Goal: Task Accomplishment & Management: Manage account settings

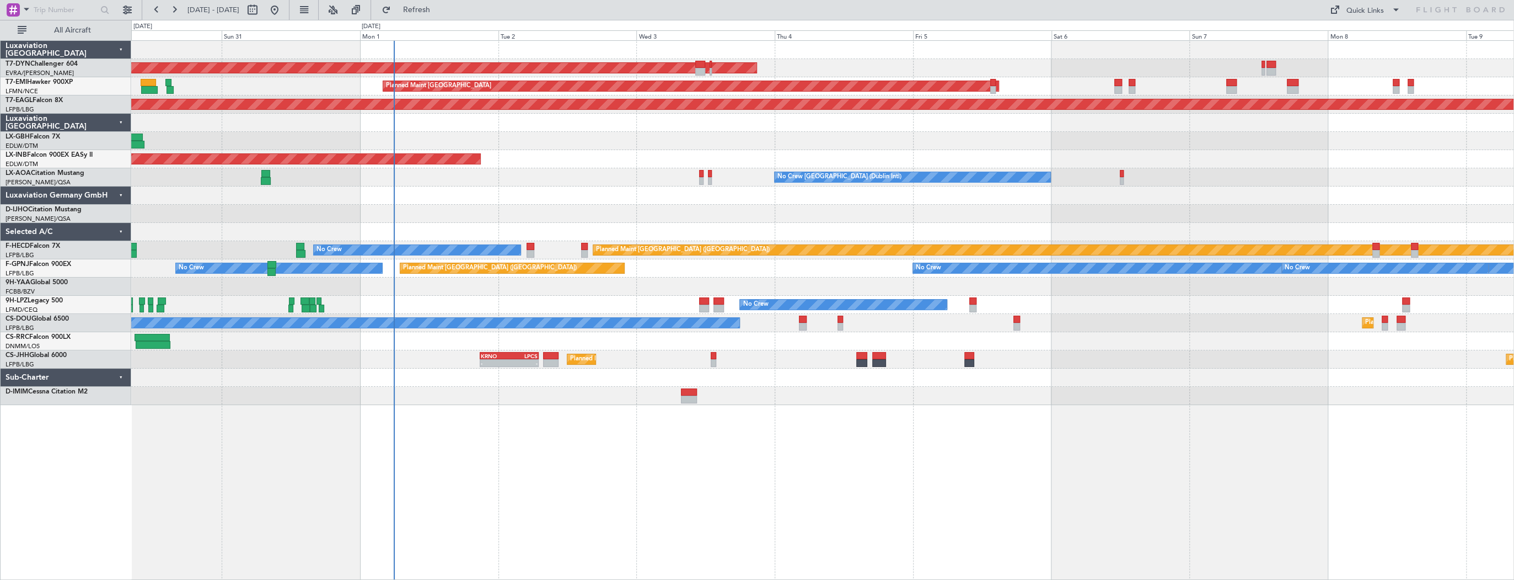
click at [522, 200] on div "AOG Maint Riga (Riga Intl) Planned Maint Zurich Grounded New York (Teterboro) U…" at bounding box center [822, 223] width 1382 height 364
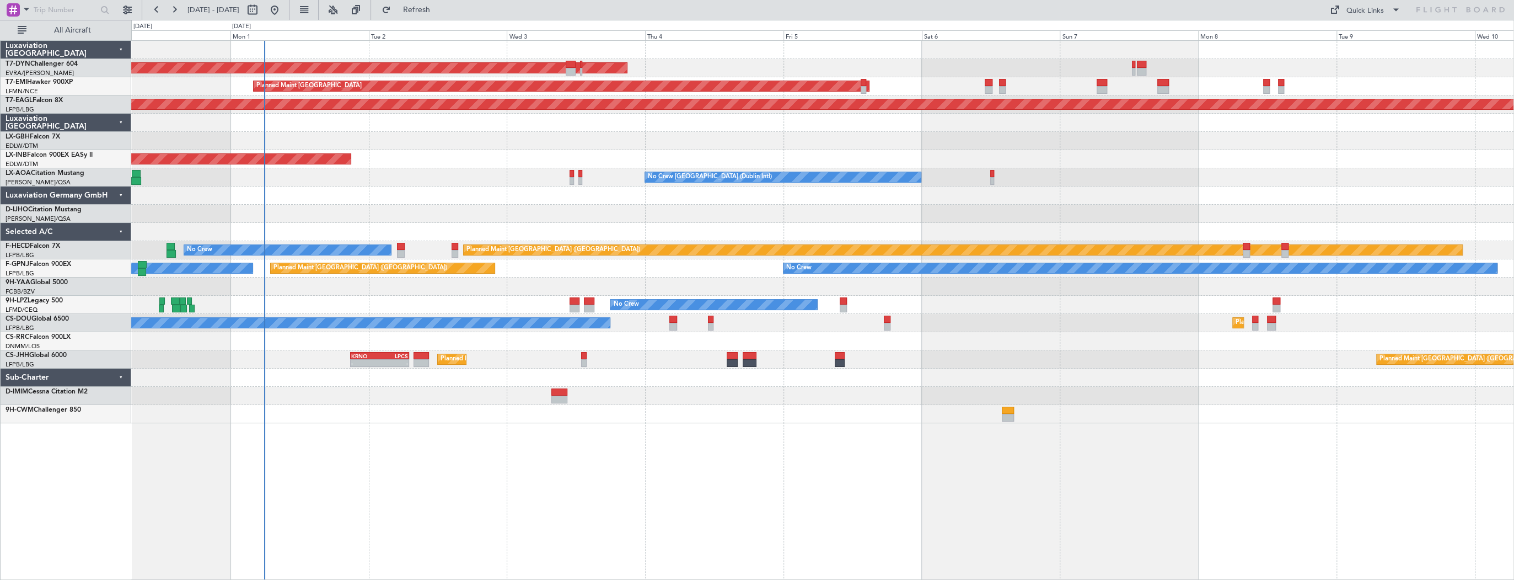
click at [850, 64] on div "AOG Maint Riga (Riga Intl)" at bounding box center [822, 68] width 1382 height 18
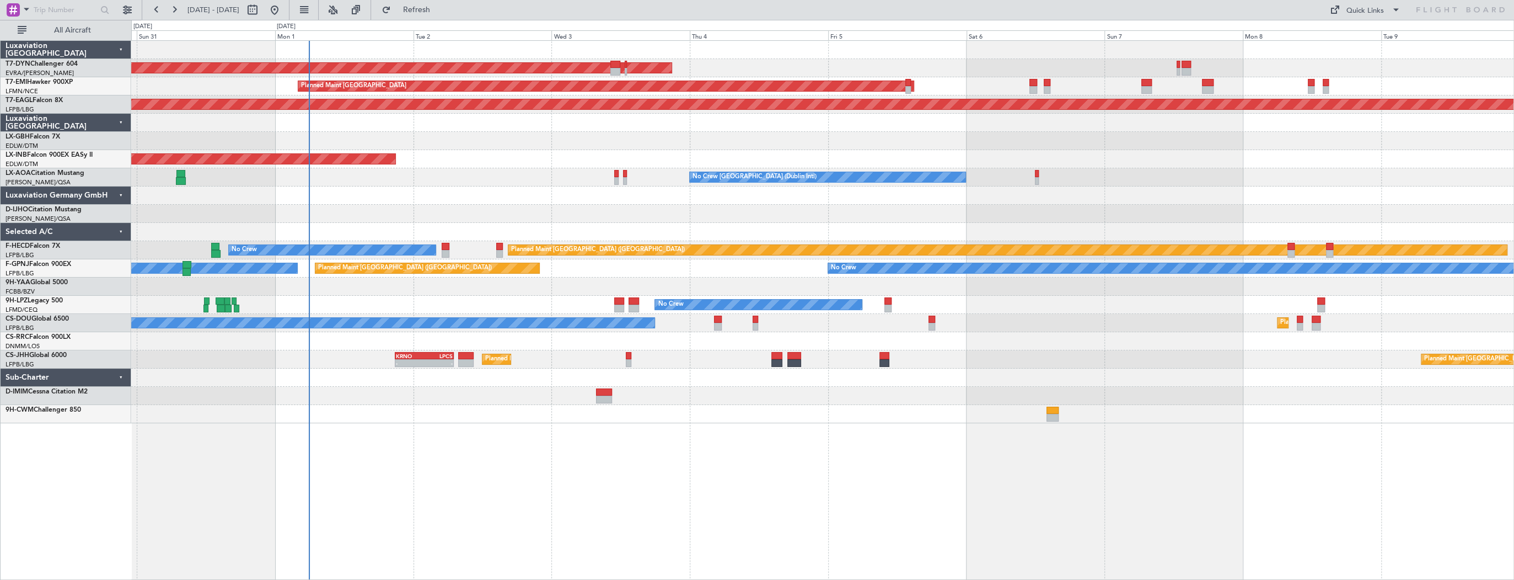
click at [1000, 53] on div "AOG Maint Riga (Riga Intl) Planned Maint Zurich Grounded New York (Teterboro) U…" at bounding box center [822, 232] width 1382 height 382
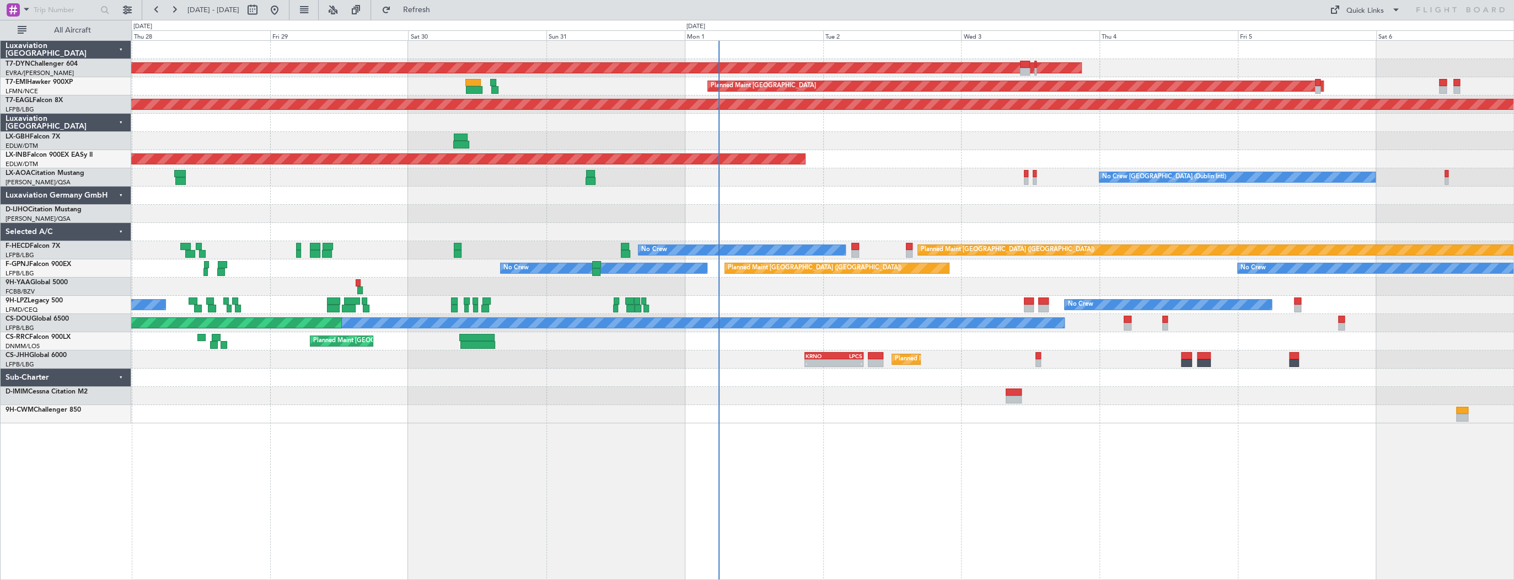
click at [924, 176] on div "AOG Maint Riga (Riga Intl) Planned Maint Zurich Grounded New York (Teterboro) P…" at bounding box center [822, 232] width 1382 height 382
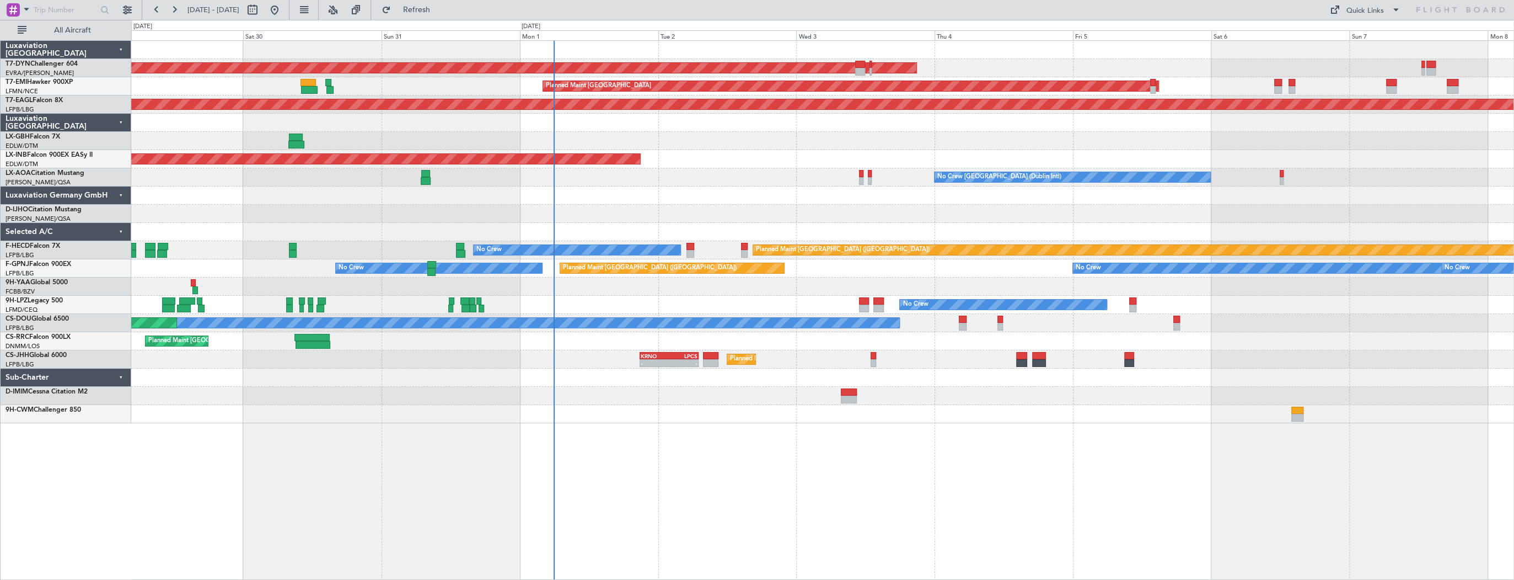
click at [381, 149] on div "AOG Maint Riga (Riga Intl) Planned Maint Zurich Grounded New York (Teterboro) P…" at bounding box center [822, 232] width 1382 height 382
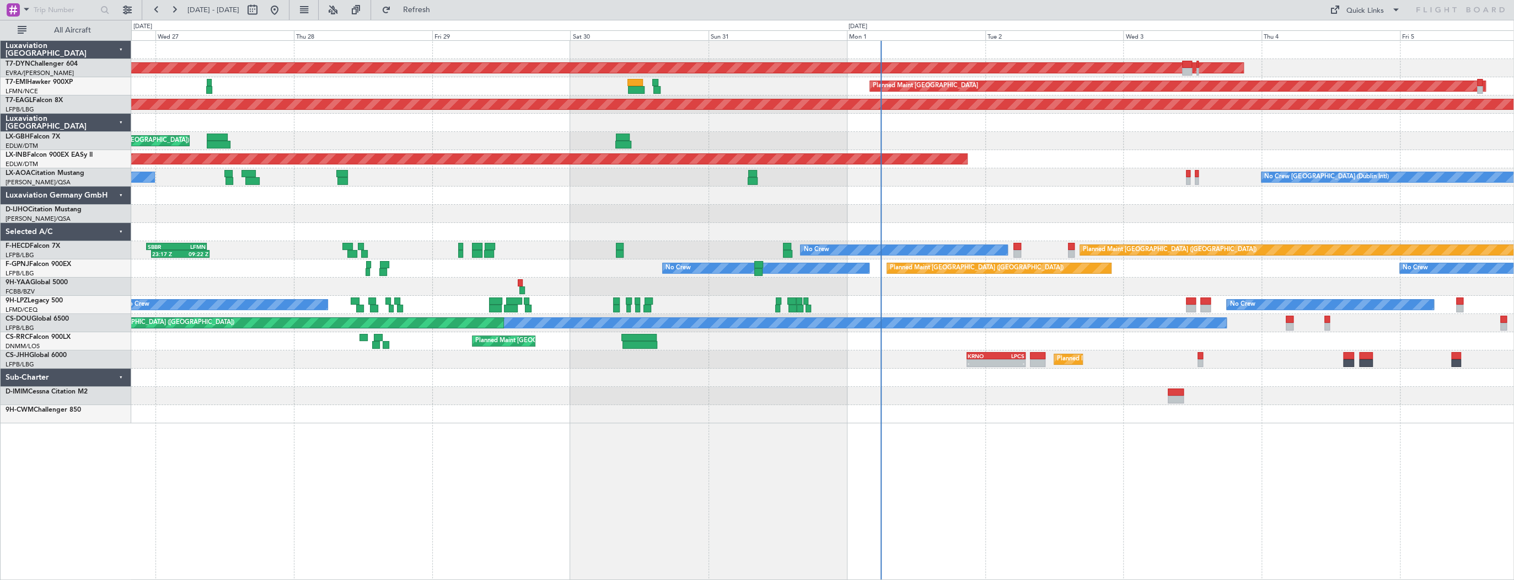
click at [589, 179] on div "AOG Maint Riga (Riga Intl) Planned Maint Zurich Grounded New York (Teterboro) P…" at bounding box center [822, 232] width 1382 height 382
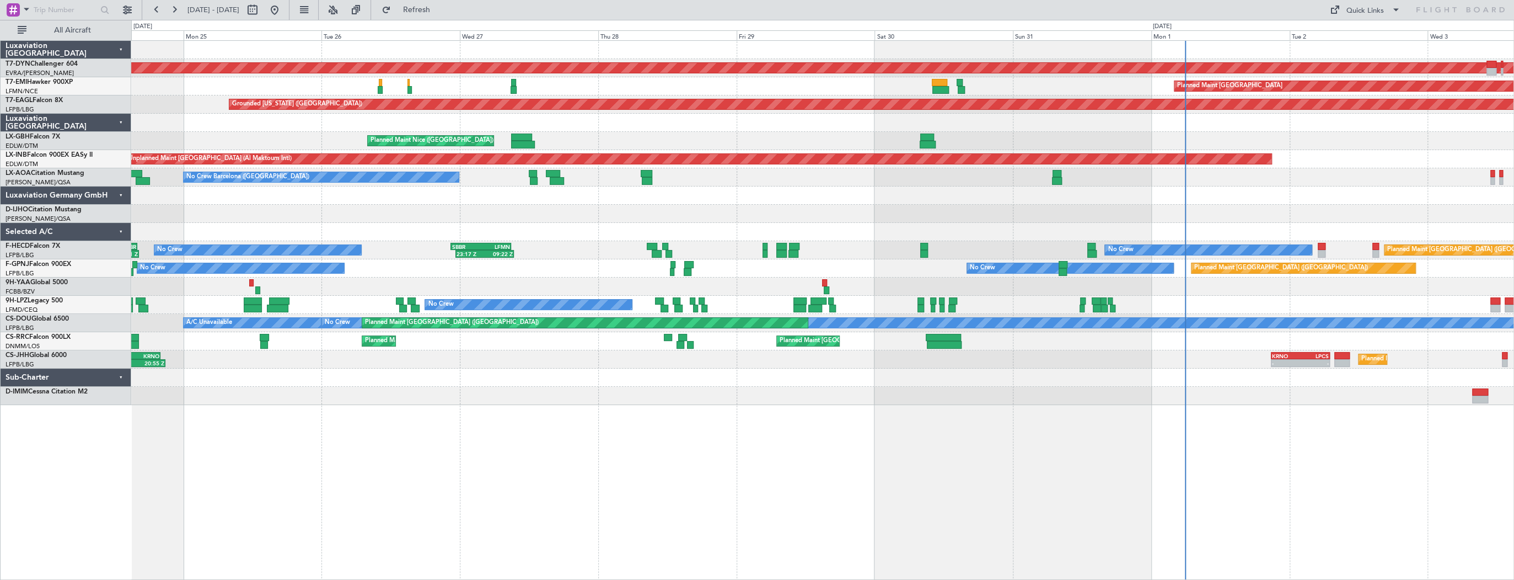
click at [603, 157] on div "AOG Maint Riga (Riga Intl) Planned Maint Basel-Mulhouse Planned Maint Zurich Pl…" at bounding box center [822, 223] width 1382 height 364
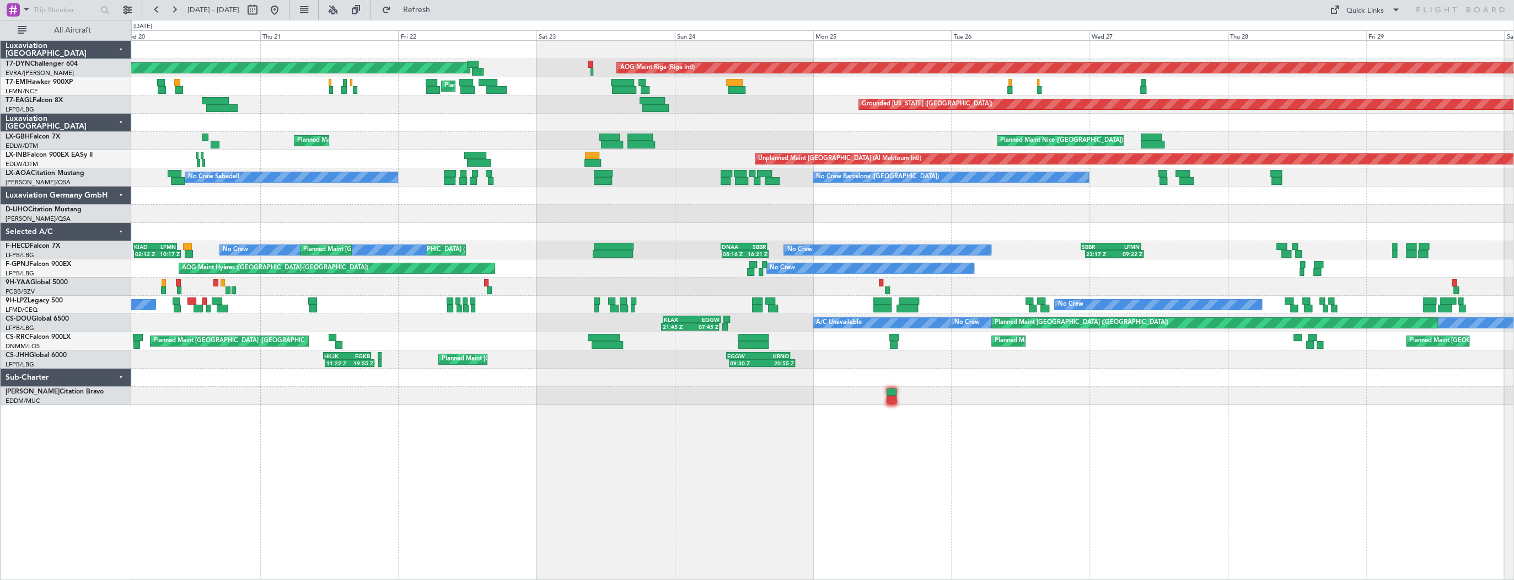
click at [851, 137] on div "Planned Maint Nice (Côte d'Azur Airport) Planned Maint Nice (Côte d'Azur Airpor…" at bounding box center [822, 141] width 1382 height 18
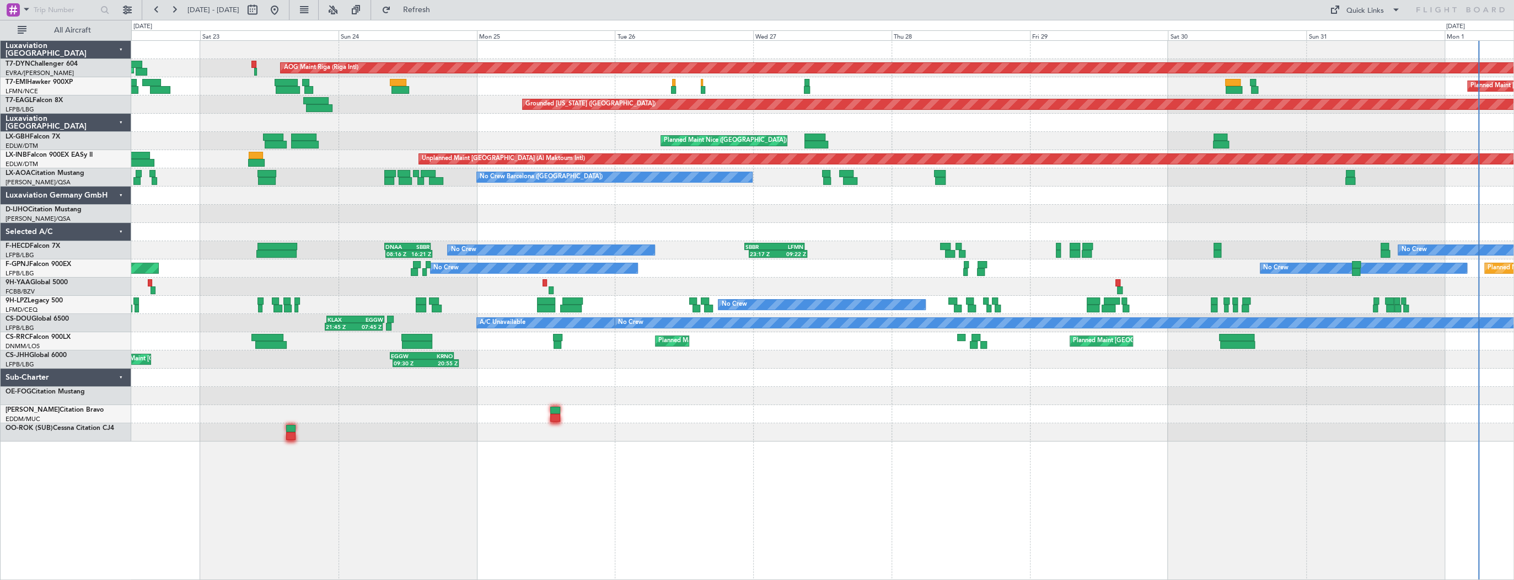
click at [186, 142] on div "Planned Maint Nice (Côte d'Azur Airport) Planned Maint Nice (Côte d'Azur Airpor…" at bounding box center [822, 141] width 1382 height 18
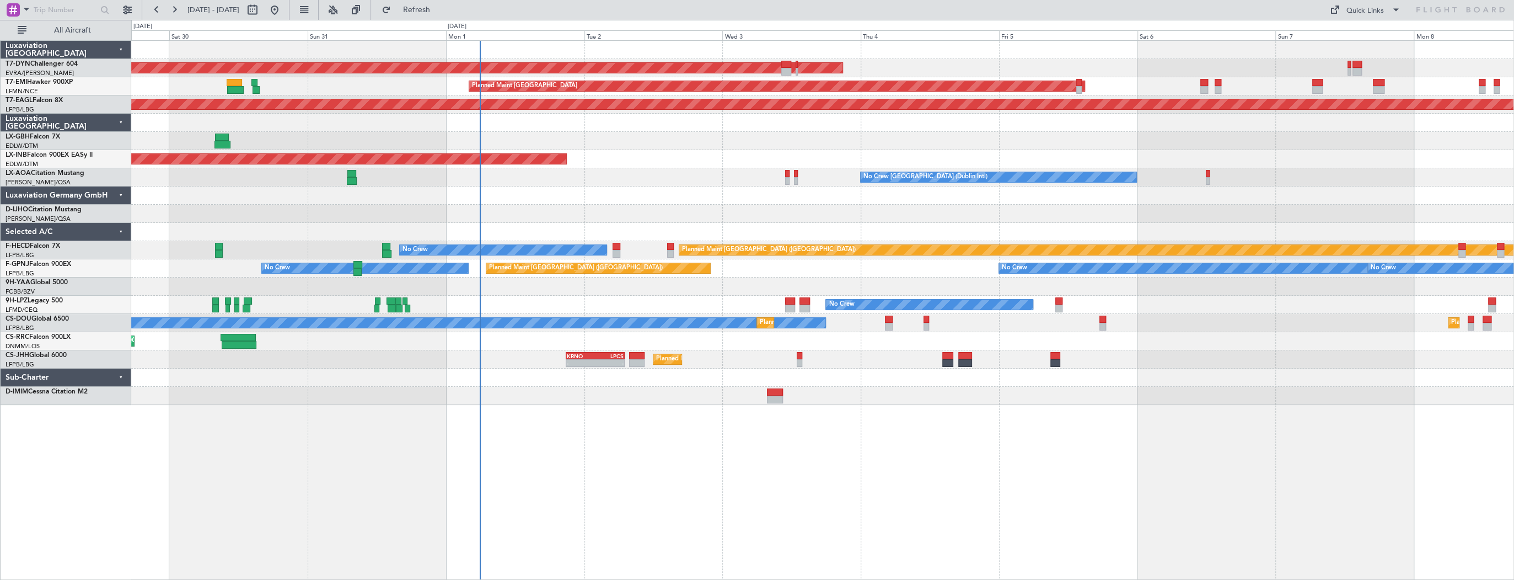
click at [286, 151] on div "AOG Maint Riga (Riga Intl) Planned Maint Zurich Grounded New York (Teterboro) P…" at bounding box center [822, 223] width 1382 height 364
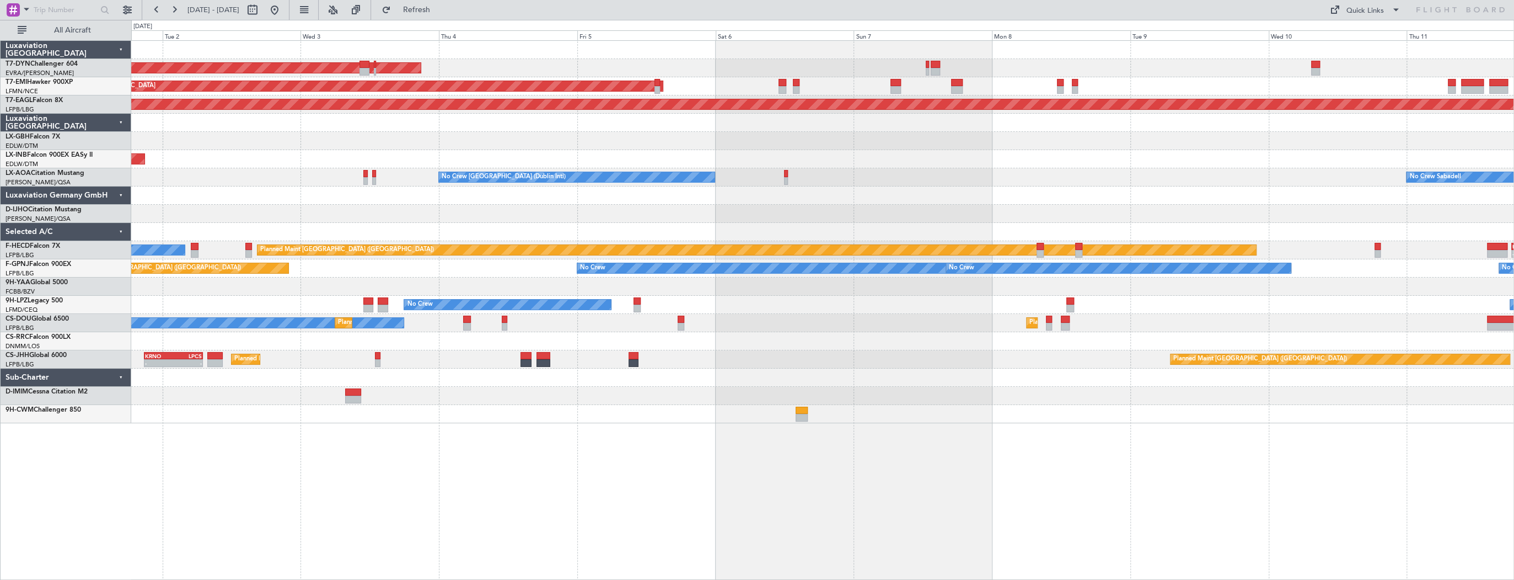
click at [376, 190] on div "AOG Maint Riga (Riga Intl) Planned Maint Zurich Grounded New York (Teterboro) U…" at bounding box center [822, 232] width 1382 height 382
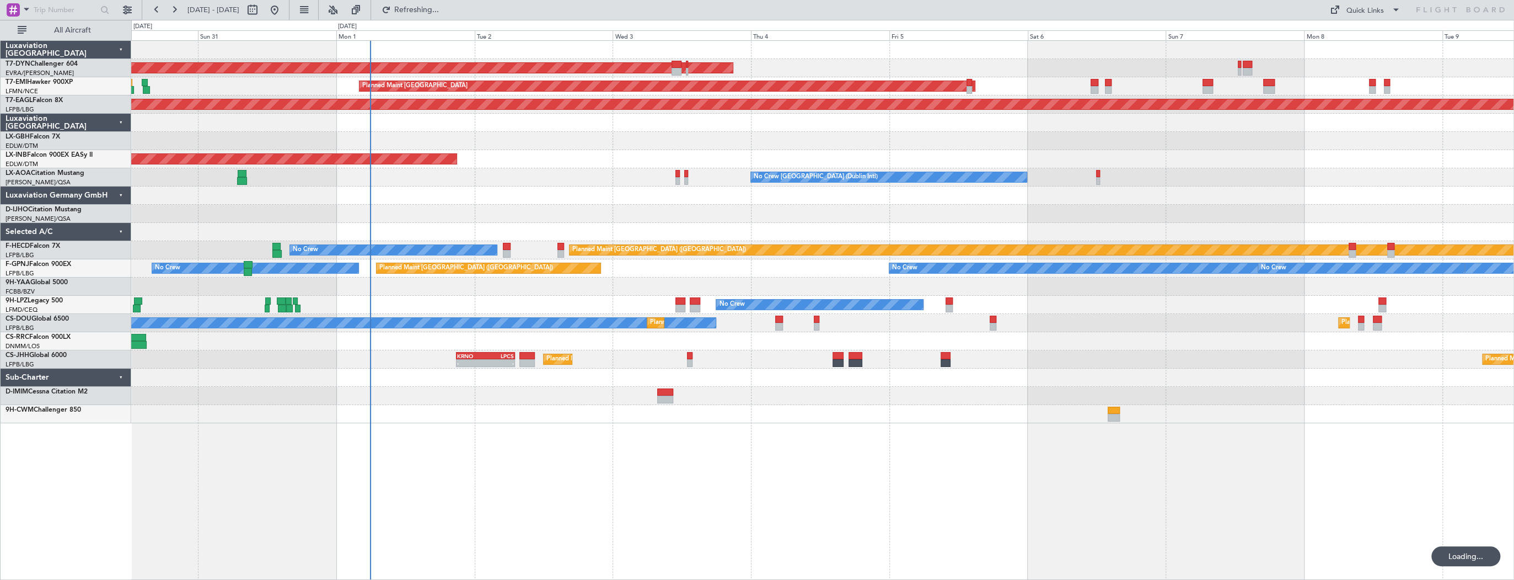
click at [817, 205] on div at bounding box center [822, 214] width 1382 height 18
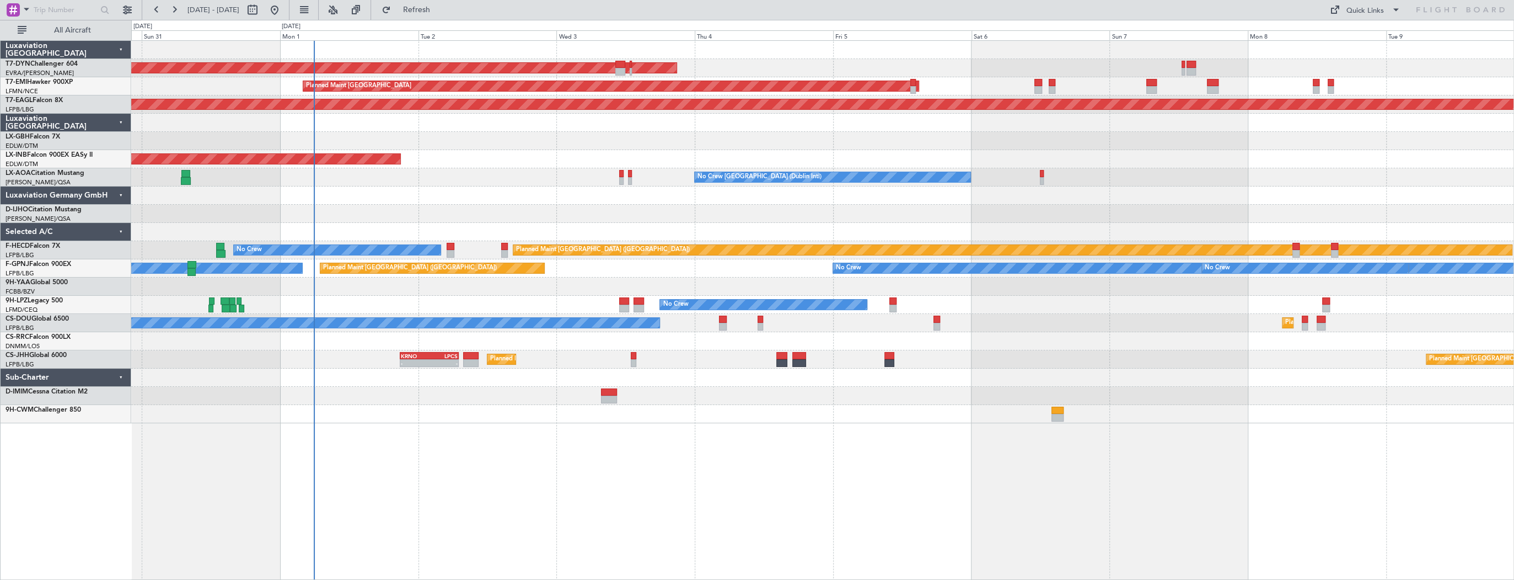
click at [448, 287] on div at bounding box center [822, 286] width 1382 height 18
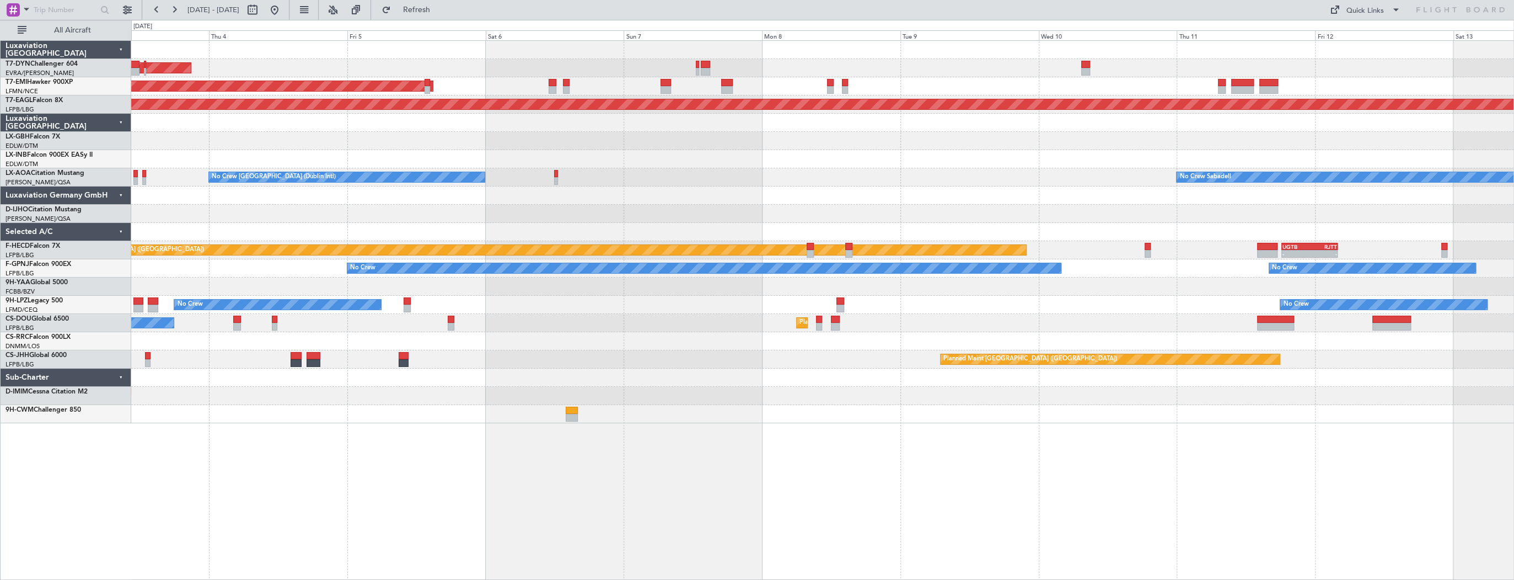
click at [325, 376] on div "AOG Maint Riga (Riga Intl) Planned Maint Zurich Grounded New York (Teterboro) U…" at bounding box center [822, 232] width 1382 height 382
click at [572, 415] on div "AOG Maint Riga (Riga Intl) Planned Maint Zurich Grounded New York (Teterboro) U…" at bounding box center [822, 309] width 1383 height 539
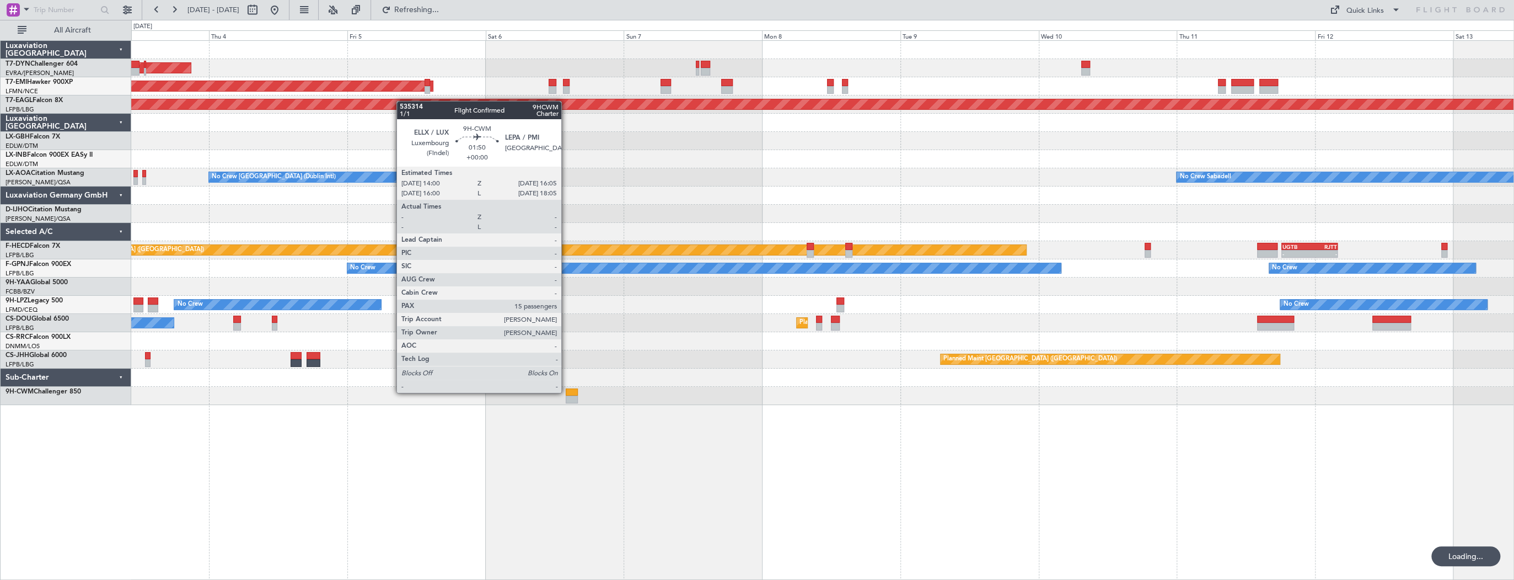
click at [566, 392] on div at bounding box center [572, 392] width 12 height 8
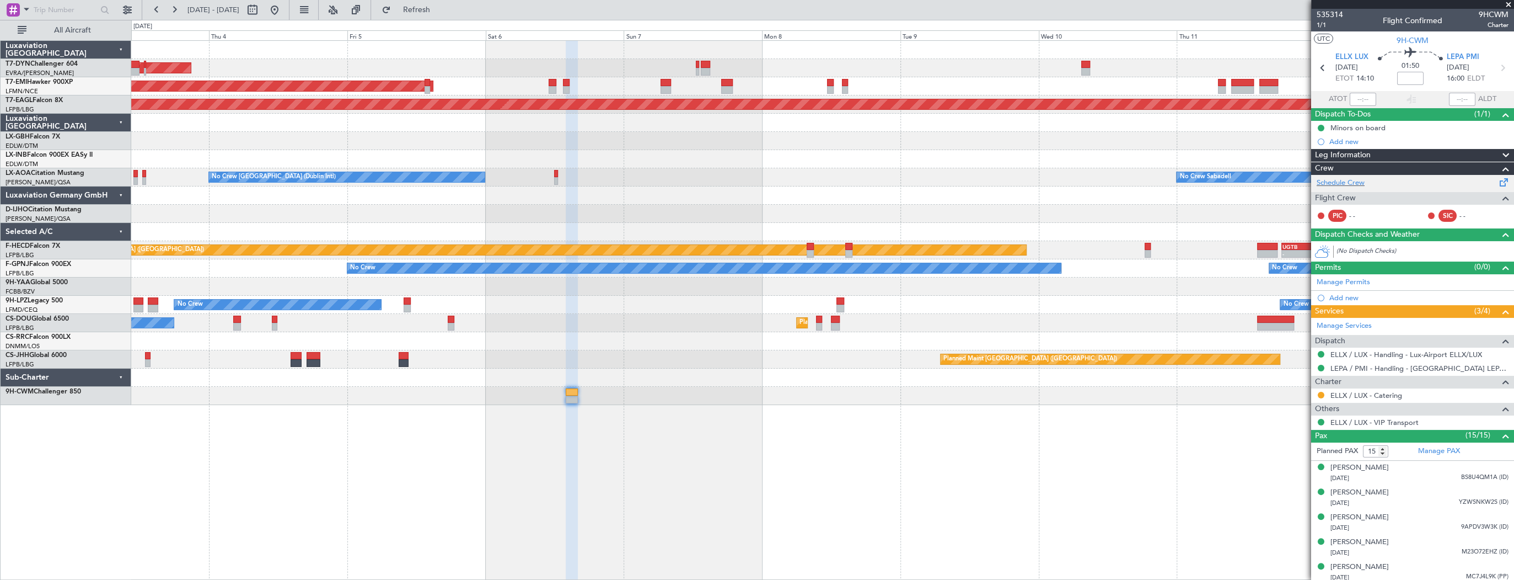
click at [1377, 183] on div "Schedule Crew" at bounding box center [1412, 183] width 203 height 17
click at [1448, 446] on link "Manage PAX" at bounding box center [1439, 451] width 42 height 11
click at [1331, 15] on span "535314" at bounding box center [1330, 15] width 26 height 12
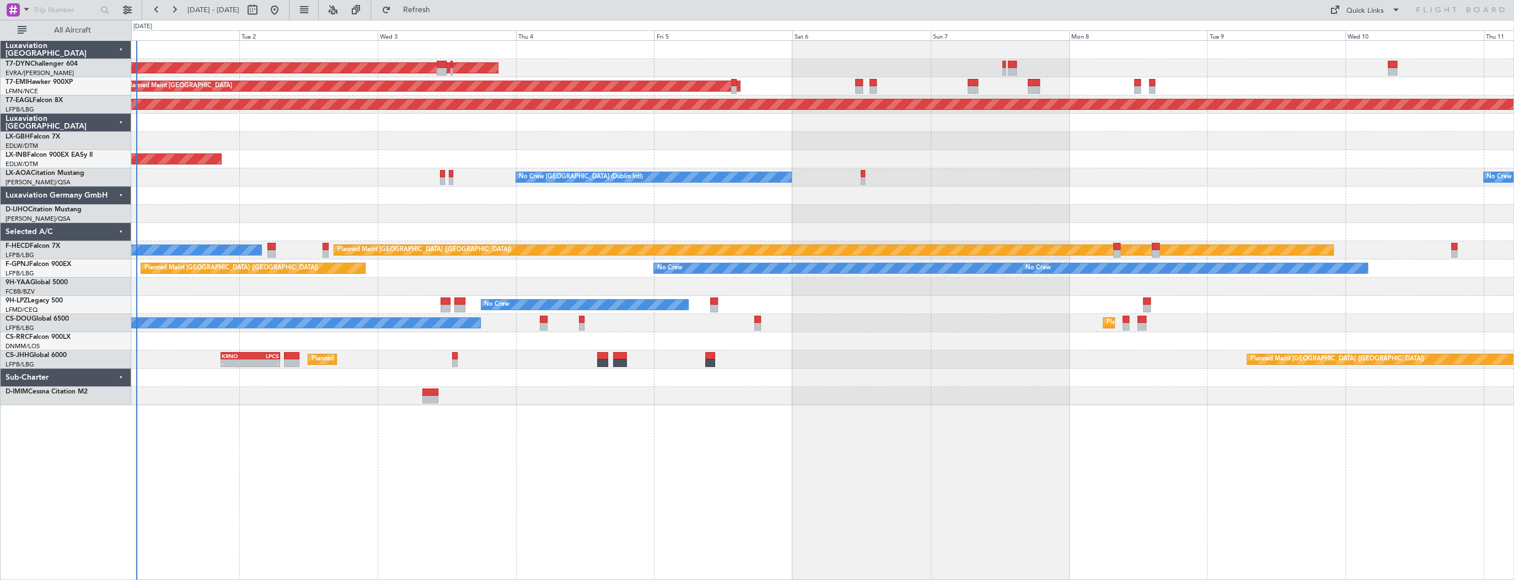
click at [522, 430] on div "AOG Maint Riga (Riga Intl) Planned Maint [GEOGRAPHIC_DATA] Grounded [US_STATE] …" at bounding box center [822, 309] width 1383 height 539
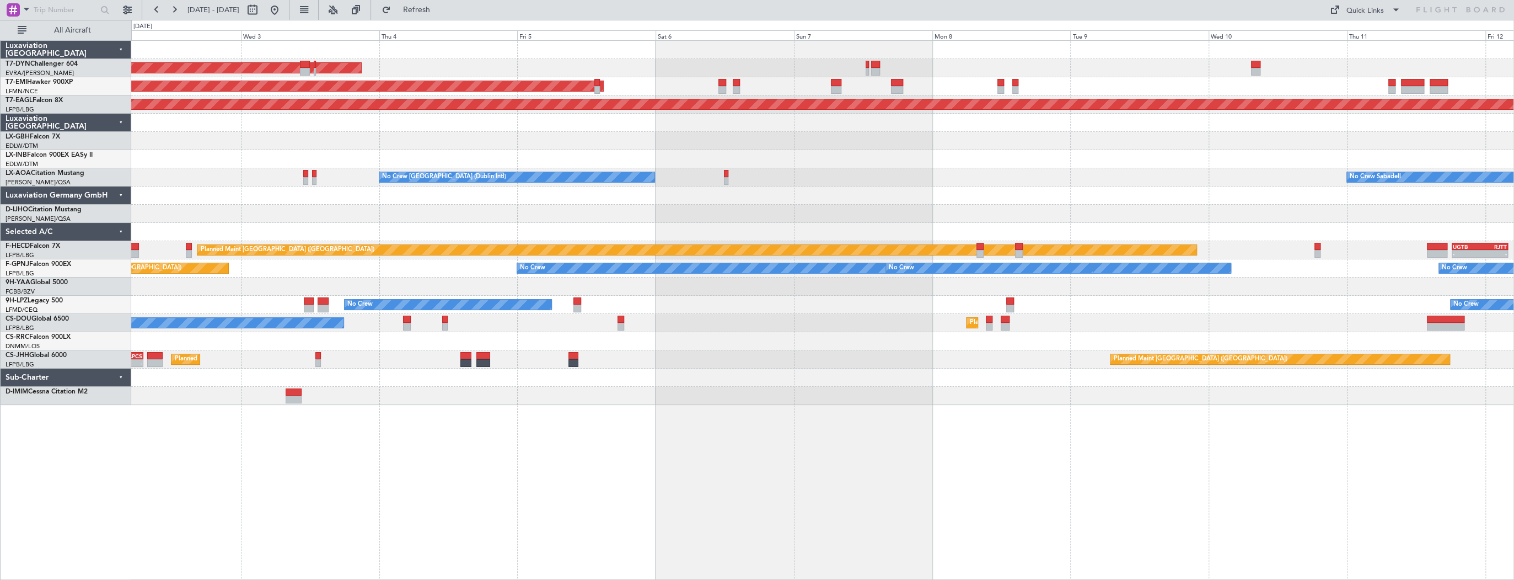
click at [541, 387] on div at bounding box center [822, 396] width 1382 height 18
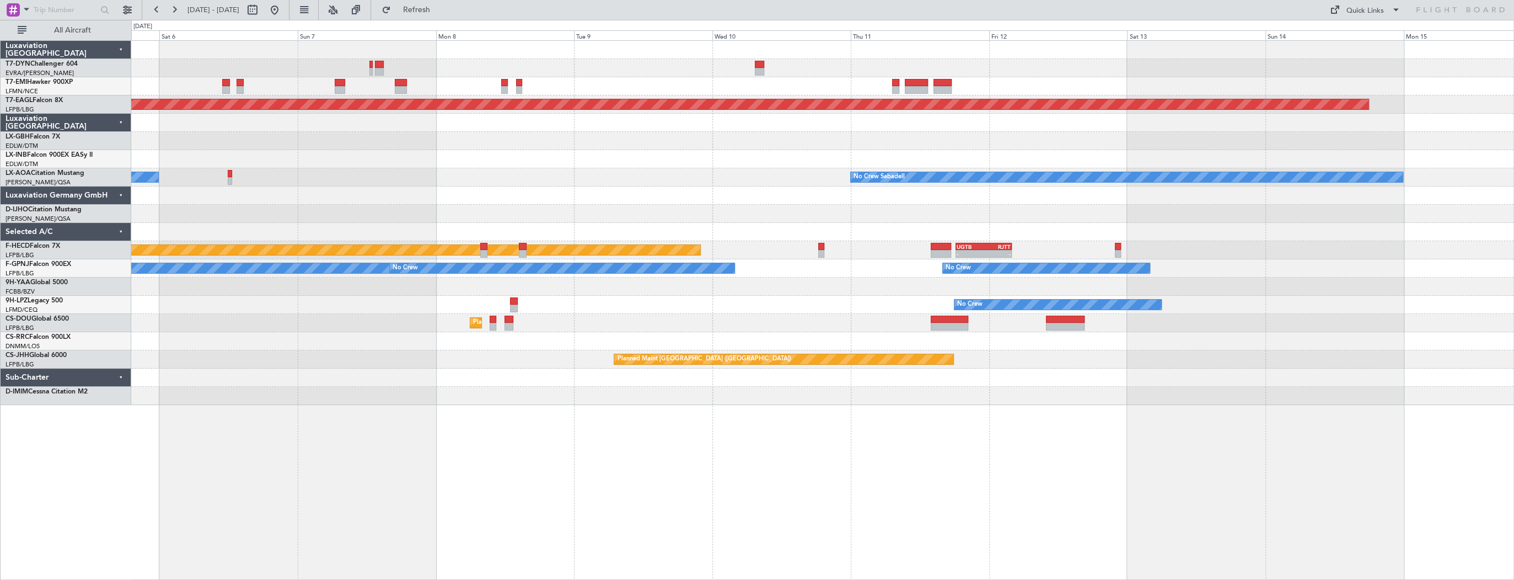
click at [361, 382] on div "AOG Maint Riga (Riga Intl) Planned Maint [GEOGRAPHIC_DATA] Grounded [US_STATE] …" at bounding box center [822, 309] width 1383 height 539
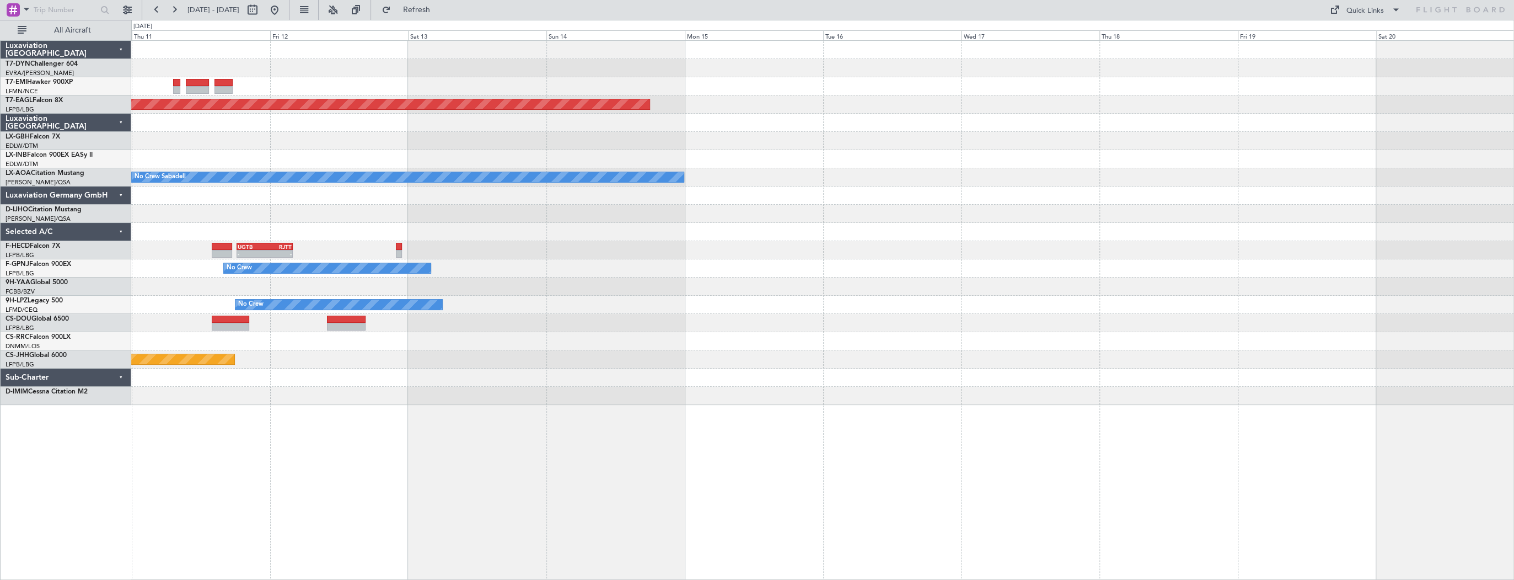
click at [922, 419] on div "Grounded [US_STATE] ([GEOGRAPHIC_DATA]) No Crew Sabadell - - UGTB 18:15 Z RJTT …" at bounding box center [822, 309] width 1383 height 539
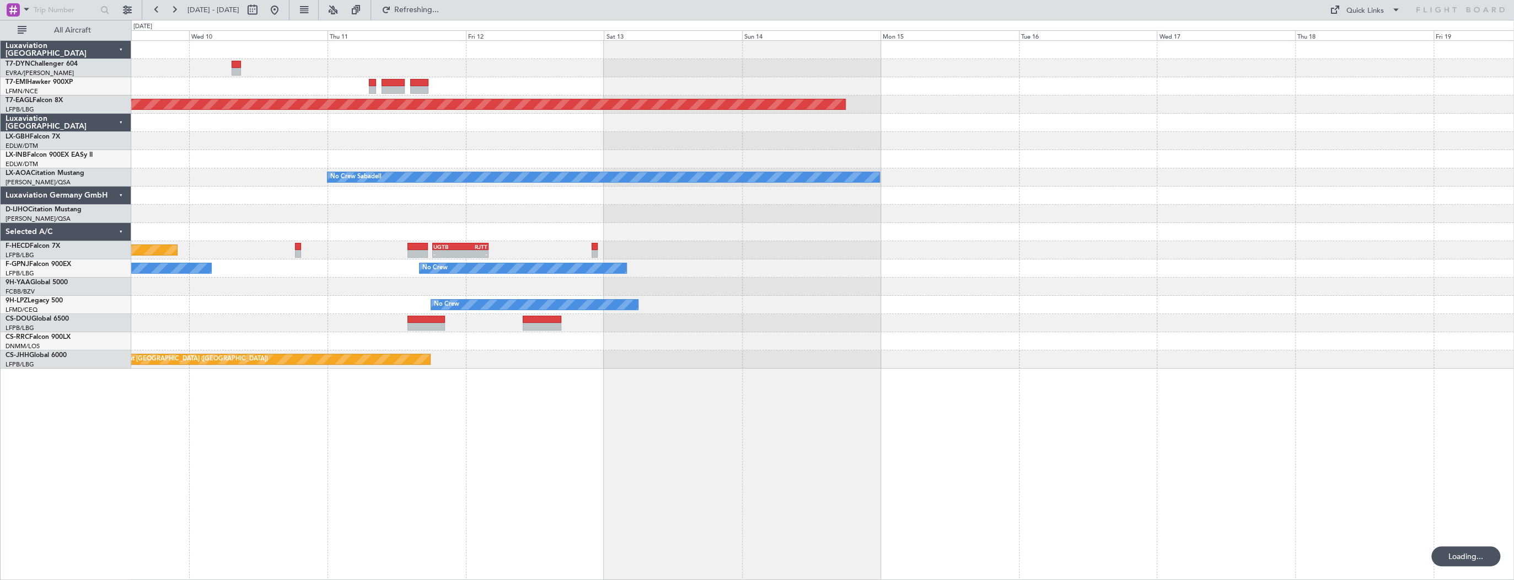
click at [1026, 439] on div "Grounded [US_STATE] ([GEOGRAPHIC_DATA]) No Crew Sabadell - - UGTB 18:15 Z RJTT …" at bounding box center [822, 309] width 1383 height 539
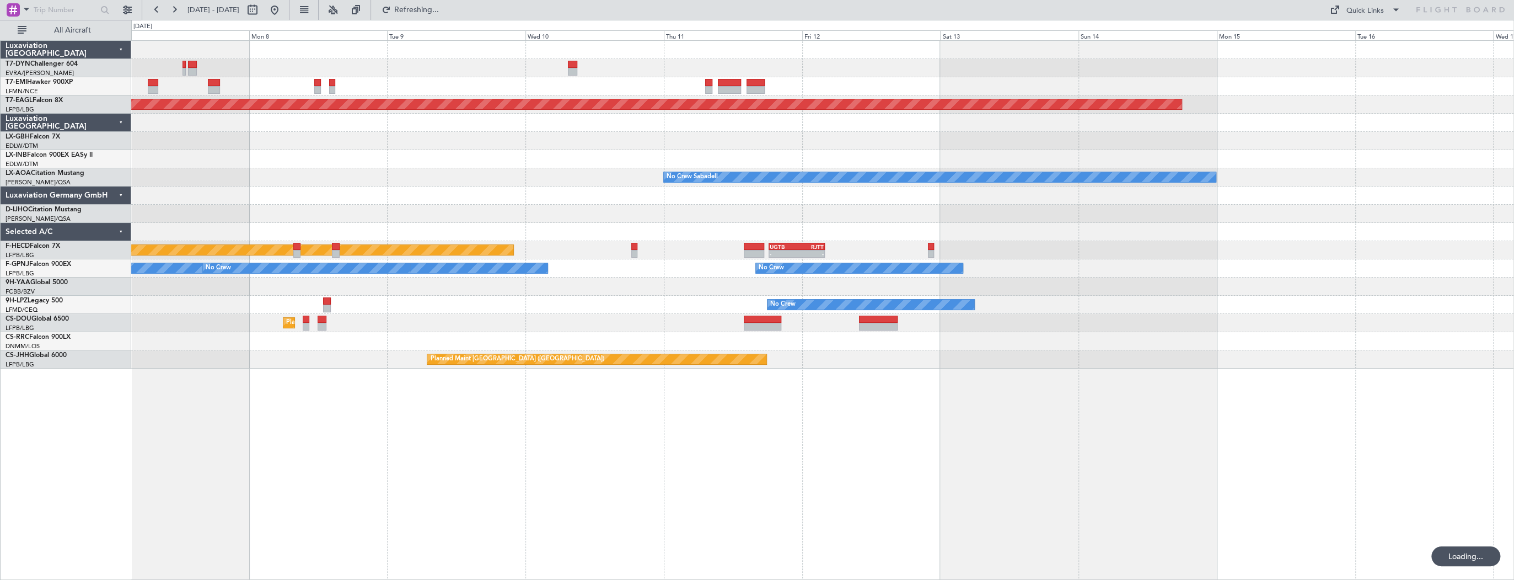
click at [1308, 410] on div "Planned Maint [GEOGRAPHIC_DATA] Grounded [US_STATE] ([GEOGRAPHIC_DATA]) No Crew…" at bounding box center [822, 309] width 1383 height 539
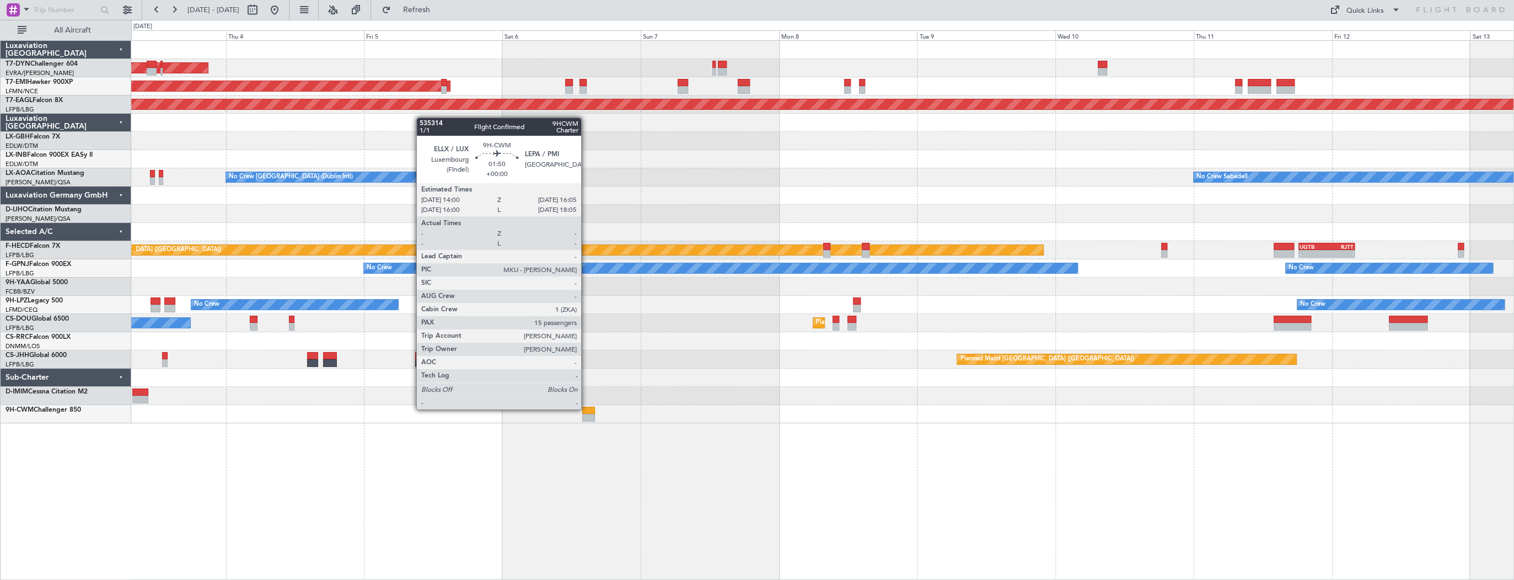
click at [586, 408] on div at bounding box center [588, 410] width 12 height 8
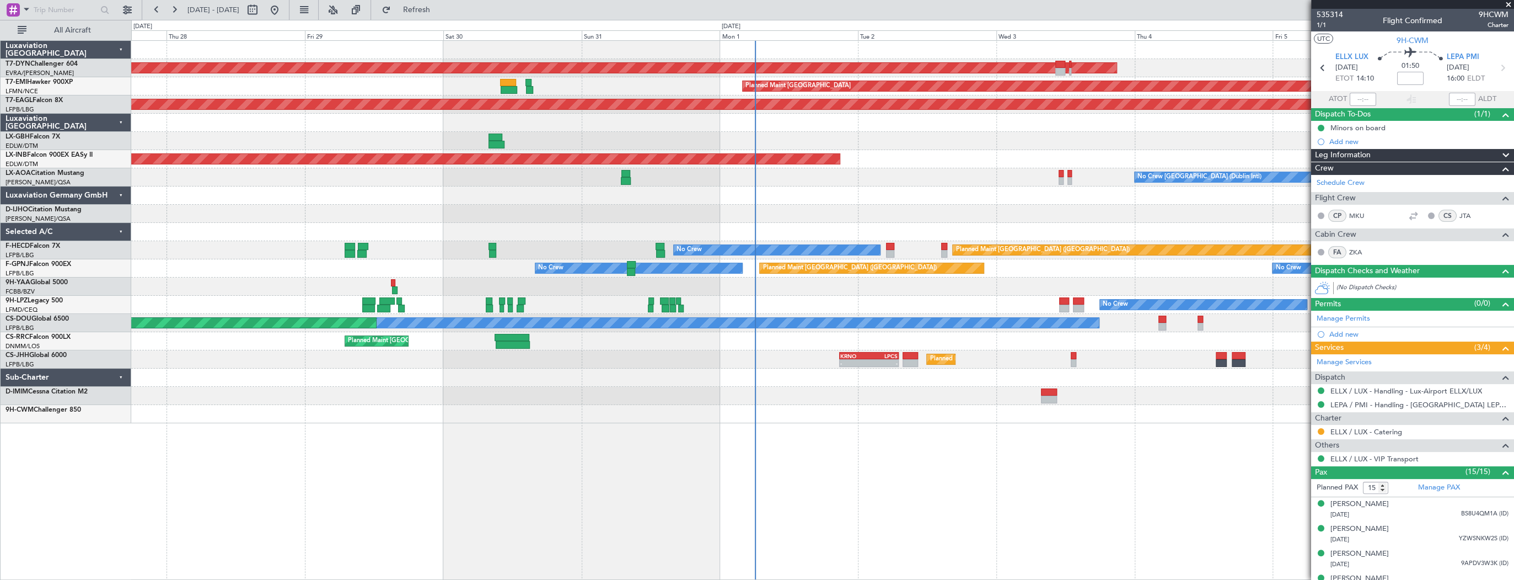
click at [1209, 161] on div "AOG Maint Riga (Riga Intl) Planned Maint [GEOGRAPHIC_DATA] Grounded [US_STATE] …" at bounding box center [822, 232] width 1382 height 382
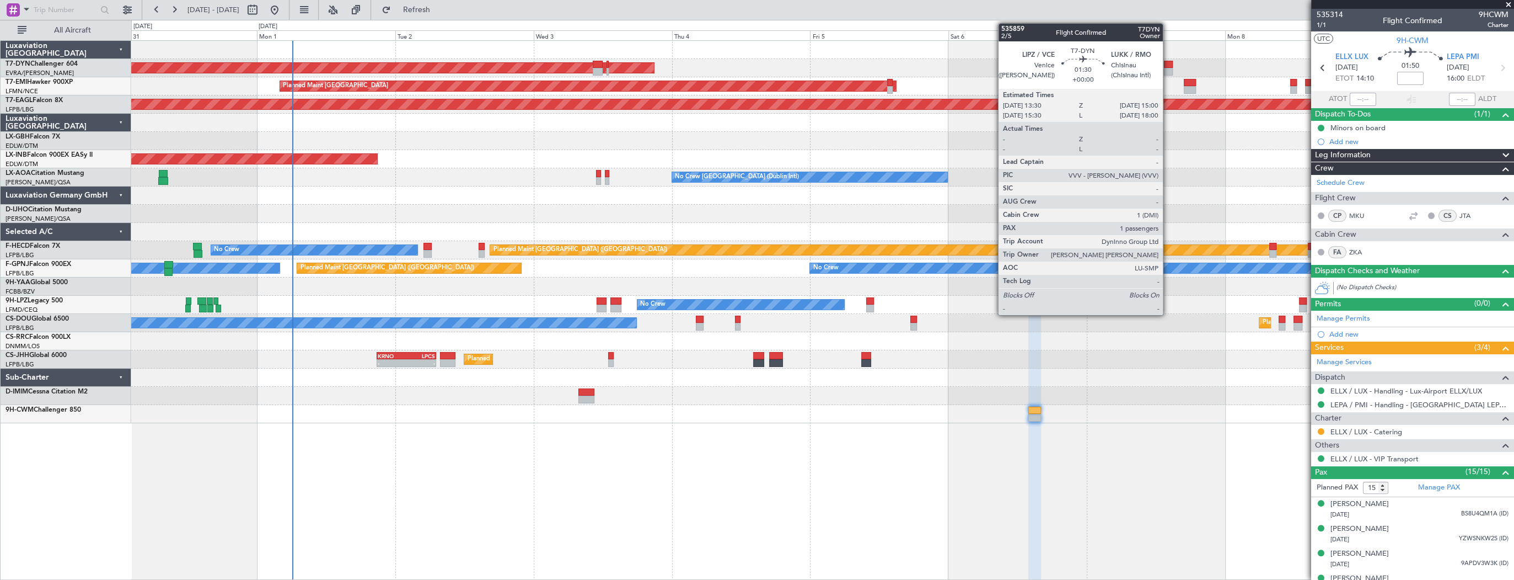
click at [1168, 66] on div at bounding box center [1168, 65] width 9 height 8
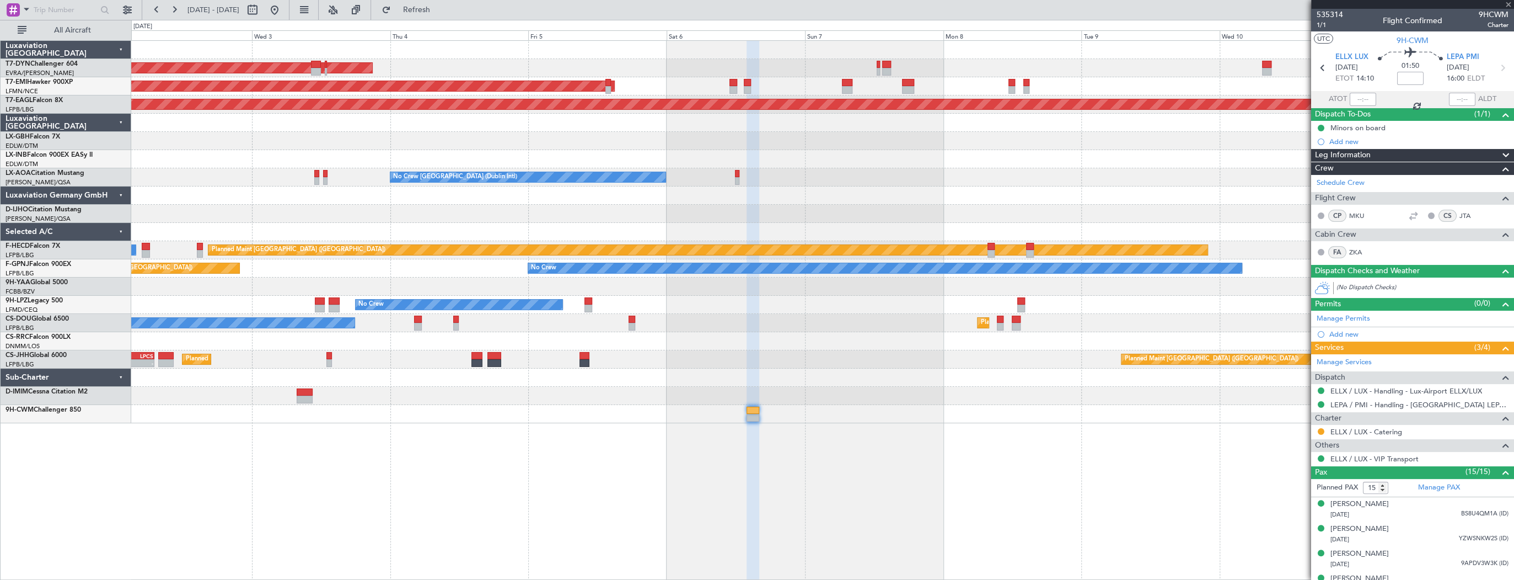
click at [763, 58] on div "AOG Maint Riga (Riga Intl) Planned Maint [GEOGRAPHIC_DATA] Grounded [US_STATE] …" at bounding box center [822, 232] width 1382 height 382
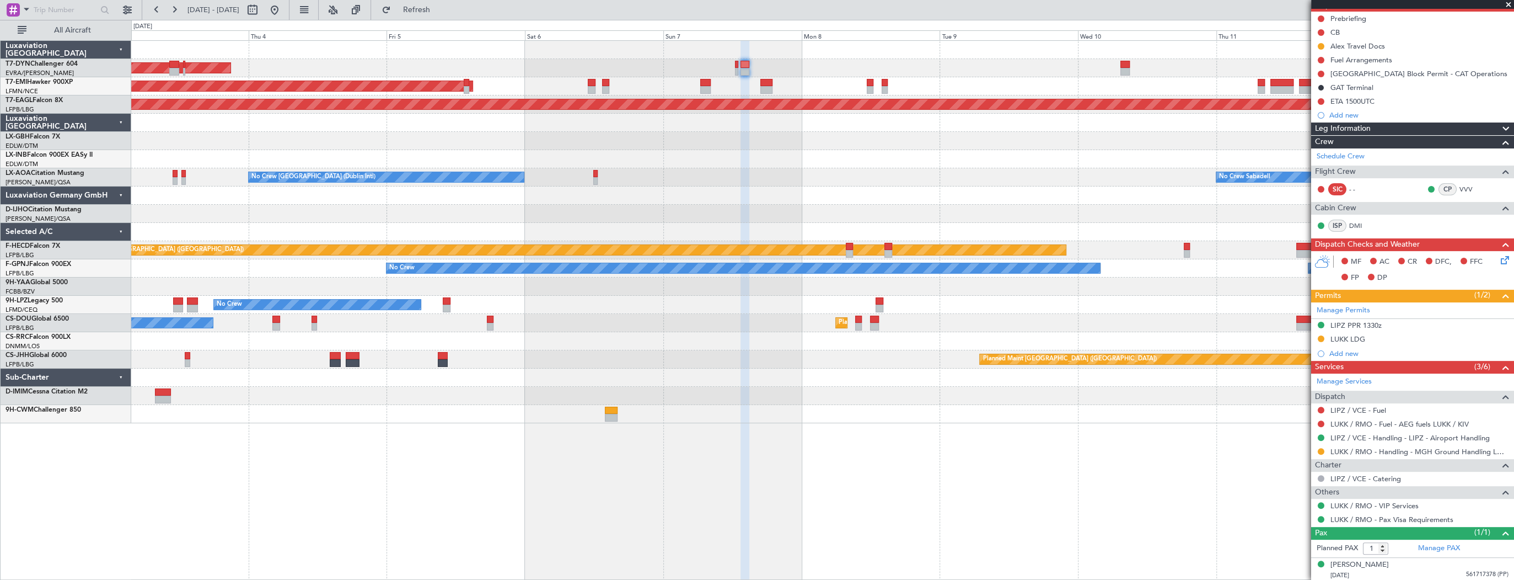
scroll to position [110, 0]
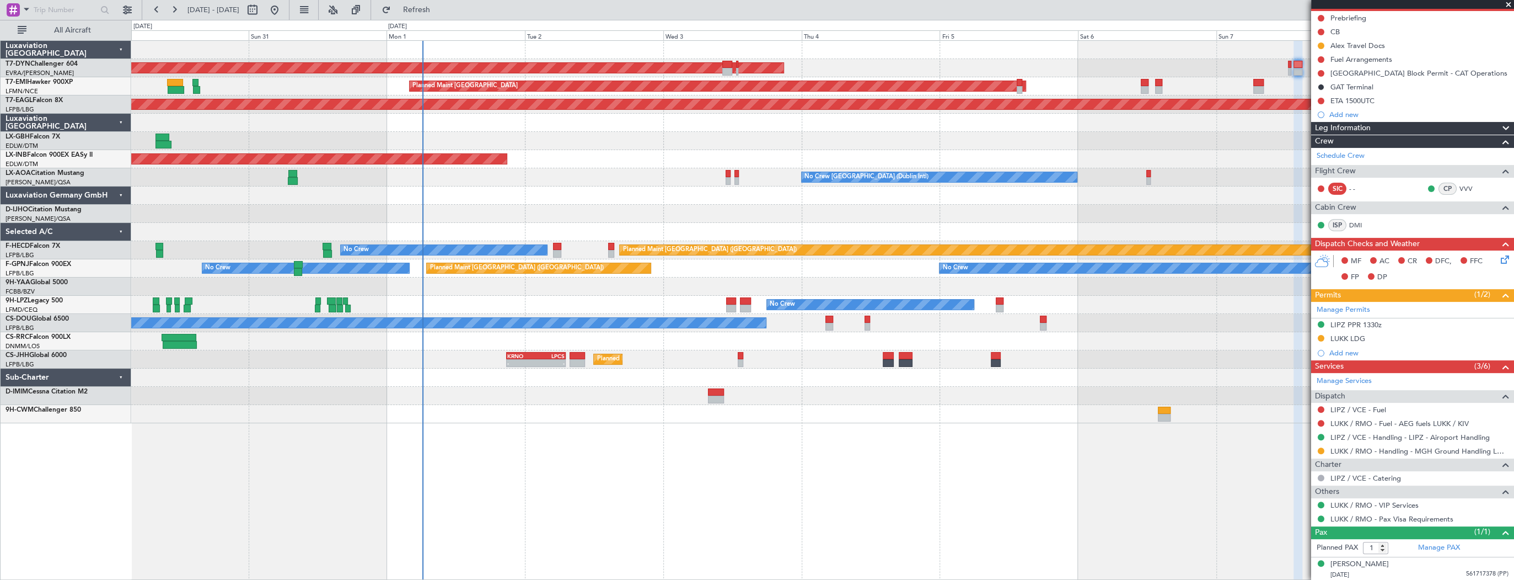
click at [753, 183] on div "AOG Maint Riga (Riga Intl) Planned Maint [GEOGRAPHIC_DATA] Grounded [US_STATE] …" at bounding box center [822, 232] width 1382 height 382
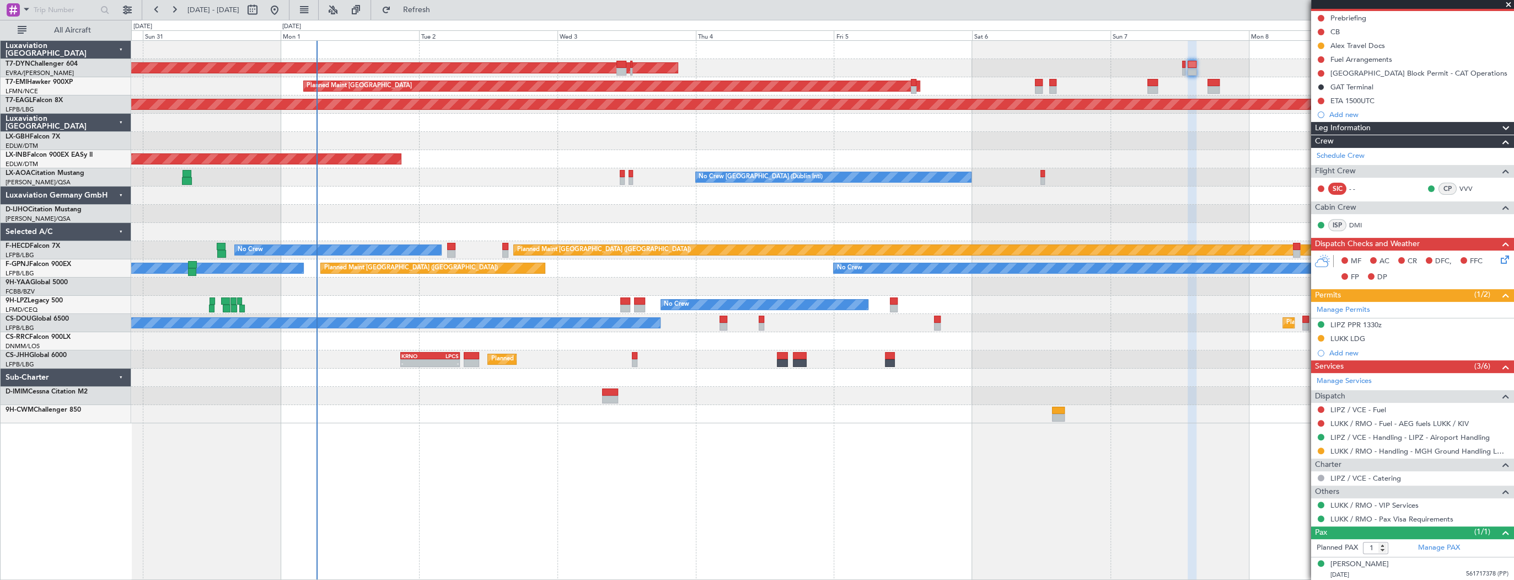
click at [502, 174] on div "AOG Maint Riga (Riga Intl) Planned Maint [GEOGRAPHIC_DATA] Grounded [US_STATE] …" at bounding box center [822, 232] width 1382 height 382
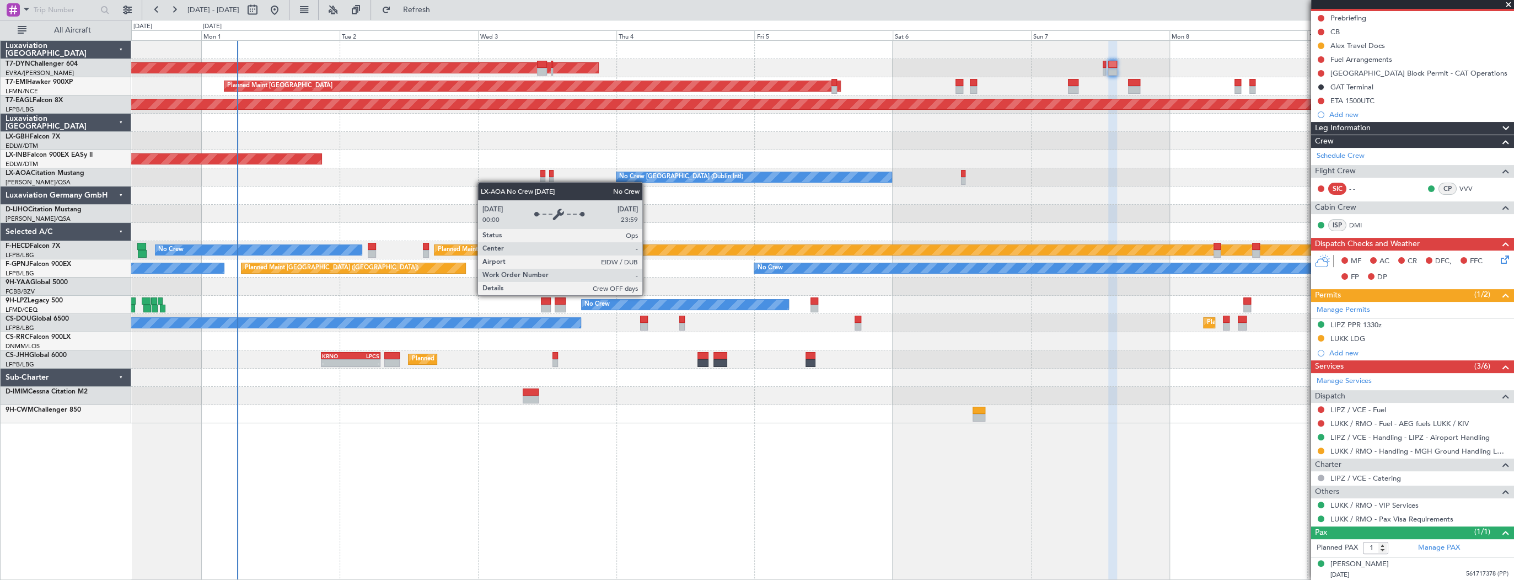
click at [752, 173] on div "AOG Maint Riga (Riga Intl) Planned Maint [GEOGRAPHIC_DATA] Grounded [US_STATE] …" at bounding box center [822, 232] width 1382 height 382
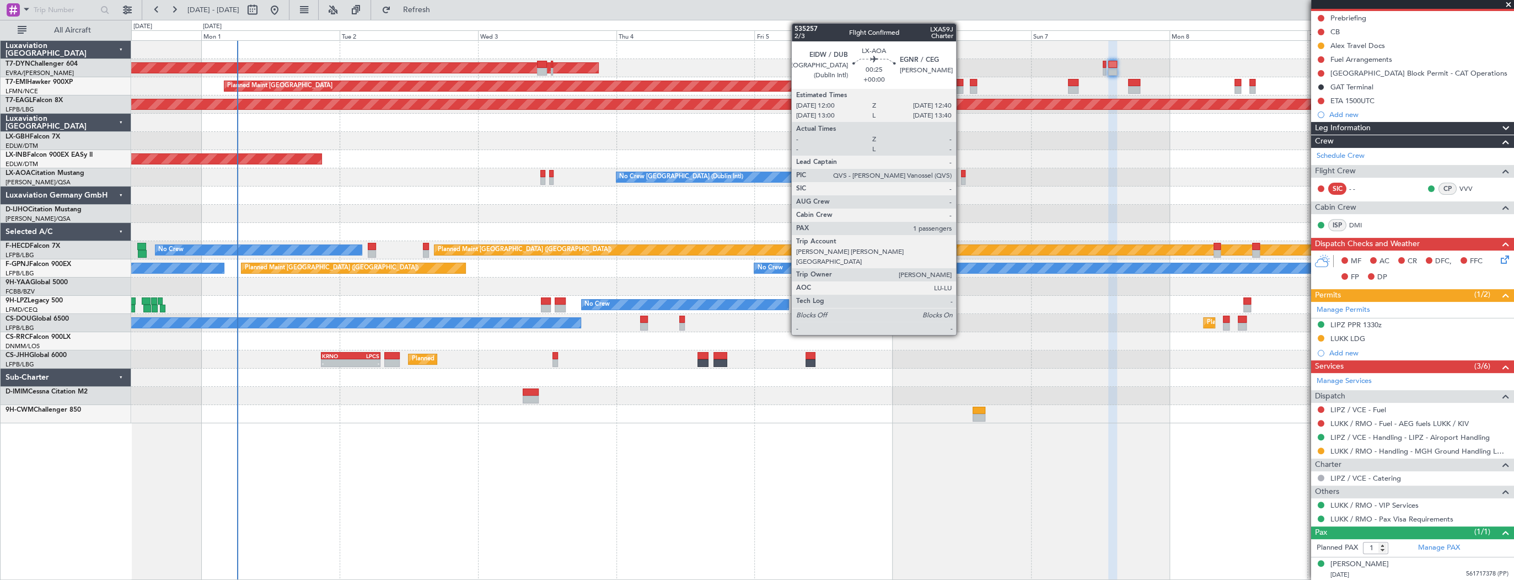
click at [961, 178] on div at bounding box center [963, 181] width 4 height 8
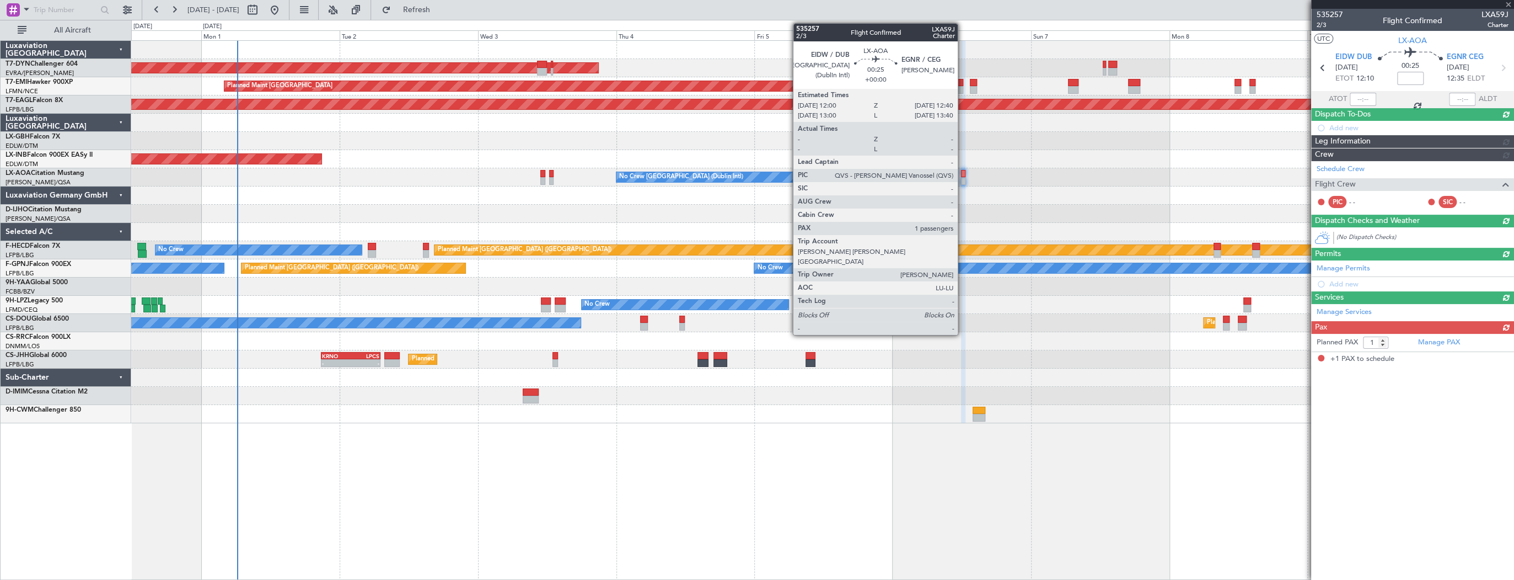
scroll to position [0, 0]
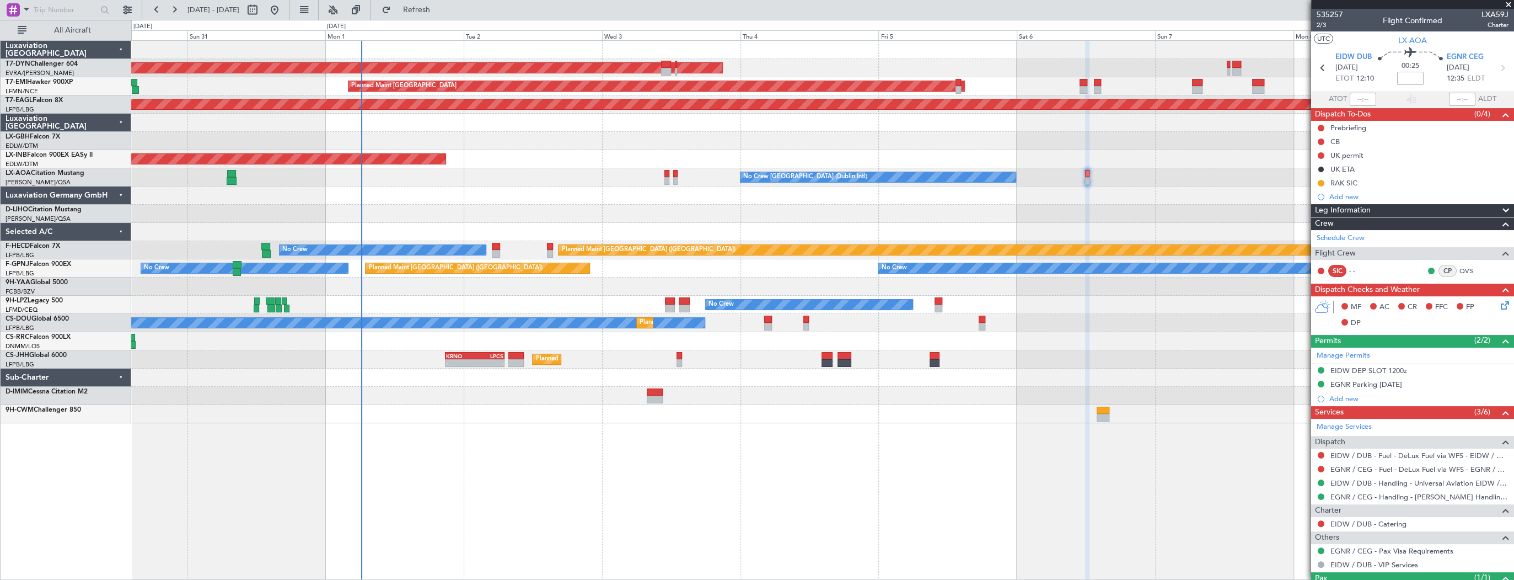
click at [1101, 216] on div "AOG Maint Riga (Riga Intl) Planned Maint [GEOGRAPHIC_DATA] Grounded [US_STATE] …" at bounding box center [822, 232] width 1382 height 382
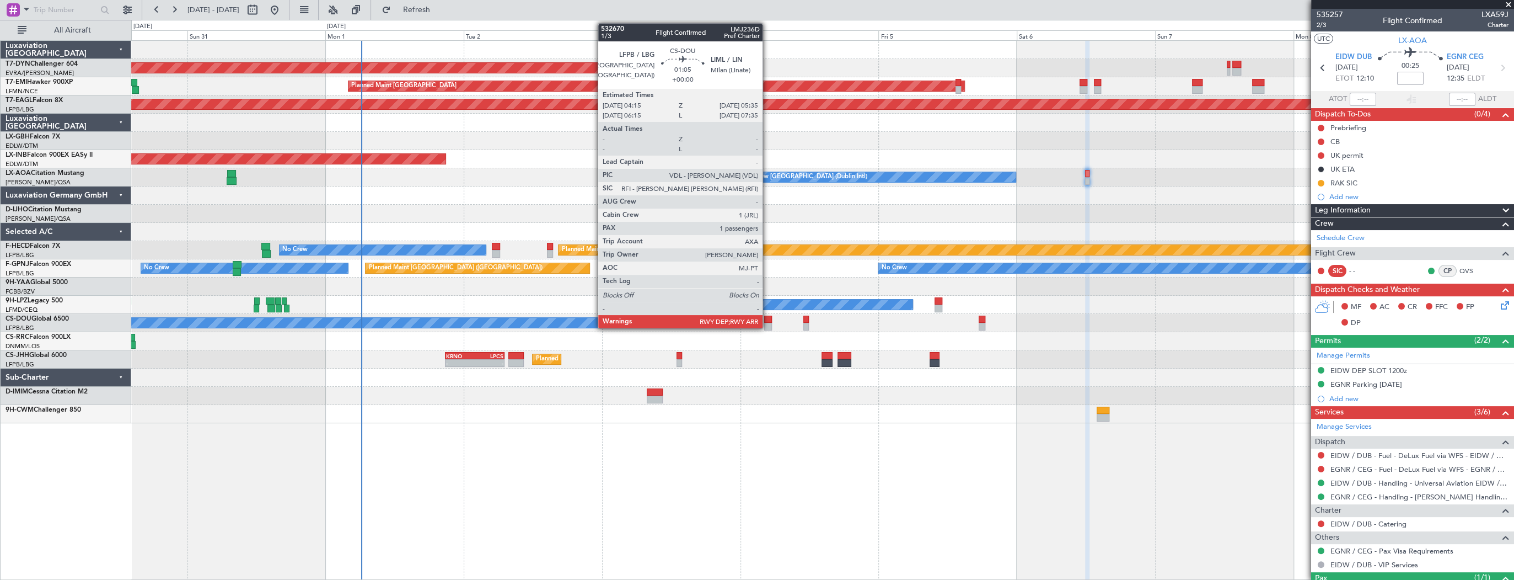
click at [768, 318] on div at bounding box center [768, 319] width 8 height 8
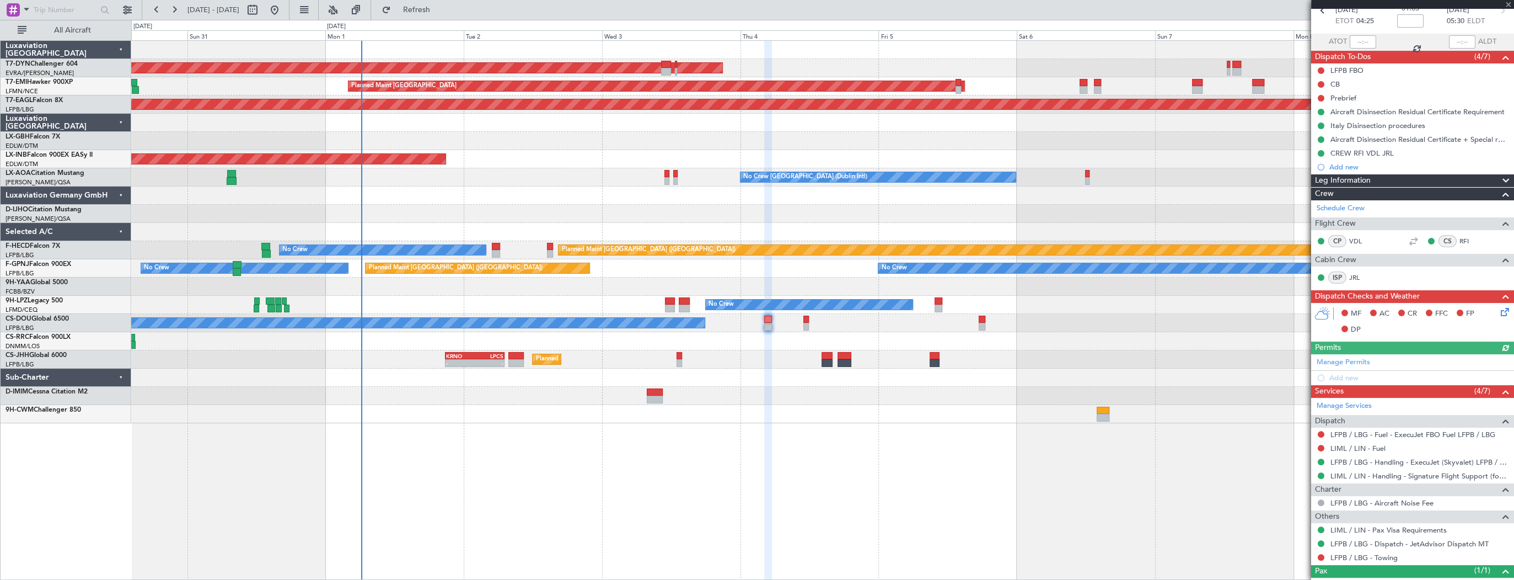
scroll to position [95, 0]
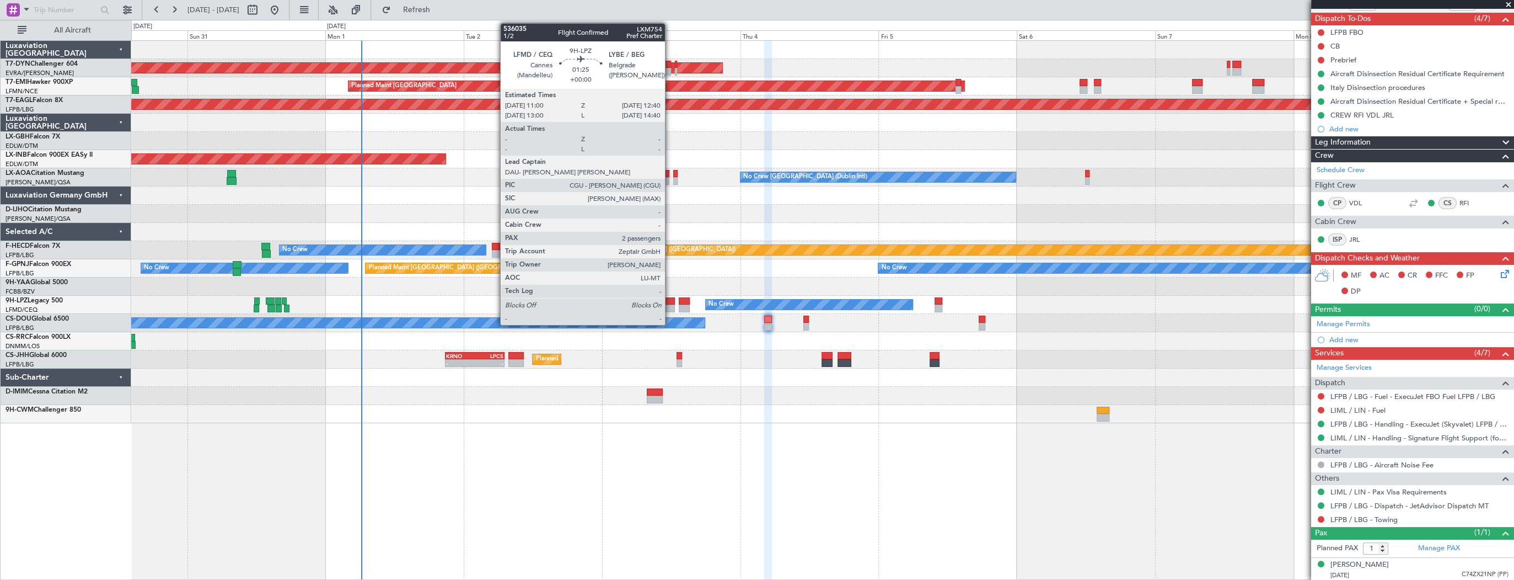
click at [670, 300] on div at bounding box center [670, 301] width 10 height 8
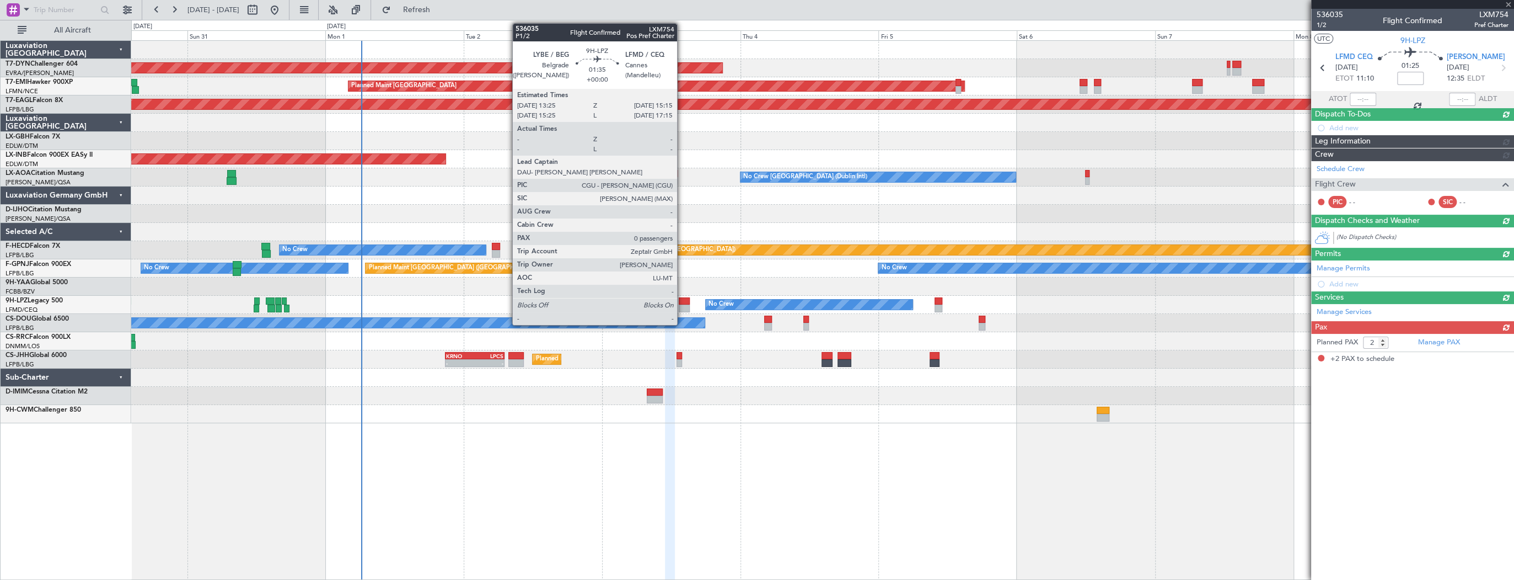
scroll to position [0, 0]
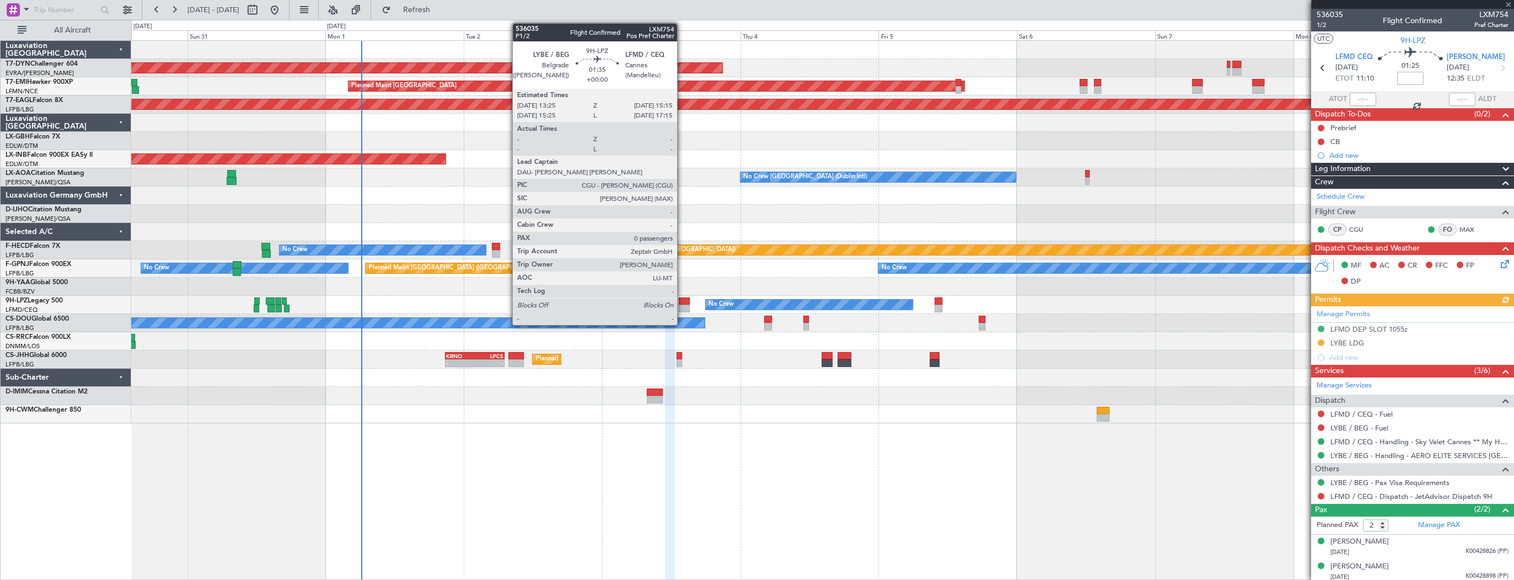
click at [682, 301] on div at bounding box center [684, 301] width 11 height 8
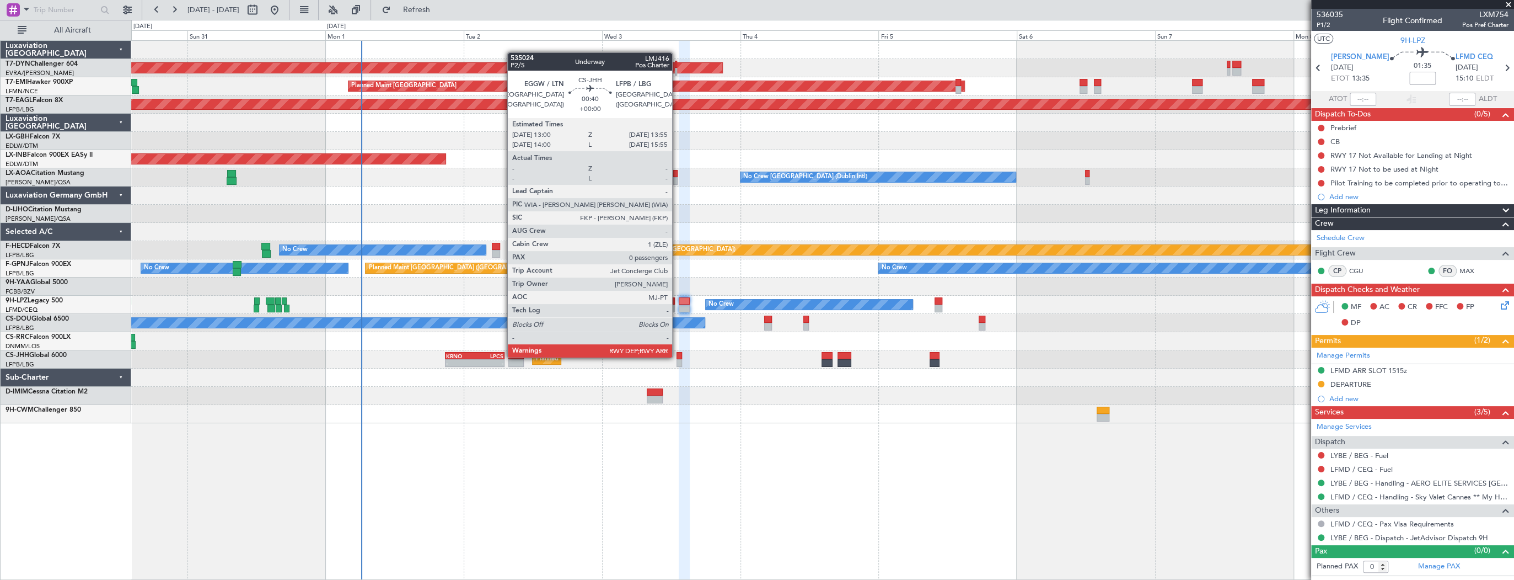
click at [677, 356] on div at bounding box center [680, 356] width 6 height 8
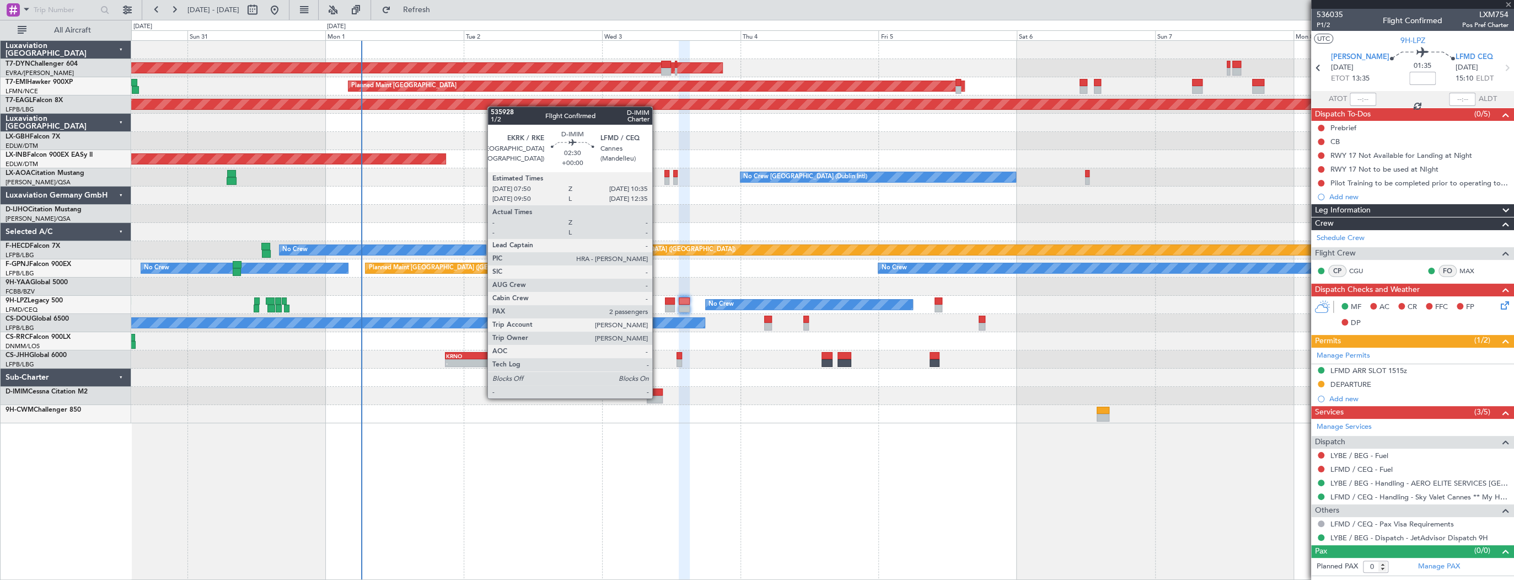
click at [657, 397] on div at bounding box center [655, 399] width 16 height 8
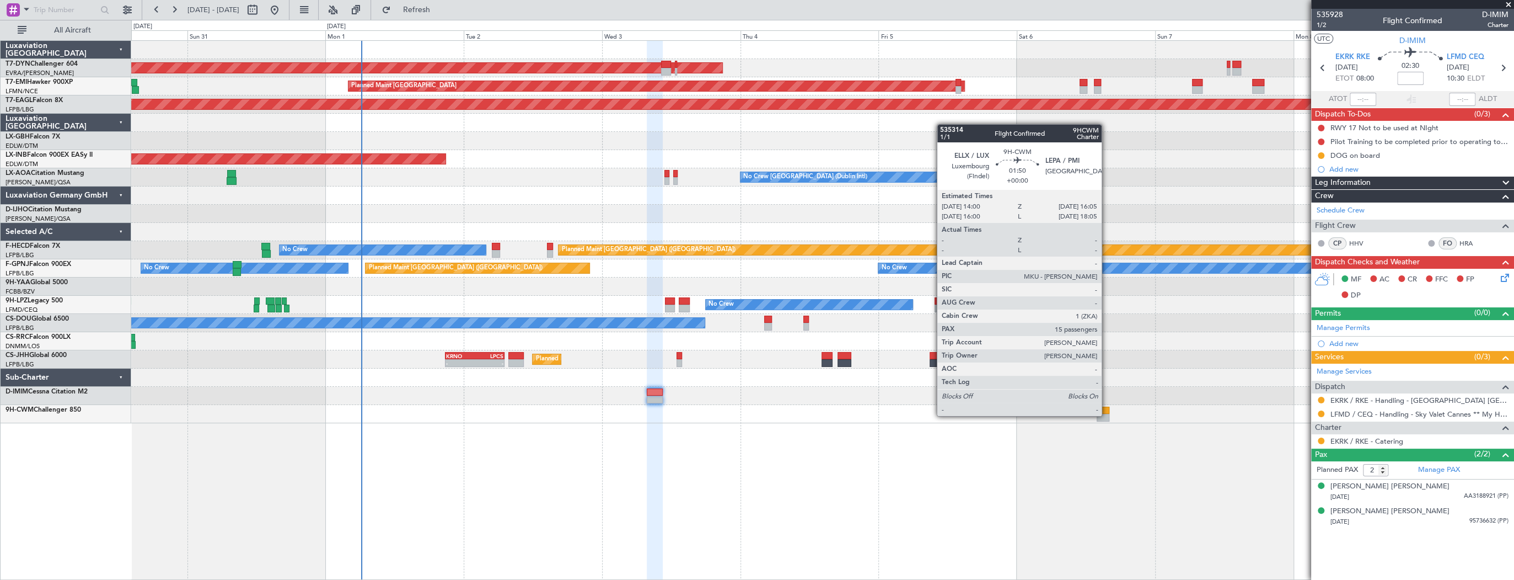
click at [1107, 415] on div at bounding box center [1103, 418] width 12 height 8
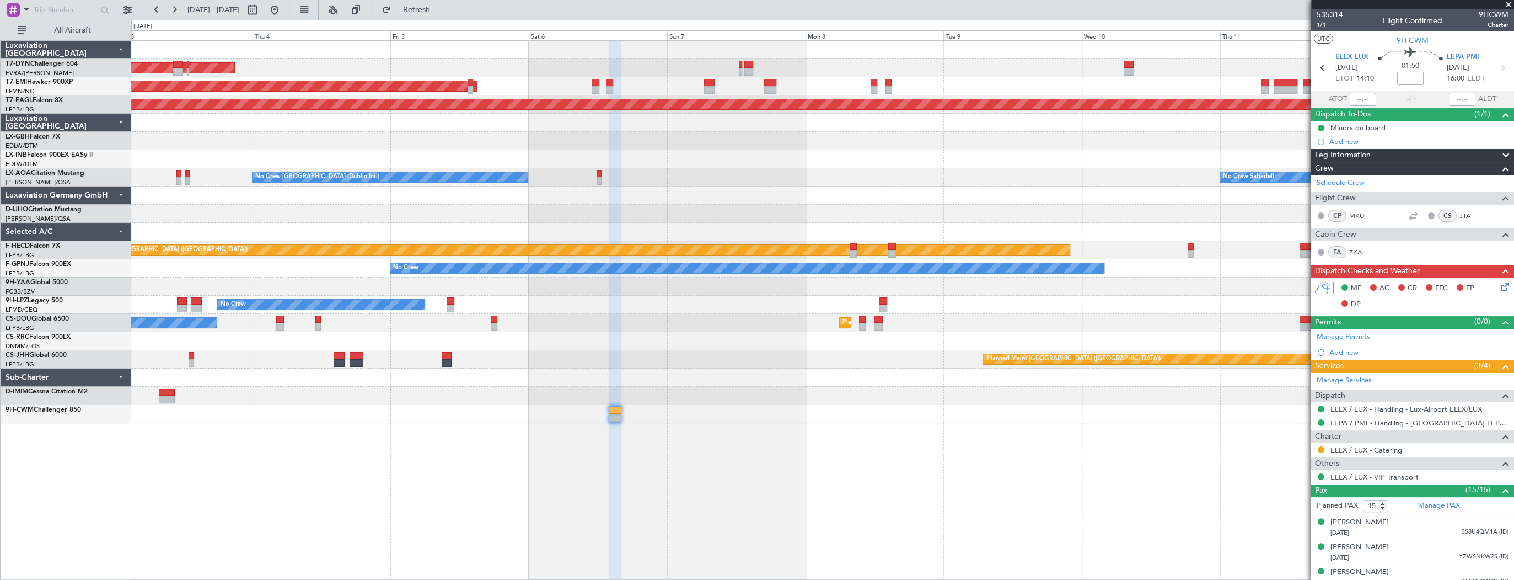
click at [505, 416] on div "AOG Maint Riga (Riga Intl) Planned Maint [GEOGRAPHIC_DATA] Grounded [US_STATE] …" at bounding box center [822, 309] width 1383 height 539
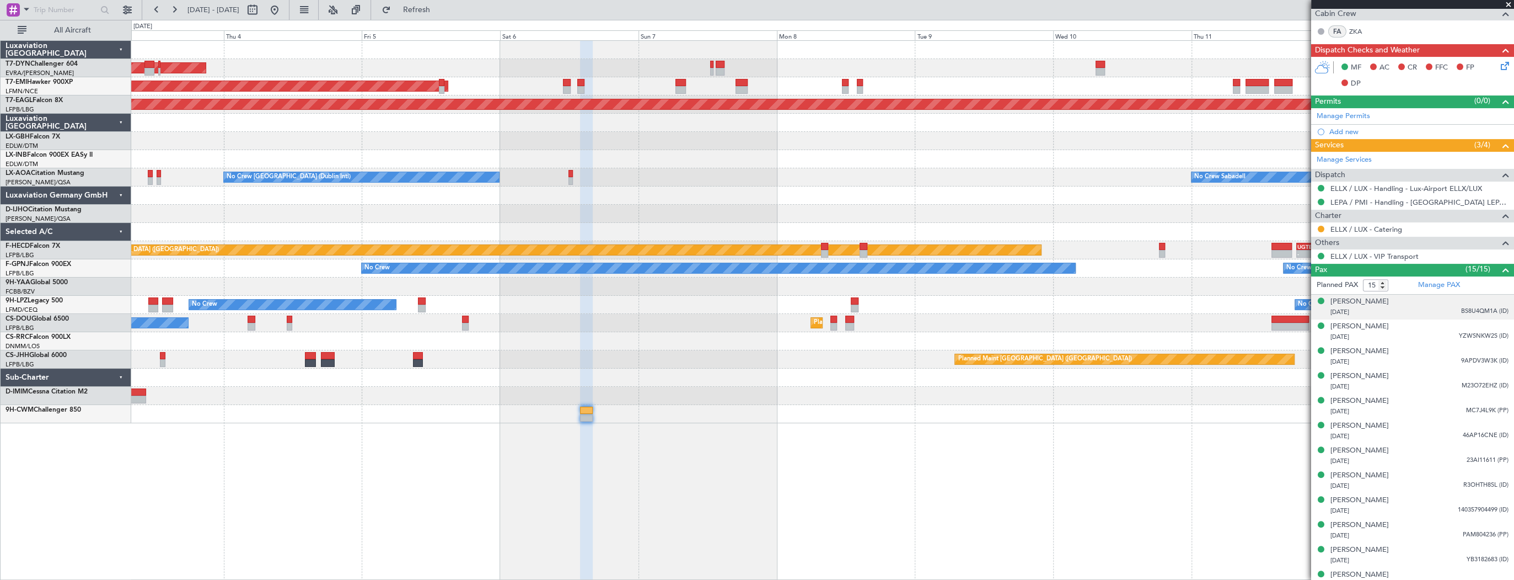
scroll to position [305, 0]
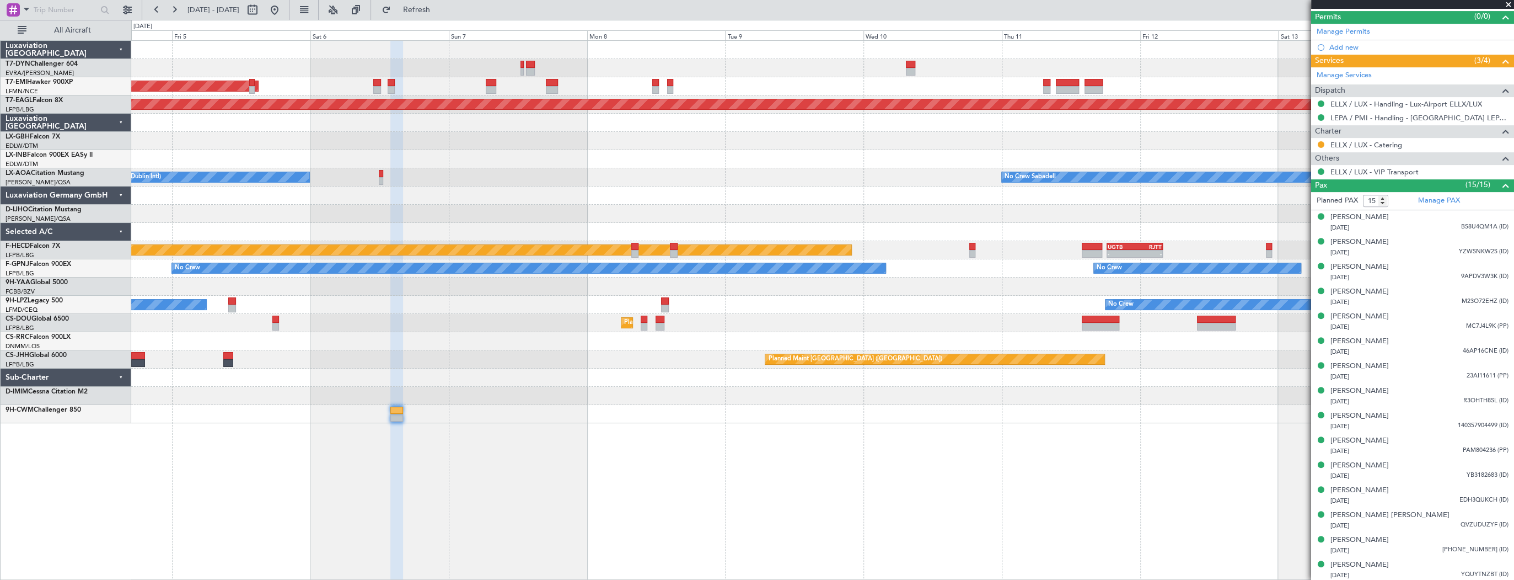
click at [1090, 478] on div "AOG Maint Riga (Riga Intl) Planned Maint [GEOGRAPHIC_DATA] Grounded [US_STATE] …" at bounding box center [822, 309] width 1383 height 539
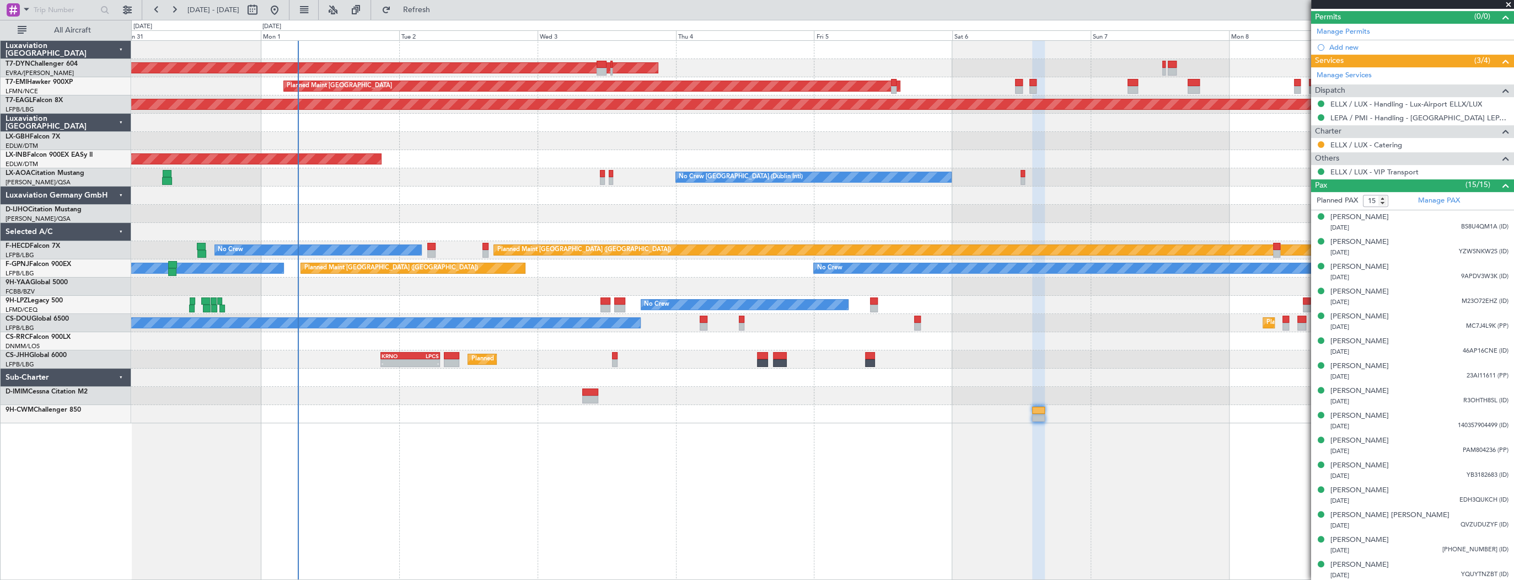
click at [1181, 163] on div "AOG Maint Riga (Riga Intl) Planned Maint [GEOGRAPHIC_DATA] Grounded [US_STATE] …" at bounding box center [822, 232] width 1382 height 382
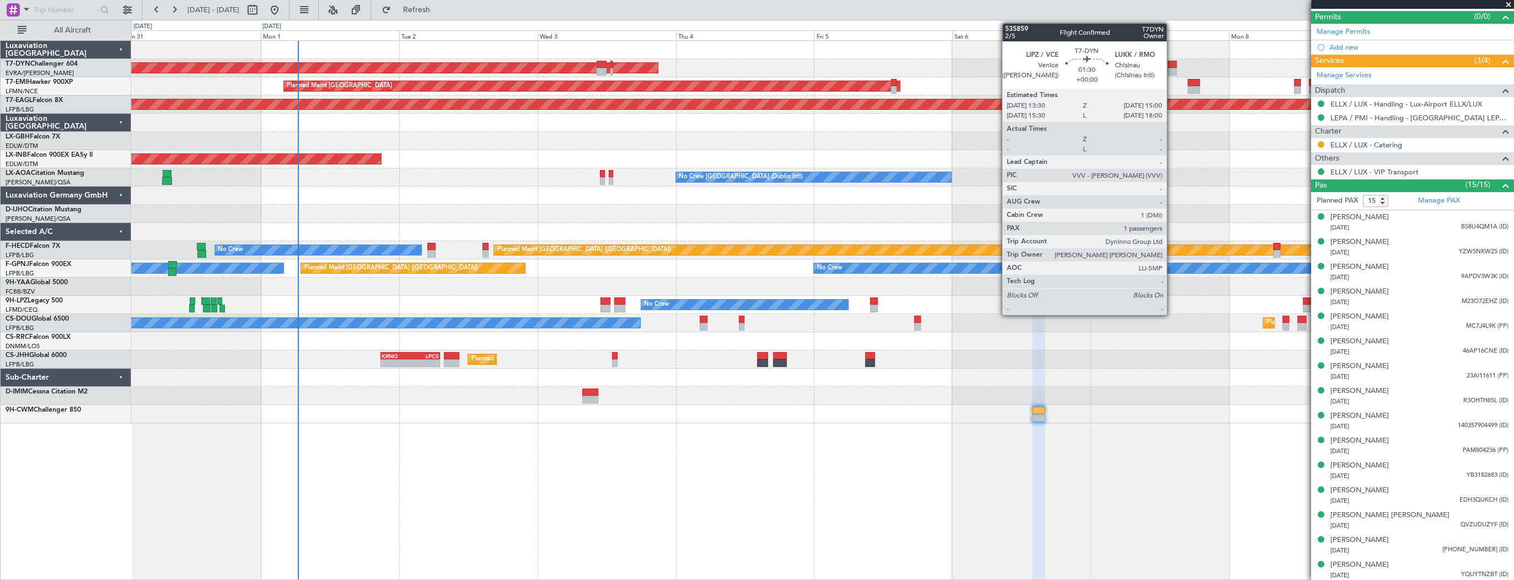
click at [1172, 68] on div at bounding box center [1172, 72] width 9 height 8
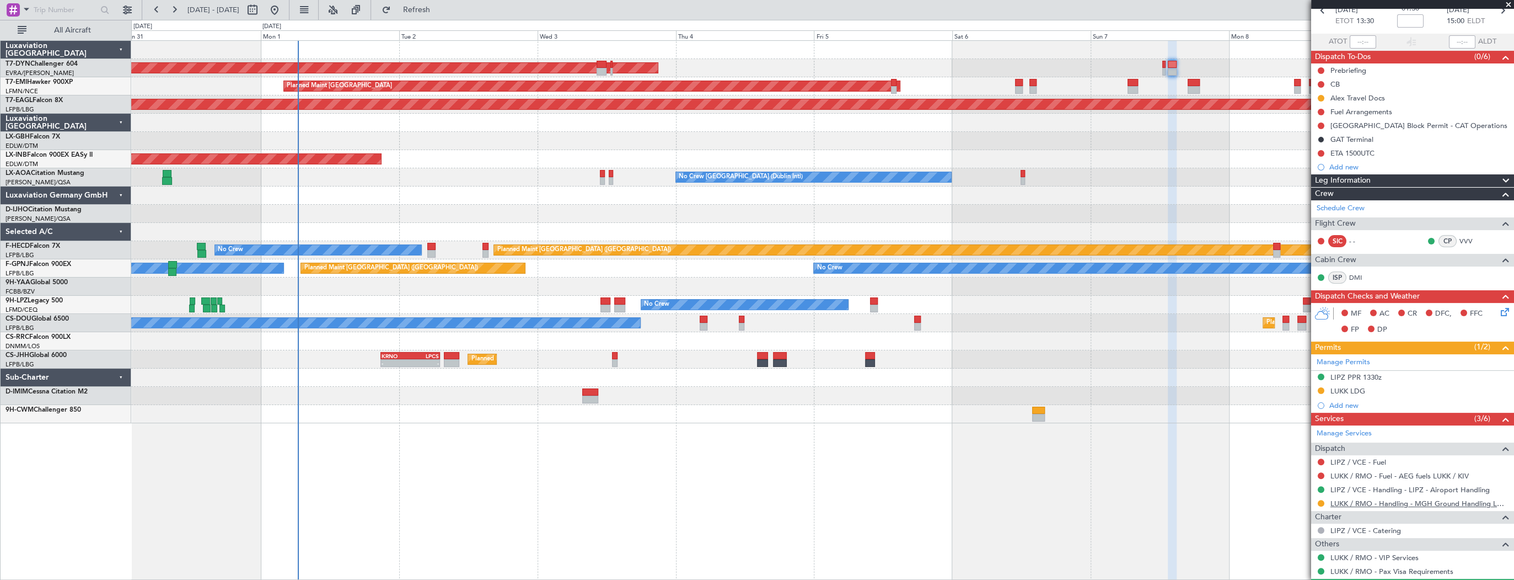
scroll to position [110, 0]
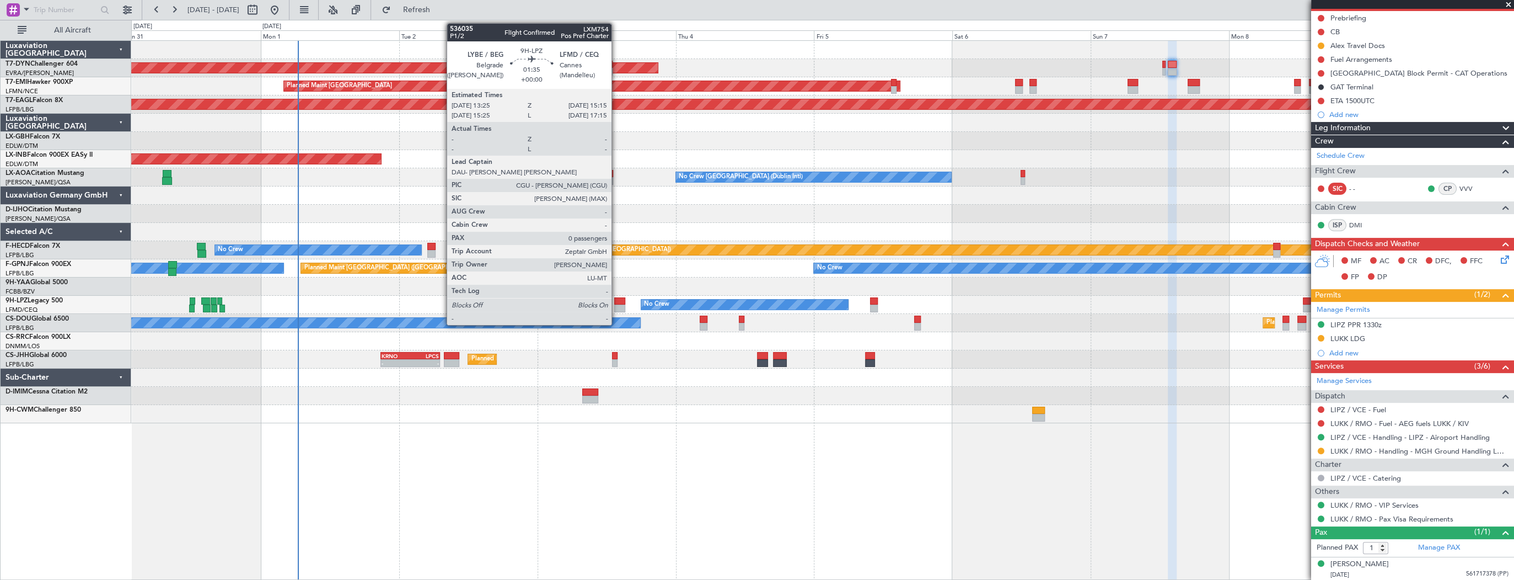
click at [617, 298] on div at bounding box center [619, 301] width 11 height 8
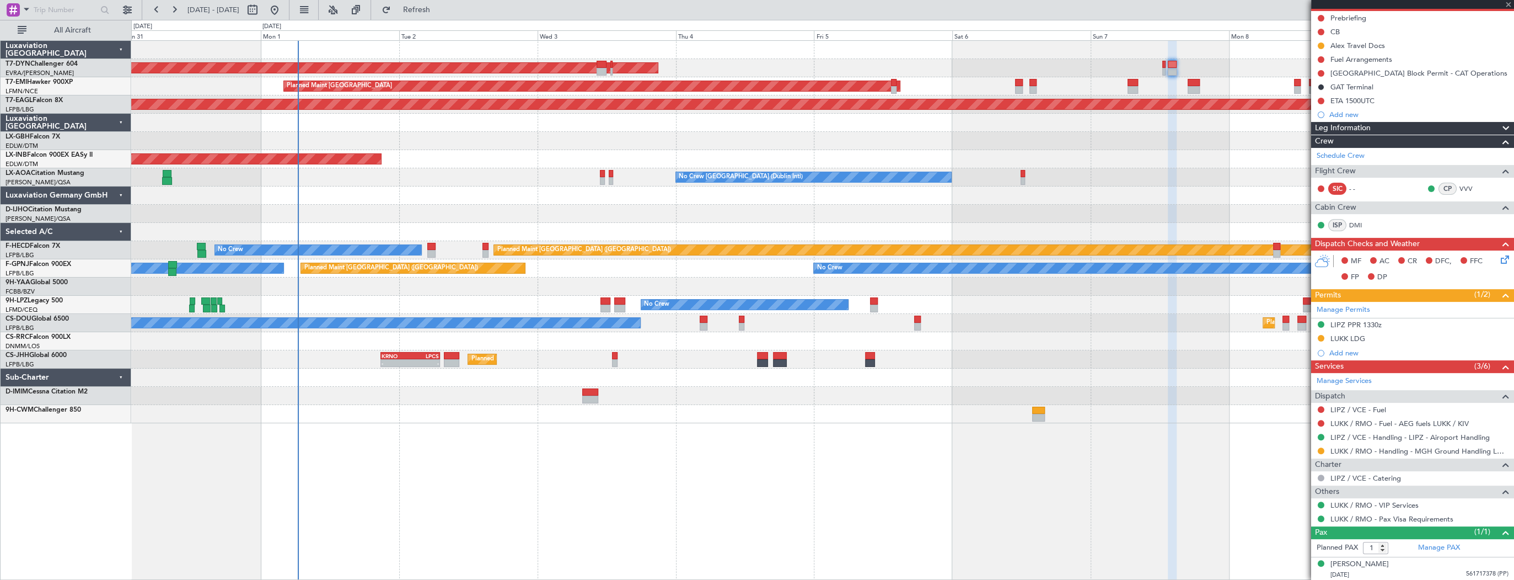
type input "0"
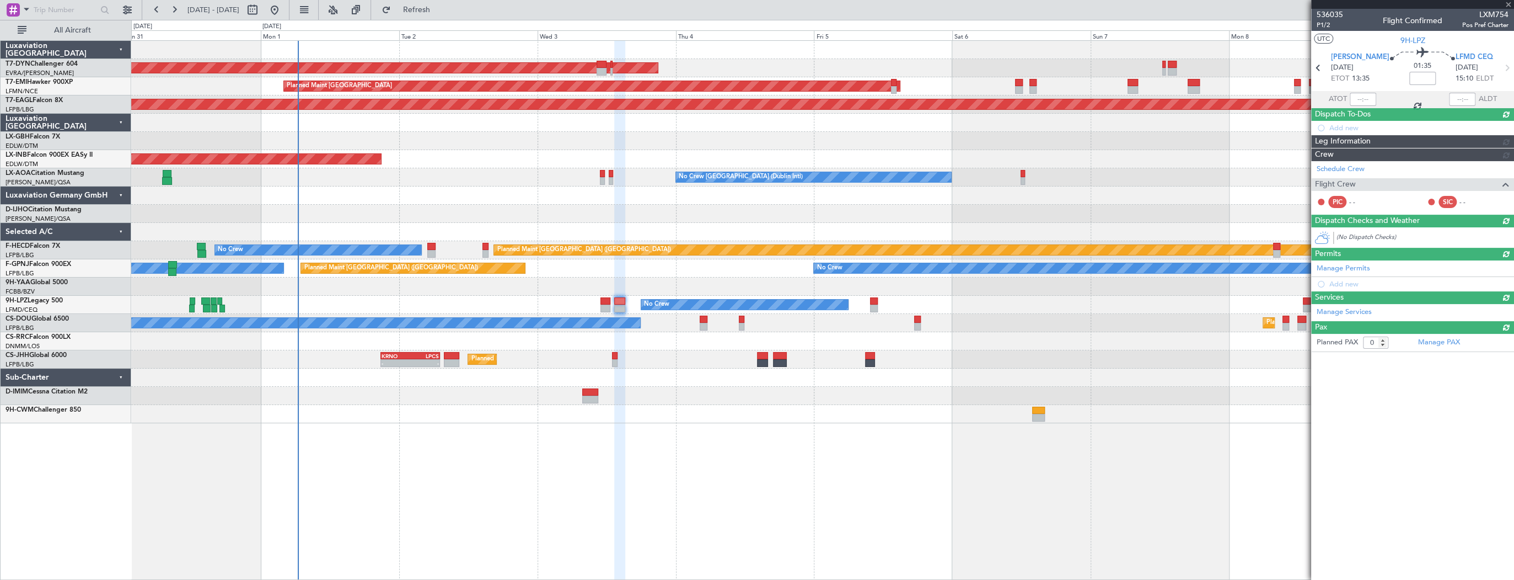
scroll to position [0, 0]
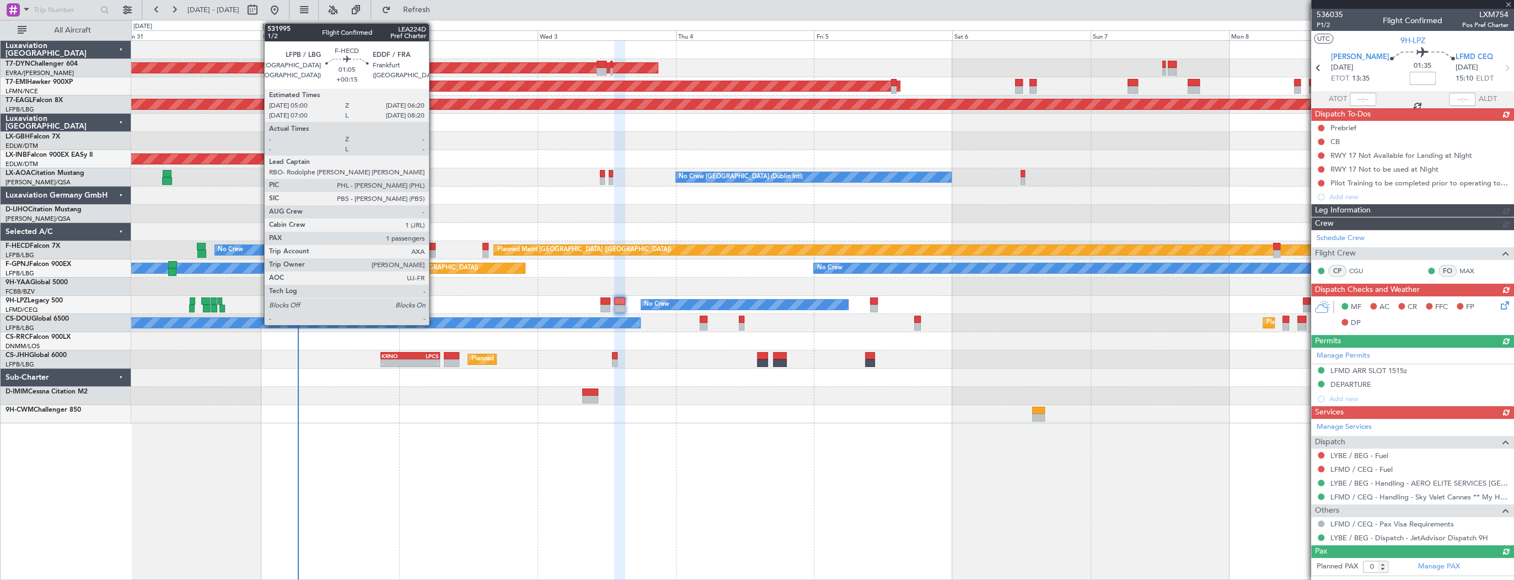
click at [434, 251] on div at bounding box center [431, 254] width 8 height 8
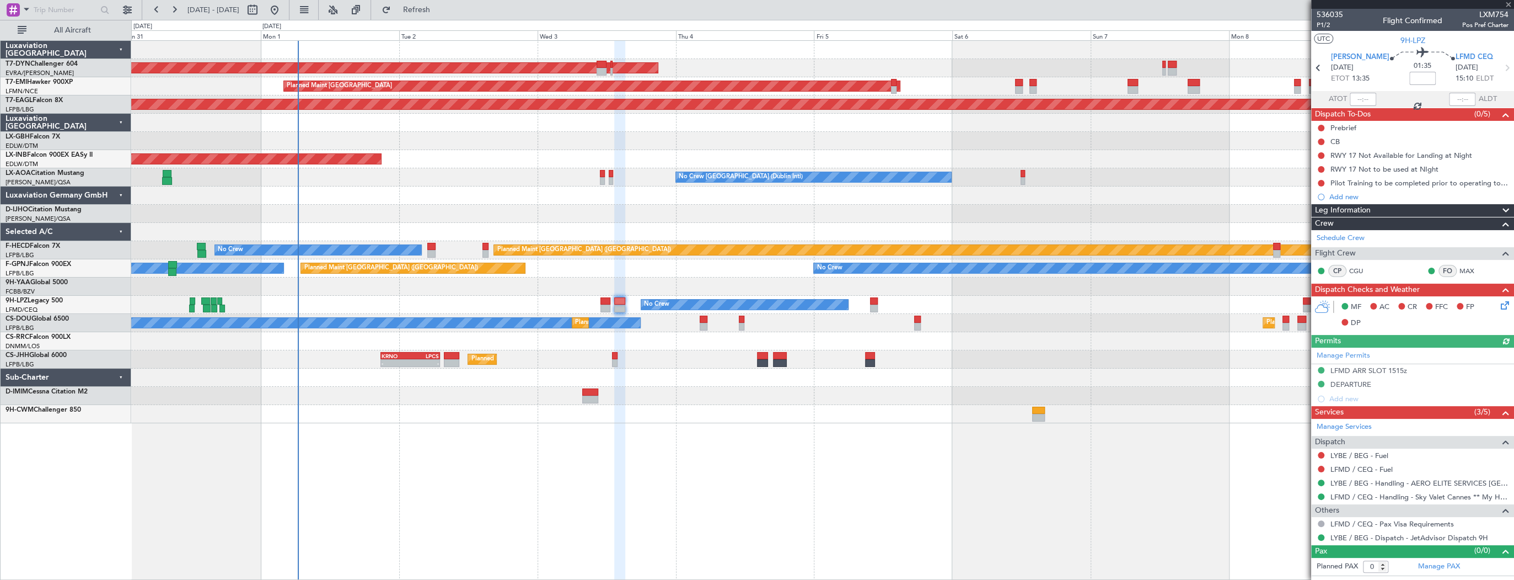
type input "+00:15"
type input "1"
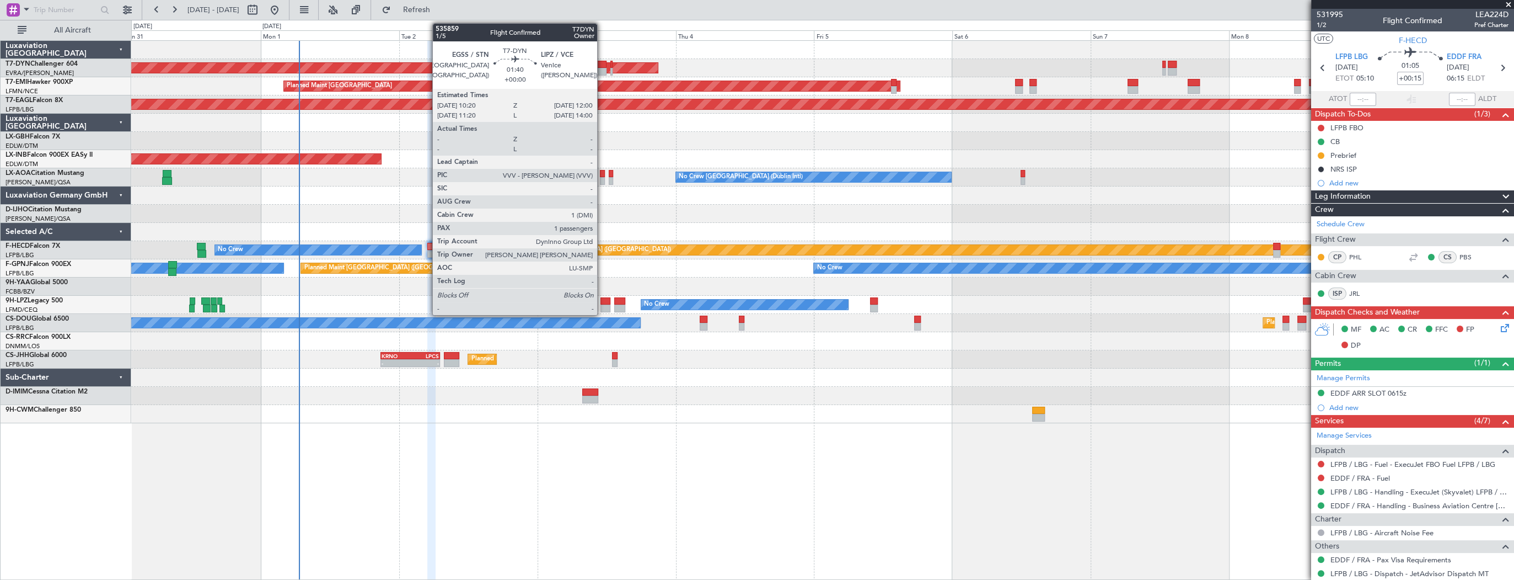
click at [602, 66] on div at bounding box center [602, 65] width 10 height 8
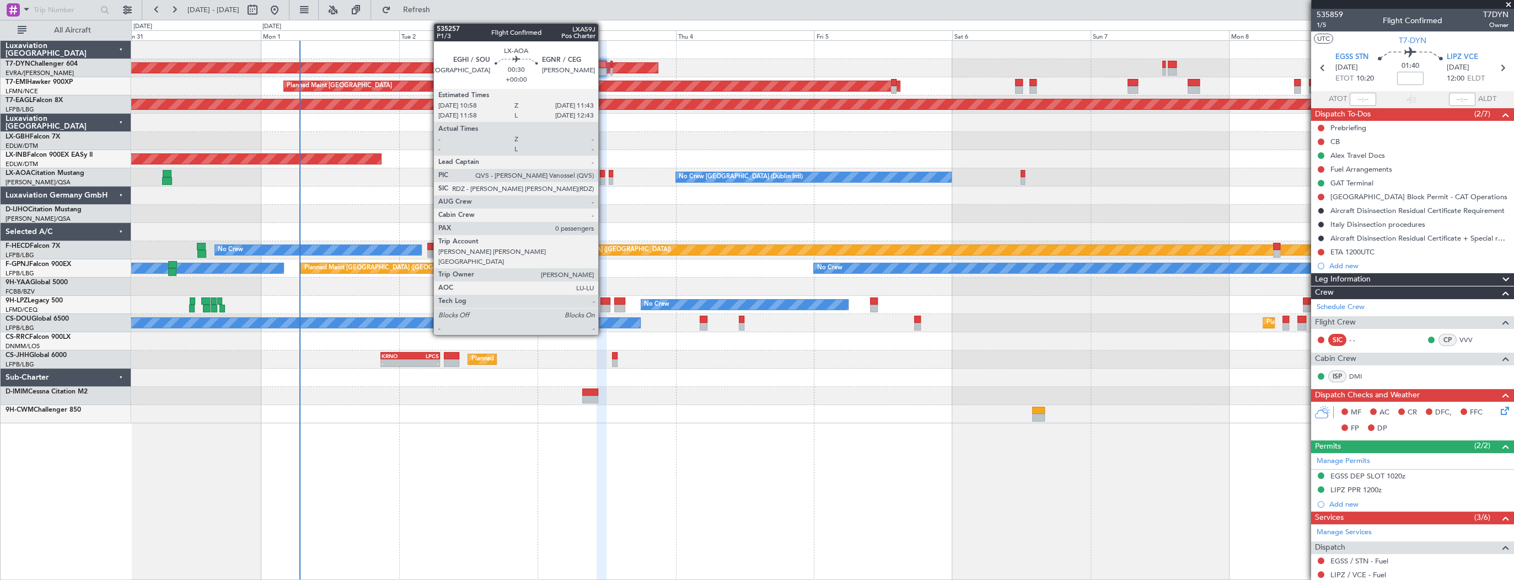
click at [603, 172] on div at bounding box center [602, 174] width 4 height 8
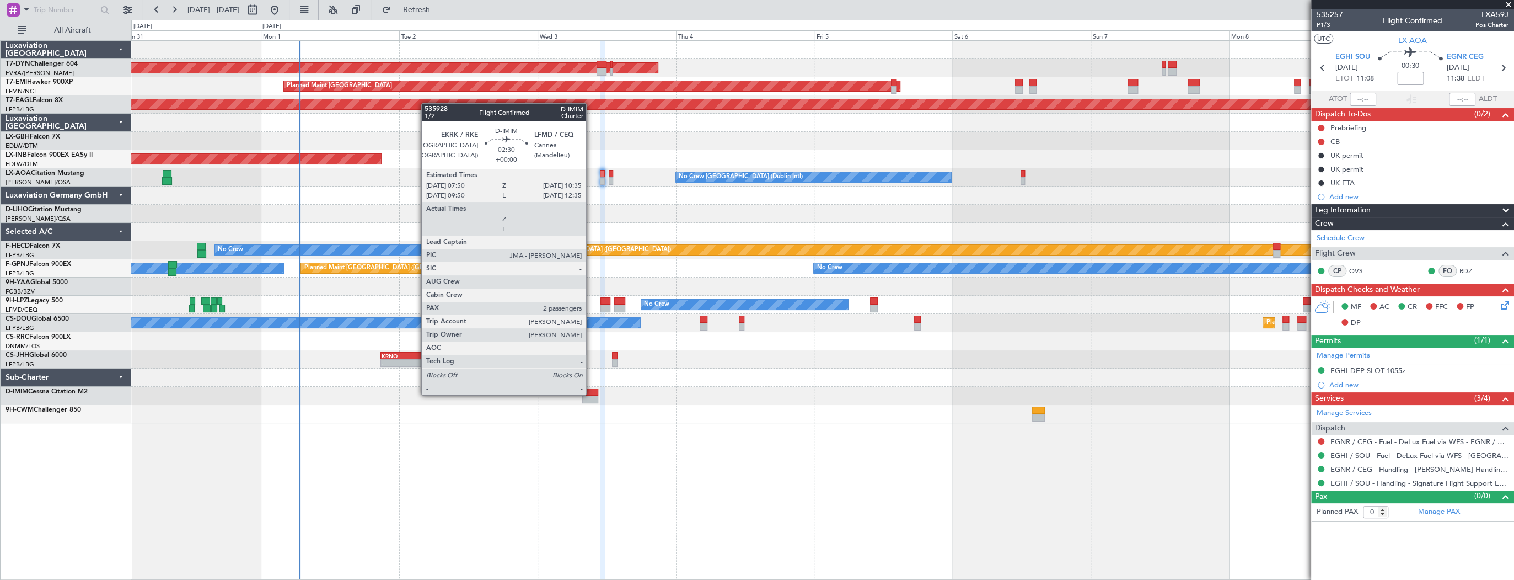
click at [591, 394] on div at bounding box center [590, 392] width 16 height 8
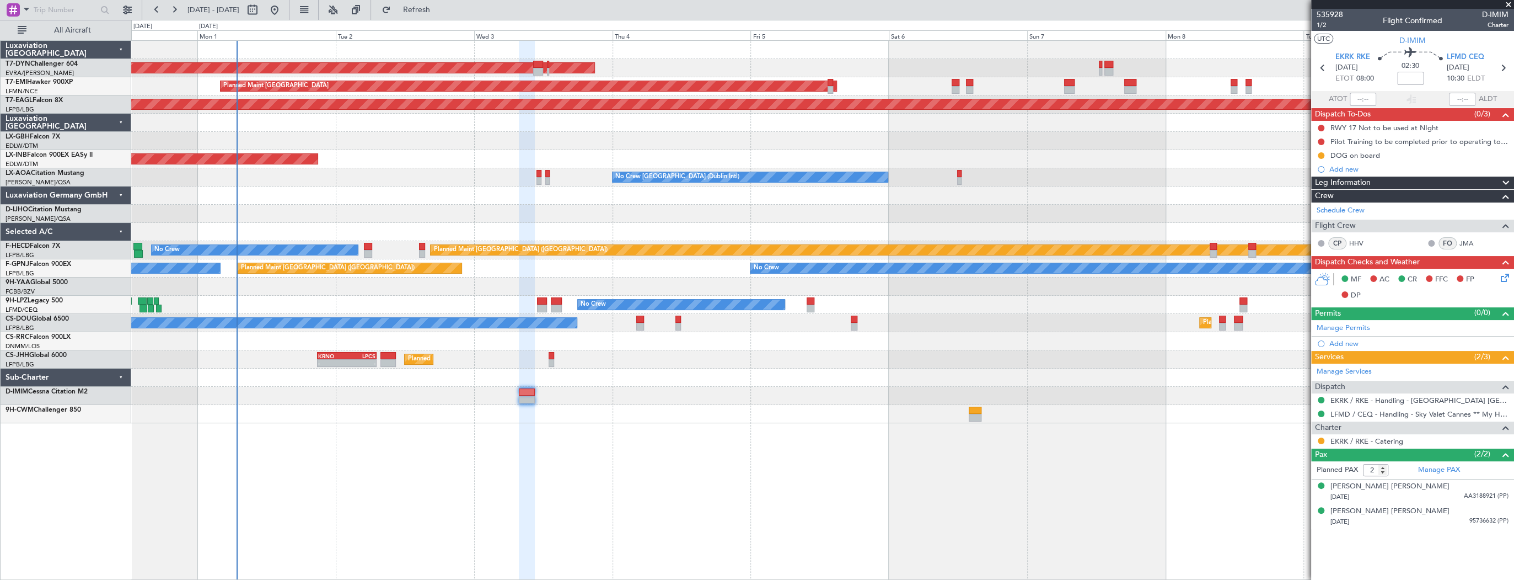
click at [580, 199] on div at bounding box center [822, 195] width 1382 height 18
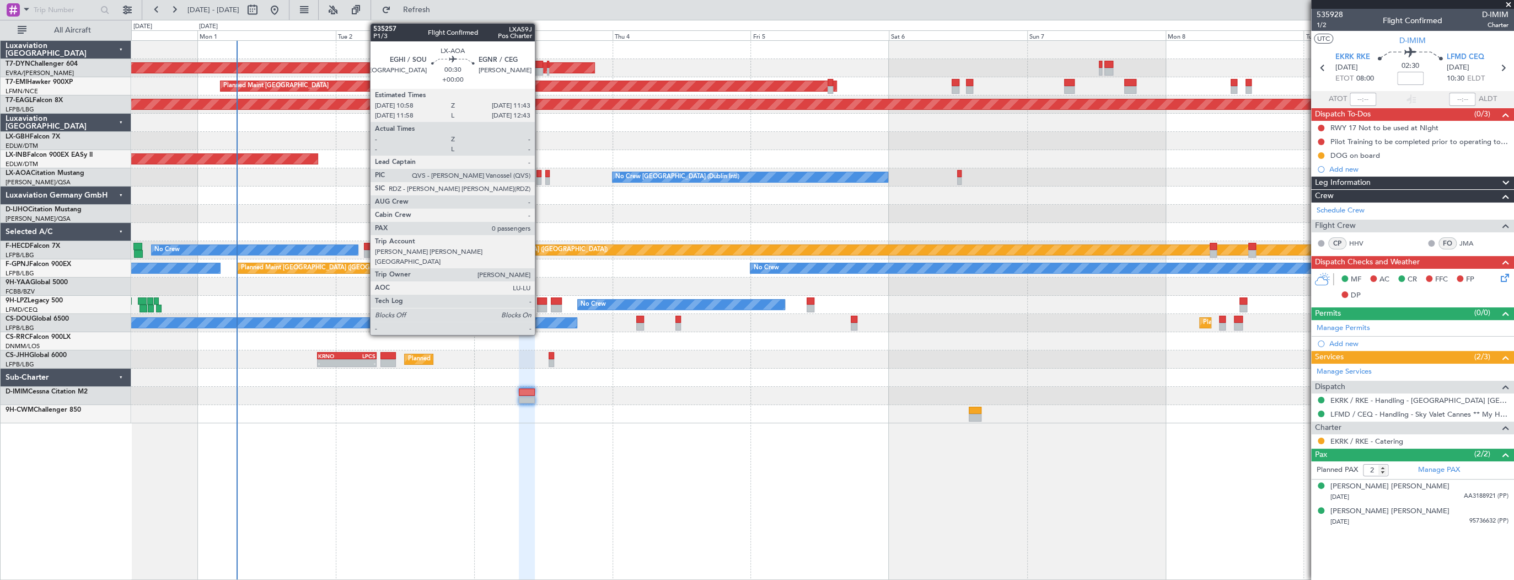
click at [540, 173] on div at bounding box center [539, 174] width 4 height 8
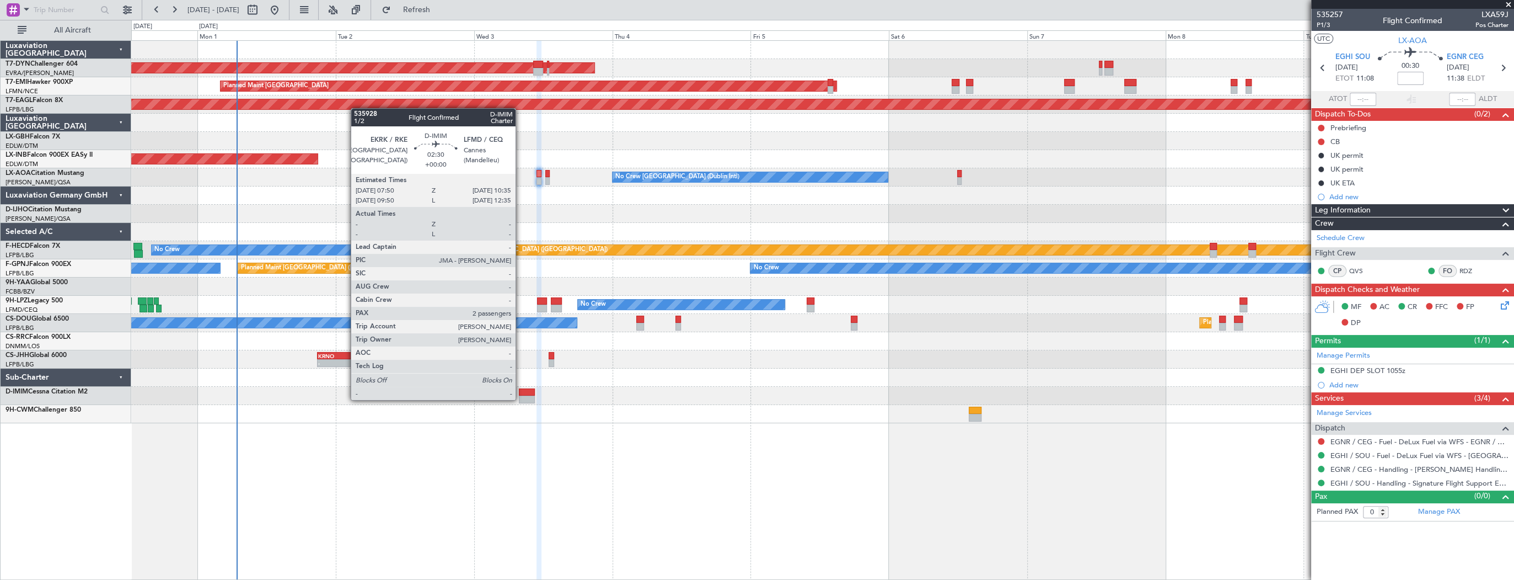
click at [521, 399] on div at bounding box center [527, 399] width 16 height 8
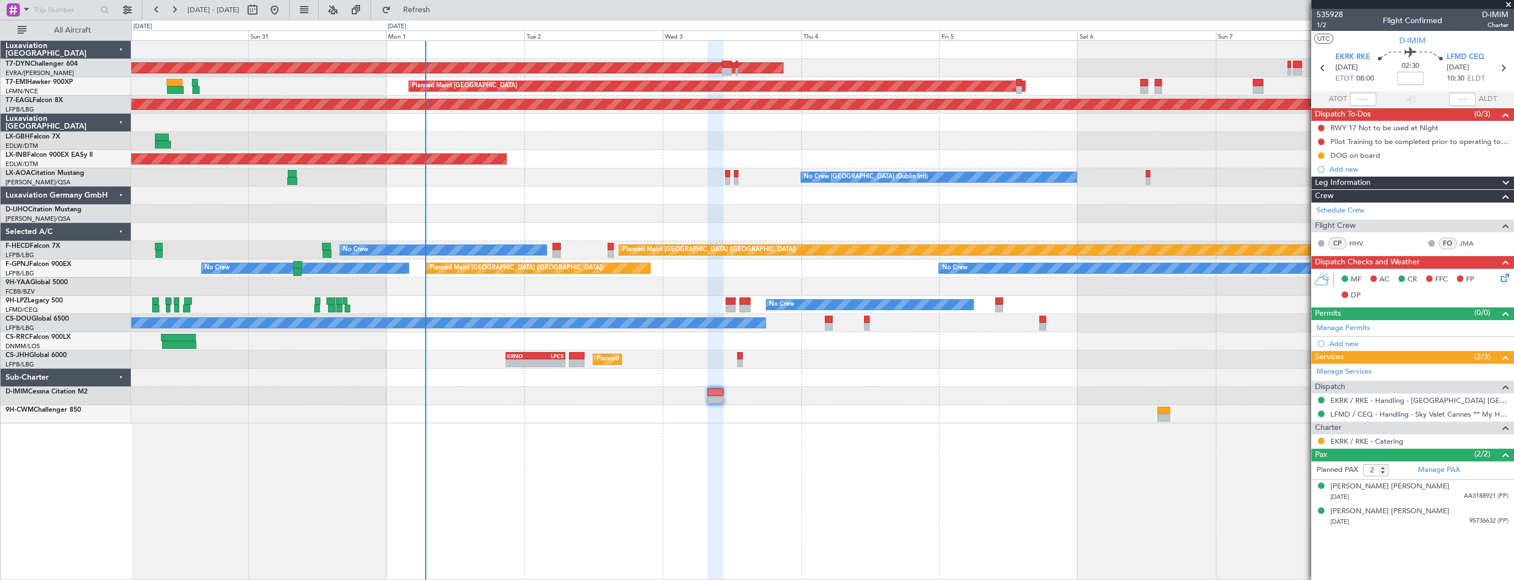
click at [602, 196] on div "AOG Maint Riga (Riga Intl) Planned Maint Zurich Grounded New York (Teterboro) U…" at bounding box center [822, 232] width 1382 height 382
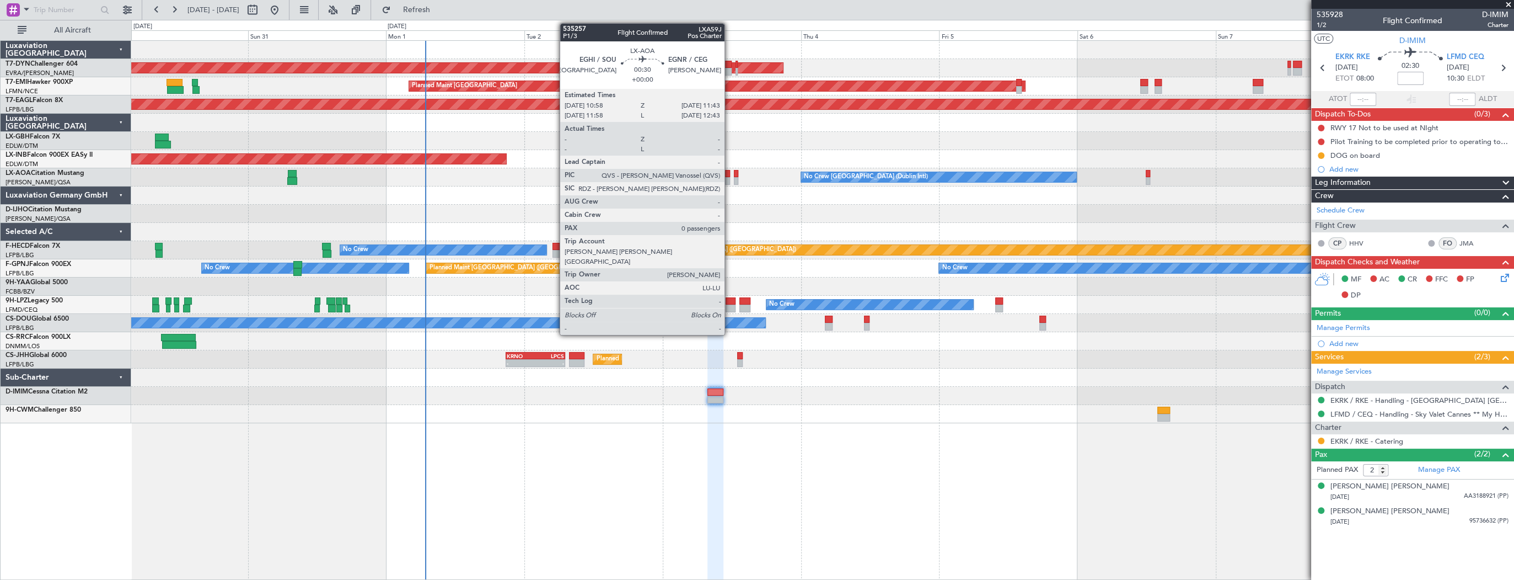
click at [728, 174] on div at bounding box center [727, 174] width 4 height 8
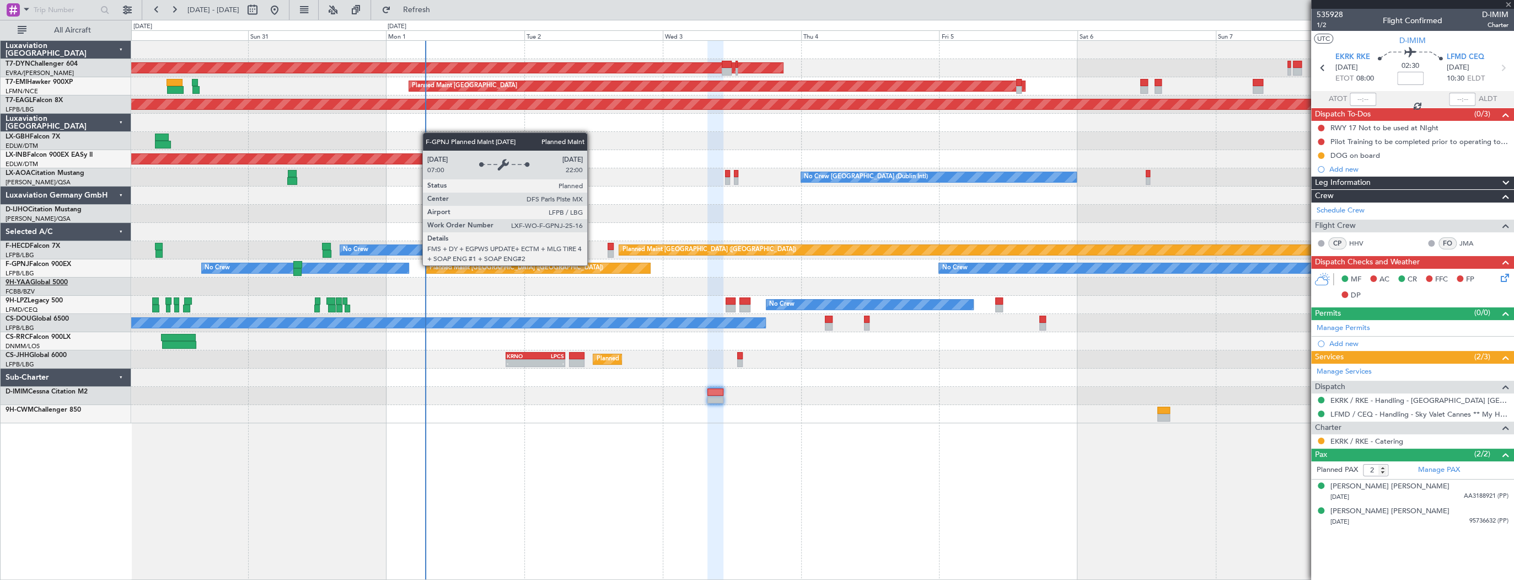
type input "0"
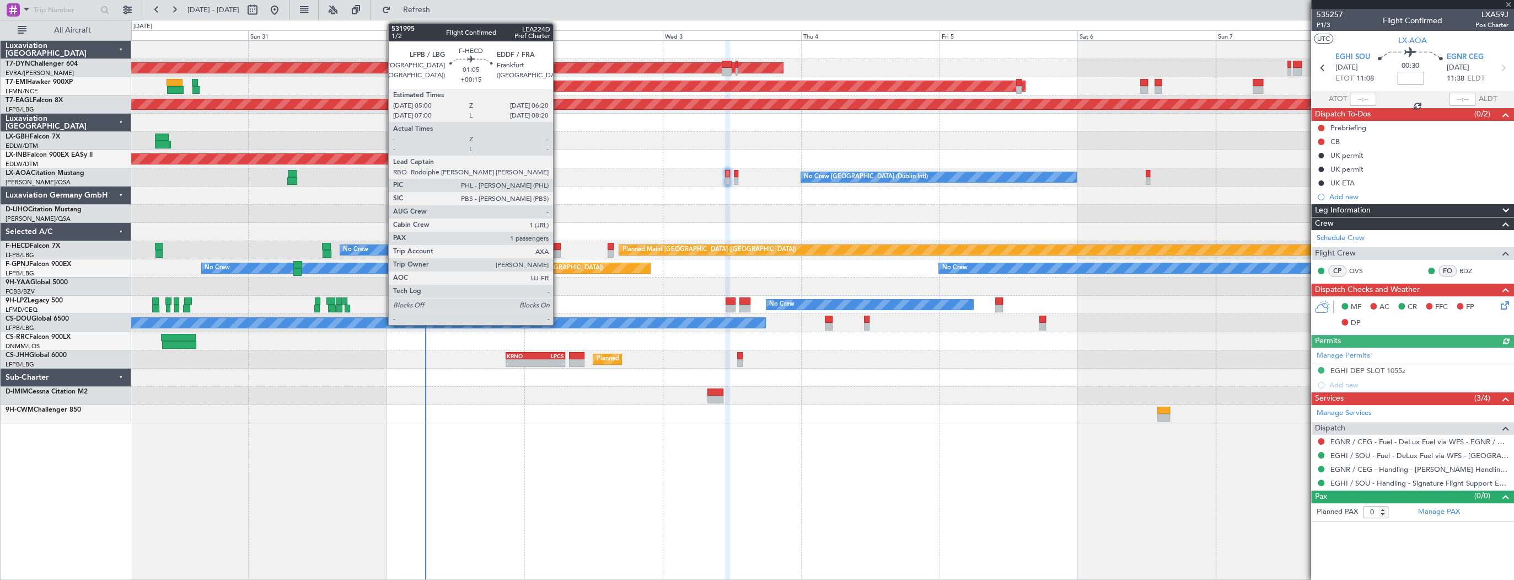
click at [558, 243] on div at bounding box center [557, 247] width 8 height 8
type input "+00:15"
type input "1"
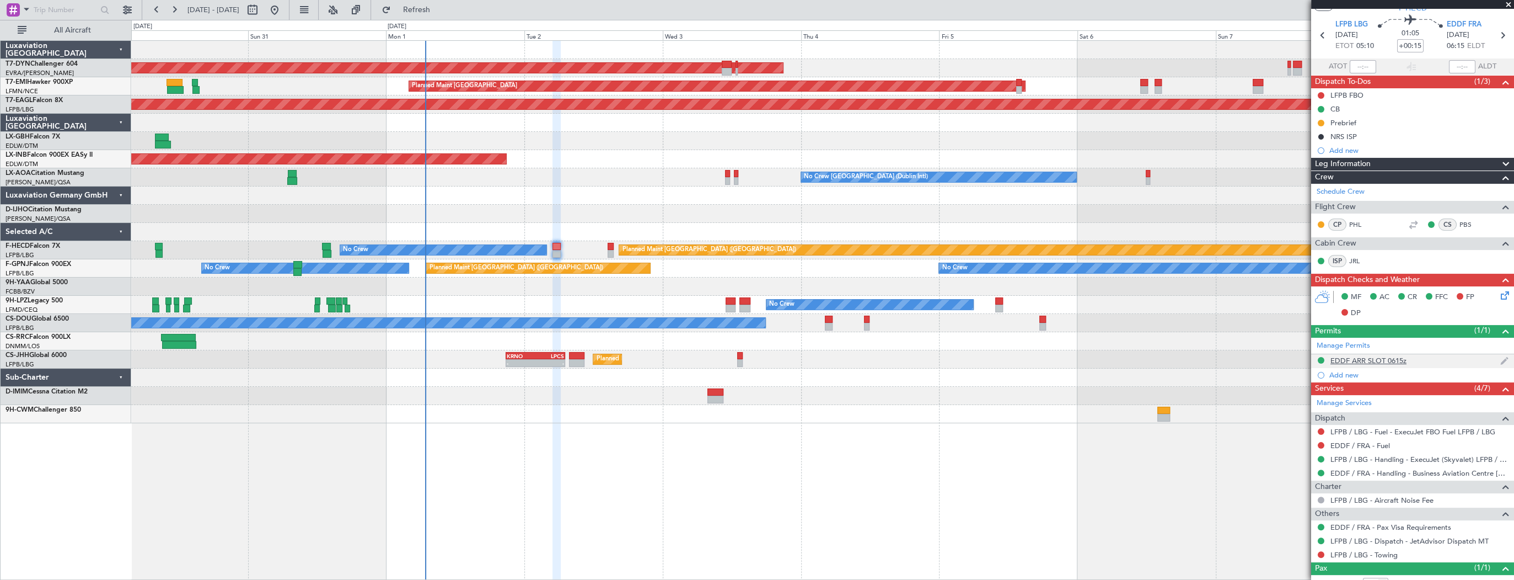
scroll to position [68, 0]
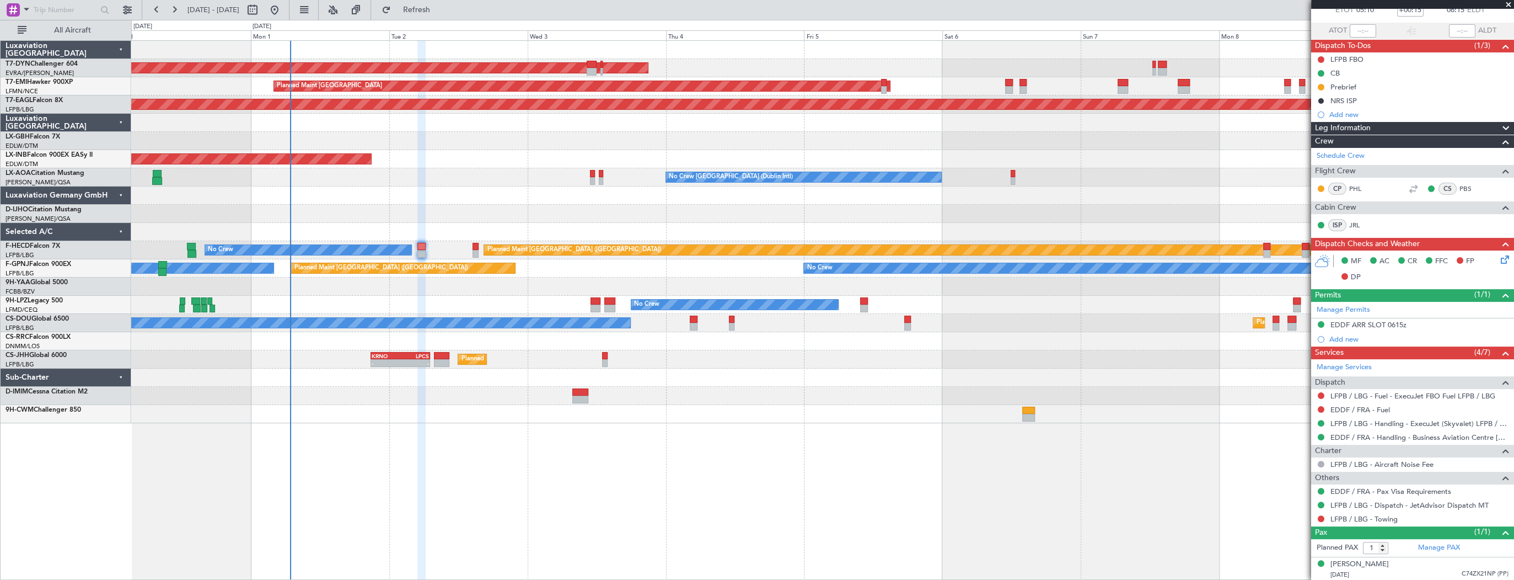
click at [405, 175] on div "AOG Maint Riga (Riga Intl) Planned Maint Zurich Grounded New York (Teterboro) U…" at bounding box center [822, 232] width 1382 height 382
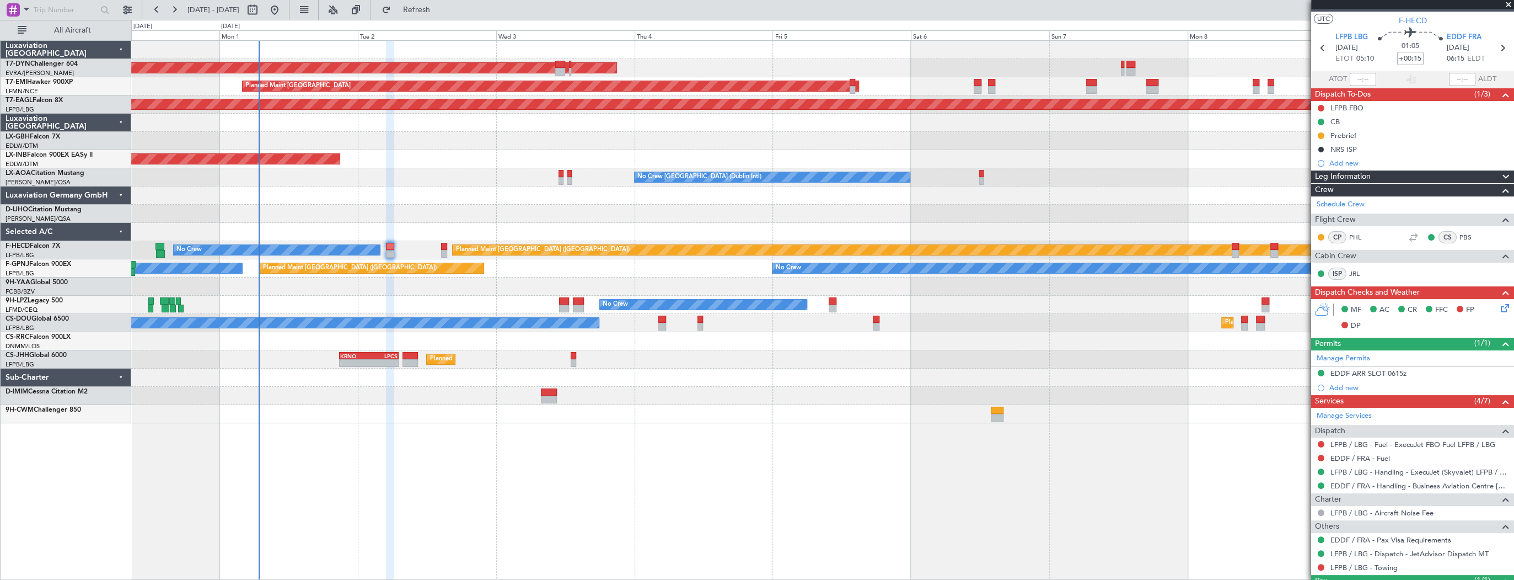
scroll to position [0, 0]
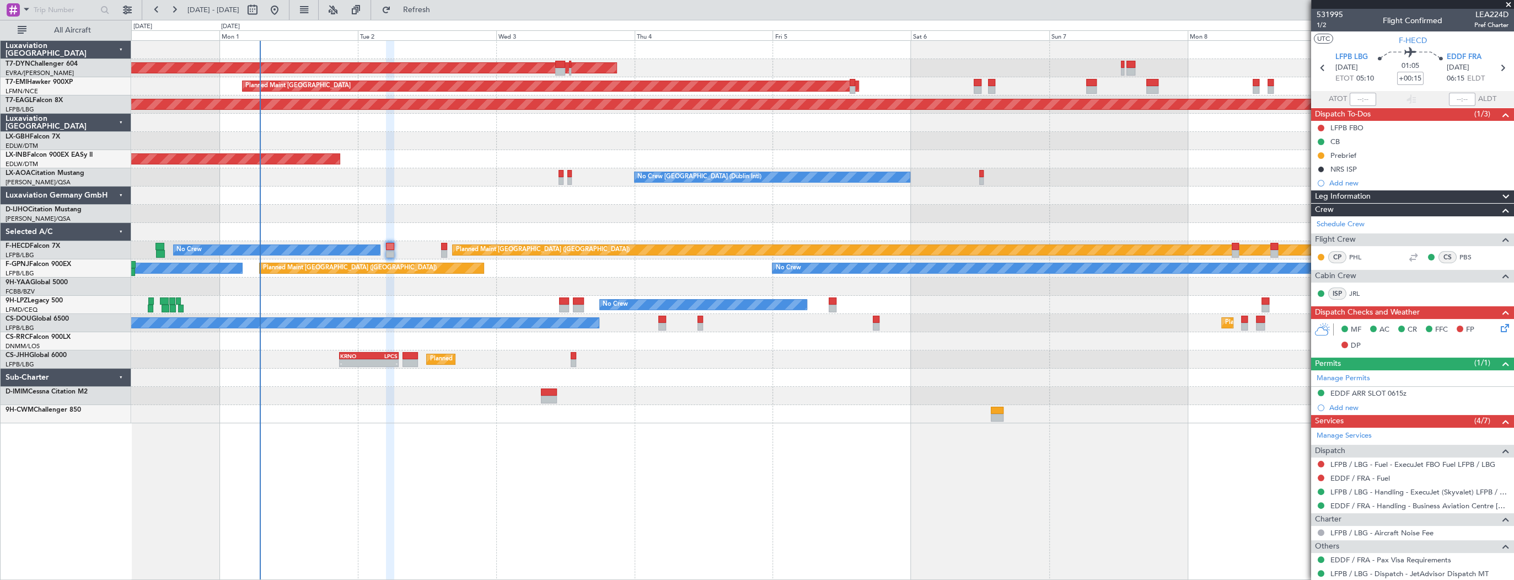
click at [566, 174] on div "No Crew Dublin (Dublin Intl) No Crew Sabadell" at bounding box center [822, 177] width 1382 height 18
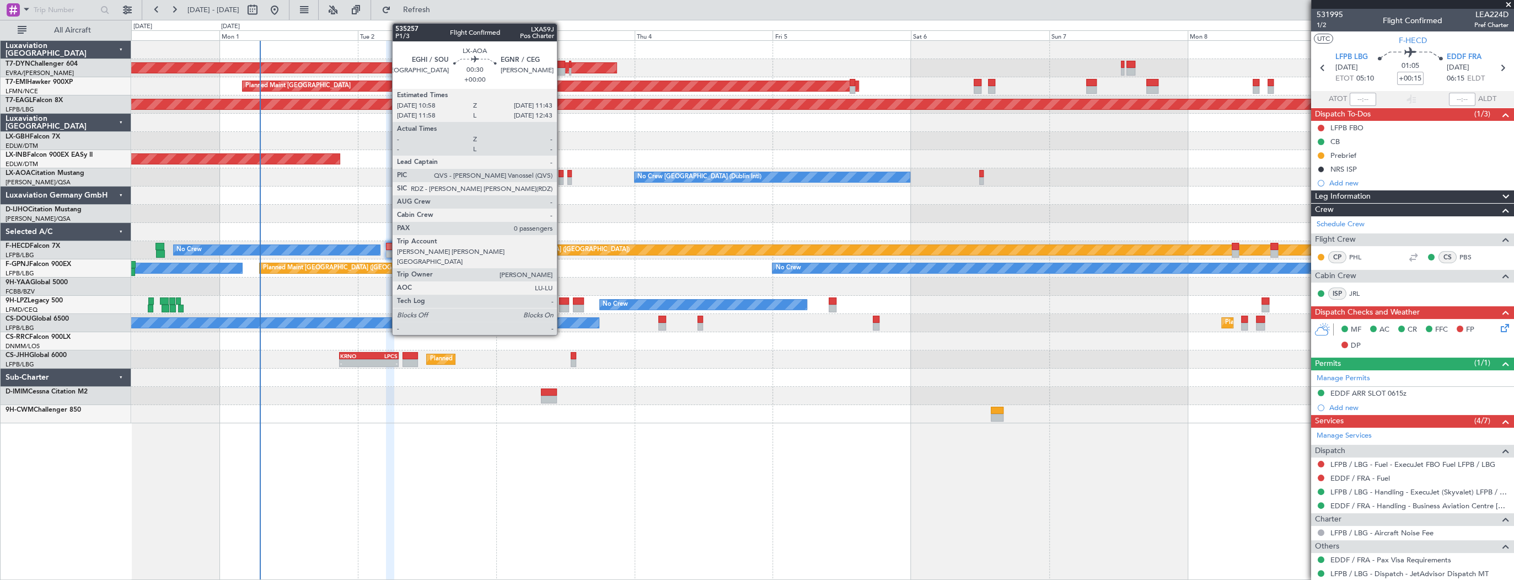
click at [562, 174] on div at bounding box center [561, 174] width 4 height 8
type input "0"
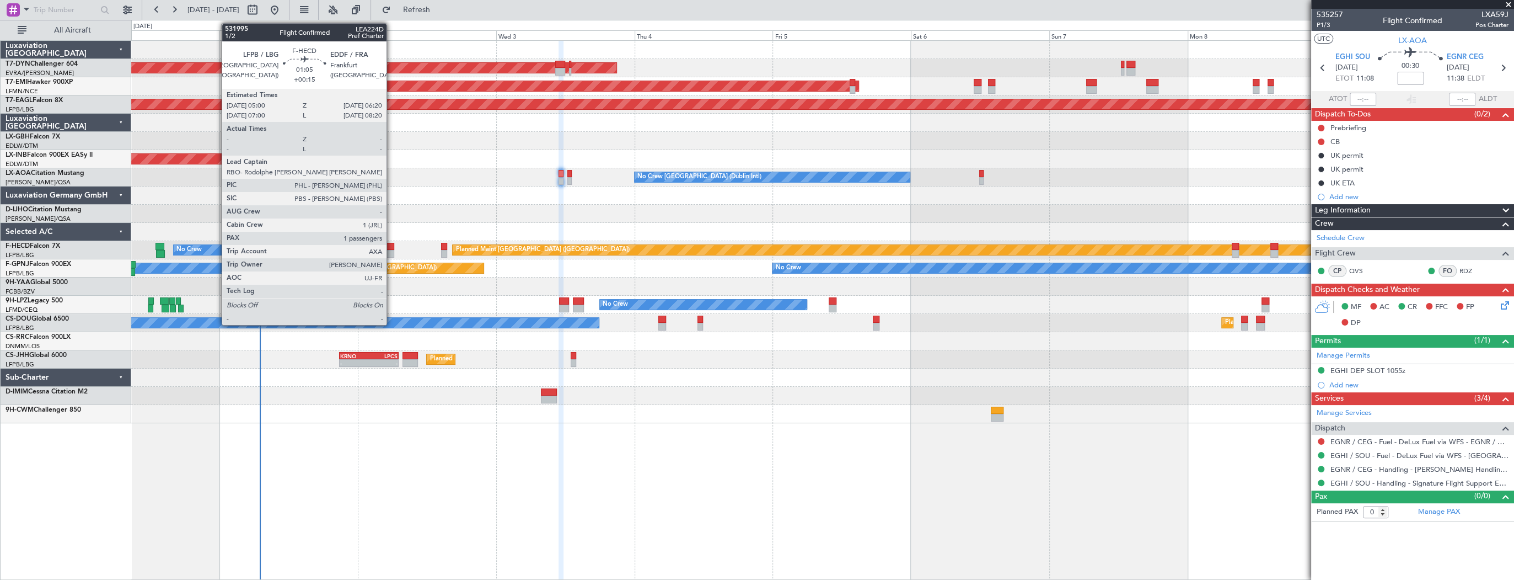
click at [389, 249] on div at bounding box center [390, 247] width 8 height 8
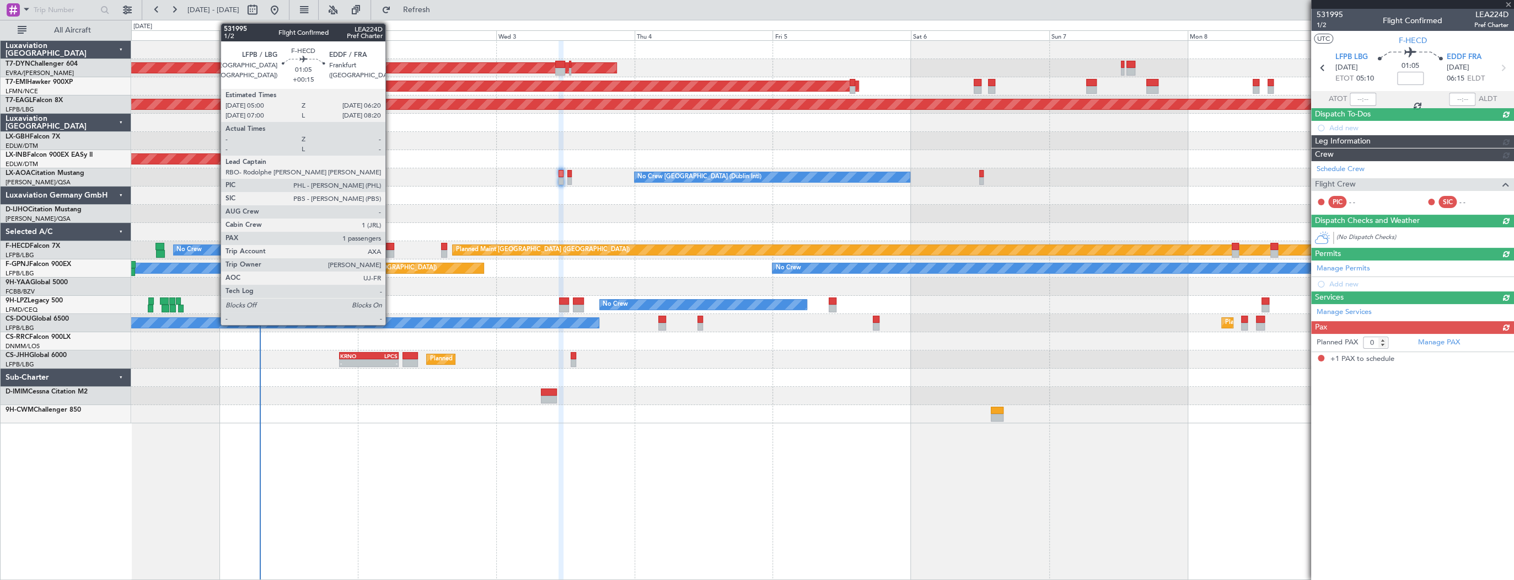
type input "+00:15"
type input "1"
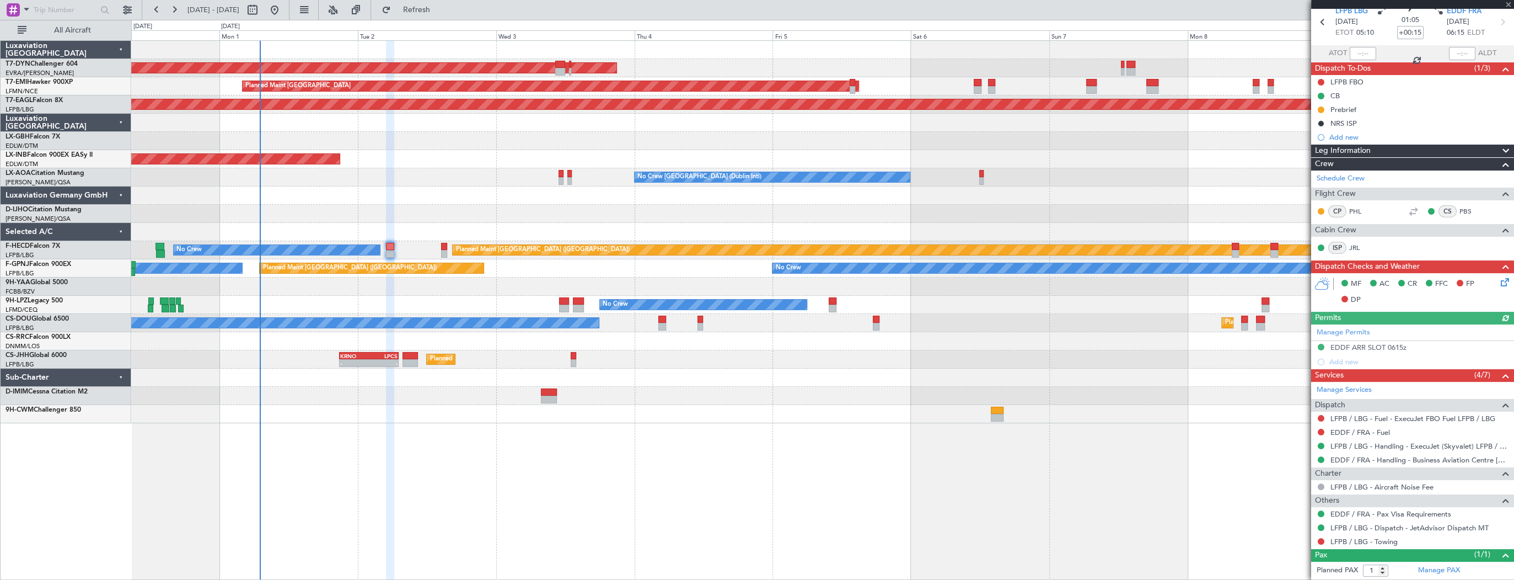
scroll to position [68, 0]
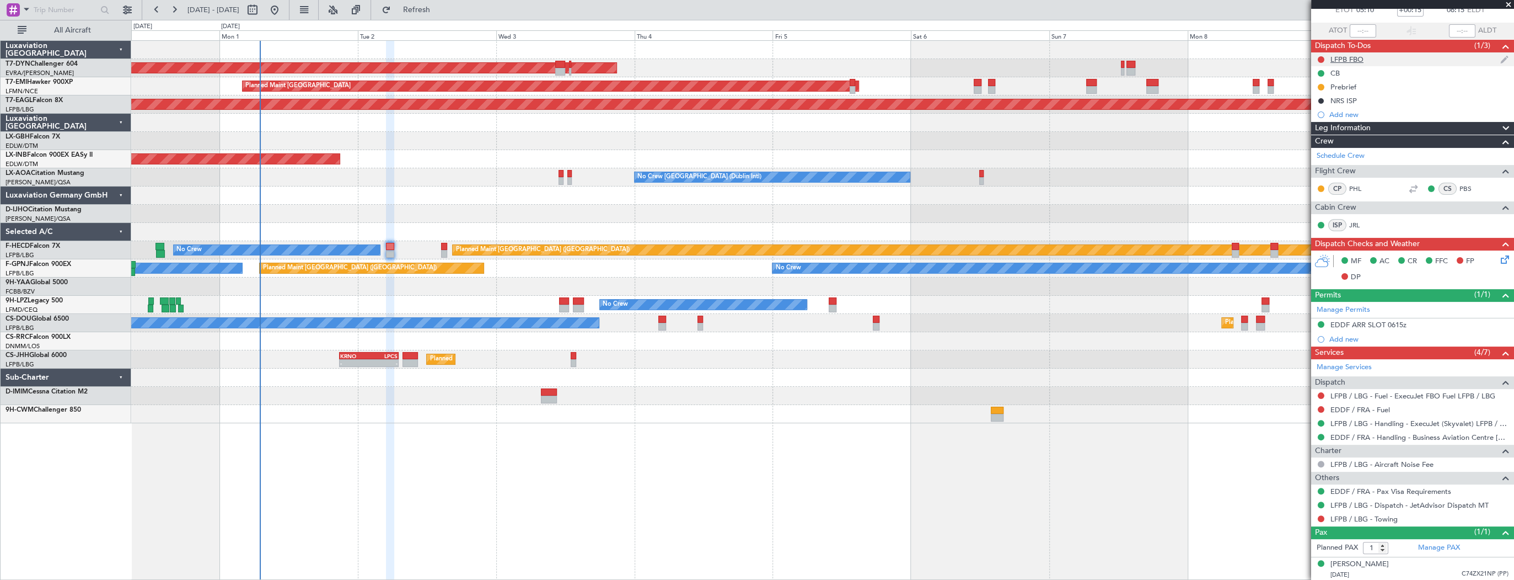
click at [1419, 63] on div "LFPB FBO" at bounding box center [1412, 59] width 203 height 14
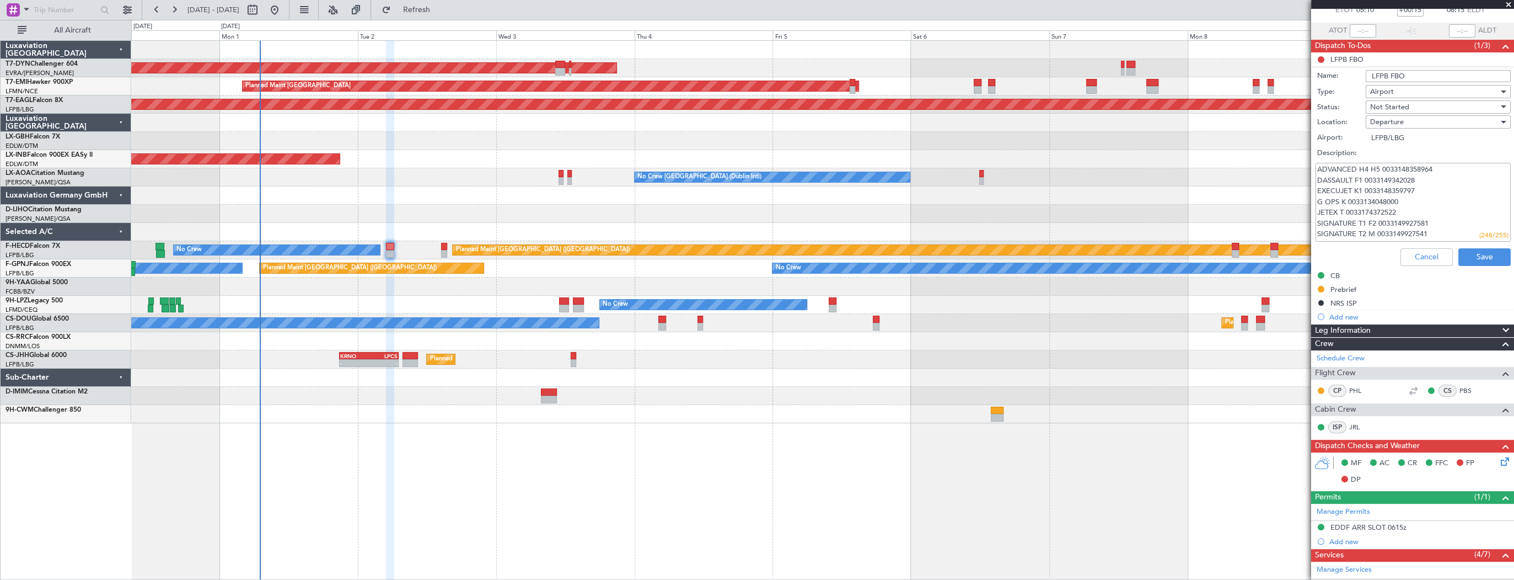
click at [439, 247] on div "Planned Maint Paris (Le Bourget) No Crew - - UGTB 18:15 Z RJTT 04:00 Z" at bounding box center [822, 250] width 1382 height 18
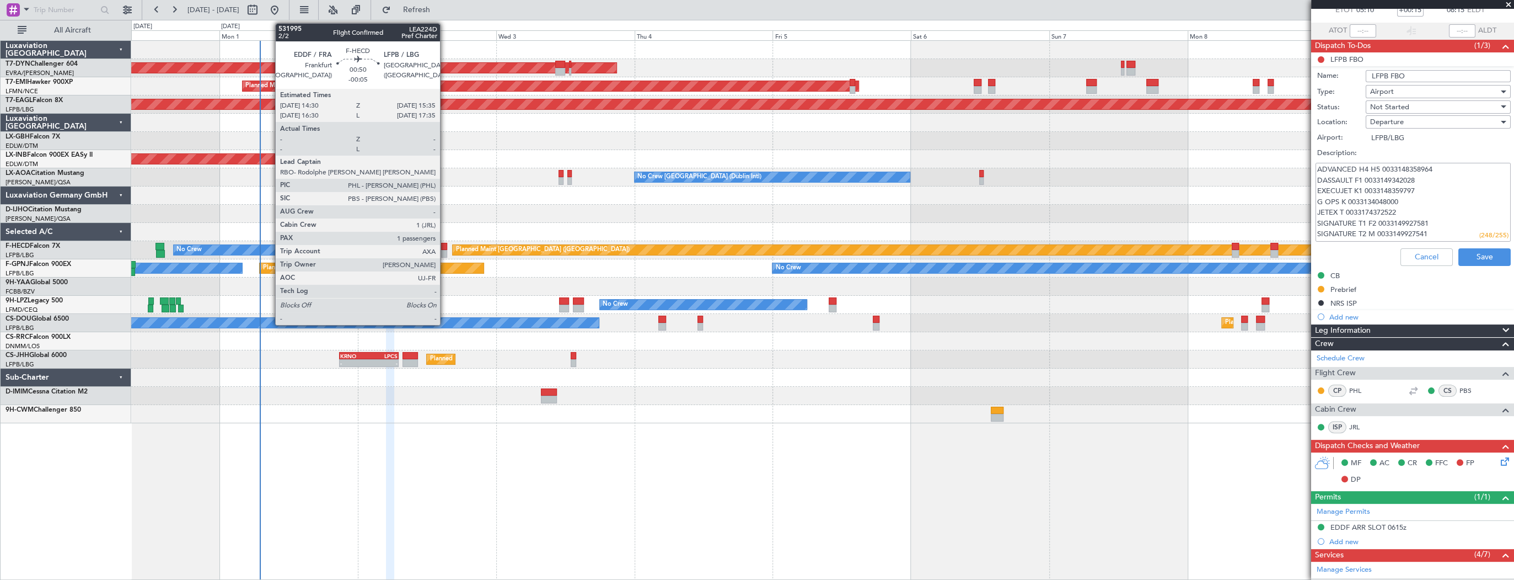
click at [445, 245] on div at bounding box center [444, 247] width 7 height 8
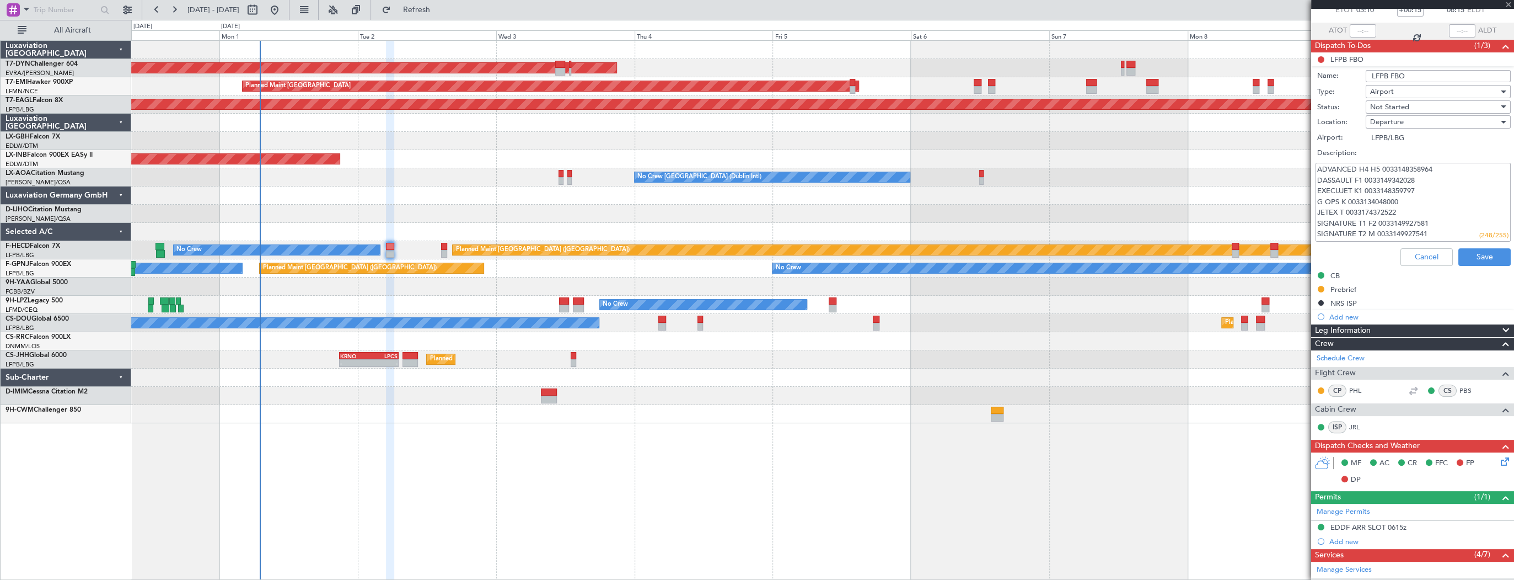
type input "-00:05"
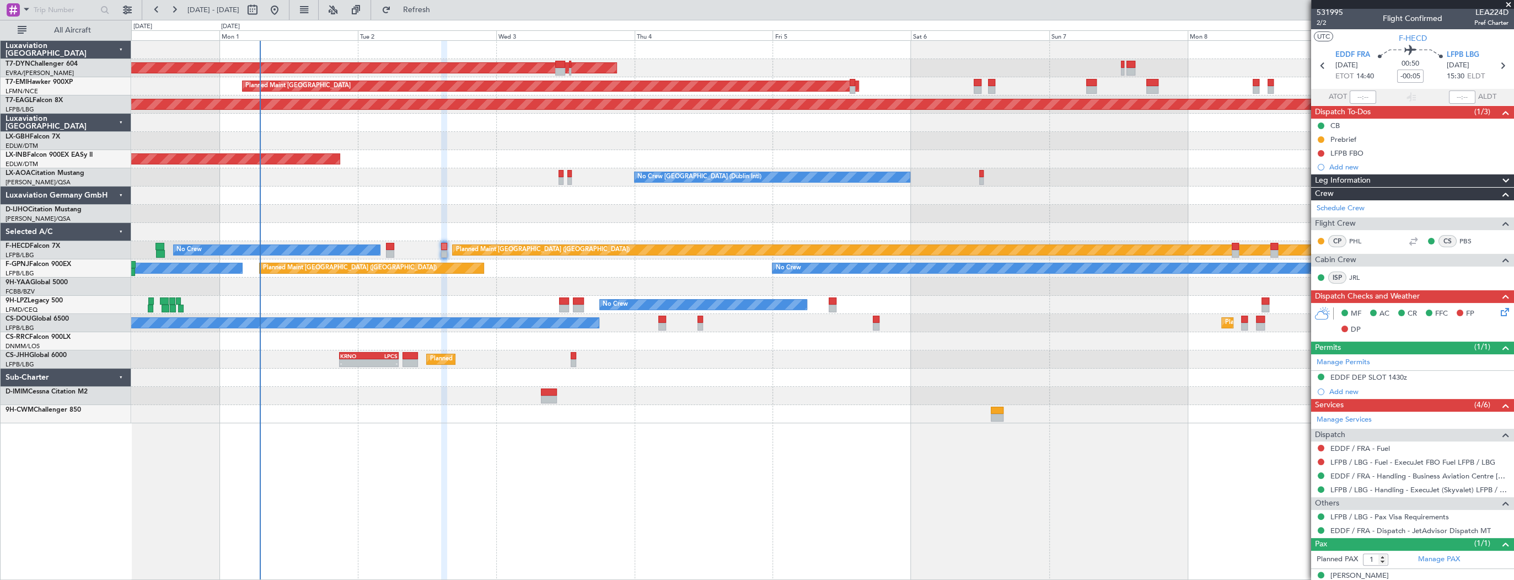
scroll to position [0, 0]
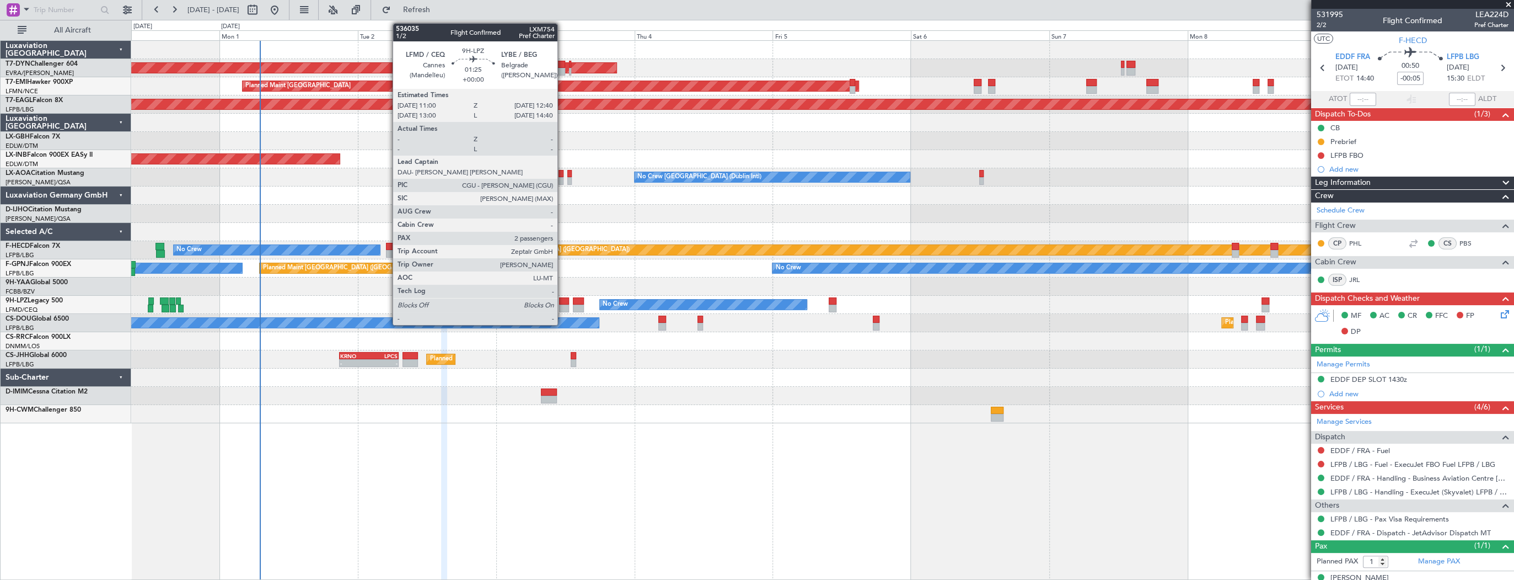
click at [562, 301] on div at bounding box center [564, 301] width 10 height 8
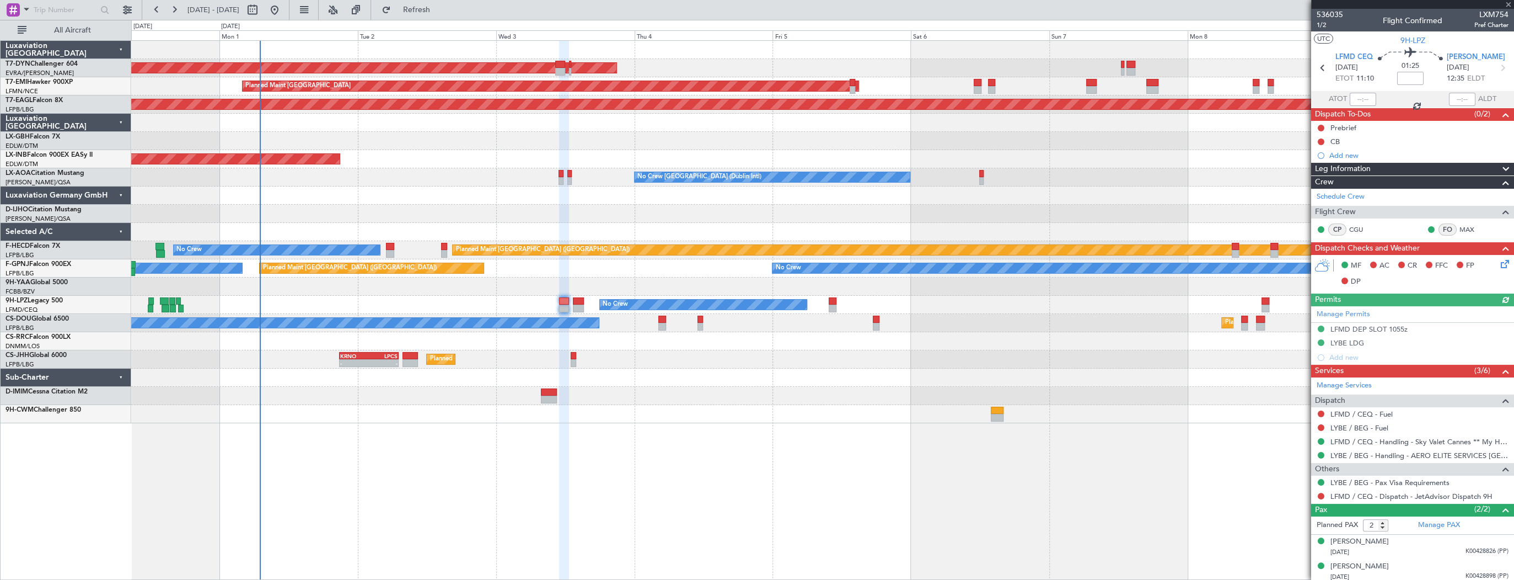
scroll to position [2, 0]
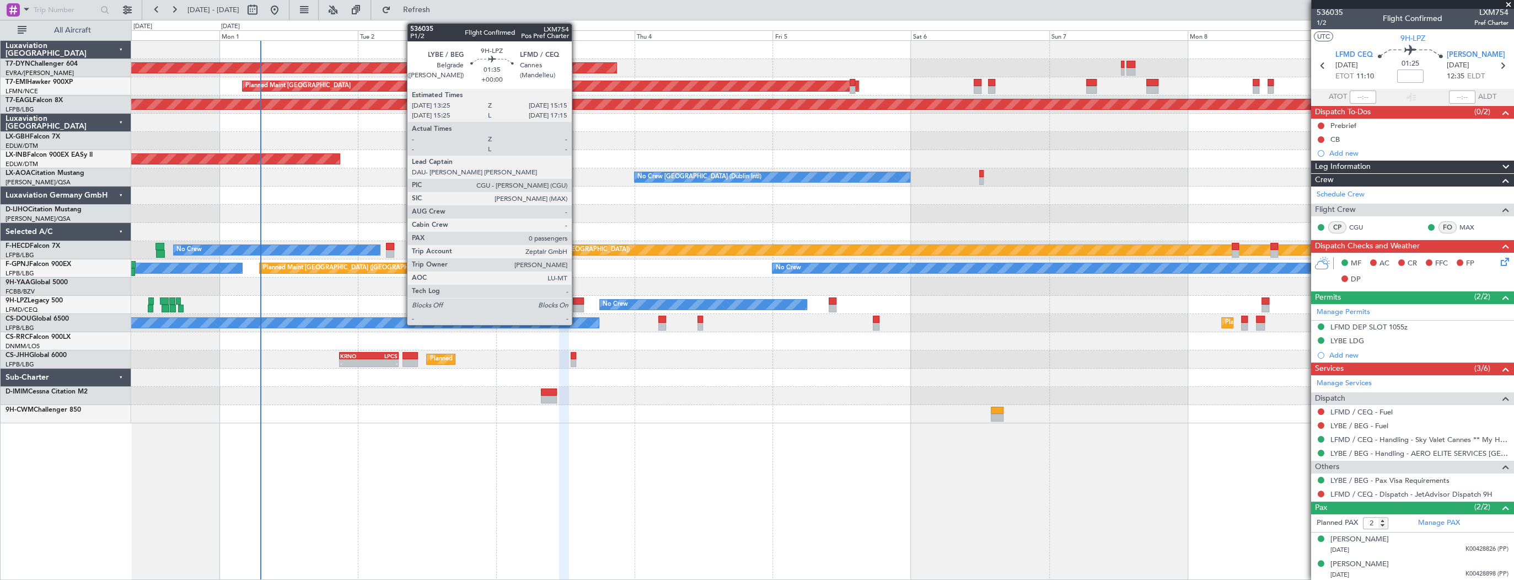
click at [577, 304] on div at bounding box center [578, 308] width 11 height 8
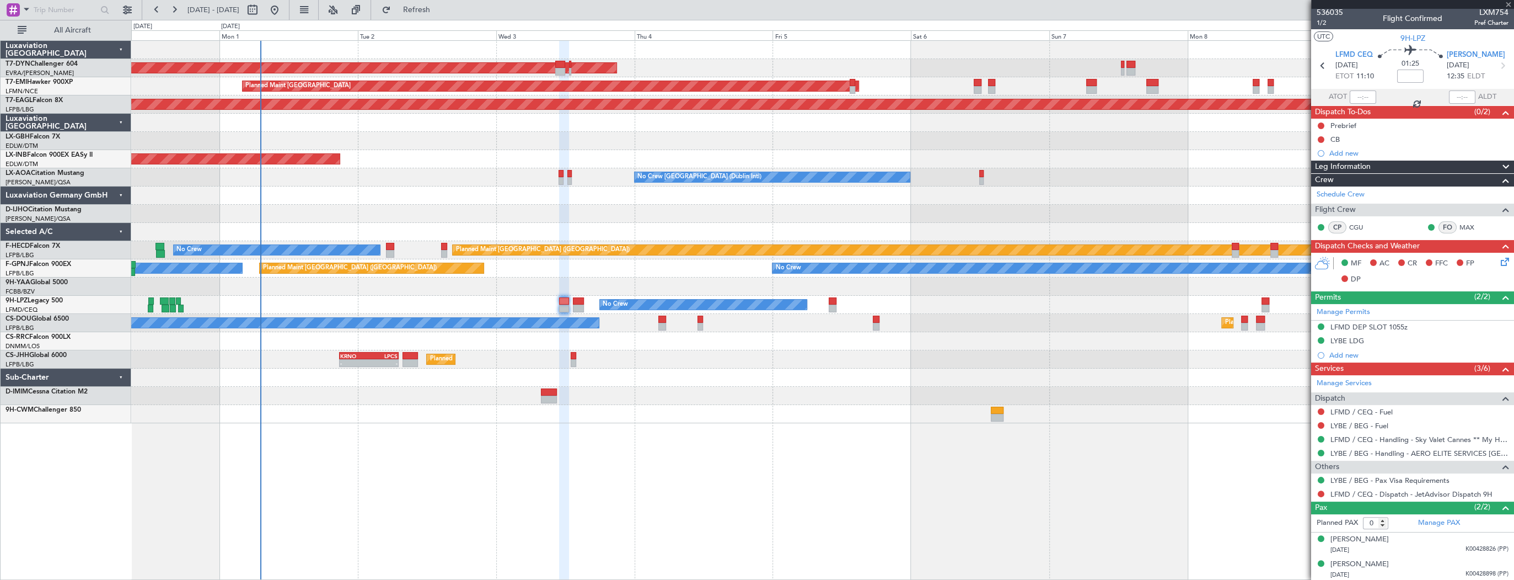
scroll to position [0, 0]
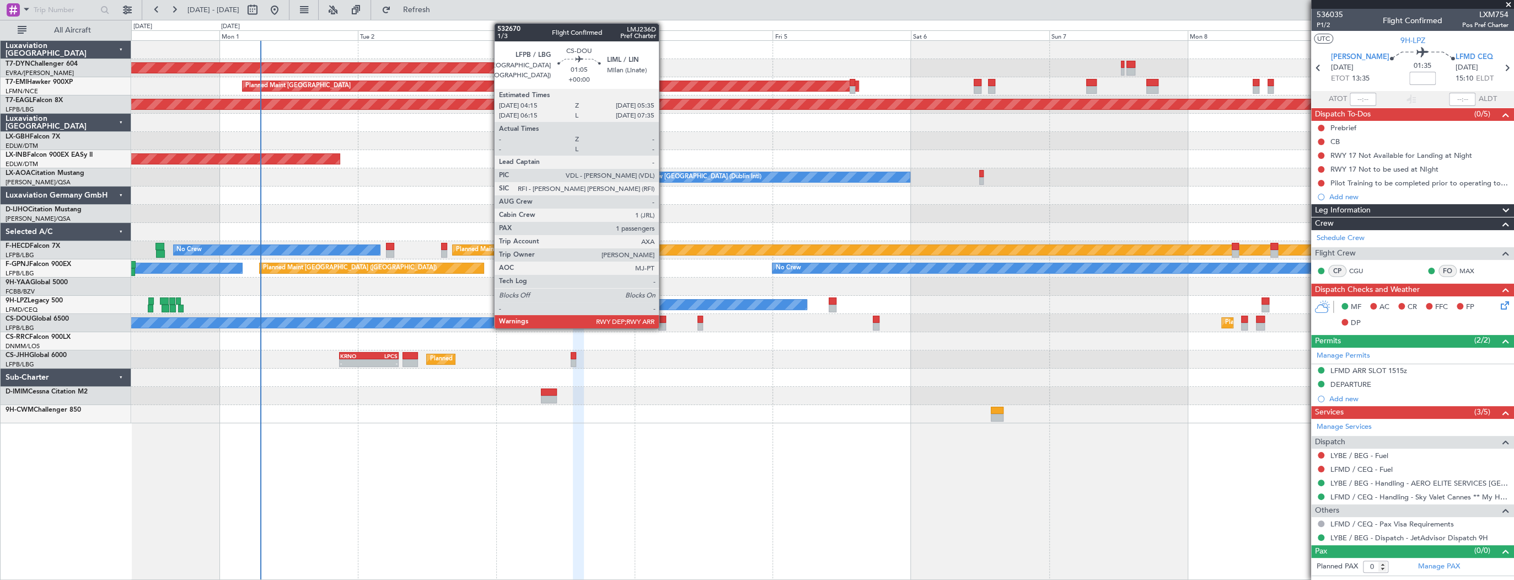
click at [663, 323] on div at bounding box center [662, 327] width 8 height 8
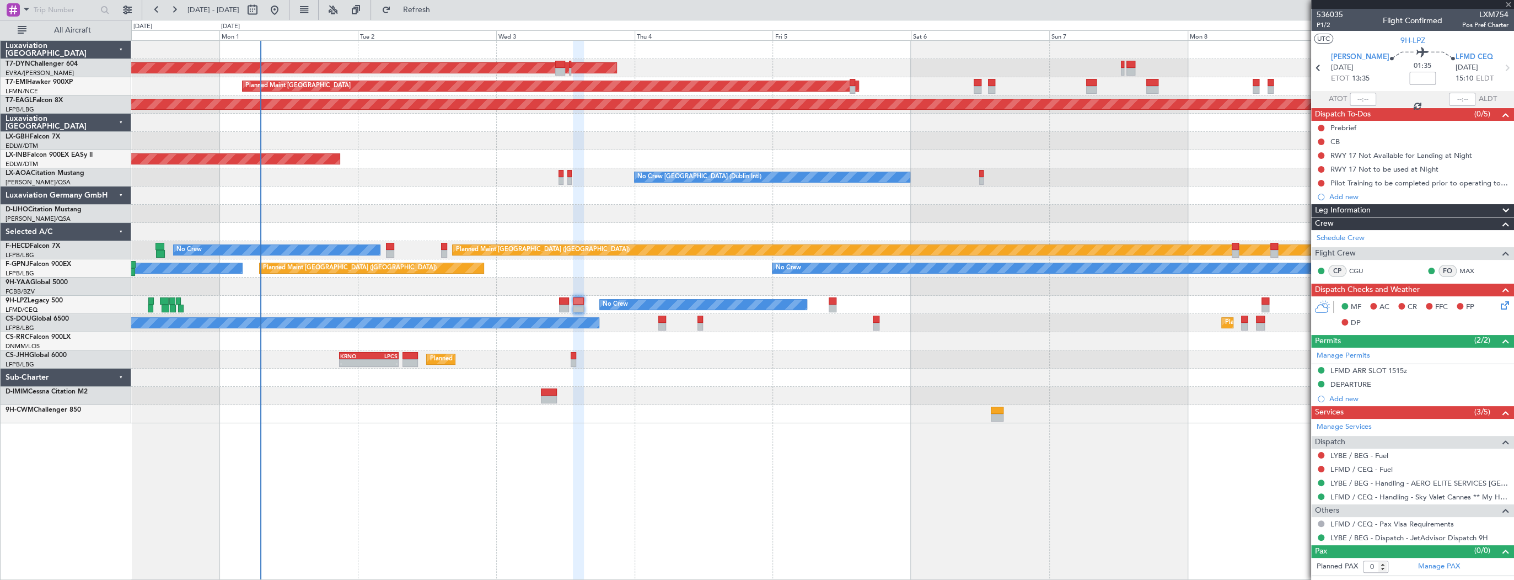
type input "1"
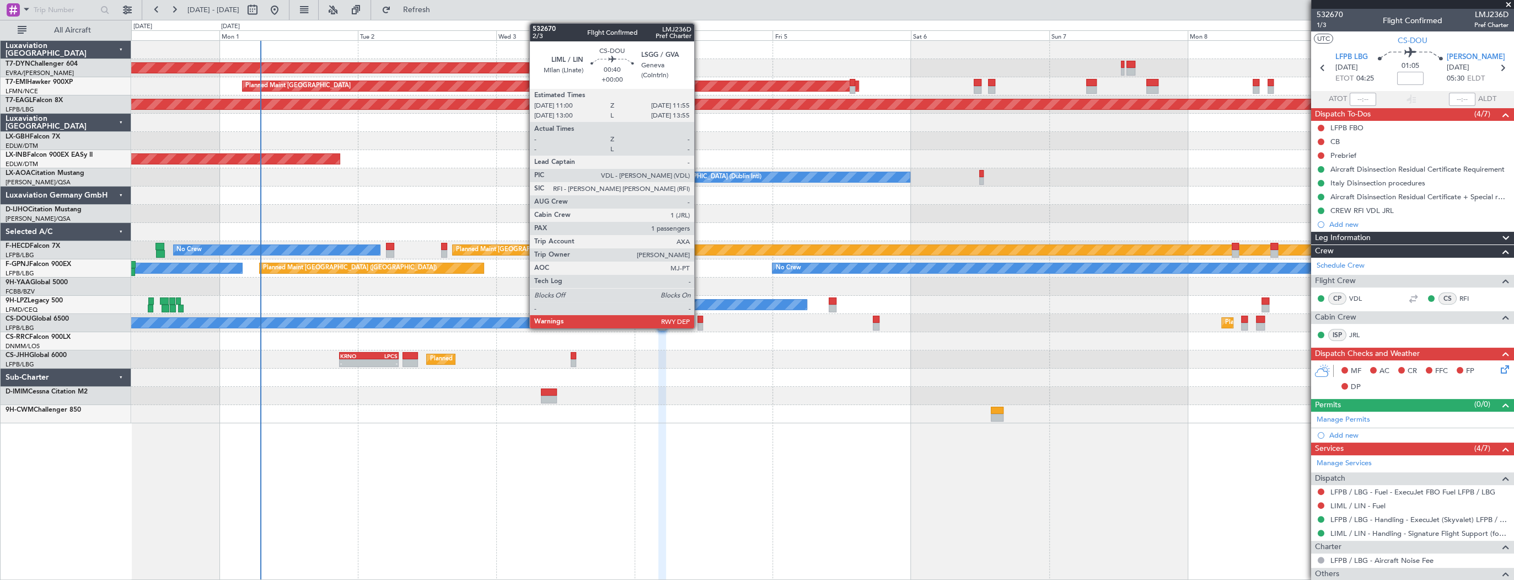
click at [699, 321] on div at bounding box center [701, 319] width 6 height 8
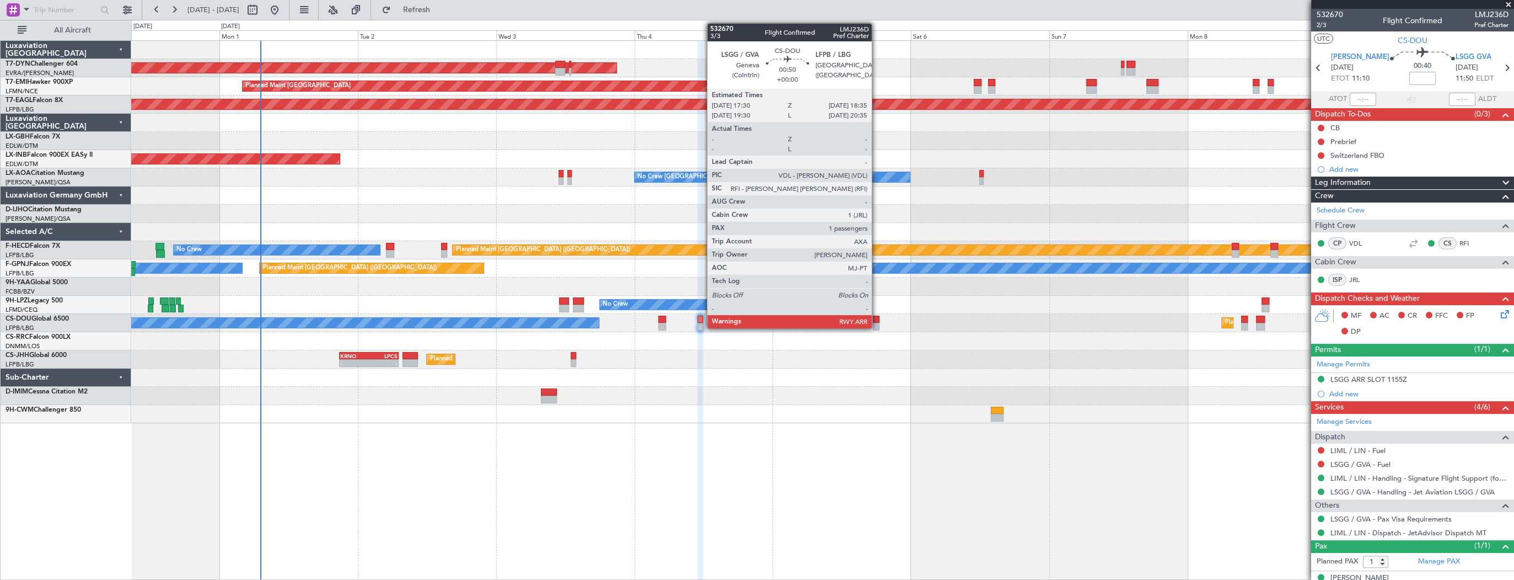
click at [877, 318] on div at bounding box center [876, 319] width 7 height 8
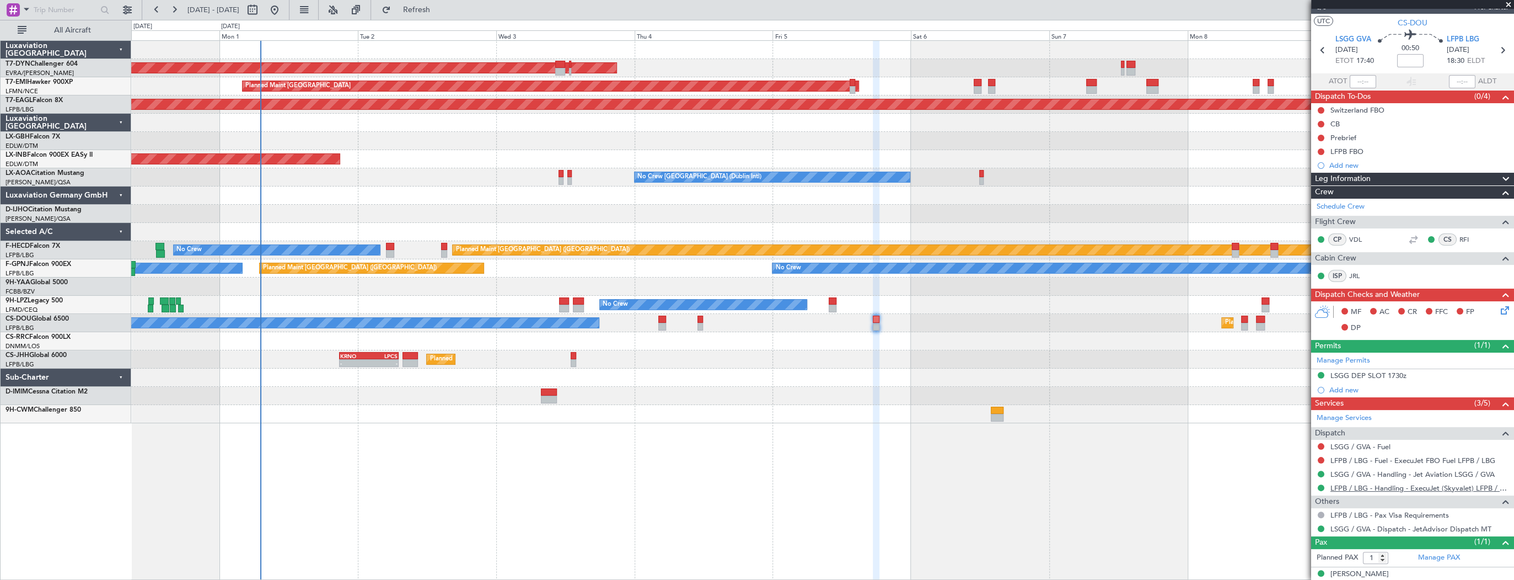
scroll to position [28, 0]
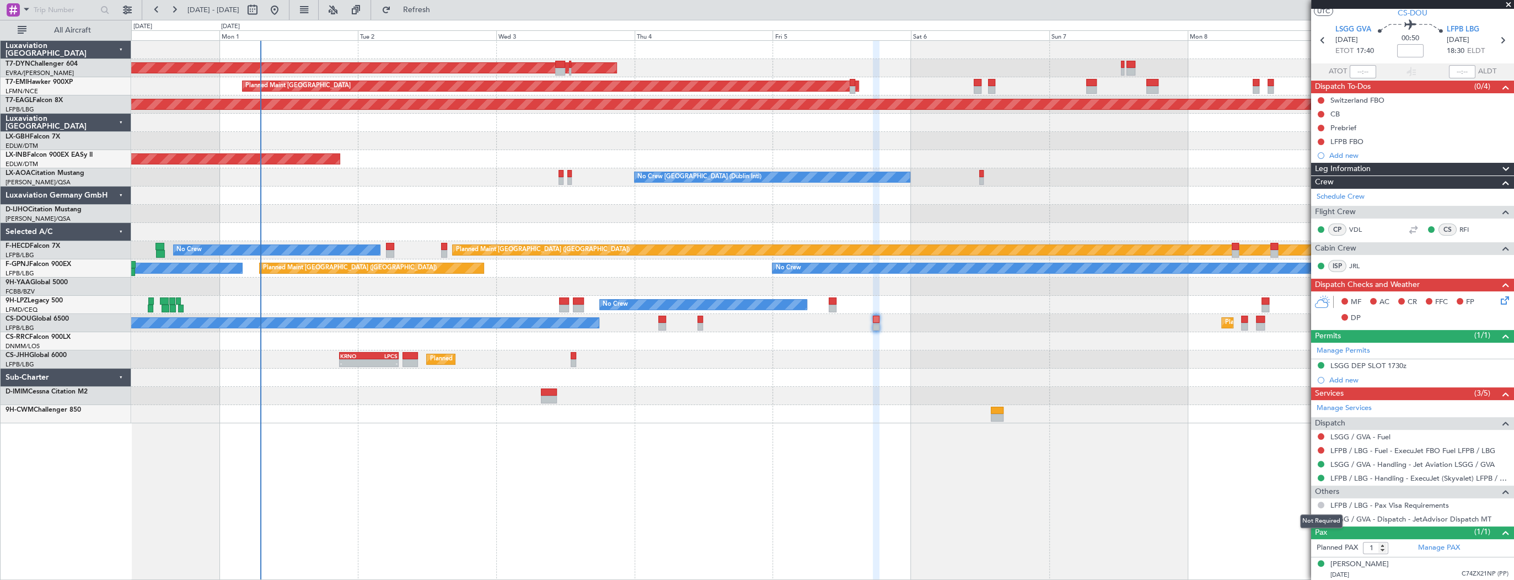
click at [1319, 501] on button at bounding box center [1321, 504] width 7 height 7
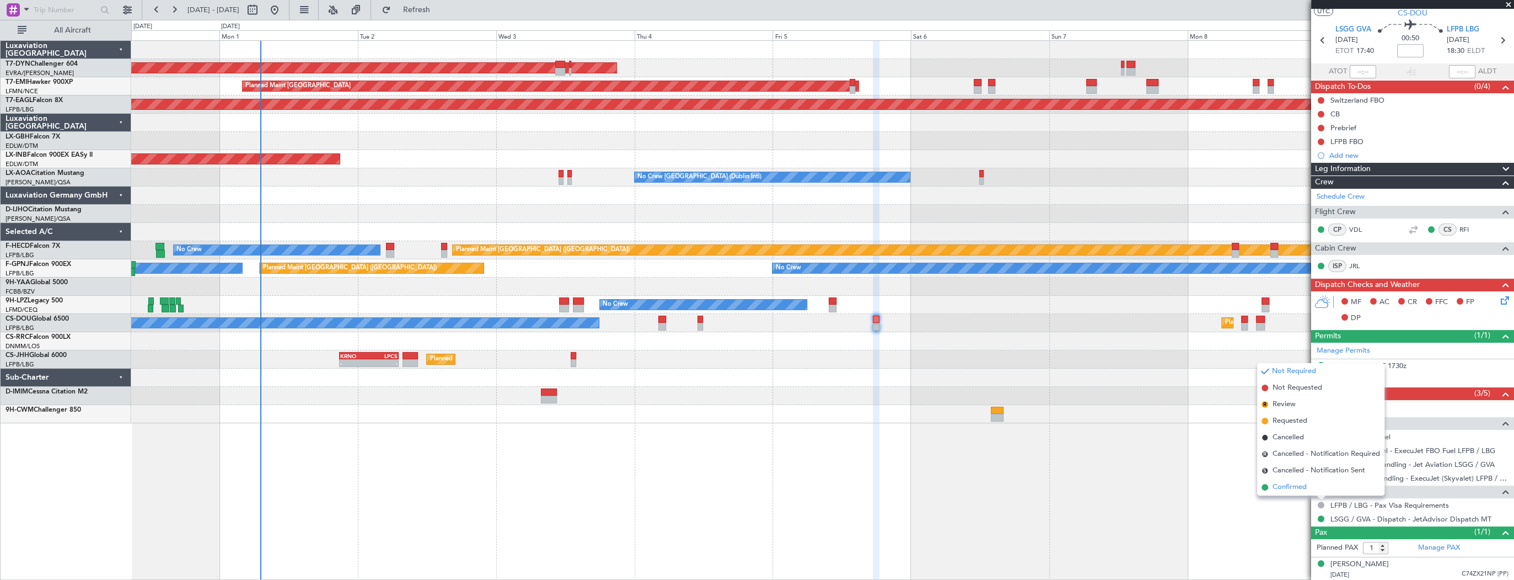
click at [1301, 483] on span "Confirmed" at bounding box center [1290, 486] width 34 height 11
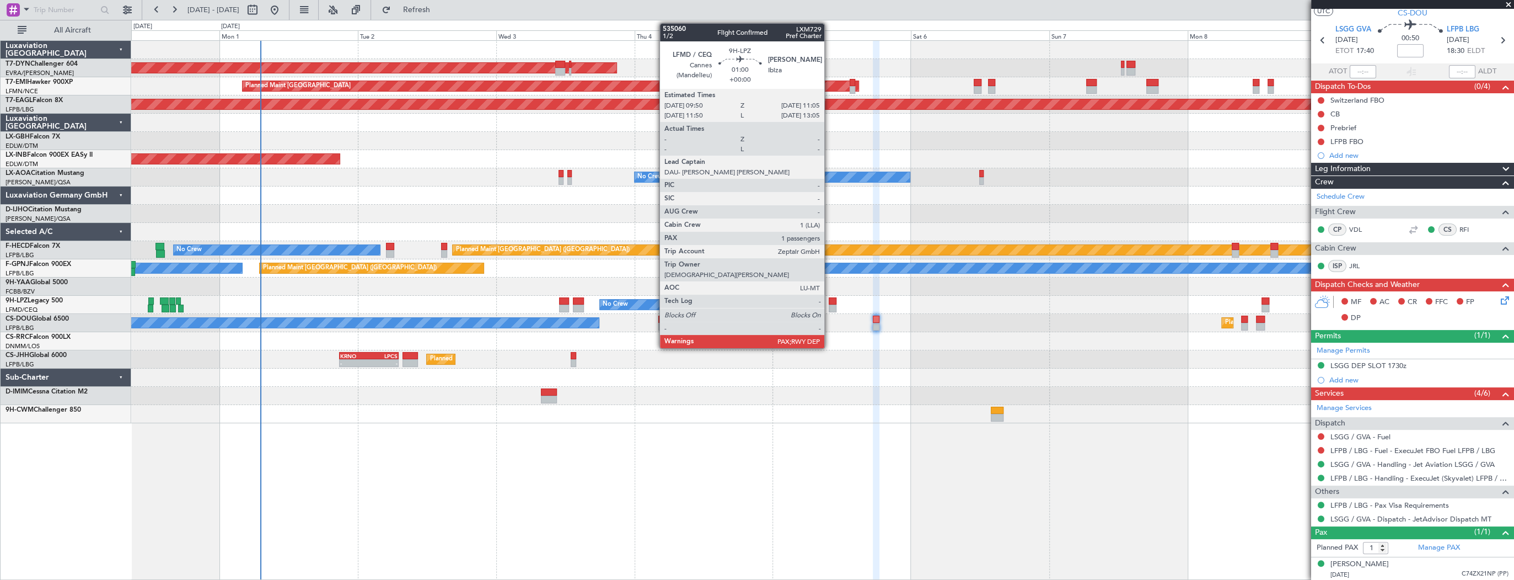
click at [829, 302] on div at bounding box center [833, 301] width 8 height 8
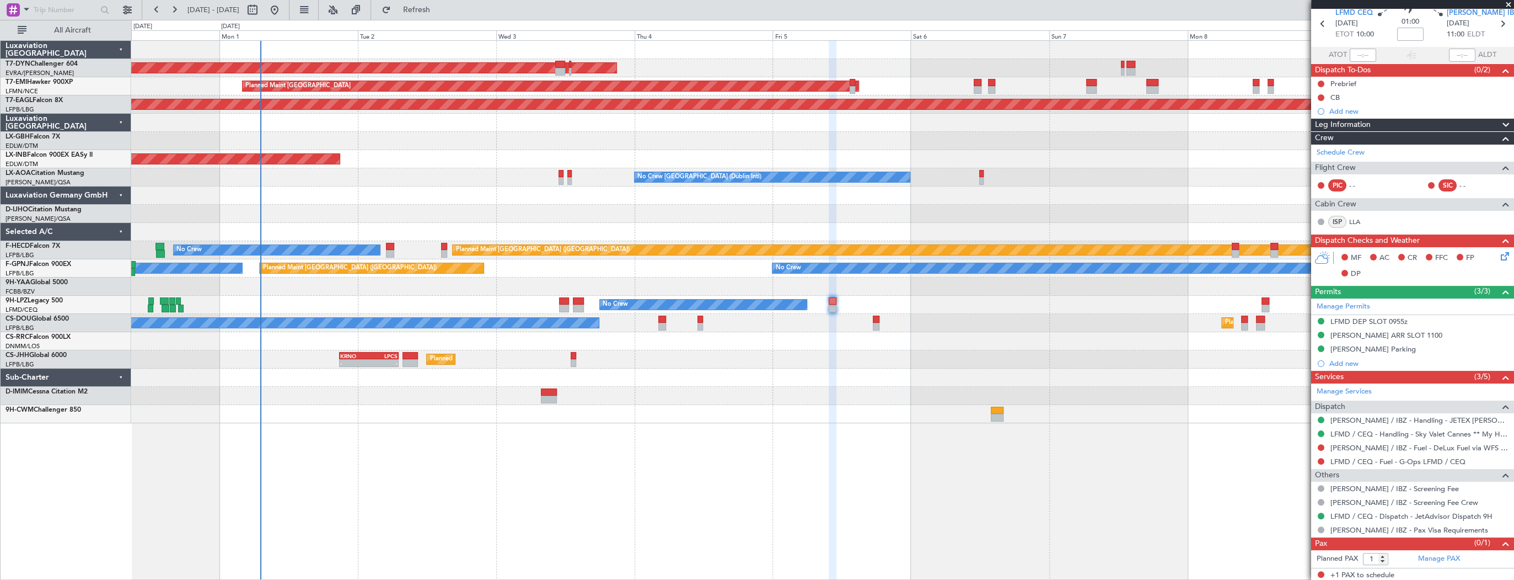
scroll to position [0, 0]
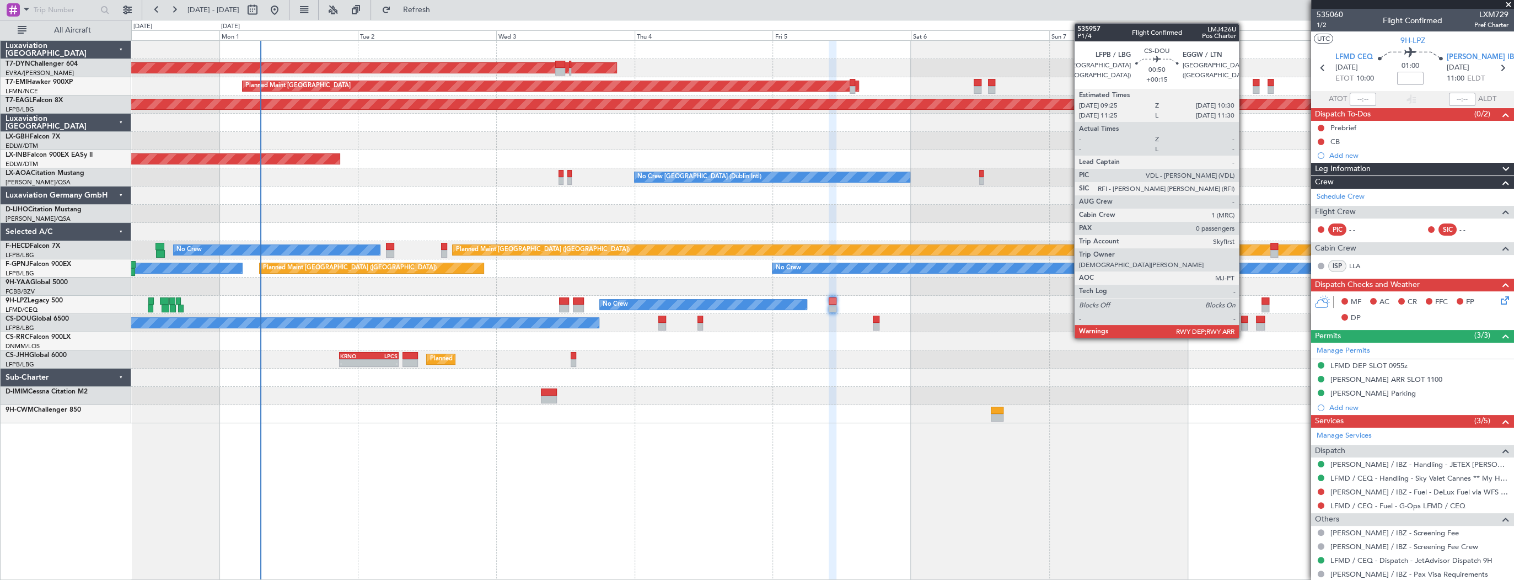
click at [1244, 318] on div at bounding box center [1244, 319] width 7 height 8
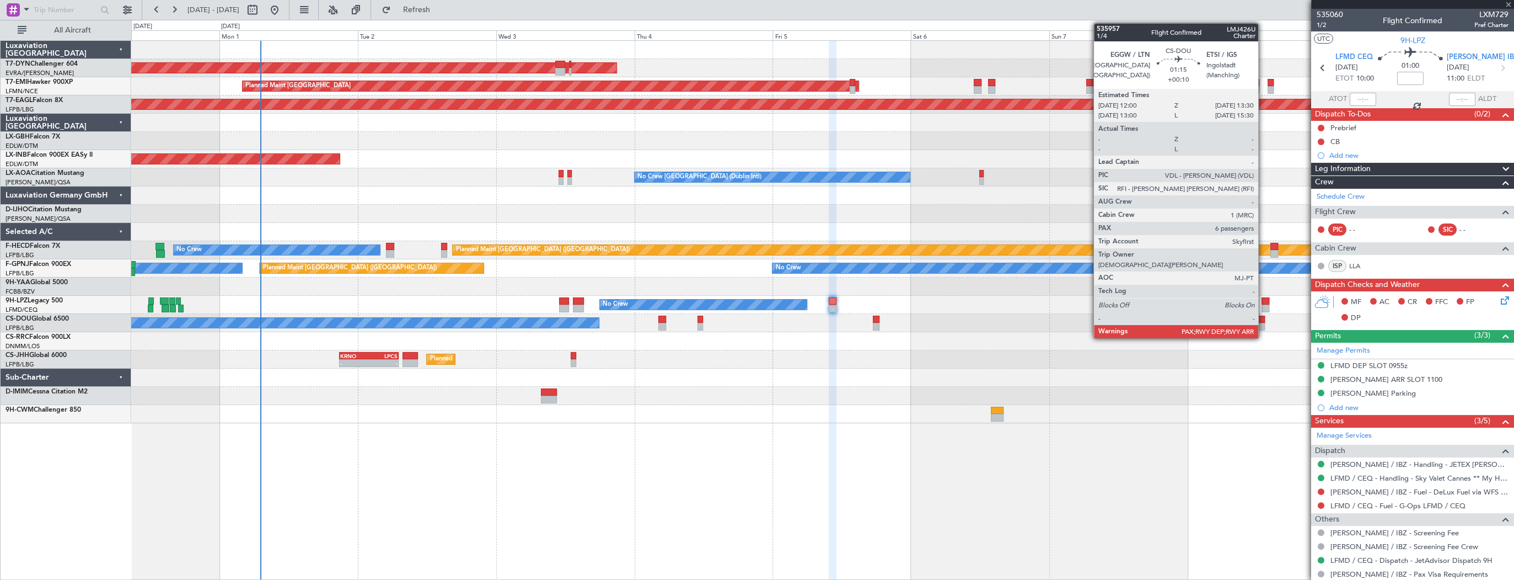
type input "+00:15"
type input "0"
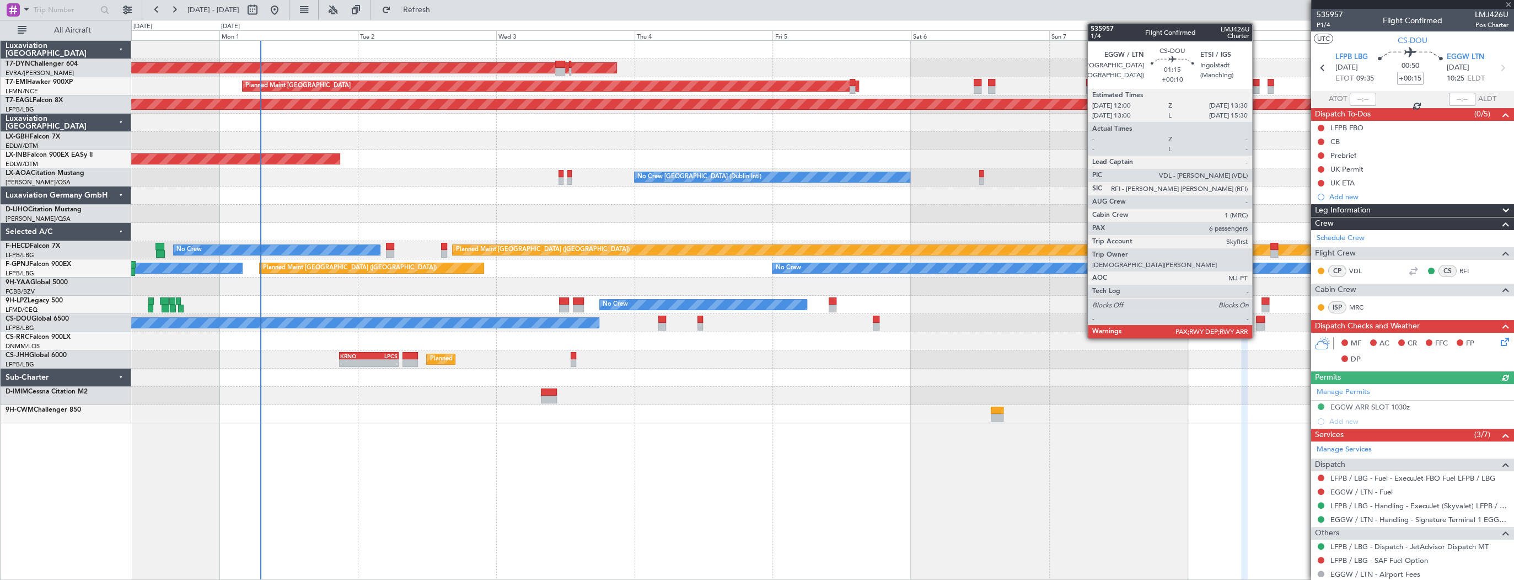
click at [1257, 316] on div at bounding box center [1260, 319] width 9 height 8
type input "+00:10"
type input "6"
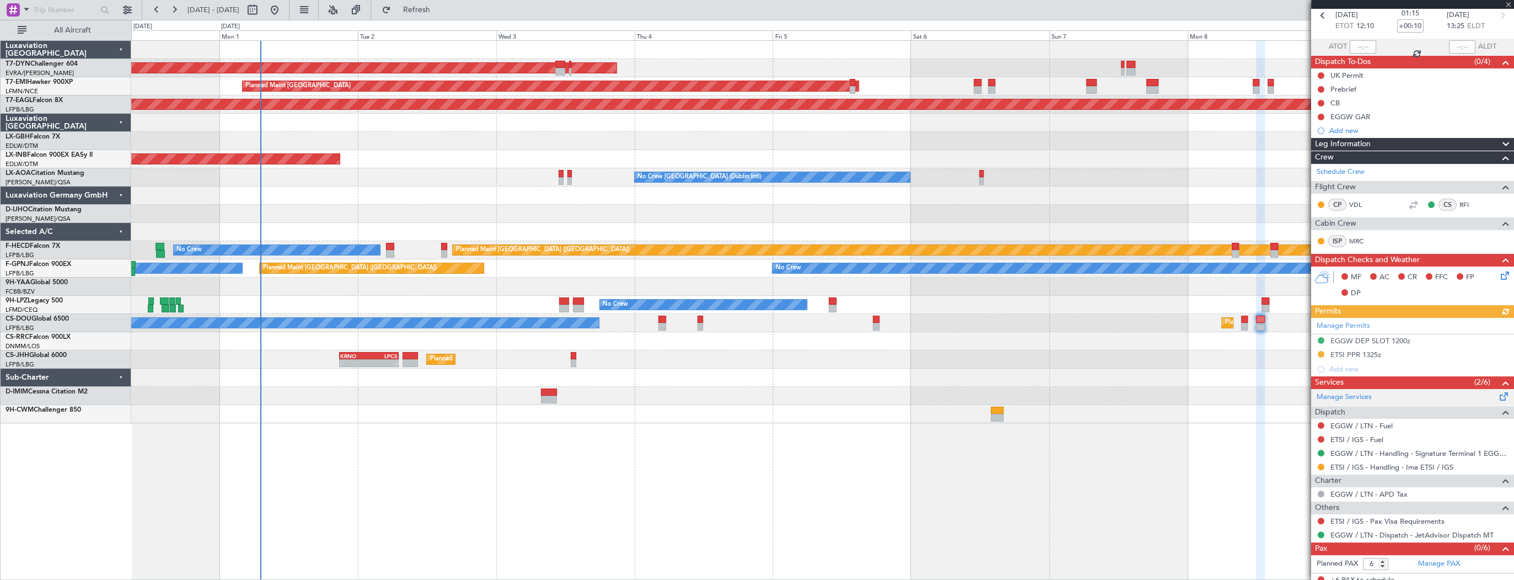
scroll to position [57, 0]
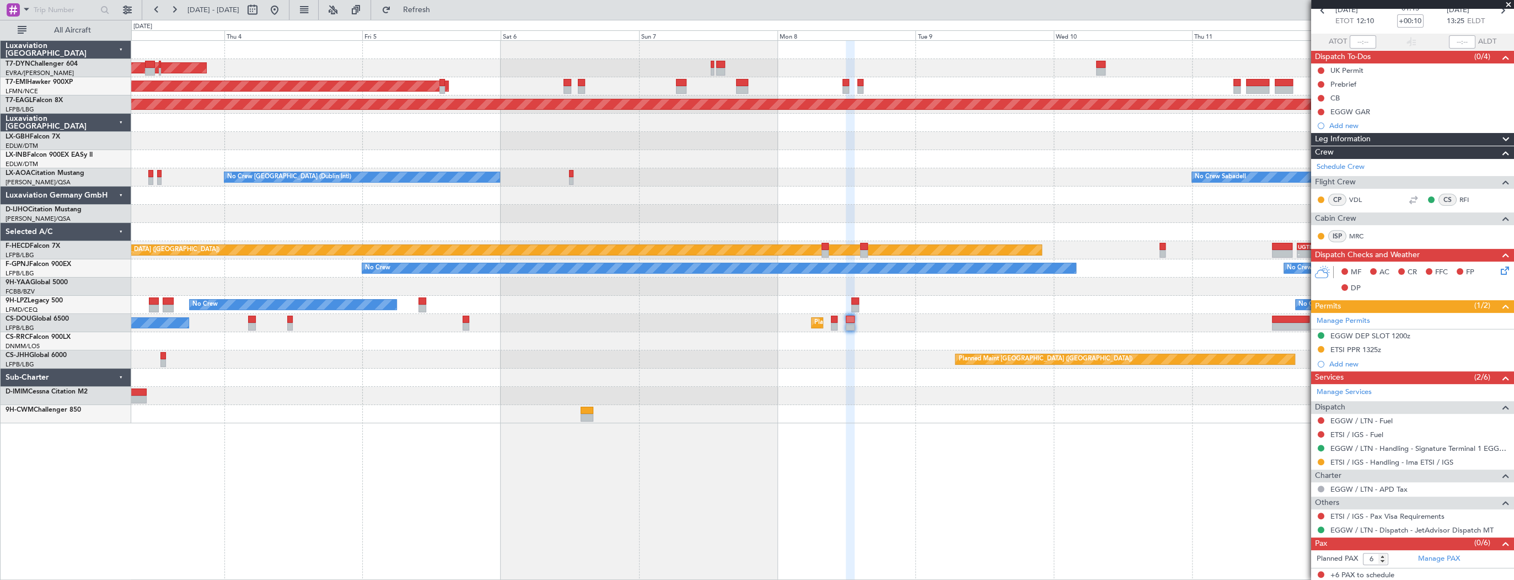
click at [692, 291] on div "AOG Maint Riga (Riga Intl) Planned Maint Zurich Grounded New York (Teterboro) U…" at bounding box center [822, 232] width 1382 height 382
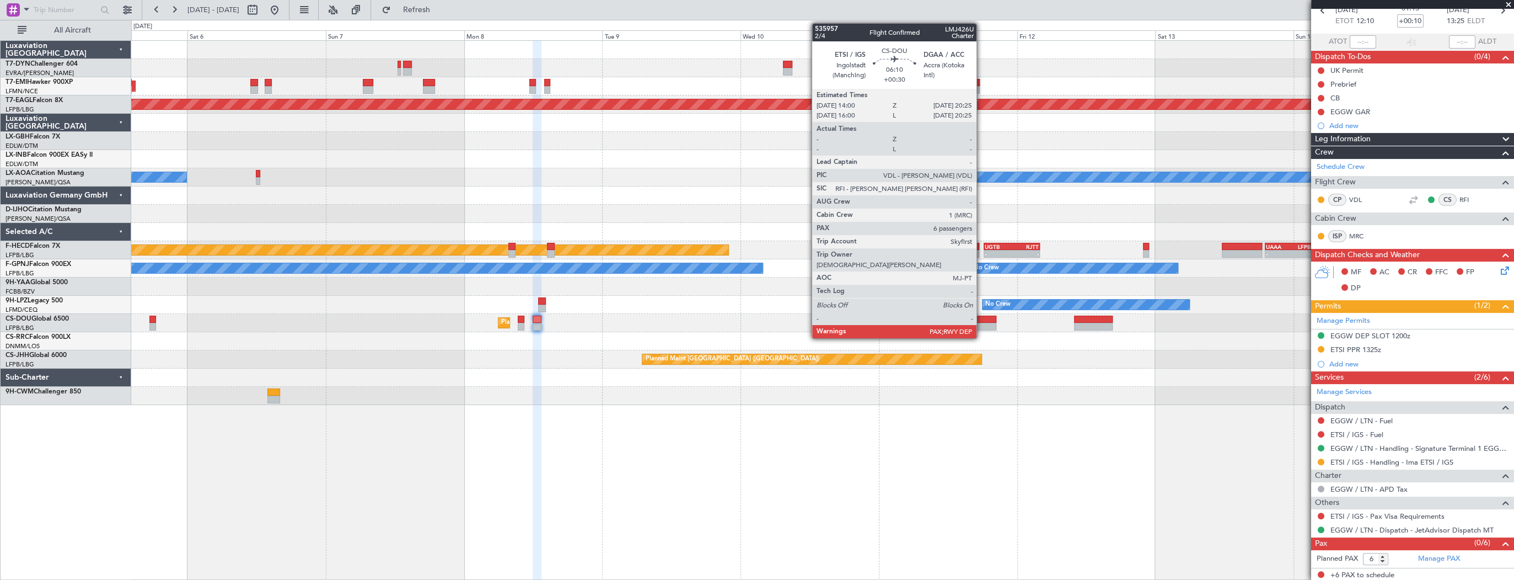
click at [982, 323] on div at bounding box center [977, 327] width 37 height 8
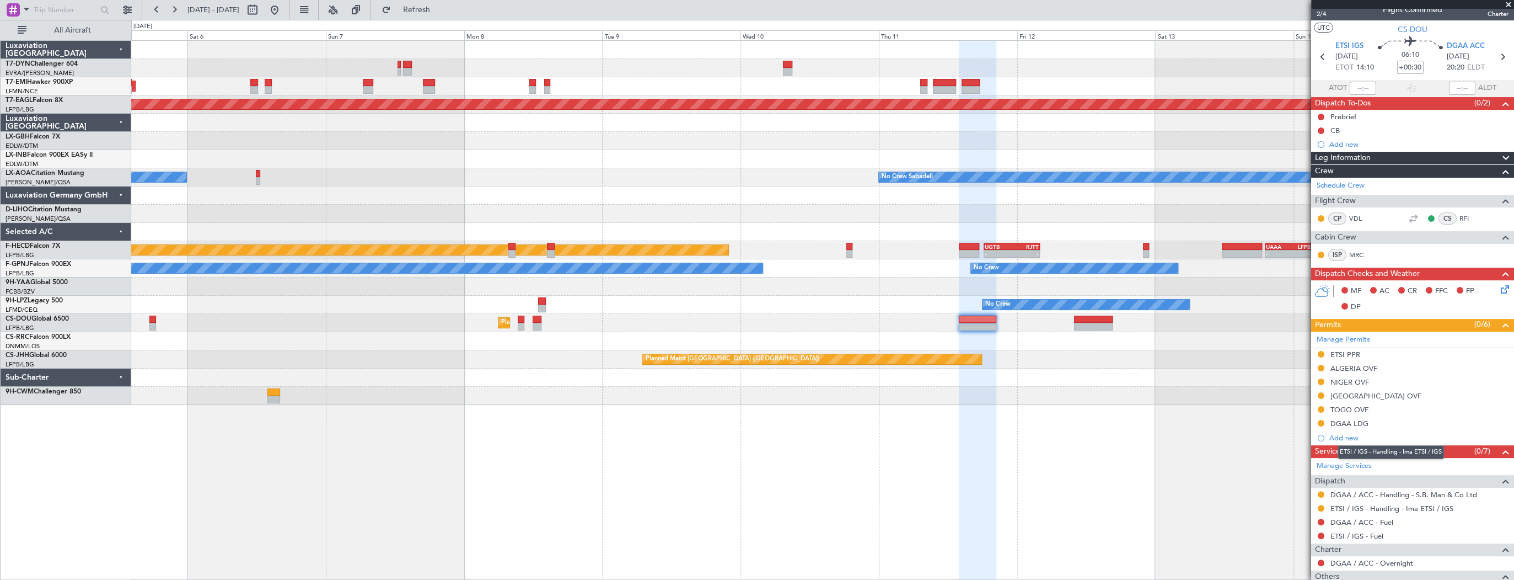
scroll to position [0, 0]
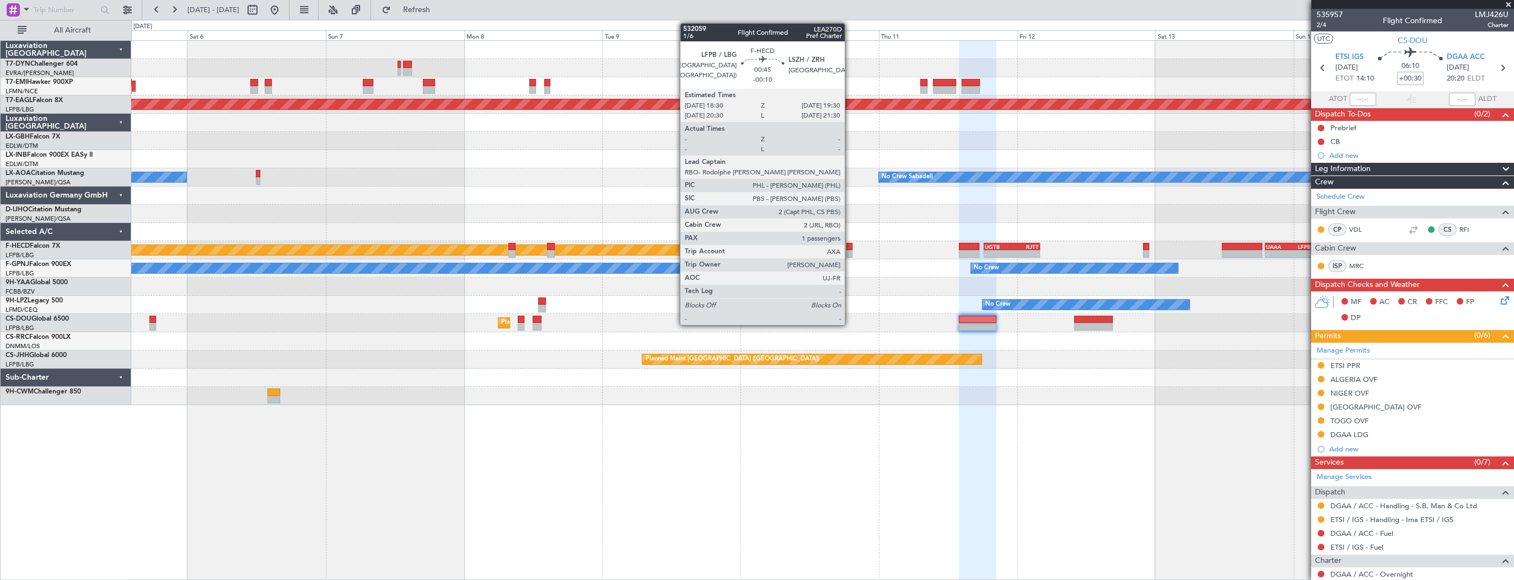
click at [850, 250] on div at bounding box center [849, 254] width 6 height 8
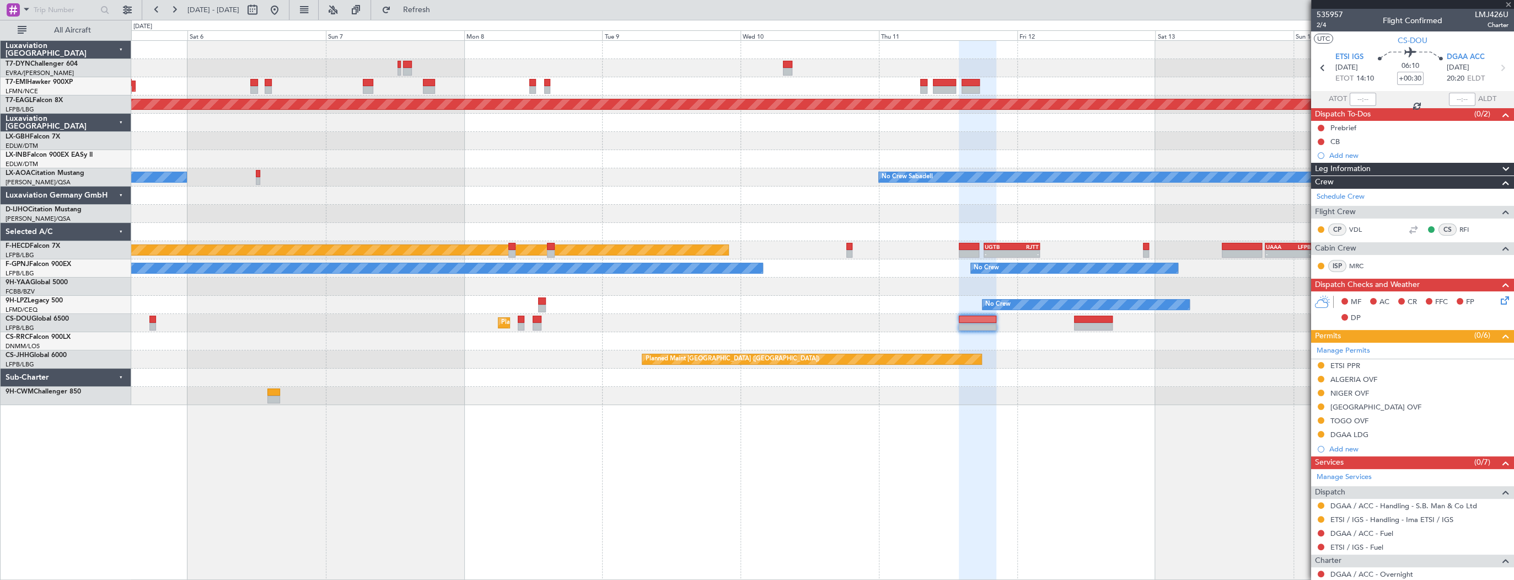
type input "-00:10"
type input "1"
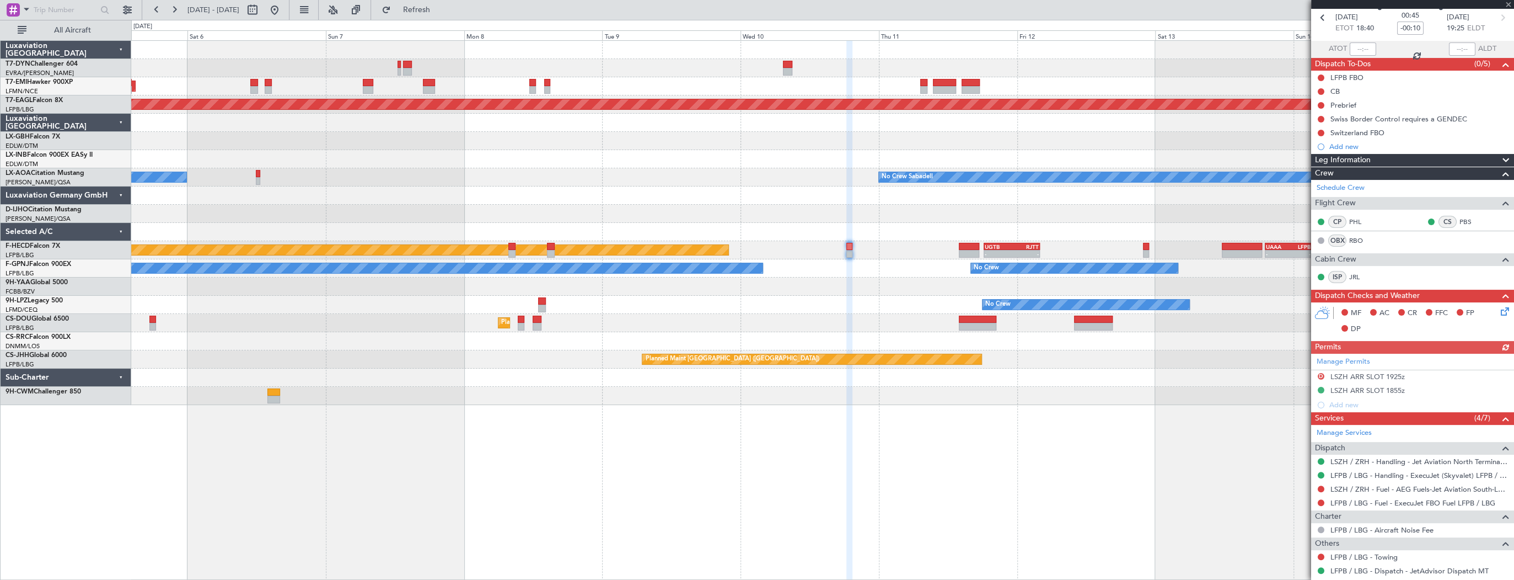
scroll to position [115, 0]
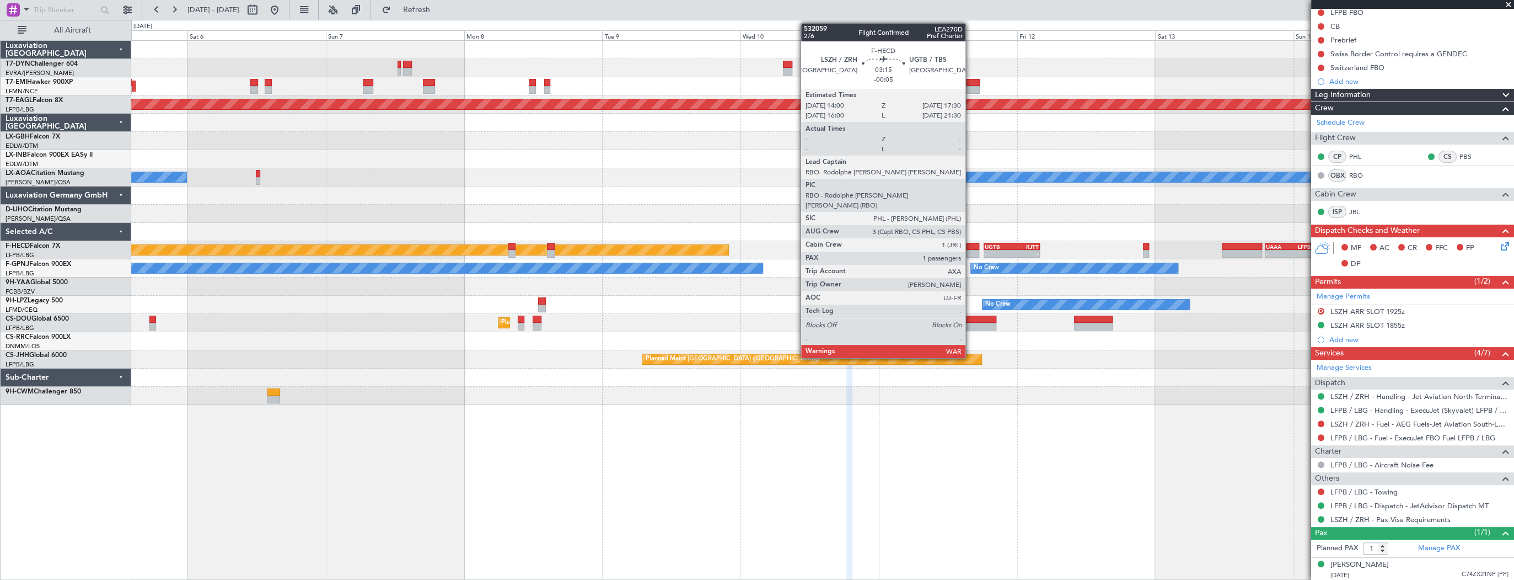
click at [971, 244] on div at bounding box center [969, 247] width 20 height 8
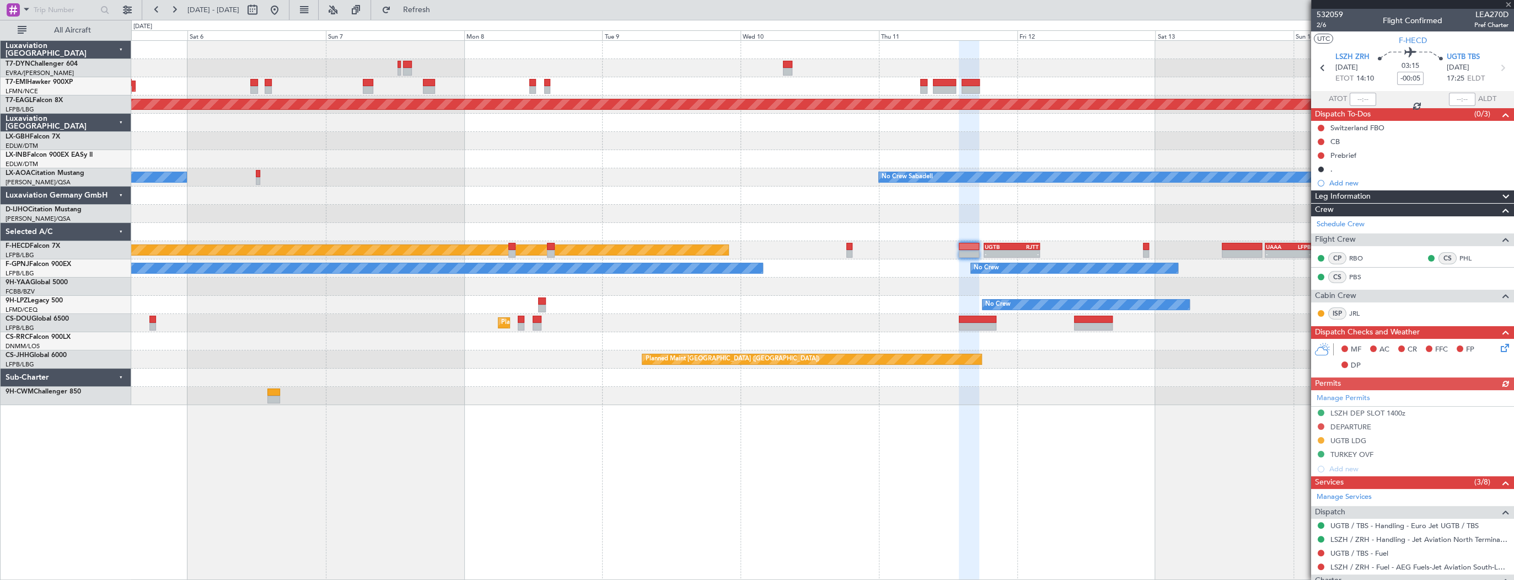
scroll to position [129, 0]
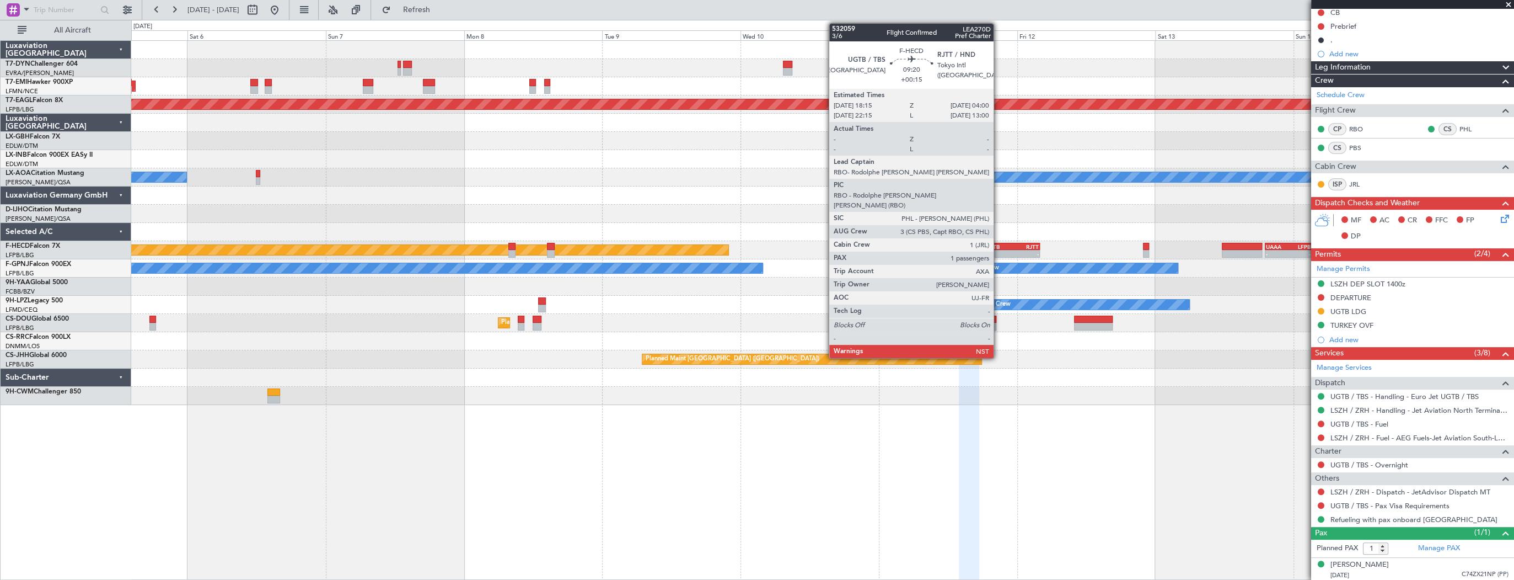
click at [999, 245] on div "UGTB" at bounding box center [998, 246] width 27 height 7
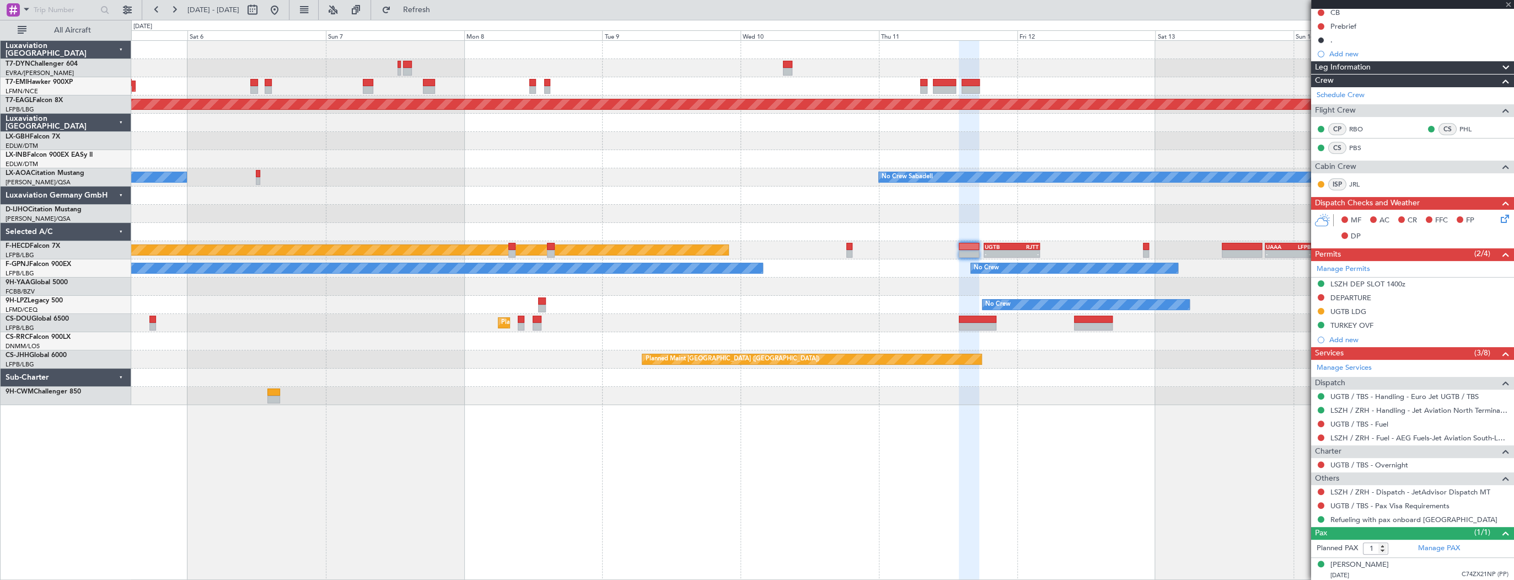
type input "+00:15"
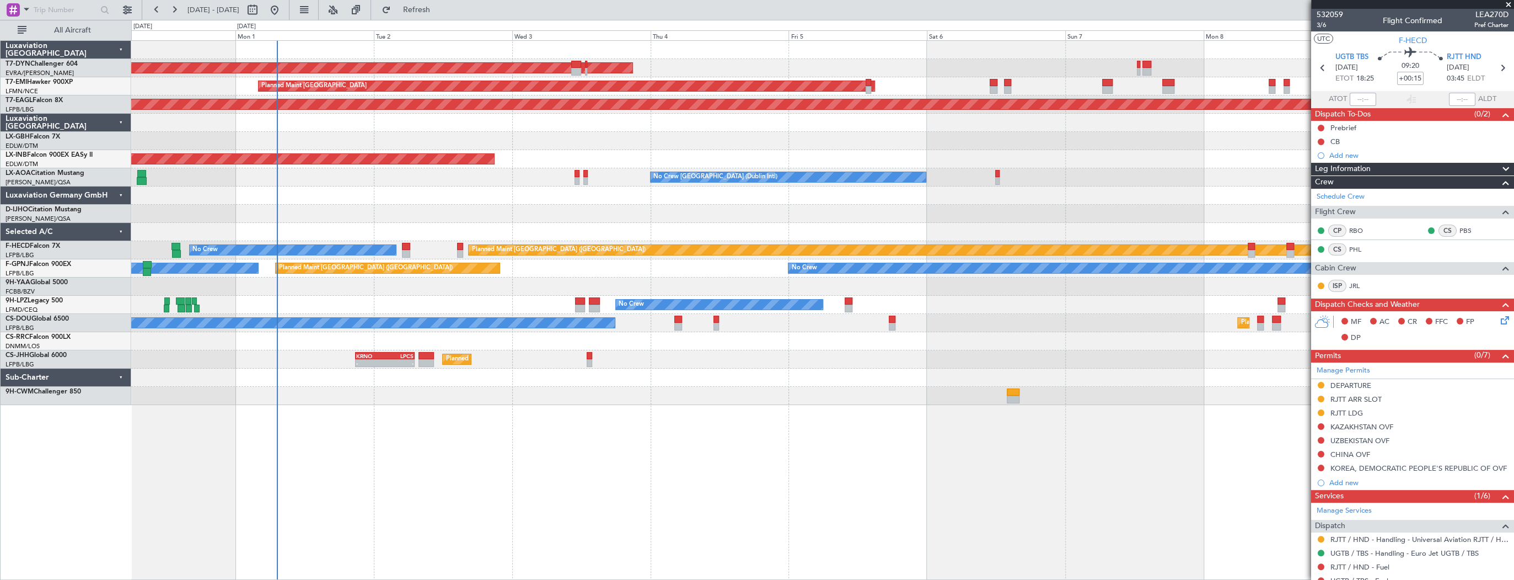
click at [1108, 191] on div at bounding box center [822, 195] width 1382 height 18
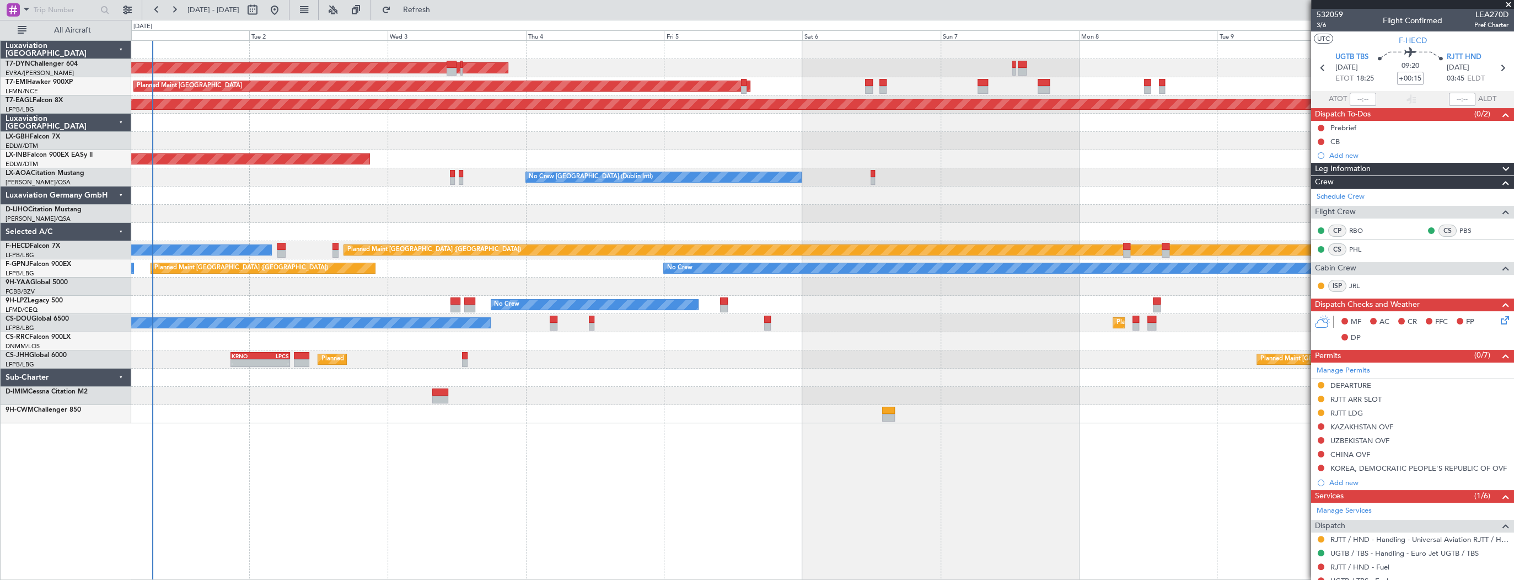
click at [441, 176] on div "AOG Maint Riga (Riga Intl) Planned Maint Zurich Grounded New York (Teterboro) U…" at bounding box center [822, 232] width 1382 height 382
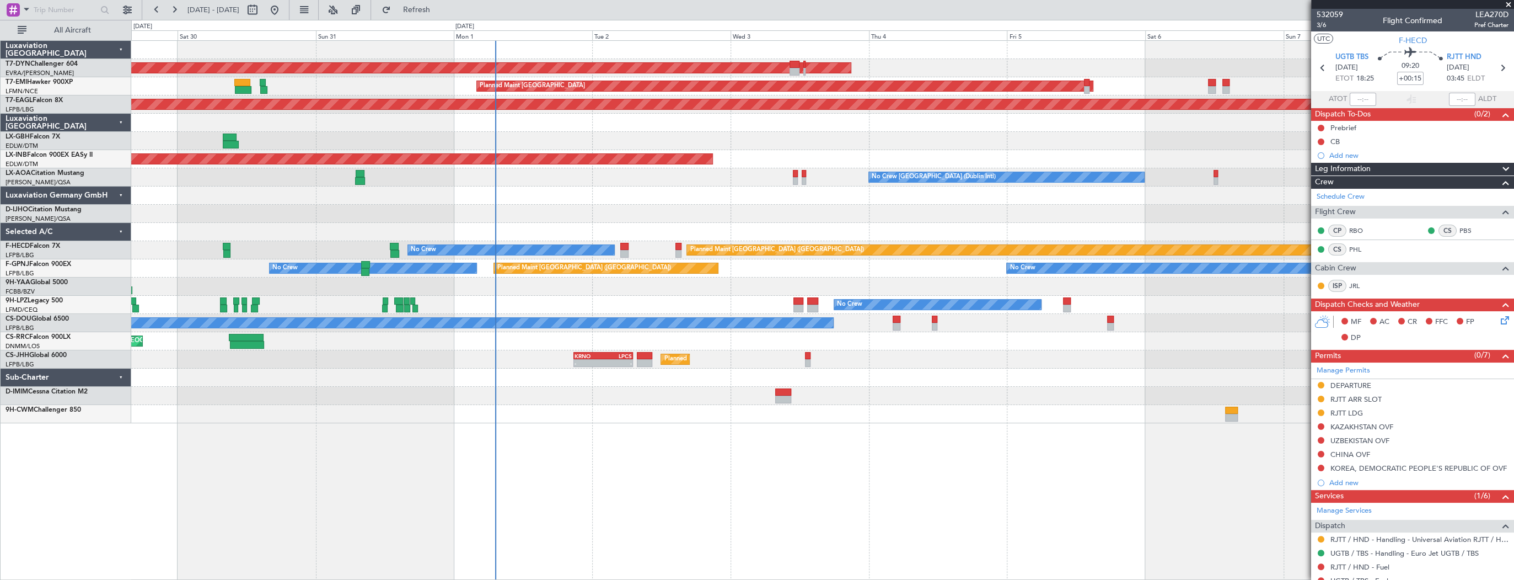
click at [794, 187] on div at bounding box center [822, 195] width 1382 height 18
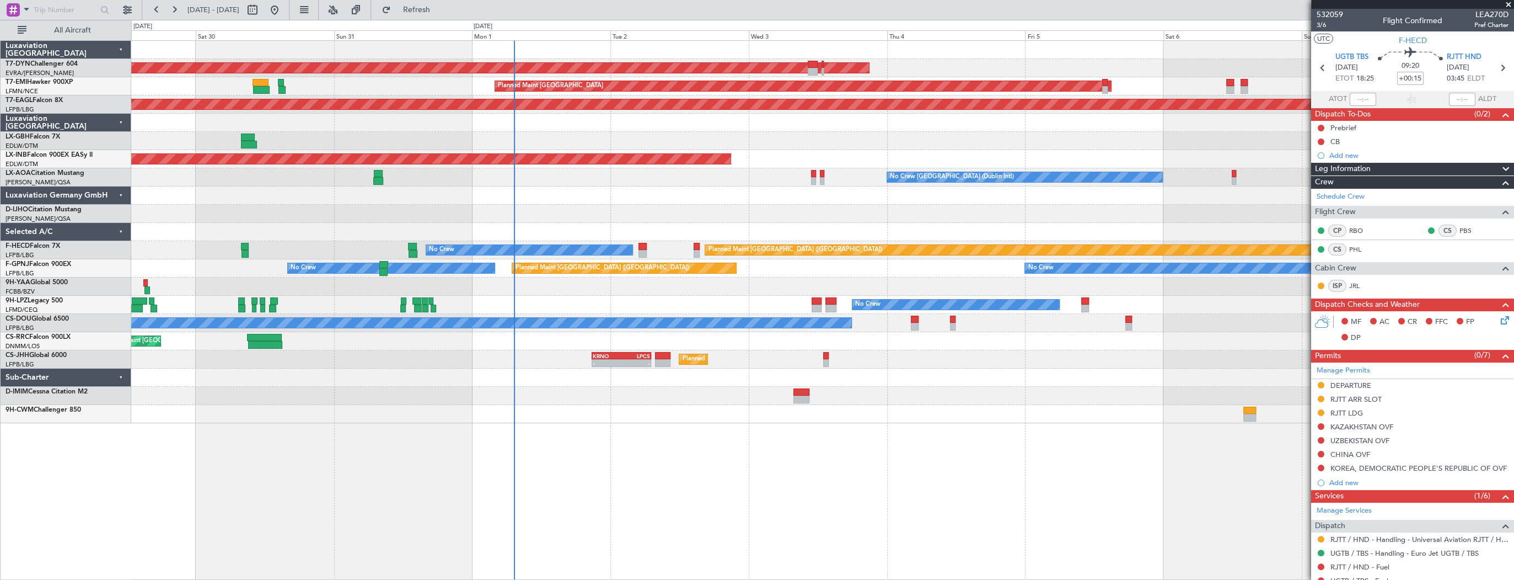
click at [1510, 1] on span at bounding box center [1508, 5] width 11 height 10
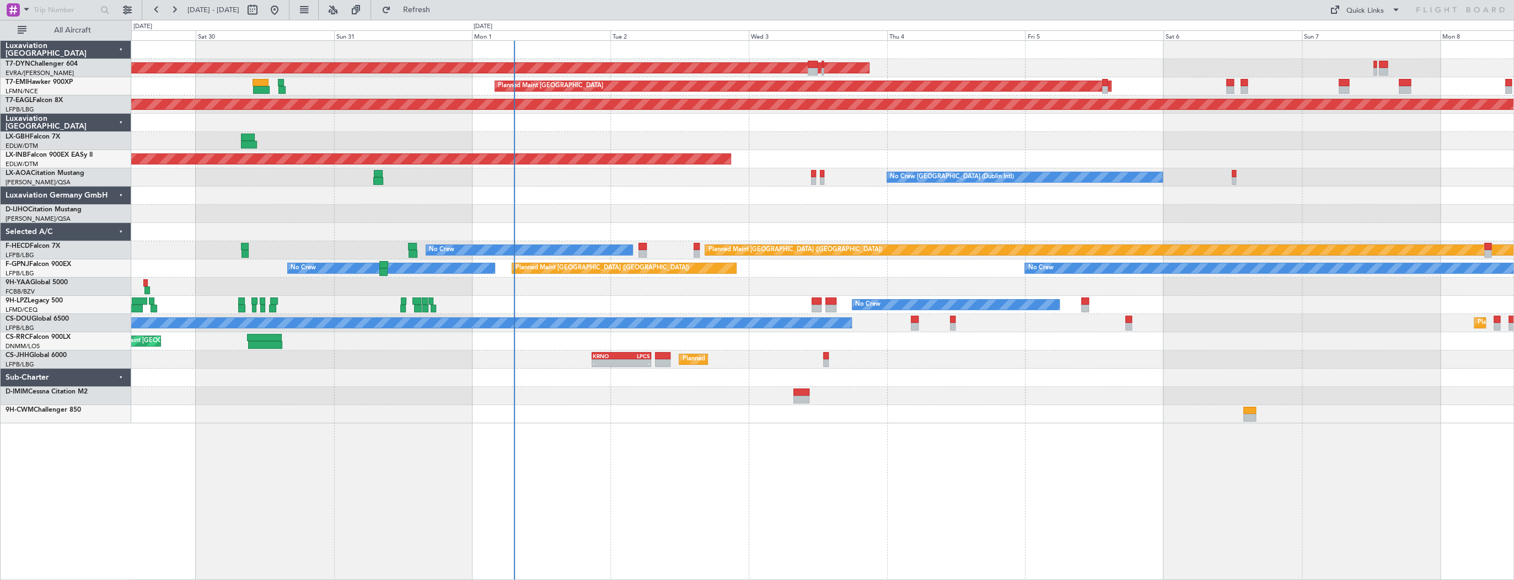
type input "0"
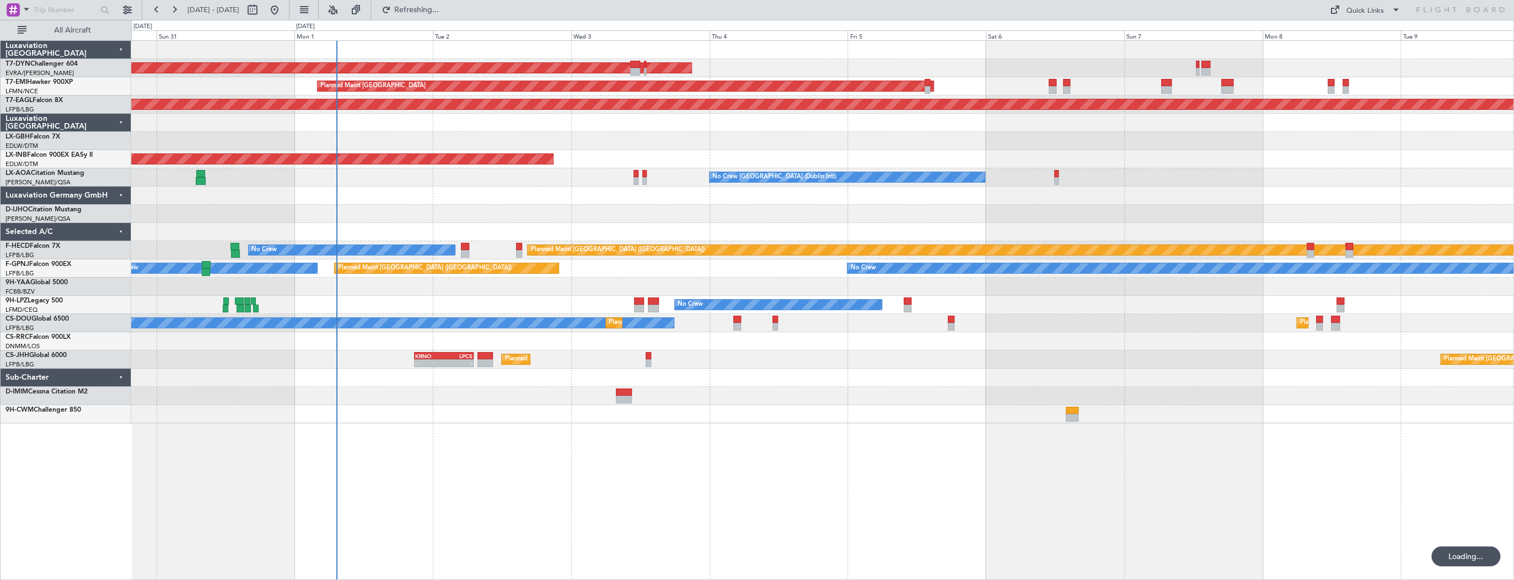
click at [375, 292] on div "AOG Maint Riga (Riga Intl) Planned Maint Zurich Grounded New York (Teterboro) U…" at bounding box center [822, 232] width 1382 height 382
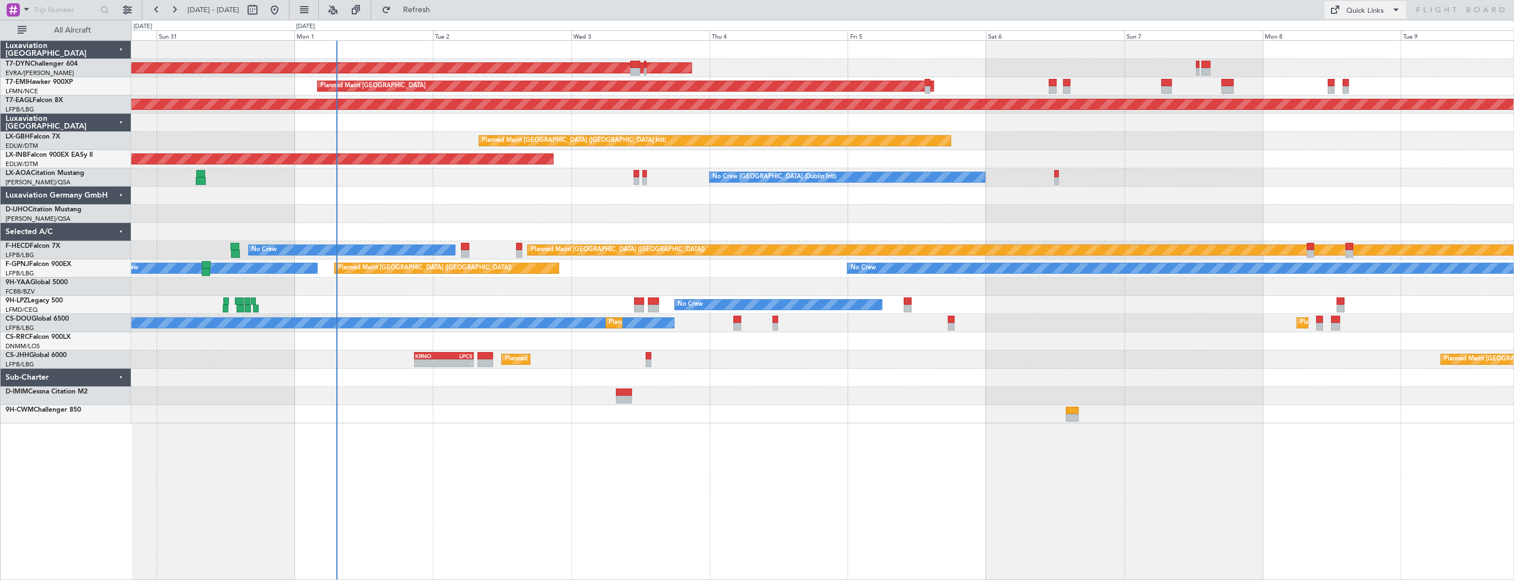
click at [1366, 10] on div "Quick Links" at bounding box center [1365, 11] width 37 height 11
click at [1363, 34] on button "Trip Builder" at bounding box center [1366, 36] width 83 height 26
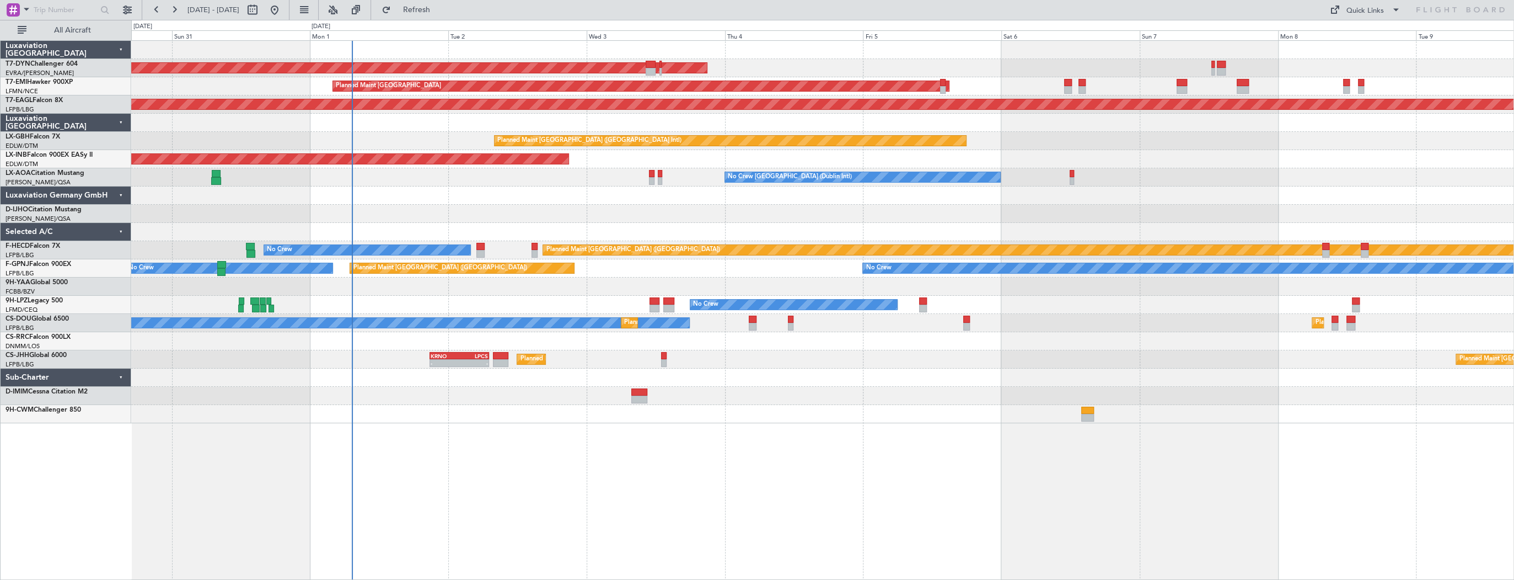
click at [225, 302] on div "No Crew No Crew No Crew" at bounding box center [822, 305] width 1382 height 18
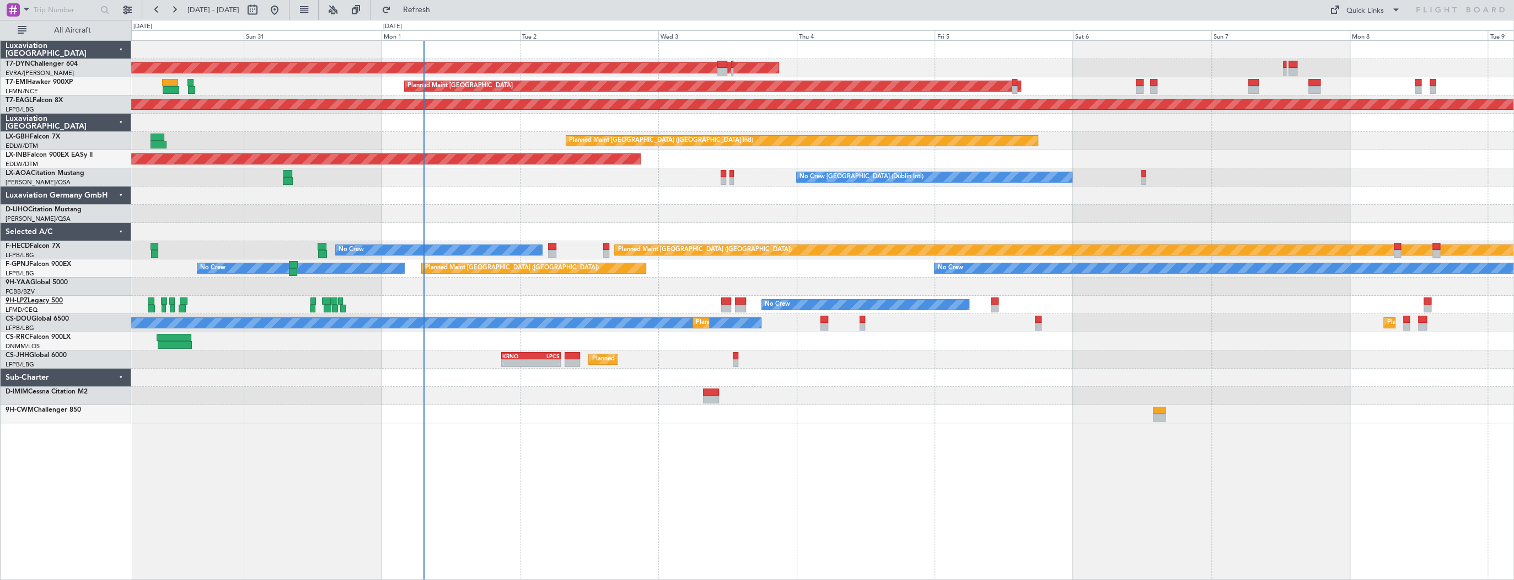
click at [47, 299] on link "9H-LPZ Legacy 500" at bounding box center [34, 300] width 57 height 7
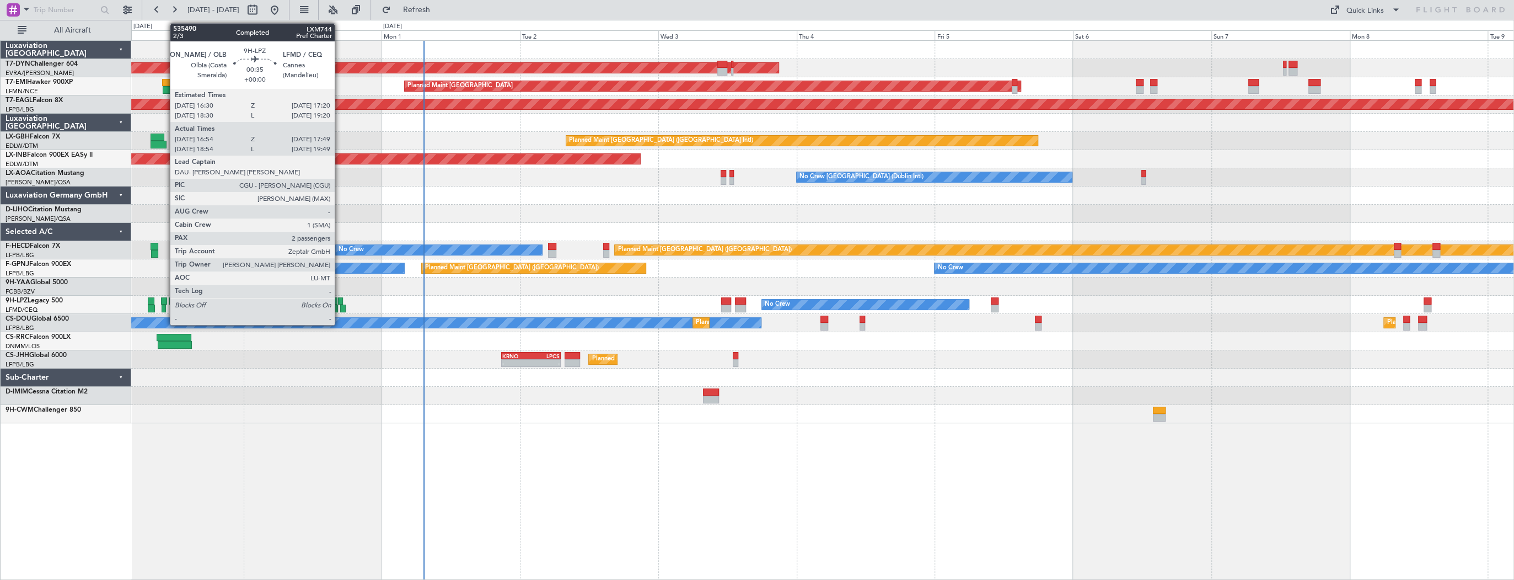
click at [340, 303] on div at bounding box center [340, 301] width 5 height 8
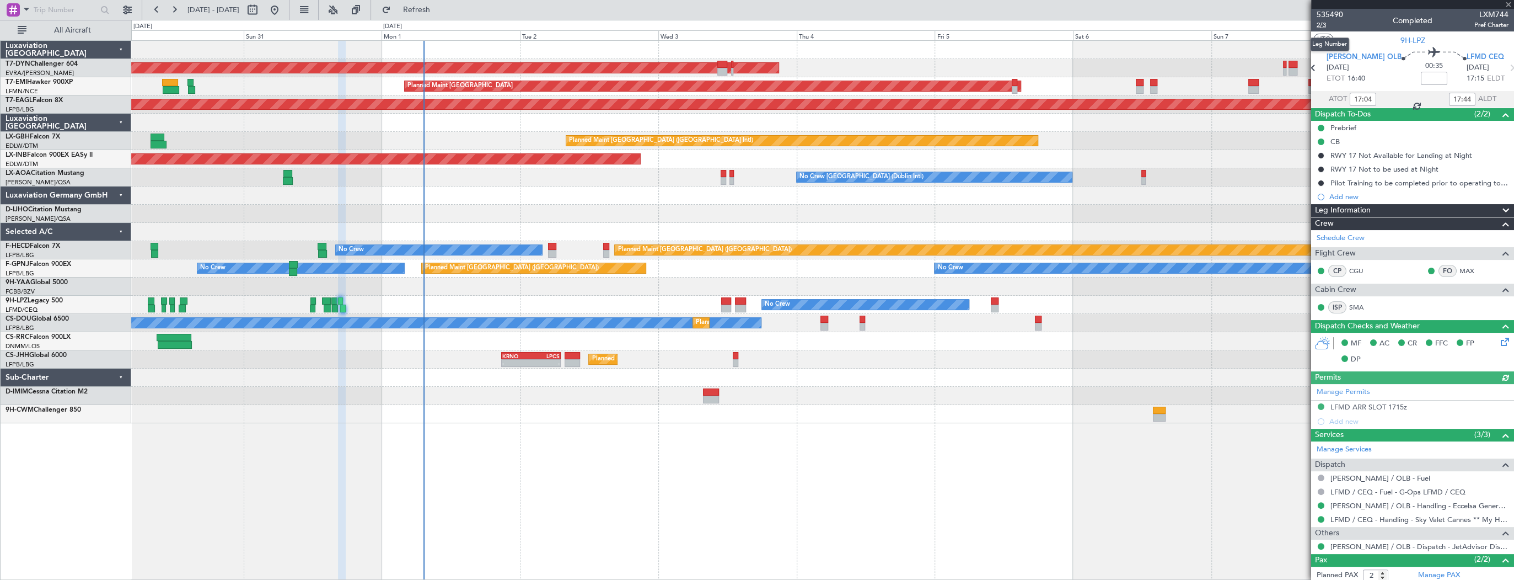
click at [1321, 26] on span "2/3" at bounding box center [1330, 24] width 26 height 9
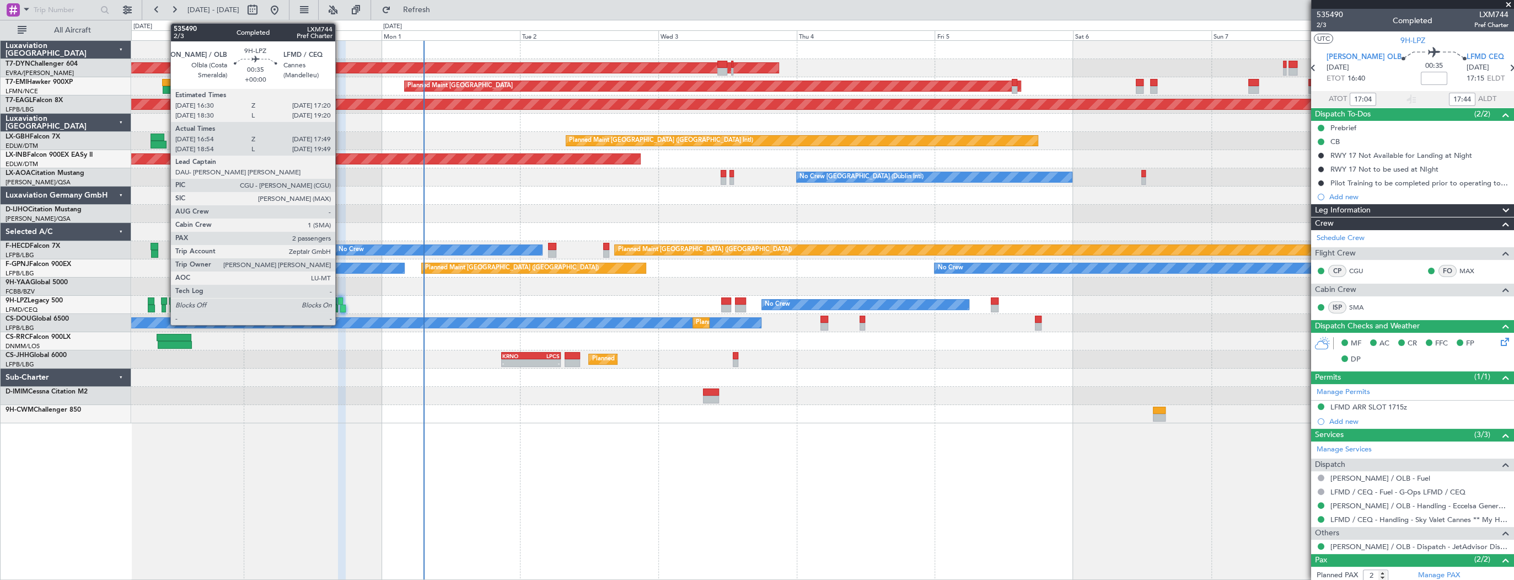
click at [340, 301] on div at bounding box center [340, 301] width 5 height 8
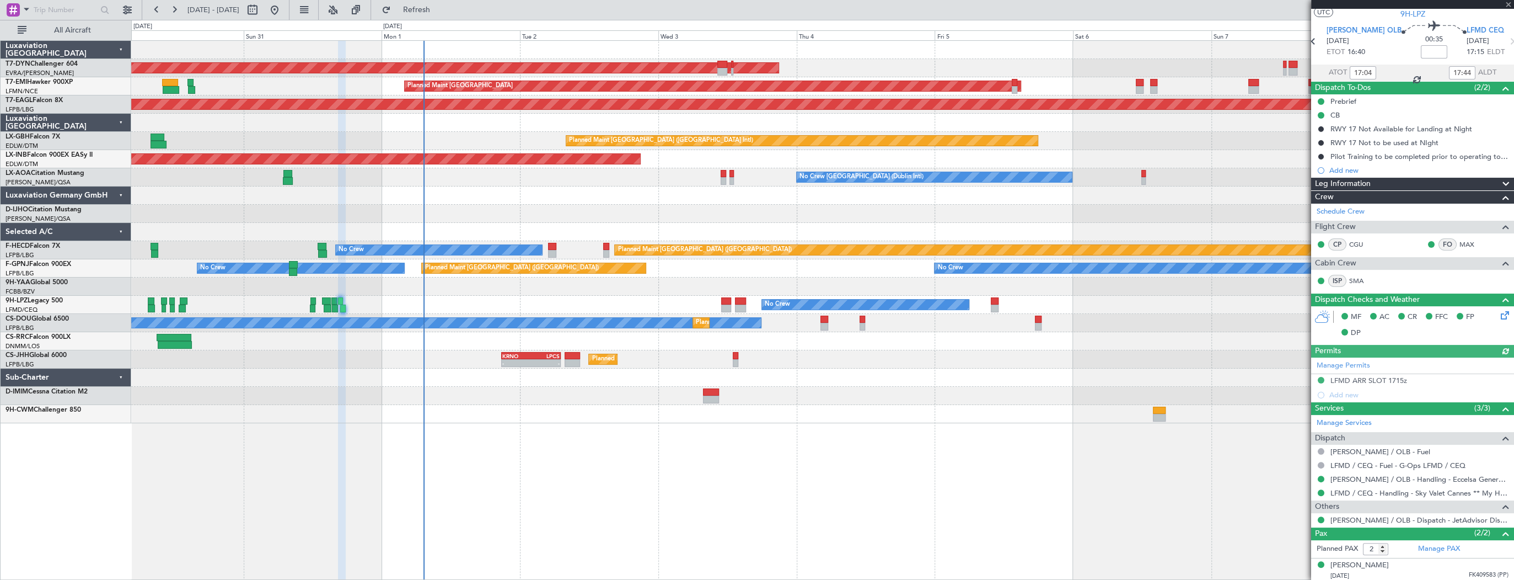
scroll to position [52, 0]
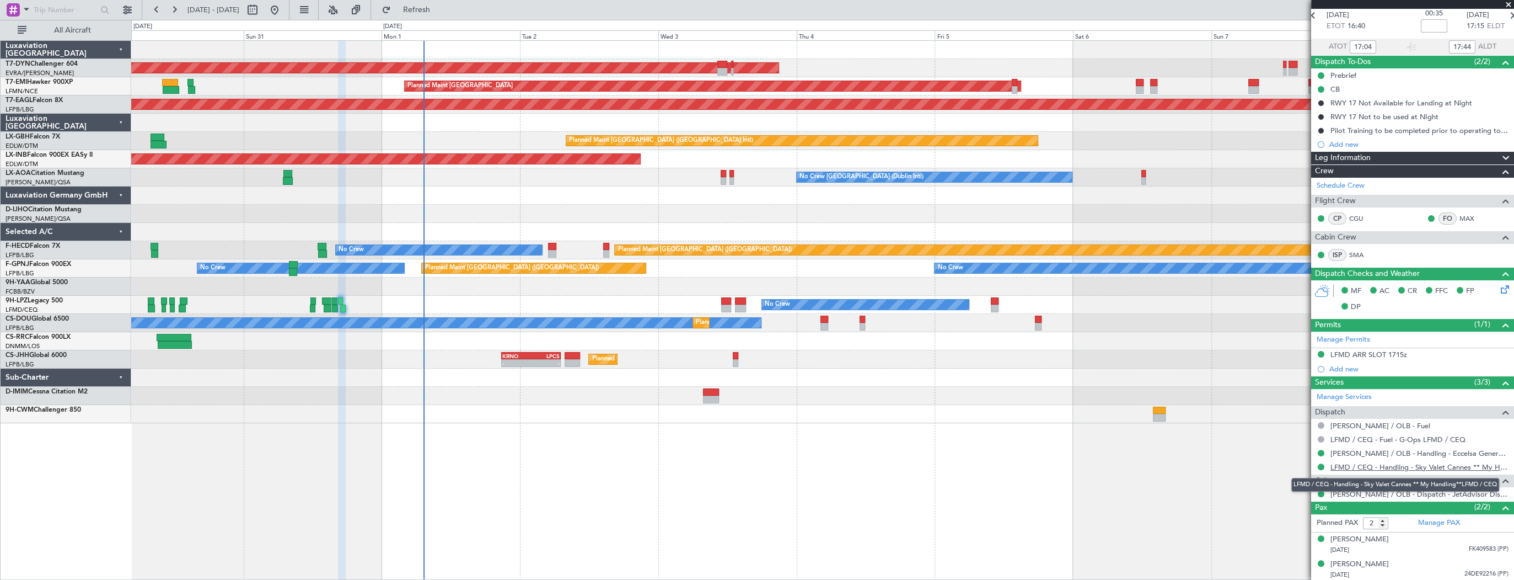
click at [1411, 463] on link "LFMD / CEQ - Handling - Sky Valet Cannes ** My Handling**LFMD / CEQ" at bounding box center [1420, 466] width 178 height 9
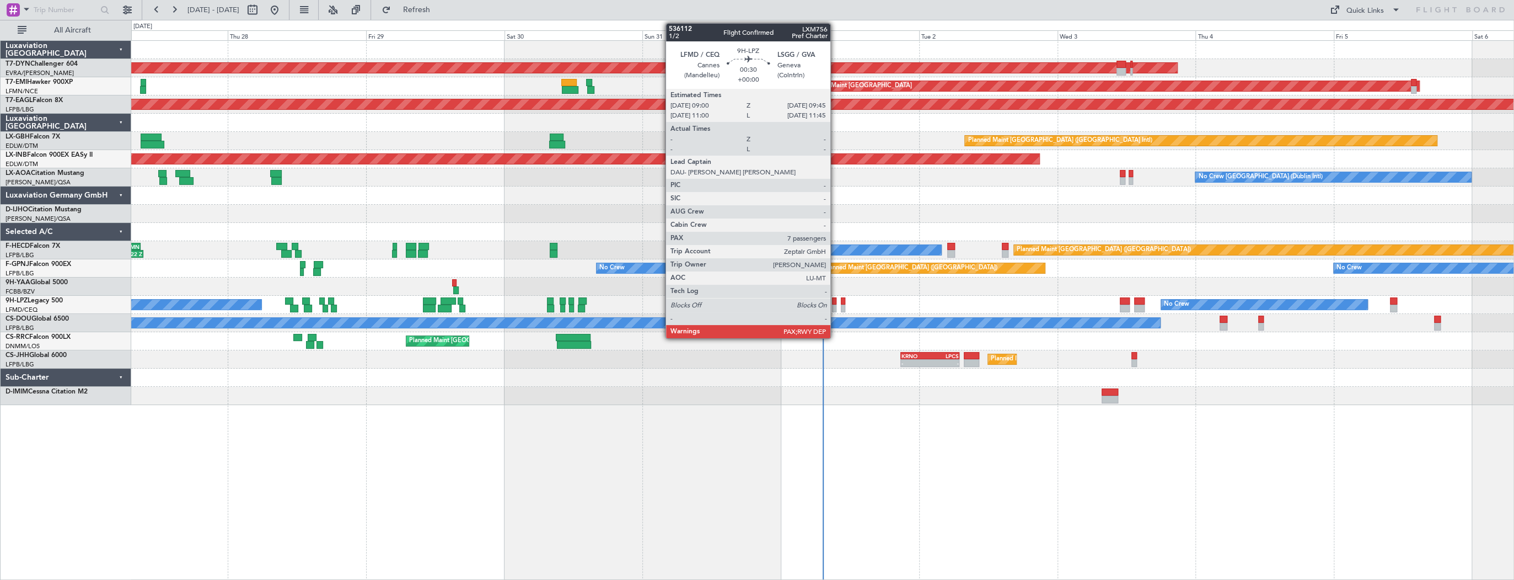
click at [835, 301] on div at bounding box center [834, 301] width 4 height 8
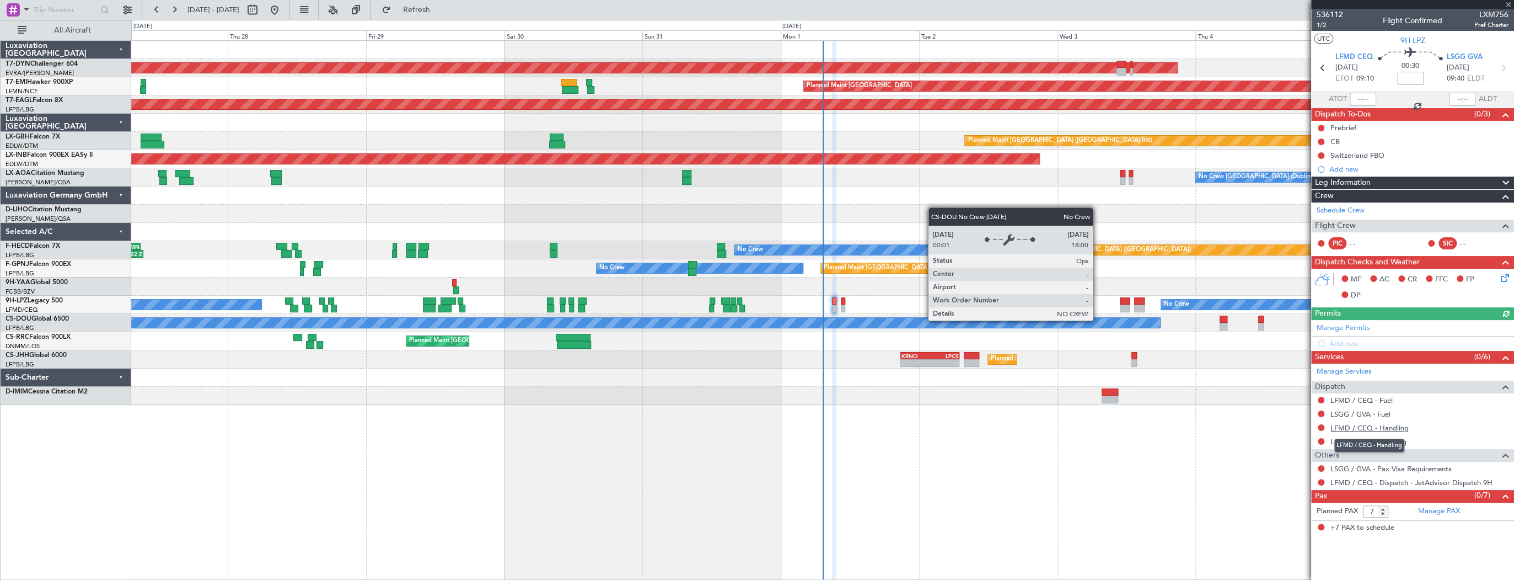
click at [1400, 425] on link "LFMD / CEQ - Handling" at bounding box center [1370, 427] width 78 height 9
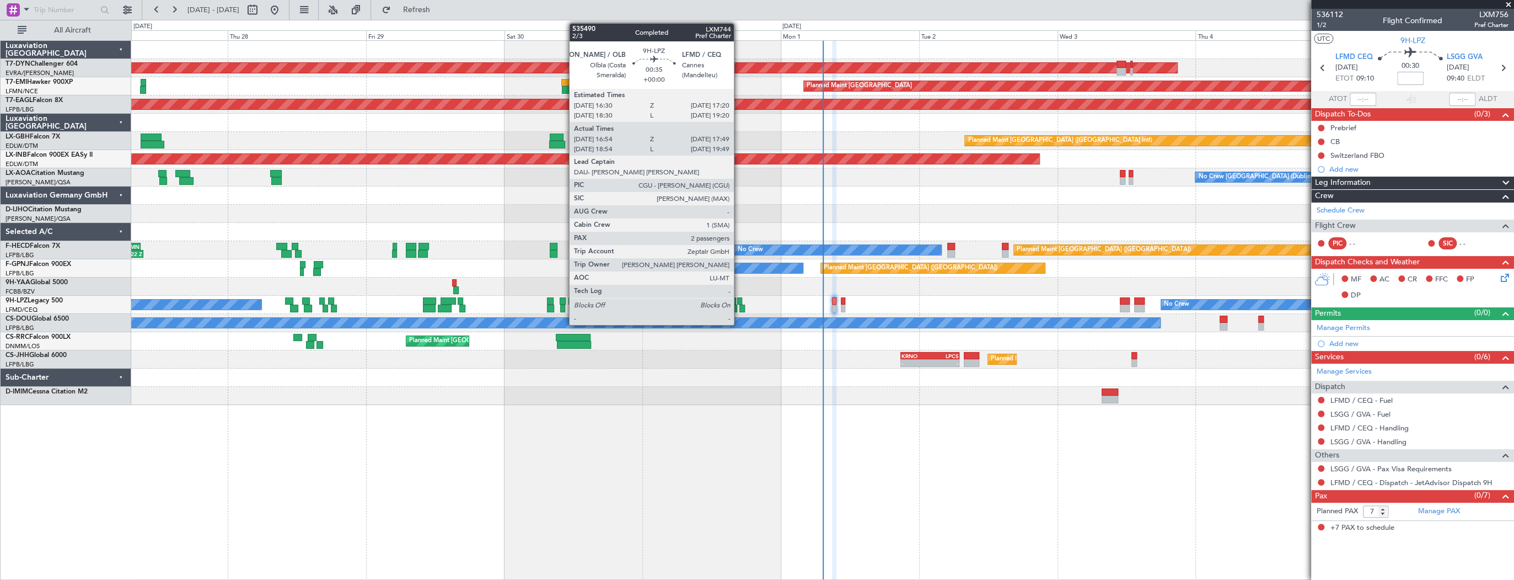
click at [739, 302] on div at bounding box center [739, 301] width 5 height 8
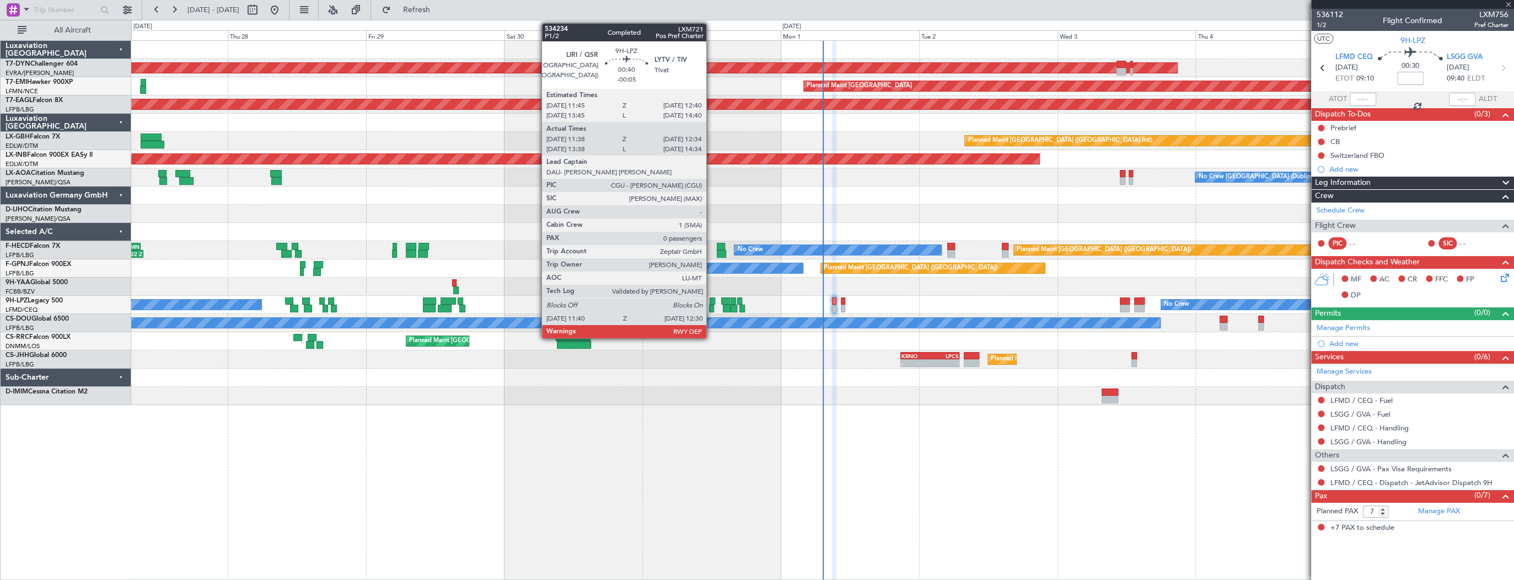
type input "17:04"
type input "17:44"
type input "2"
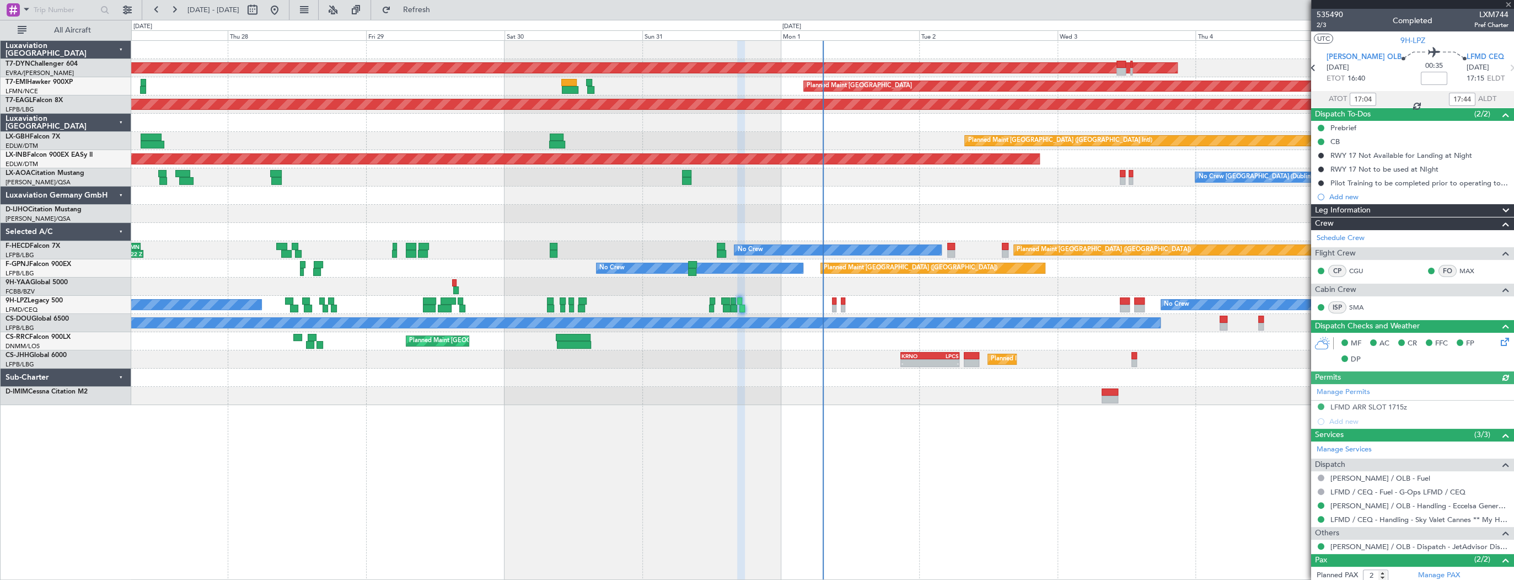
scroll to position [52, 0]
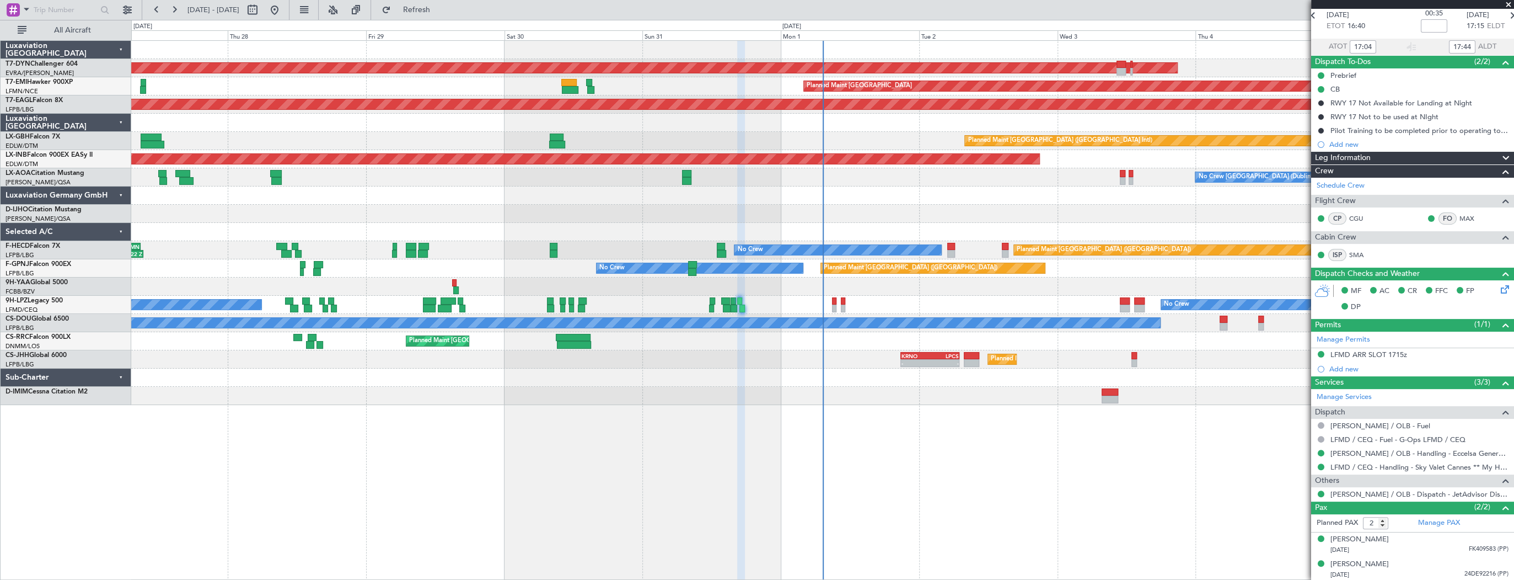
click at [832, 301] on div "No Crew No Crew" at bounding box center [822, 305] width 1382 height 18
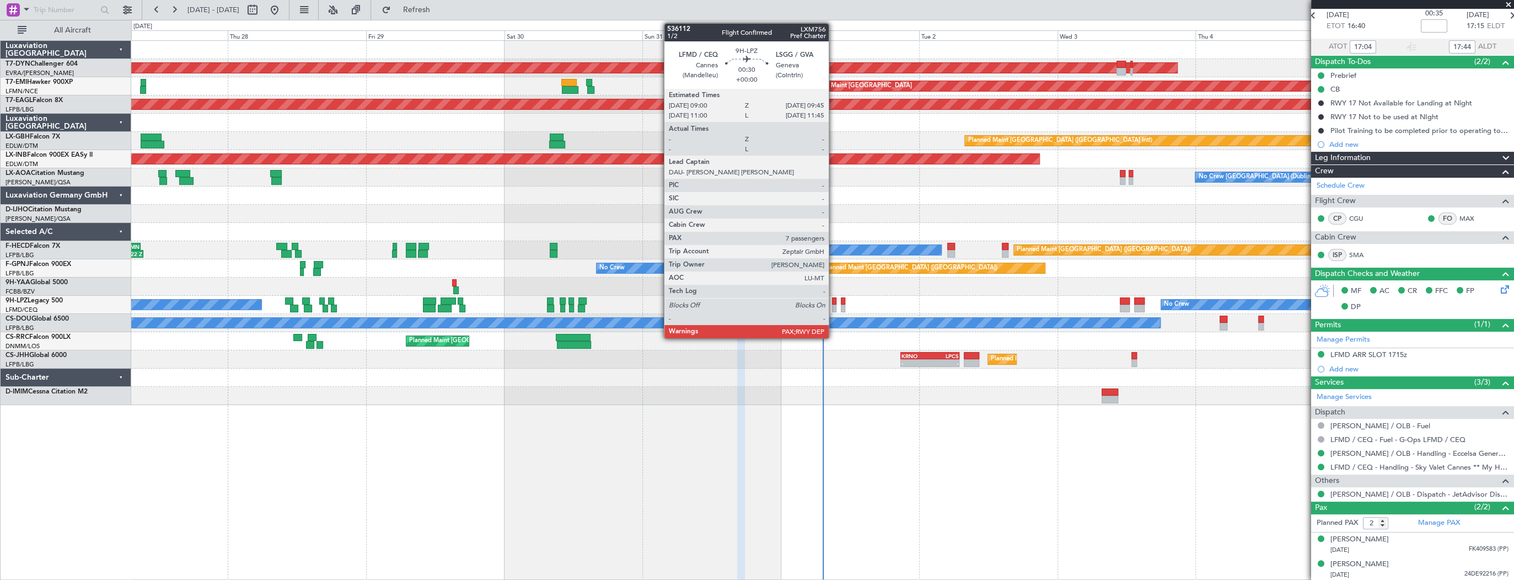
click at [834, 301] on div at bounding box center [834, 301] width 4 height 8
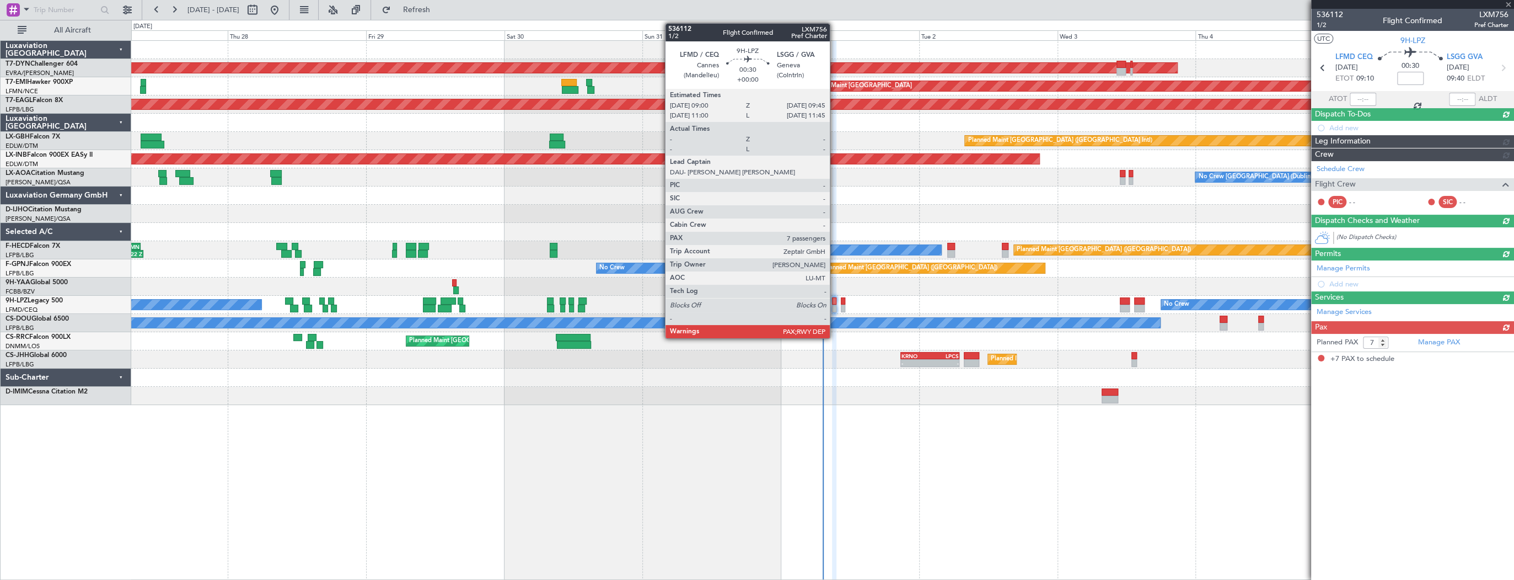
scroll to position [0, 0]
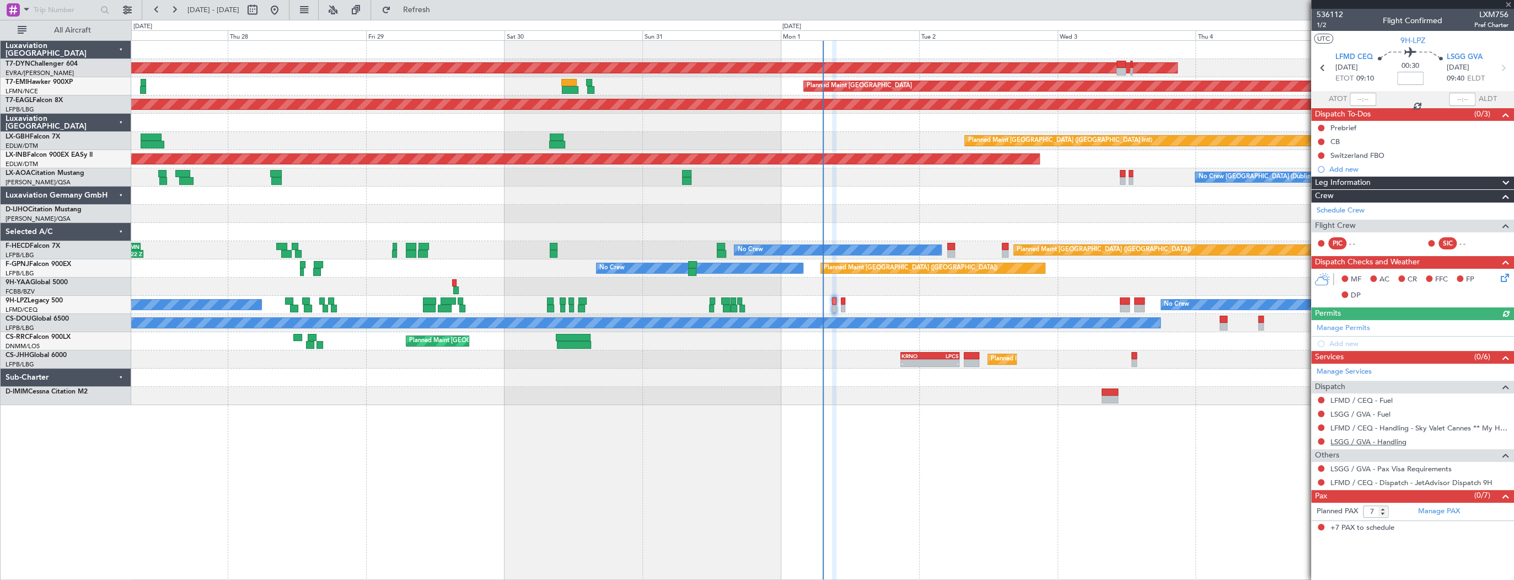
click at [1369, 439] on link "LSGG / GVA - Handling" at bounding box center [1369, 441] width 76 height 9
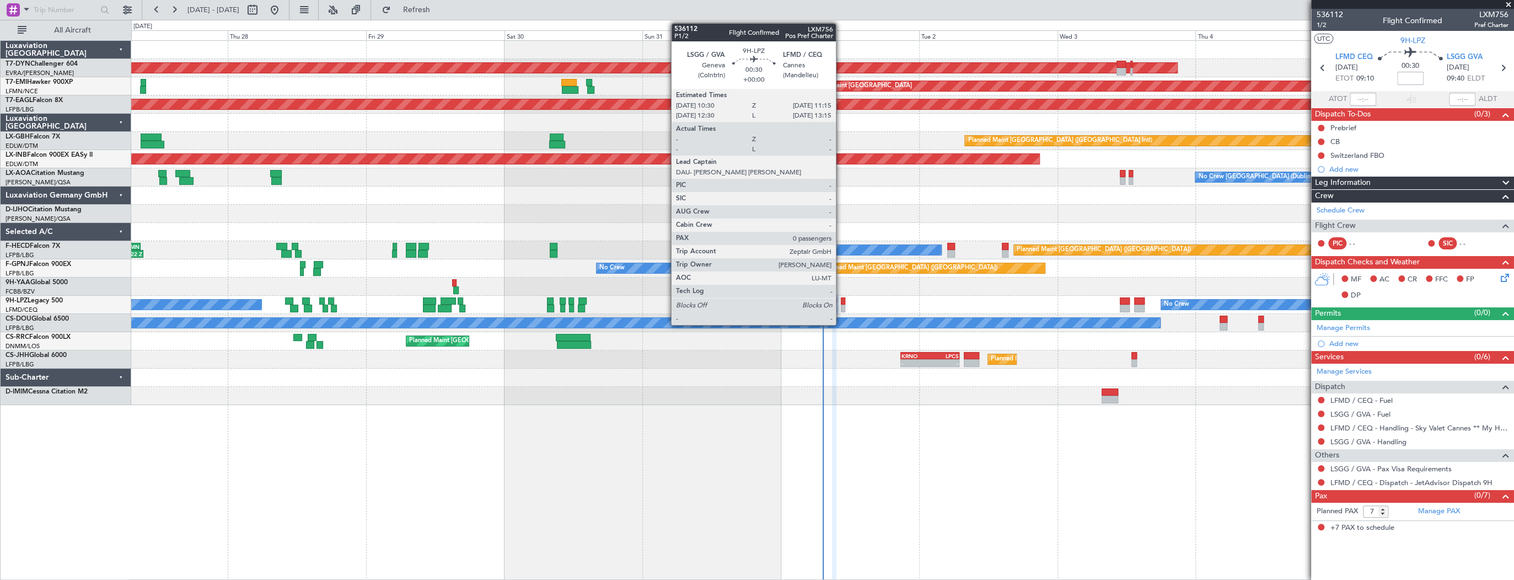
click at [841, 304] on div at bounding box center [843, 308] width 4 height 8
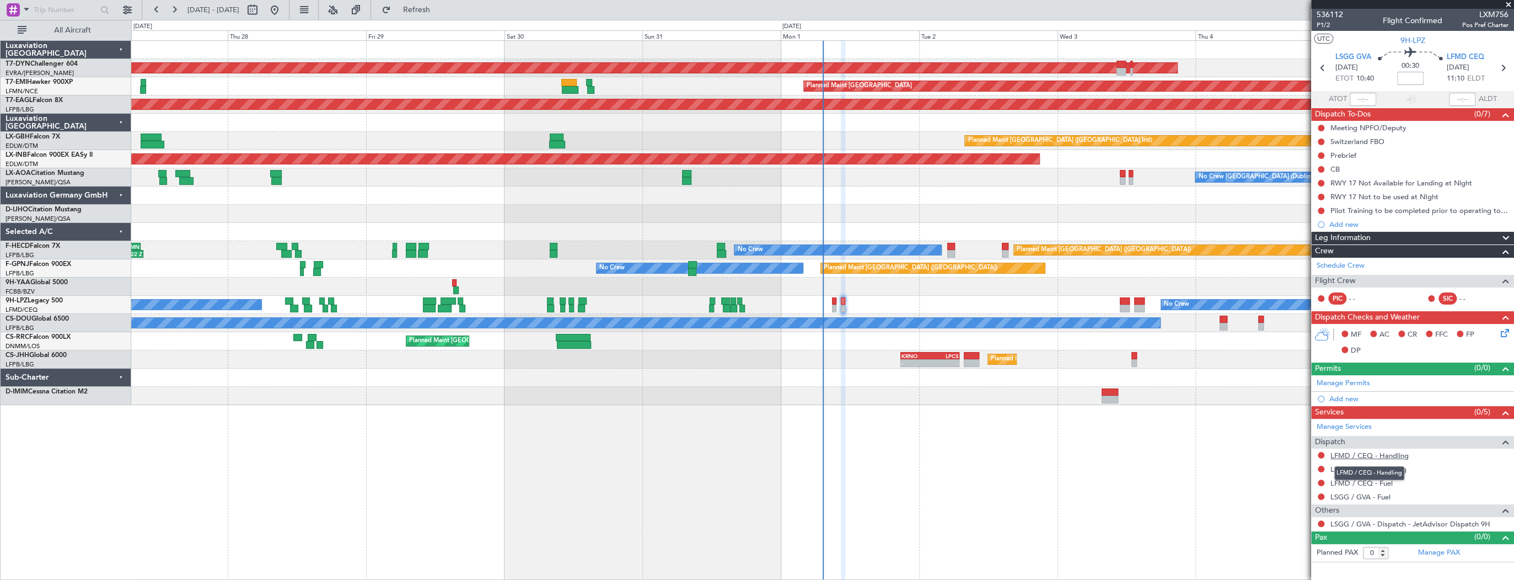
click at [1391, 454] on link "LFMD / CEQ - Handling" at bounding box center [1370, 455] width 78 height 9
click at [1390, 467] on link "LSGG / GVA - Handling" at bounding box center [1369, 468] width 76 height 9
click at [837, 301] on div "No Crew No Crew" at bounding box center [822, 305] width 1382 height 18
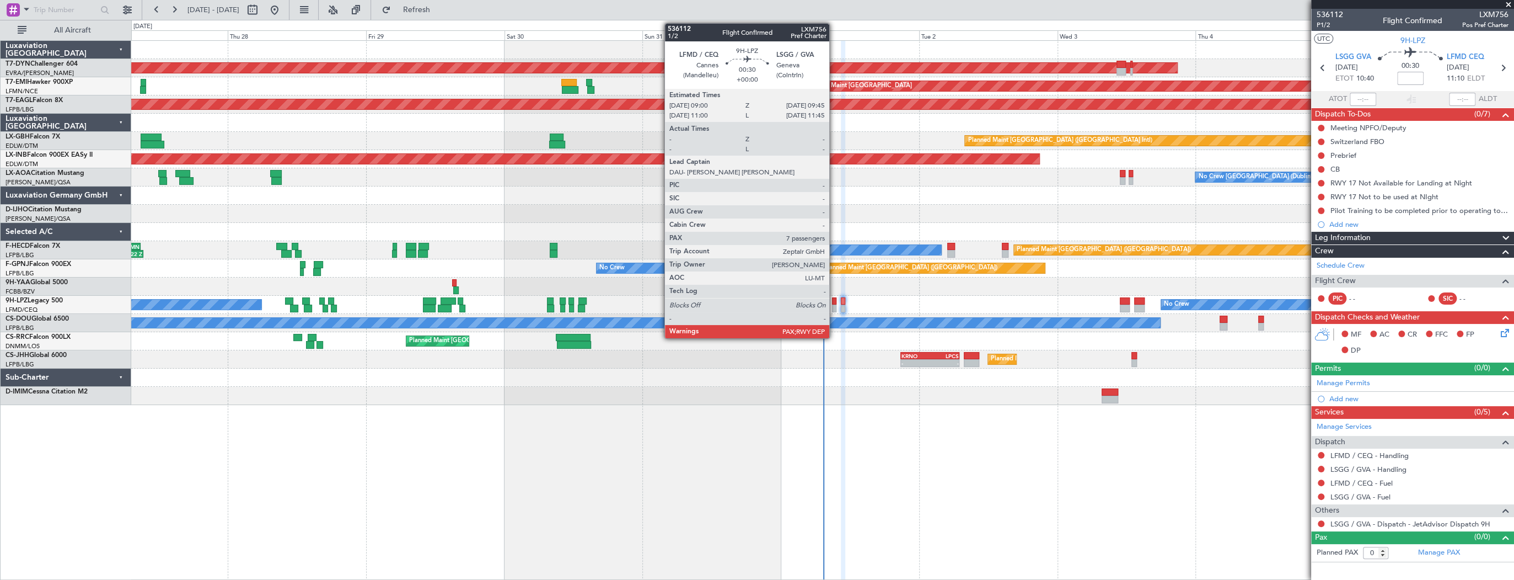
click at [834, 301] on div at bounding box center [834, 301] width 4 height 8
type input "7"
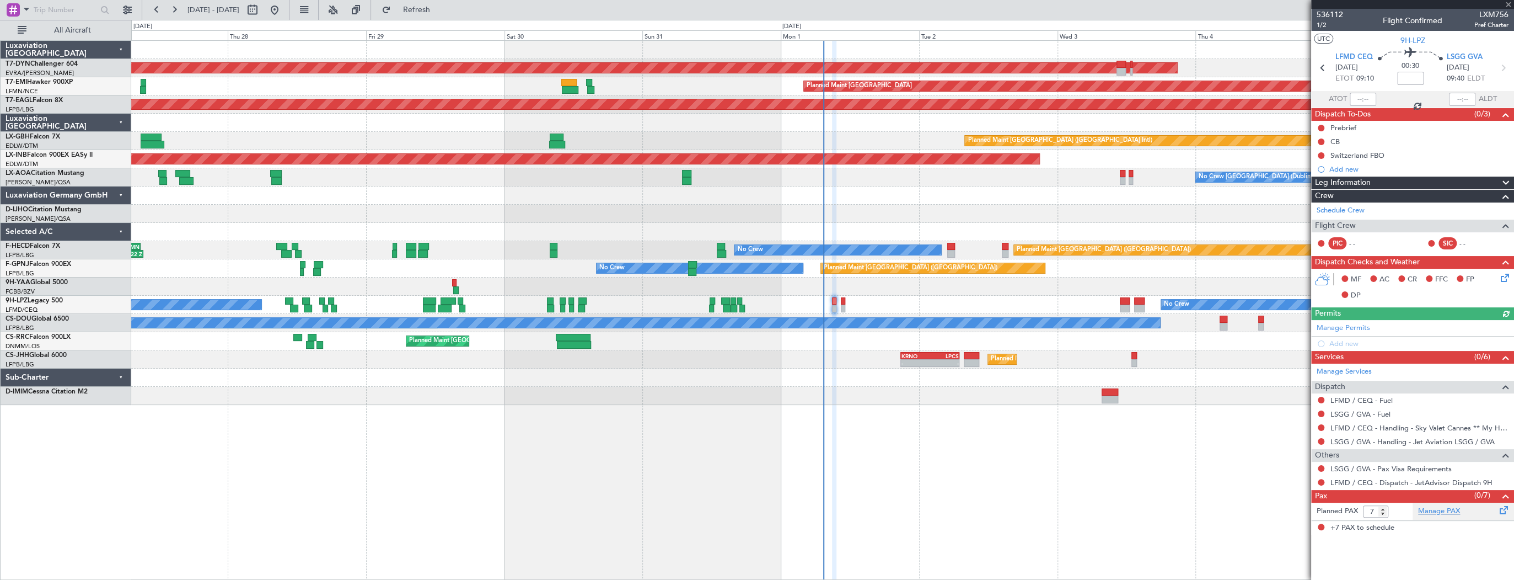
click at [1429, 510] on link "Manage PAX" at bounding box center [1439, 511] width 42 height 11
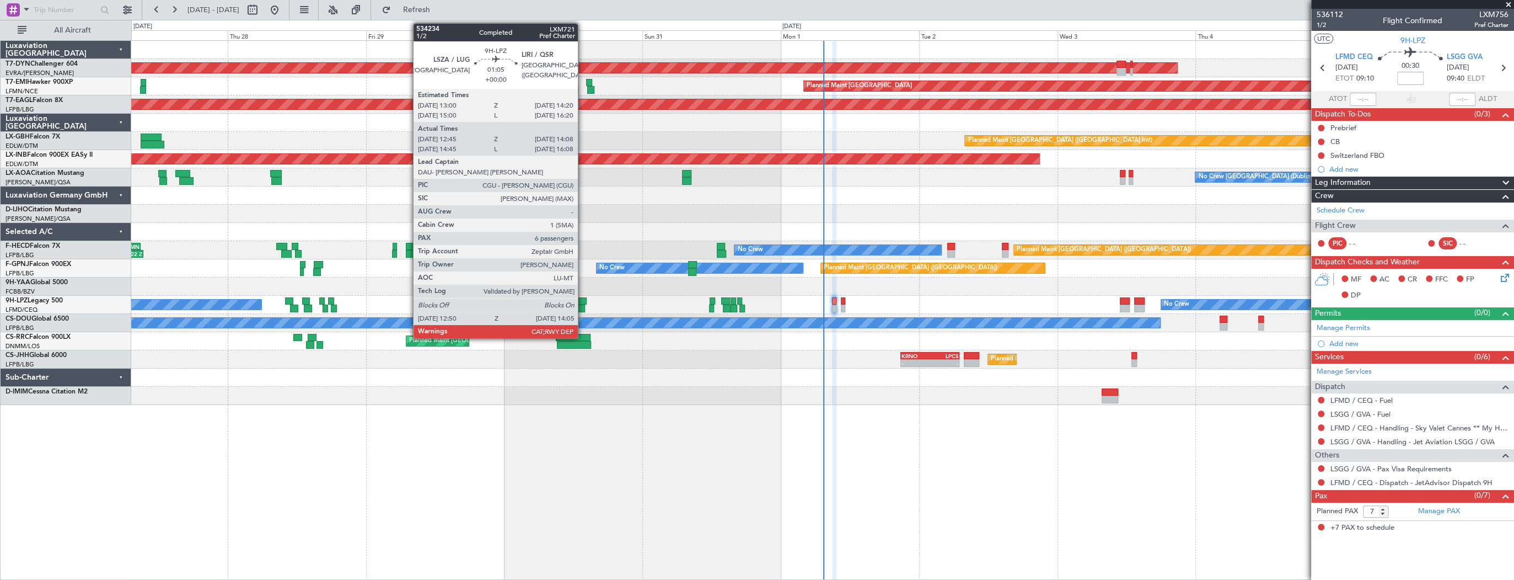
click at [583, 302] on div at bounding box center [582, 301] width 8 height 8
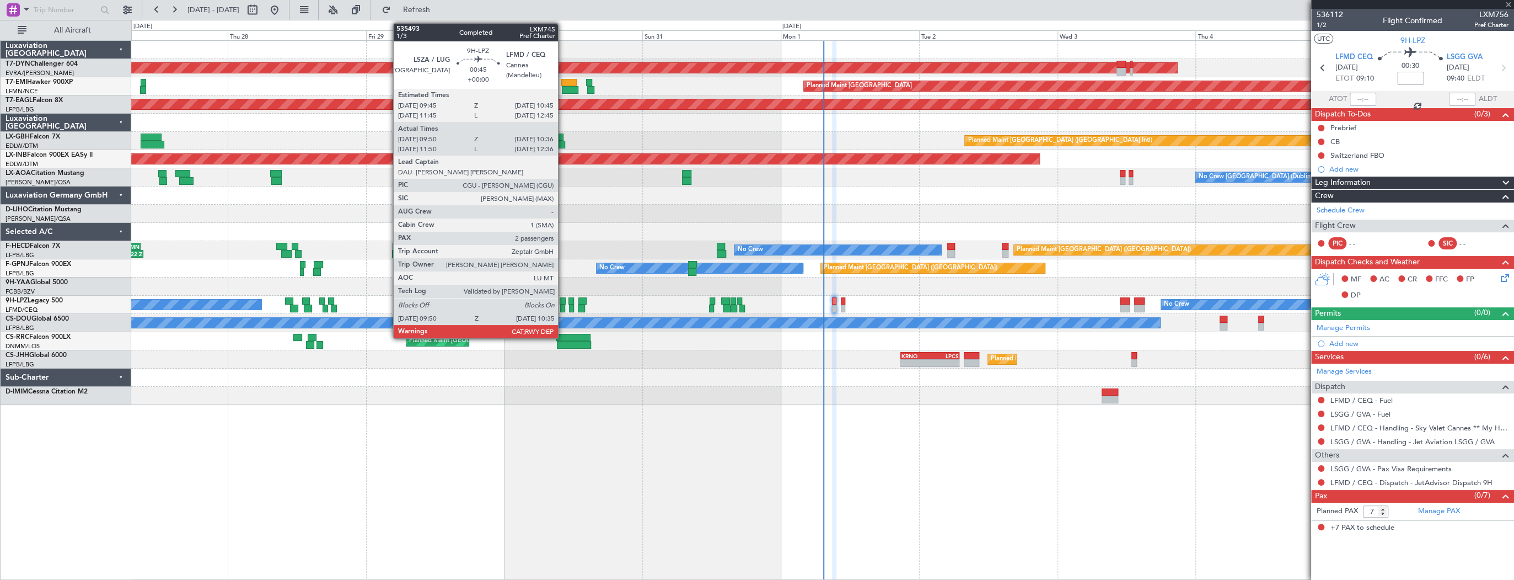
type input "12:55"
type input "14:03"
type input "6"
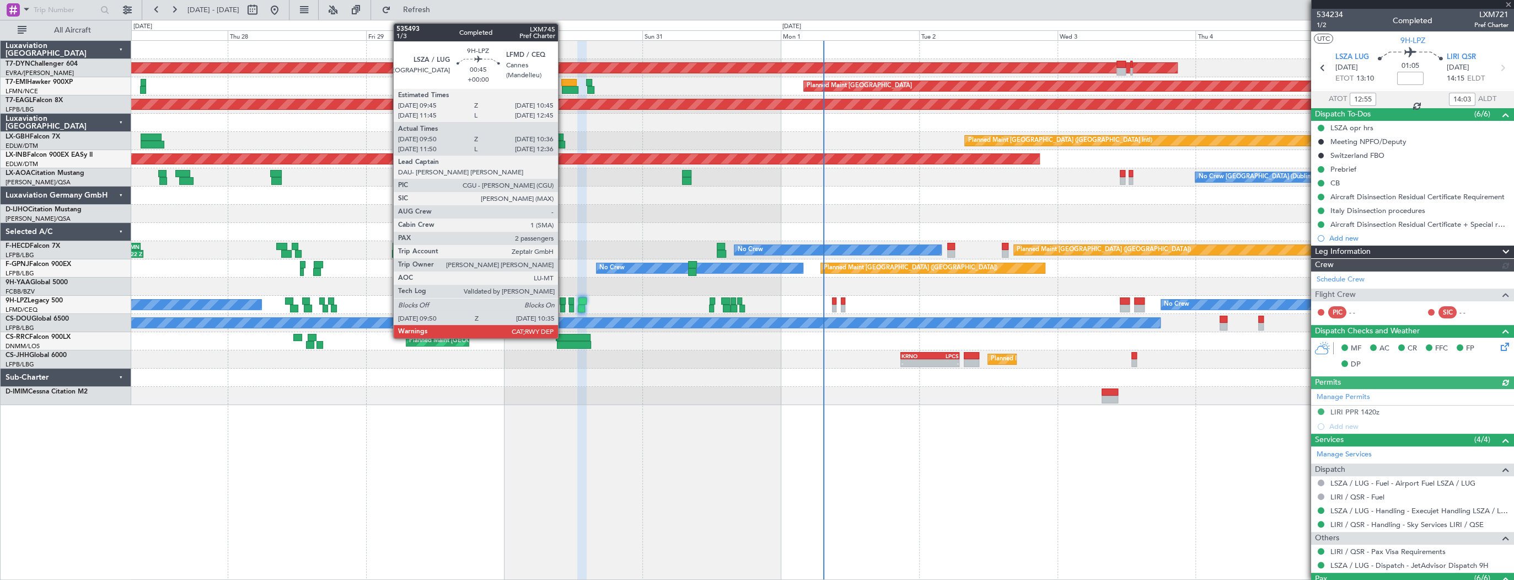
click at [563, 298] on div at bounding box center [563, 301] width 6 height 8
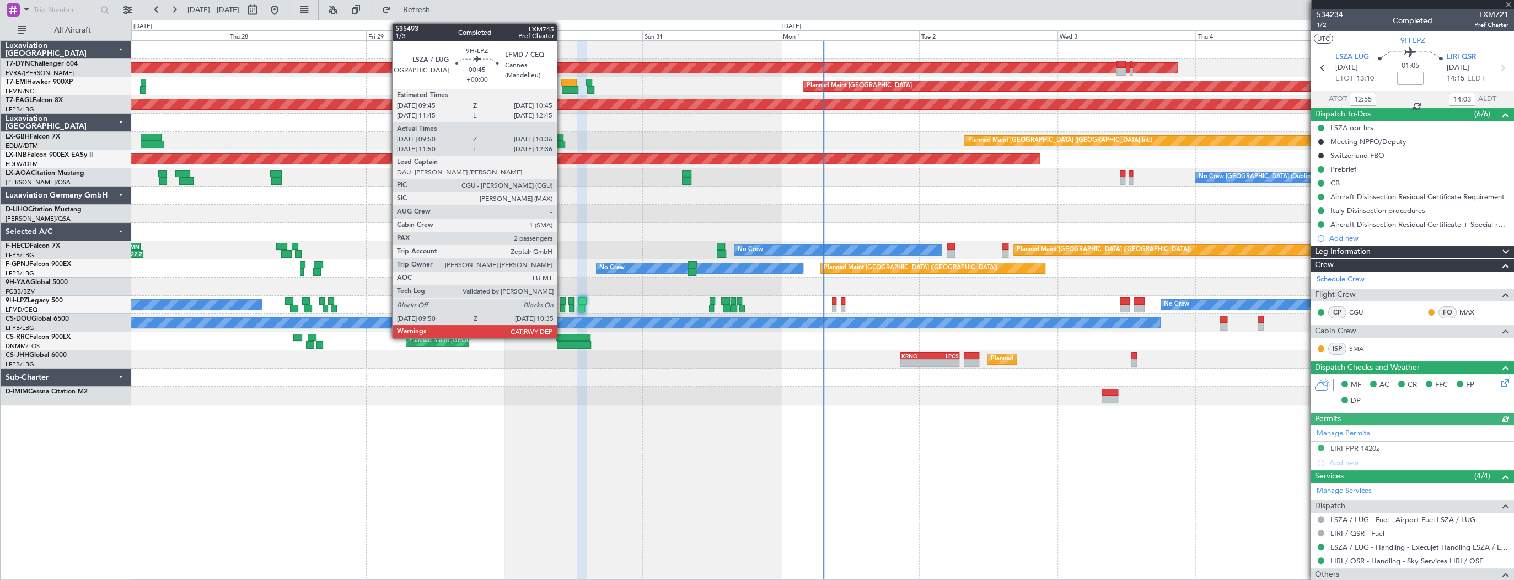
type input "10:00"
type input "10:31"
type input "2"
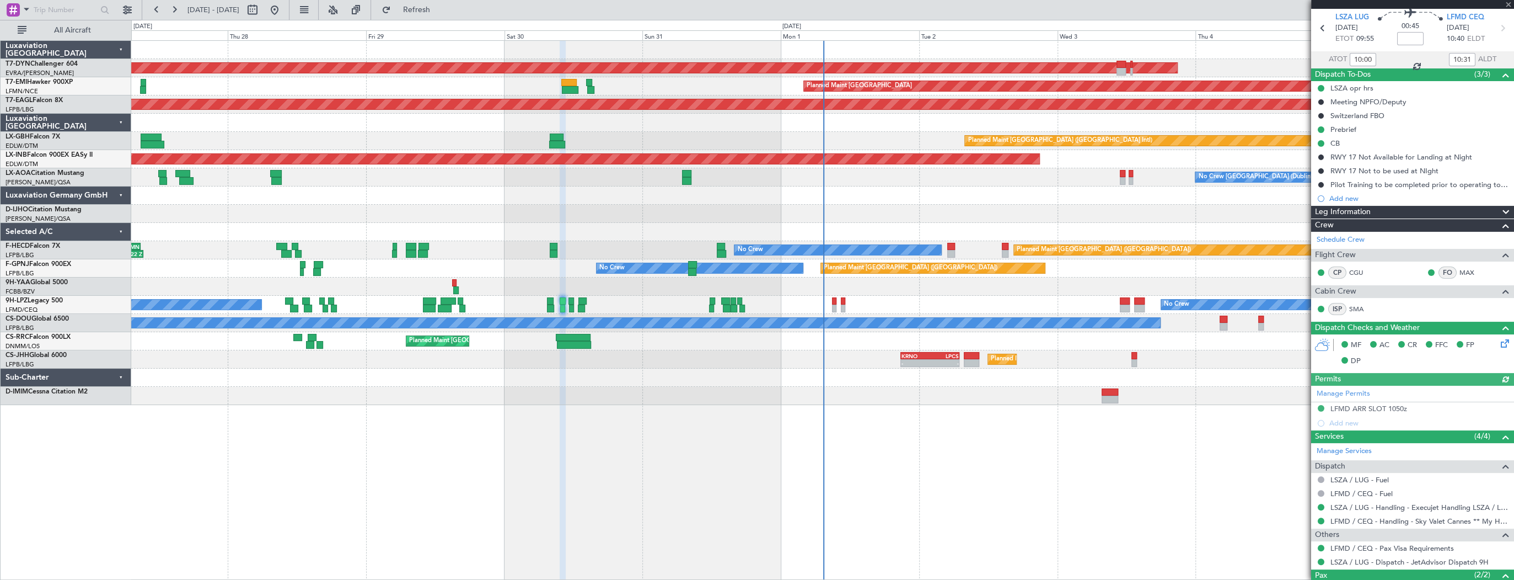
scroll to position [108, 0]
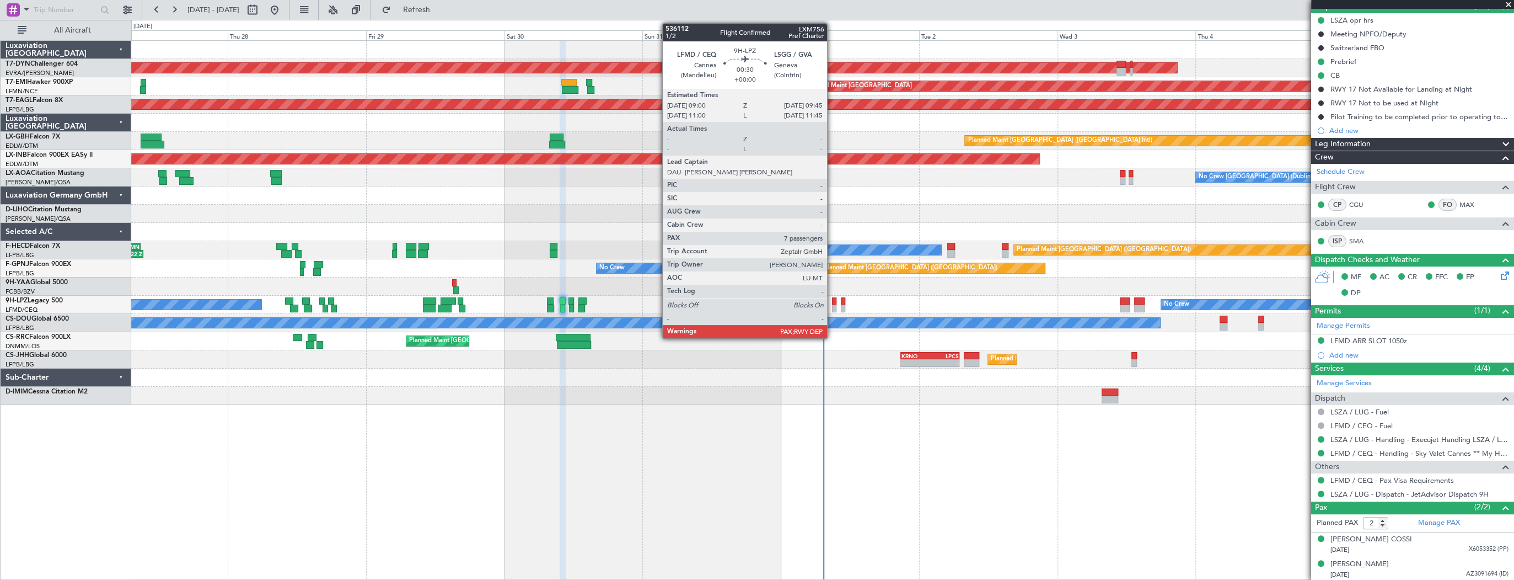
click at [832, 301] on div at bounding box center [834, 301] width 4 height 8
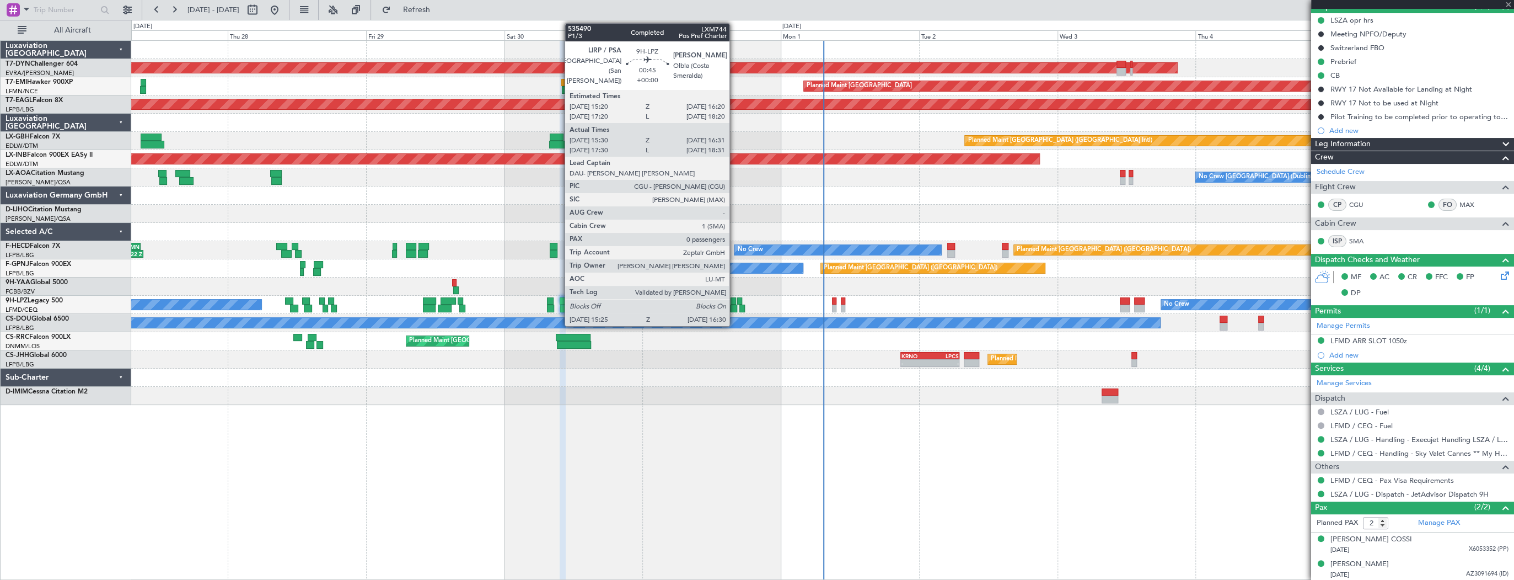
type input "7"
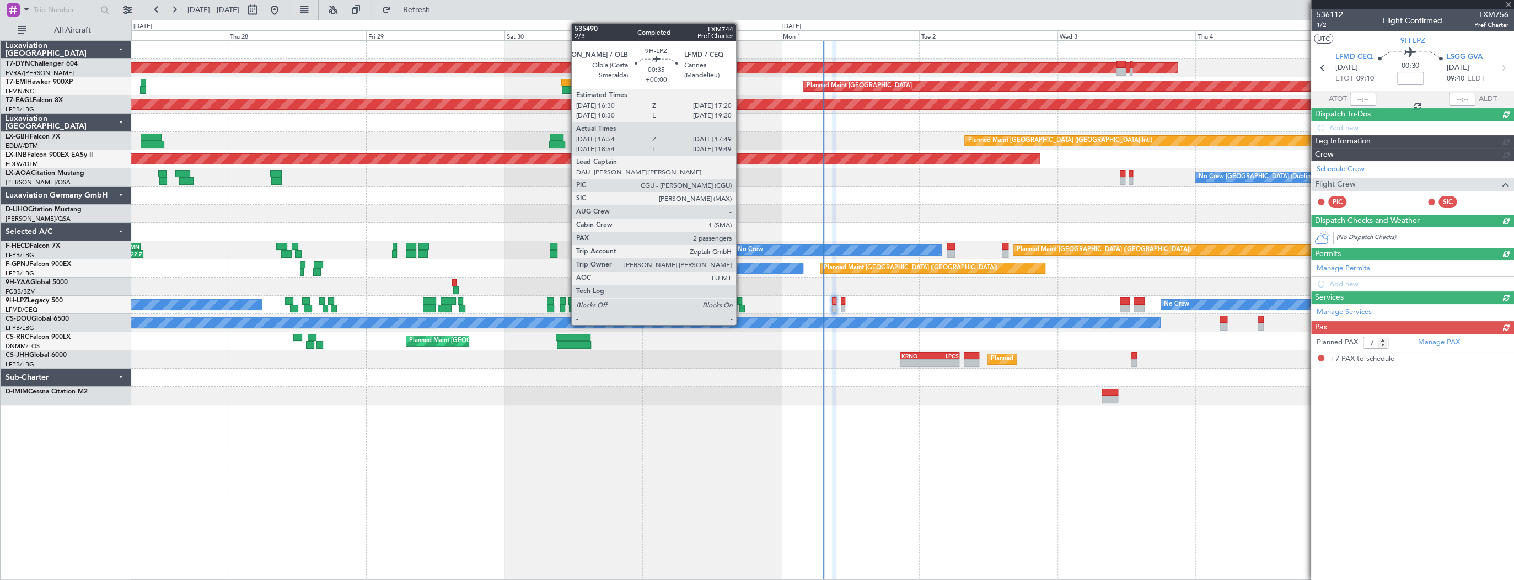
scroll to position [0, 0]
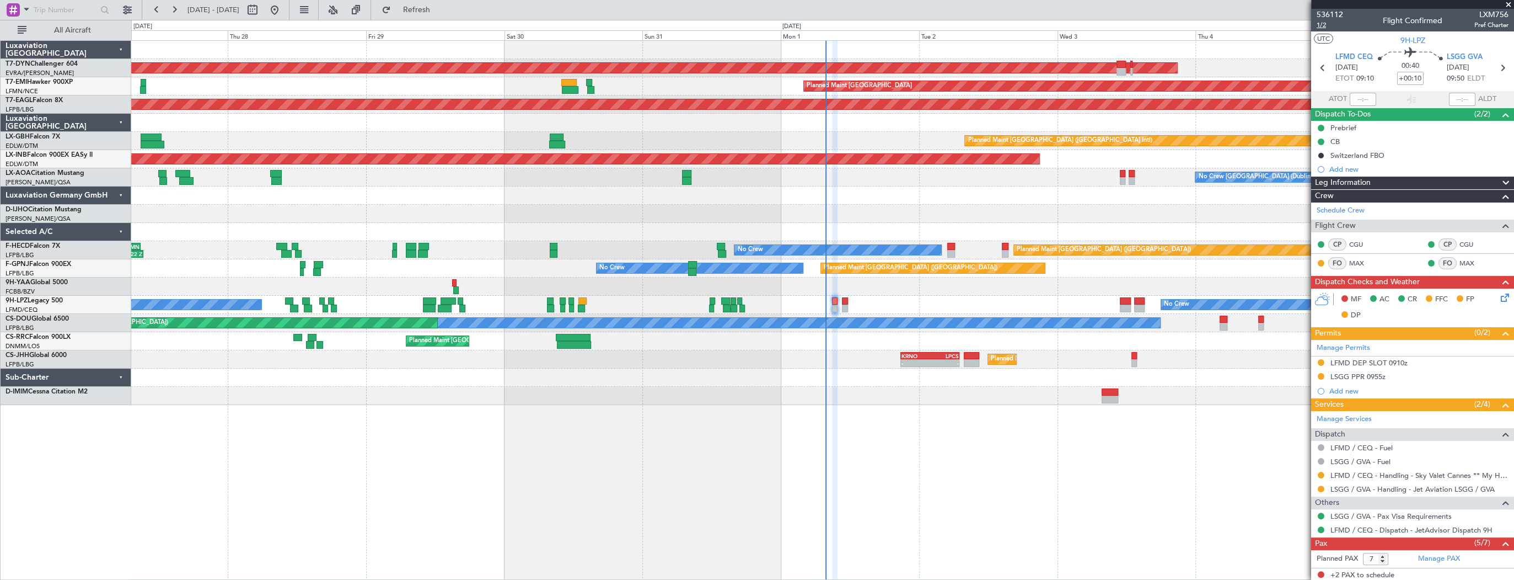
click at [1334, 22] on span "1/2" at bounding box center [1330, 24] width 26 height 9
click at [1326, 11] on span "536112" at bounding box center [1330, 15] width 26 height 12
click at [1321, 24] on mat-tooltip-component "Trip Number" at bounding box center [1329, 34] width 55 height 29
click at [1321, 22] on span "1/2" at bounding box center [1330, 24] width 26 height 9
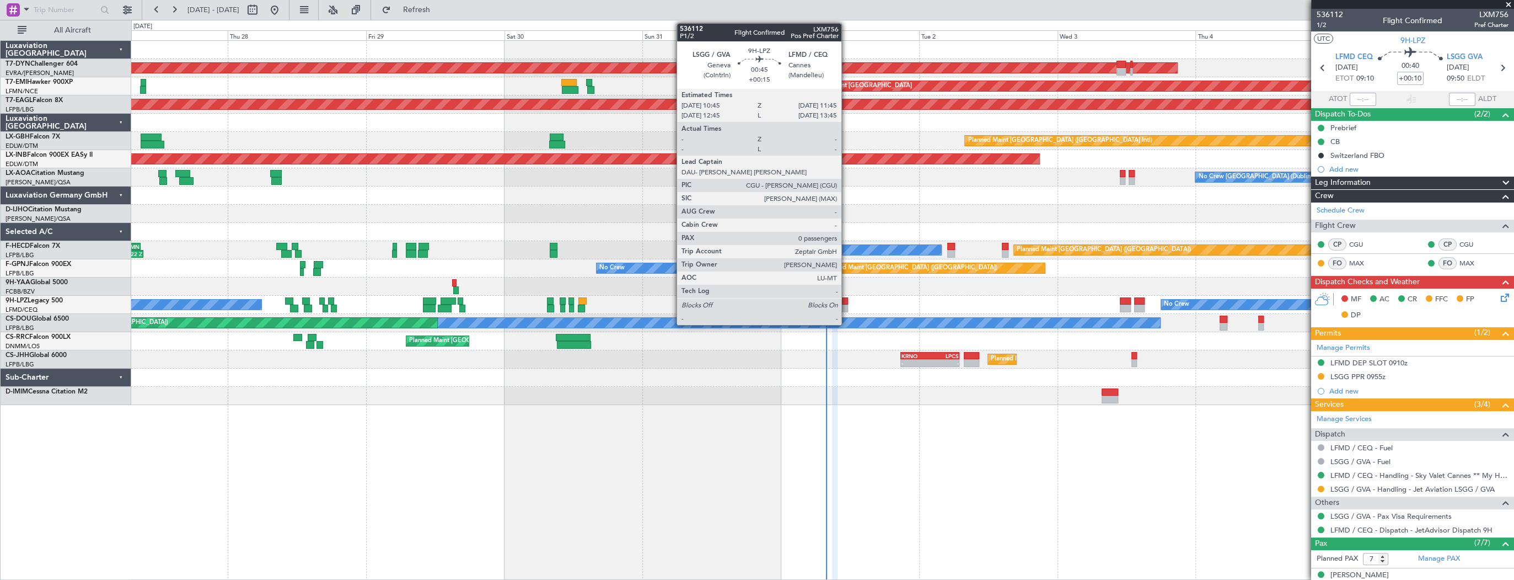
click at [846, 302] on div at bounding box center [845, 301] width 6 height 8
type input "+00:15"
type input "0"
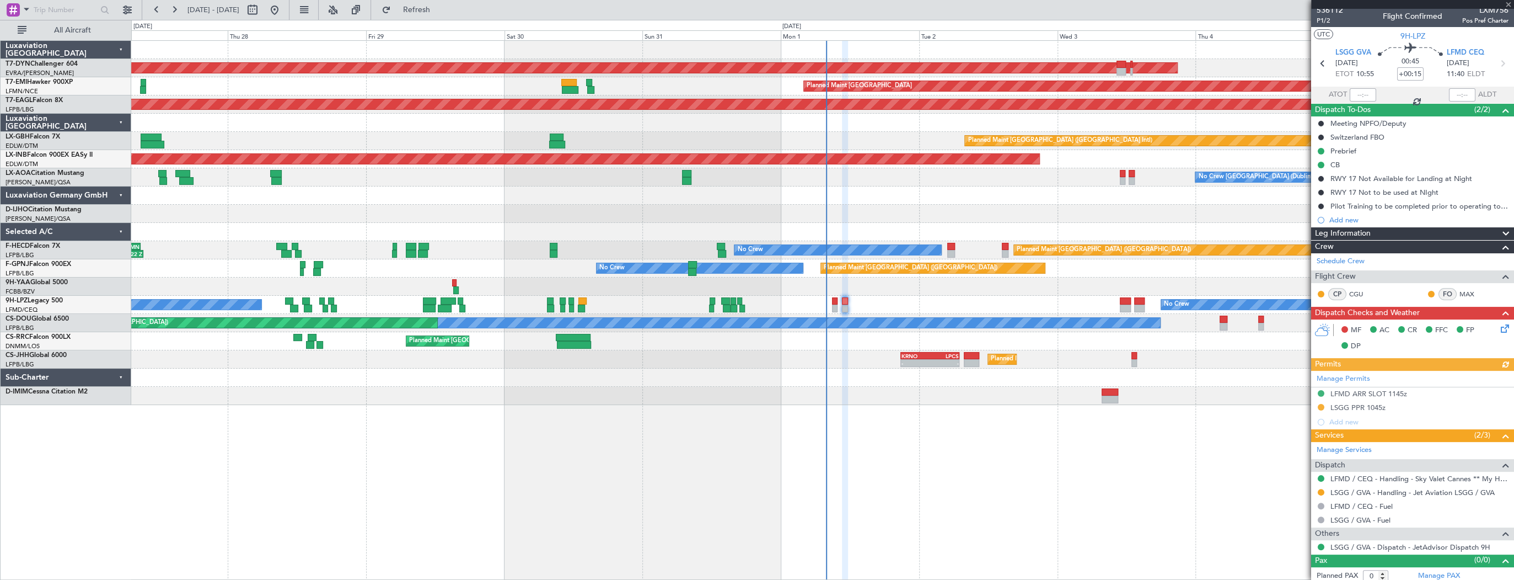
scroll to position [8, 0]
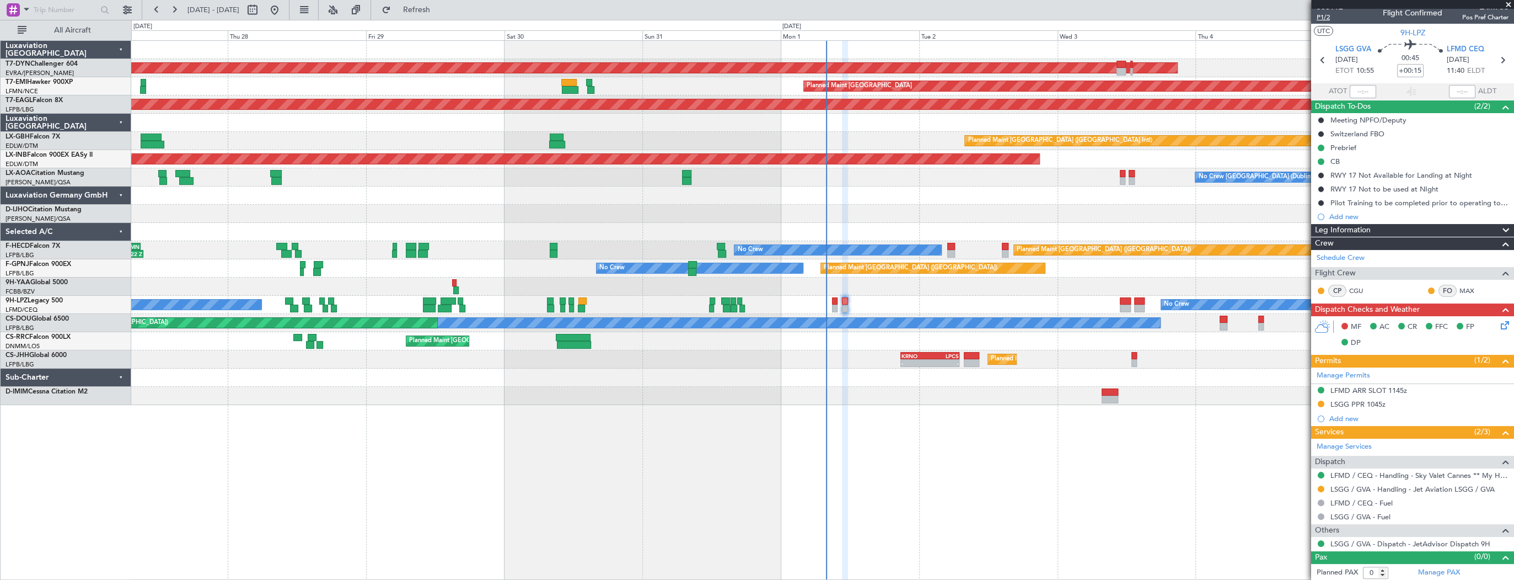
click at [1328, 17] on span "P1/2" at bounding box center [1330, 17] width 26 height 9
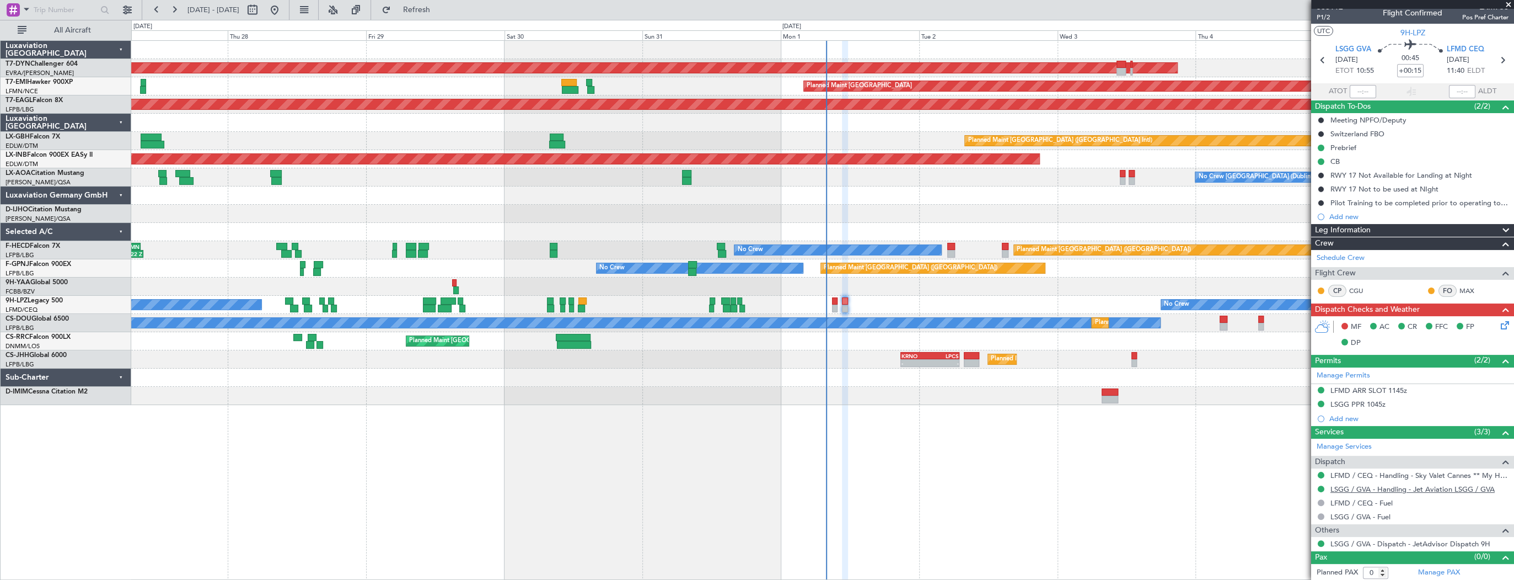
click at [1366, 487] on link "LSGG / GVA - Handling - Jet Aviation LSGG / GVA" at bounding box center [1413, 488] width 164 height 9
click at [1499, 327] on icon at bounding box center [1503, 323] width 9 height 9
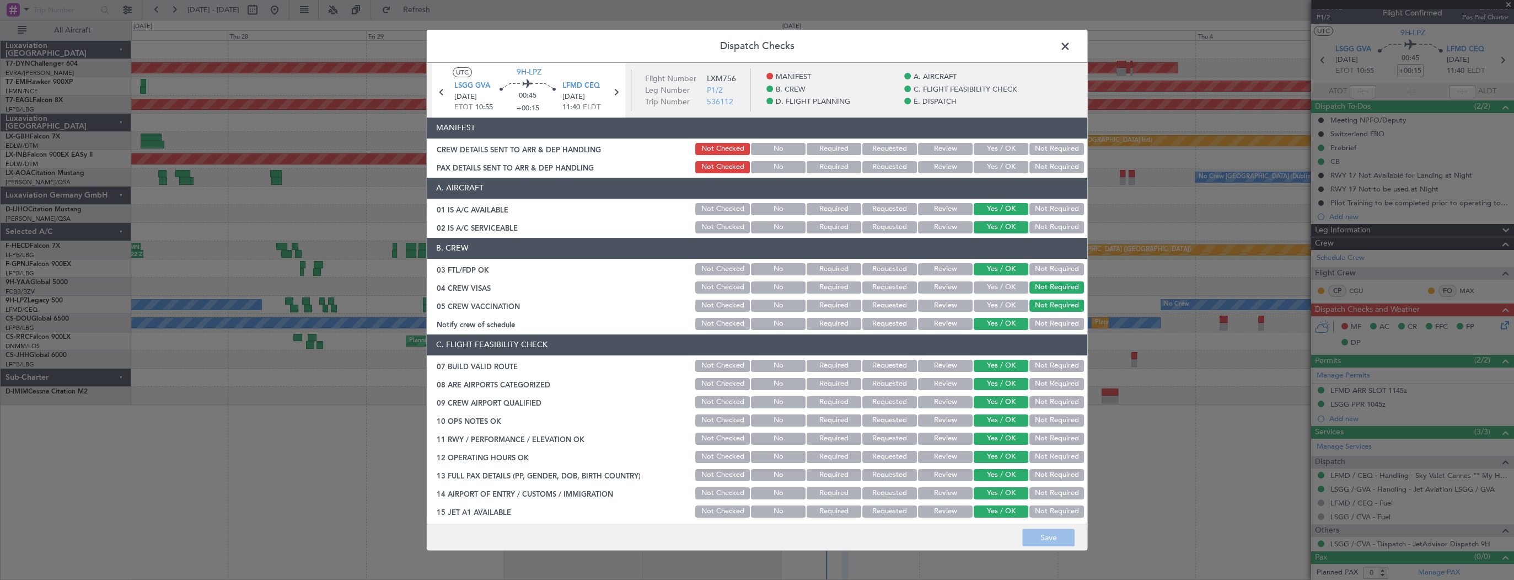
click at [1006, 152] on button "Yes / OK" at bounding box center [1001, 149] width 55 height 12
click at [1004, 165] on button "Yes / OK" at bounding box center [1001, 167] width 55 height 12
click at [1058, 549] on footer "Save" at bounding box center [757, 536] width 661 height 26
click at [1059, 542] on button "Save" at bounding box center [1048, 537] width 52 height 18
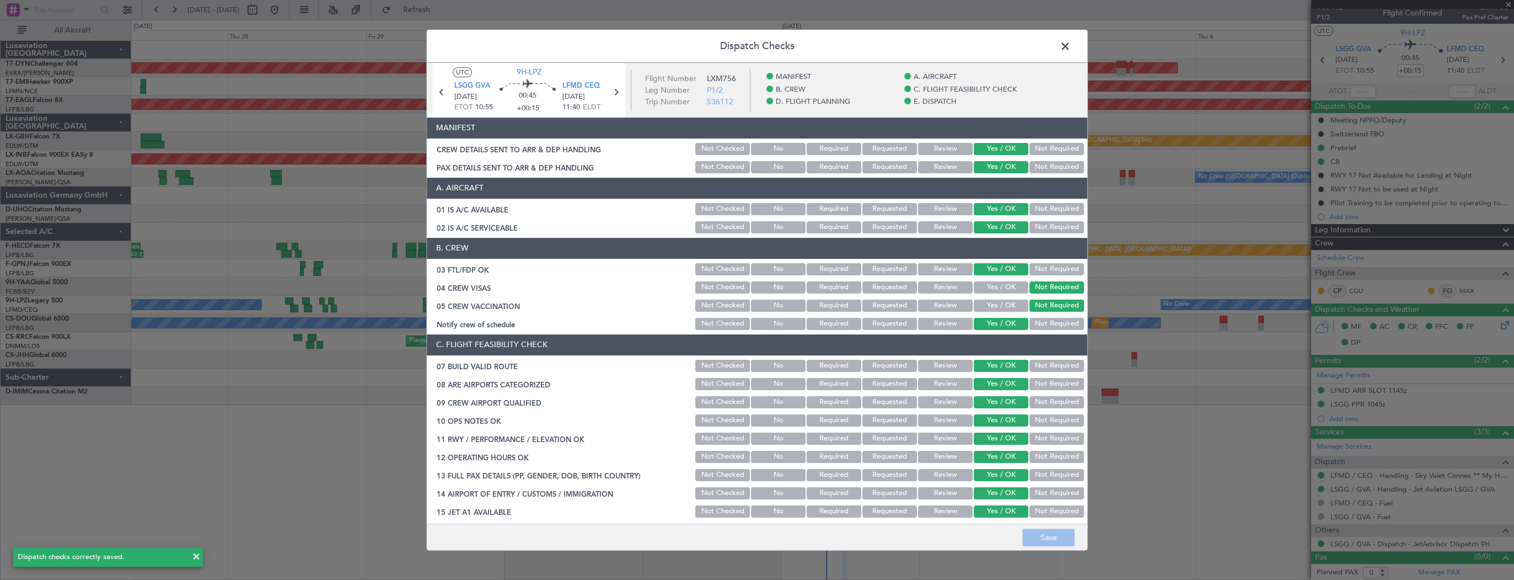
click at [1071, 46] on span at bounding box center [1071, 49] width 0 height 22
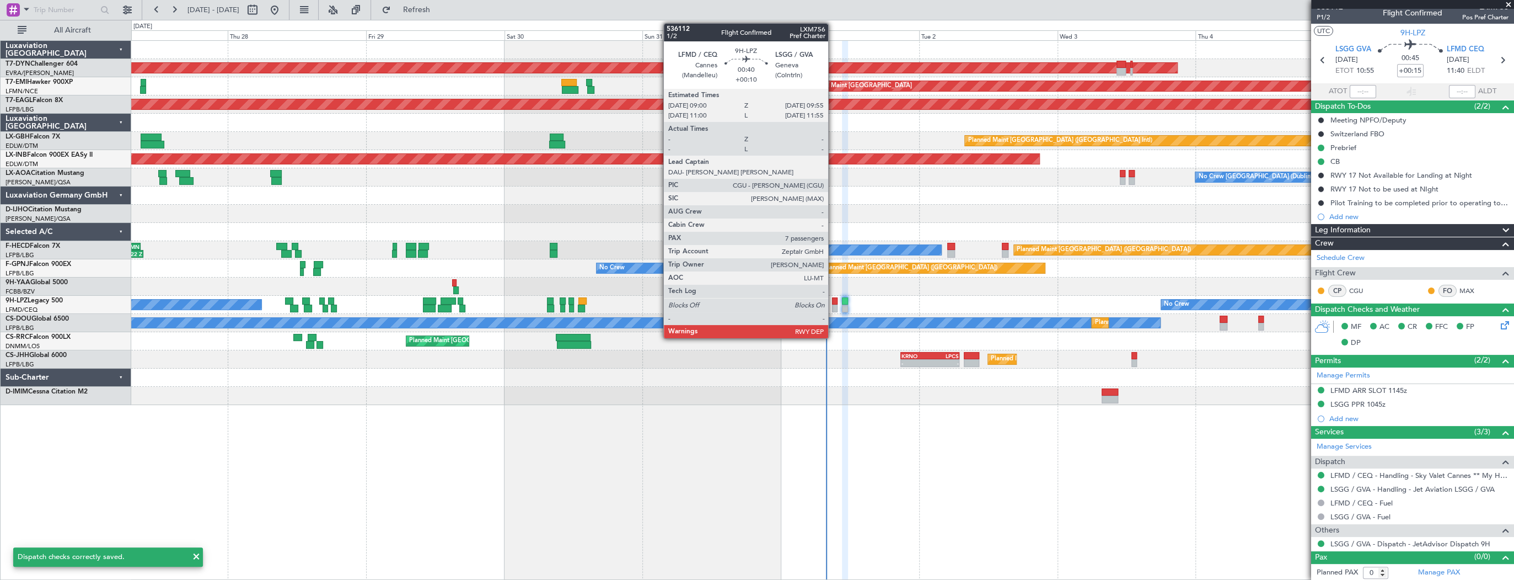
click at [833, 297] on div at bounding box center [835, 301] width 6 height 8
type input "+00:10"
type input "7"
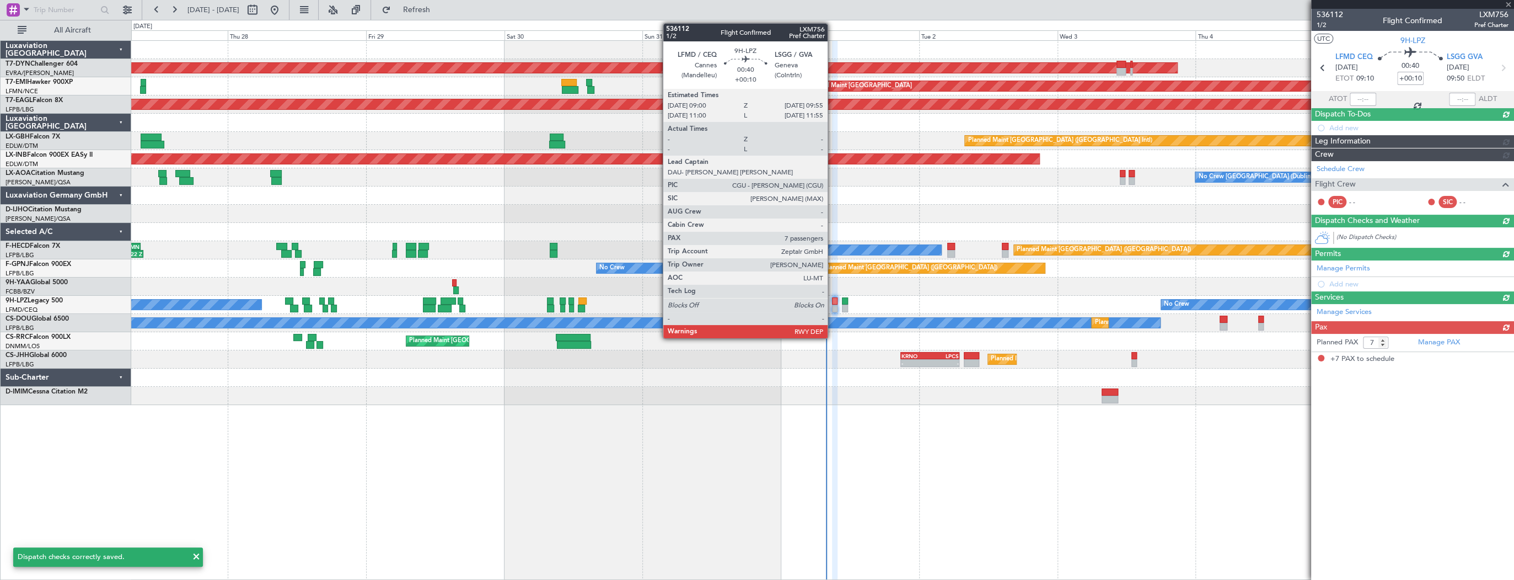
scroll to position [0, 0]
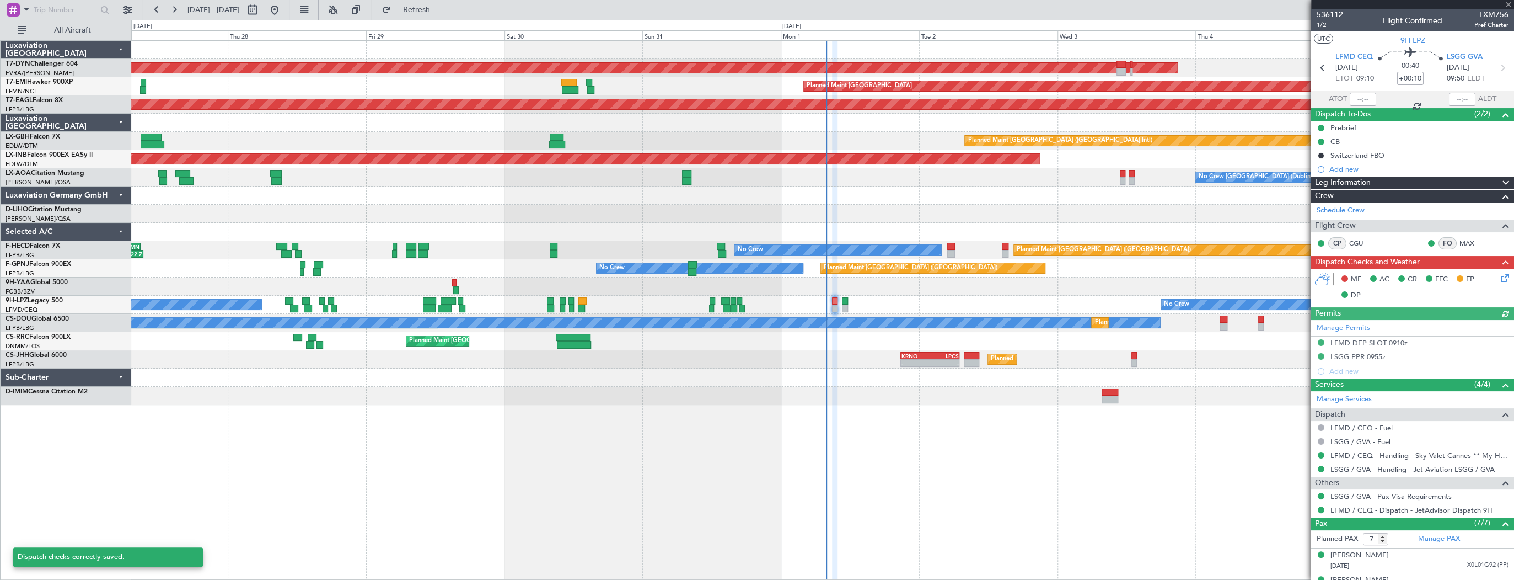
click at [1499, 277] on icon at bounding box center [1503, 275] width 9 height 9
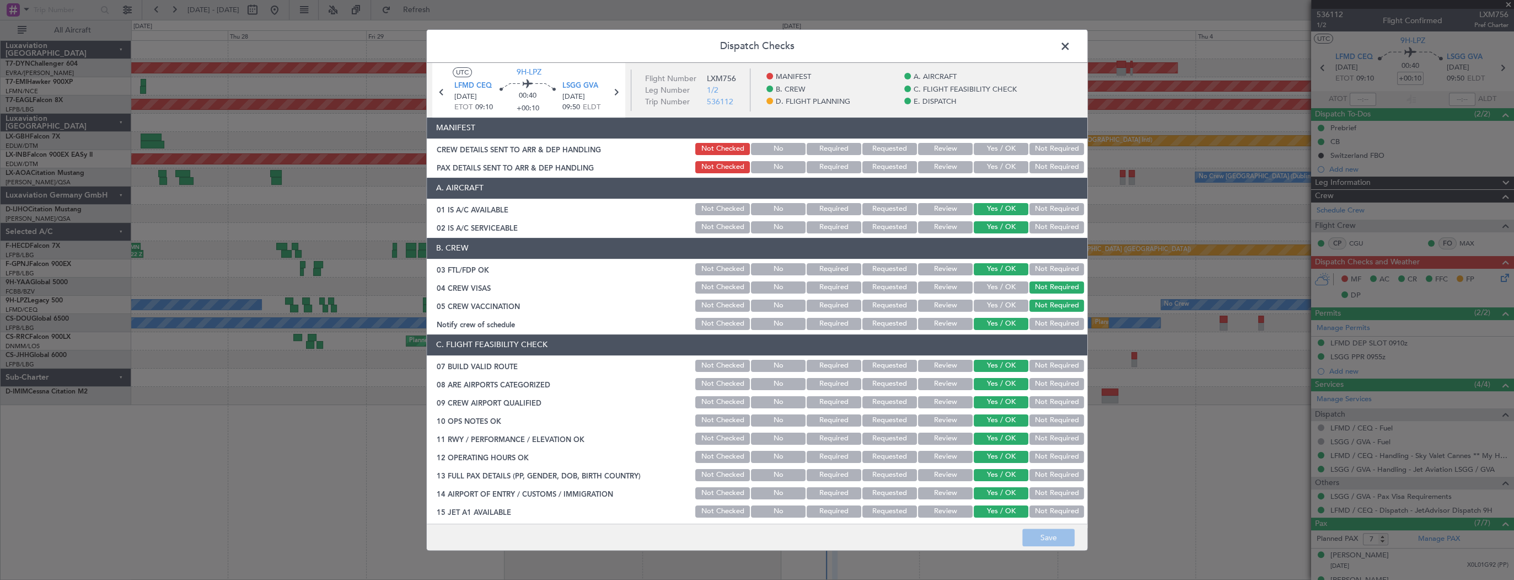
click at [999, 147] on button "Yes / OK" at bounding box center [1001, 149] width 55 height 12
click at [994, 161] on button "Yes / OK" at bounding box center [1001, 167] width 55 height 12
click at [1054, 537] on button "Save" at bounding box center [1048, 537] width 52 height 18
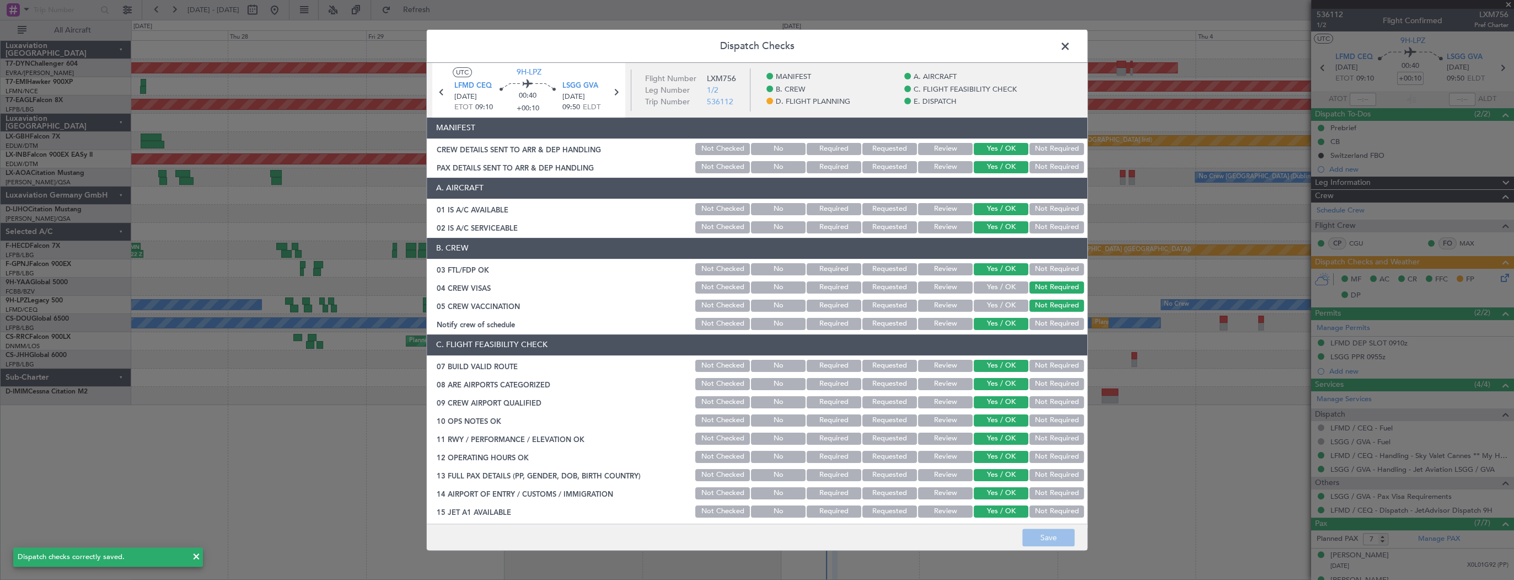
click at [1071, 44] on span at bounding box center [1071, 49] width 0 height 22
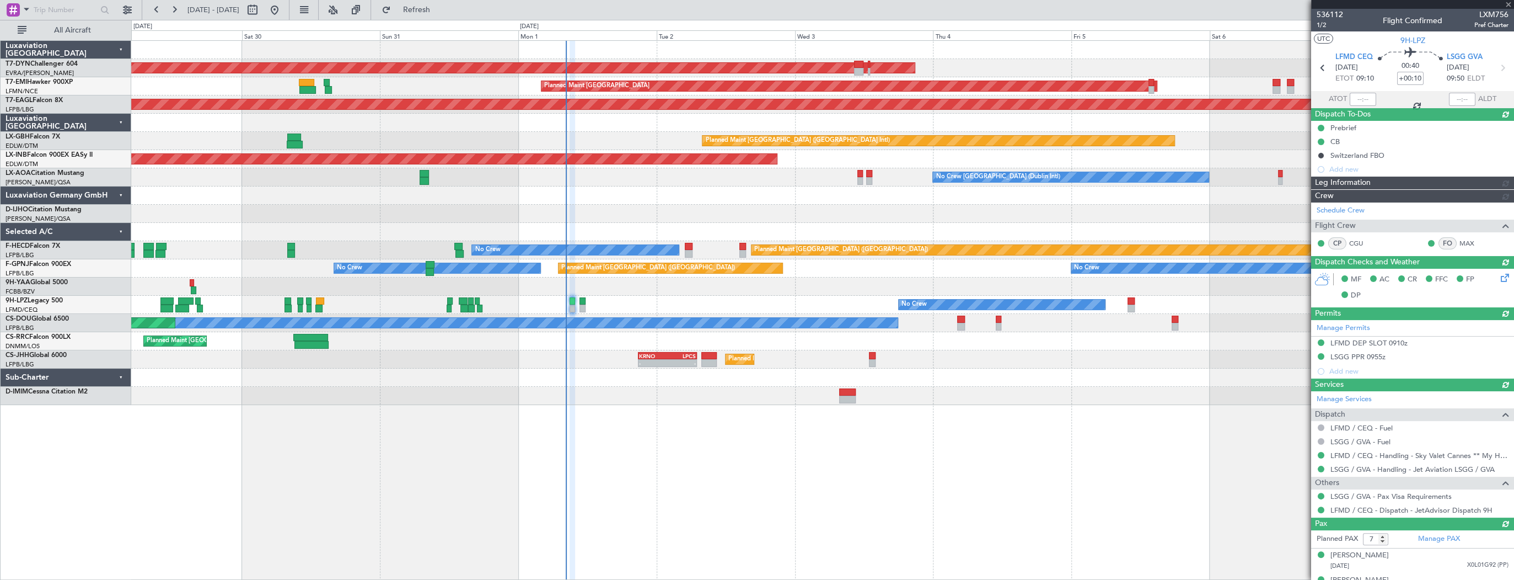
click at [669, 204] on div "AOG Maint Riga (Riga Intl) Planned Maint Zurich Grounded New York (Teterboro) P…" at bounding box center [822, 223] width 1382 height 364
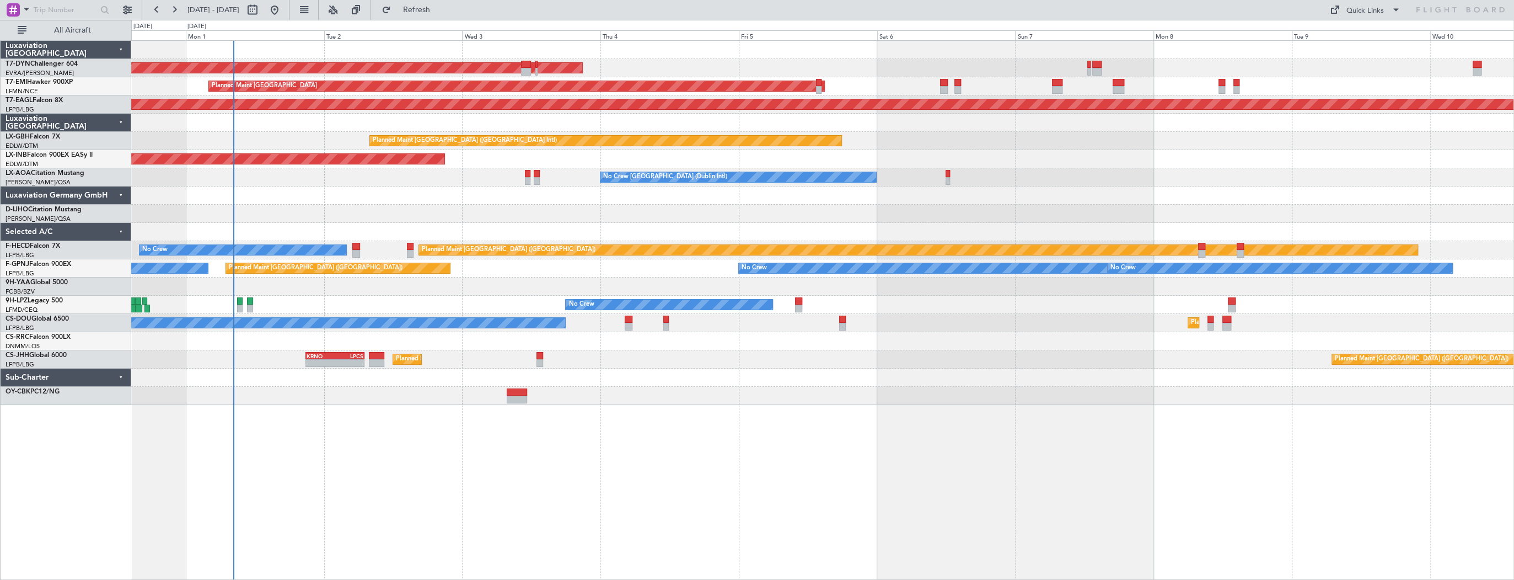
click at [425, 186] on div at bounding box center [822, 195] width 1382 height 18
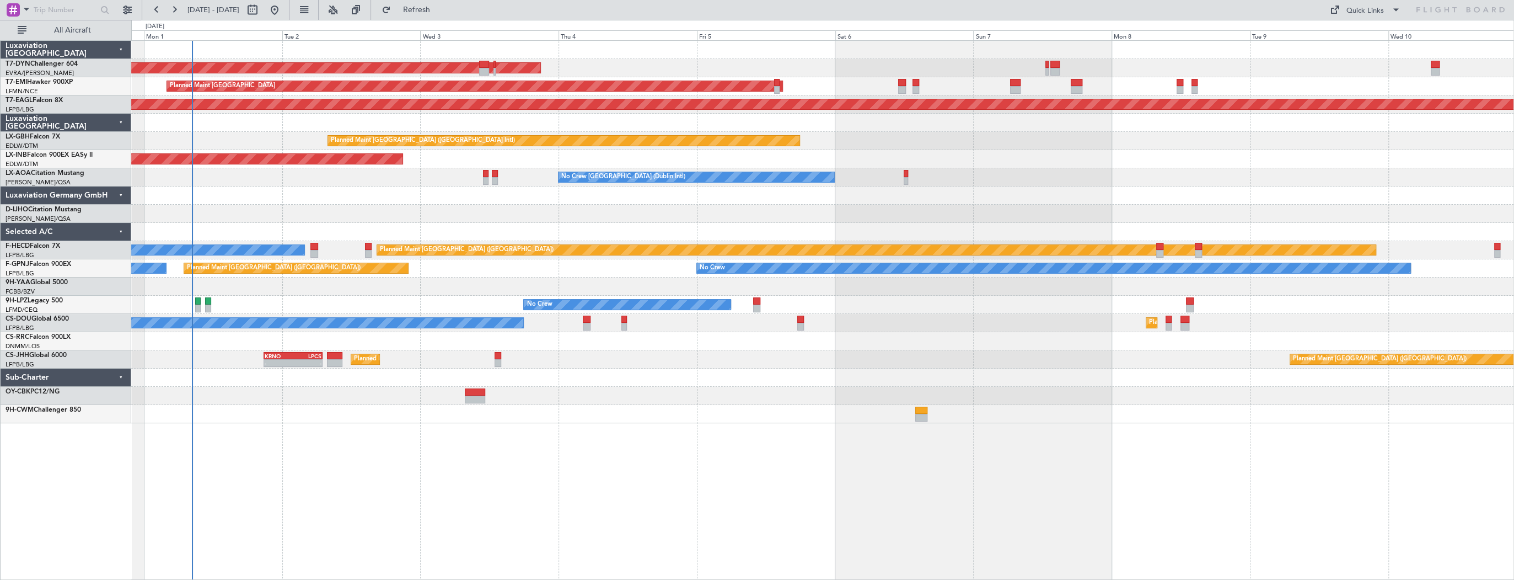
click at [788, 219] on div at bounding box center [822, 214] width 1382 height 18
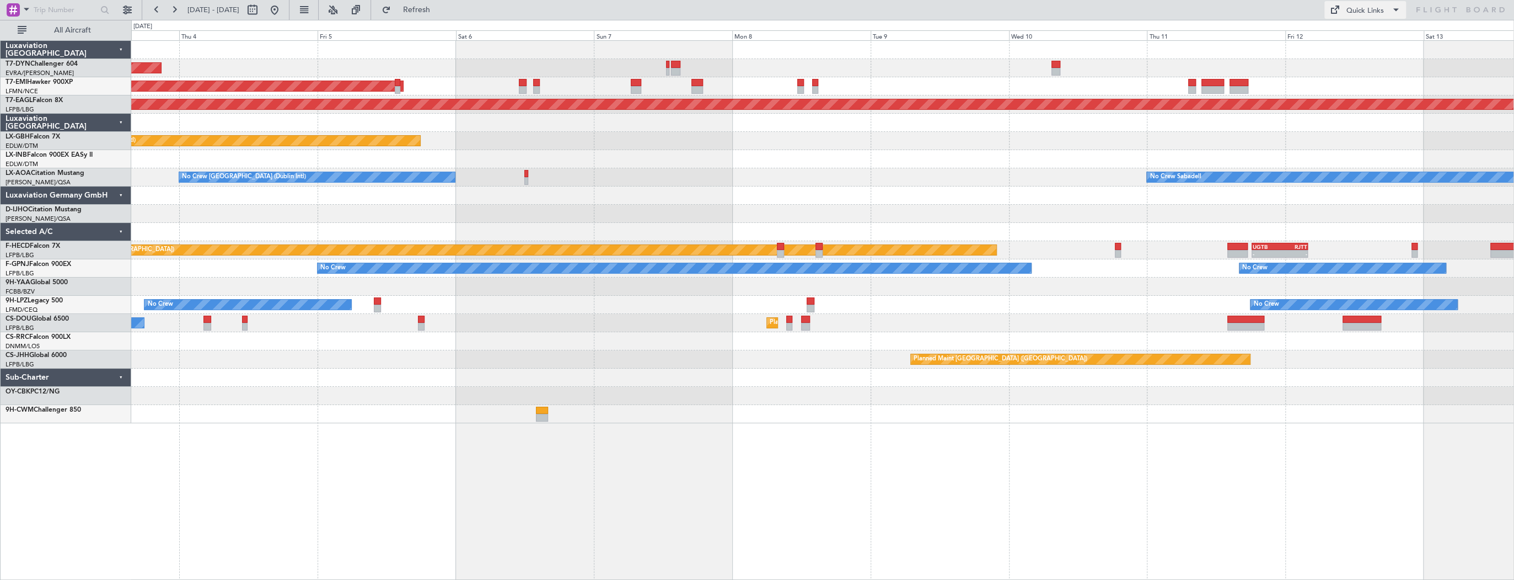
click at [1355, 7] on div "Quick Links" at bounding box center [1365, 11] width 37 height 11
click at [1376, 35] on button "Trip Builder" at bounding box center [1366, 36] width 83 height 26
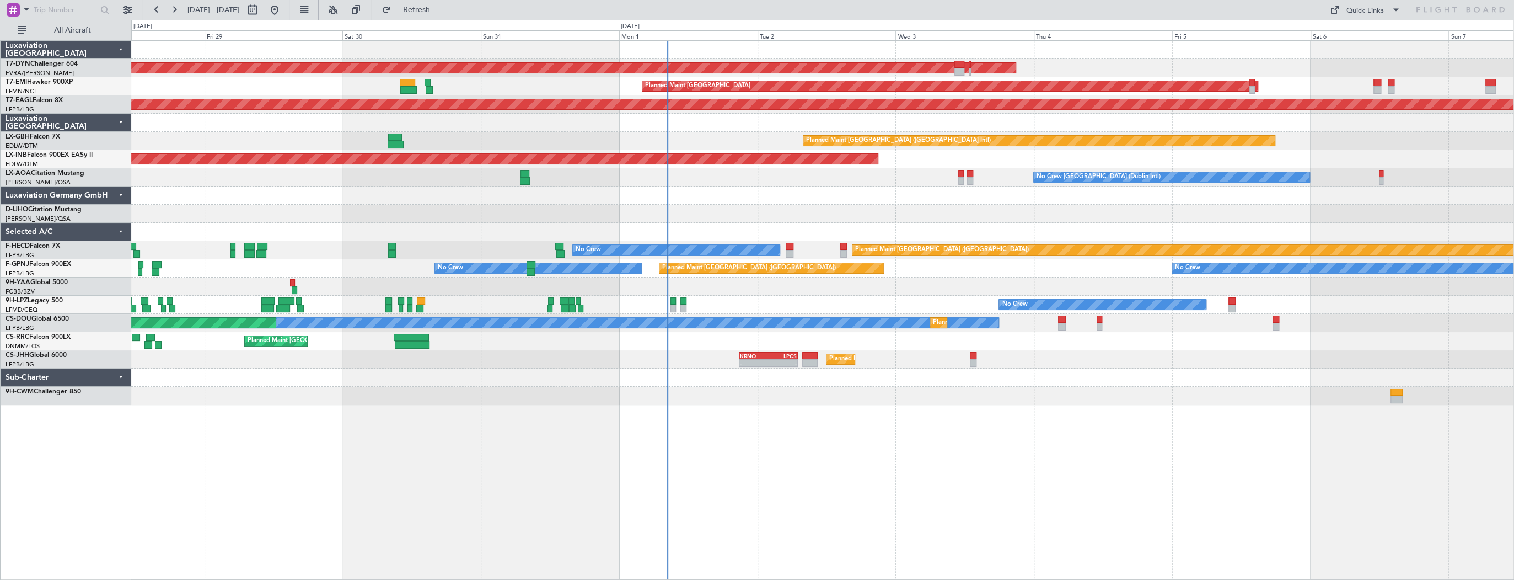
click at [1315, 224] on div "AOG Maint Riga (Riga Intl) Planned Maint Zurich Grounded New York (Teterboro) P…" at bounding box center [822, 223] width 1382 height 364
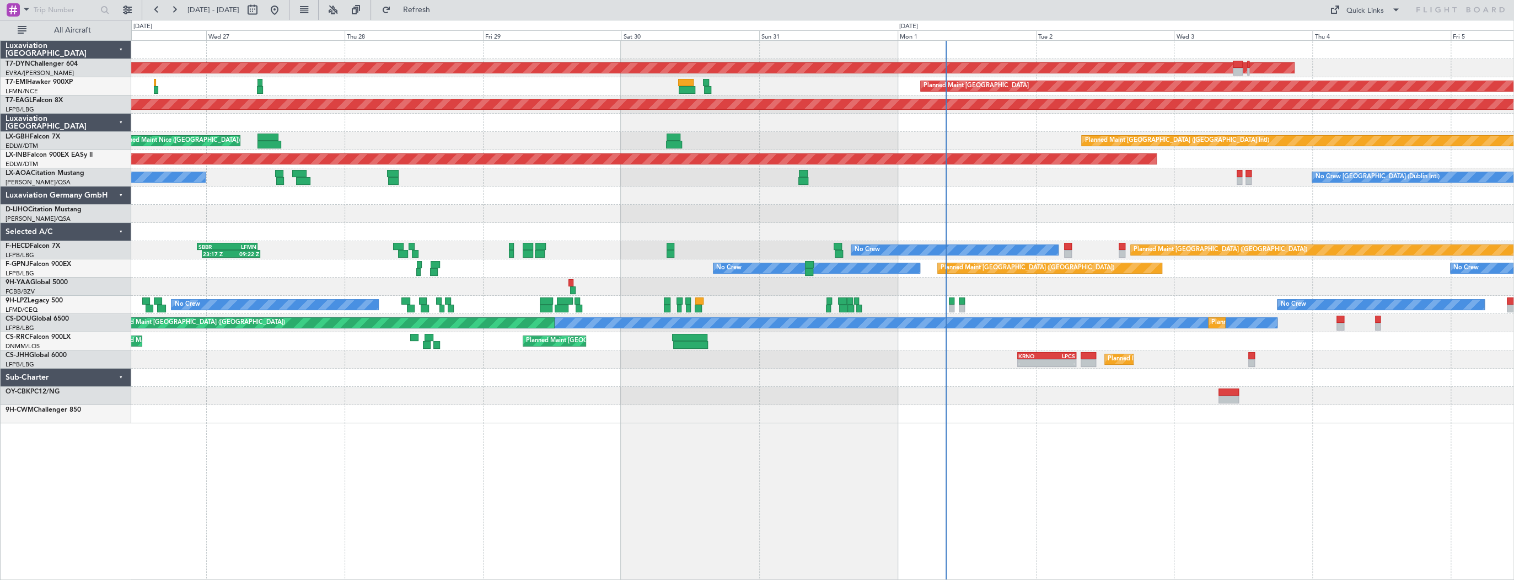
click at [544, 141] on div "Planned Maint Dubai (Dubai Intl) Planned Maint Nice (Côte d'Azur Airport)" at bounding box center [822, 141] width 1382 height 18
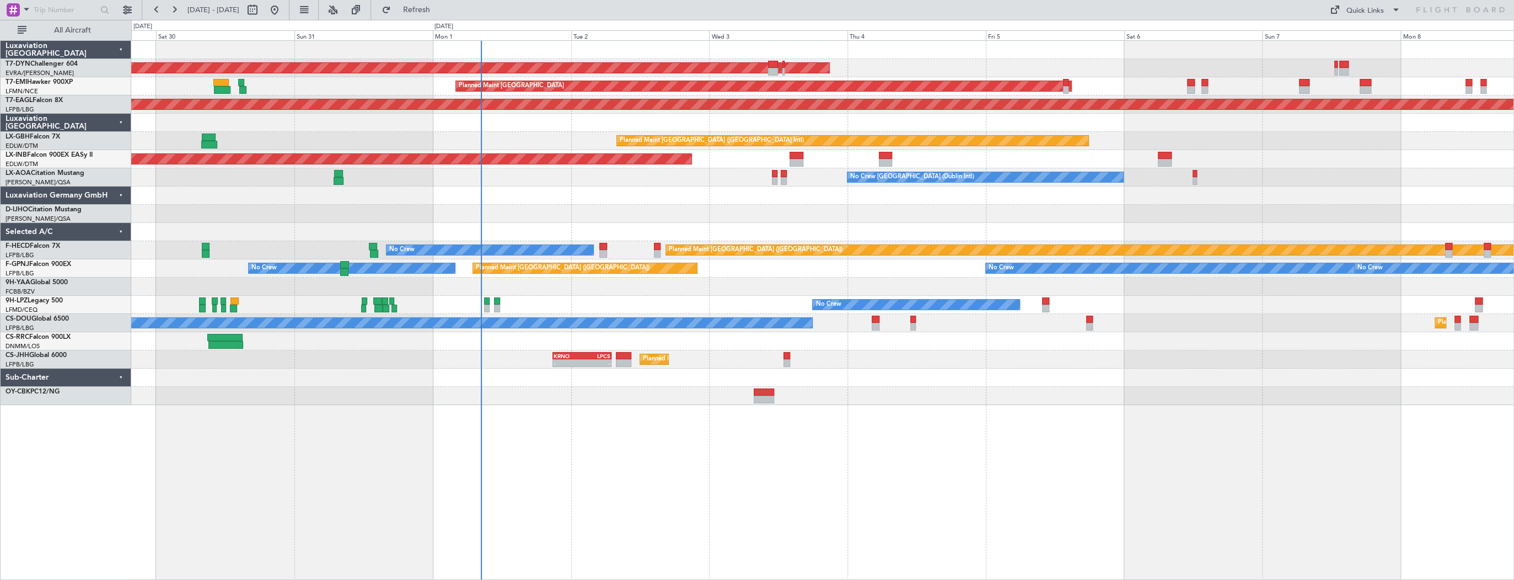
click at [414, 195] on div "AOG Maint Riga (Riga Intl) Planned Maint Zurich Grounded New York (Teterboro) P…" at bounding box center [822, 223] width 1382 height 364
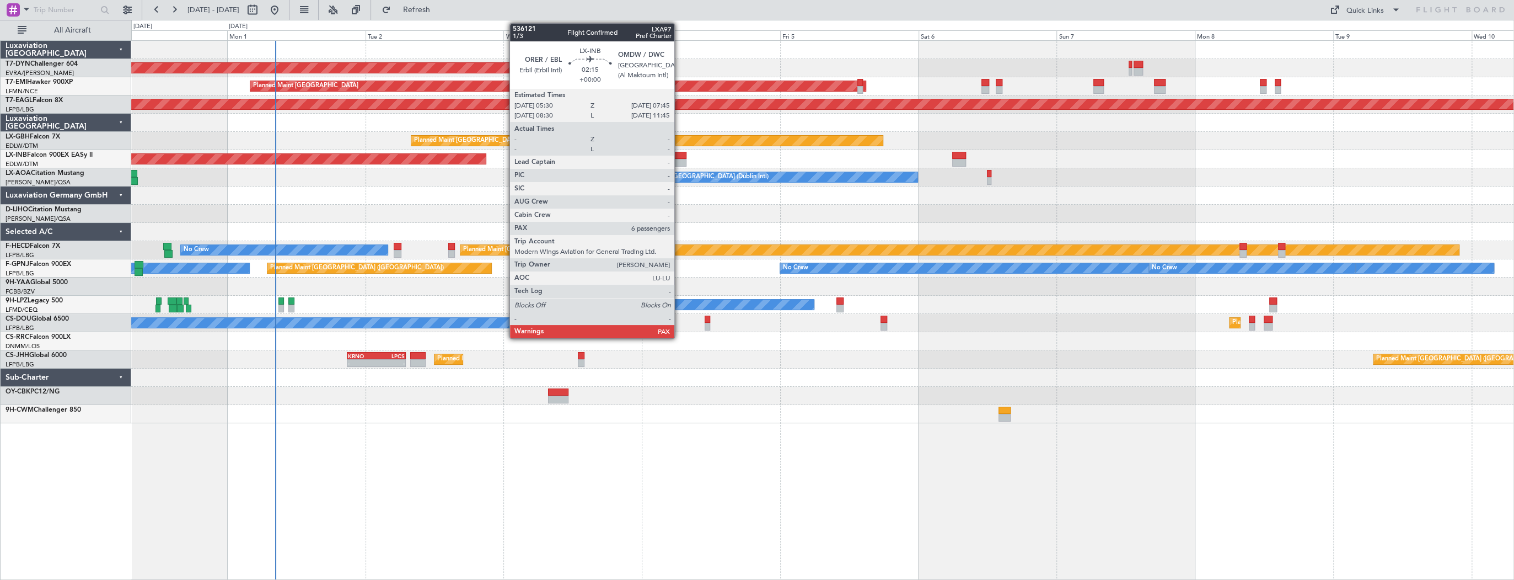
click at [679, 156] on div at bounding box center [679, 156] width 13 height 8
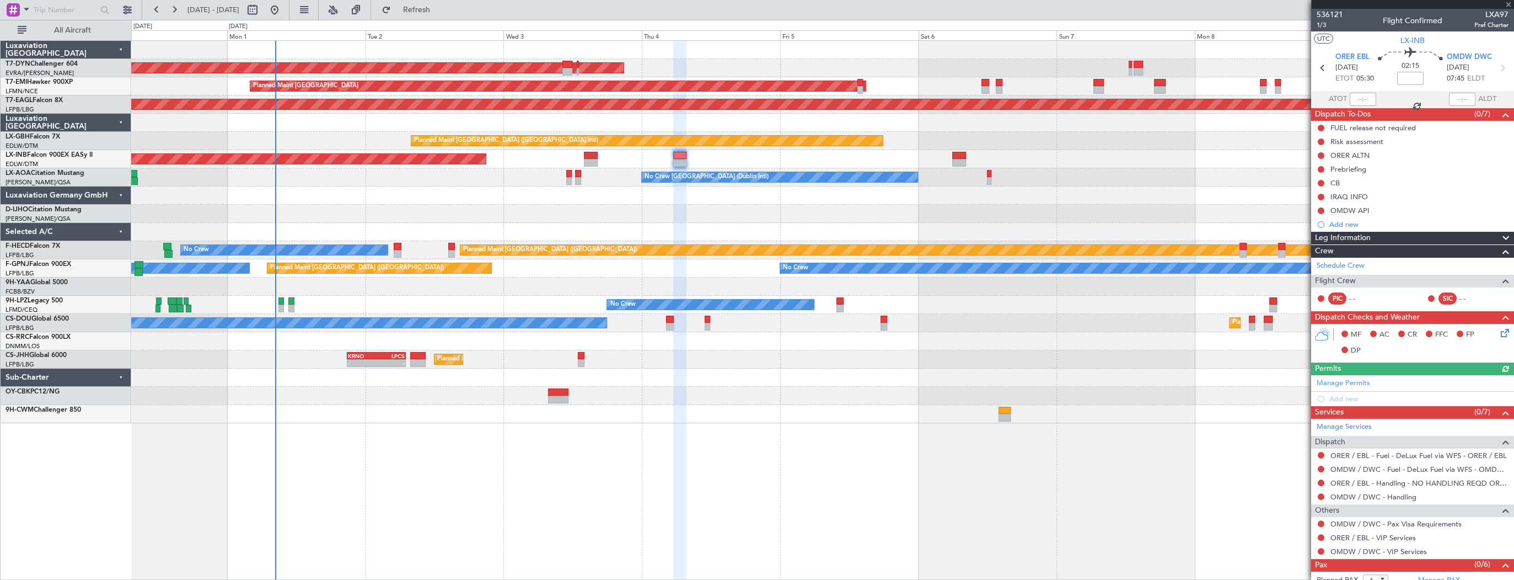
scroll to position [22, 0]
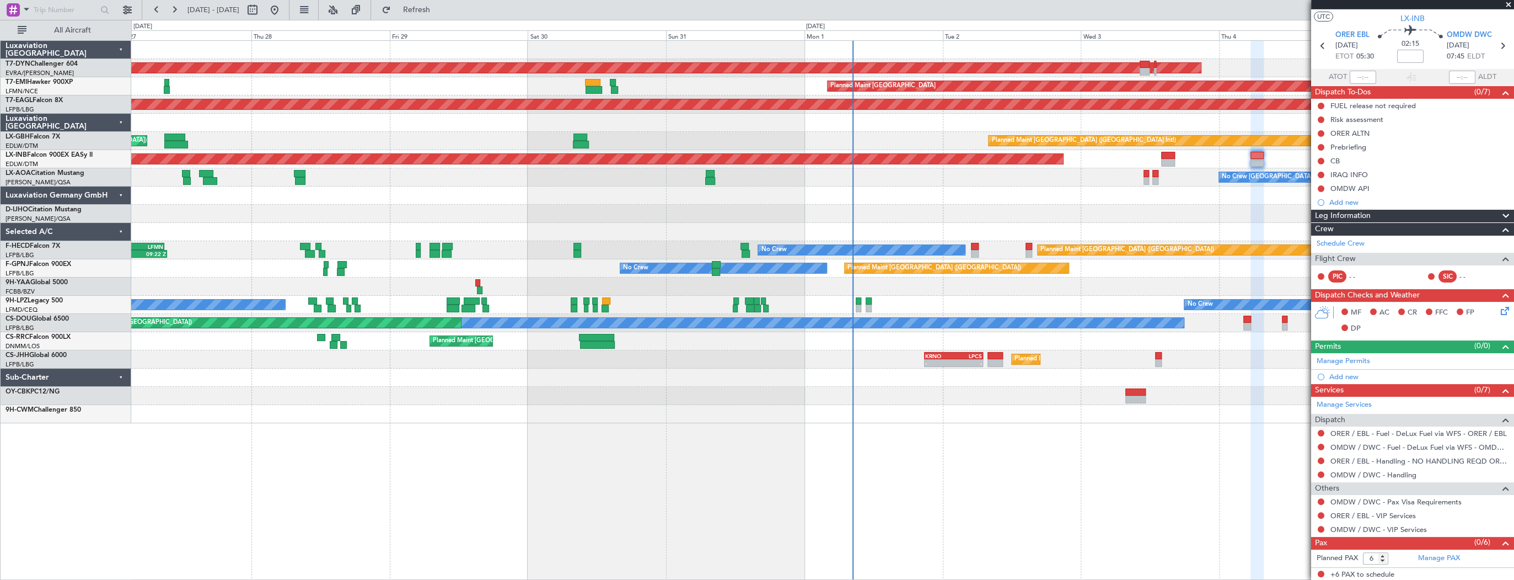
click at [1000, 255] on div "AOG Maint Riga (Riga Intl) Planned Maint Zurich Grounded New York (Teterboro) P…" at bounding box center [822, 232] width 1382 height 382
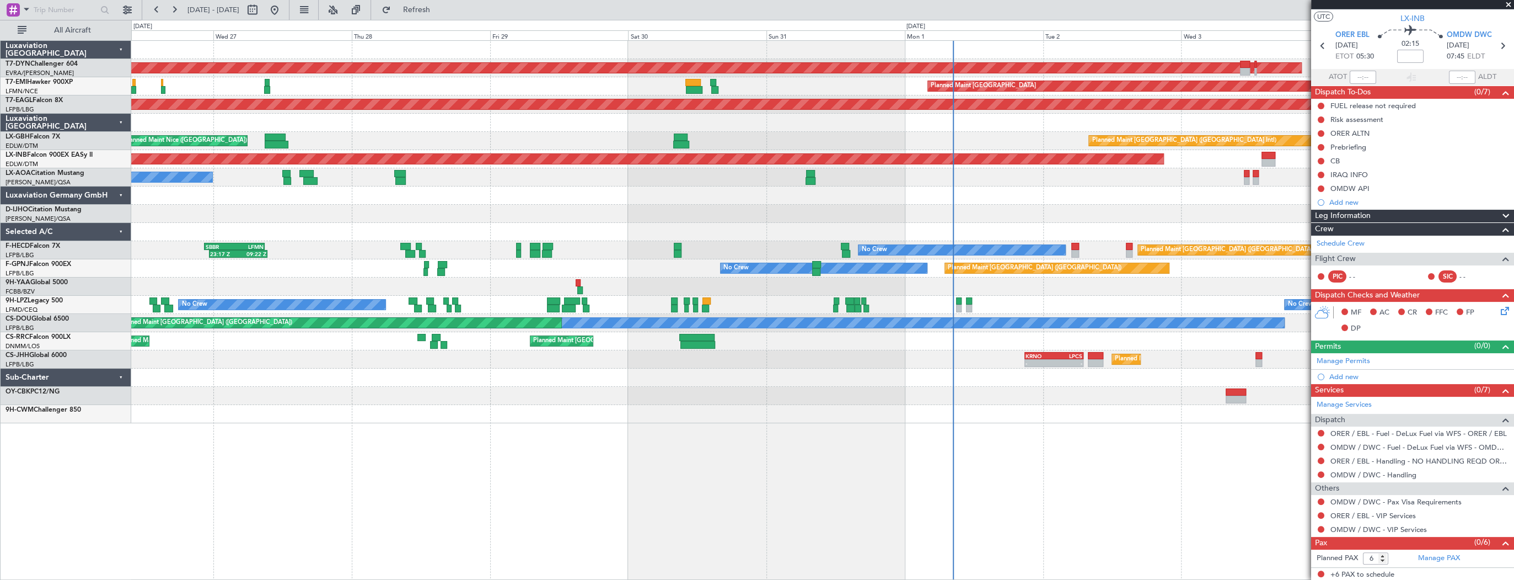
click at [621, 223] on div at bounding box center [822, 232] width 1382 height 18
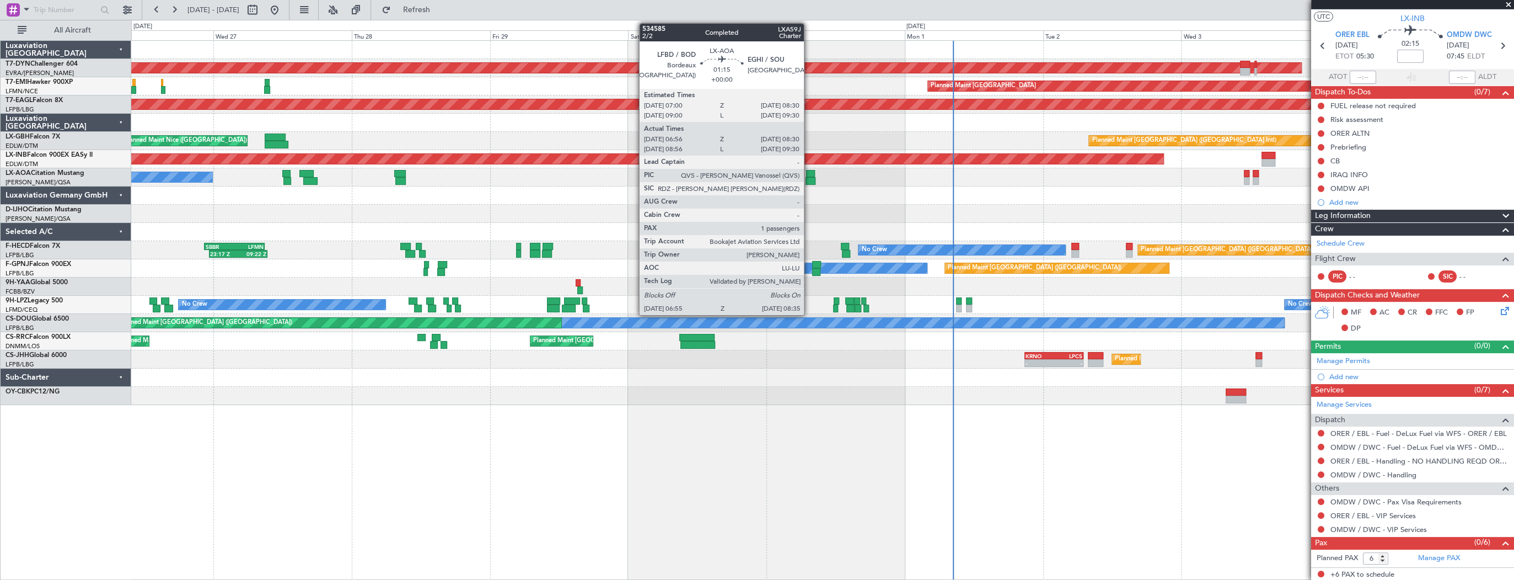
click at [809, 177] on div at bounding box center [811, 181] width 10 height 8
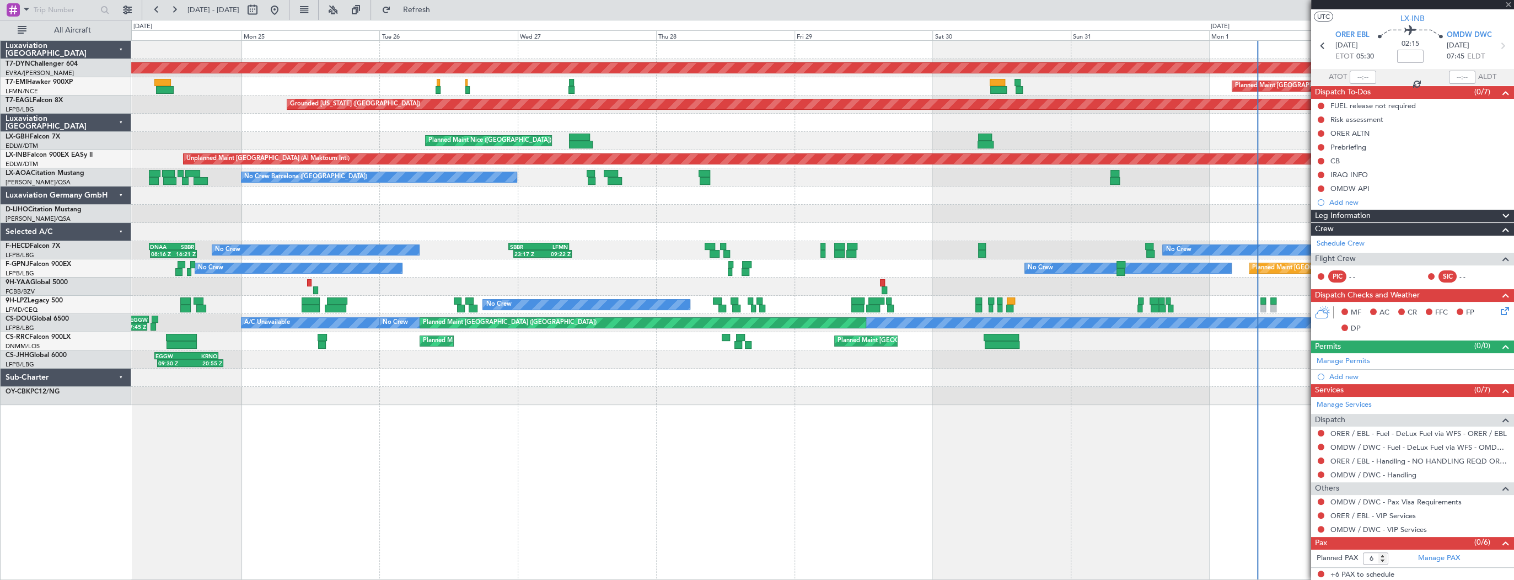
click at [601, 219] on div at bounding box center [822, 214] width 1382 height 18
type input "07:06"
type input "08:25"
type input "1"
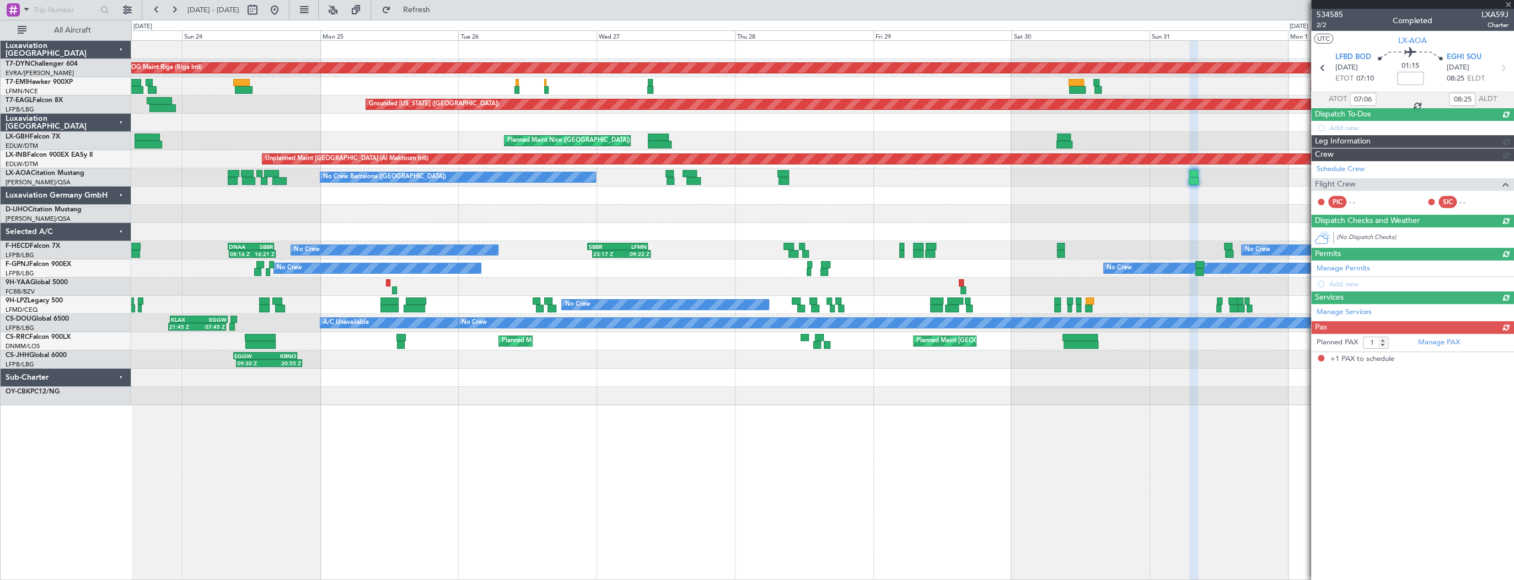
scroll to position [0, 0]
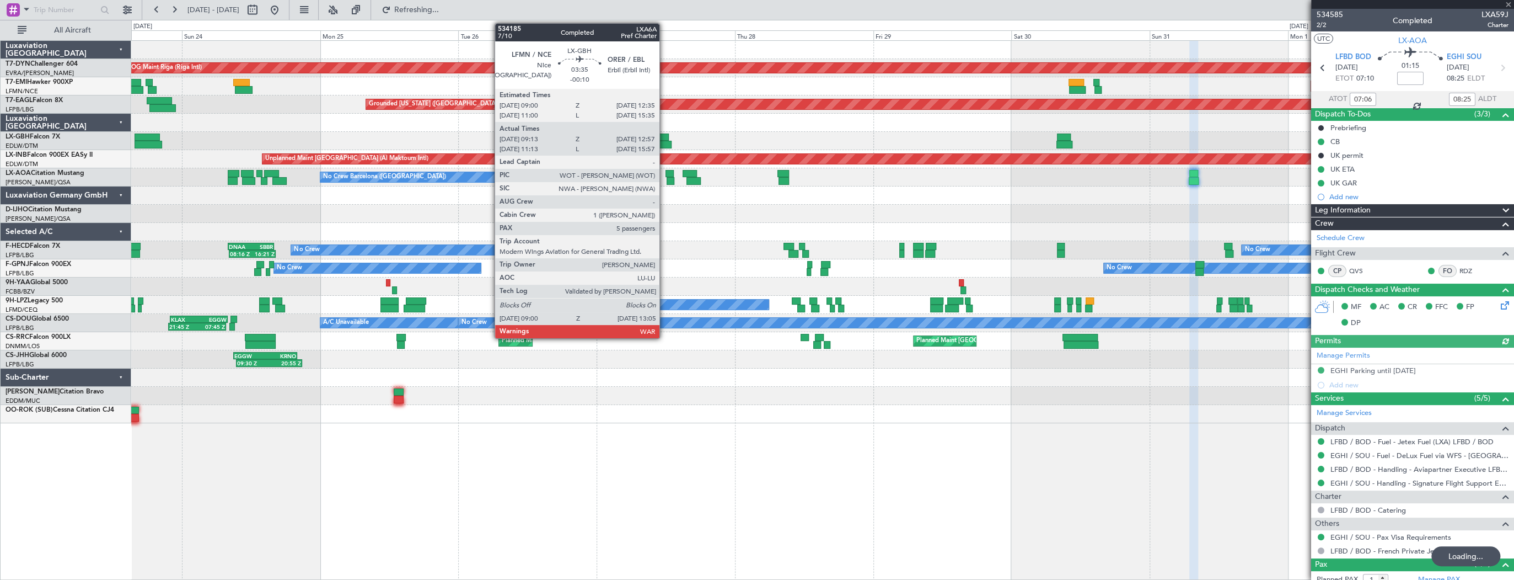
click at [664, 137] on div at bounding box center [658, 137] width 21 height 8
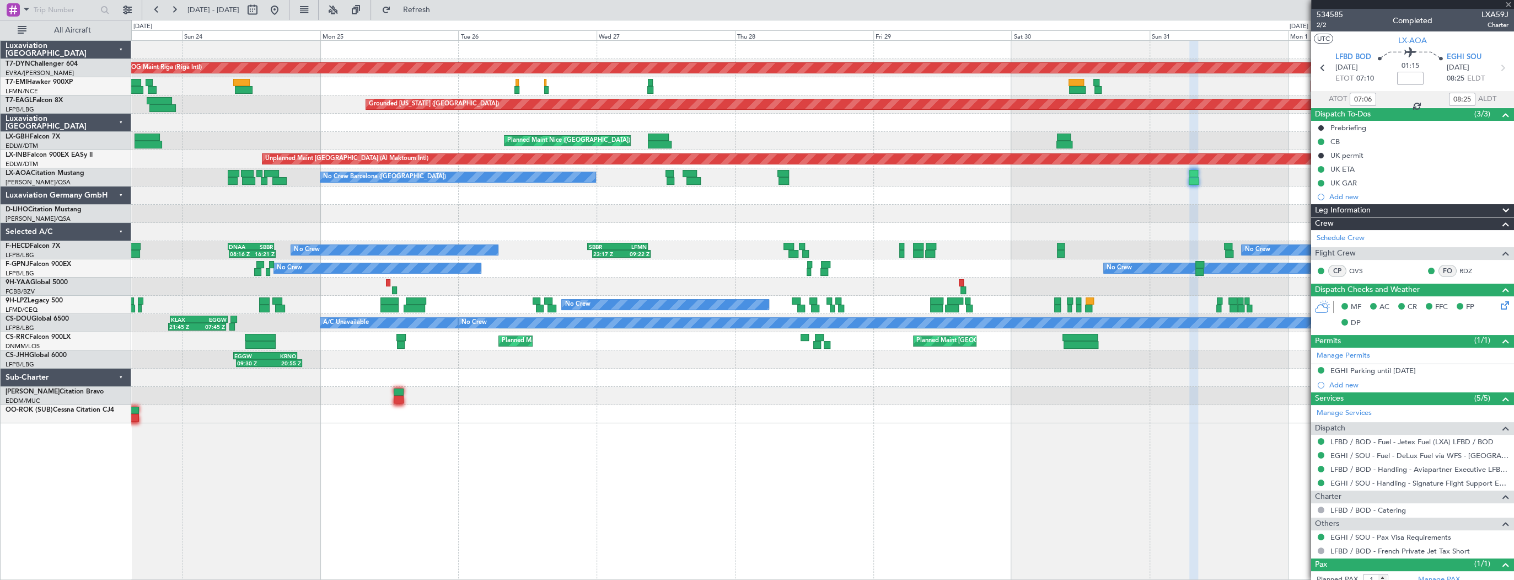
type input "-00:10"
type input "09:13"
type input "12:57"
type input "5"
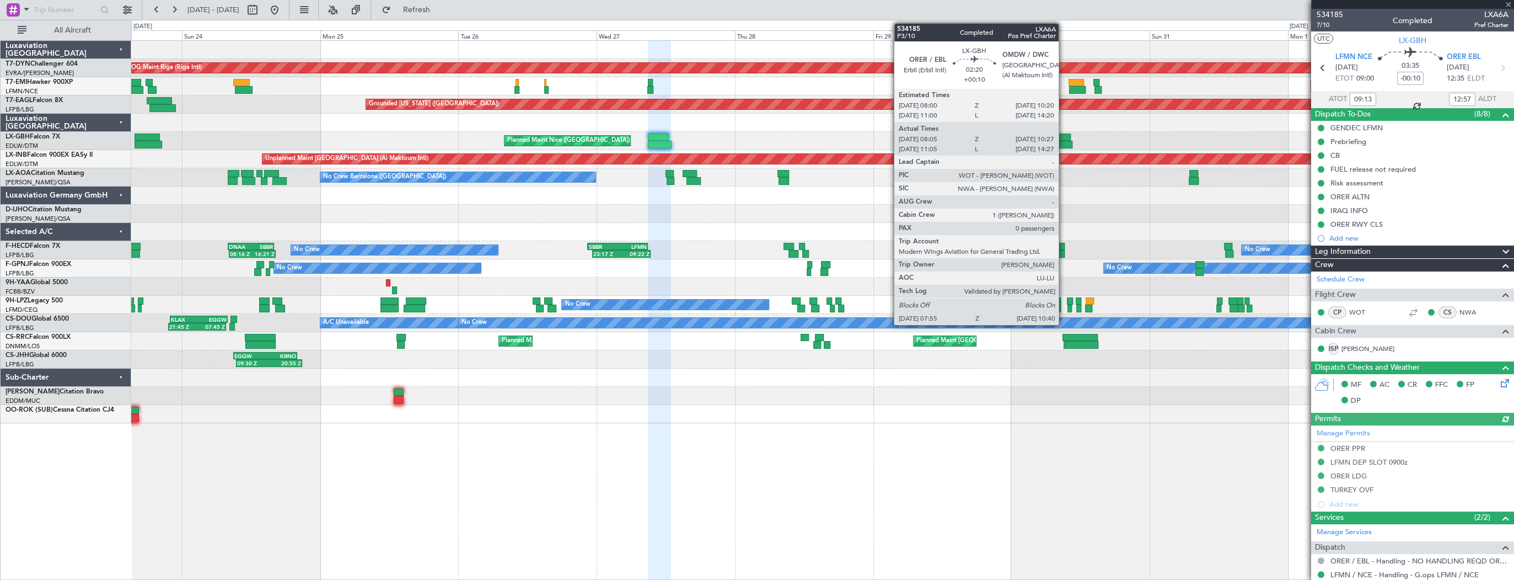
click at [1064, 140] on div at bounding box center [1064, 137] width 14 height 8
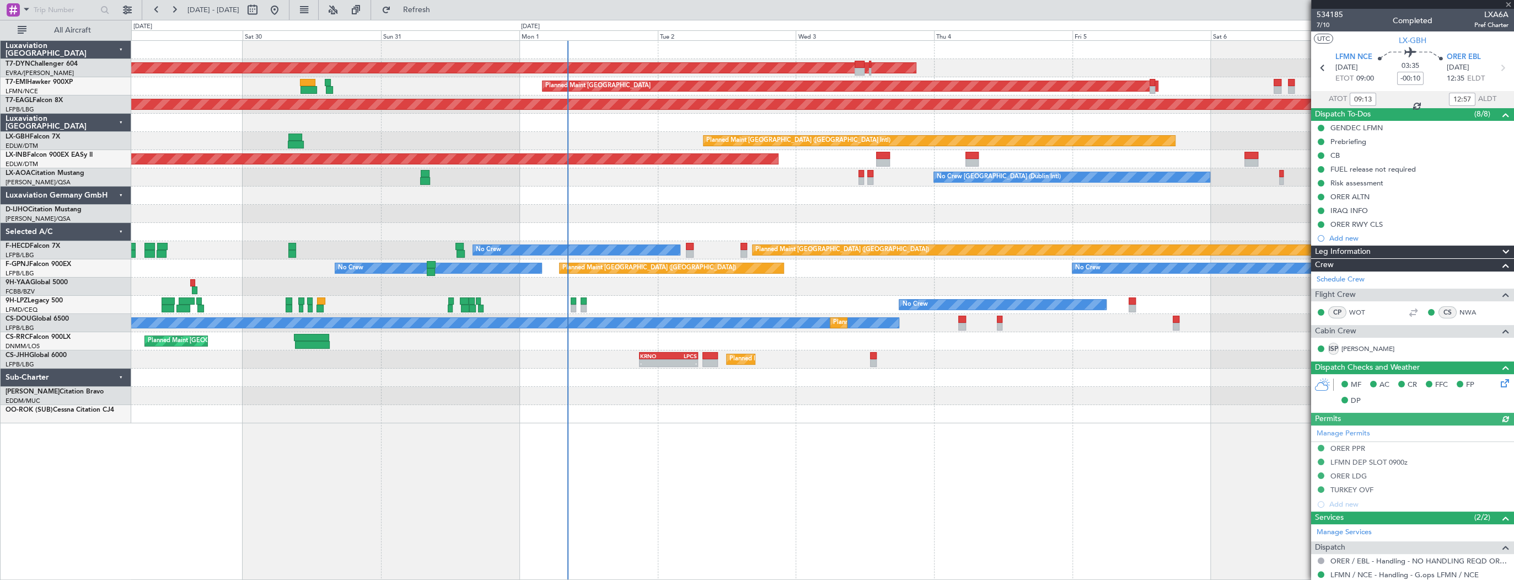
click at [351, 126] on div at bounding box center [822, 123] width 1382 height 18
type input "+00:10"
type input "08:05"
type input "10:27"
type input "0"
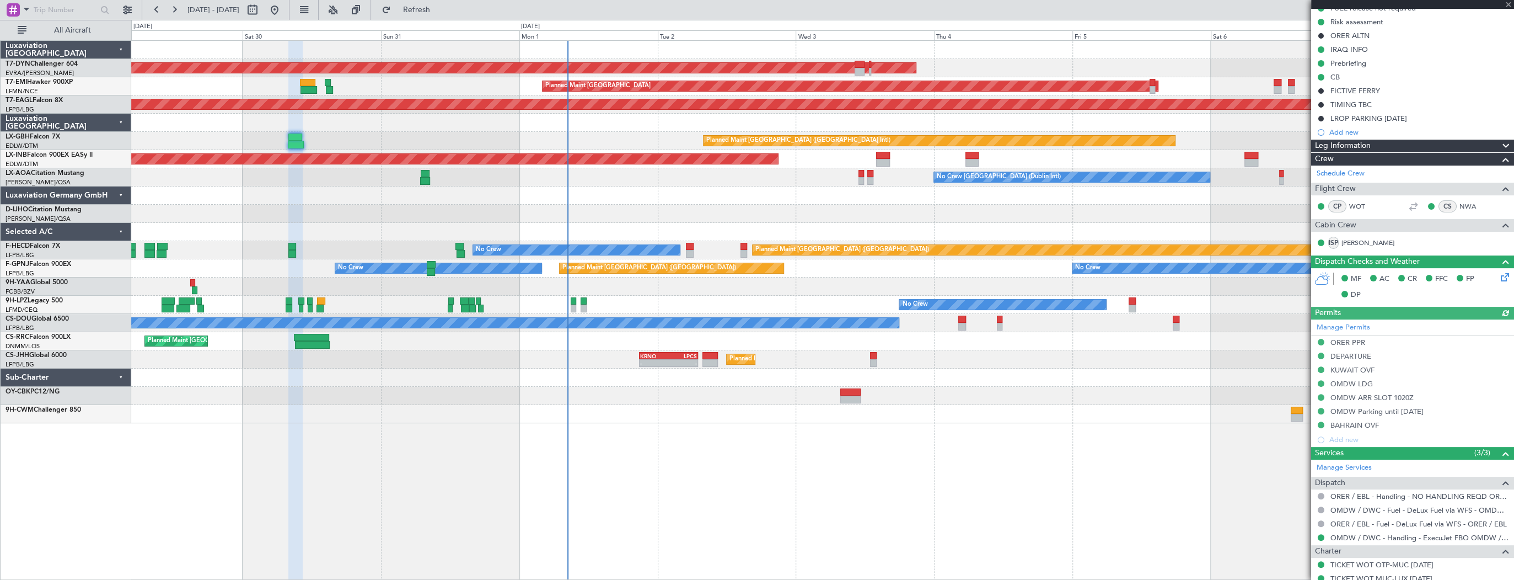
scroll to position [154, 0]
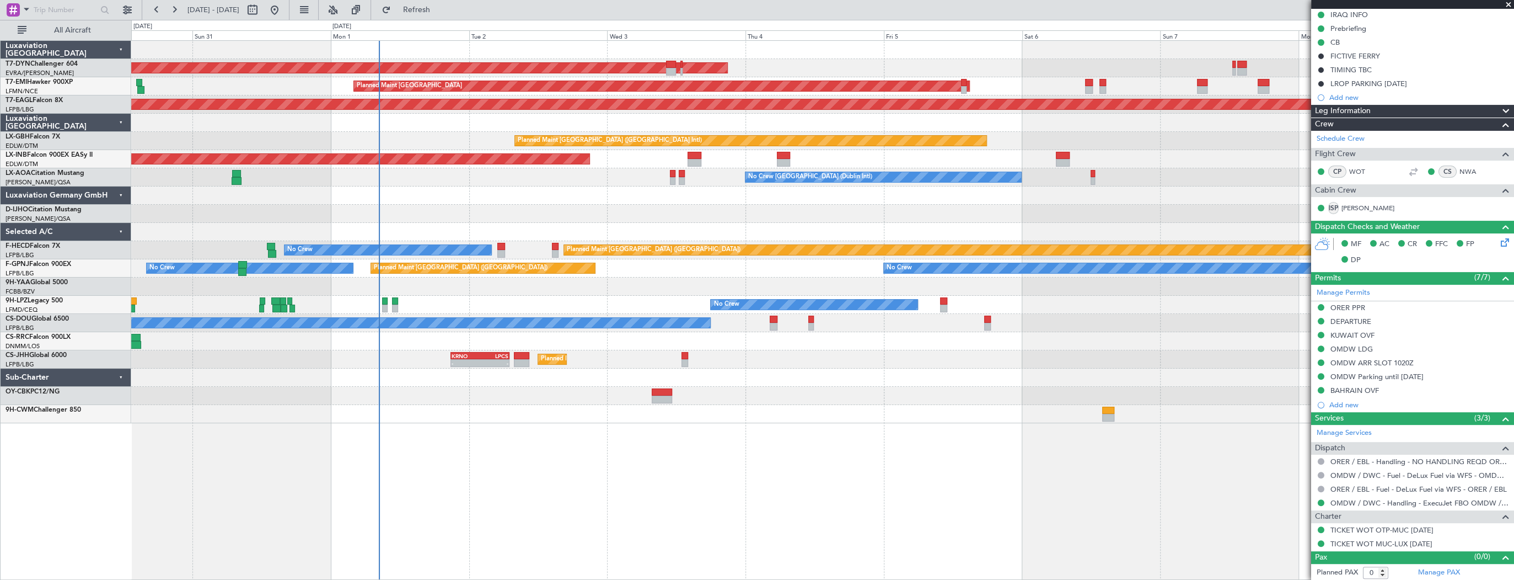
click at [617, 186] on div "AOG Maint Riga (Riga Intl) Planned Maint Zurich Grounded New York (Teterboro) P…" at bounding box center [822, 232] width 1382 height 382
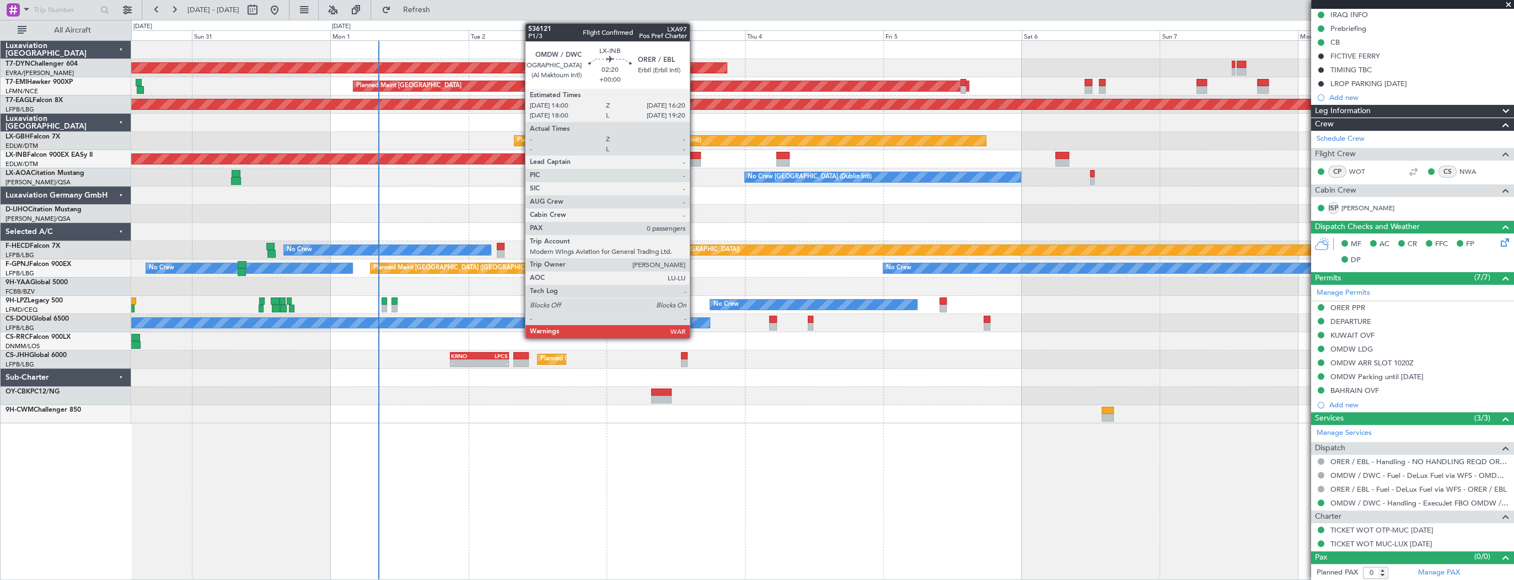
click at [695, 156] on div at bounding box center [694, 156] width 14 height 8
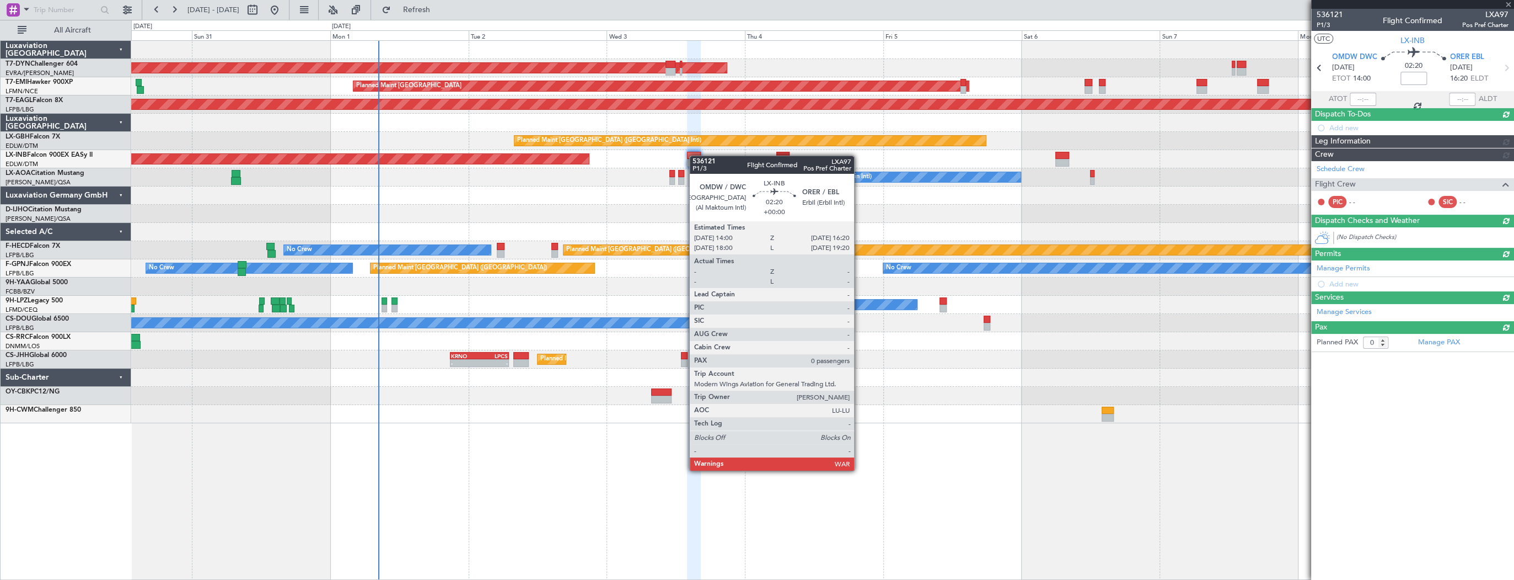
scroll to position [0, 0]
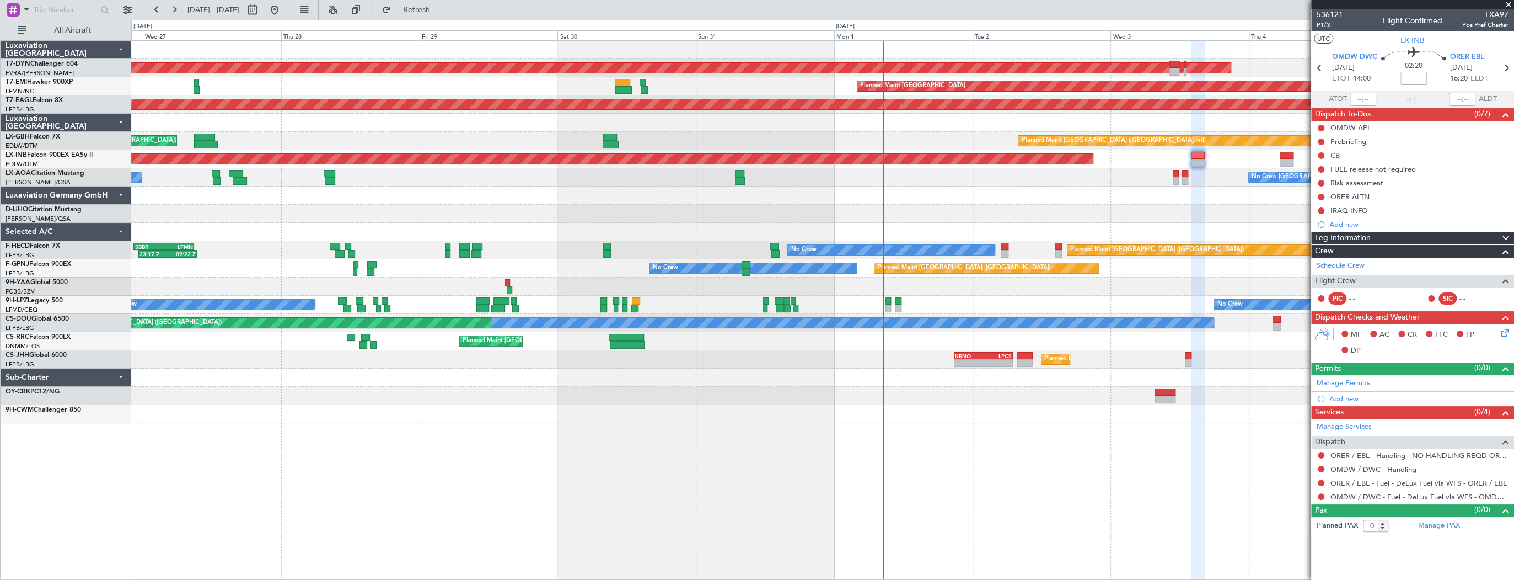
click at [992, 192] on div at bounding box center [822, 195] width 1382 height 18
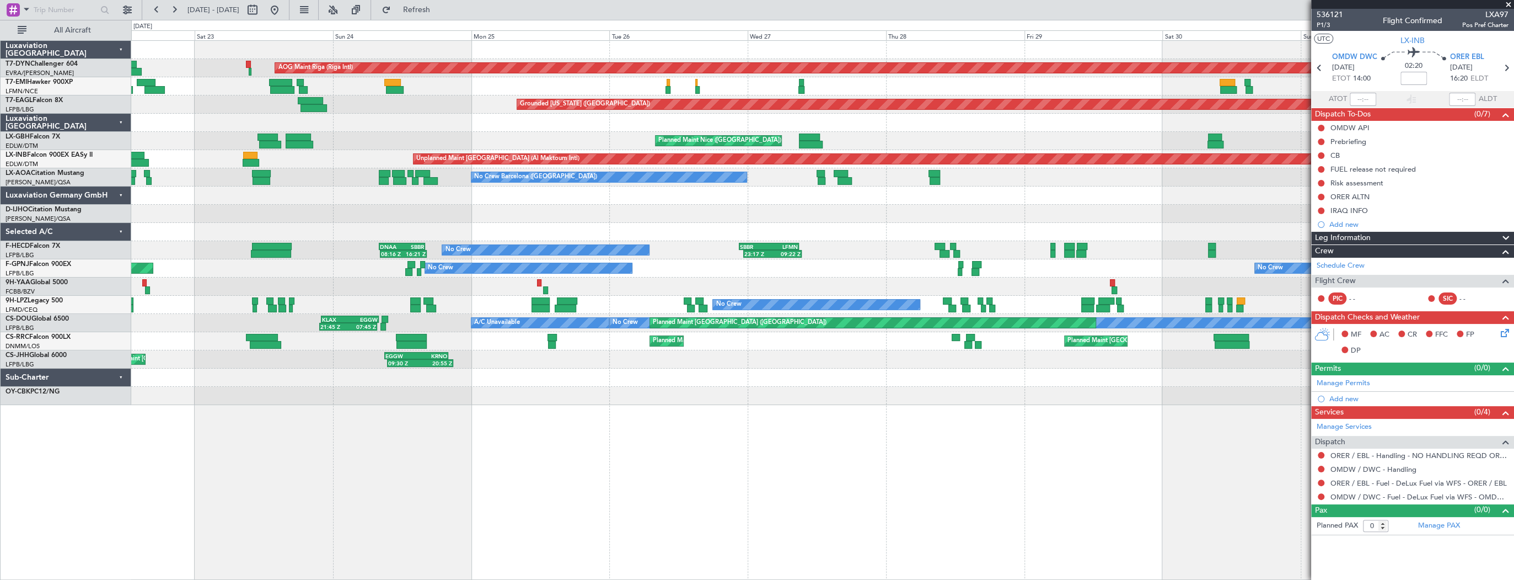
click at [1173, 195] on div "AOG Maint Riga (Riga Intl) Planned Maint Basel-Mulhouse Planned Maint Zurich Pl…" at bounding box center [822, 223] width 1382 height 364
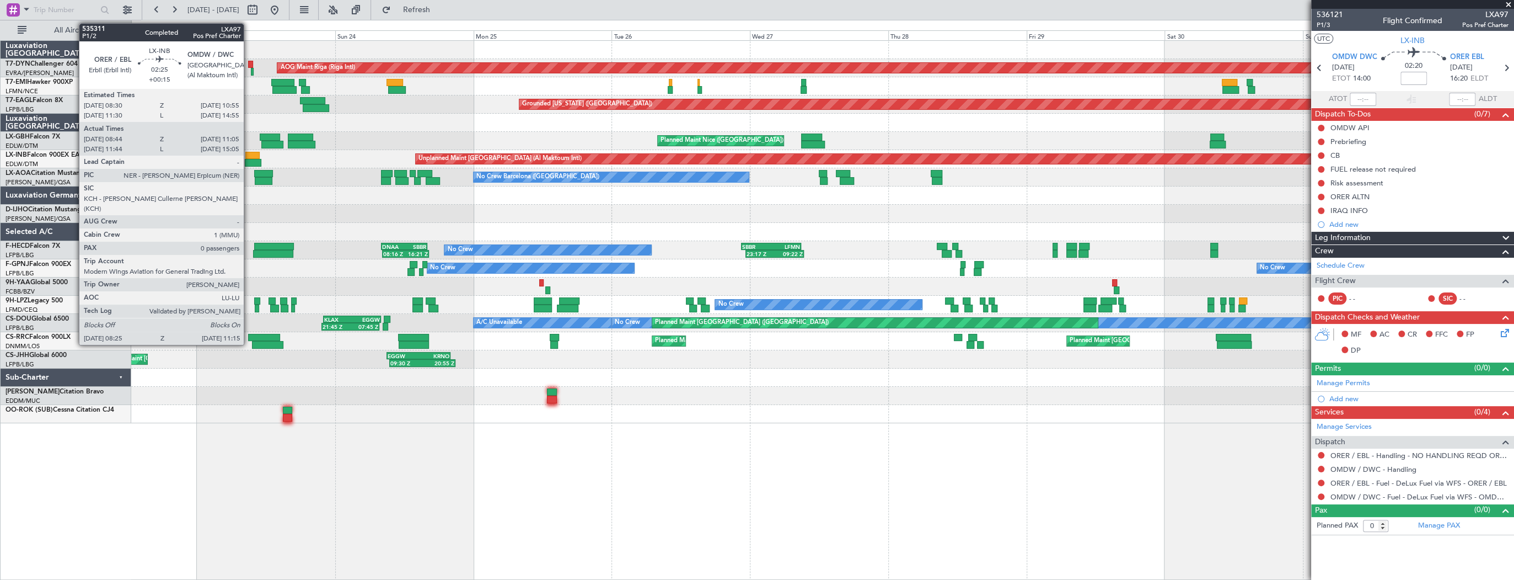
click at [249, 153] on div at bounding box center [252, 156] width 14 height 8
type input "+00:15"
type input "08:44"
type input "11:05"
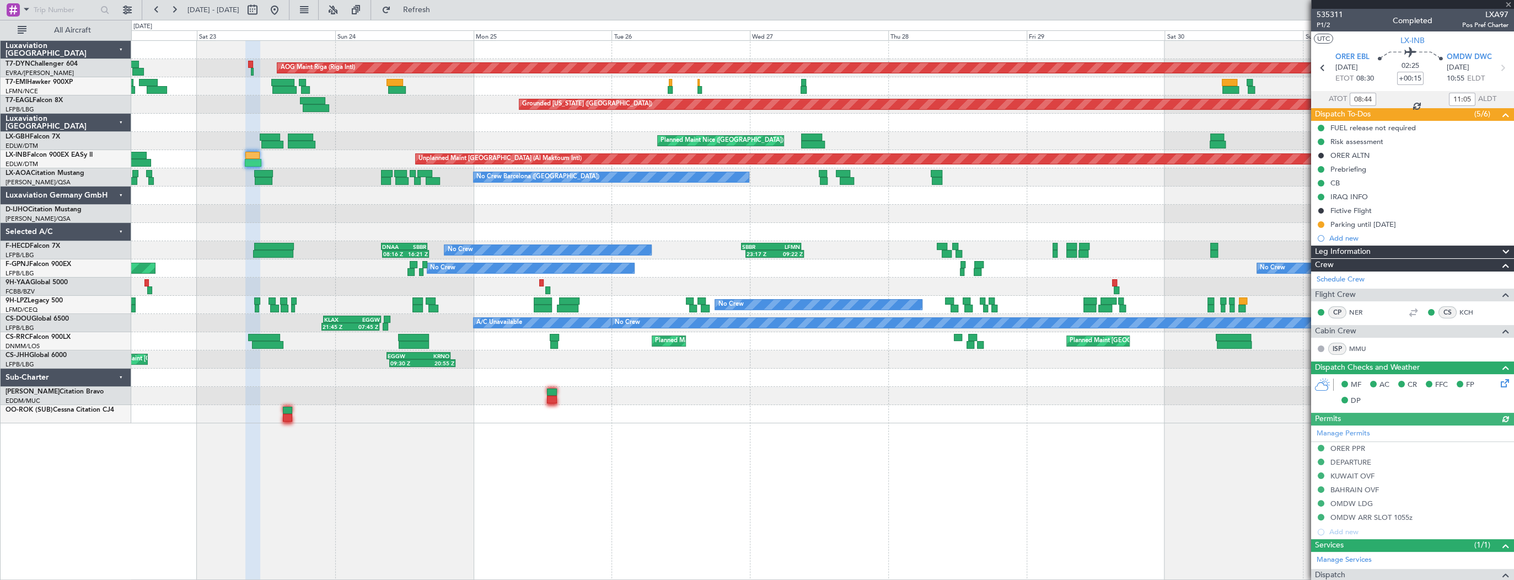
scroll to position [86, 0]
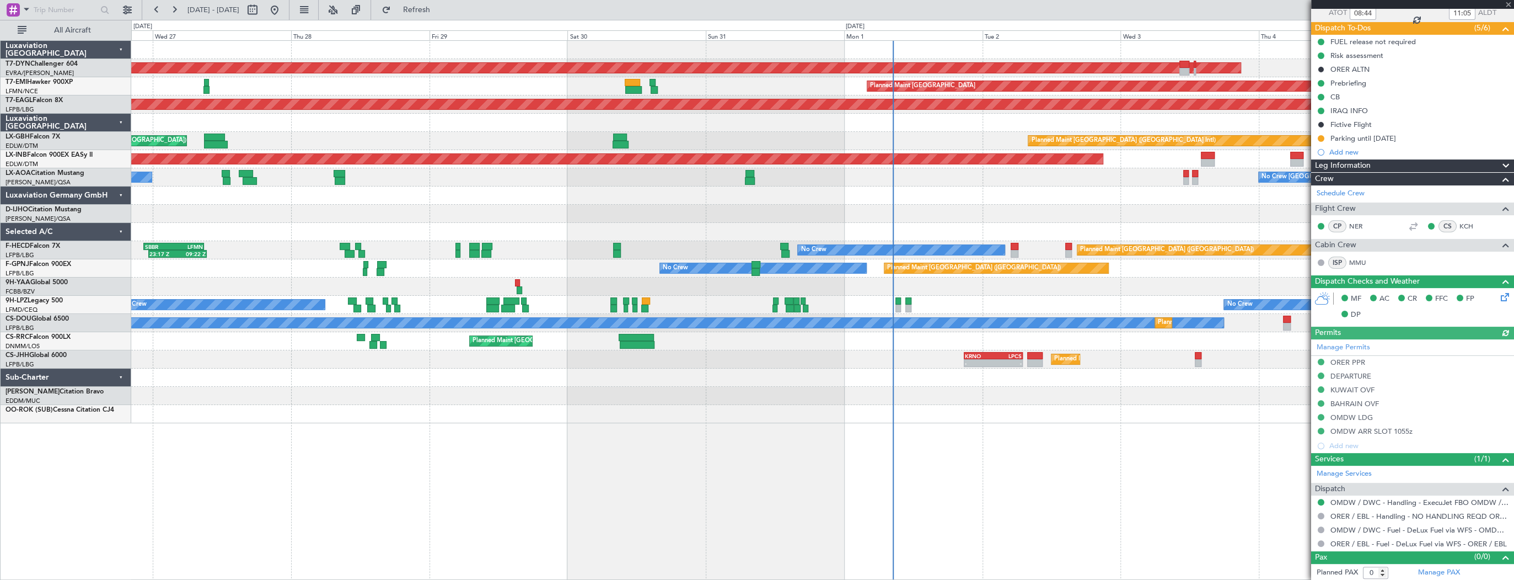
click at [469, 177] on div "AOG Maint Riga (Riga Intl) Planned Maint Zurich Grounded New York (Teterboro) P…" at bounding box center [822, 232] width 1382 height 382
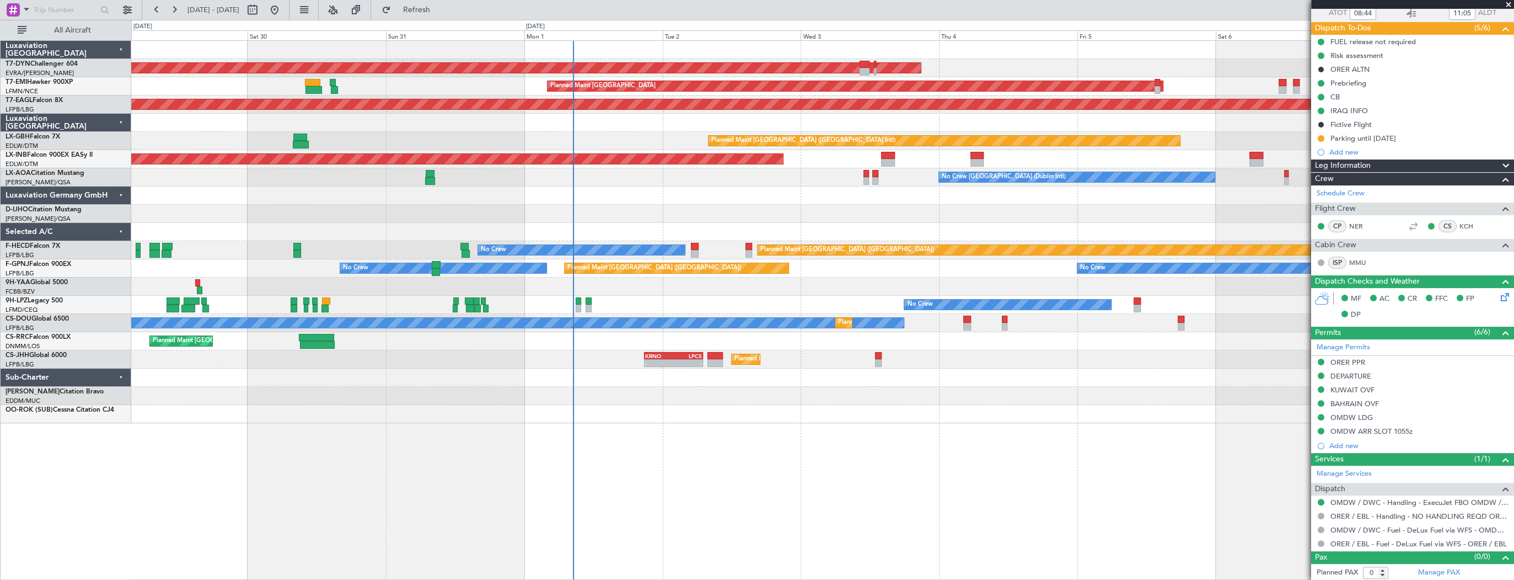
click at [474, 178] on div "AOG Maint Riga (Riga Intl) Planned Maint Zurich Grounded New York (Teterboro) P…" at bounding box center [822, 232] width 1382 height 382
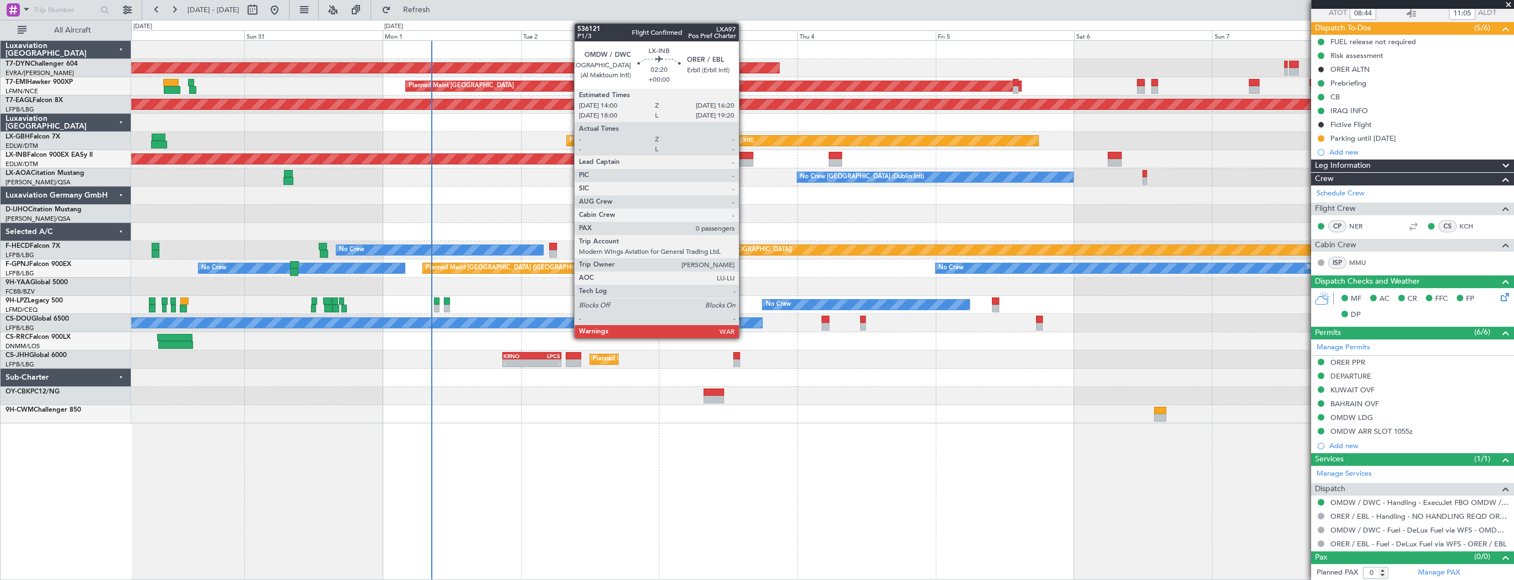
click at [744, 155] on div at bounding box center [746, 156] width 14 height 8
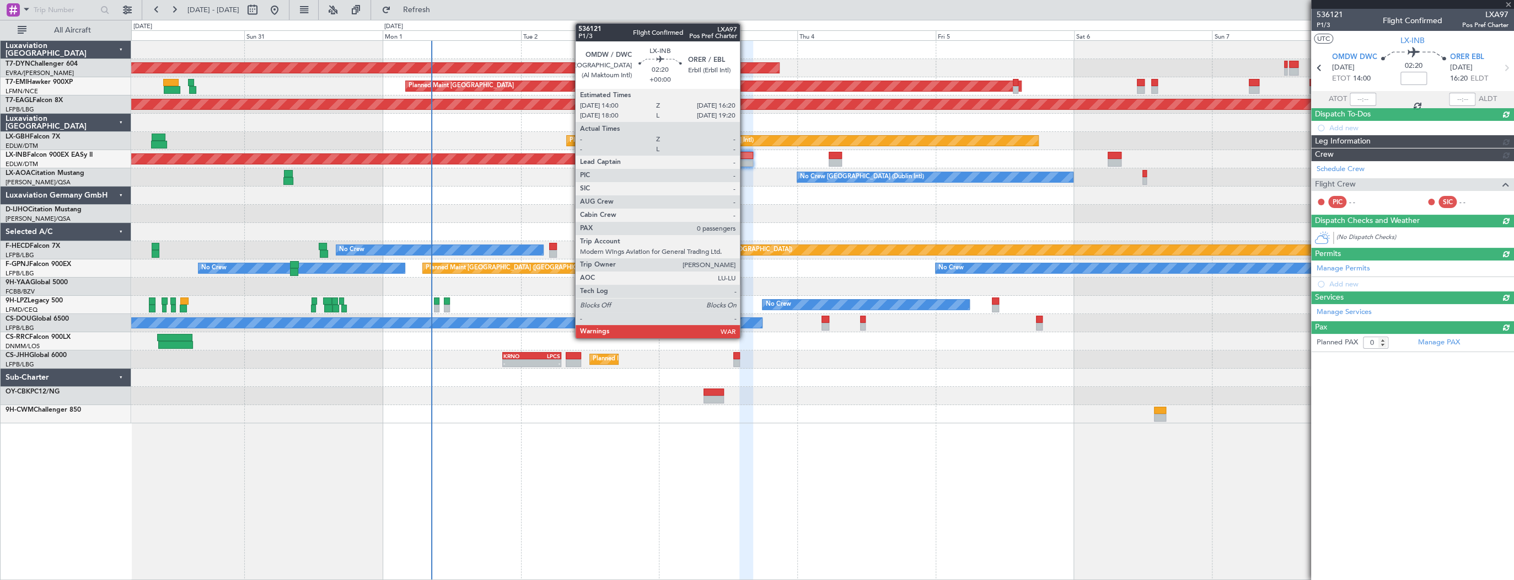
scroll to position [0, 0]
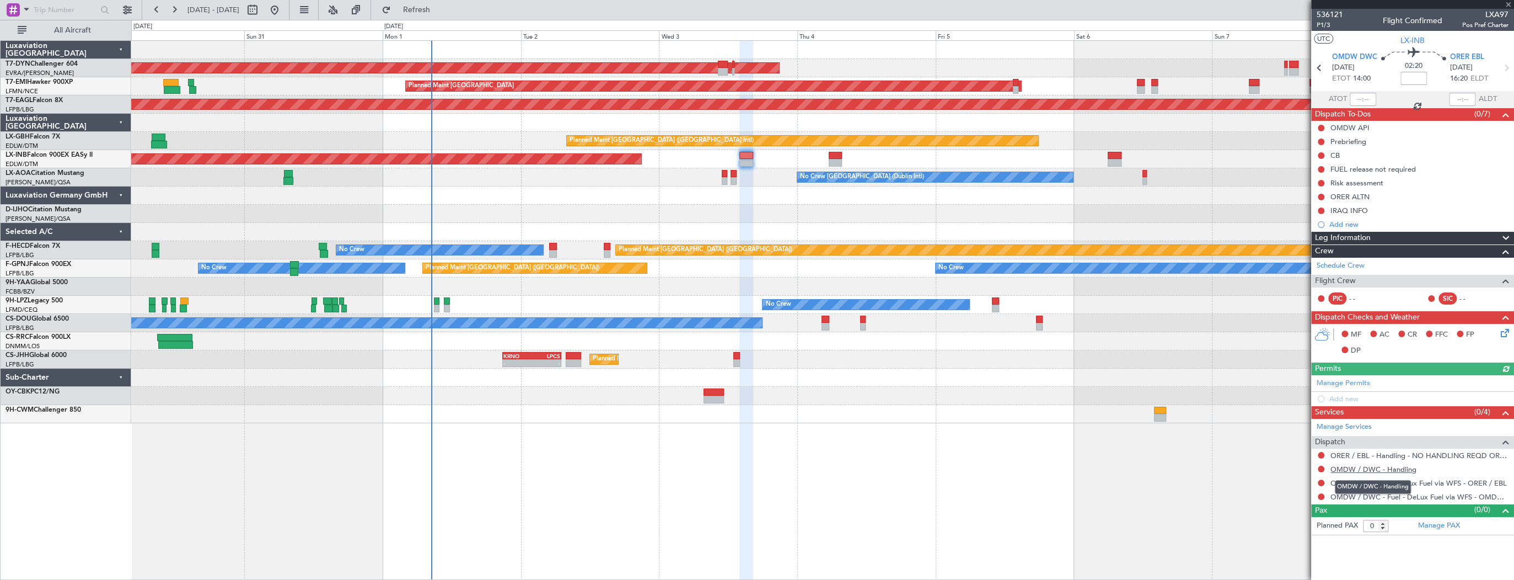
click at [1368, 467] on link "OMDW / DWC - Handling" at bounding box center [1374, 468] width 86 height 9
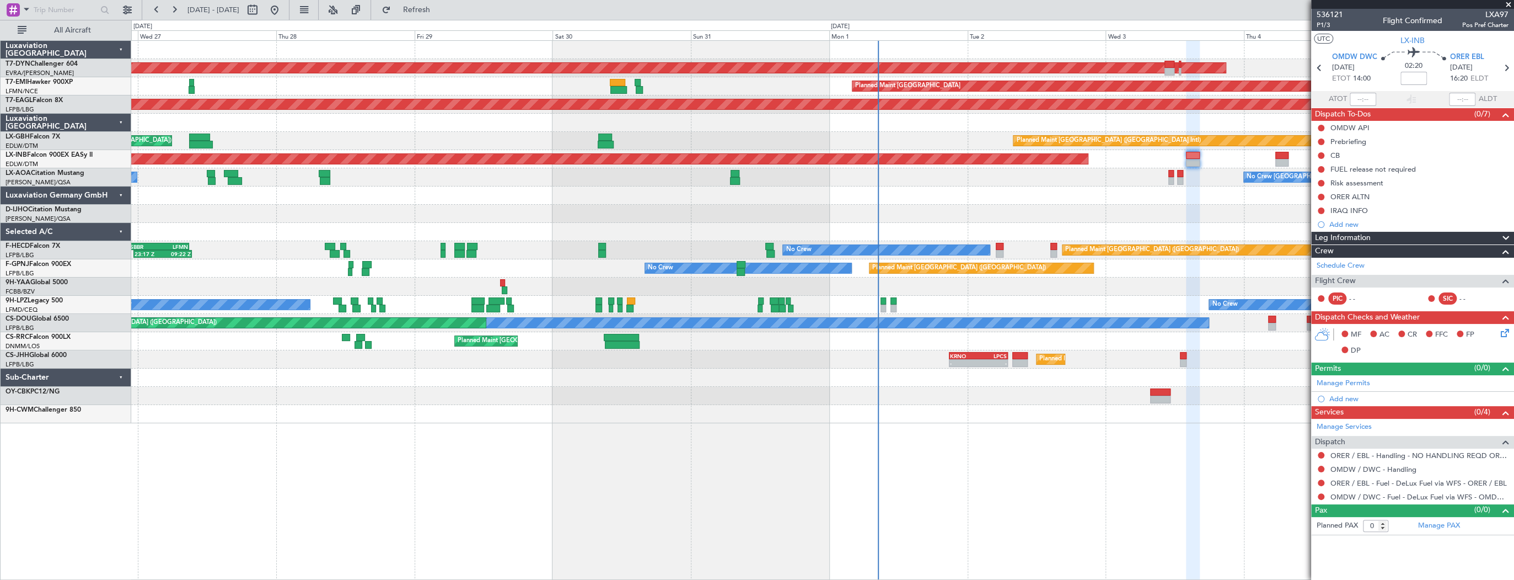
click at [700, 201] on div "AOG Maint Riga (Riga Intl) Planned Maint Zurich Grounded New York (Teterboro) P…" at bounding box center [822, 232] width 1382 height 382
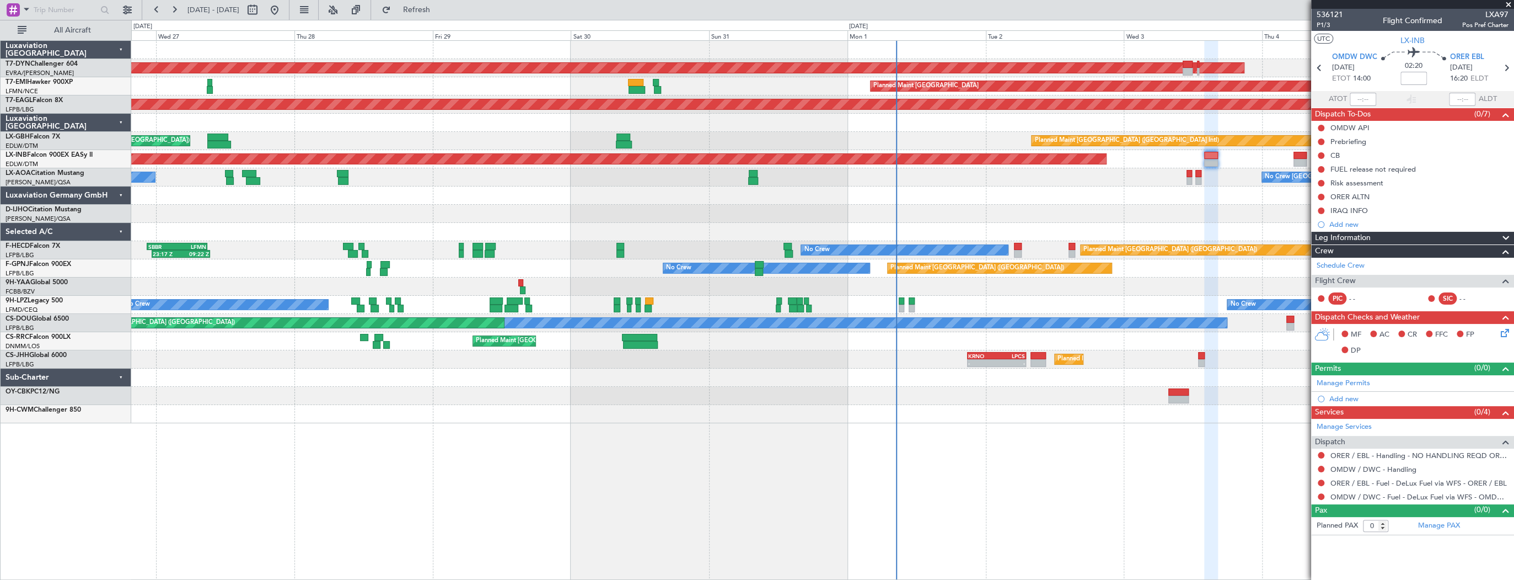
click at [829, 207] on div "AOG Maint Riga (Riga Intl) Planned Maint Zurich Grounded New York (Teterboro) P…" at bounding box center [822, 232] width 1382 height 382
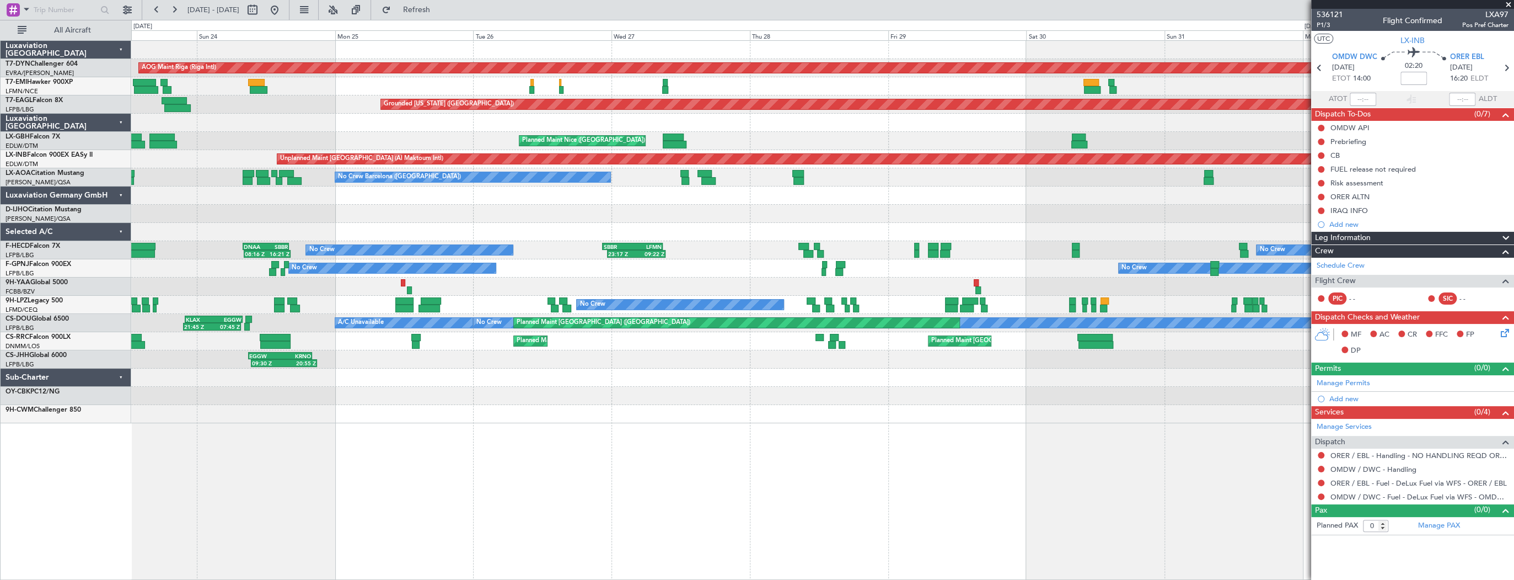
click at [824, 218] on div "AOG Maint Riga (Riga Intl) Planned Maint Basel-Mulhouse Planned Maint Zurich Pl…" at bounding box center [822, 232] width 1382 height 382
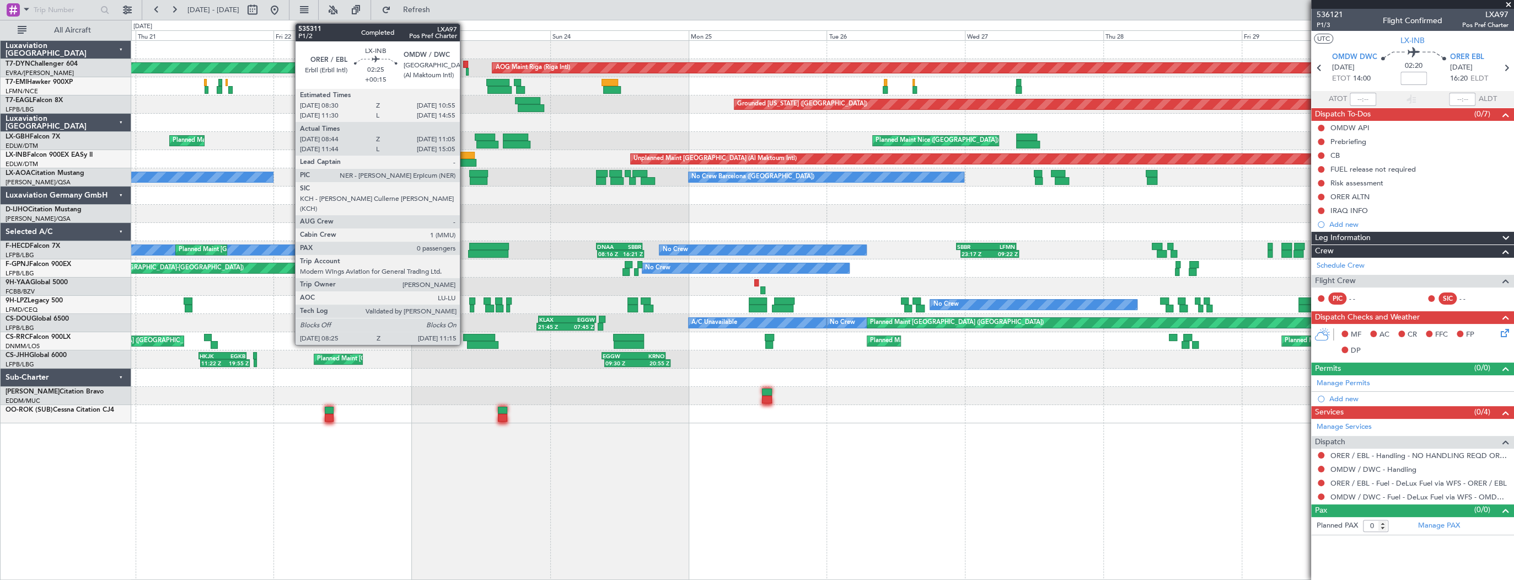
click at [465, 153] on div at bounding box center [467, 156] width 14 height 8
type input "+00:15"
type input "08:44"
type input "11:05"
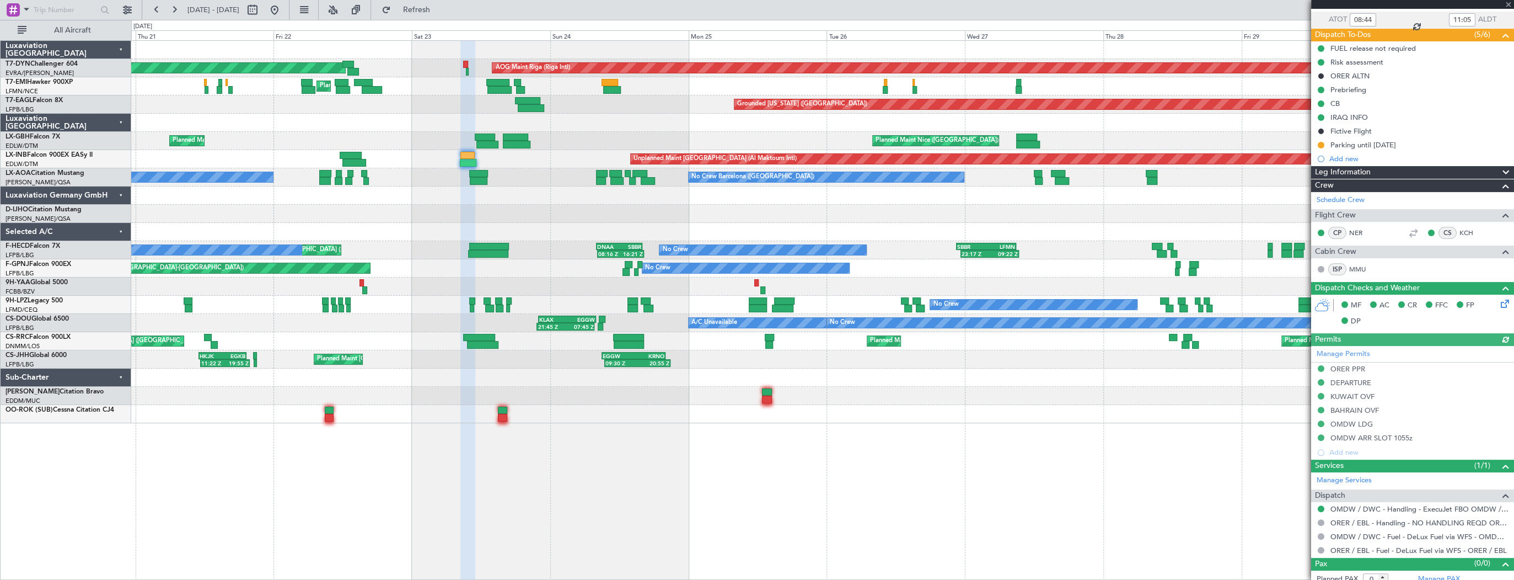
scroll to position [86, 0]
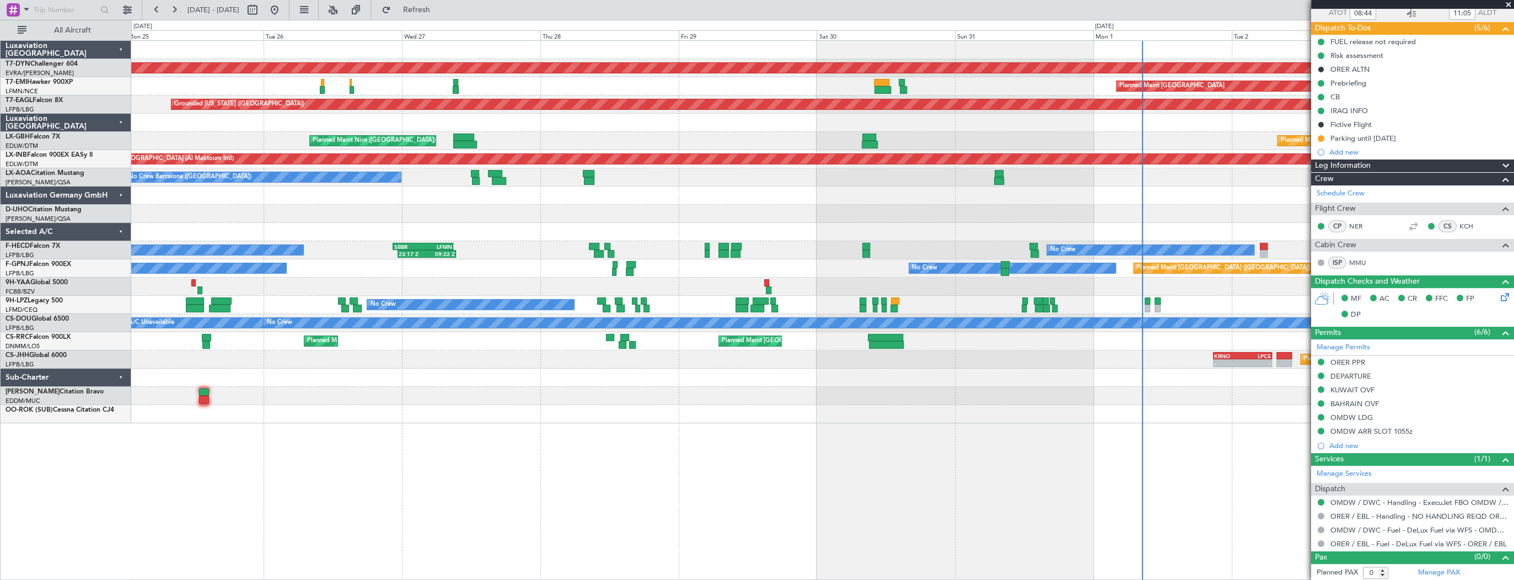
click at [368, 210] on div at bounding box center [822, 214] width 1382 height 18
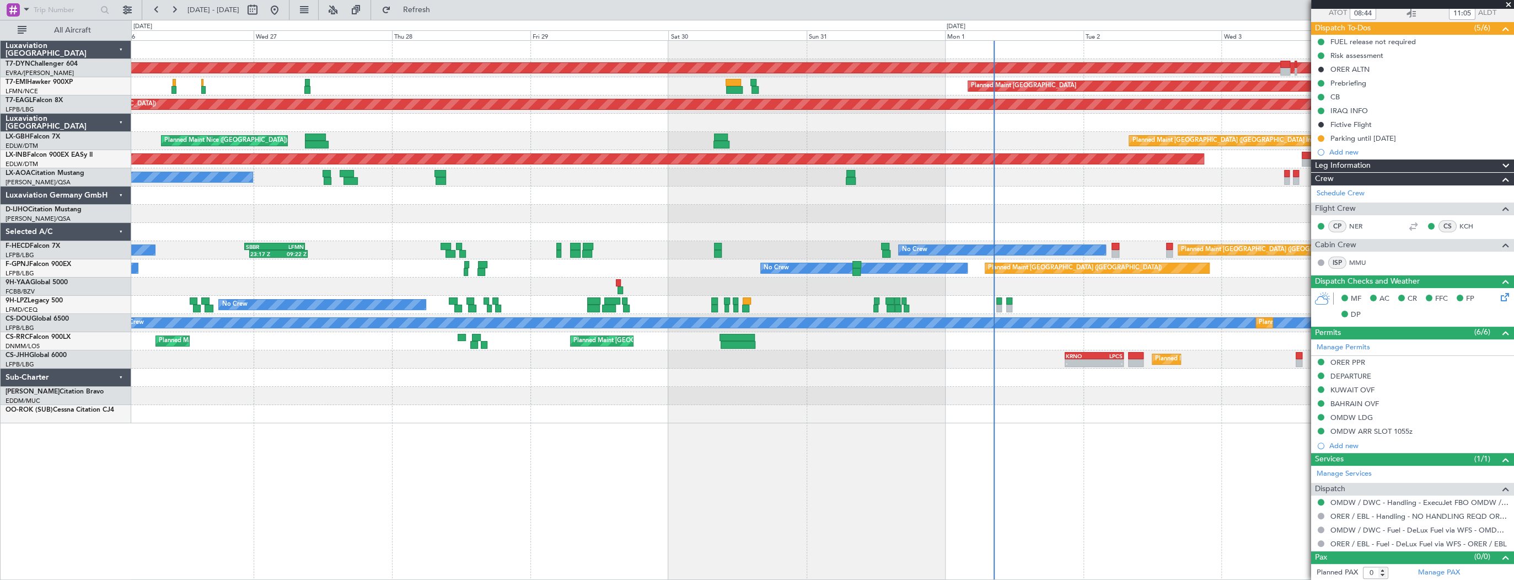
click at [419, 202] on div "AOG Maint Riga (Riga Intl) Planned Maint Zurich Grounded New York (Teterboro) P…" at bounding box center [822, 232] width 1382 height 382
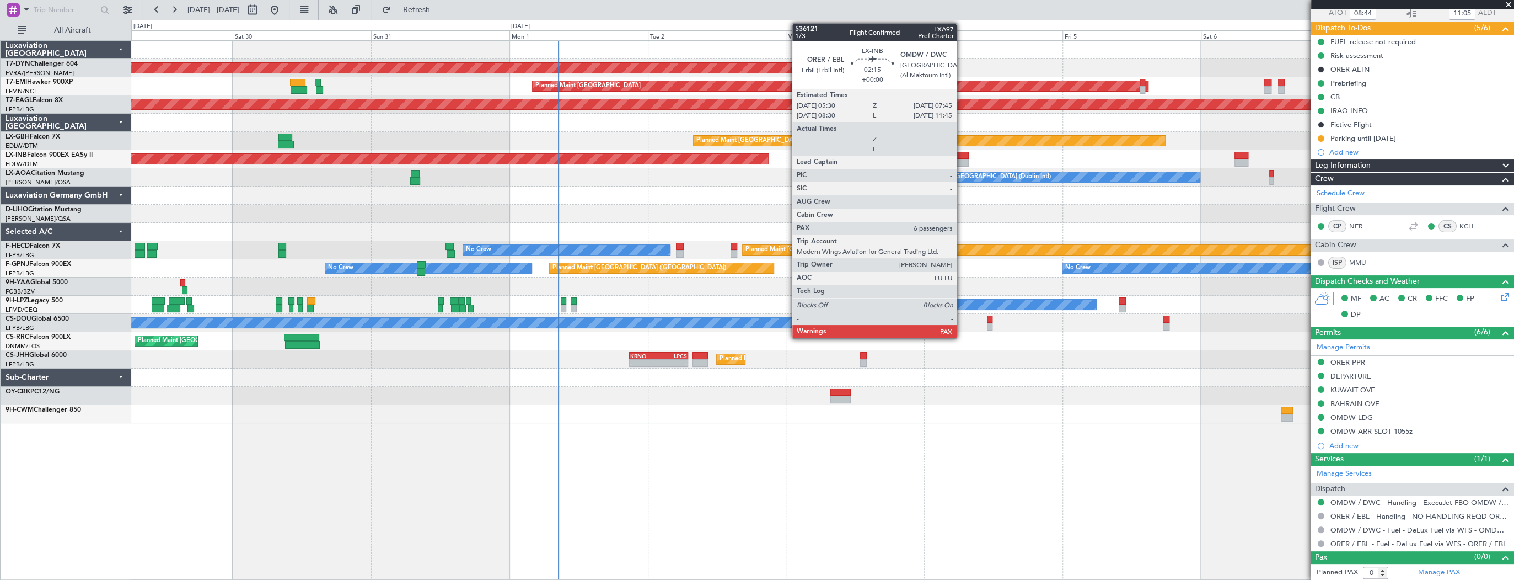
click at [962, 154] on div at bounding box center [962, 156] width 13 height 8
type input "6"
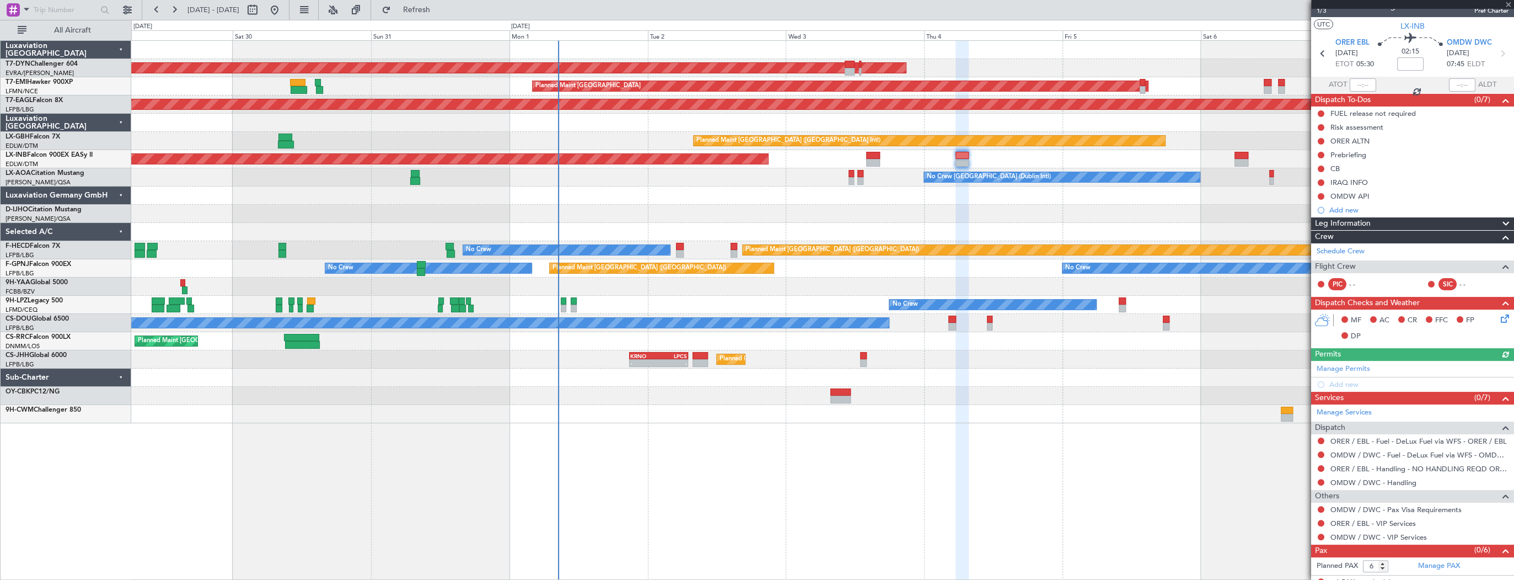
scroll to position [22, 0]
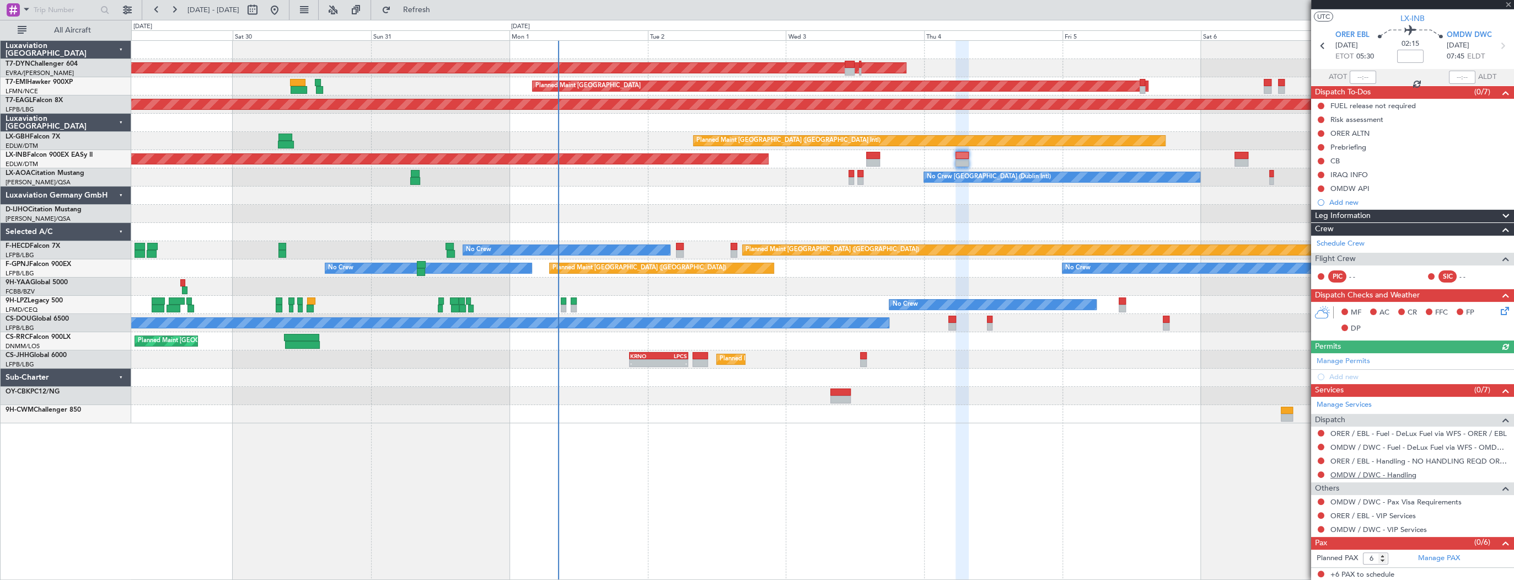
click at [1388, 473] on link "OMDW / DWC - Handling" at bounding box center [1374, 474] width 86 height 9
click at [1251, 152] on div "Unplanned Maint [GEOGRAPHIC_DATA] (Al Maktoum Intl)" at bounding box center [822, 159] width 1382 height 18
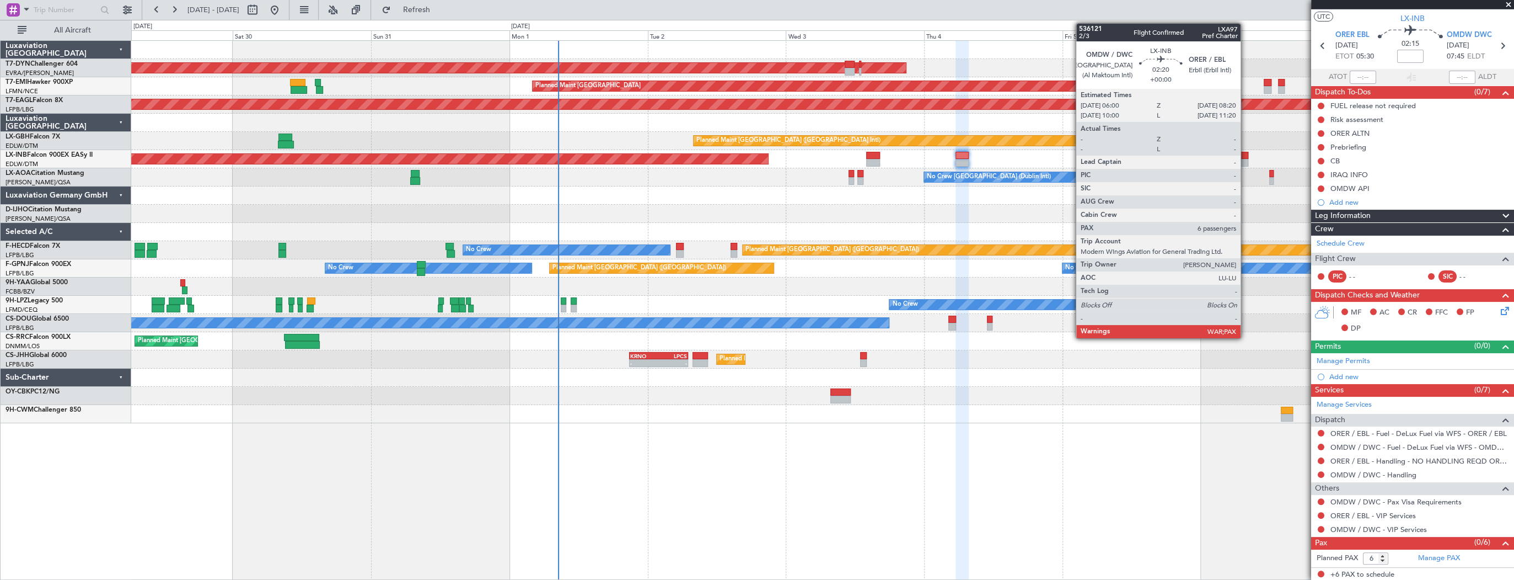
click at [1245, 154] on div at bounding box center [1242, 156] width 14 height 8
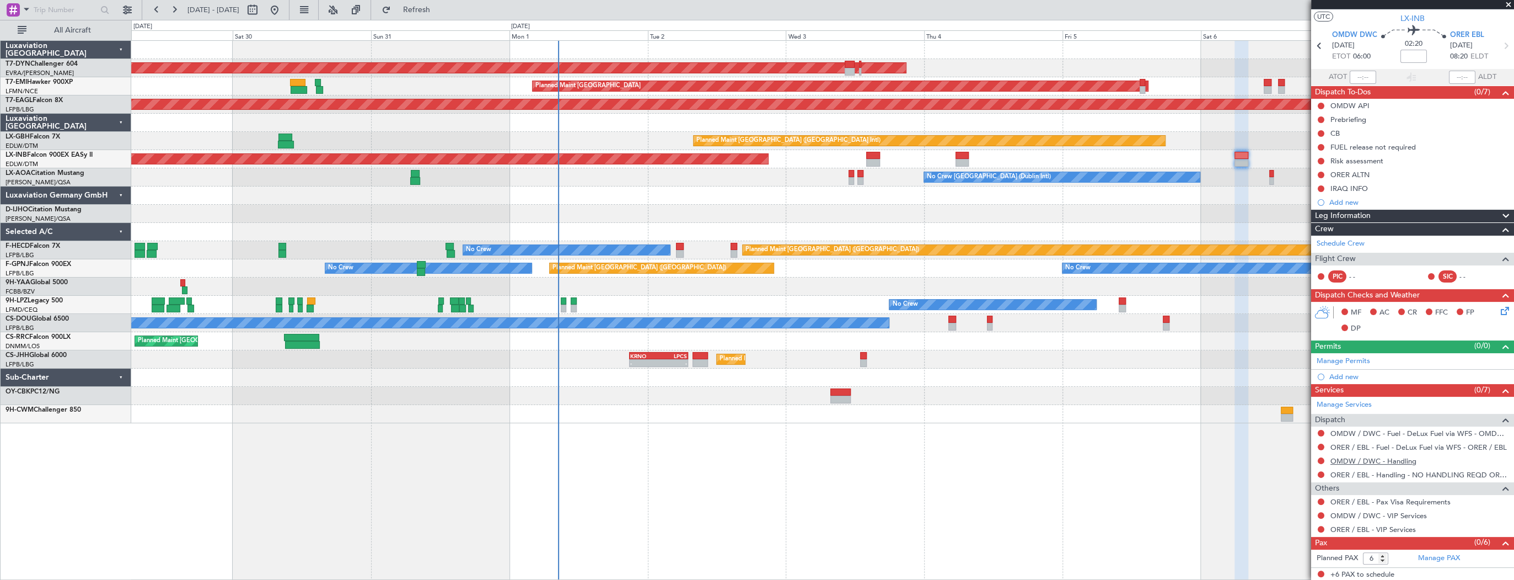
click at [1379, 456] on link "OMDW / DWC - Handling" at bounding box center [1374, 460] width 86 height 9
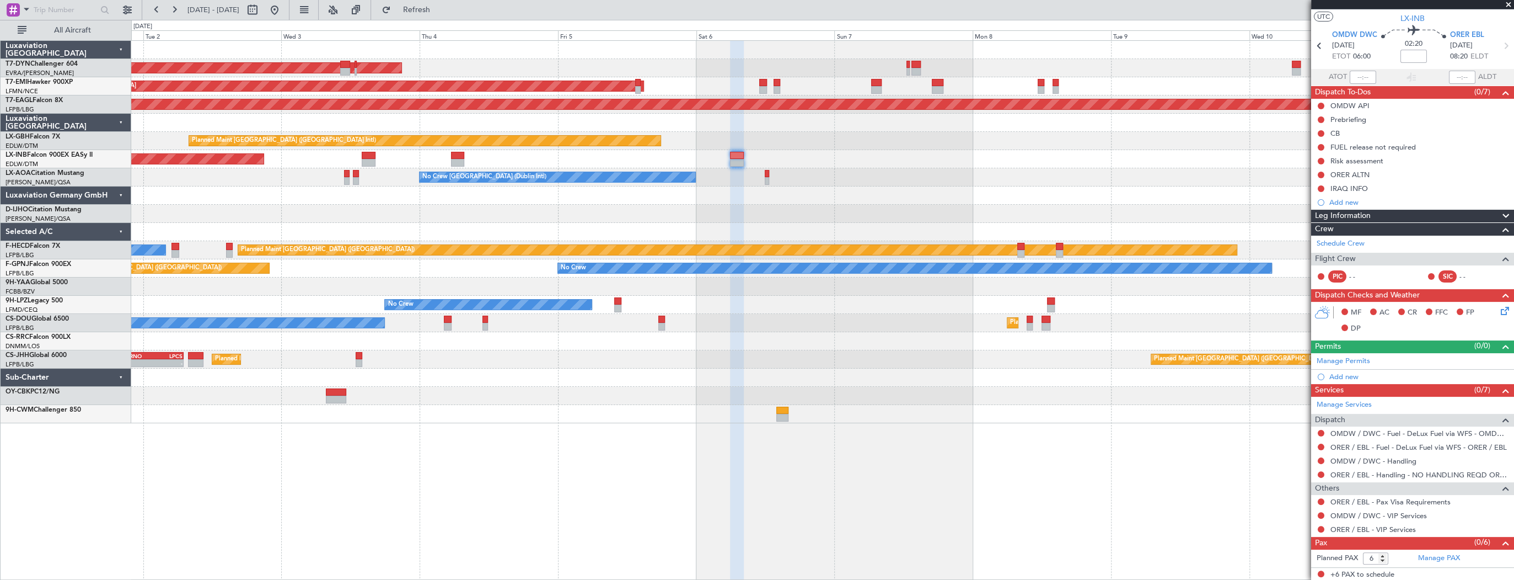
click at [419, 115] on div at bounding box center [822, 123] width 1382 height 18
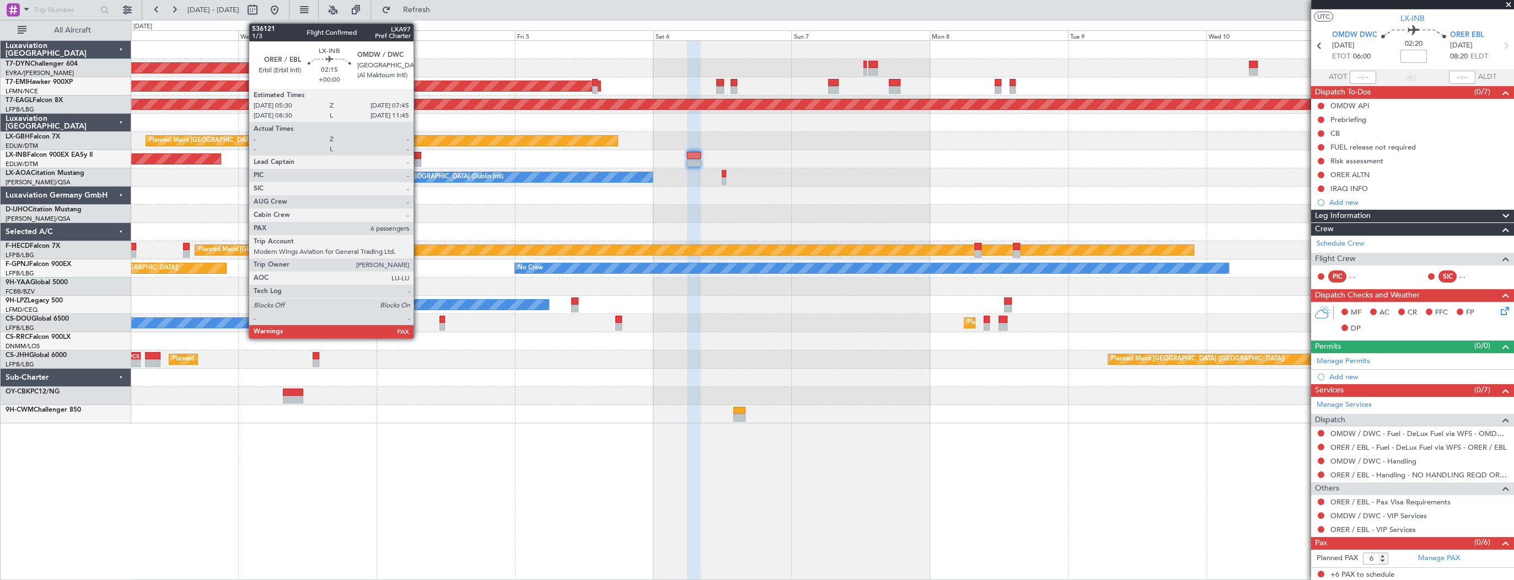
click at [419, 159] on div at bounding box center [414, 163] width 13 height 8
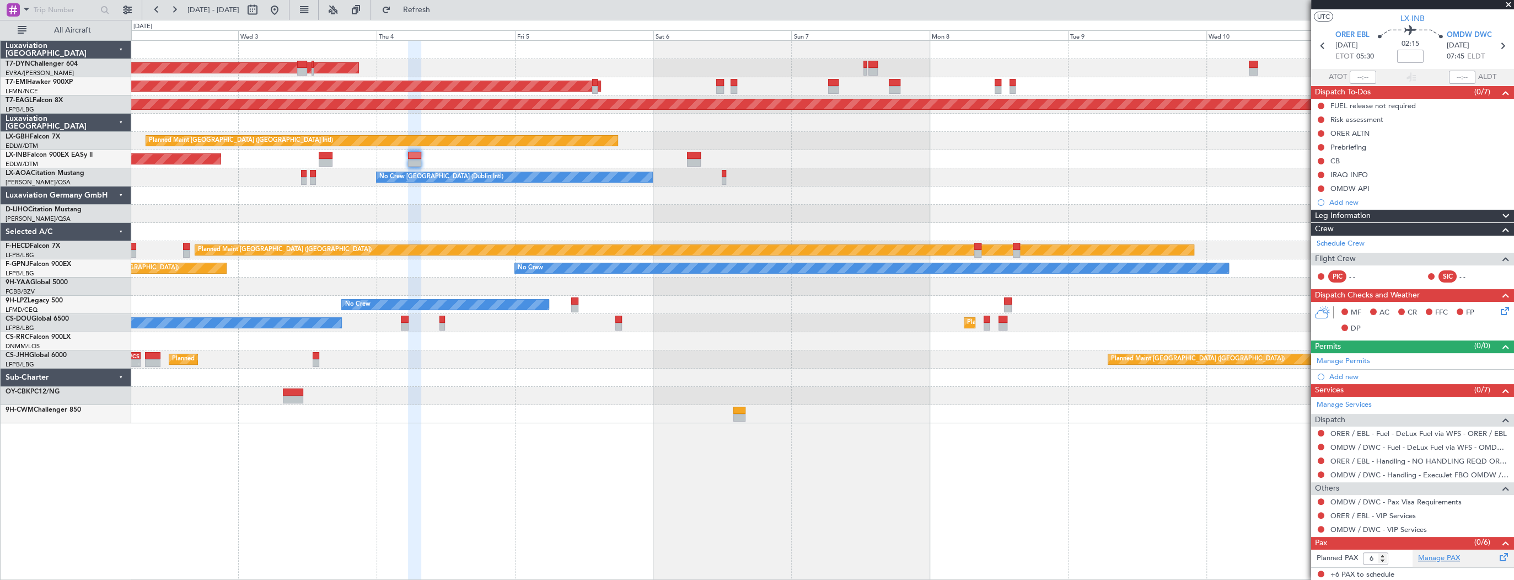
click at [1424, 560] on link "Manage PAX" at bounding box center [1439, 558] width 42 height 11
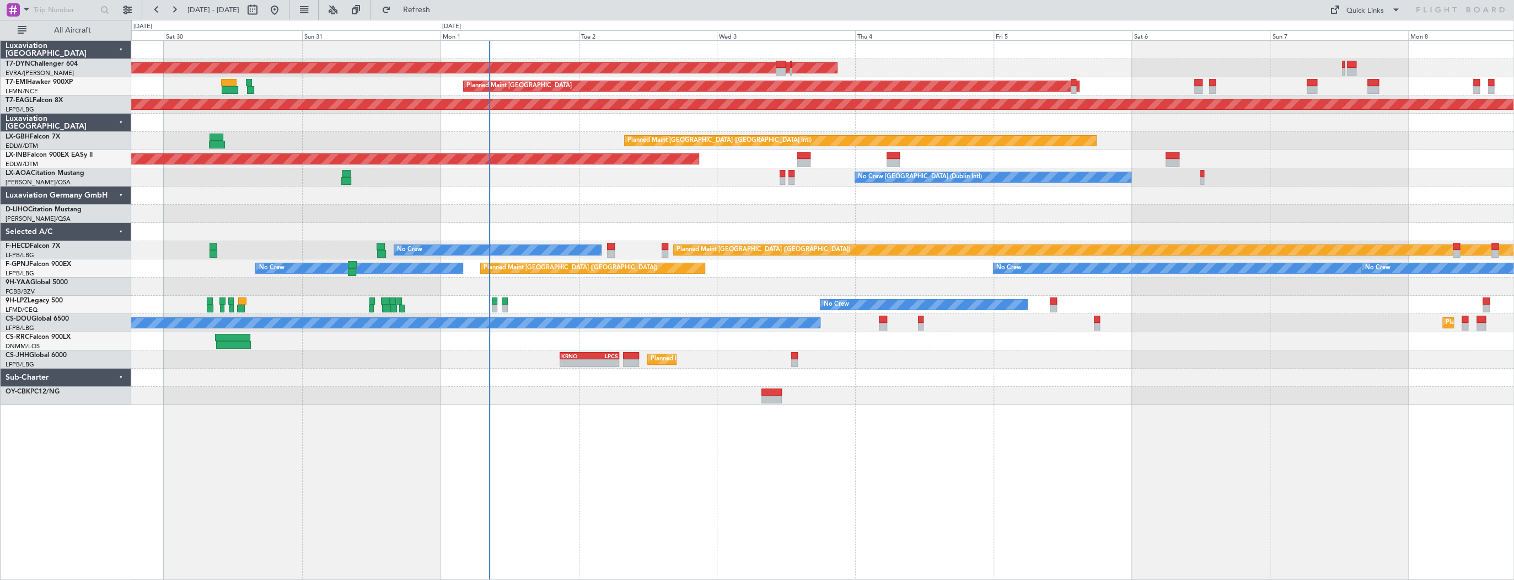
click at [866, 436] on div "AOG Maint Riga (Riga Intl) Planned Maint [GEOGRAPHIC_DATA] Grounded [US_STATE] …" at bounding box center [822, 309] width 1383 height 539
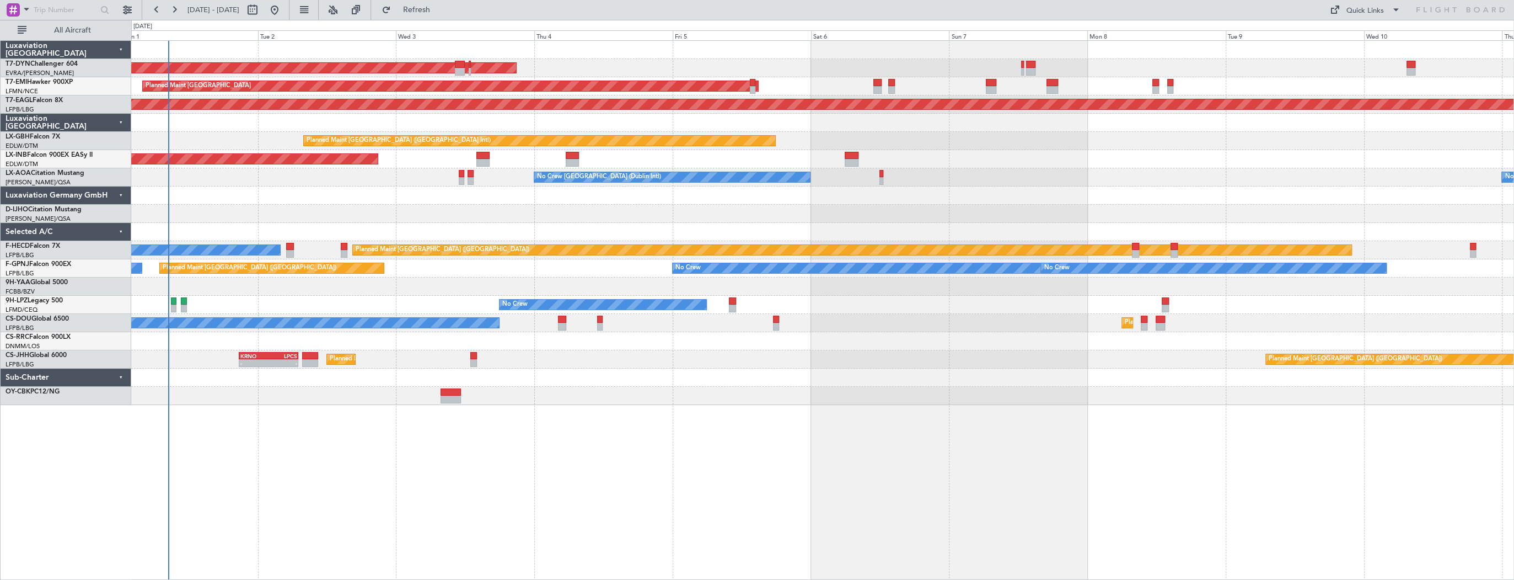
click at [771, 405] on div "AOG Maint Riga (Riga Intl) Planned Maint [GEOGRAPHIC_DATA] Grounded [US_STATE] …" at bounding box center [822, 309] width 1383 height 539
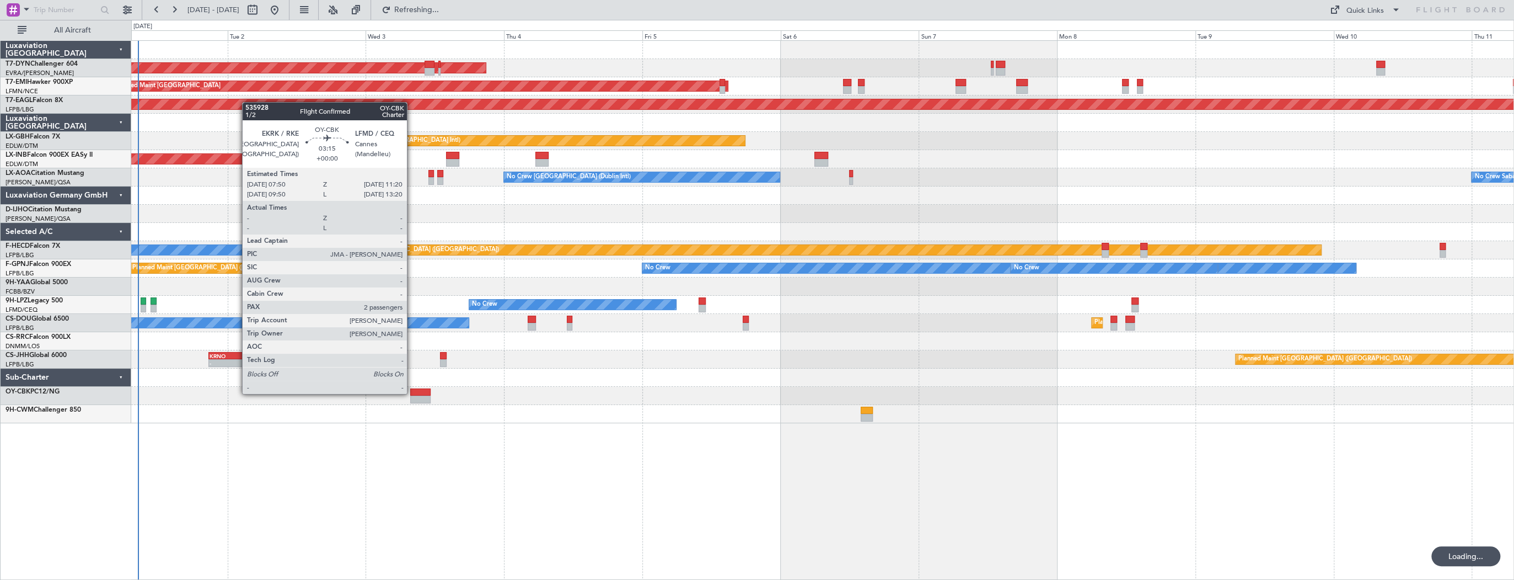
click at [412, 393] on div at bounding box center [420, 392] width 20 height 8
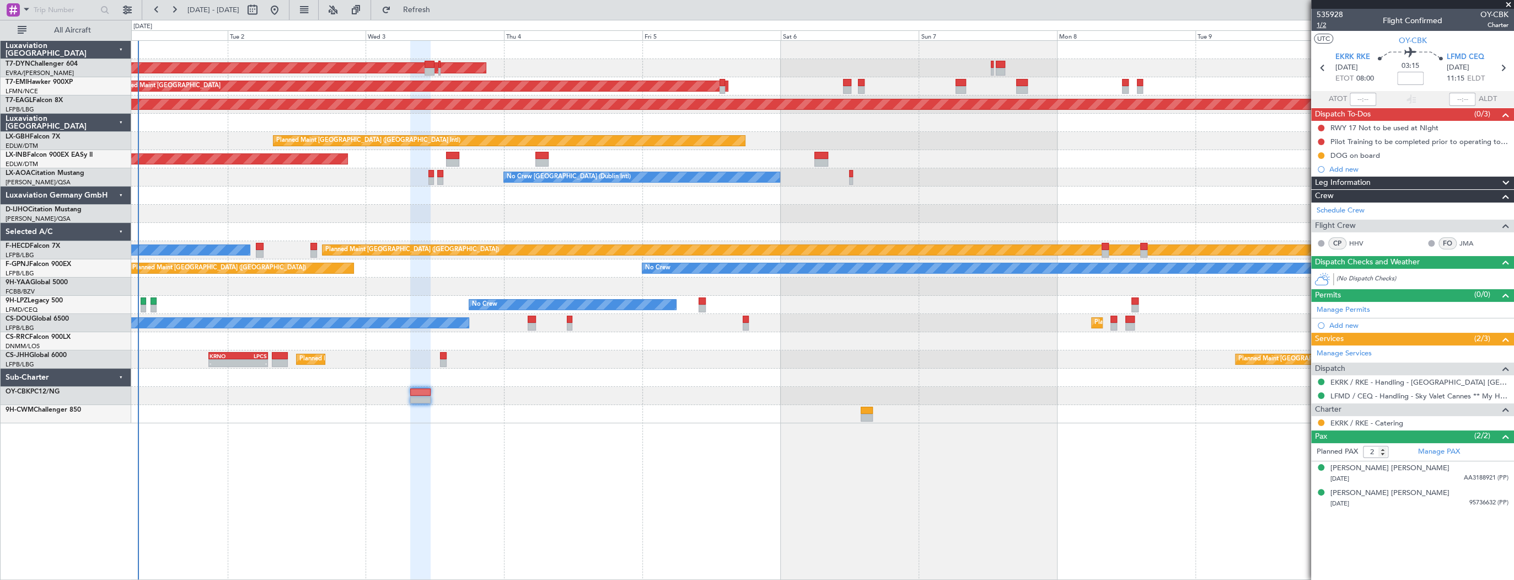
click at [1328, 25] on span "1/2" at bounding box center [1330, 24] width 26 height 9
click at [1326, 16] on span "535928" at bounding box center [1330, 15] width 26 height 12
click at [133, 10] on button at bounding box center [128, 10] width 18 height 18
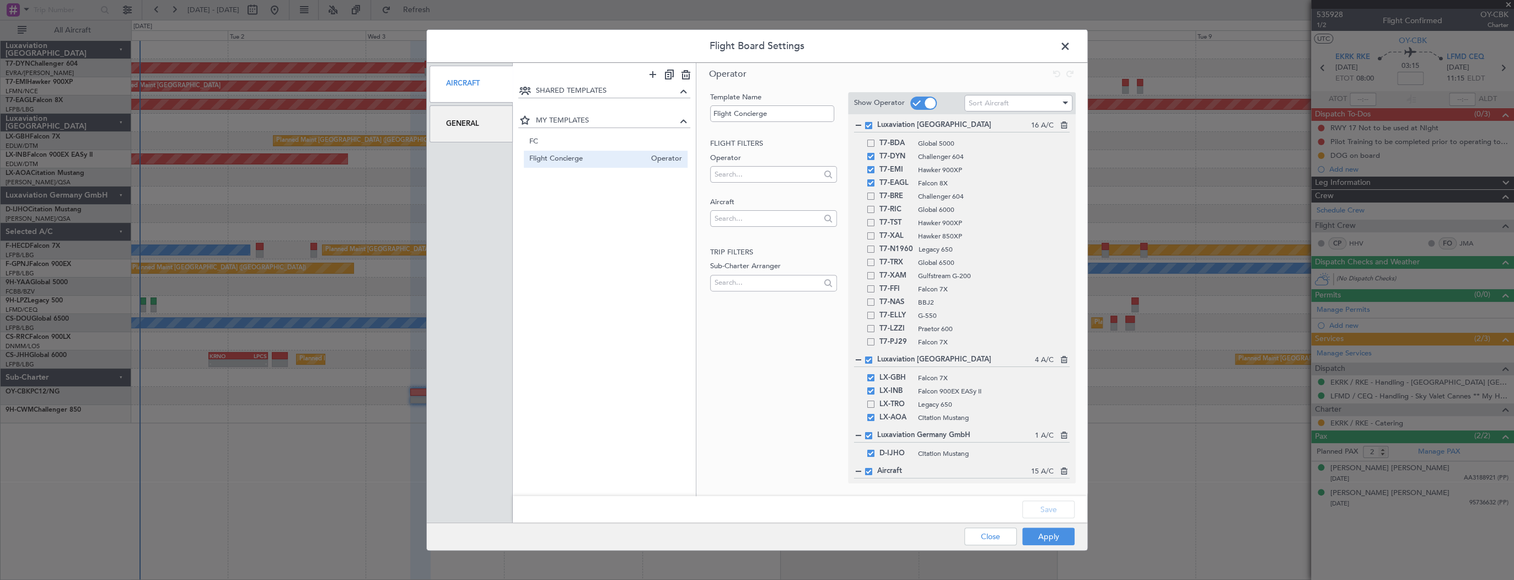
click at [246, 12] on div "Flight Board Settings Aircraft General SHARED TEMPLATES MY TEMPLATES FC Operato…" at bounding box center [757, 290] width 1514 height 580
click at [1071, 44] on span at bounding box center [1071, 49] width 0 height 22
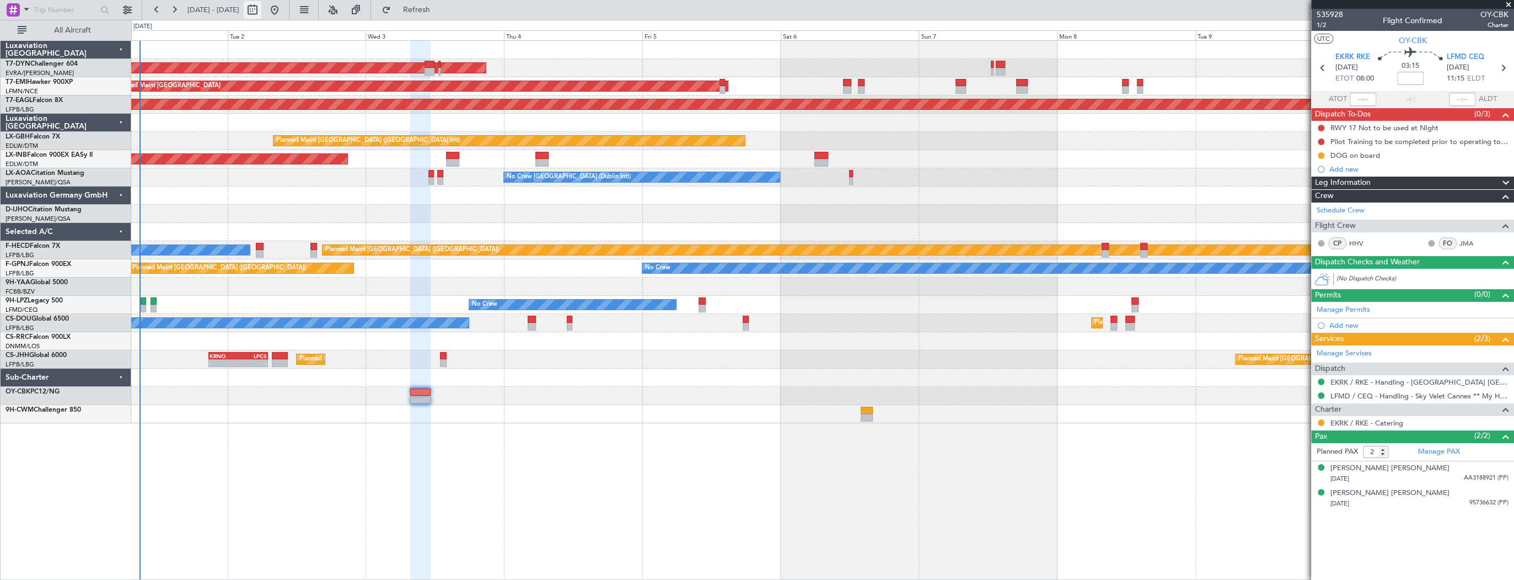
click at [261, 12] on button at bounding box center [253, 10] width 18 height 18
select select "9"
select select "2025"
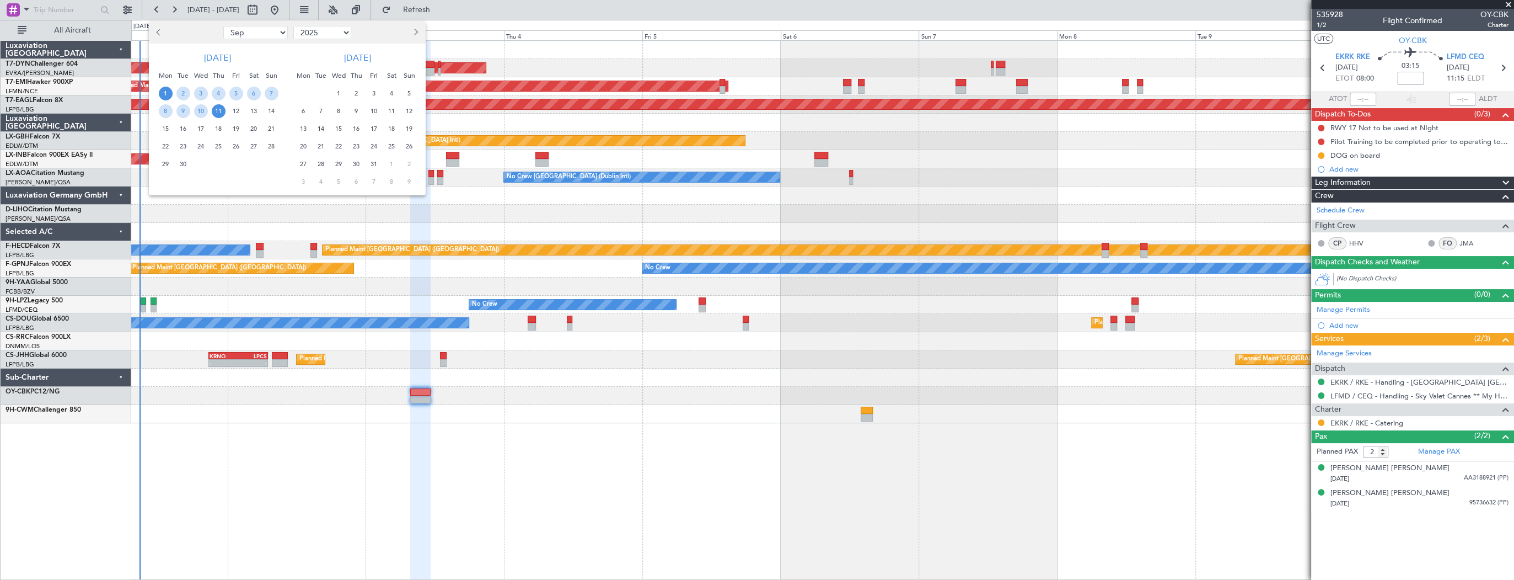
click at [155, 34] on button "Previous month" at bounding box center [159, 33] width 12 height 18
click at [157, 30] on button "Previous month" at bounding box center [159, 33] width 12 height 18
select select "7"
click at [219, 162] on span "31" at bounding box center [219, 164] width 14 height 14
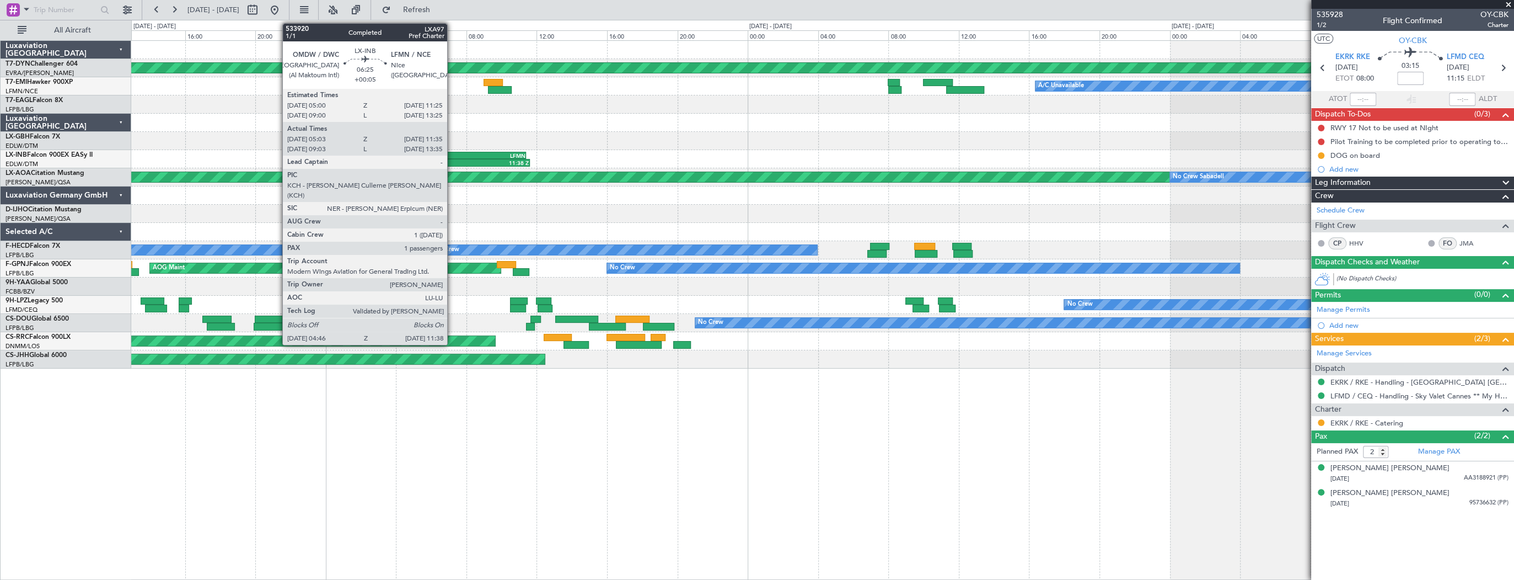
click at [452, 152] on div "OMDW 05:00 Z LFMN 11:25 Z" at bounding box center [469, 156] width 113 height 8
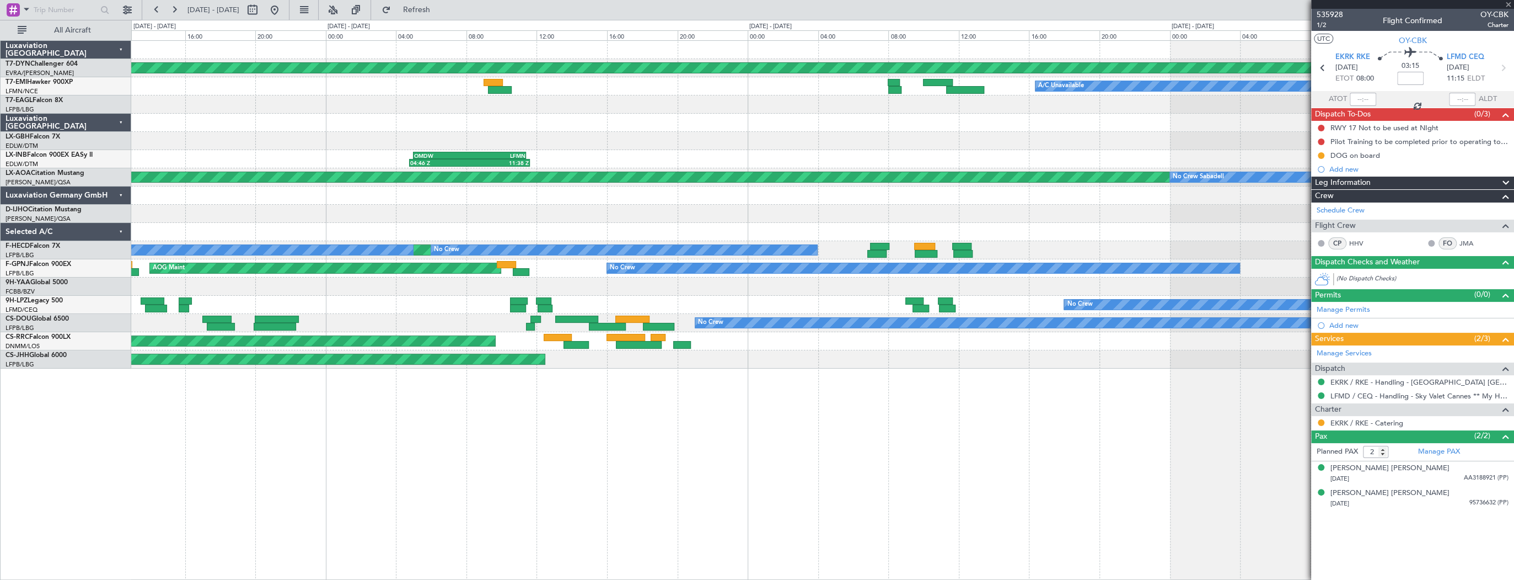
type input "+00:05"
type input "05:03"
type input "11:35"
type input "1"
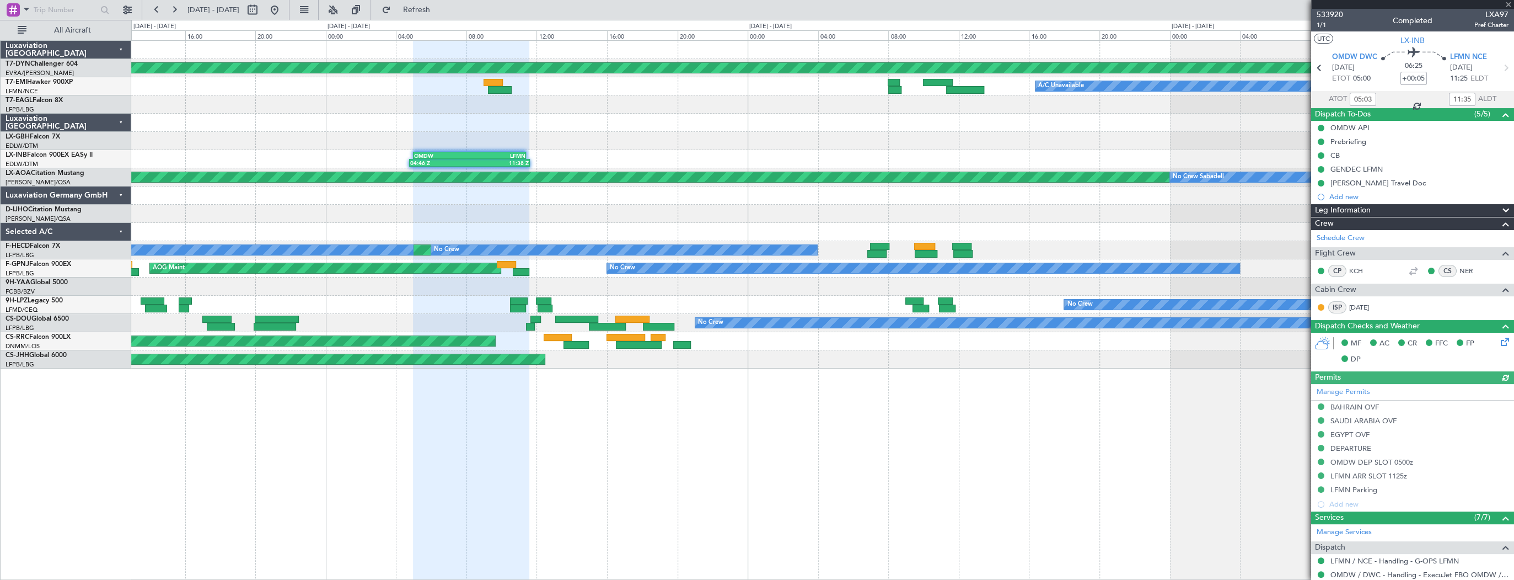
scroll to position [192, 0]
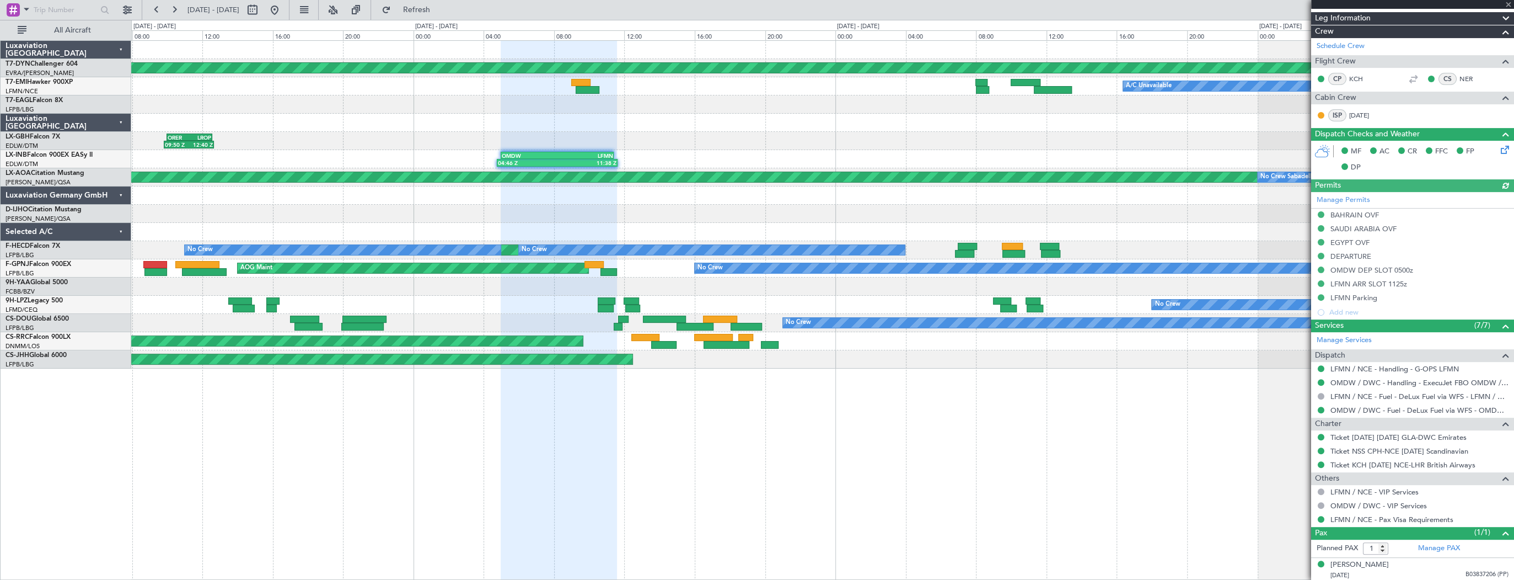
click at [912, 149] on div "Planned Maint [GEOGRAPHIC_DATA]-[GEOGRAPHIC_DATA] A/C Unavailable 09:50 Z 12:40…" at bounding box center [822, 205] width 1382 height 328
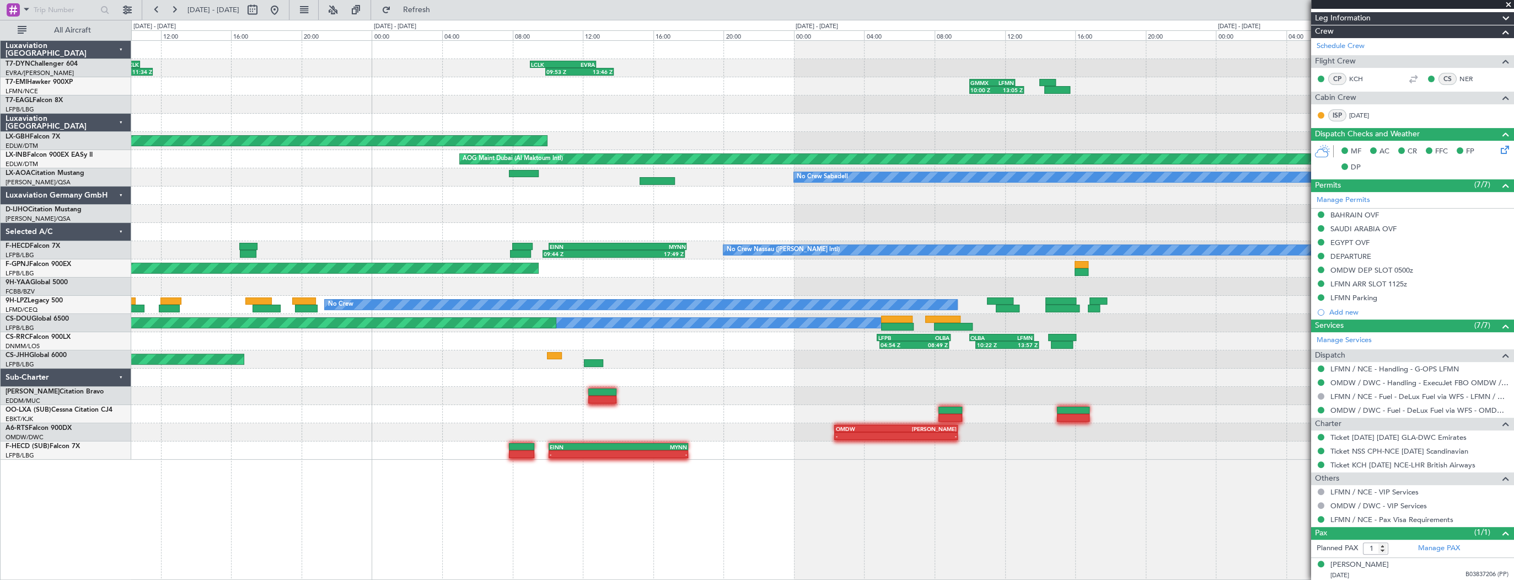
click at [722, 216] on div "10:54 Z 13:37 Z EVRA 10:40 Z LIRP 13:20 Z 09:53 Z 13:46 Z LCLK 09:00 Z EVRA 12:…" at bounding box center [822, 250] width 1382 height 419
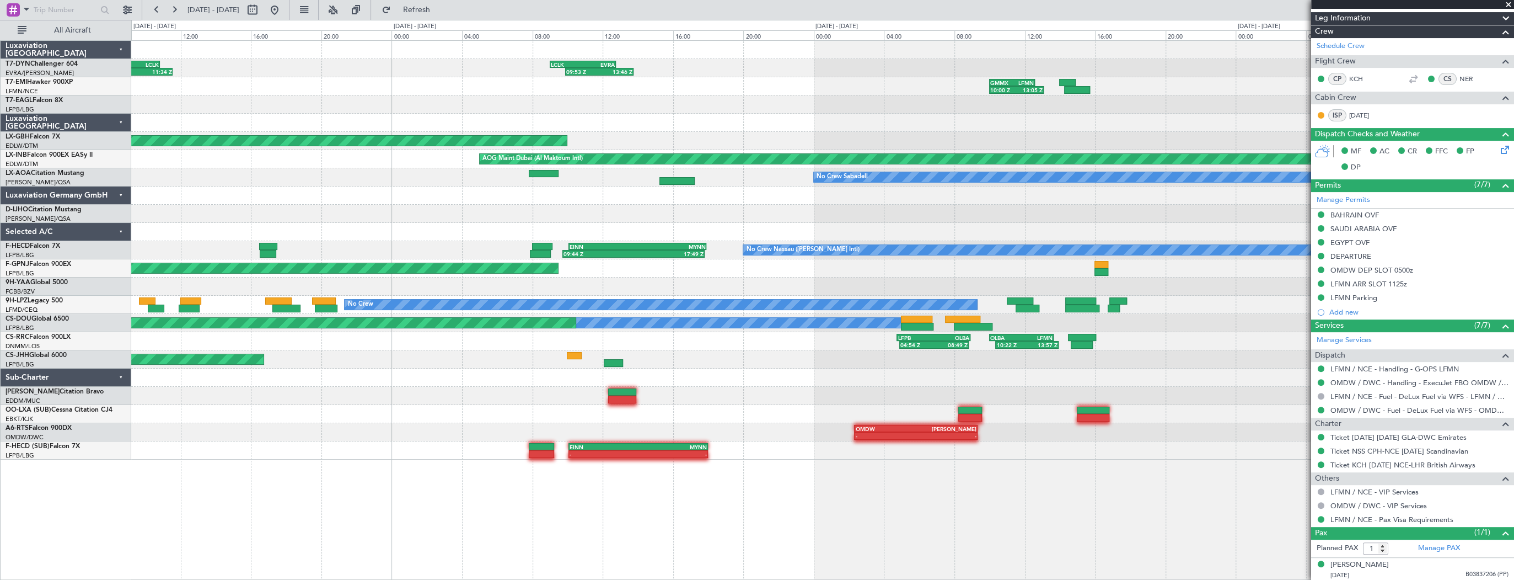
click at [729, 206] on div "10:54 Z 13:37 Z EVRA 10:40 Z LIRP 13:20 Z 09:53 Z 13:46 Z LCLK 09:00 Z EVRA 12:…" at bounding box center [822, 250] width 1382 height 419
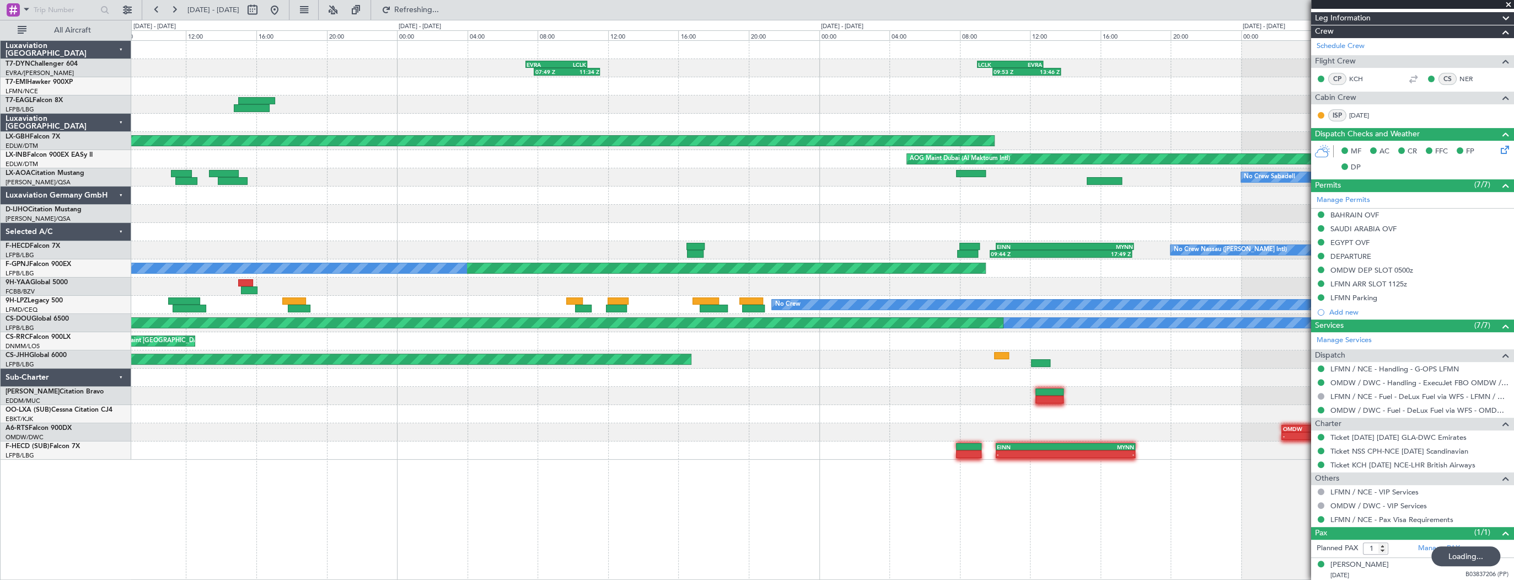
click at [814, 194] on div at bounding box center [822, 195] width 1382 height 18
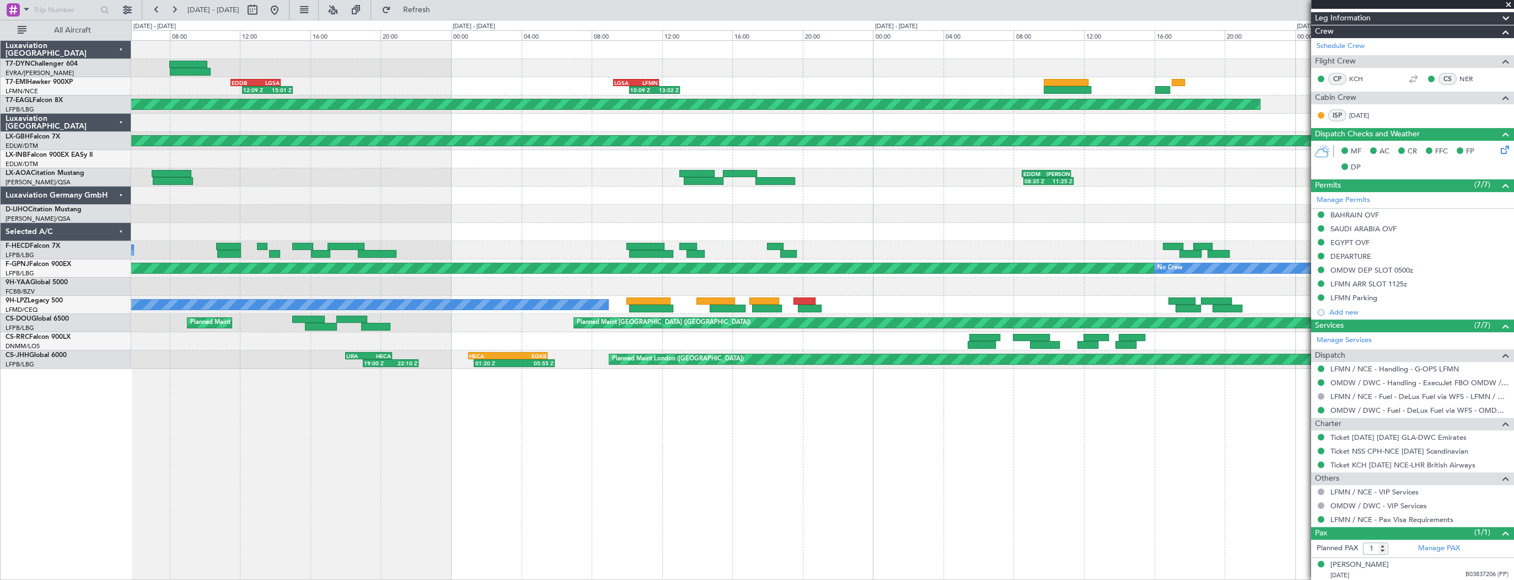
click at [1005, 168] on div "14:45 Z 18:18 Z LGAV 13:30 Z EGGW 17:00 Z EVRA 07:20 Z LCLK 10:50 Z 07:49 Z 11:…" at bounding box center [822, 205] width 1382 height 328
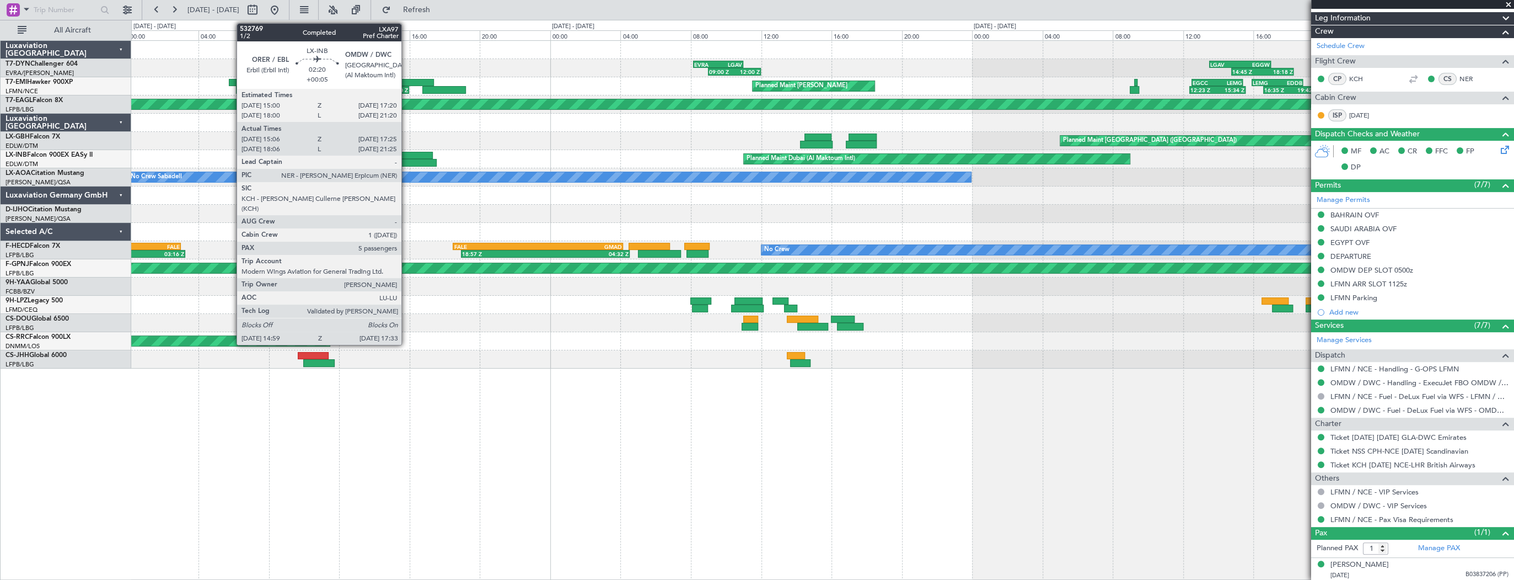
click at [406, 152] on div at bounding box center [412, 156] width 41 height 8
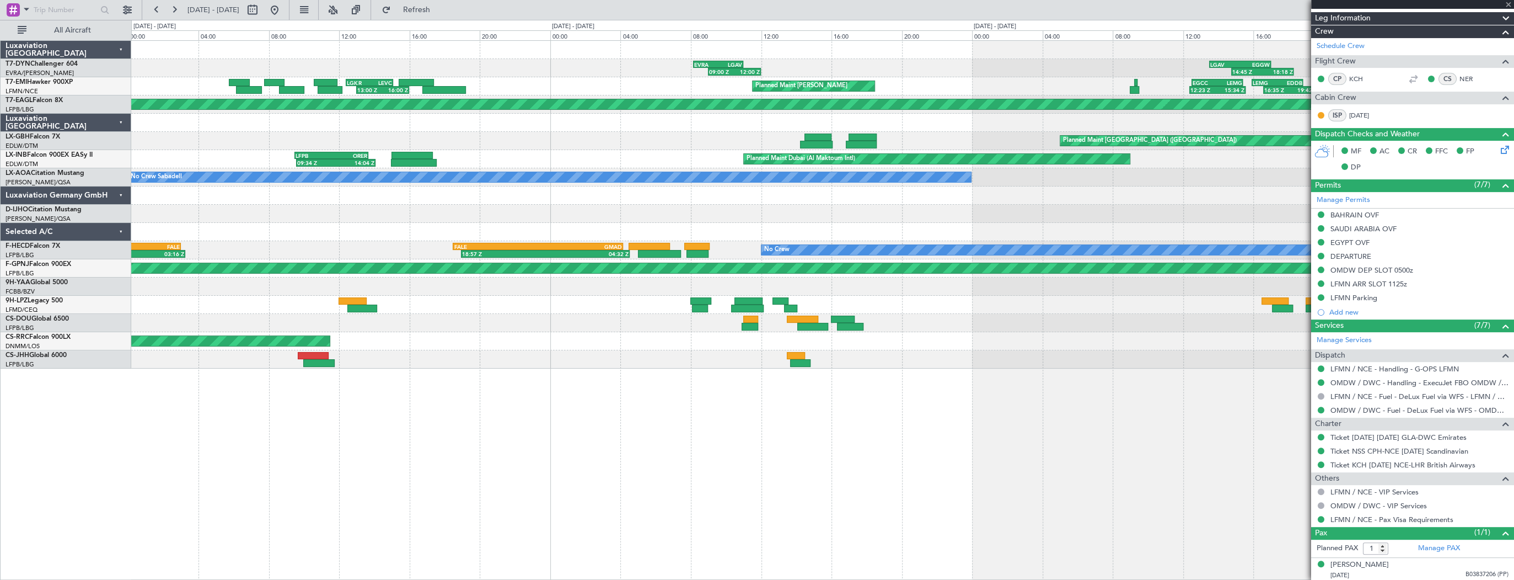
type input "15:06"
type input "17:25"
type input "5"
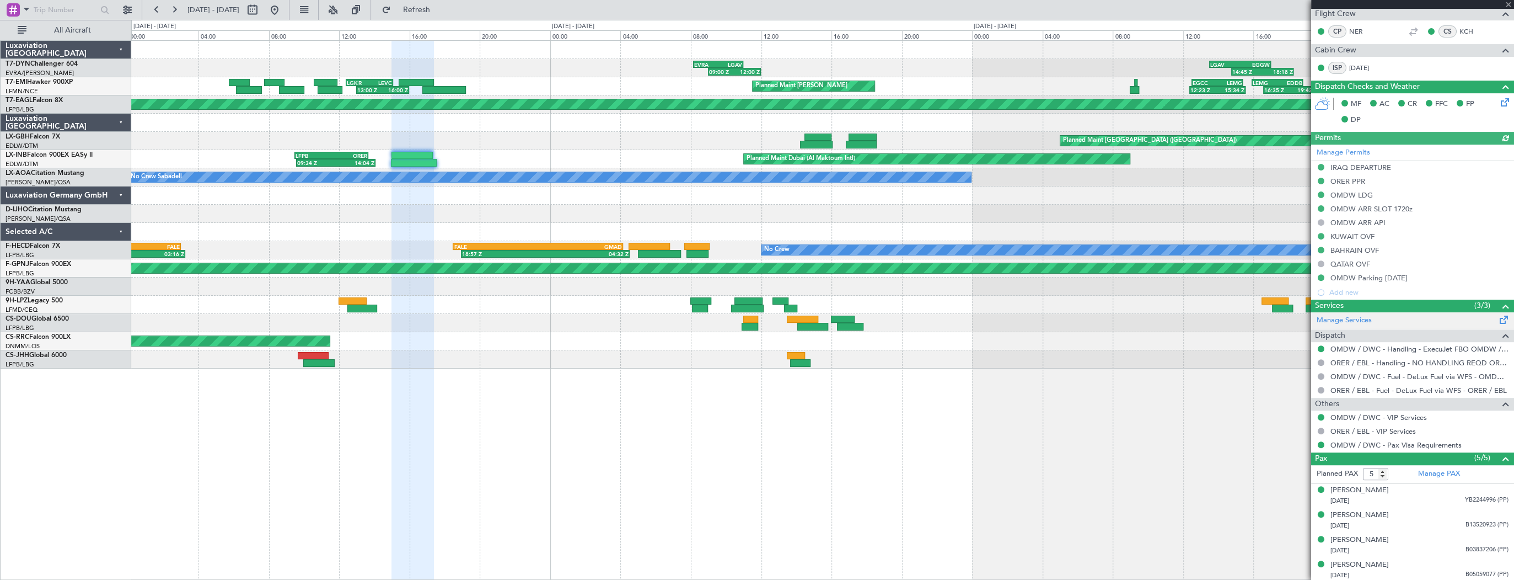
scroll to position [292, 0]
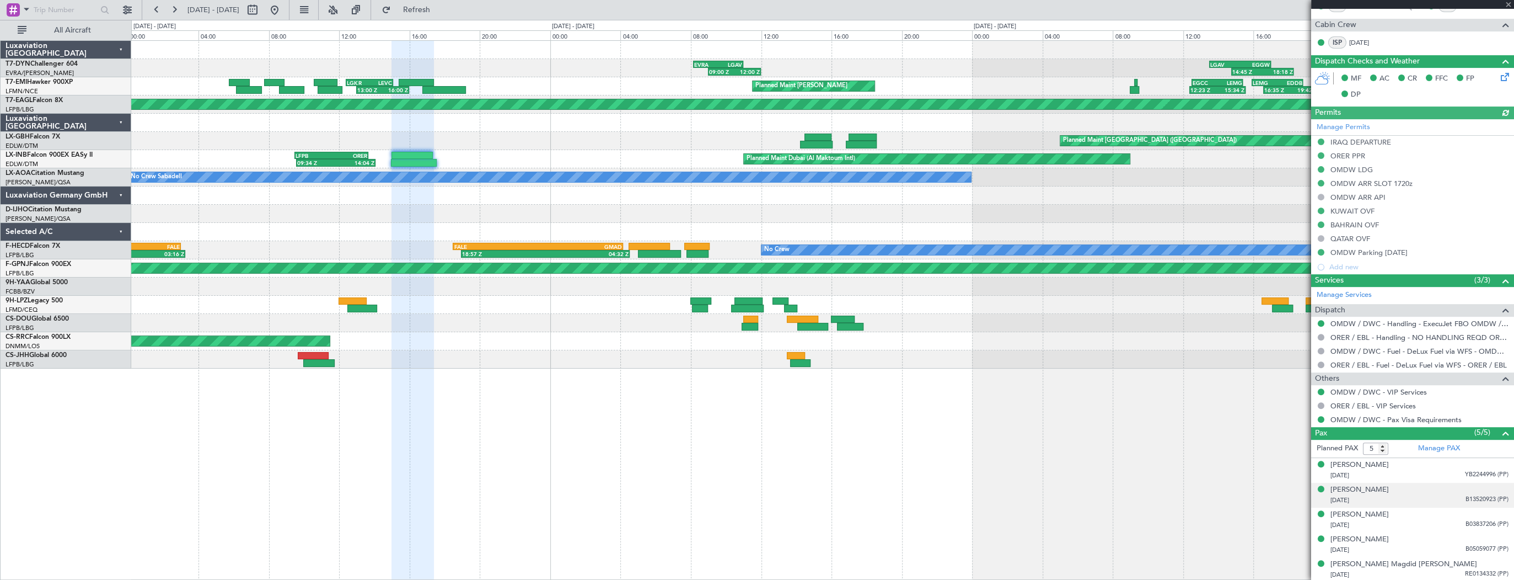
click at [1405, 496] on div "[DATE] B13520923 (PP)" at bounding box center [1420, 500] width 178 height 11
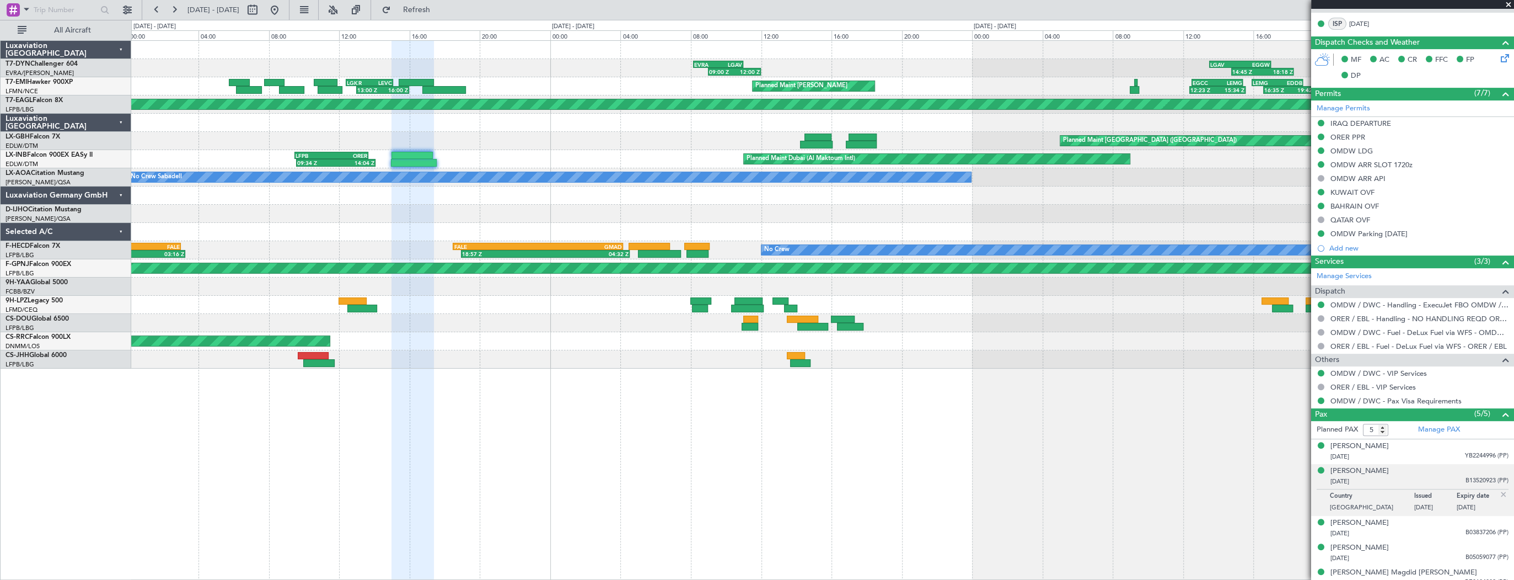
scroll to position [319, 0]
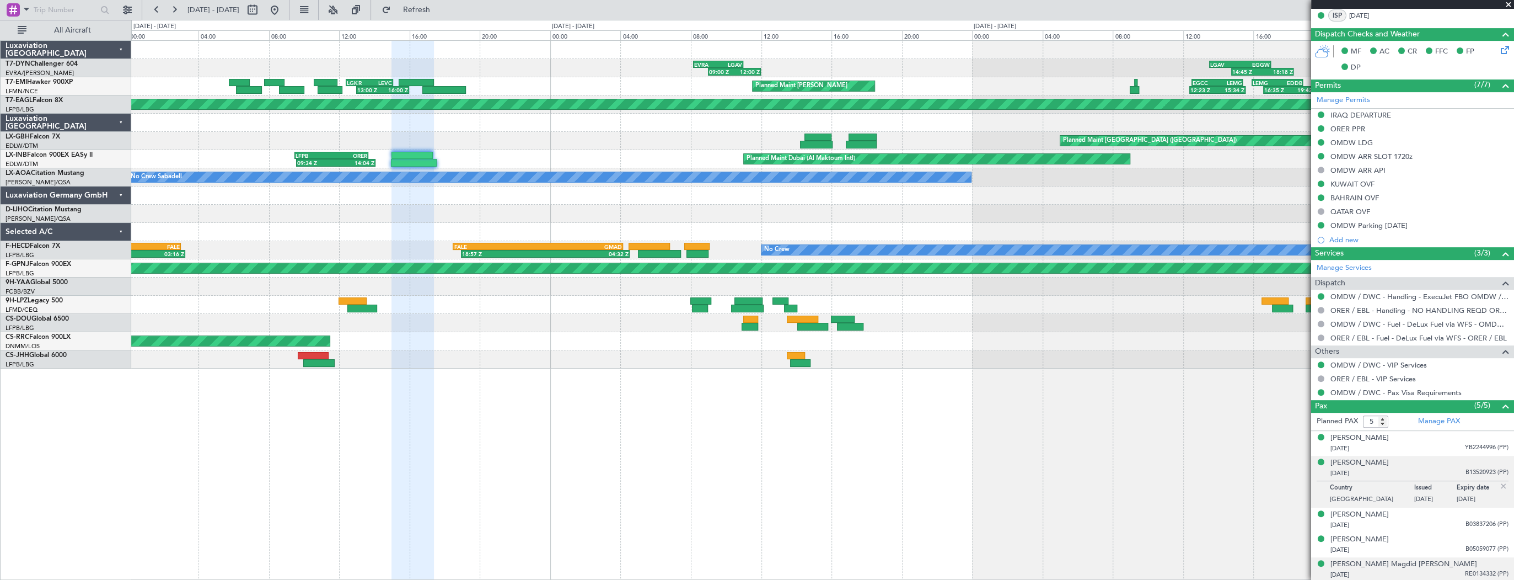
click at [1421, 572] on div "[DATE] RE0134332 (PP)" at bounding box center [1420, 574] width 178 height 11
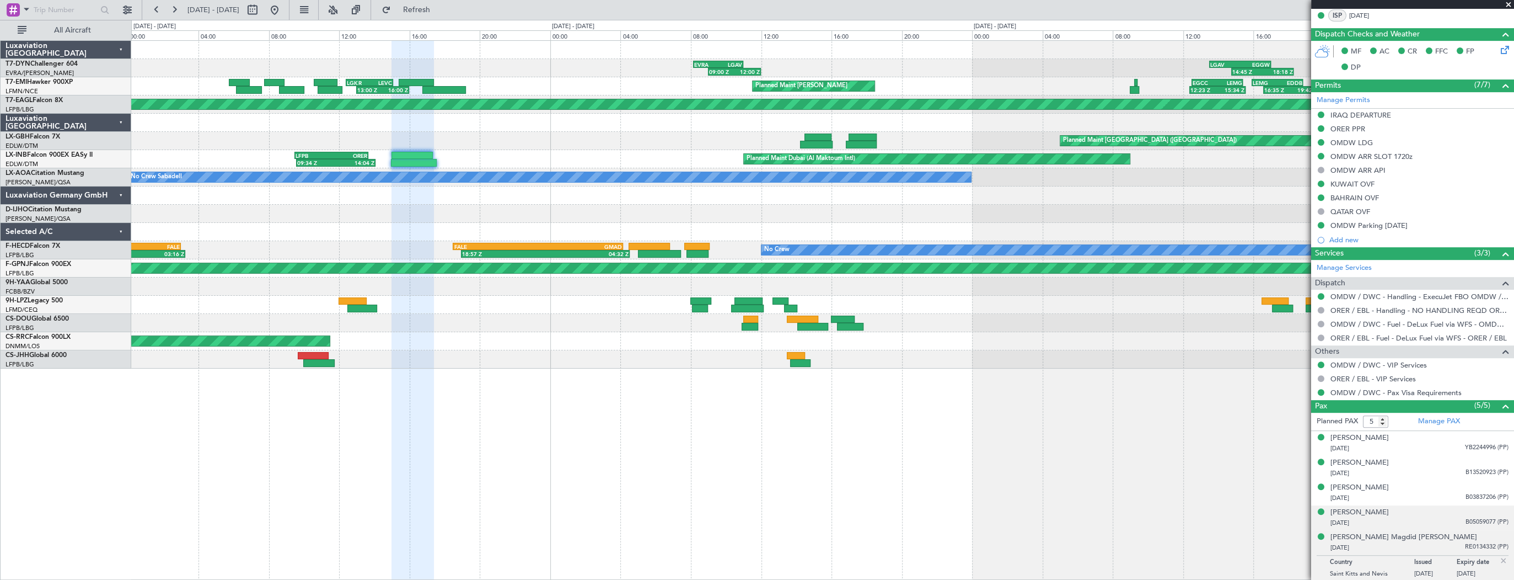
click at [1385, 523] on div "[DATE] B05059077 (PP)" at bounding box center [1420, 522] width 178 height 11
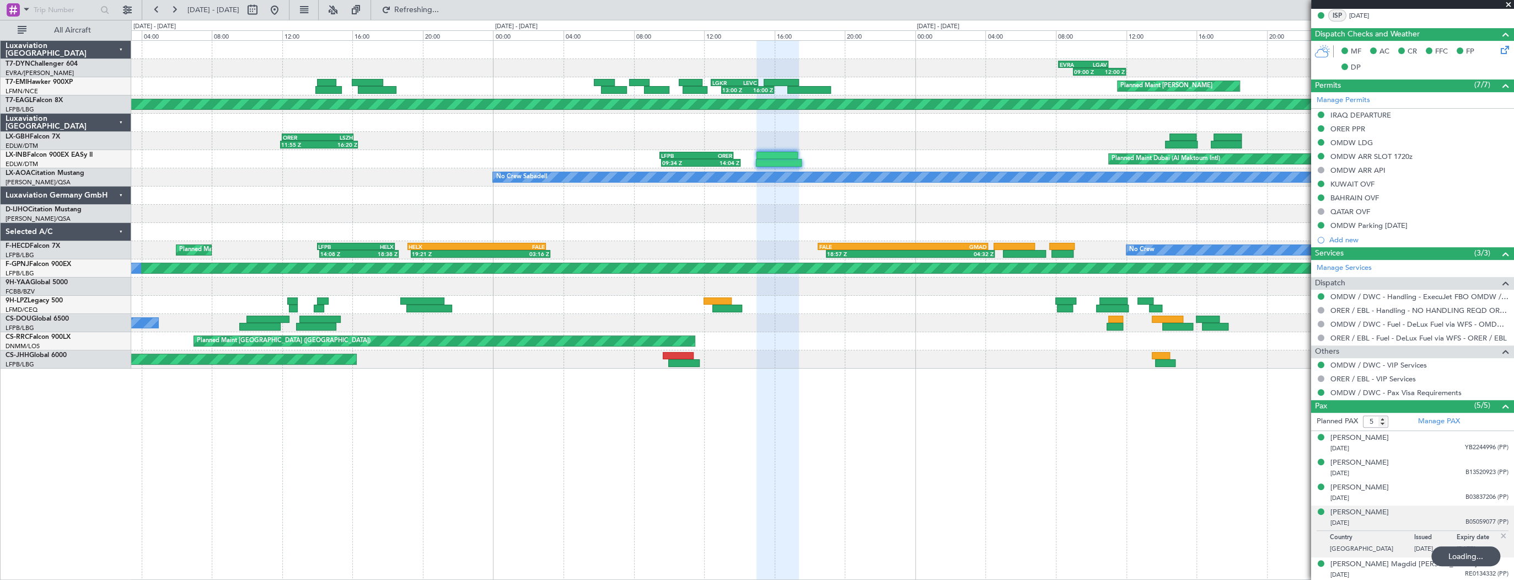
click at [945, 155] on div "Planned Maint Dubai (Al Maktoum Intl) 09:34 Z 14:04 Z LFPB 09:30 Z ORER 13:40 Z" at bounding box center [822, 159] width 1382 height 18
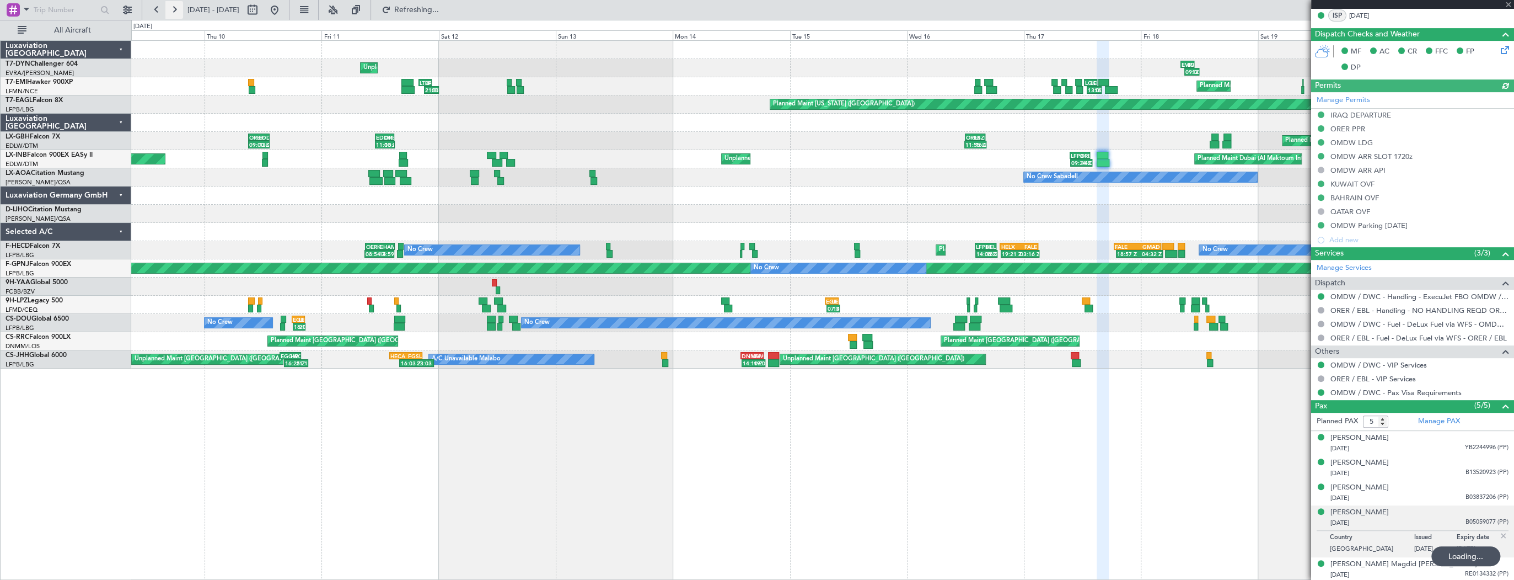
click at [176, 9] on button at bounding box center [174, 10] width 18 height 18
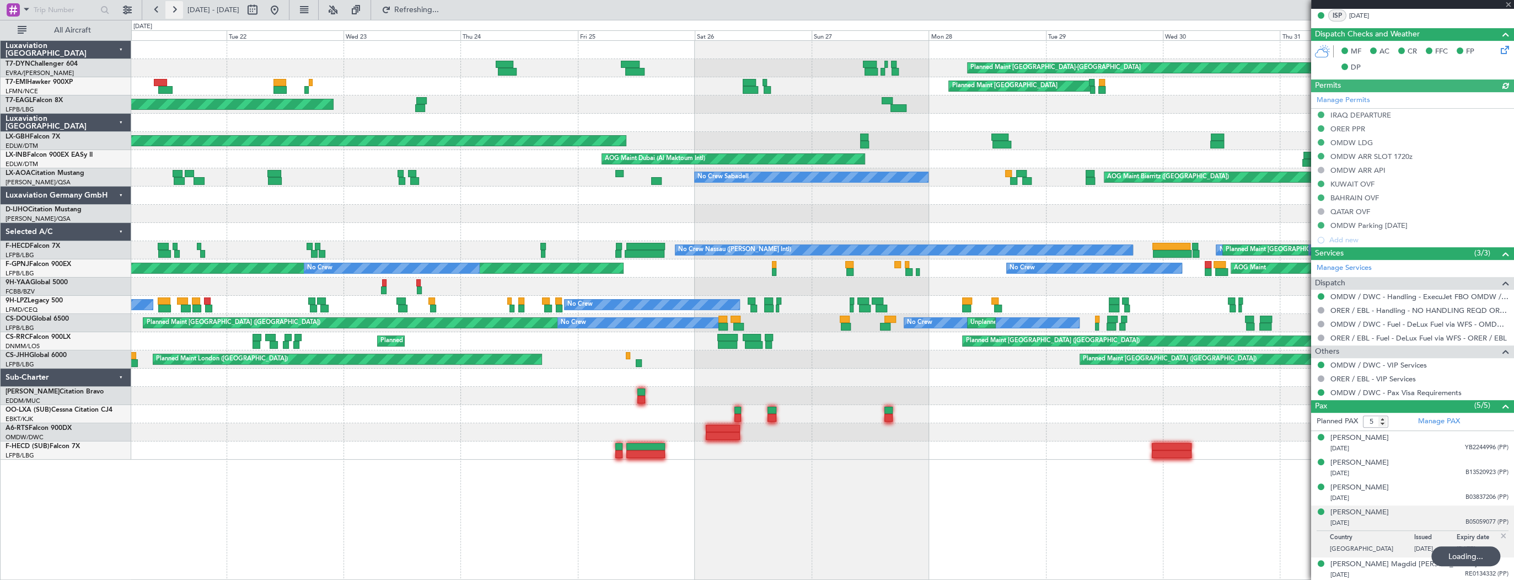
click at [176, 9] on button at bounding box center [174, 10] width 18 height 18
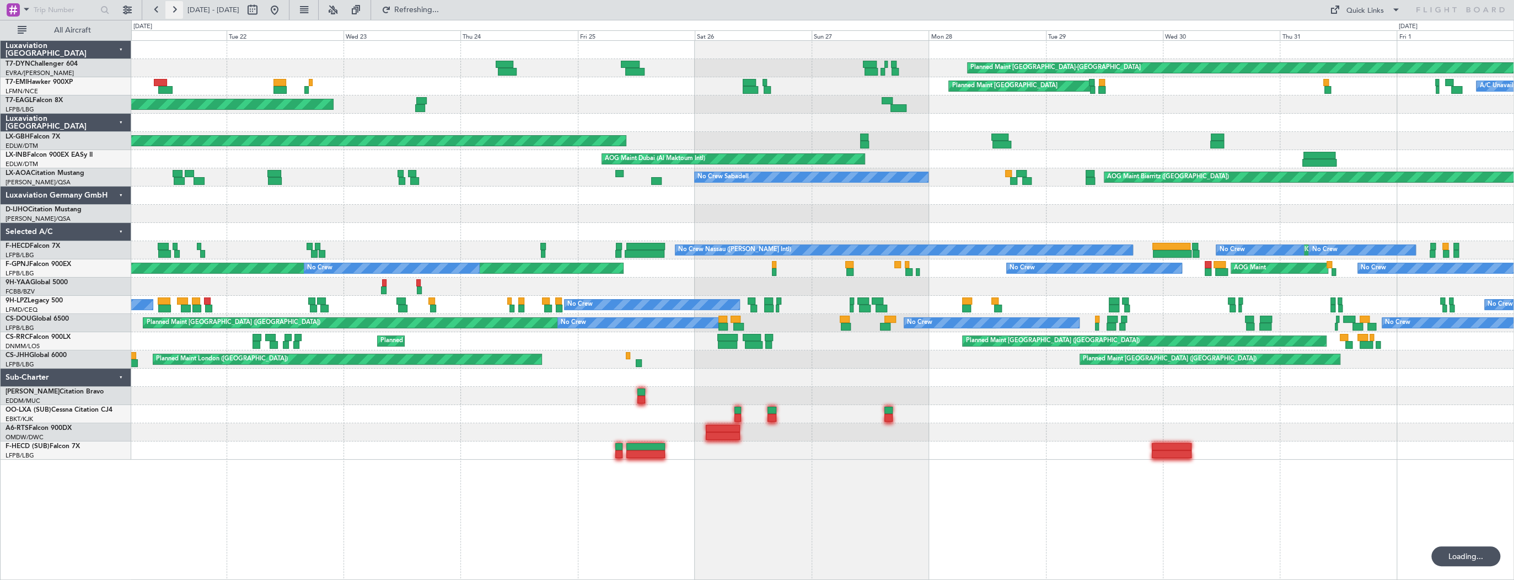
scroll to position [0, 0]
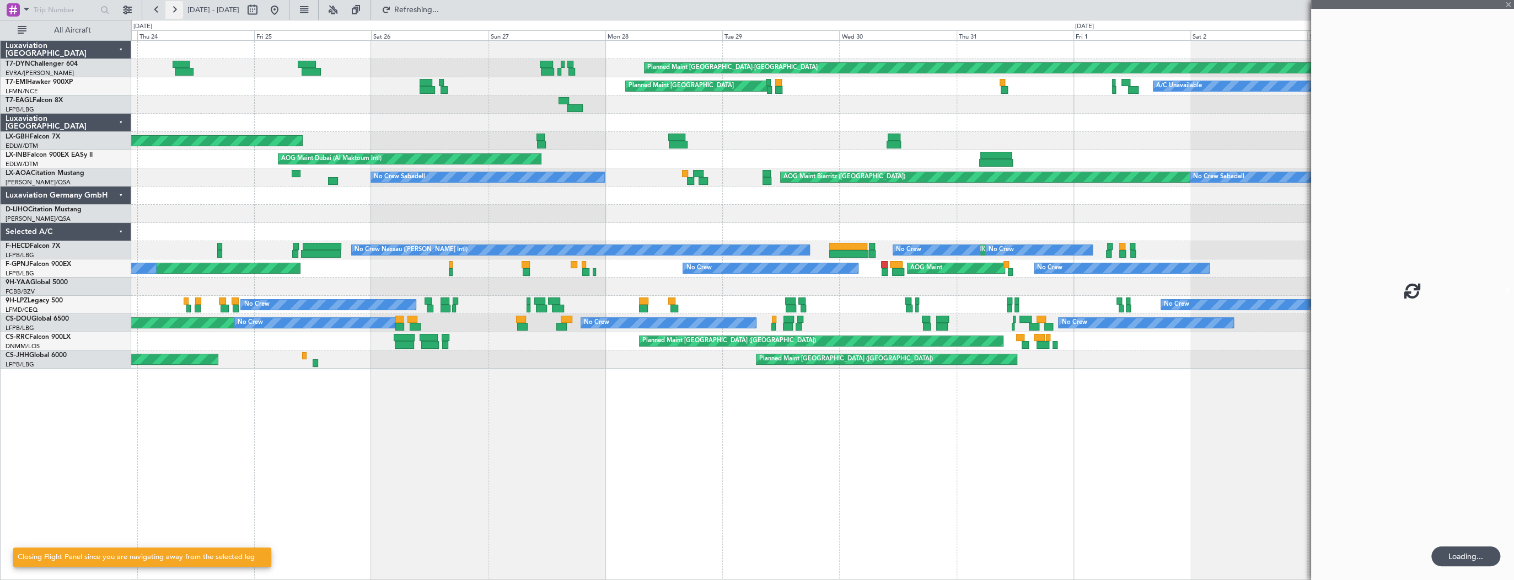
click at [176, 9] on button at bounding box center [174, 10] width 18 height 18
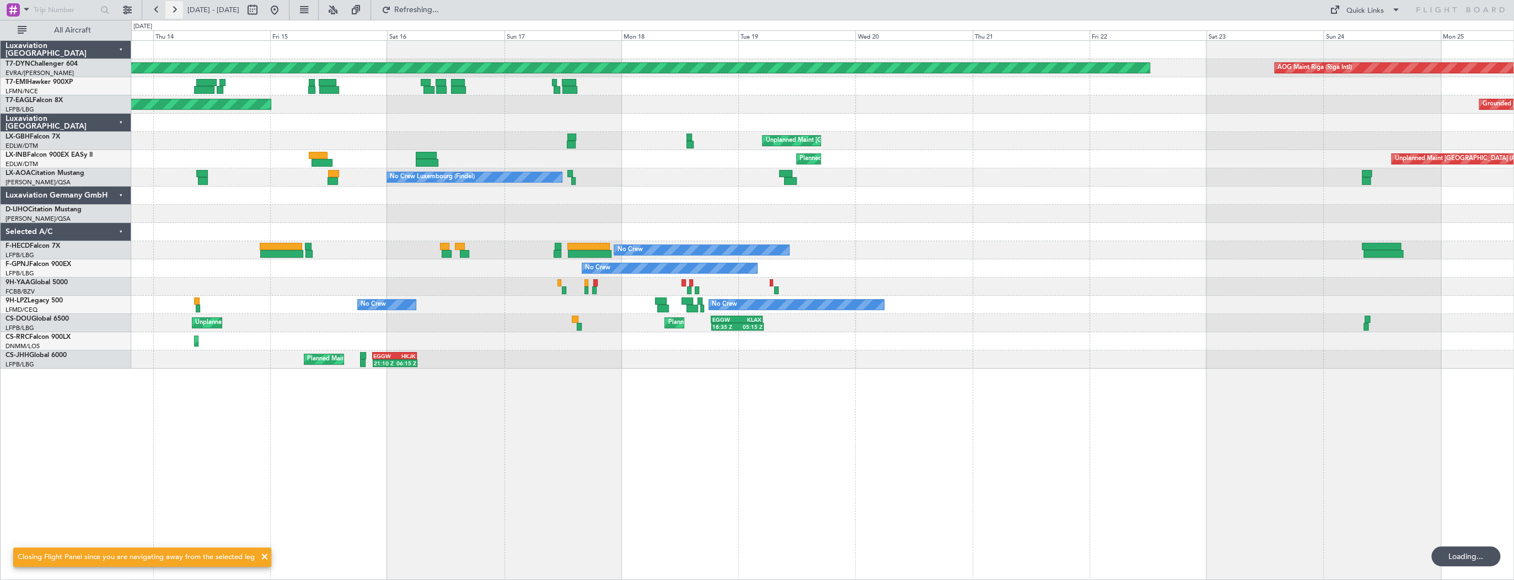
click at [176, 9] on button at bounding box center [174, 10] width 18 height 18
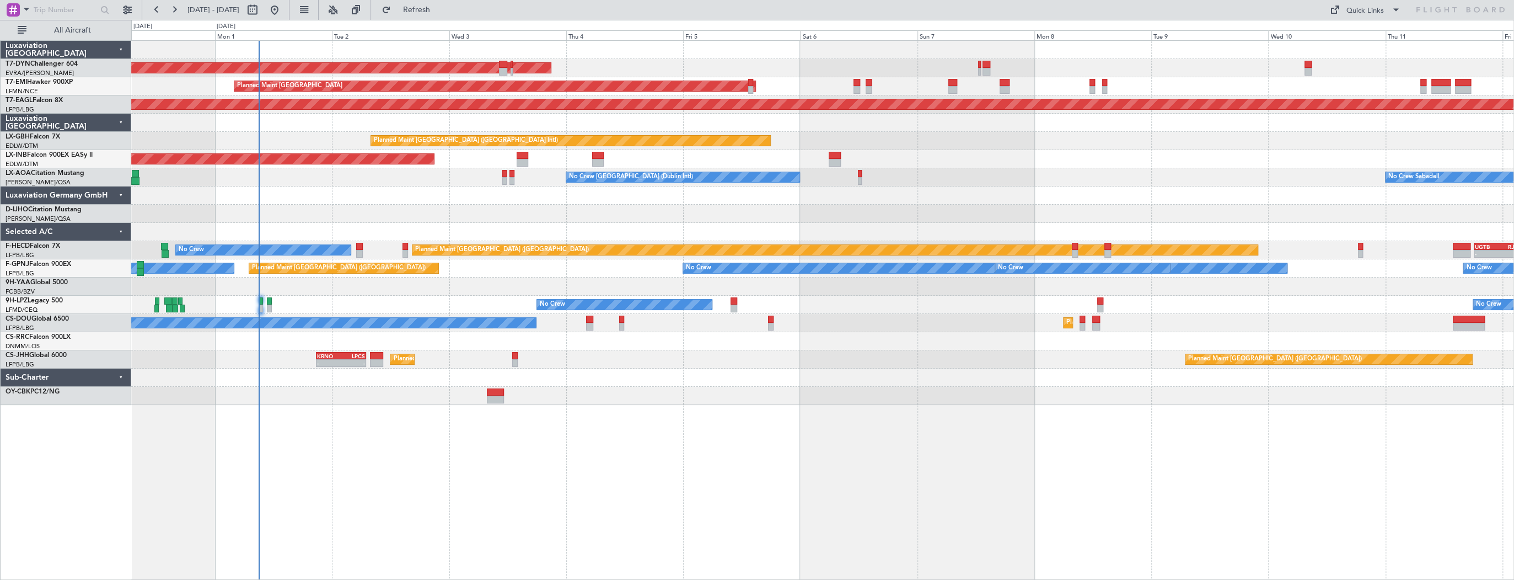
click at [221, 183] on div "AOG Maint Riga (Riga Intl) Planned Maint Zurich Grounded New York (Teterboro) P…" at bounding box center [822, 223] width 1382 height 364
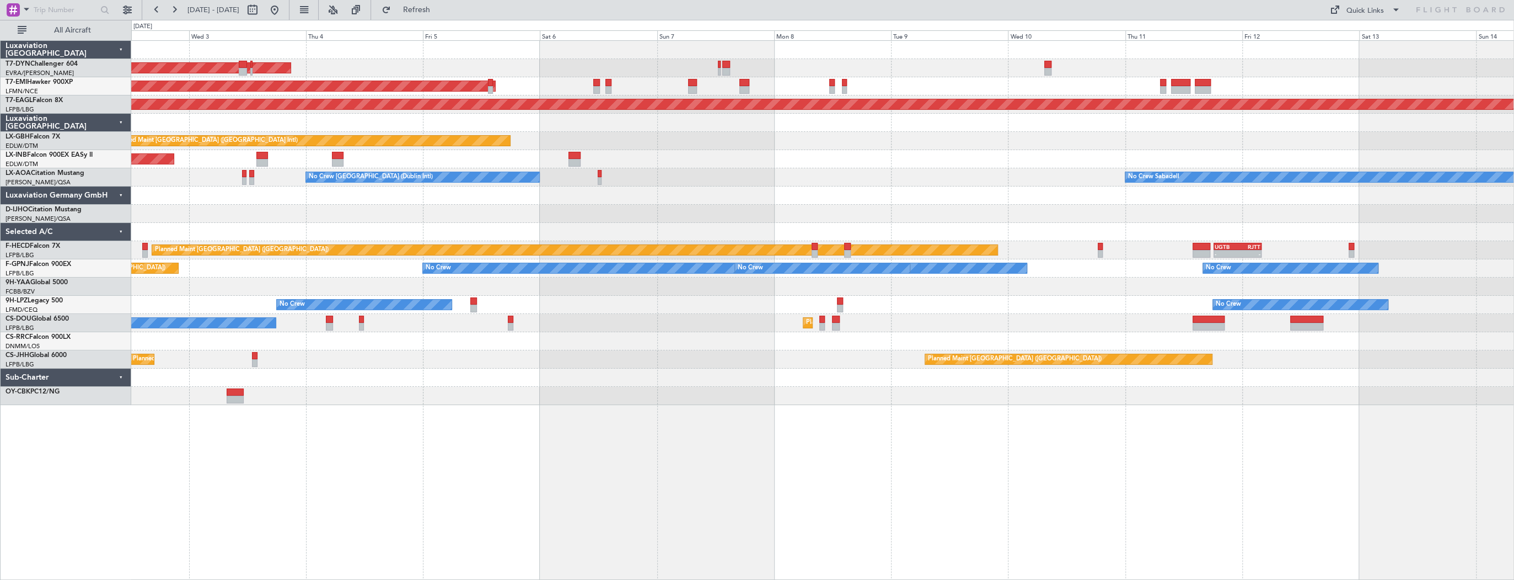
click at [644, 186] on div at bounding box center [822, 195] width 1382 height 18
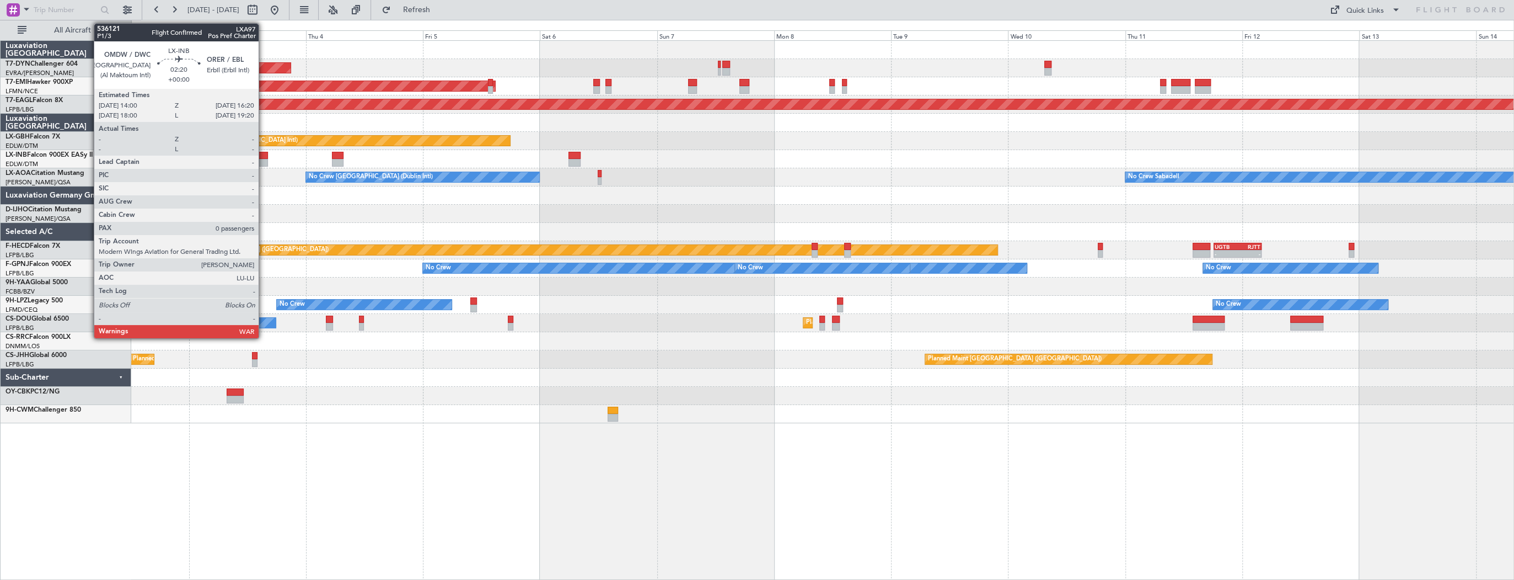
click at [264, 153] on div at bounding box center [262, 156] width 12 height 8
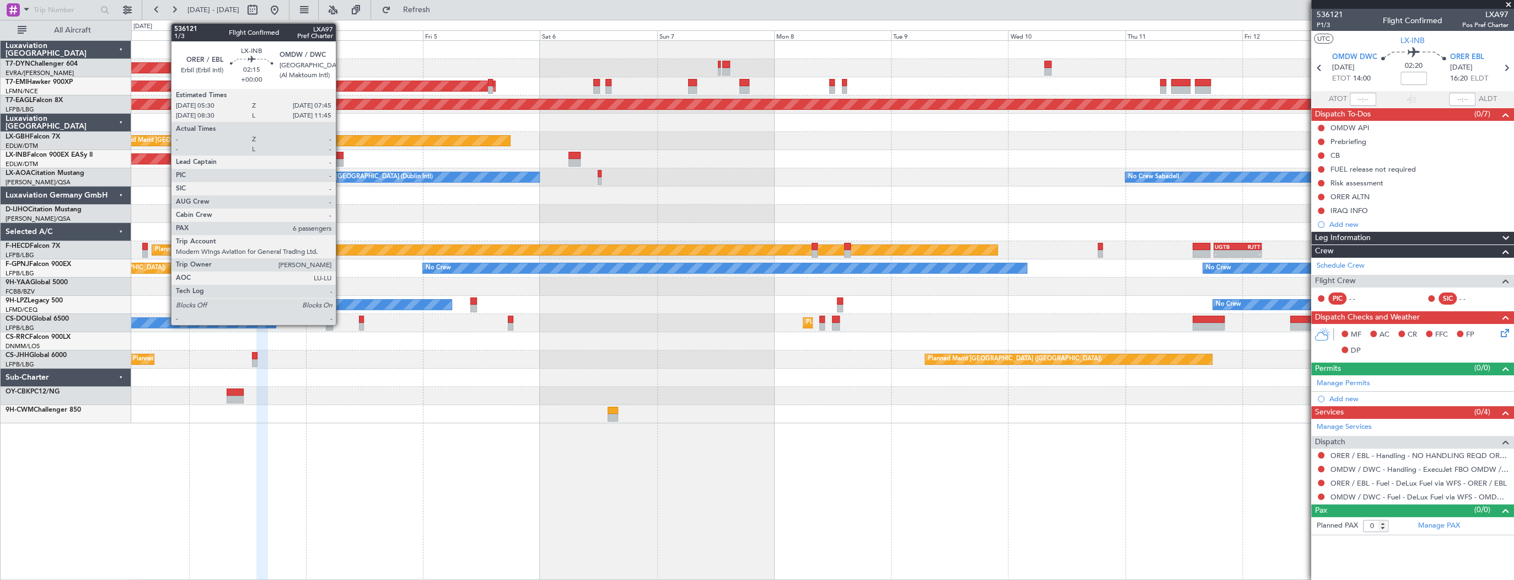
click at [341, 153] on div at bounding box center [337, 156] width 11 height 8
type input "6"
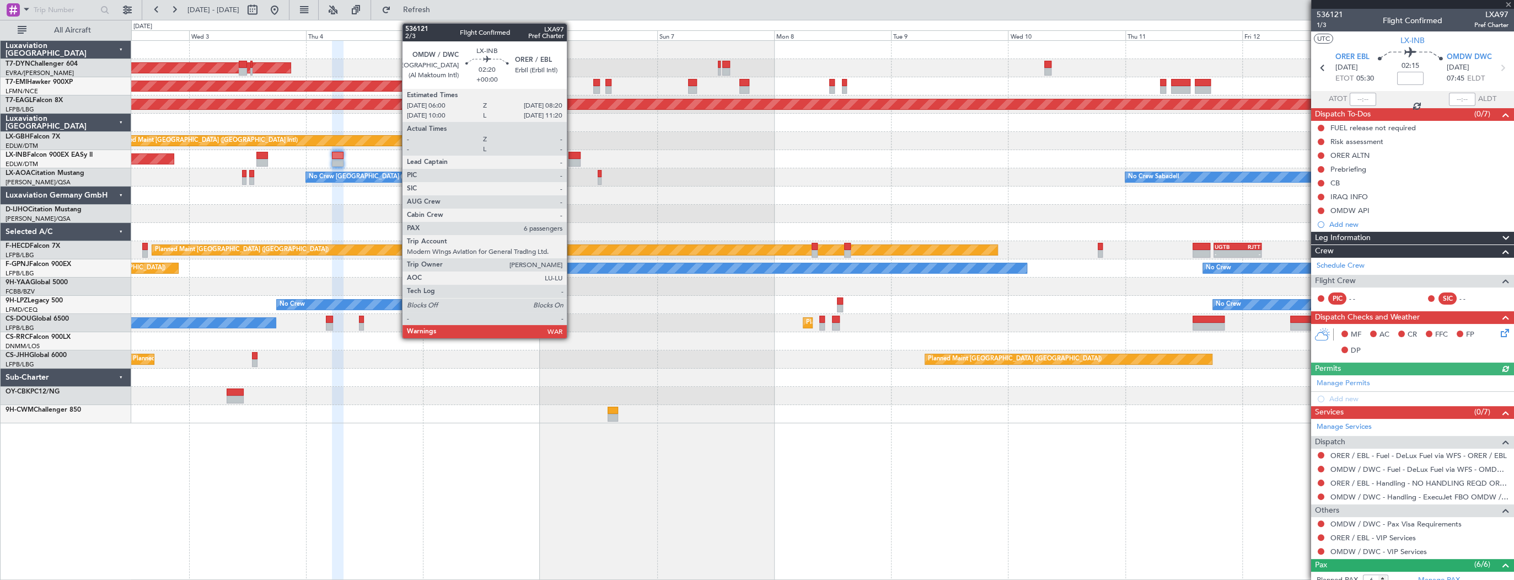
click at [572, 157] on div at bounding box center [575, 156] width 12 height 8
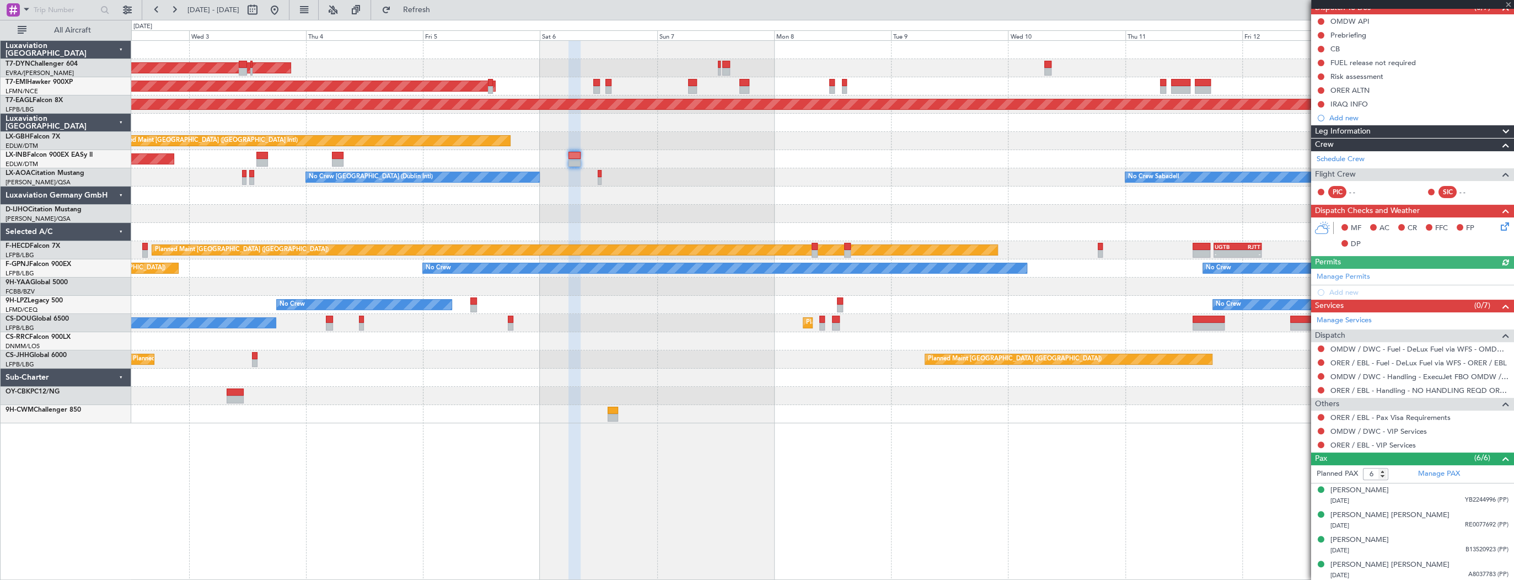
scroll to position [157, 0]
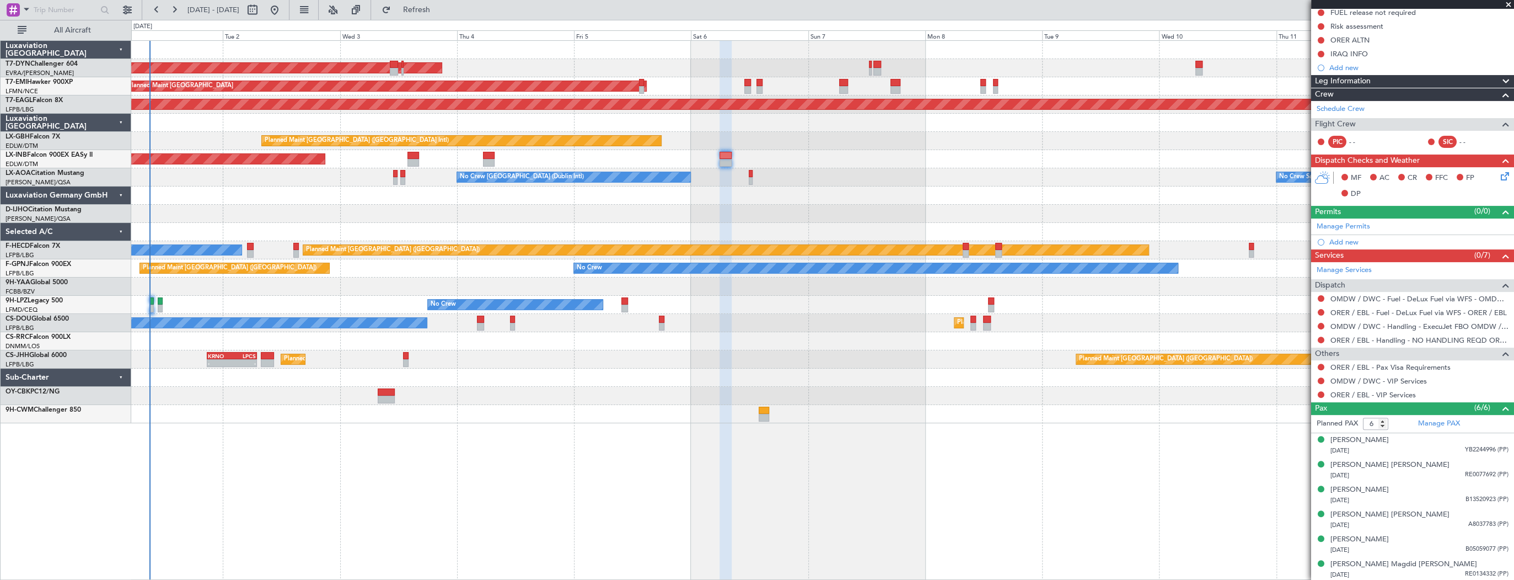
click at [676, 209] on div at bounding box center [822, 214] width 1382 height 18
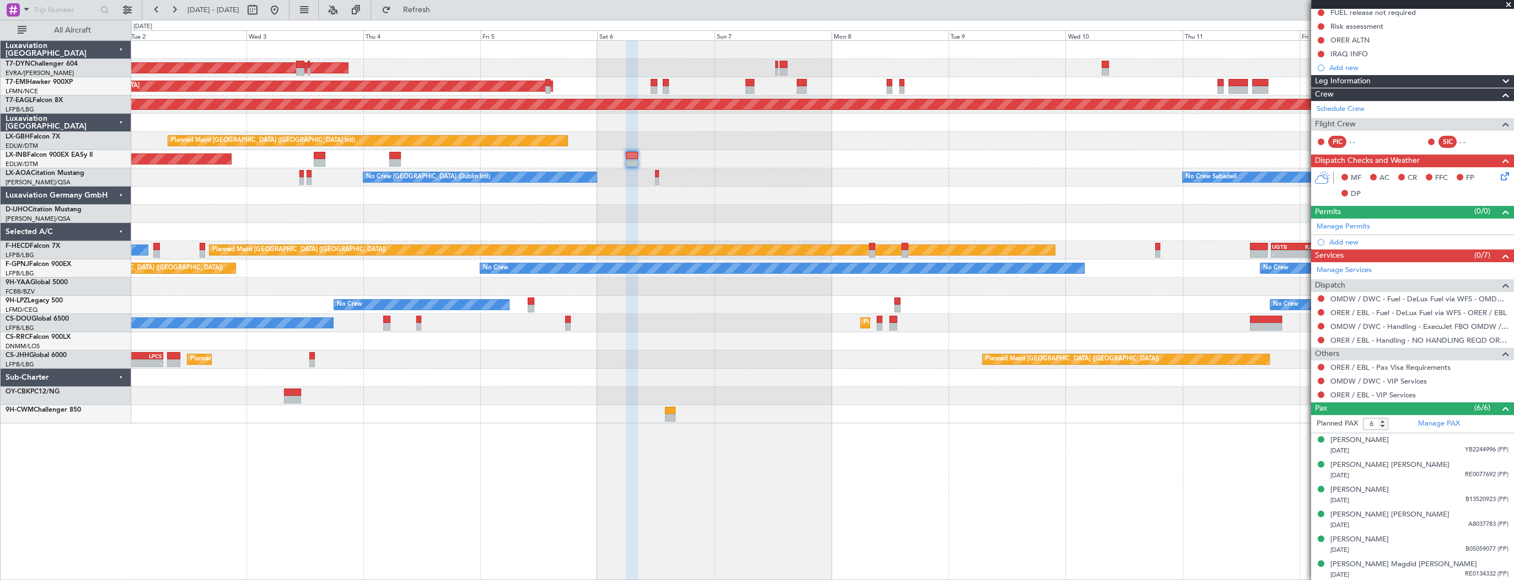
click at [360, 205] on div at bounding box center [822, 214] width 1382 height 18
click at [1414, 514] on div "[PERSON_NAME] [PERSON_NAME]" at bounding box center [1390, 514] width 119 height 11
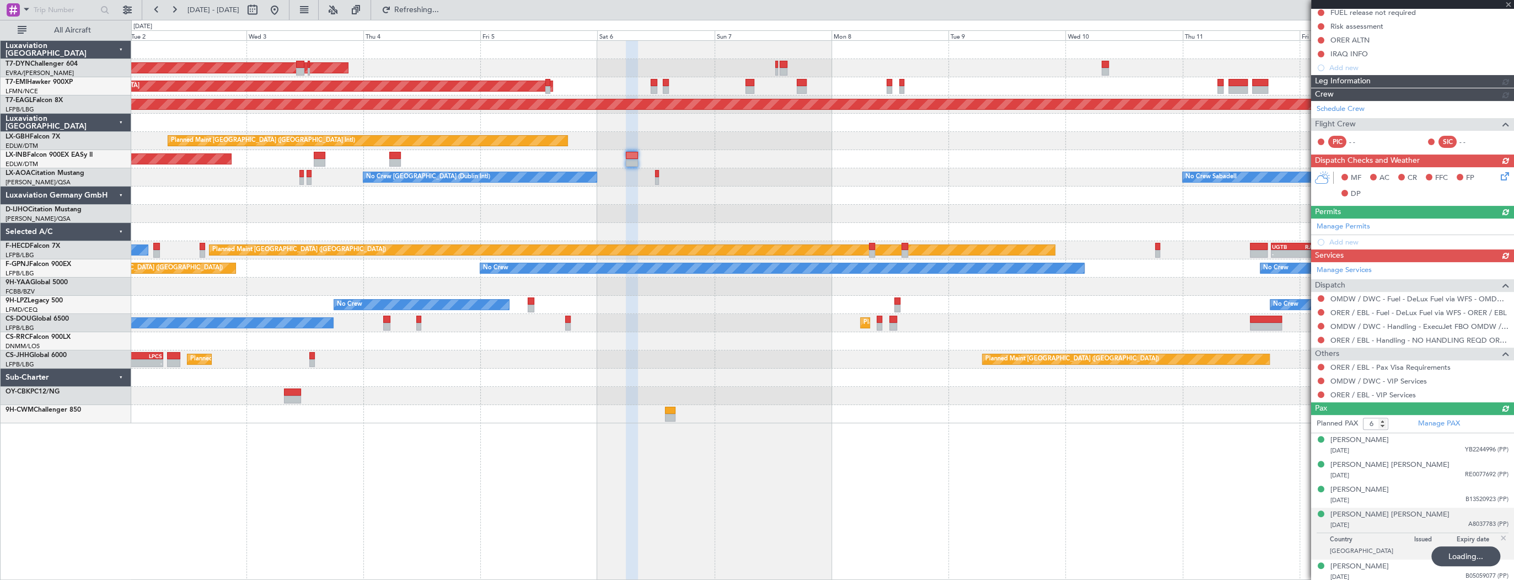
scroll to position [183, 0]
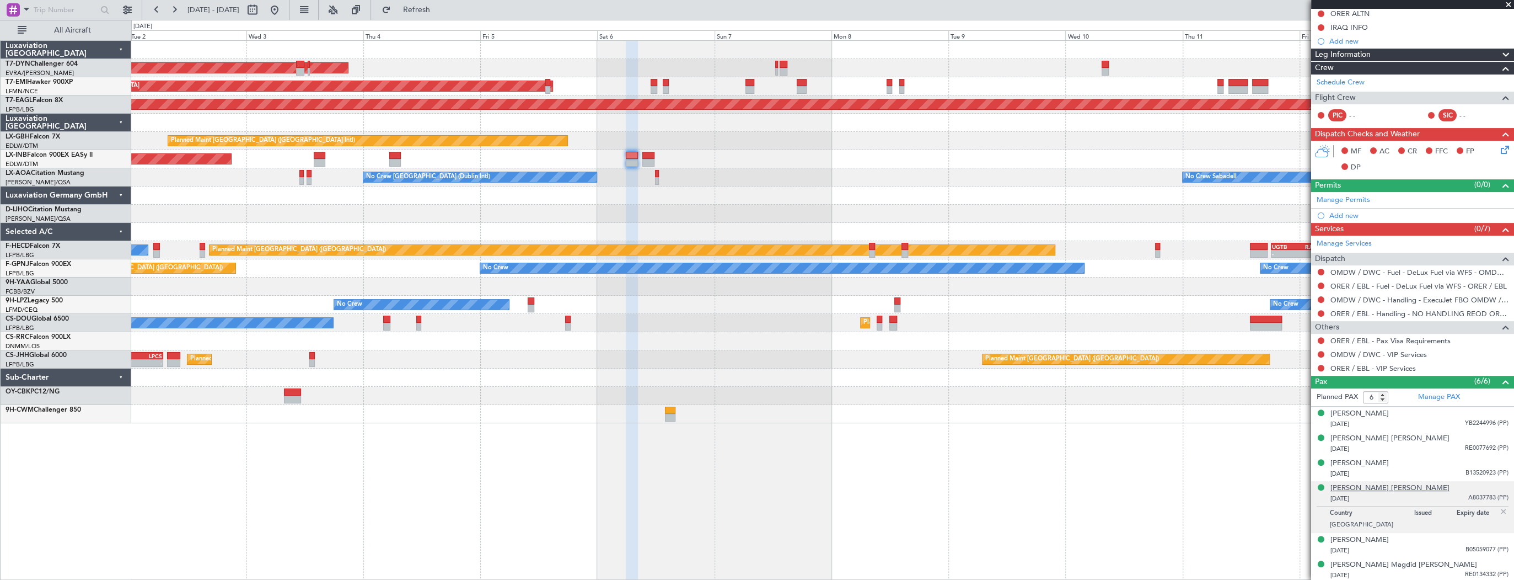
click at [1389, 483] on div "[PERSON_NAME] [PERSON_NAME]" at bounding box center [1390, 488] width 119 height 11
click at [1429, 394] on link "Manage PAX" at bounding box center [1439, 397] width 42 height 11
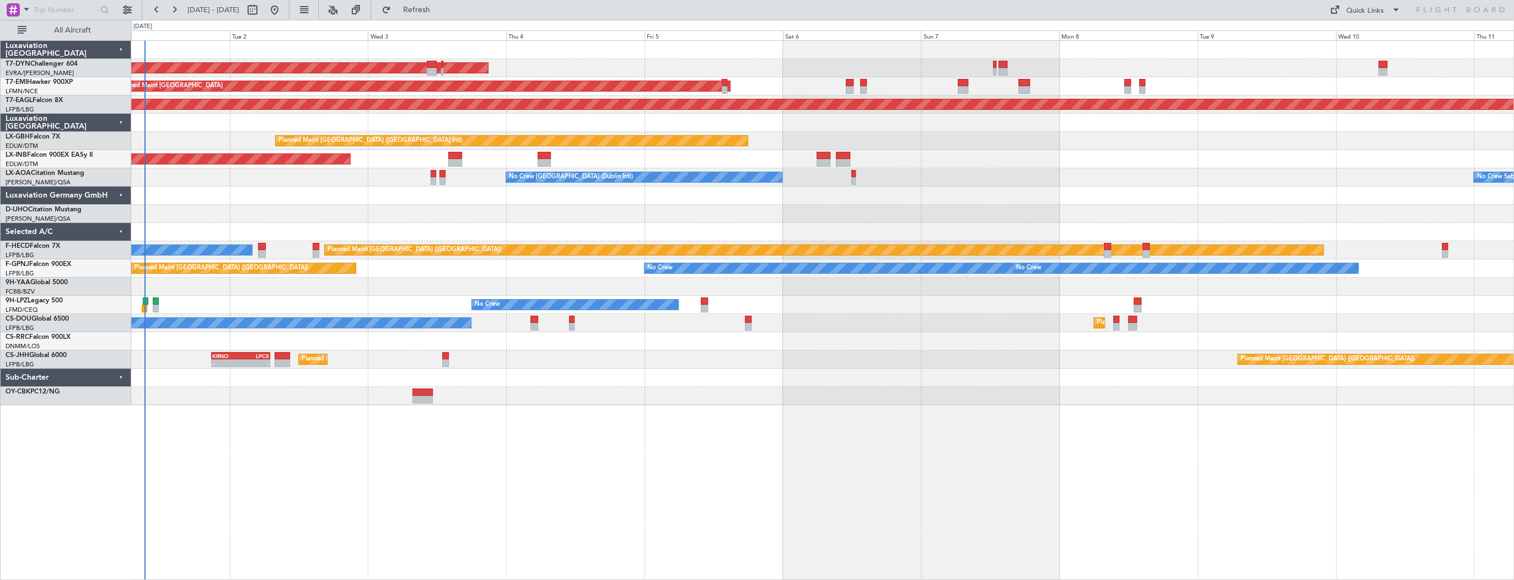
click at [351, 185] on div "AOG Maint Riga (Riga Intl) Planned Maint [GEOGRAPHIC_DATA] Grounded [US_STATE] …" at bounding box center [822, 223] width 1382 height 364
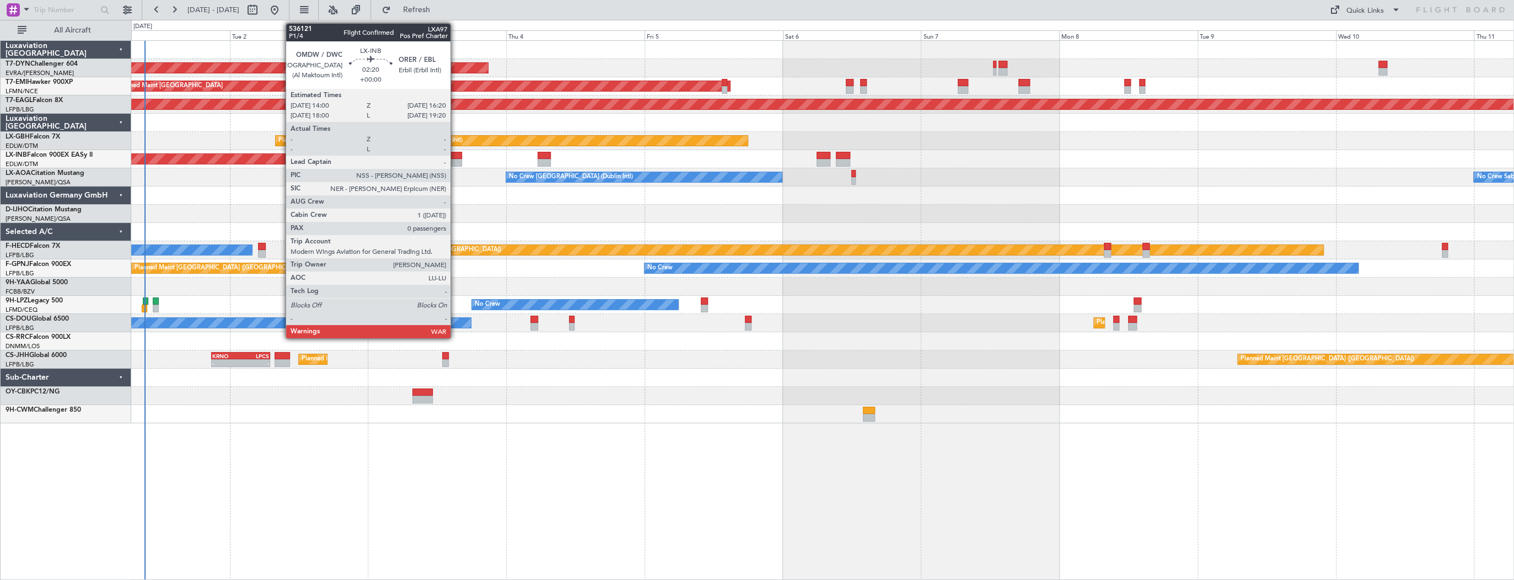
click at [455, 154] on div at bounding box center [455, 156] width 14 height 8
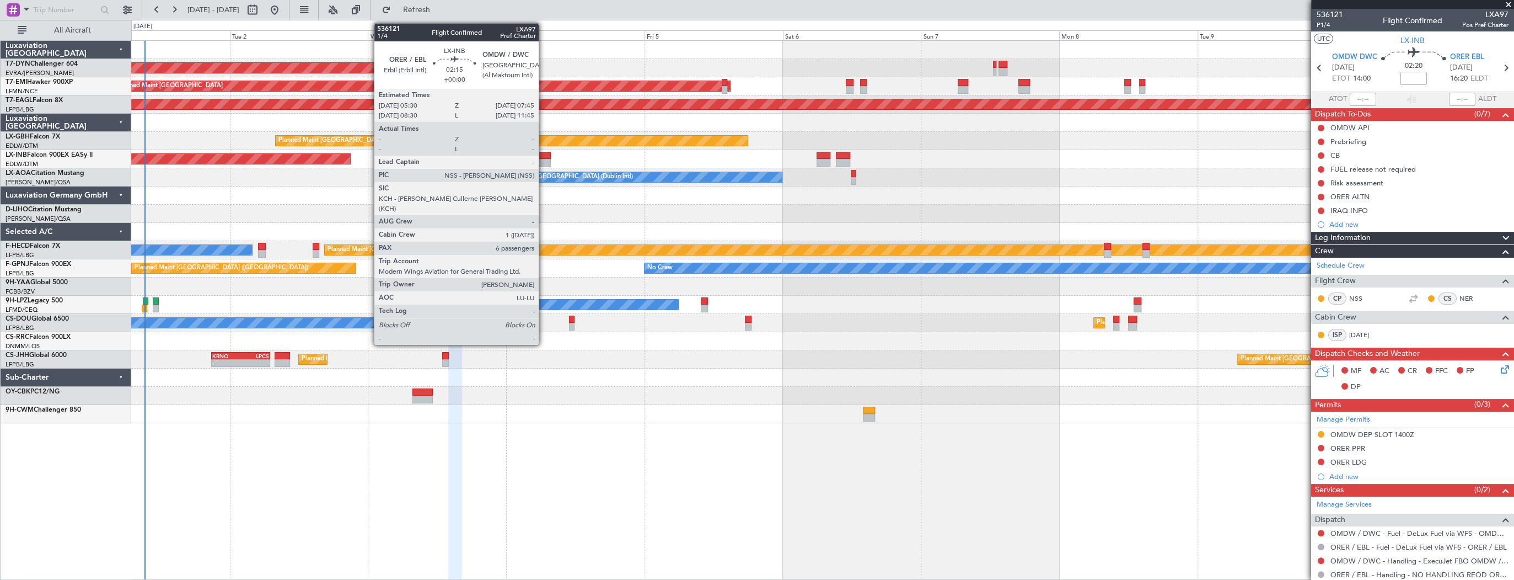
click at [544, 157] on div at bounding box center [544, 156] width 13 height 8
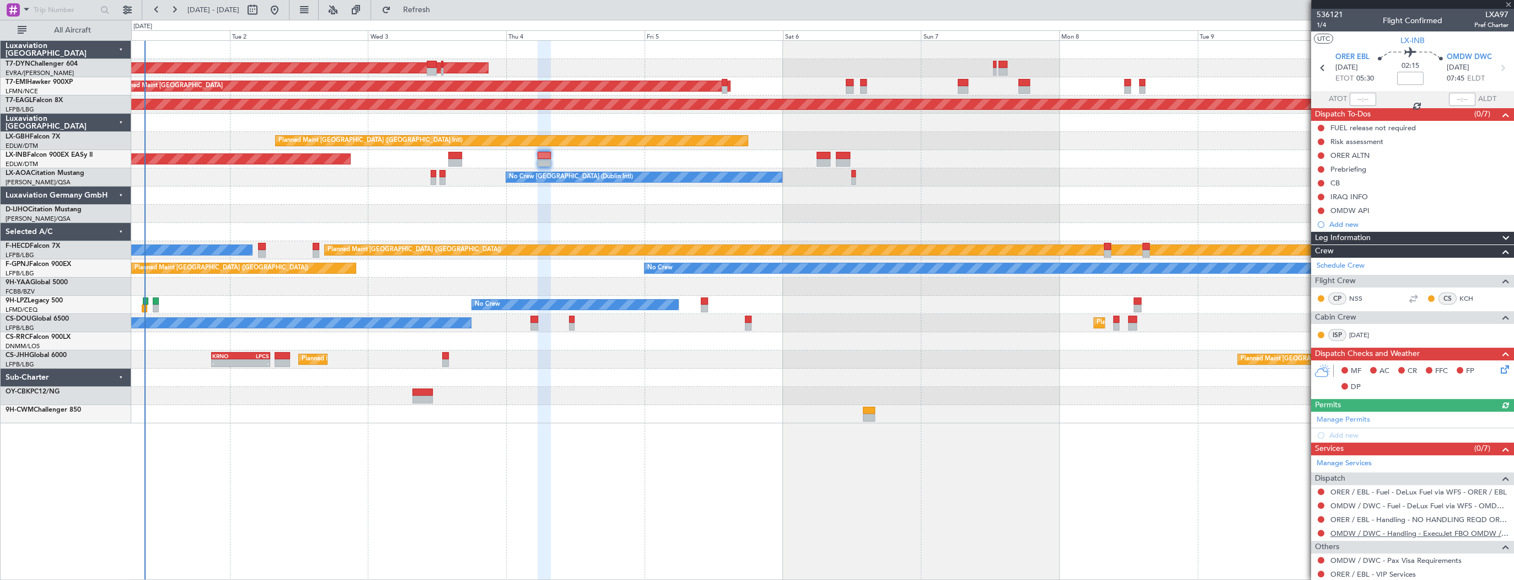
scroll to position [176, 0]
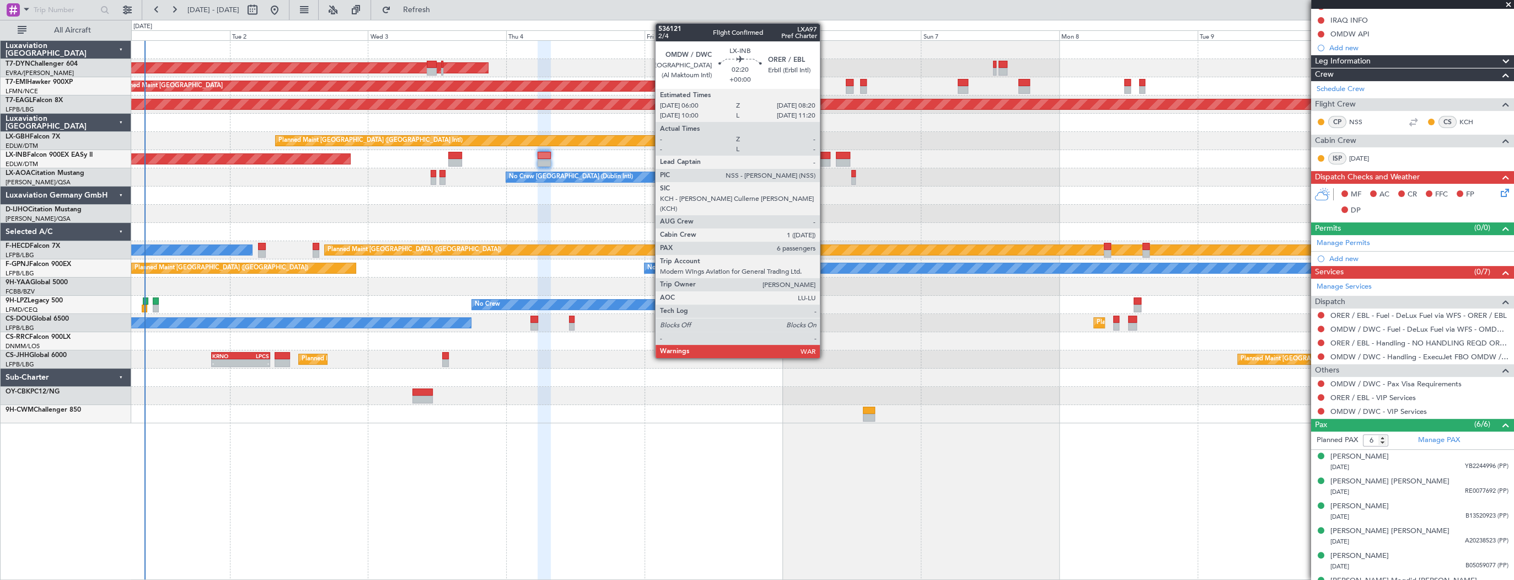
click at [825, 157] on div at bounding box center [824, 156] width 14 height 8
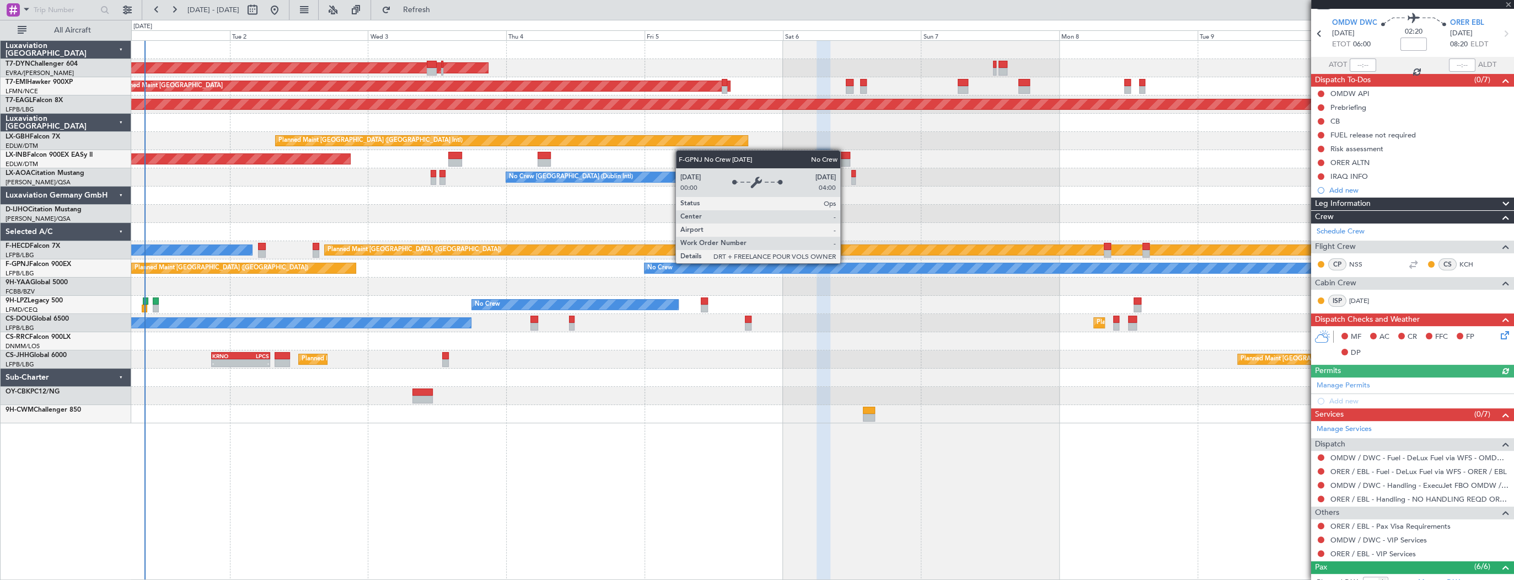
scroll to position [0, 0]
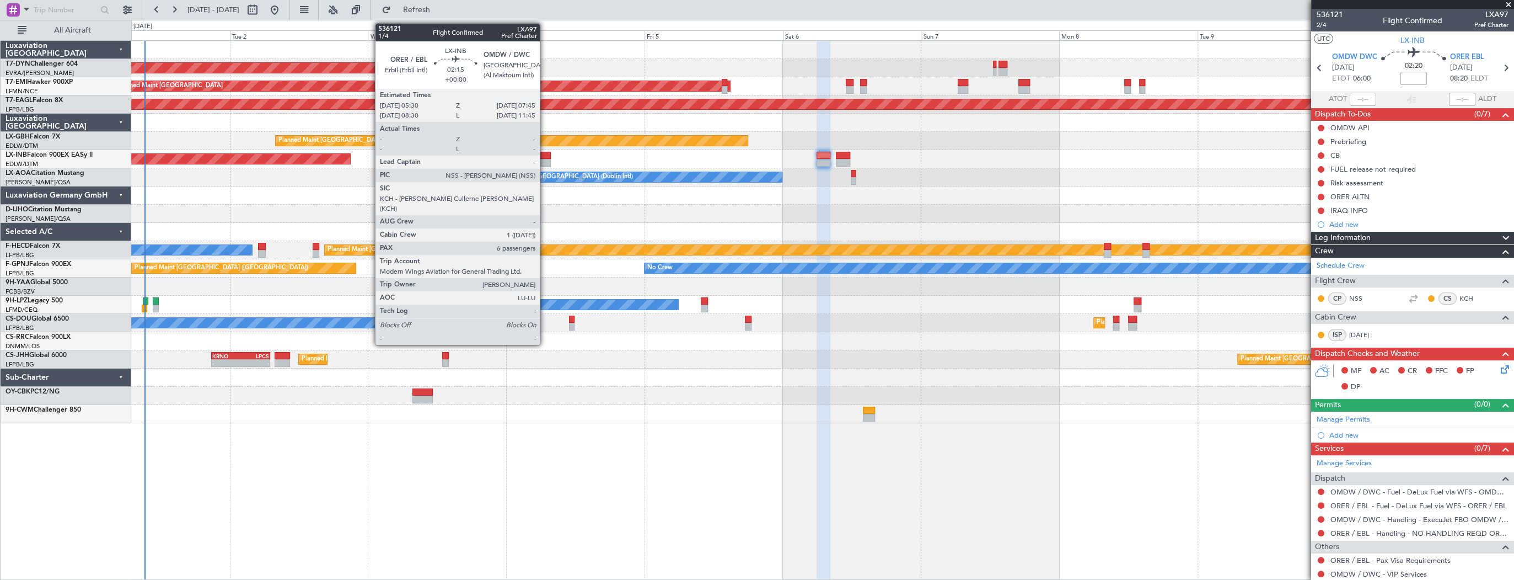
click at [545, 156] on div at bounding box center [544, 156] width 13 height 8
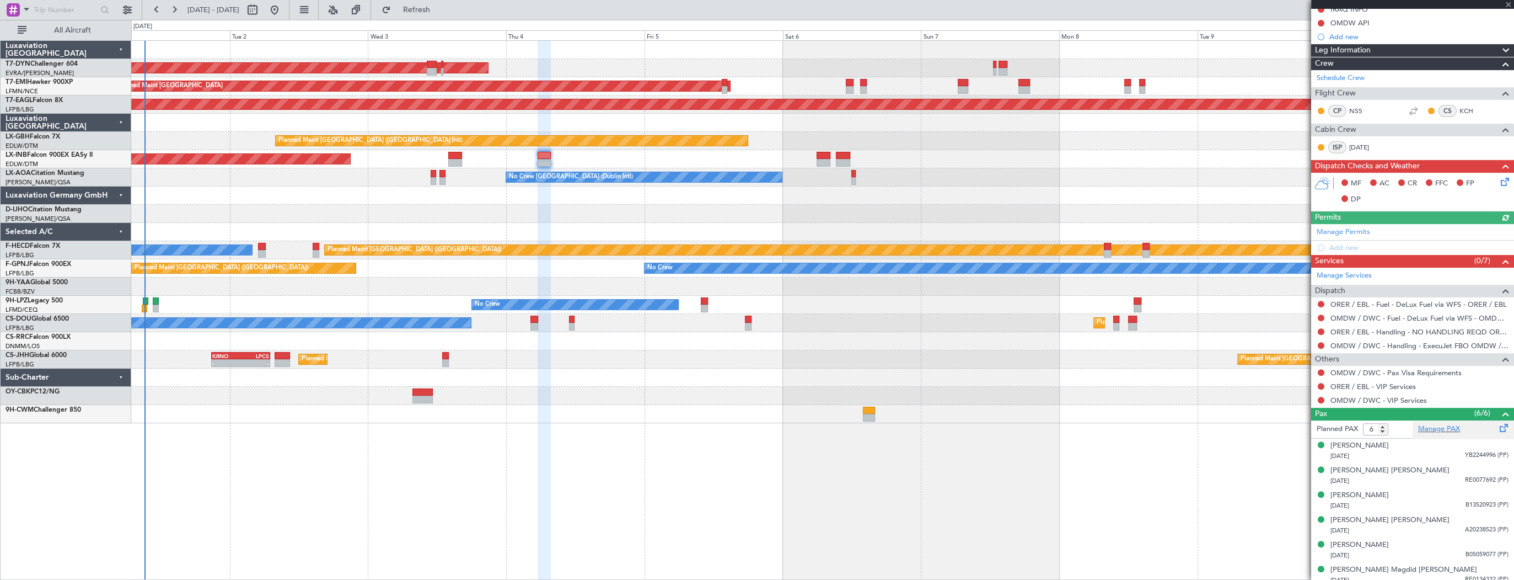
scroll to position [193, 0]
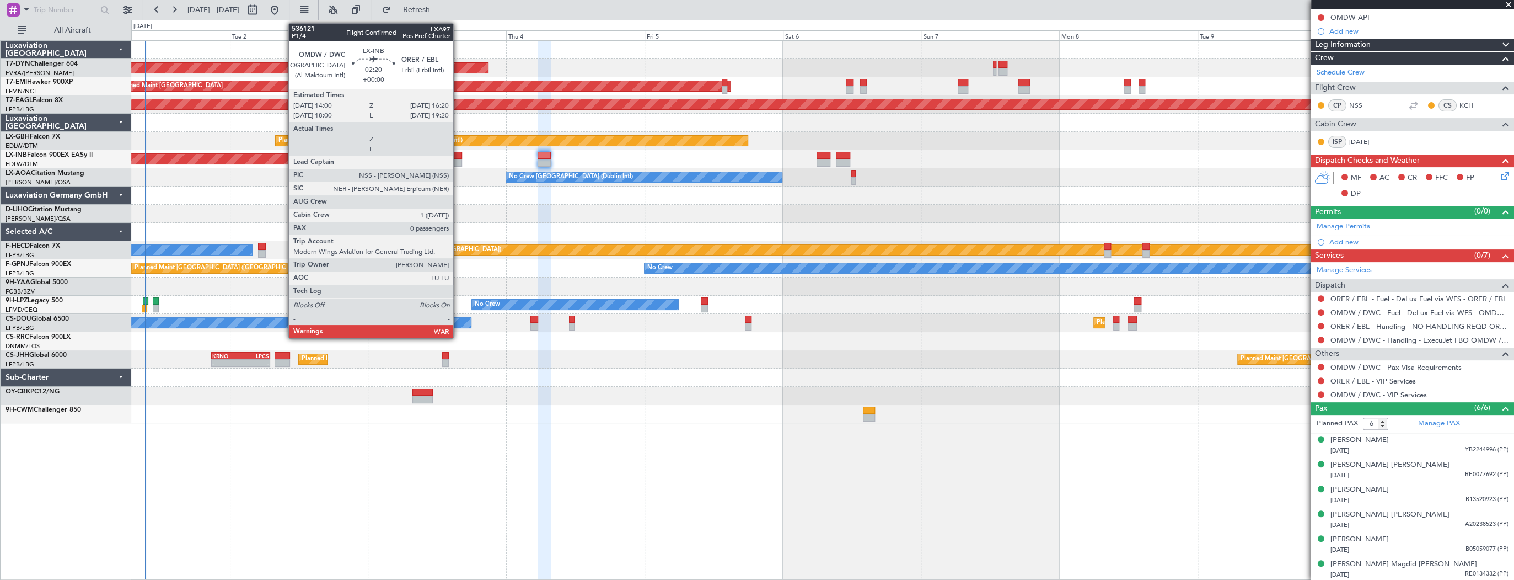
click at [458, 157] on div at bounding box center [455, 156] width 14 height 8
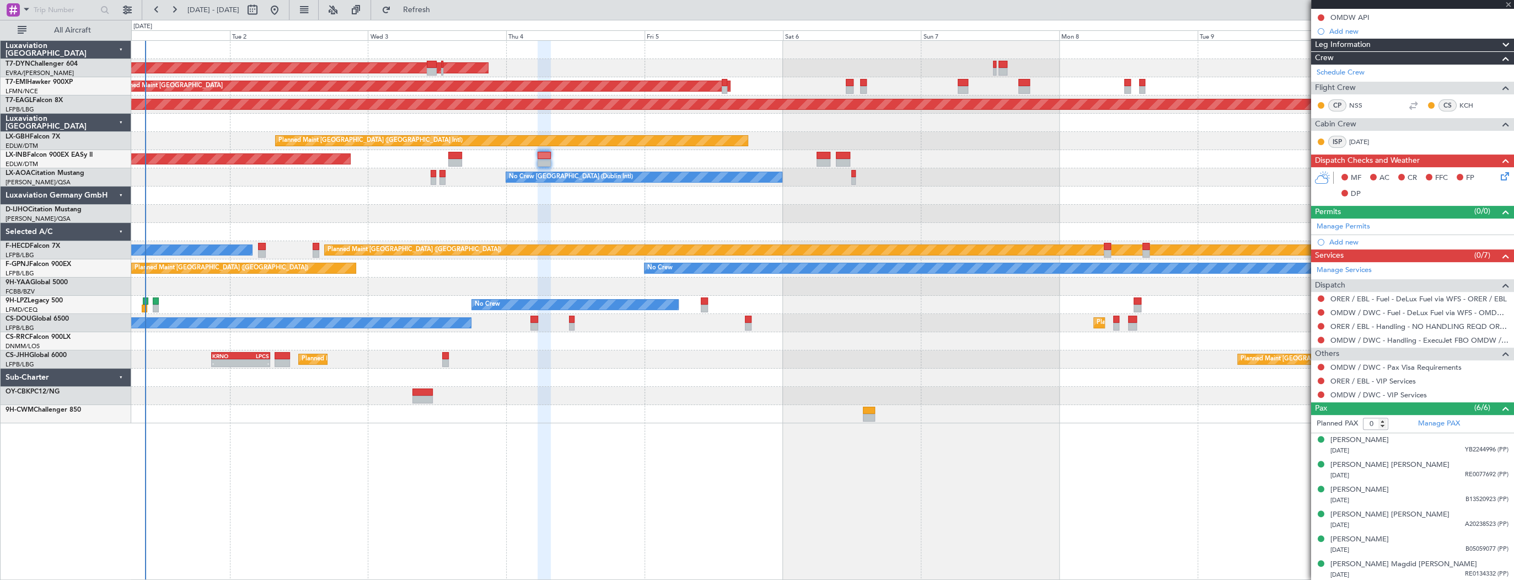
scroll to position [0, 0]
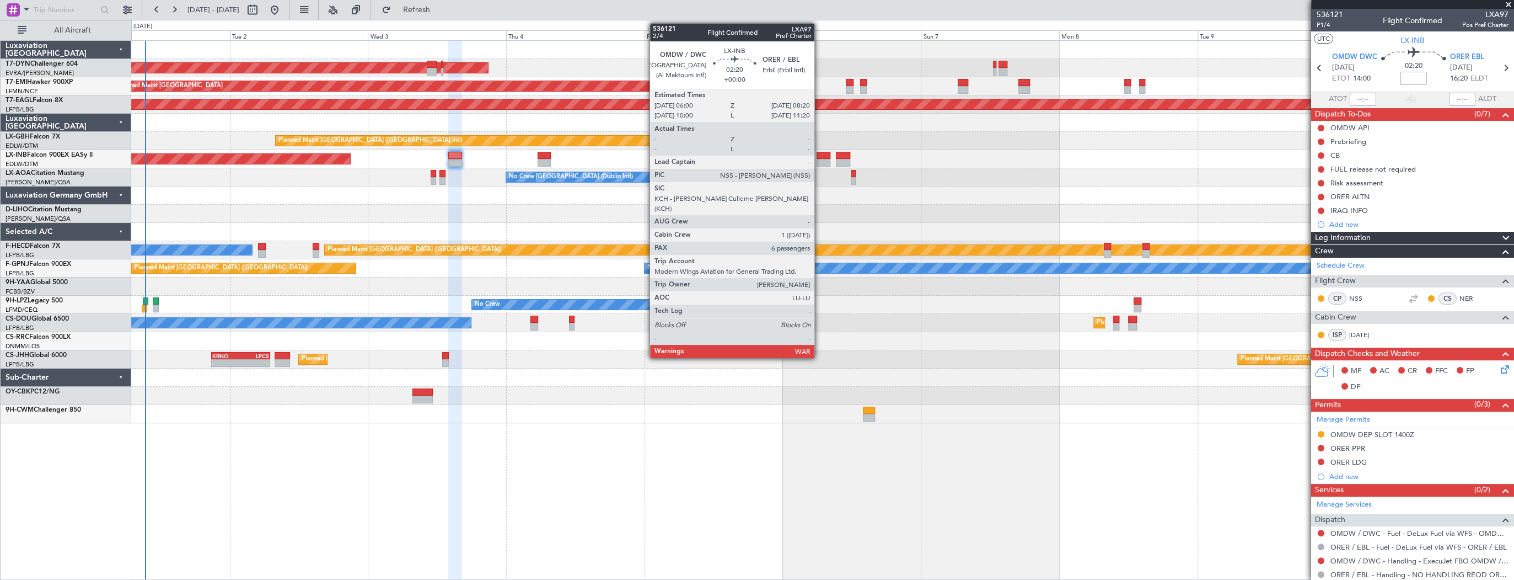
click at [823, 155] on div at bounding box center [824, 156] width 14 height 8
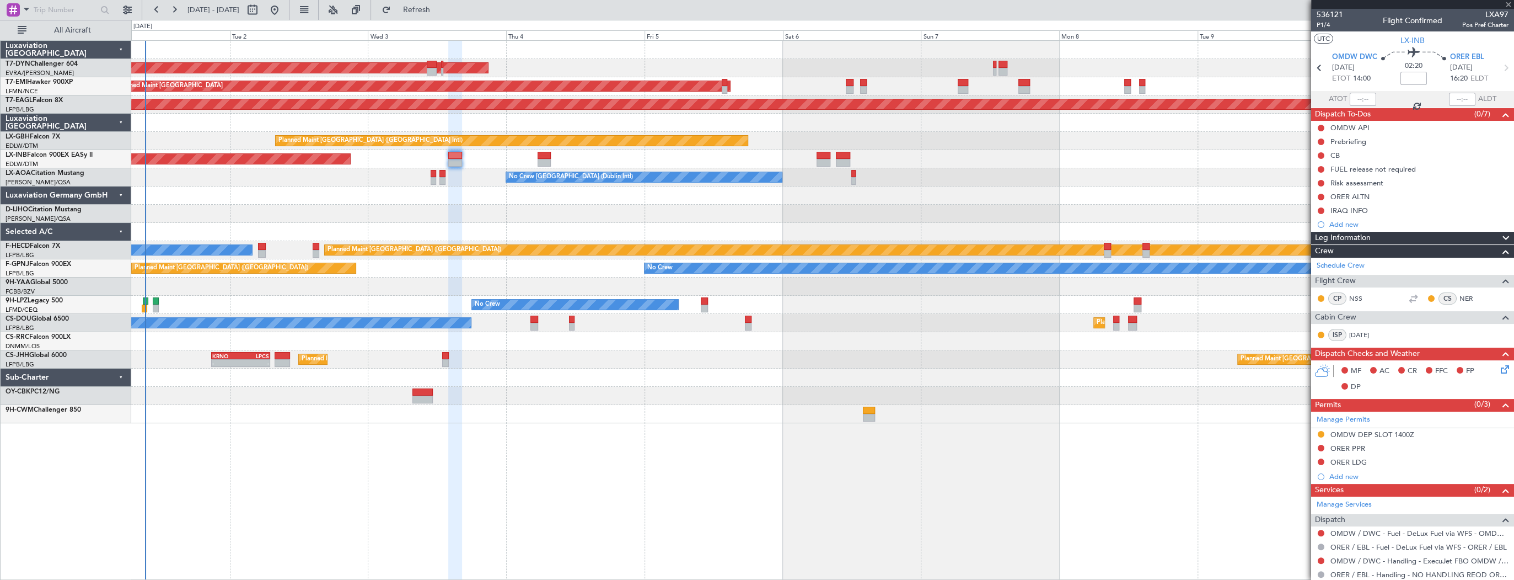
type input "6"
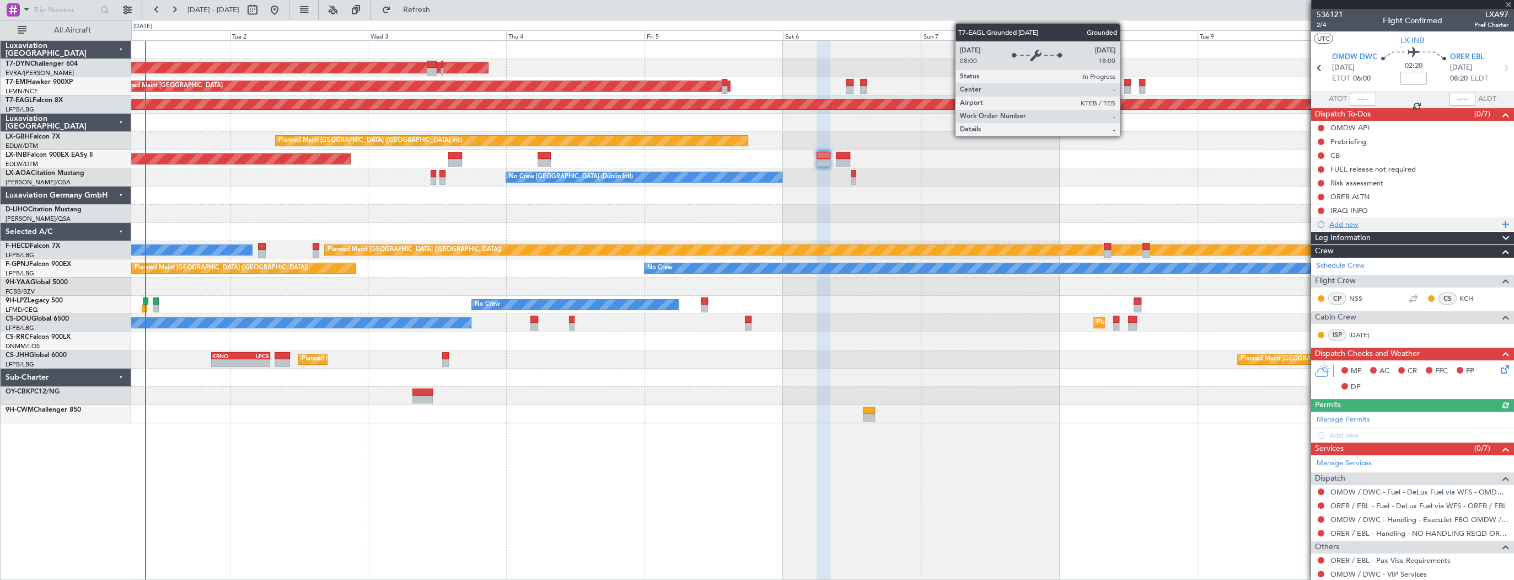
click at [1381, 225] on div "Add new" at bounding box center [1414, 223] width 169 height 9
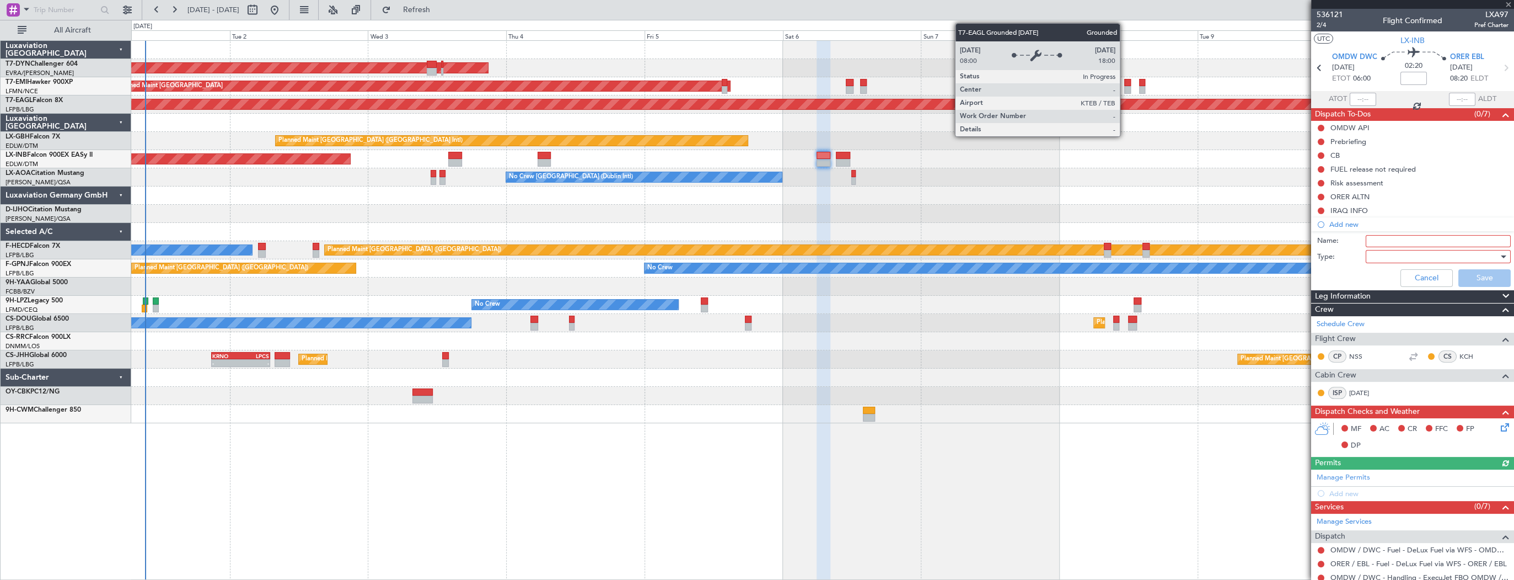
click at [1389, 239] on input "Name:" at bounding box center [1438, 241] width 145 height 12
type input "t"
type input "Timings TBC"
click at [1414, 257] on div at bounding box center [1434, 256] width 128 height 17
click at [1414, 274] on span "Generic" at bounding box center [1434, 278] width 131 height 17
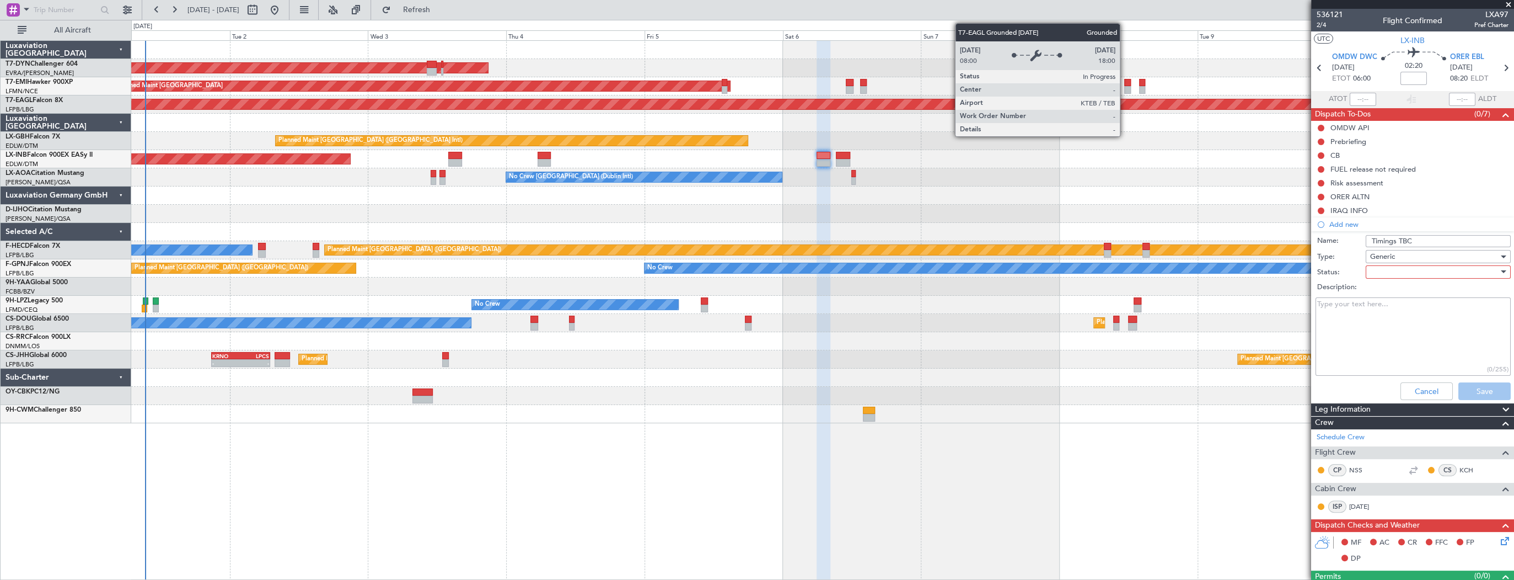
click at [1409, 270] on div at bounding box center [1434, 272] width 128 height 17
click at [1412, 289] on span "Not Started" at bounding box center [1434, 293] width 131 height 17
click at [1481, 390] on button "Save" at bounding box center [1485, 391] width 52 height 18
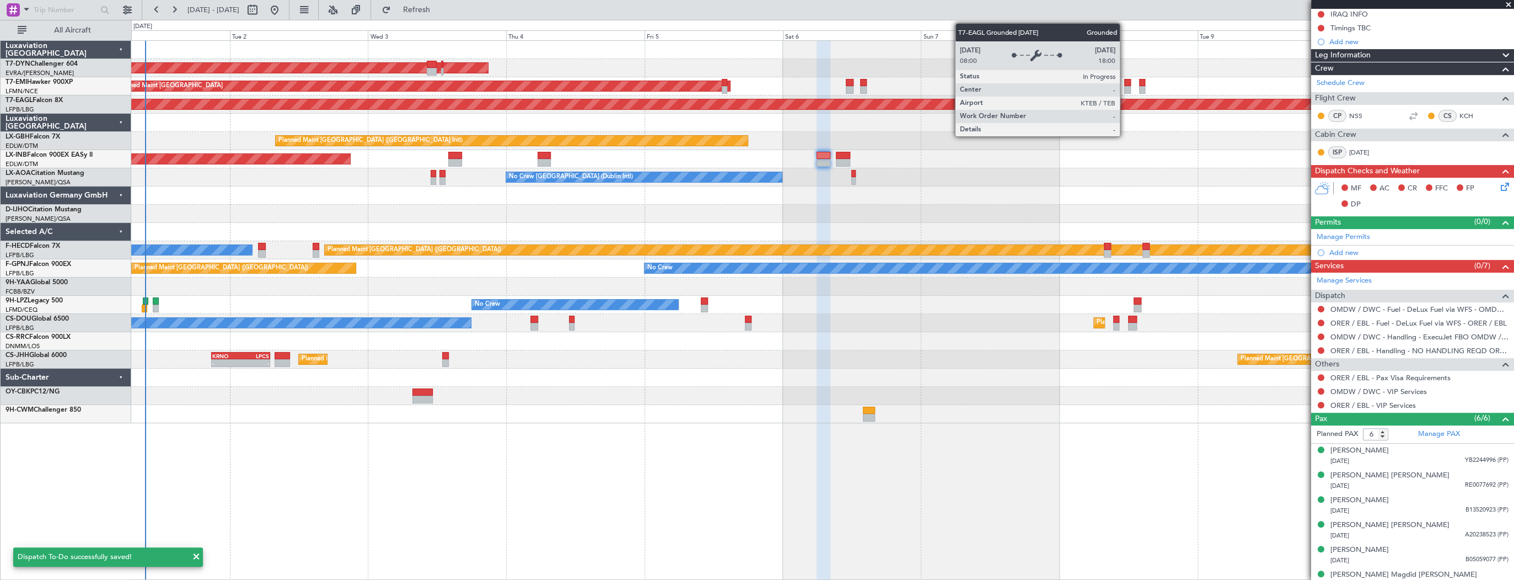
scroll to position [207, 0]
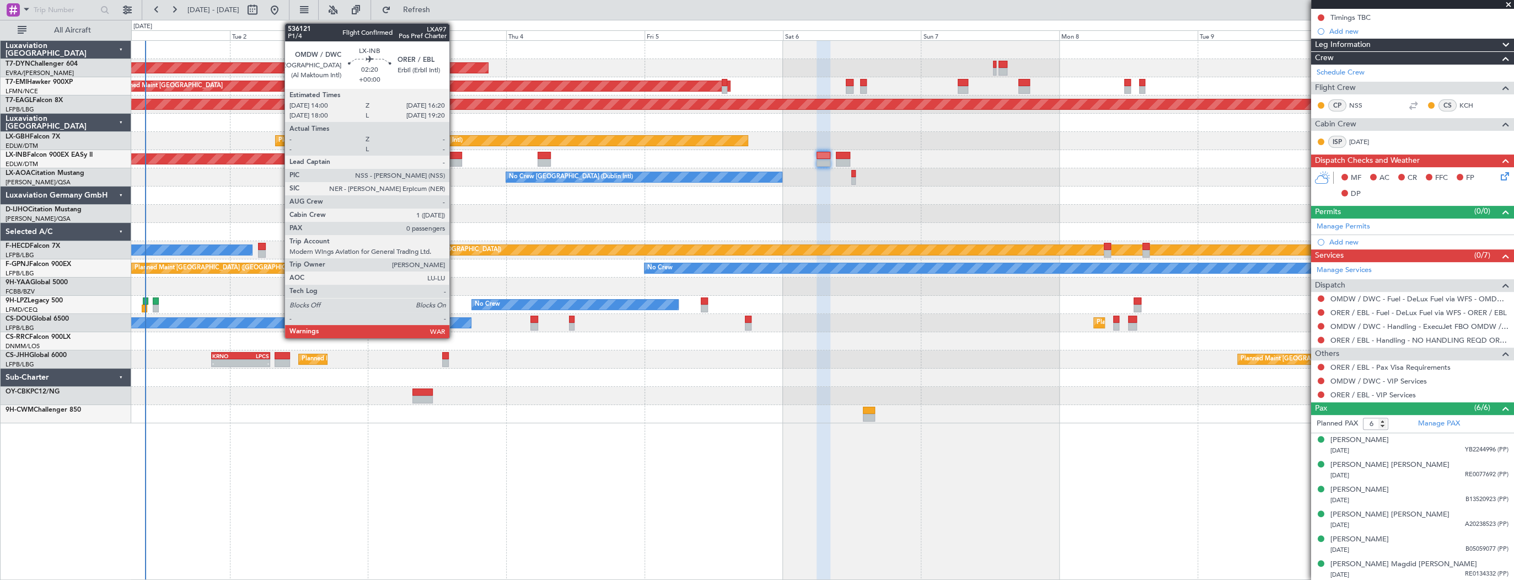
click at [454, 159] on div at bounding box center [455, 163] width 14 height 8
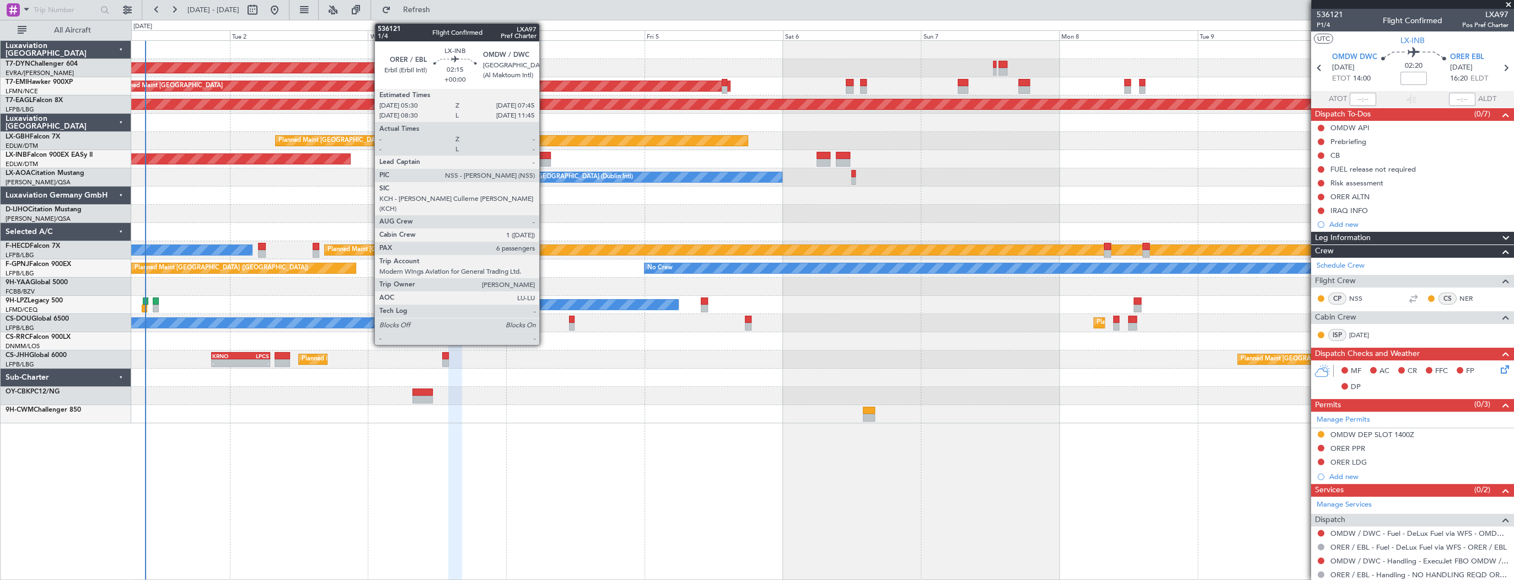
click at [544, 159] on div at bounding box center [544, 163] width 13 height 8
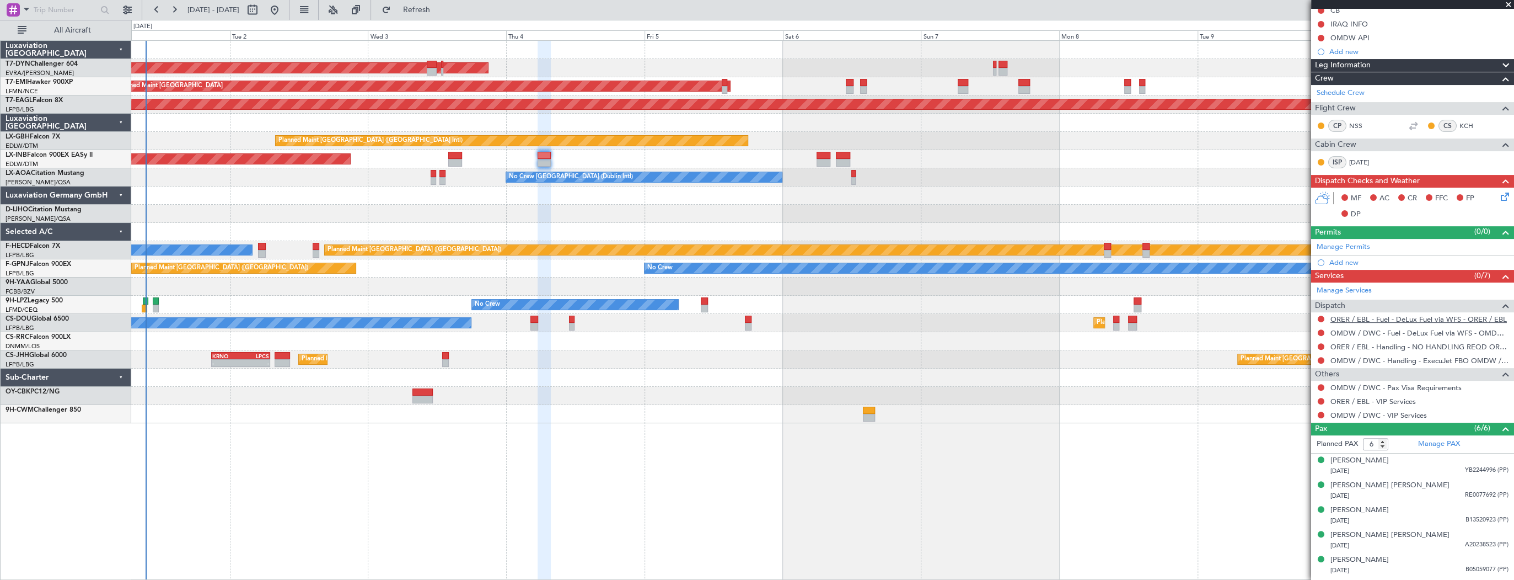
scroll to position [193, 0]
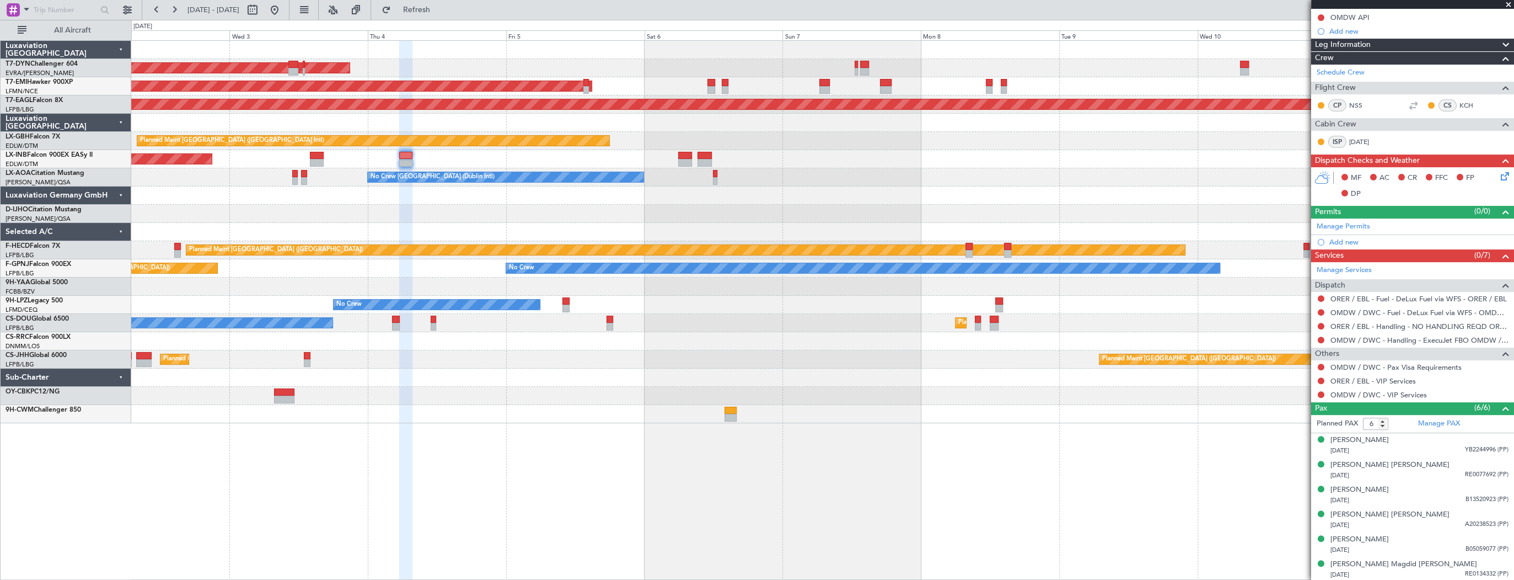
click at [276, 210] on div at bounding box center [822, 214] width 1382 height 18
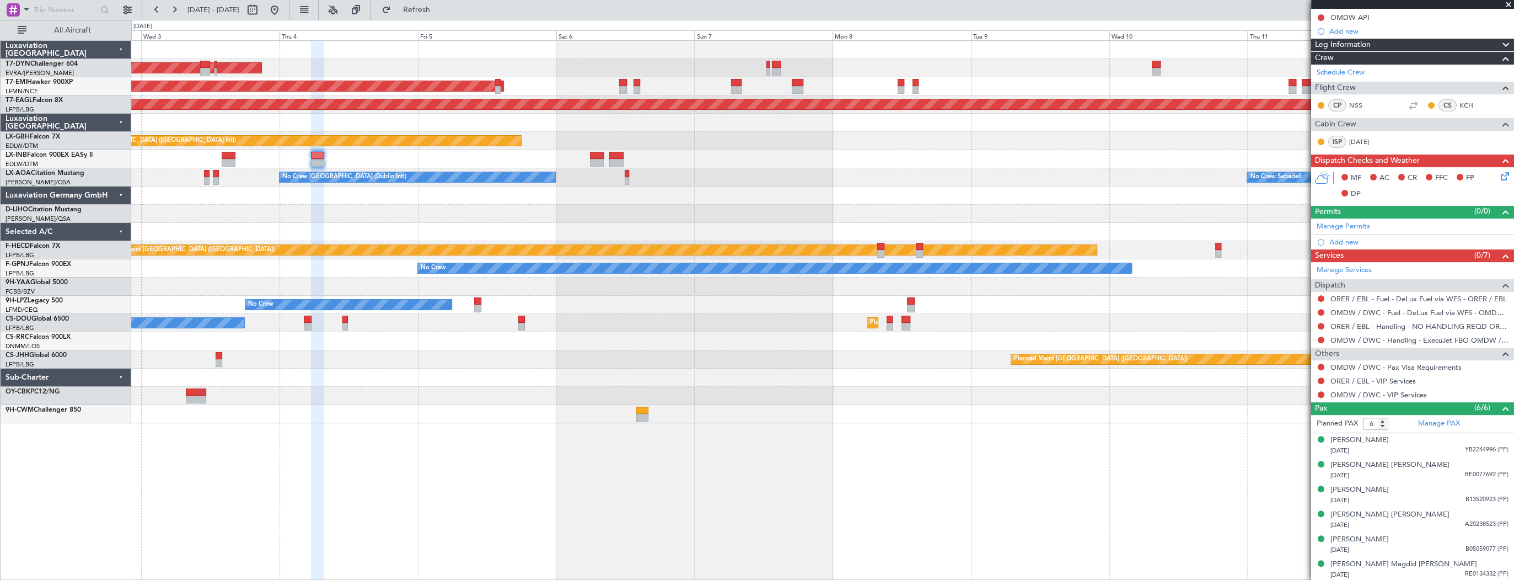
click at [146, 288] on div at bounding box center [822, 286] width 1382 height 18
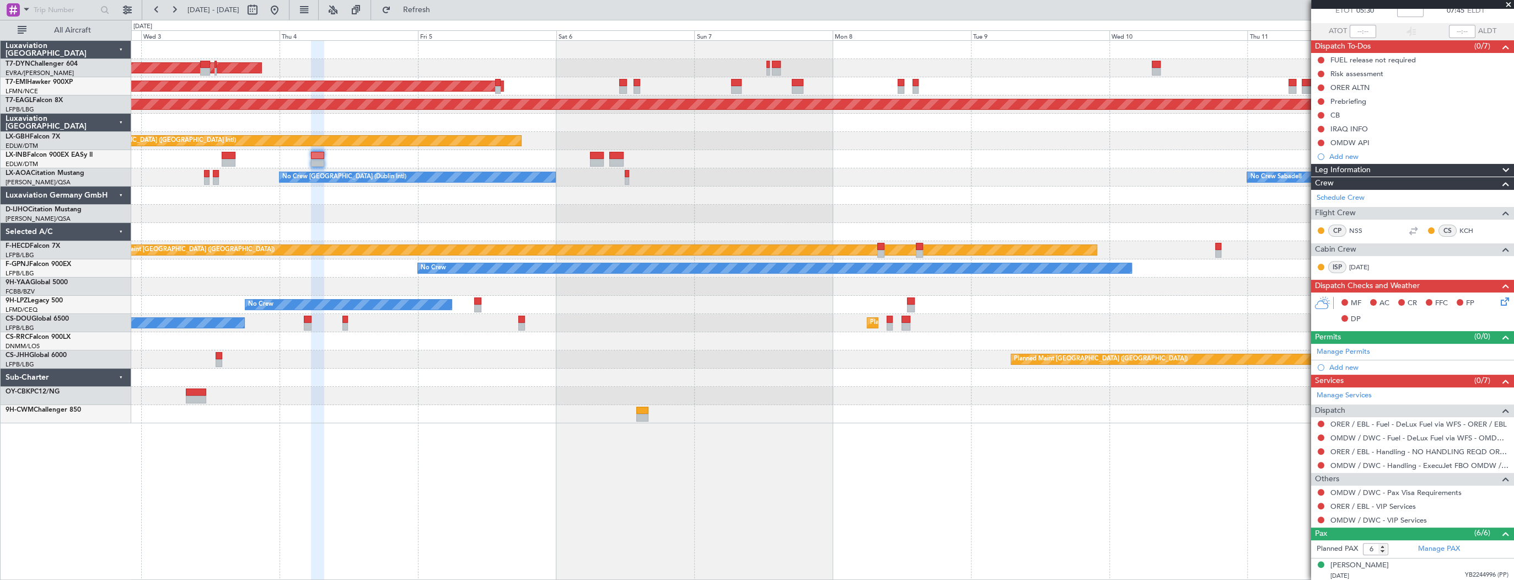
scroll to position [0, 0]
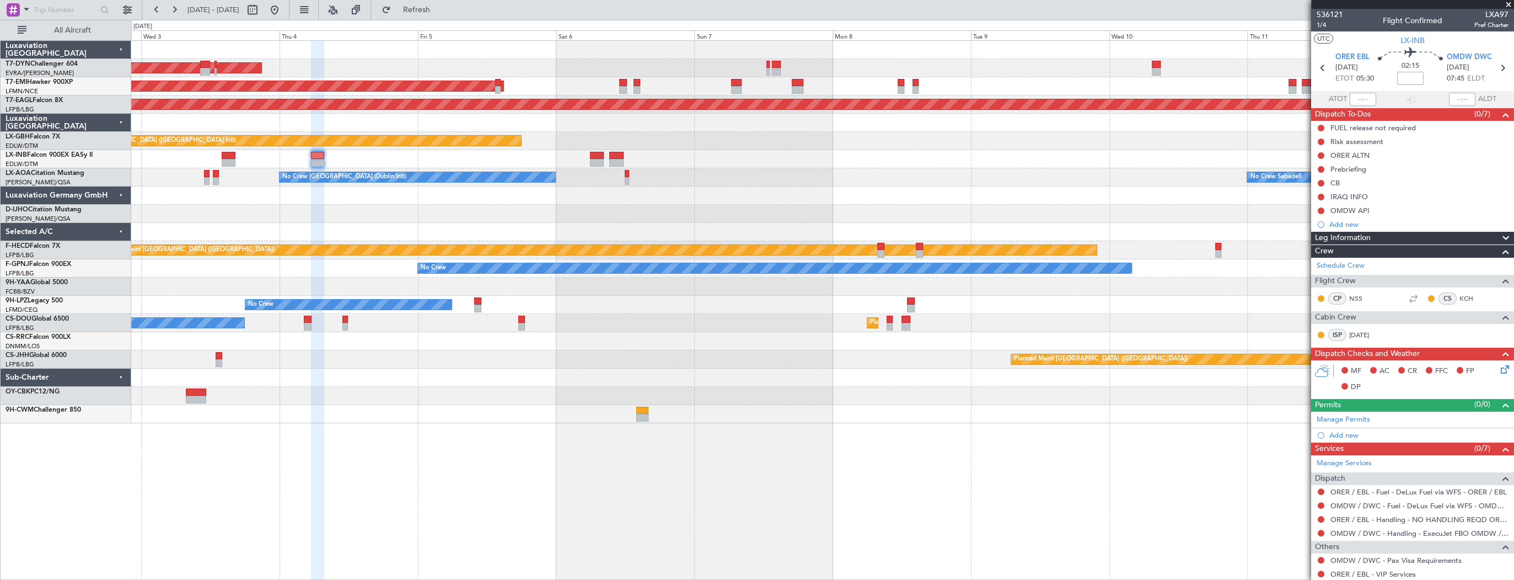
click at [1508, 4] on span at bounding box center [1508, 5] width 11 height 10
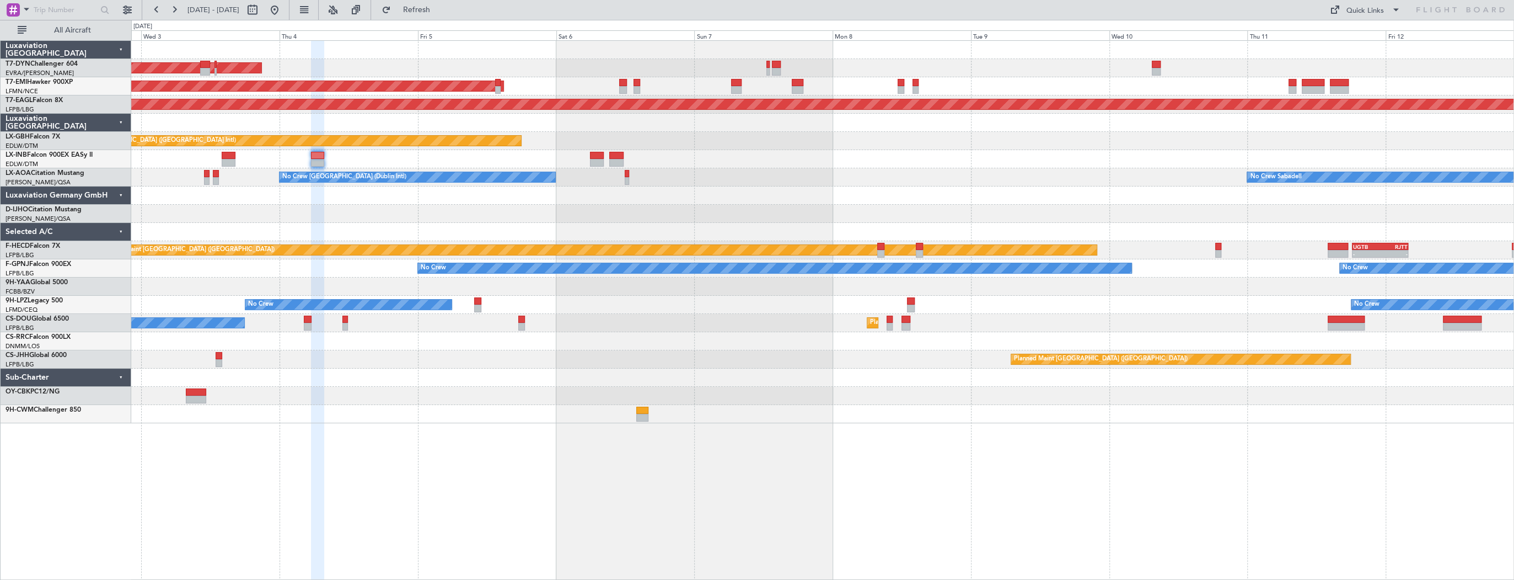
type input "0"
click at [1347, 11] on div "Quick Links" at bounding box center [1365, 11] width 37 height 11
click at [1374, 40] on button "Trip Builder" at bounding box center [1366, 36] width 83 height 26
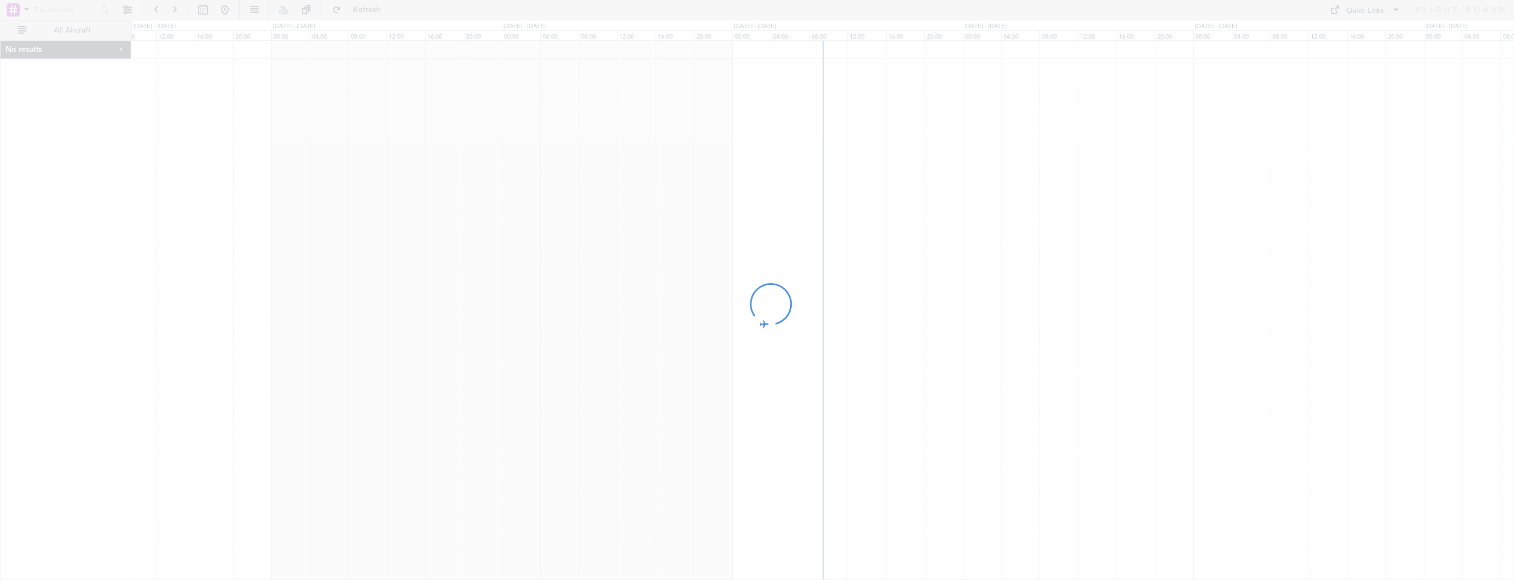
drag, startPoint x: 1271, startPoint y: 334, endPoint x: 1232, endPoint y: 333, distance: 39.2
click at [1232, 333] on div at bounding box center [757, 290] width 1514 height 580
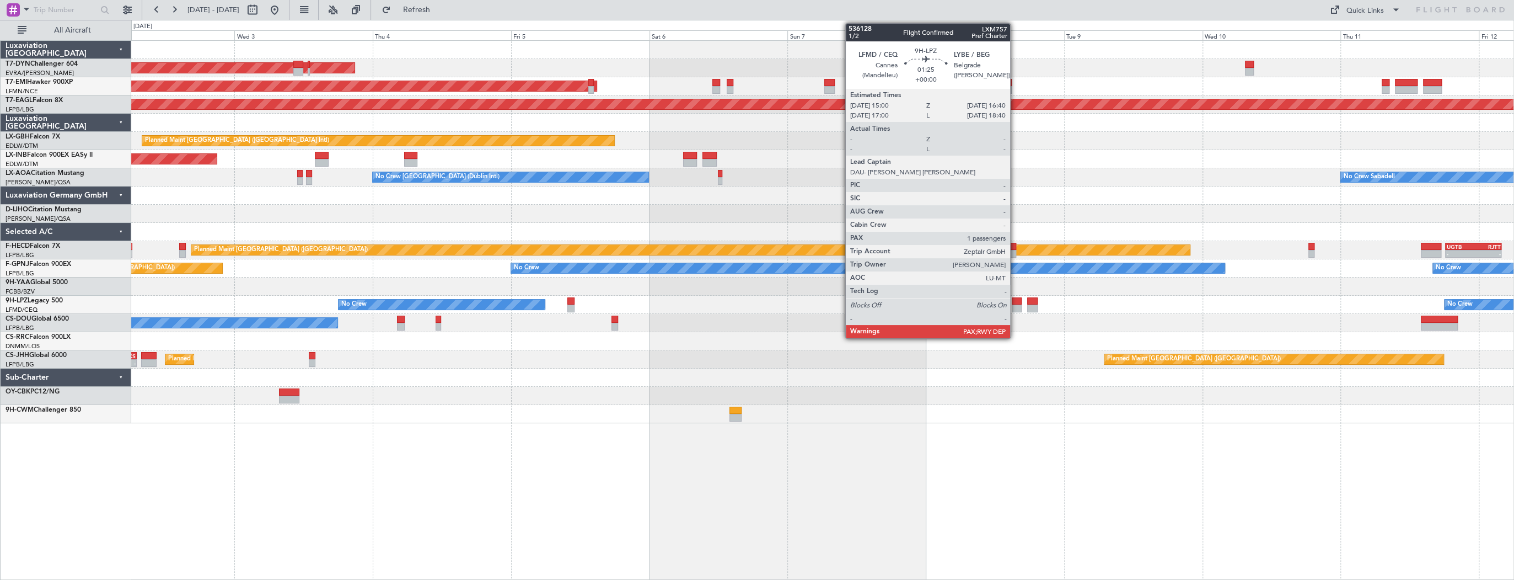
click at [1015, 302] on div at bounding box center [1017, 301] width 10 height 8
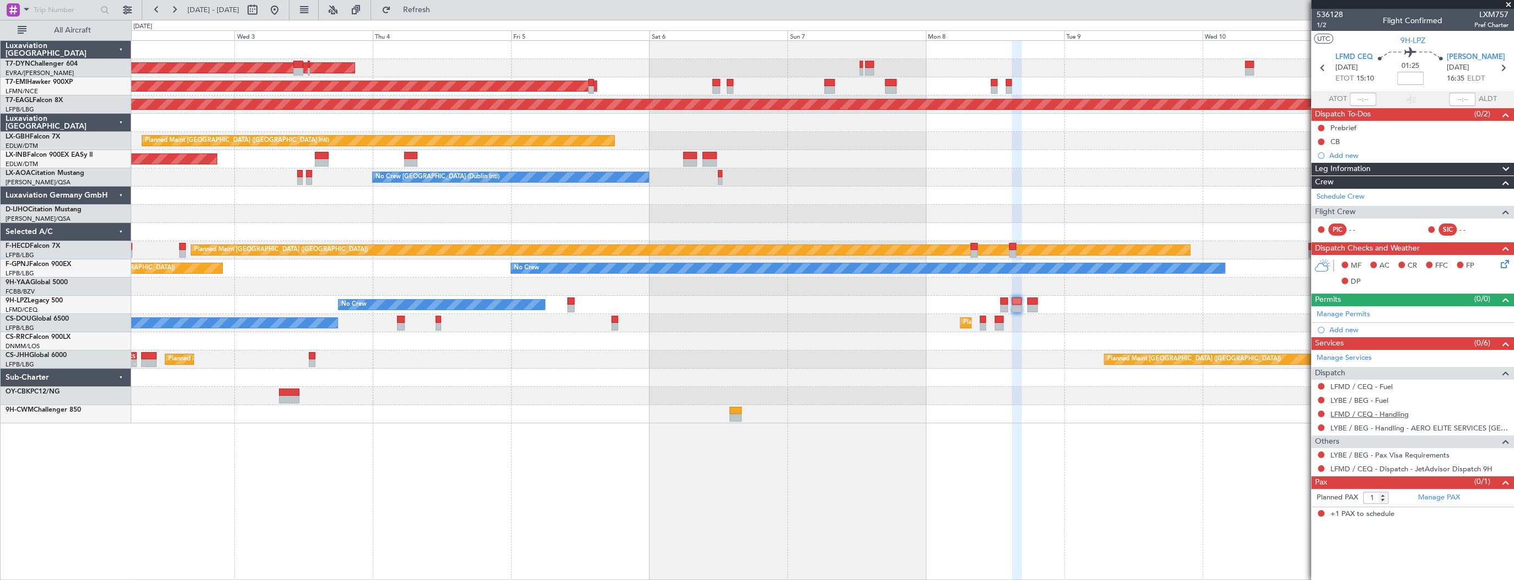
click at [1400, 415] on link "LFMD / CEQ - Handling" at bounding box center [1370, 413] width 78 height 9
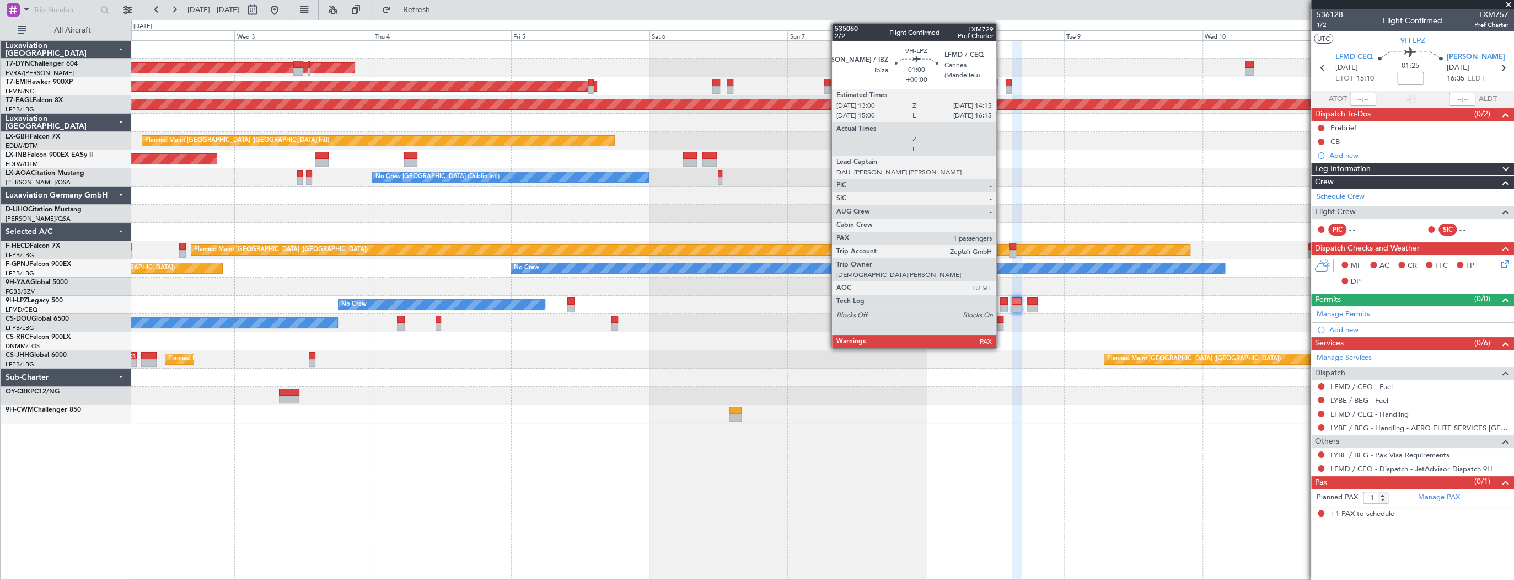
click at [1001, 301] on div at bounding box center [1004, 301] width 8 height 8
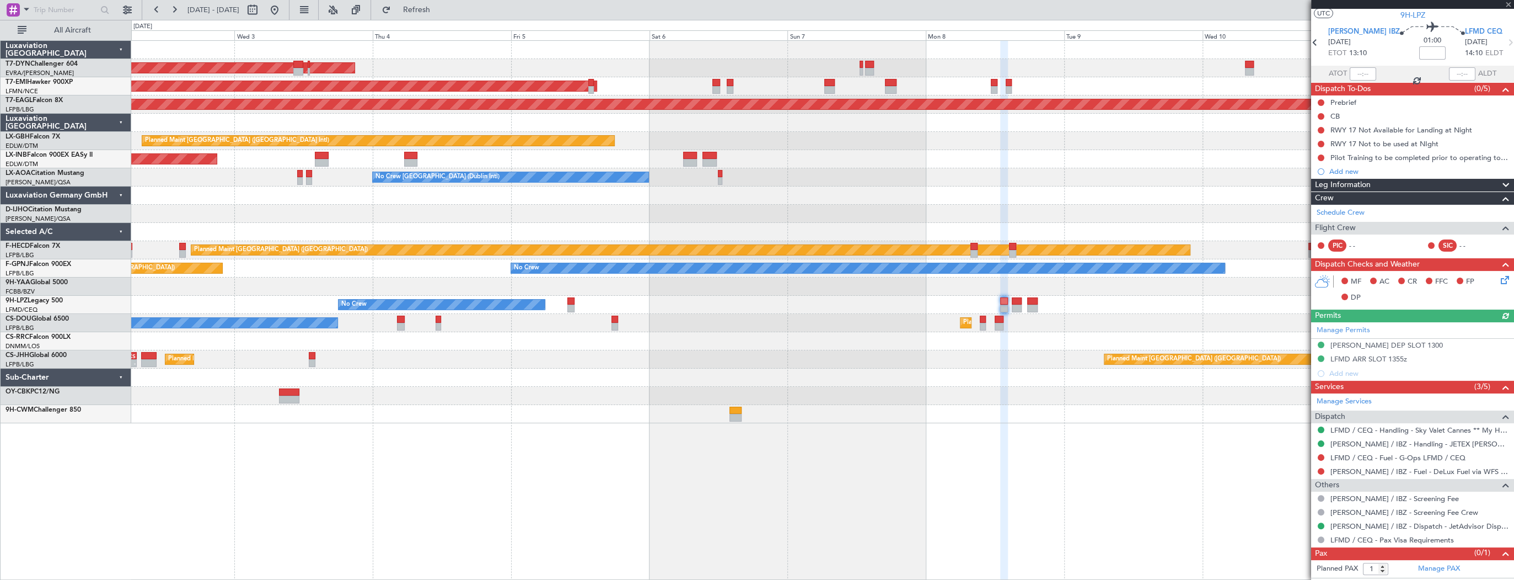
scroll to position [35, 0]
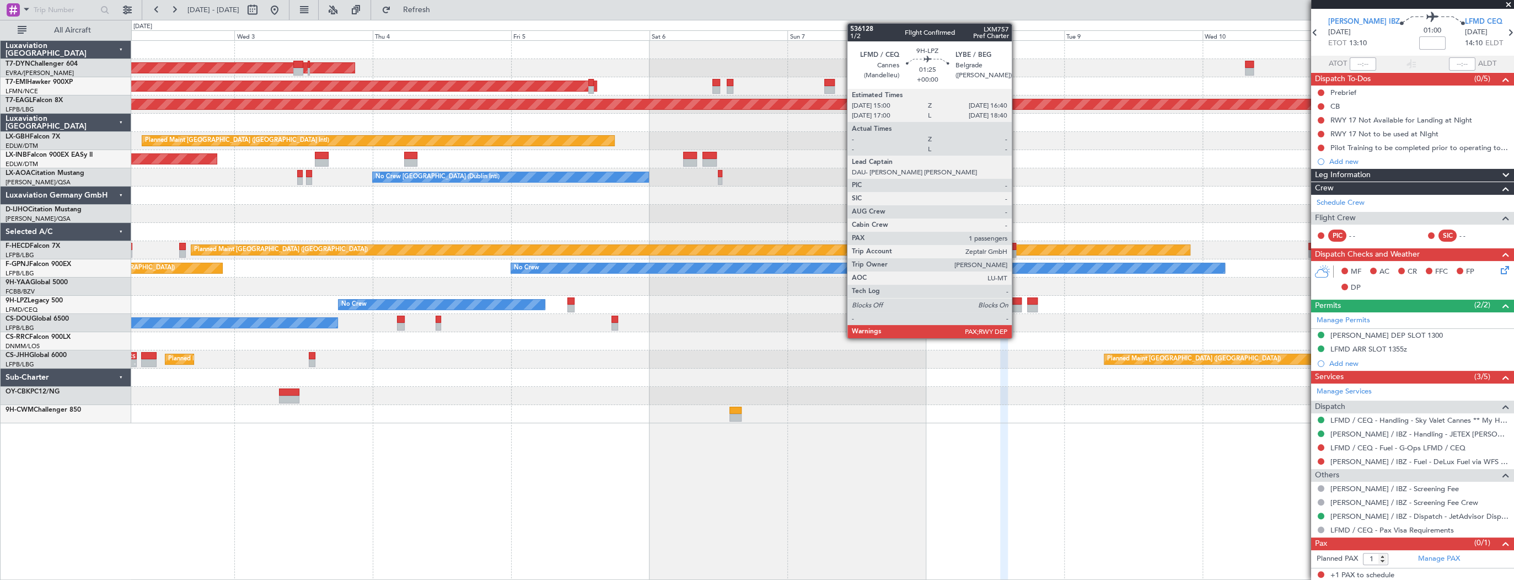
click at [1017, 301] on div at bounding box center [1017, 301] width 10 height 8
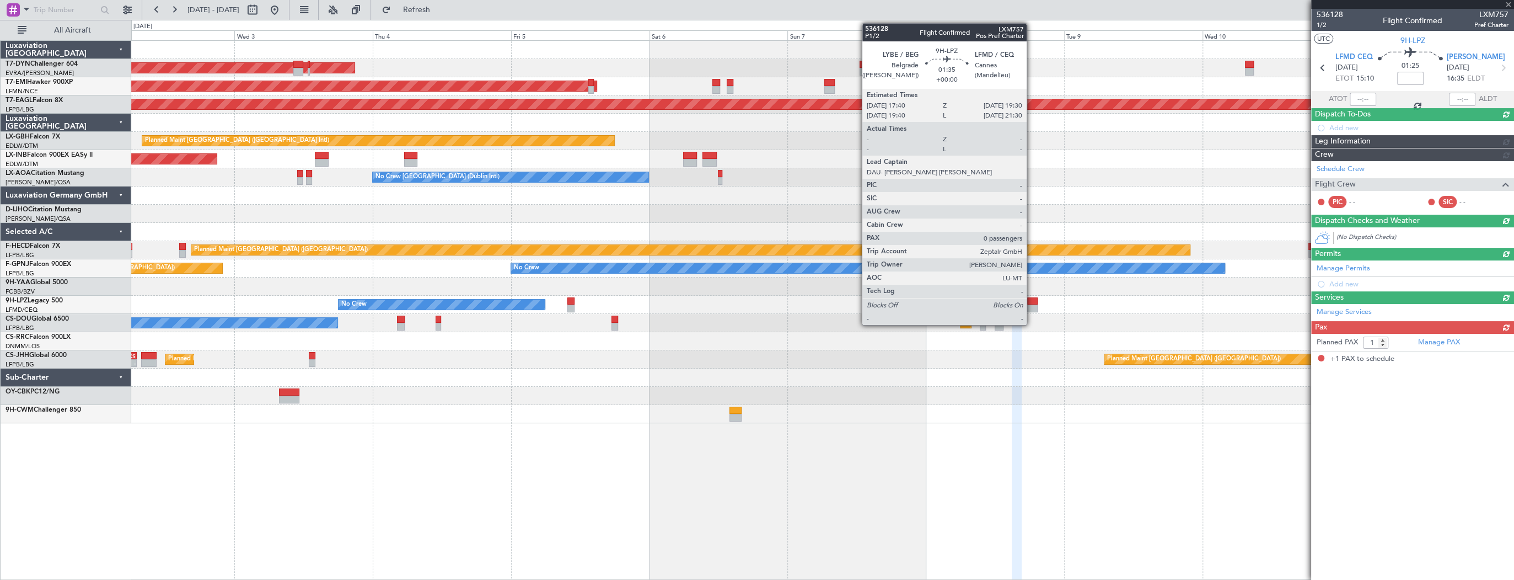
scroll to position [0, 0]
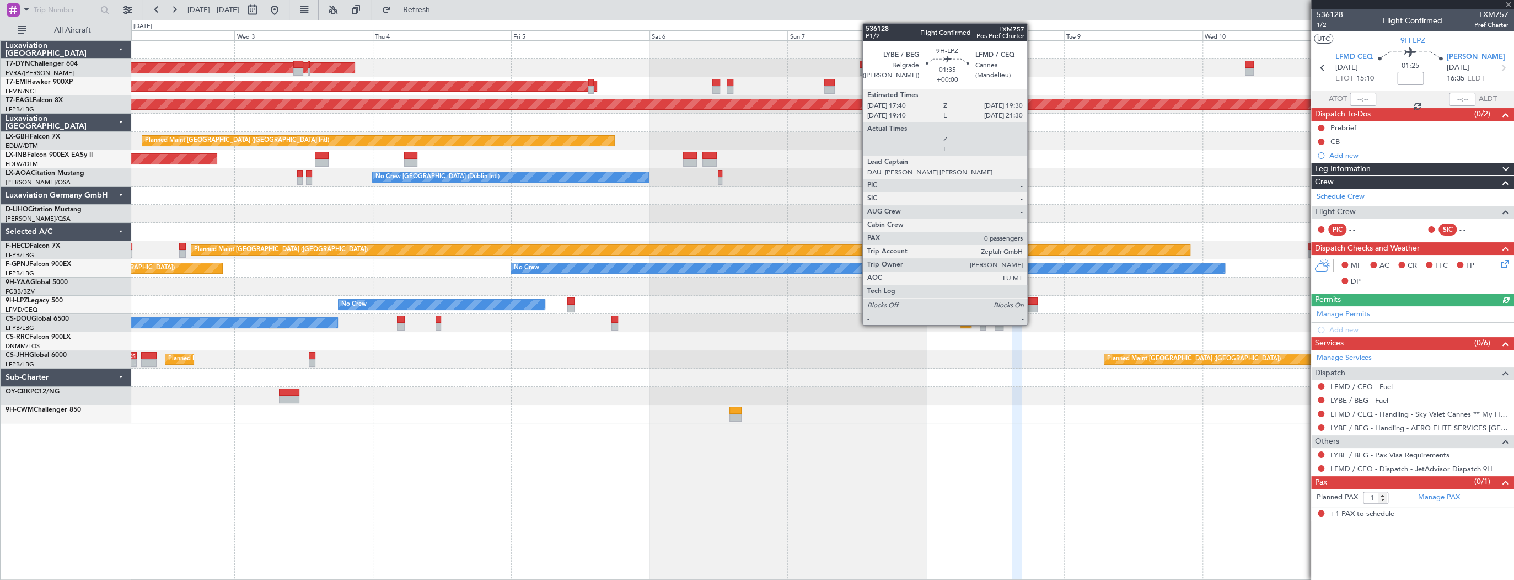
click at [1032, 303] on div at bounding box center [1032, 301] width 11 height 8
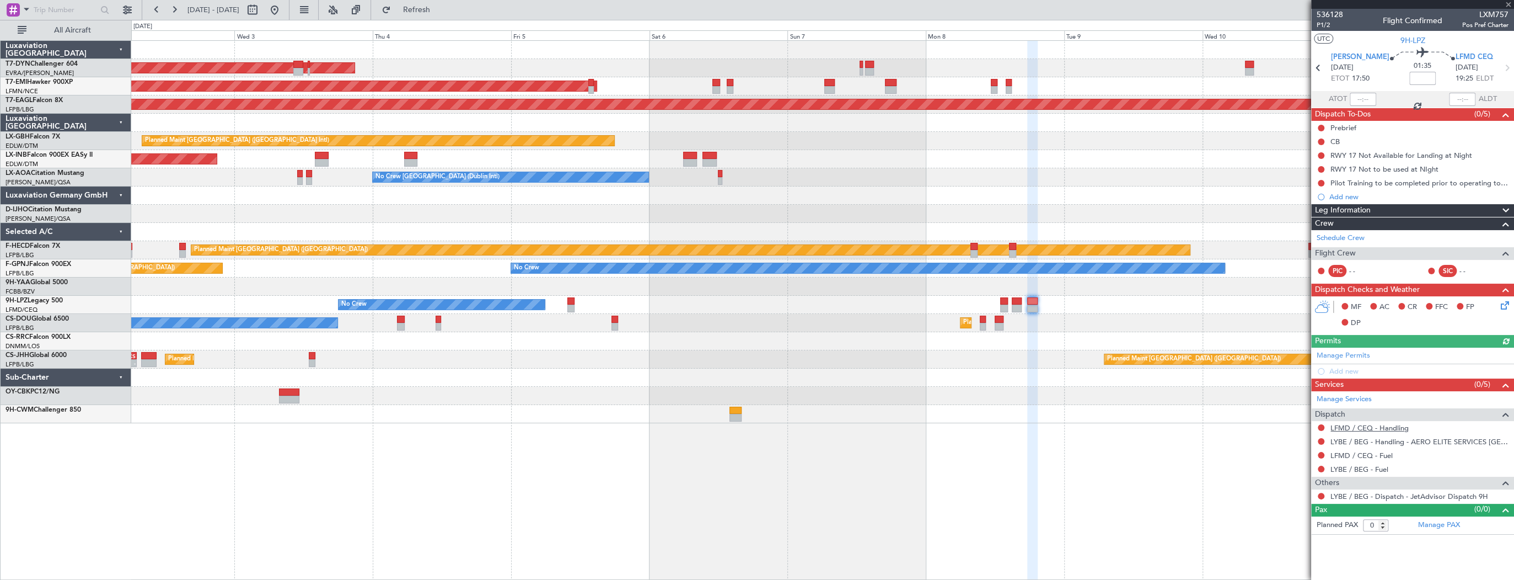
click at [1398, 428] on link "LFMD / CEQ - Handling" at bounding box center [1370, 427] width 78 height 9
click at [1332, 16] on span "536128" at bounding box center [1330, 15] width 26 height 12
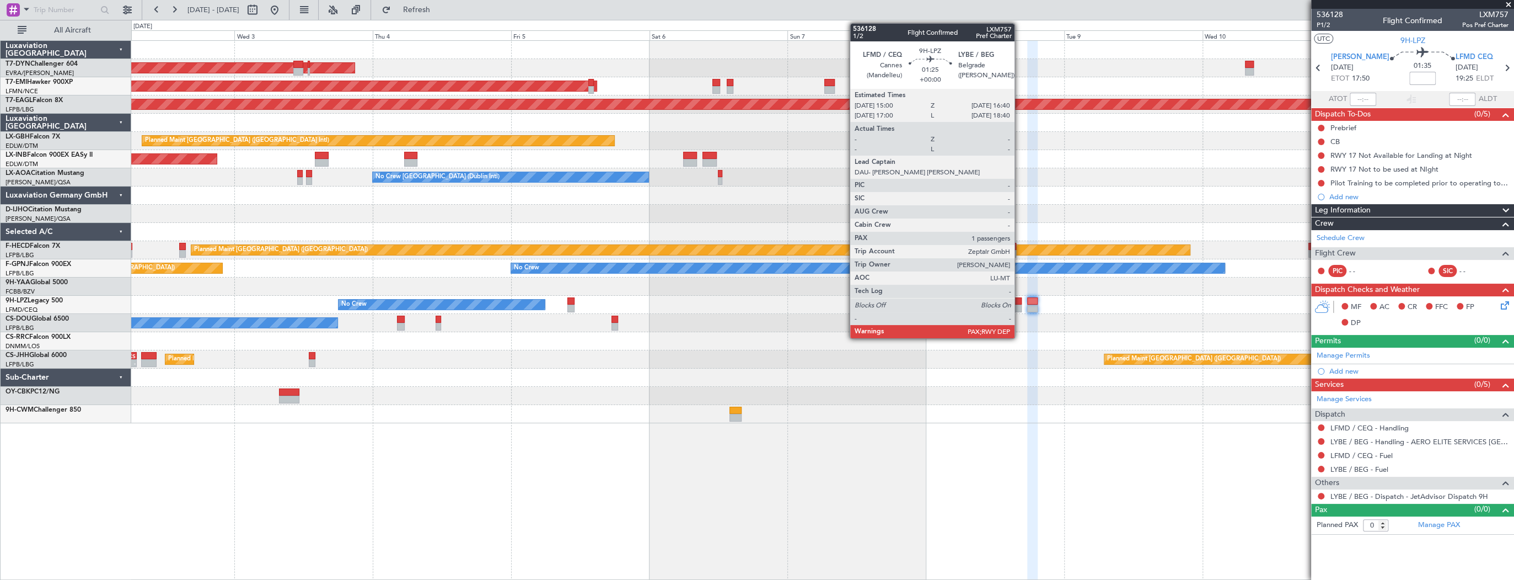
click at [1016, 303] on div at bounding box center [1017, 301] width 10 height 8
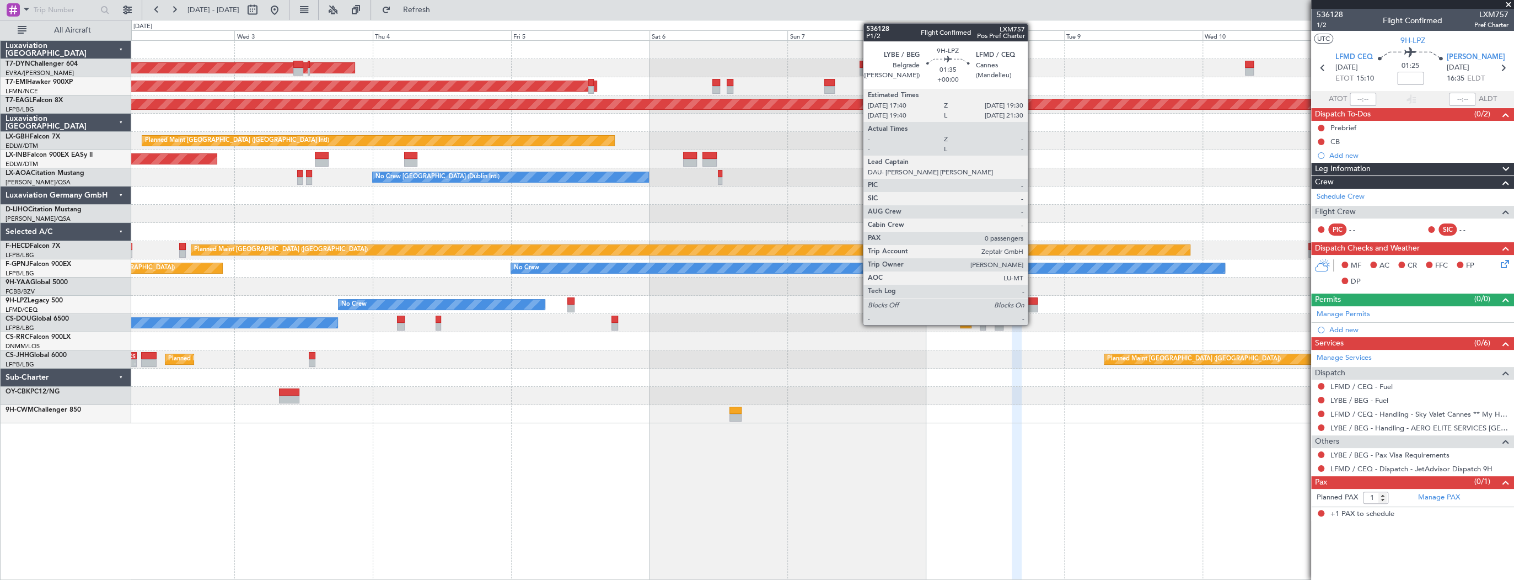
click at [1033, 302] on div at bounding box center [1032, 301] width 11 height 8
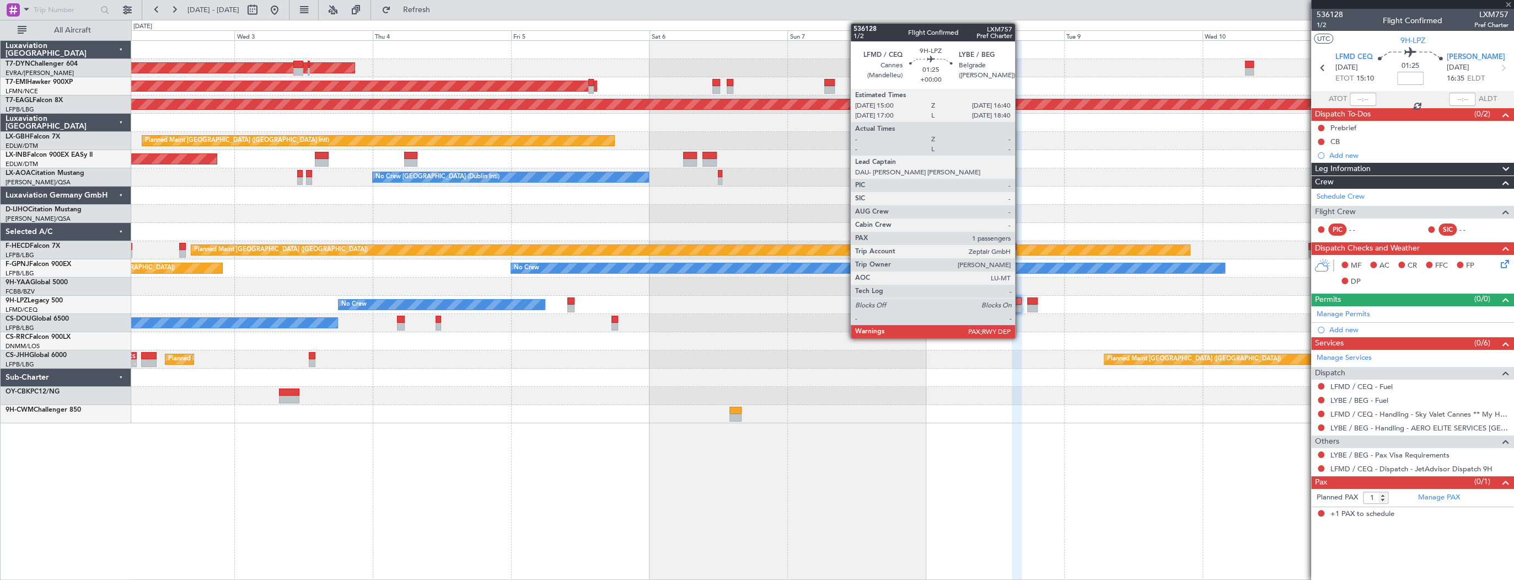
type input "0"
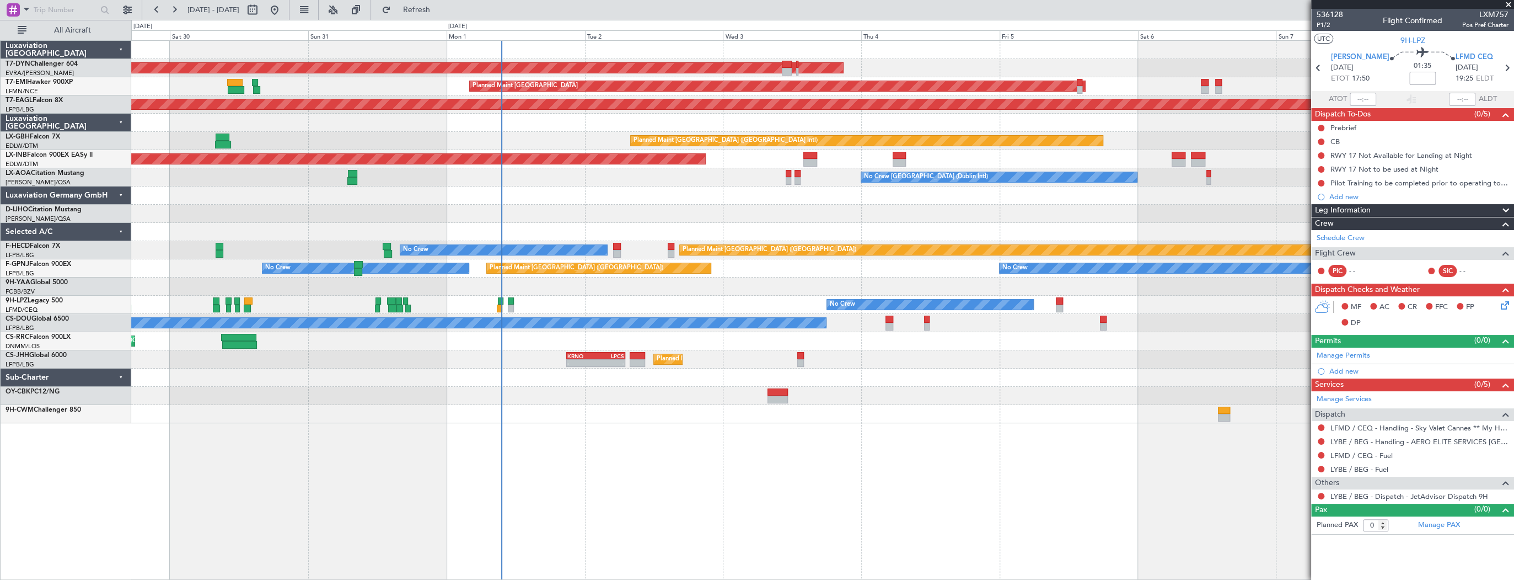
click at [847, 216] on div "AOG Maint Riga (Riga Intl) Planned Maint Zurich Grounded New York (Teterboro) P…" at bounding box center [822, 232] width 1382 height 382
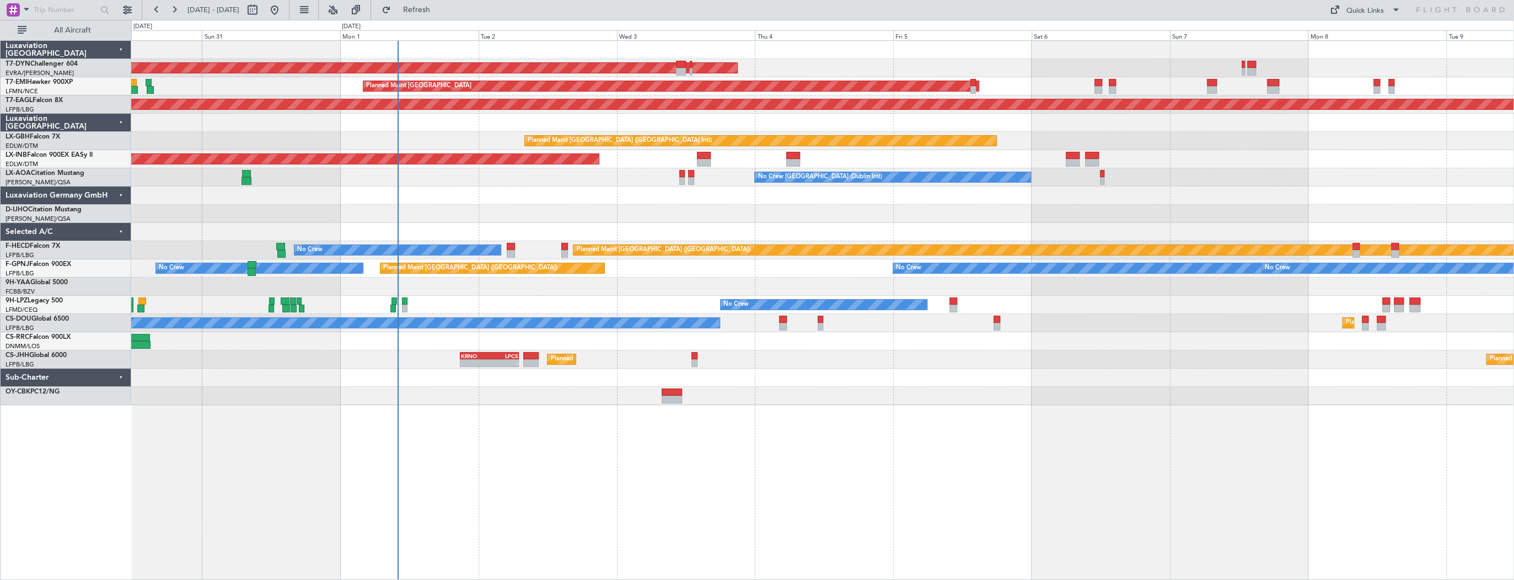
click at [502, 144] on div "AOG Maint Riga (Riga Intl) Planned Maint Zurich Grounded New York (Teterboro) P…" at bounding box center [822, 223] width 1382 height 364
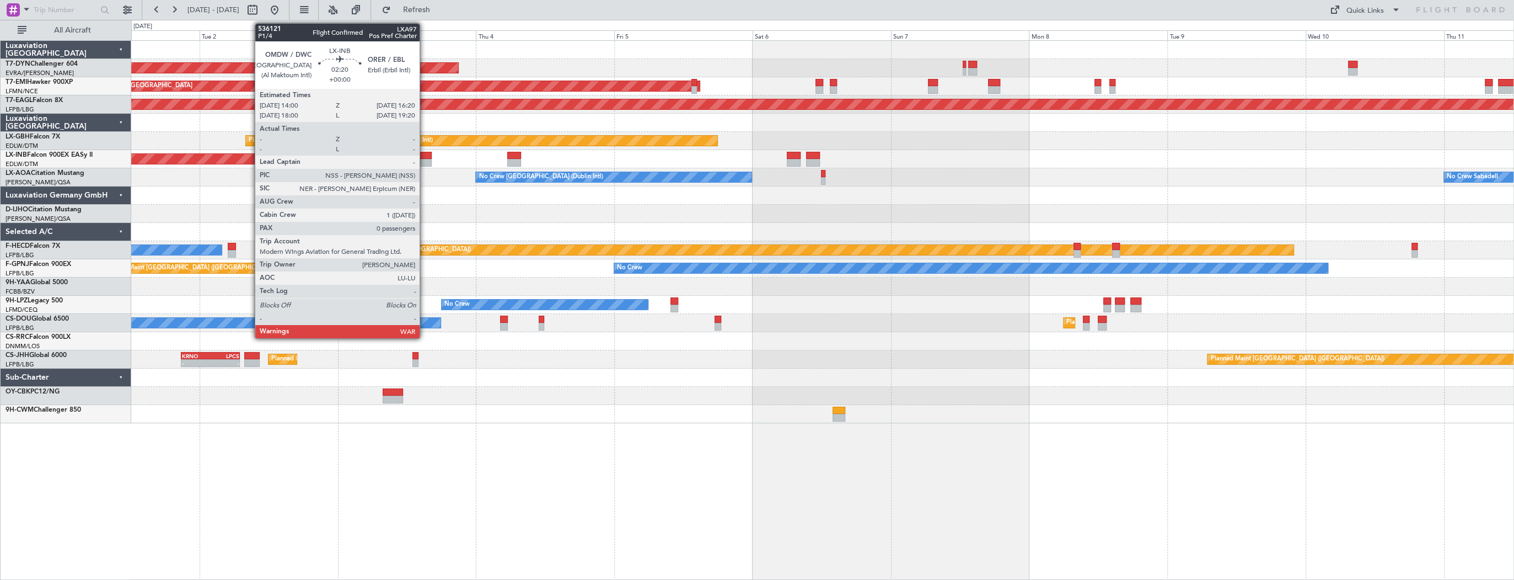
click at [425, 157] on div at bounding box center [425, 156] width 14 height 8
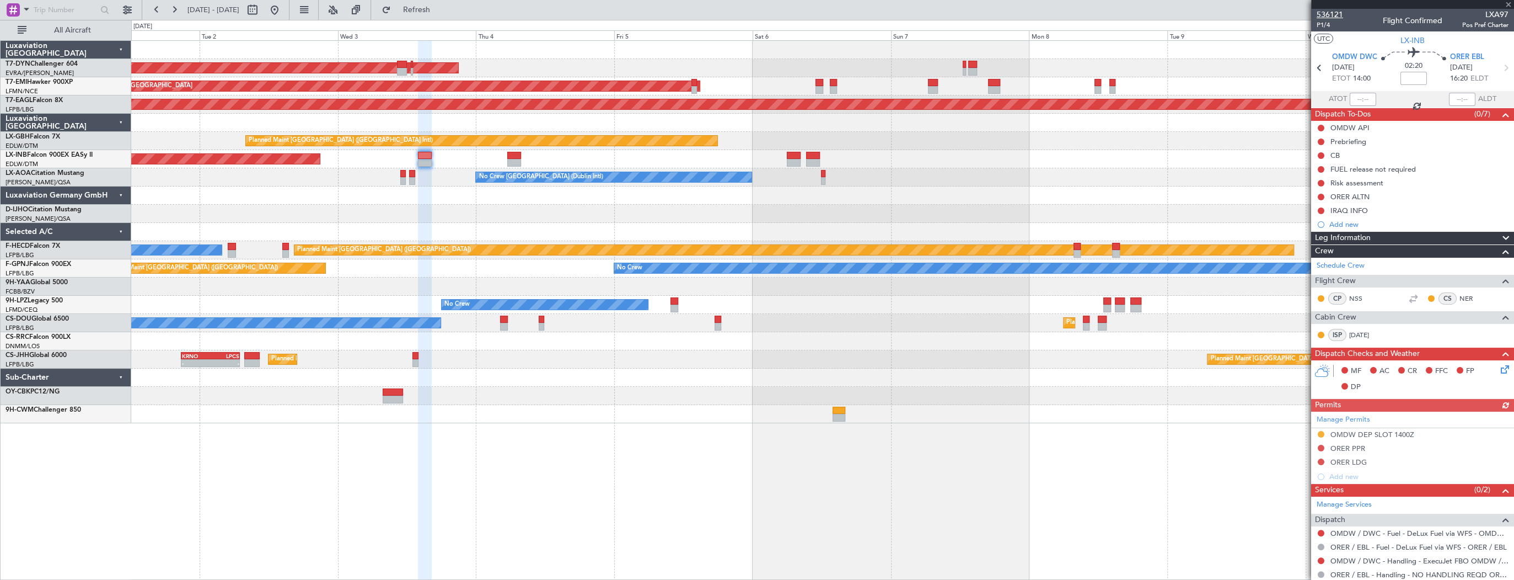
click at [1330, 15] on span "536121" at bounding box center [1330, 15] width 26 height 12
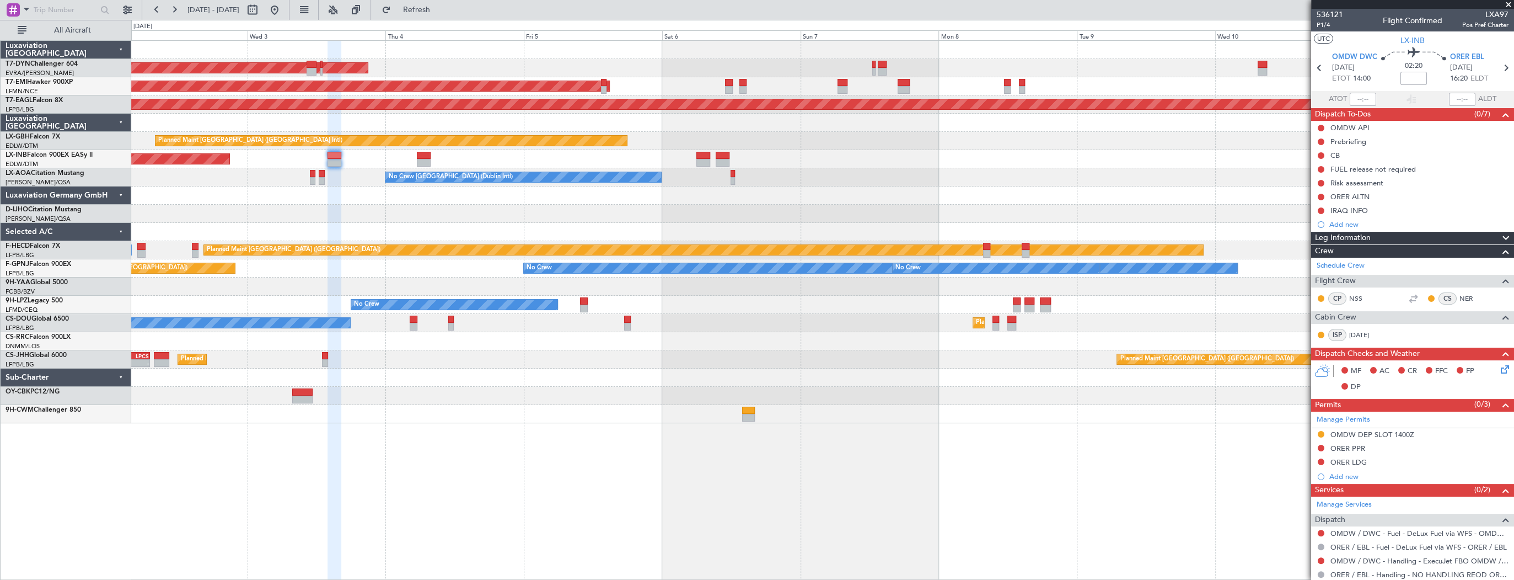
click at [305, 116] on div at bounding box center [822, 123] width 1382 height 18
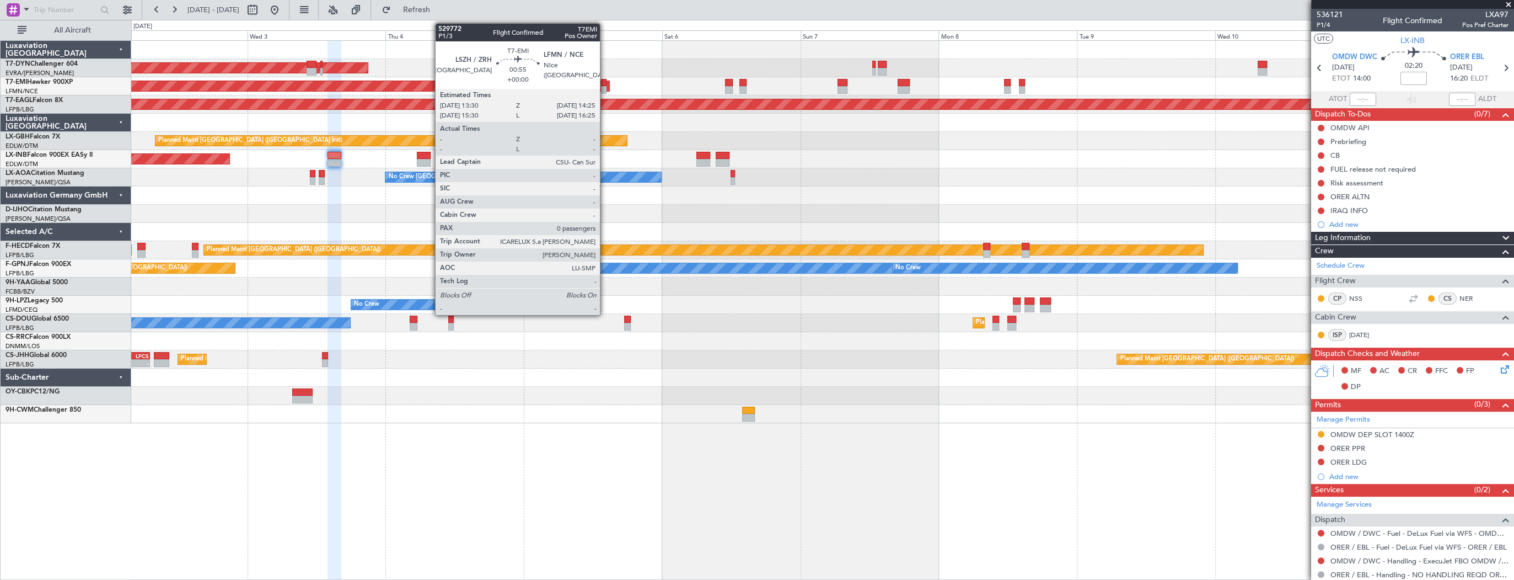
click at [605, 81] on div at bounding box center [604, 83] width 6 height 8
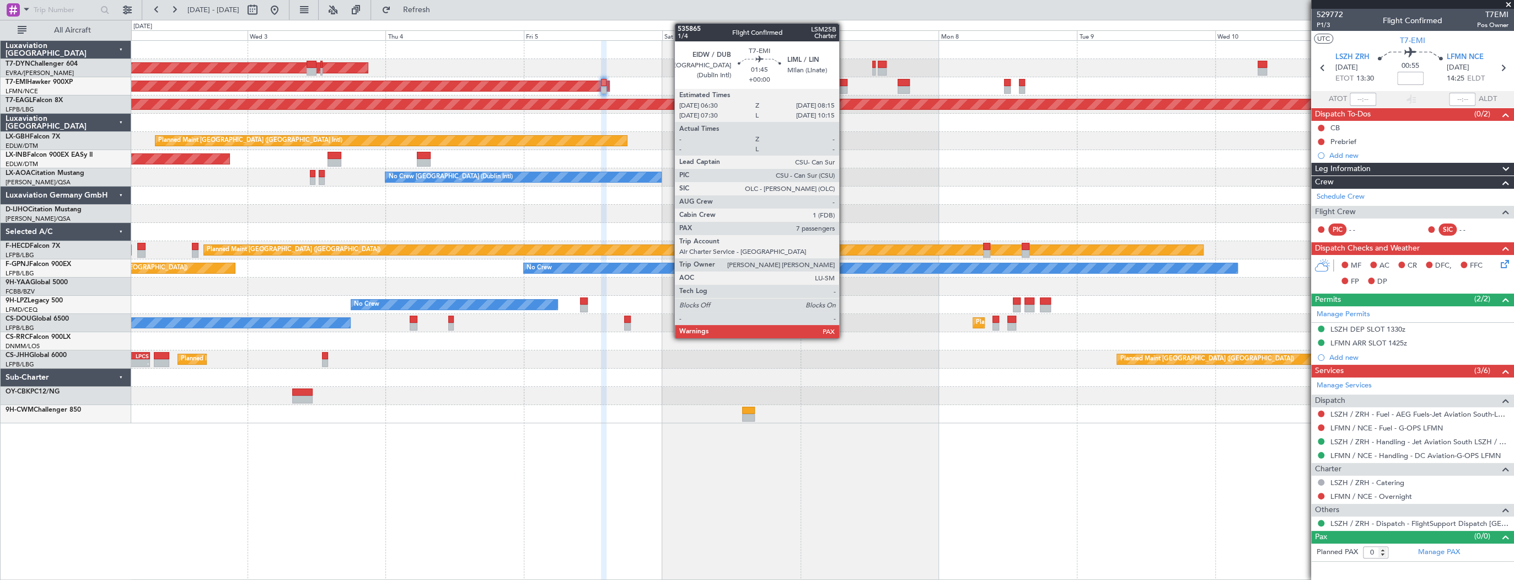
click at [844, 84] on div at bounding box center [843, 83] width 10 height 8
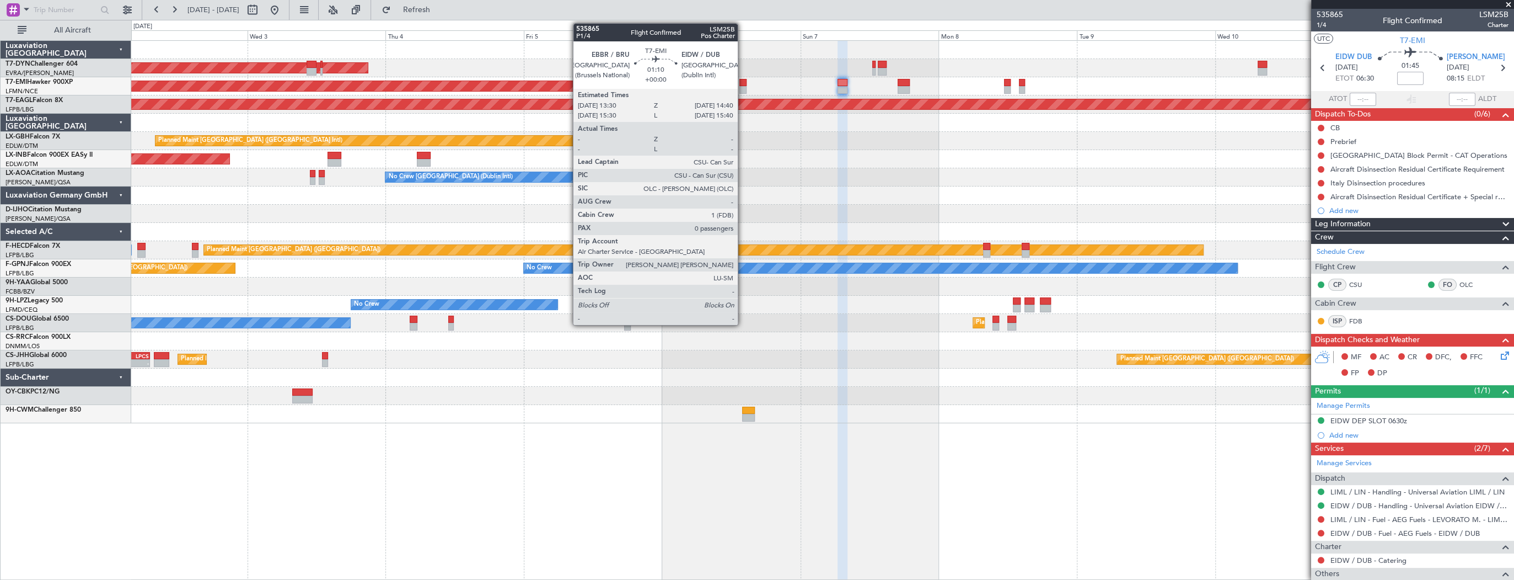
click at [743, 82] on div at bounding box center [742, 83] width 7 height 8
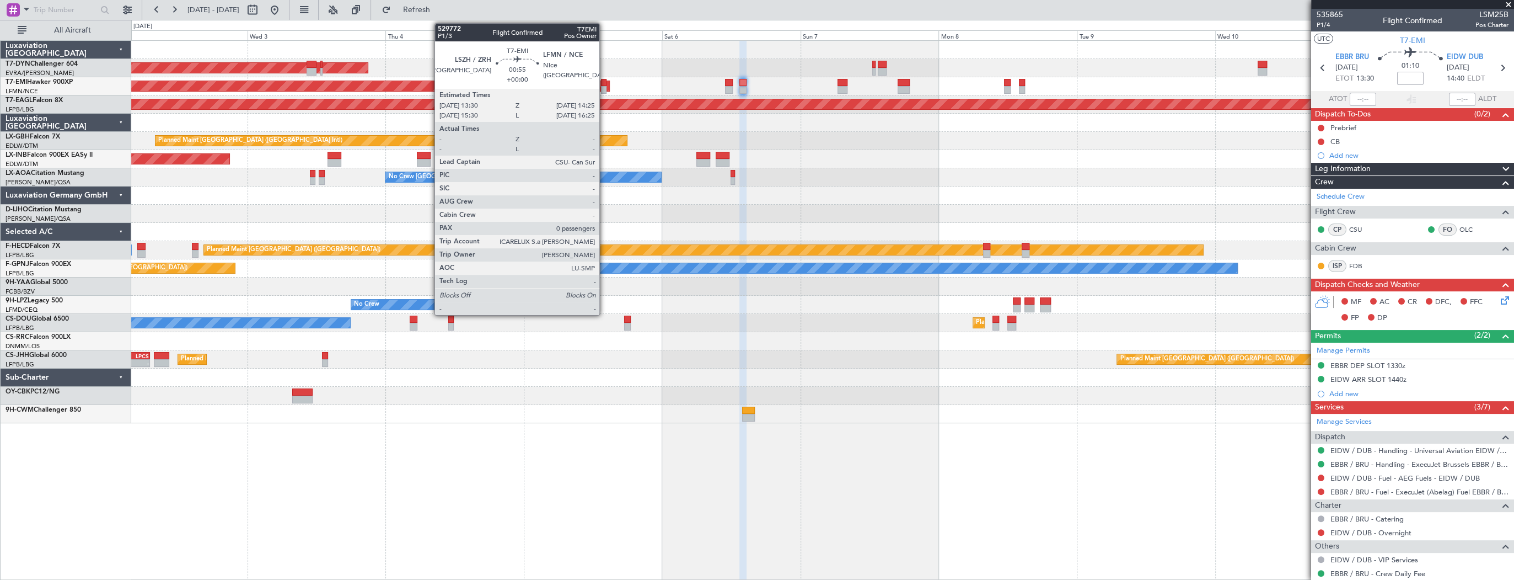
click at [604, 83] on div at bounding box center [604, 83] width 6 height 8
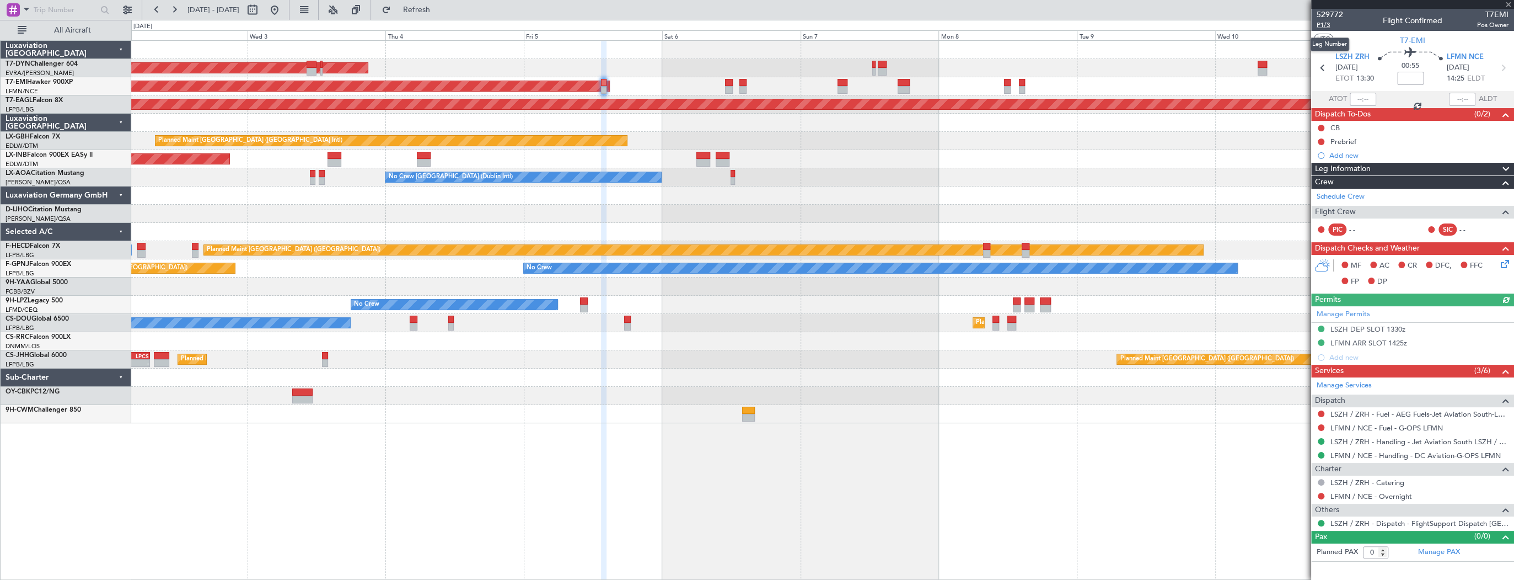
click at [1326, 24] on span "P1/3" at bounding box center [1330, 24] width 26 height 9
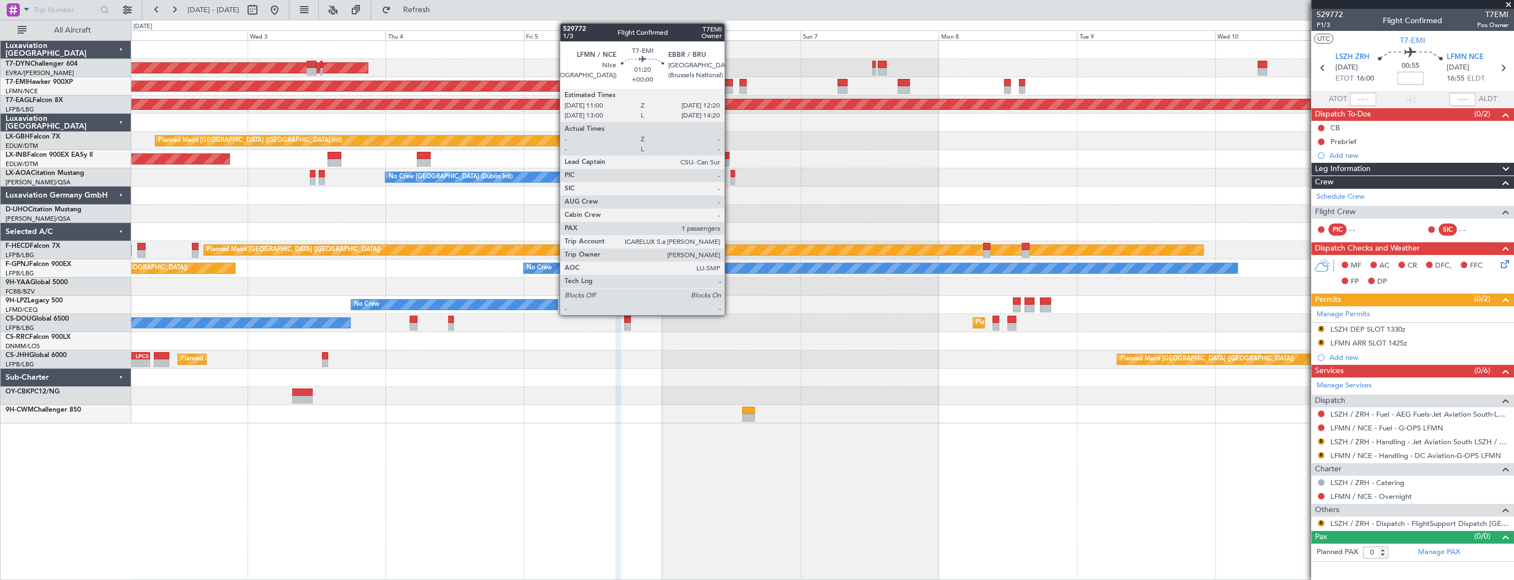
click at [730, 84] on div at bounding box center [729, 83] width 8 height 8
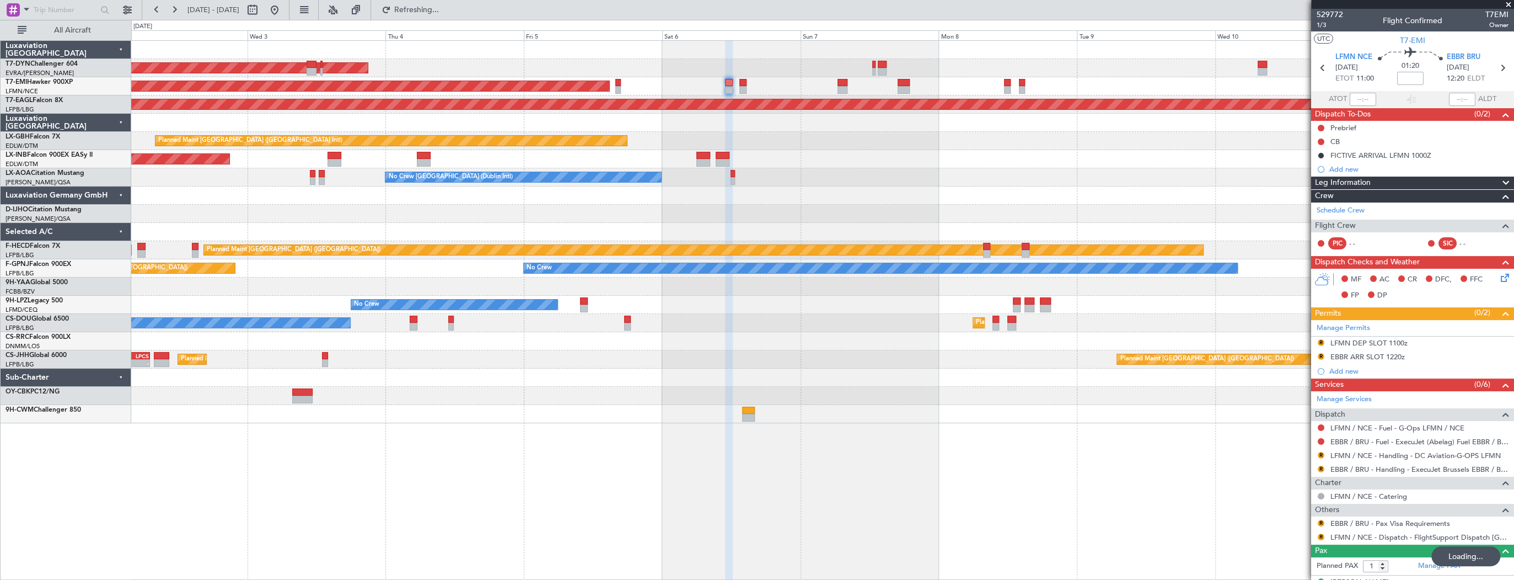
click at [822, 152] on div "Unplanned Maint [GEOGRAPHIC_DATA] (Al Maktoum Intl)" at bounding box center [822, 159] width 1382 height 18
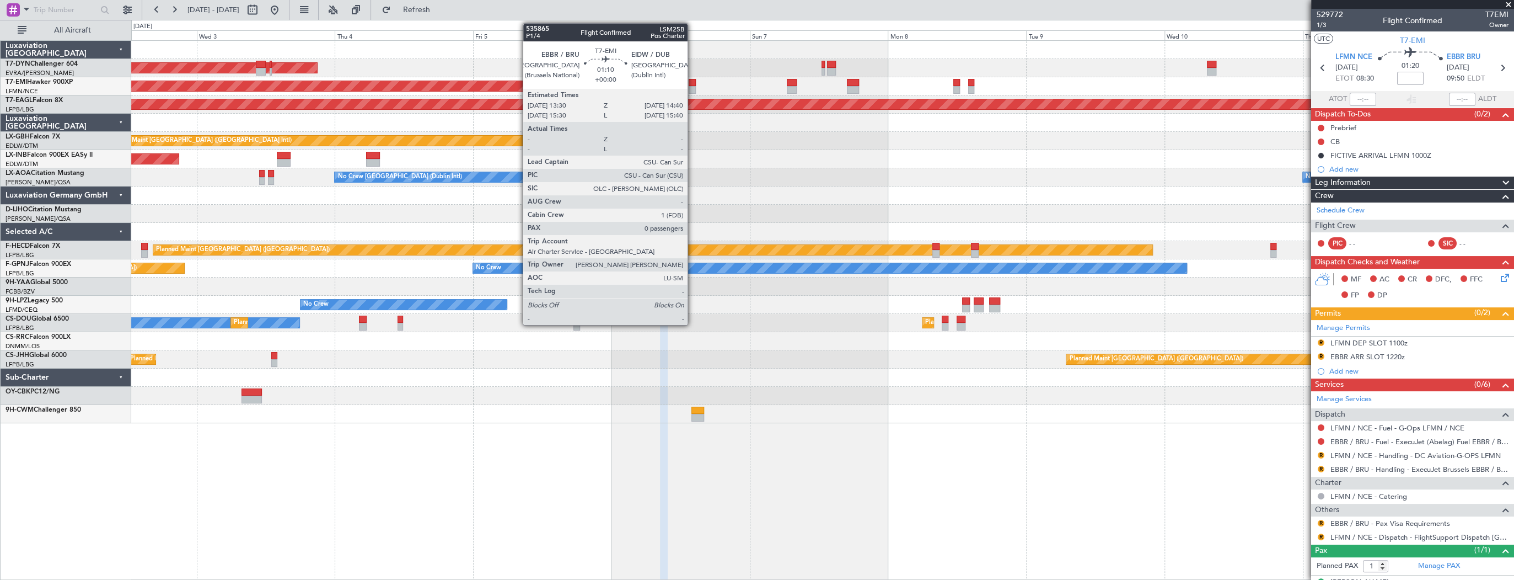
click at [693, 81] on div at bounding box center [692, 83] width 7 height 8
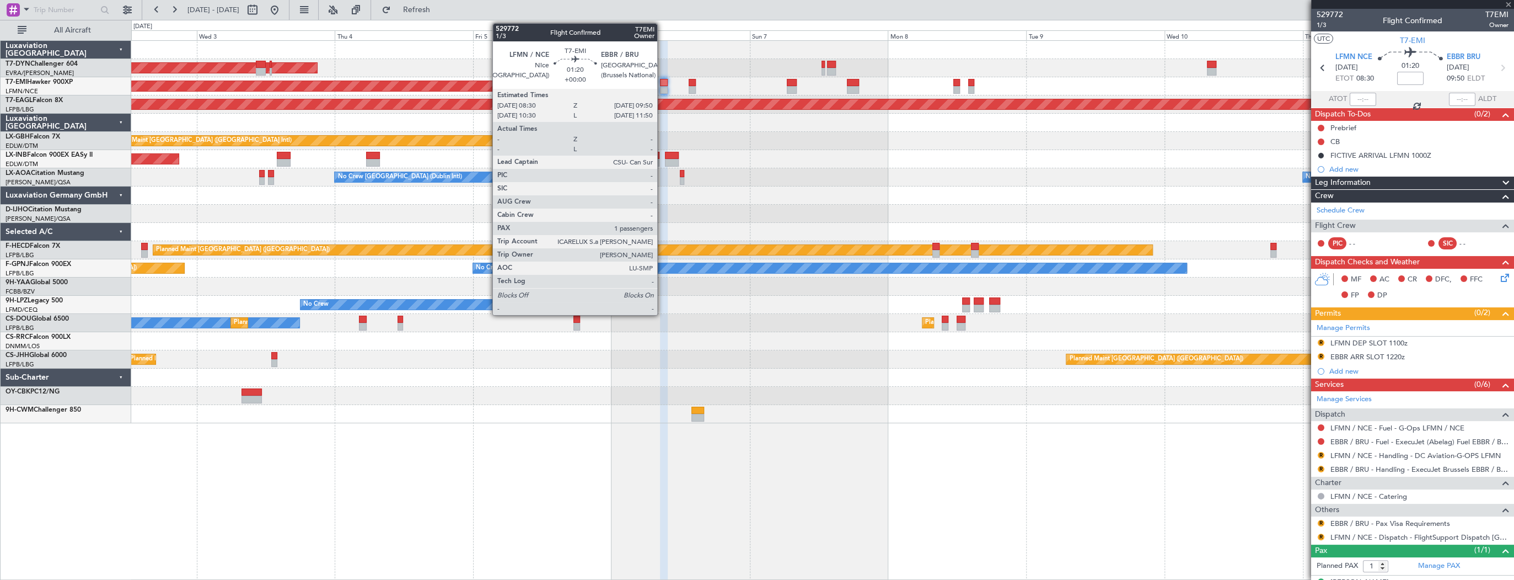
type input "0"
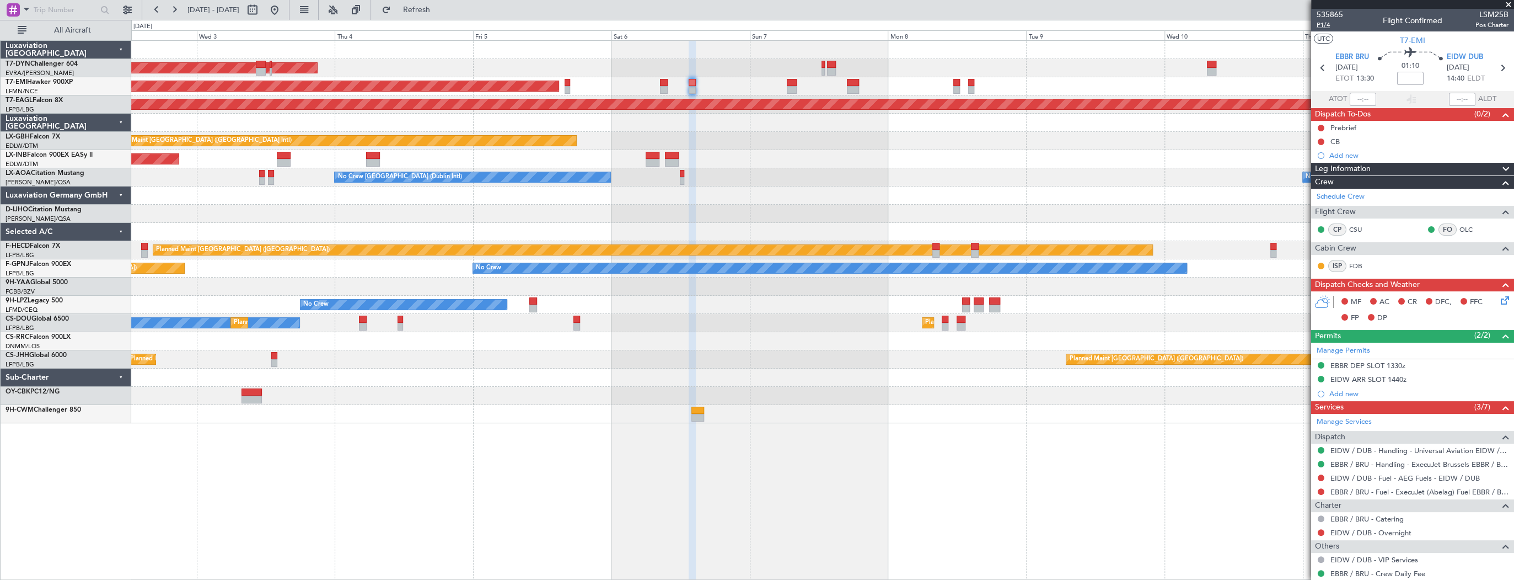
click at [1329, 24] on span "P1/4" at bounding box center [1330, 24] width 26 height 9
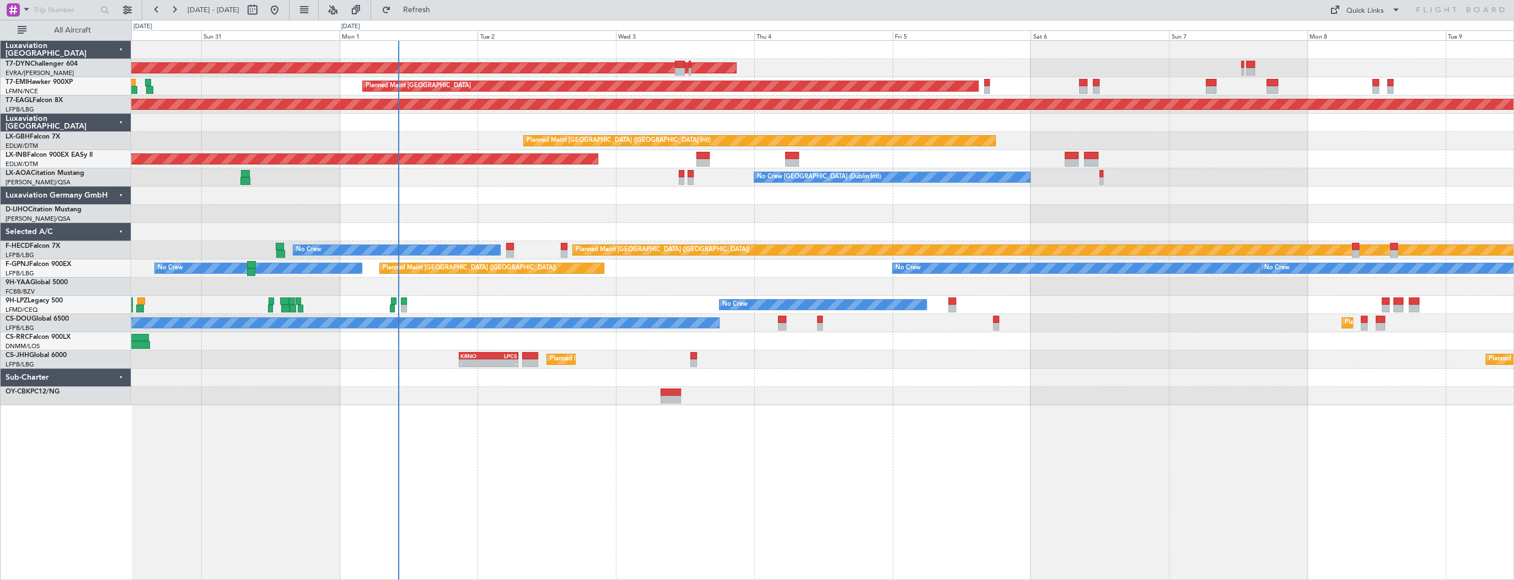
click at [549, 55] on div "AOG Maint Riga (Riga Intl) Planned Maint [GEOGRAPHIC_DATA] Grounded [US_STATE] …" at bounding box center [822, 223] width 1382 height 364
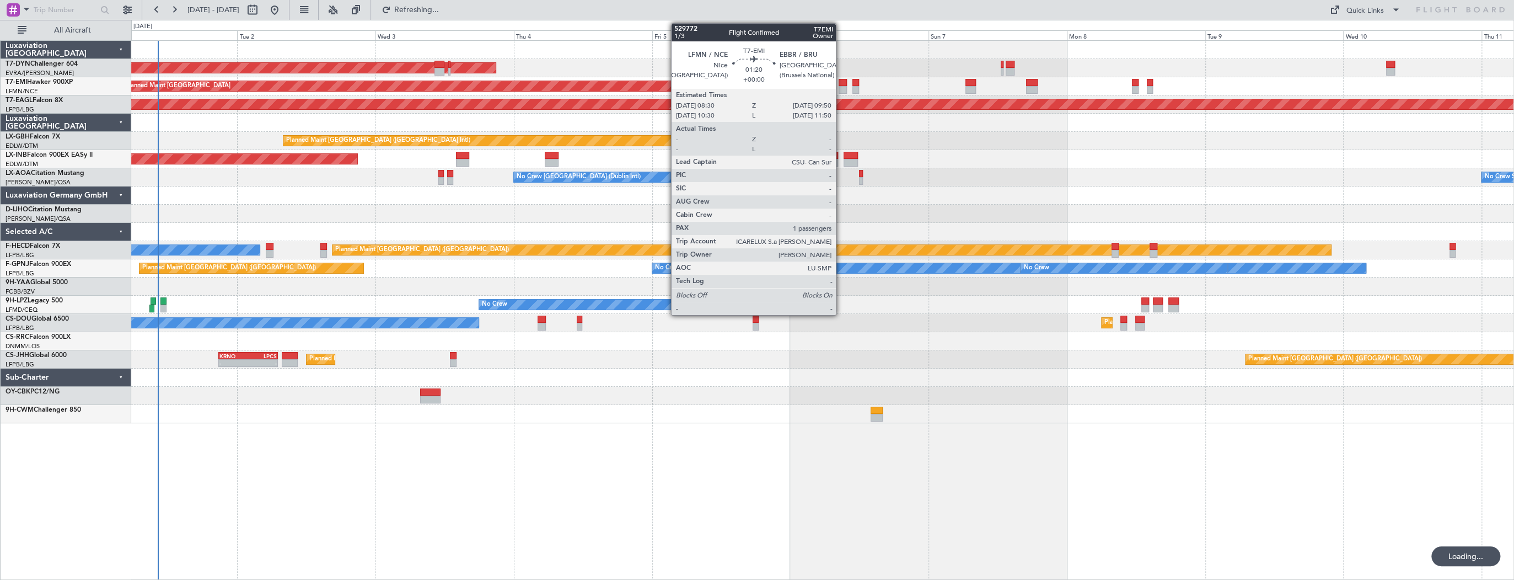
click at [841, 83] on div at bounding box center [843, 83] width 8 height 8
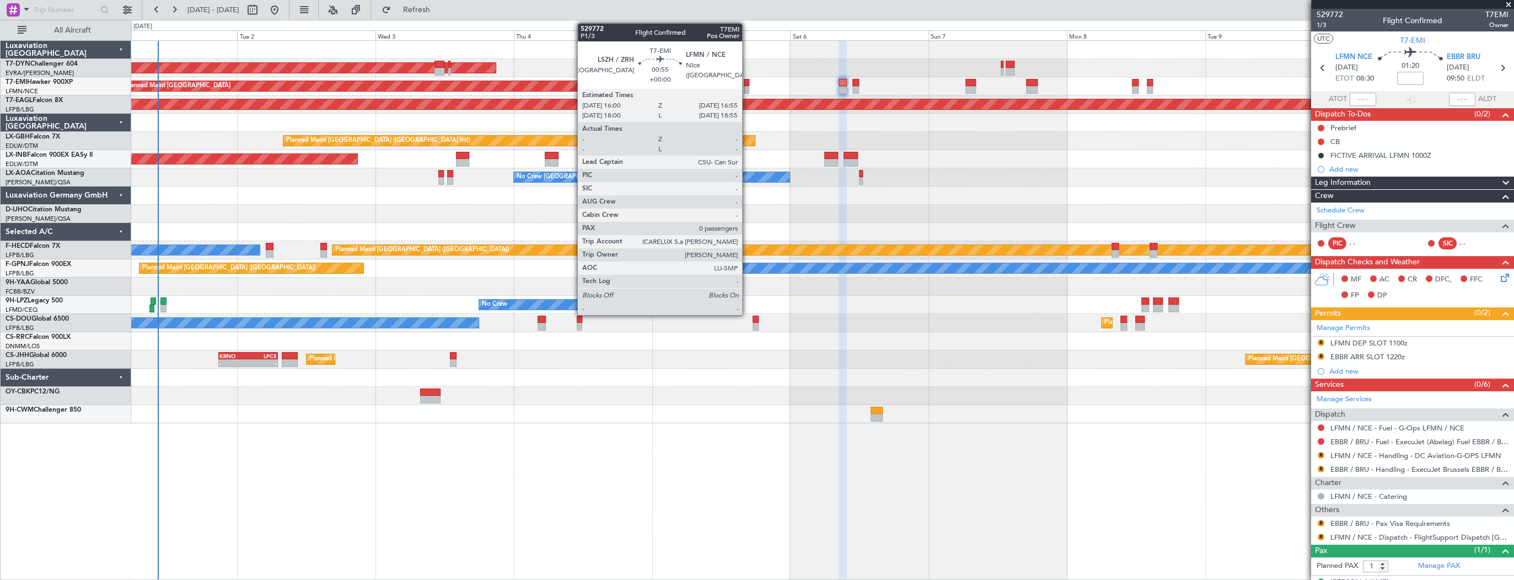
click at [747, 82] on div at bounding box center [747, 83] width 6 height 8
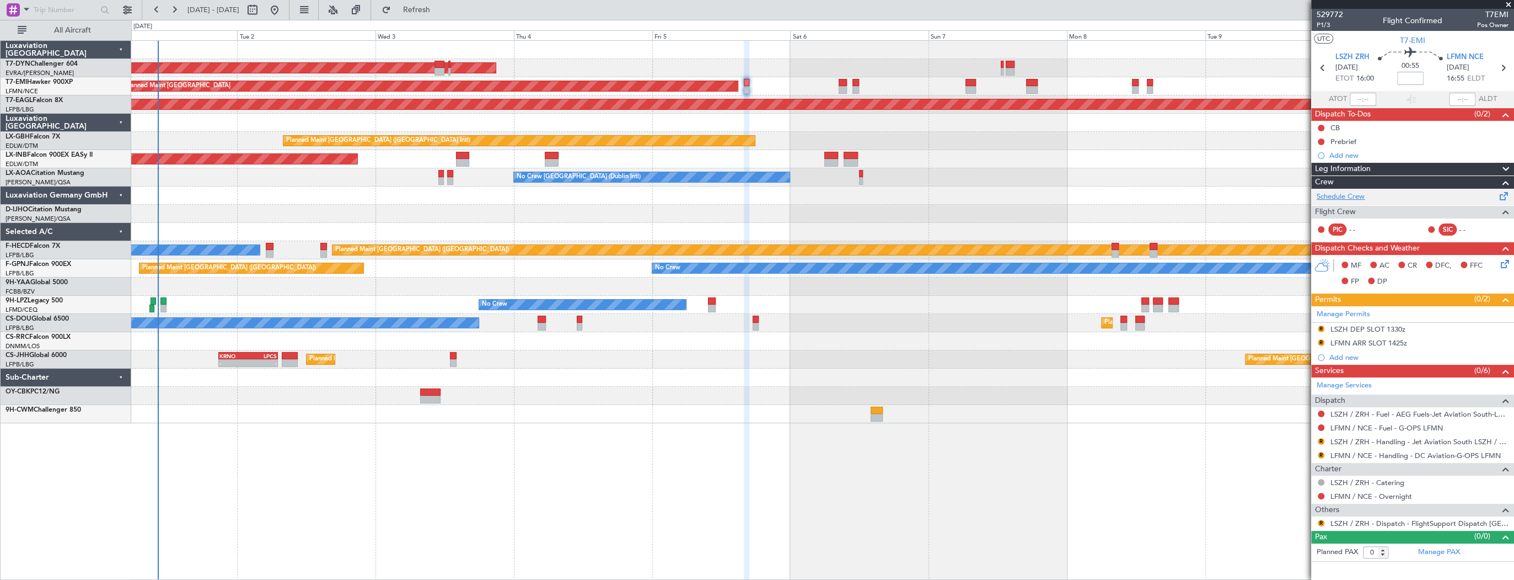
click at [1354, 199] on link "Schedule Crew" at bounding box center [1341, 196] width 48 height 11
click at [591, 65] on div "AOG Maint Riga (Riga Intl)" at bounding box center [822, 68] width 1382 height 18
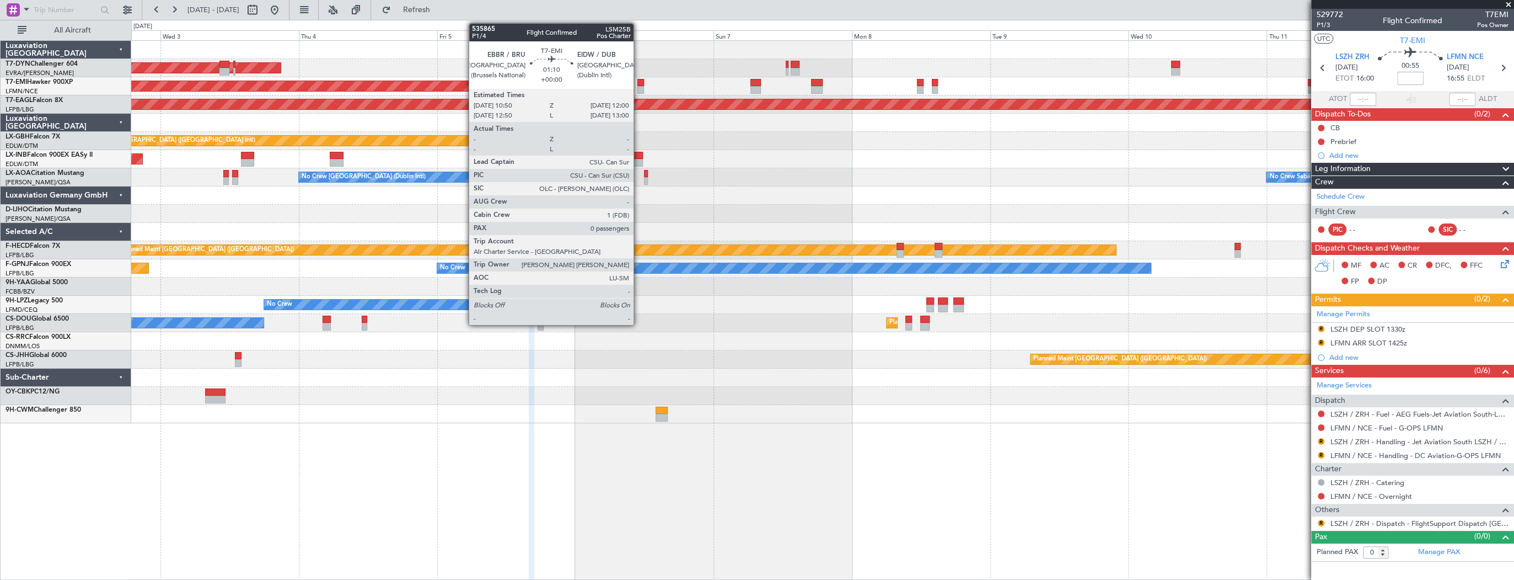
click at [639, 83] on div at bounding box center [640, 83] width 7 height 8
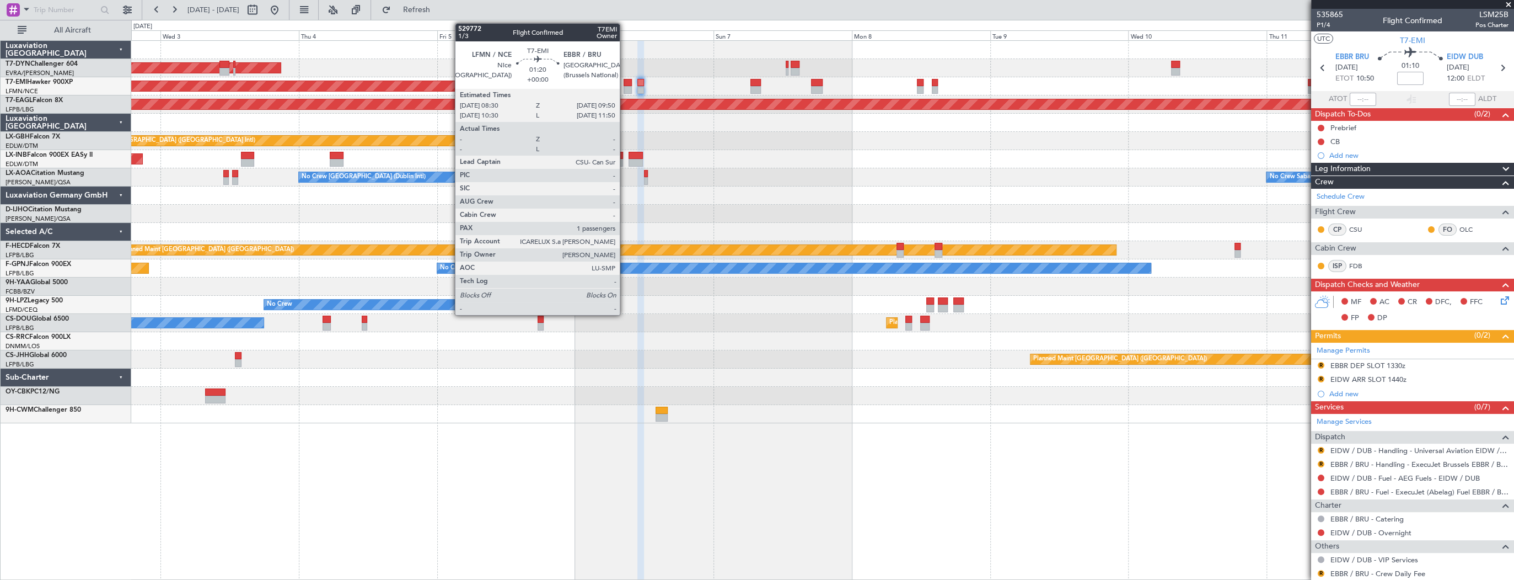
click at [625, 81] on div at bounding box center [628, 83] width 8 height 8
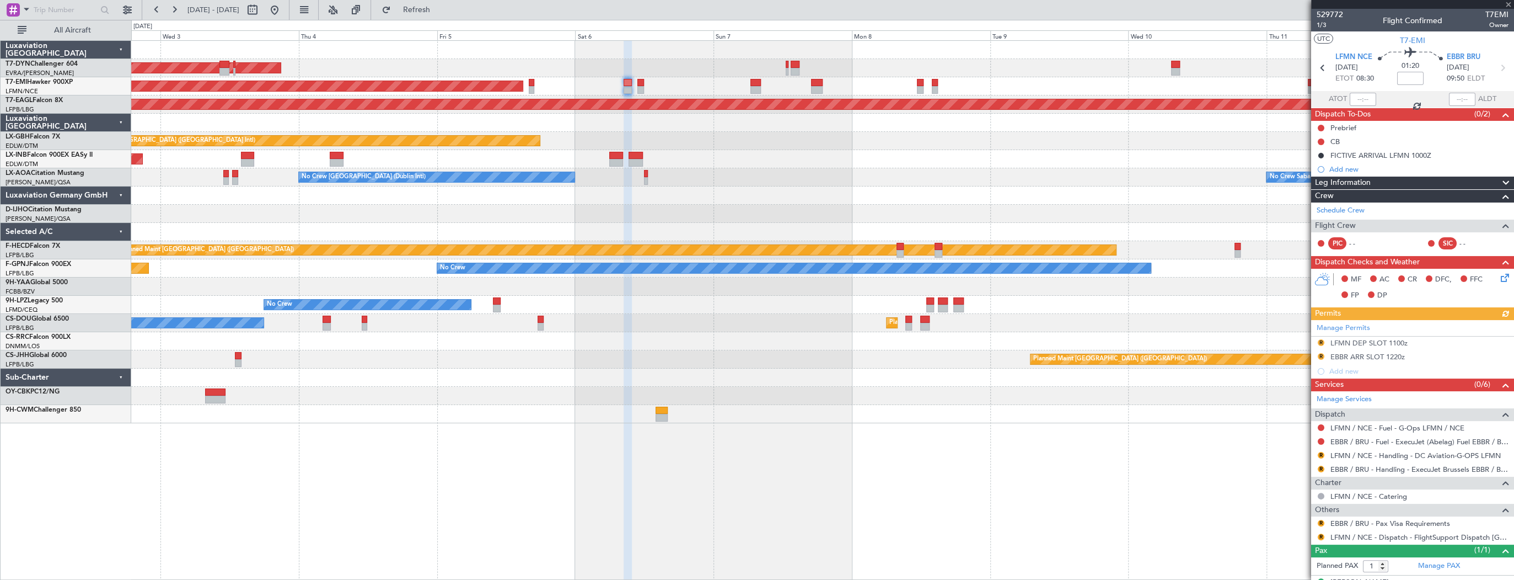
click at [533, 82] on div at bounding box center [532, 83] width 6 height 8
type input "0"
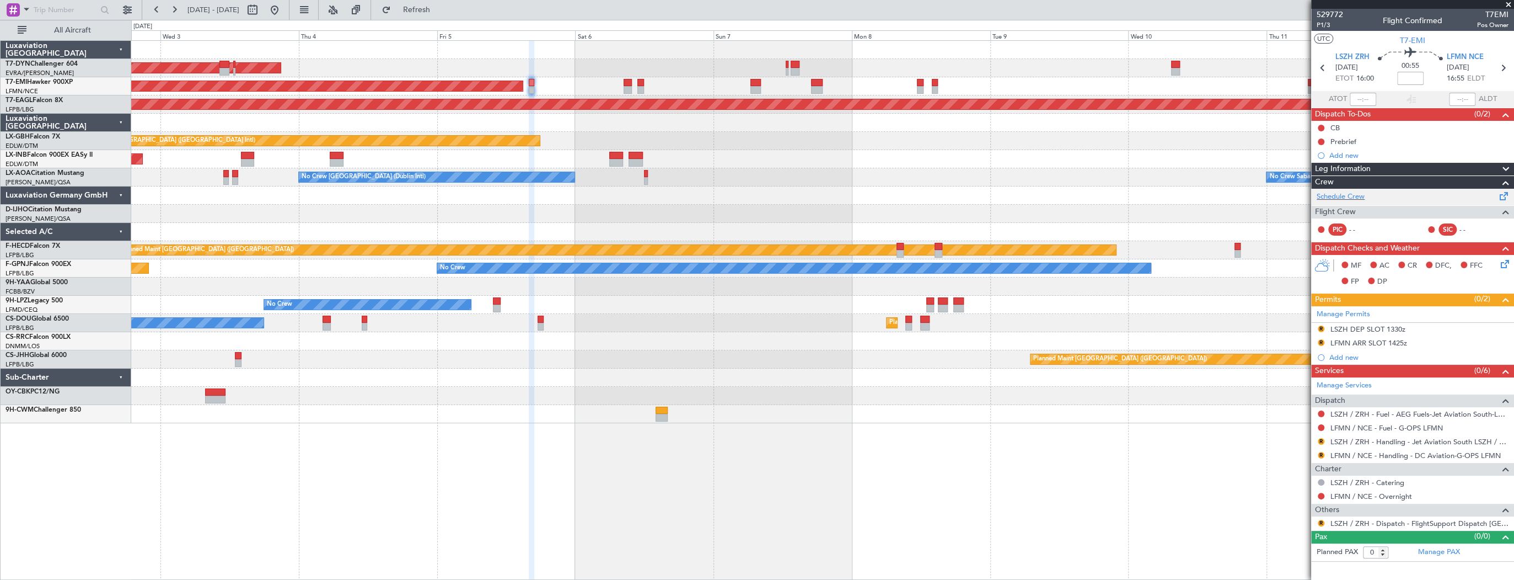
click at [1384, 203] on div "Schedule Crew" at bounding box center [1412, 197] width 203 height 17
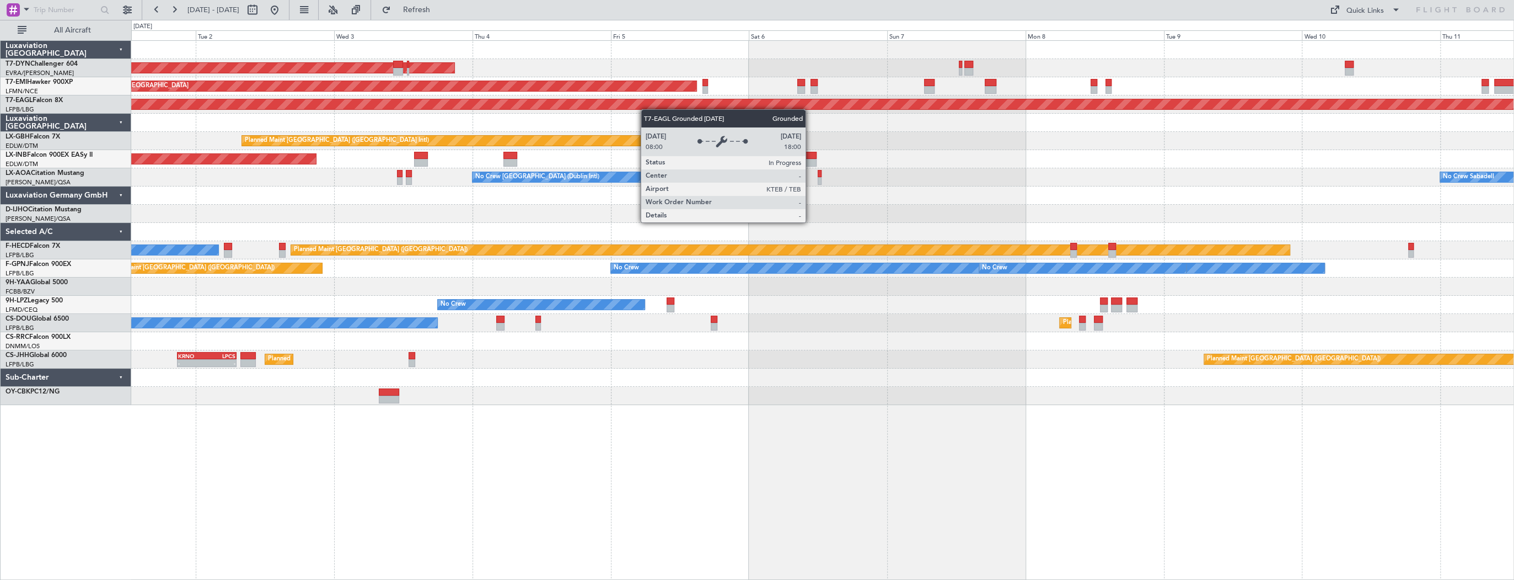
click at [386, 100] on div "AOG Maint Riga (Riga Intl) Planned Maint [GEOGRAPHIC_DATA] Grounded [US_STATE] …" at bounding box center [822, 223] width 1382 height 364
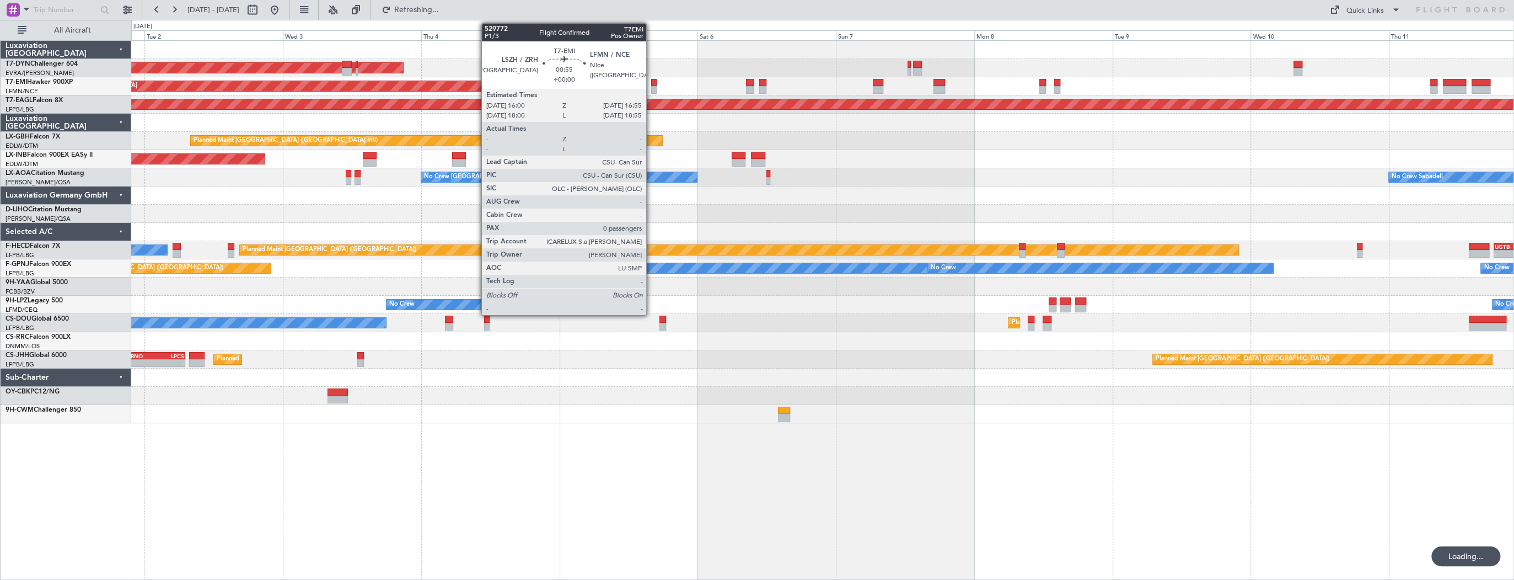
click at [651, 85] on div at bounding box center [654, 83] width 6 height 8
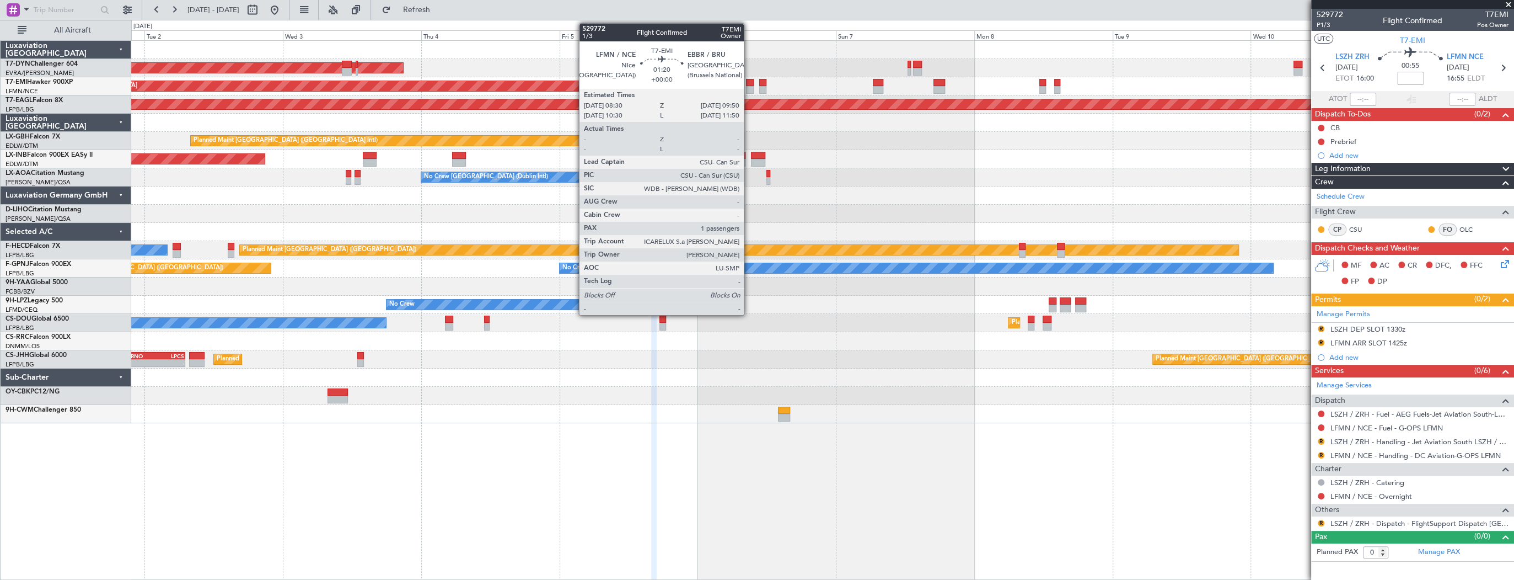
click at [750, 81] on div at bounding box center [750, 83] width 8 height 8
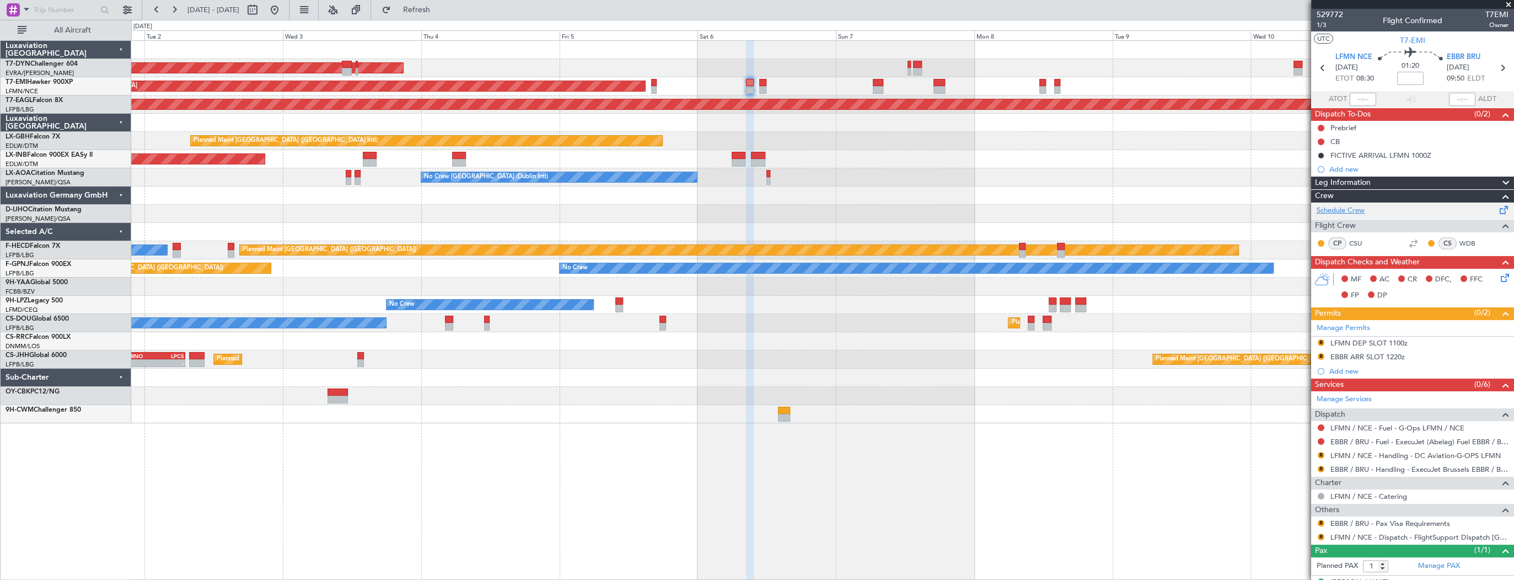
click at [1347, 207] on link "Schedule Crew" at bounding box center [1341, 210] width 48 height 11
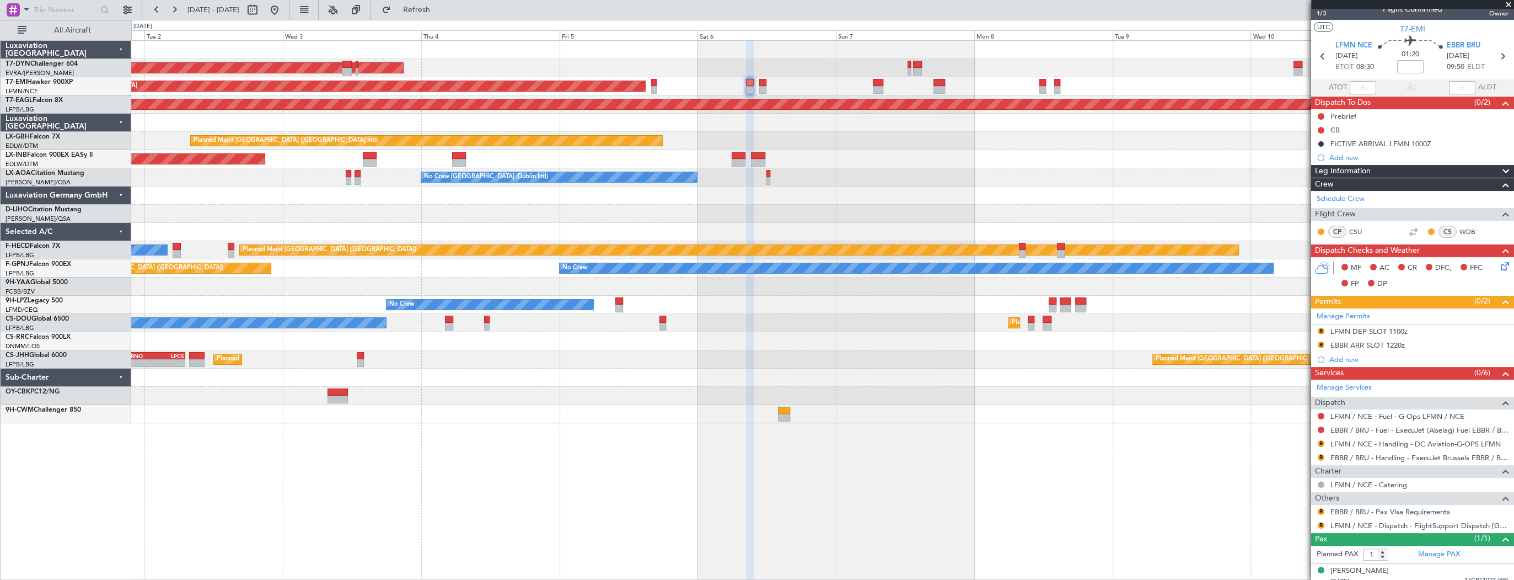
scroll to position [18, 0]
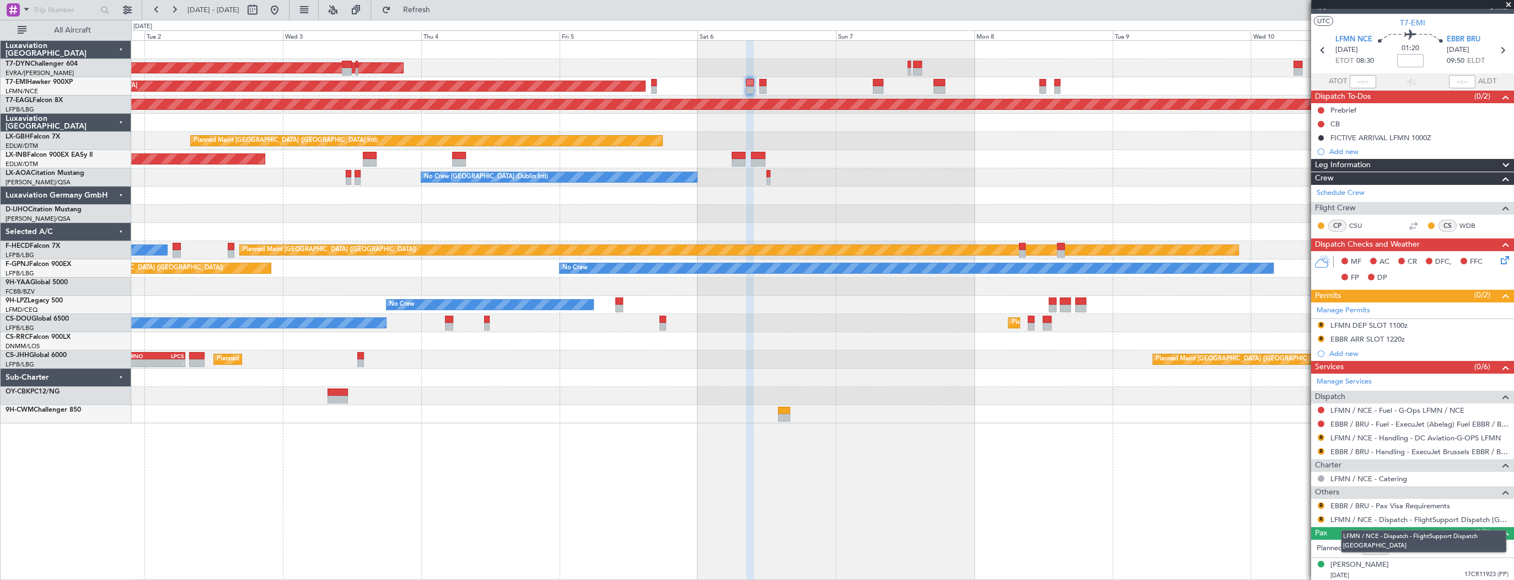
click at [1445, 547] on mat-tooltip-component "LFMN / NCE - Dispatch - FlightSupport Dispatch [GEOGRAPHIC_DATA]" at bounding box center [1423, 541] width 181 height 38
click at [1451, 544] on link "Manage PAX" at bounding box center [1439, 548] width 42 height 11
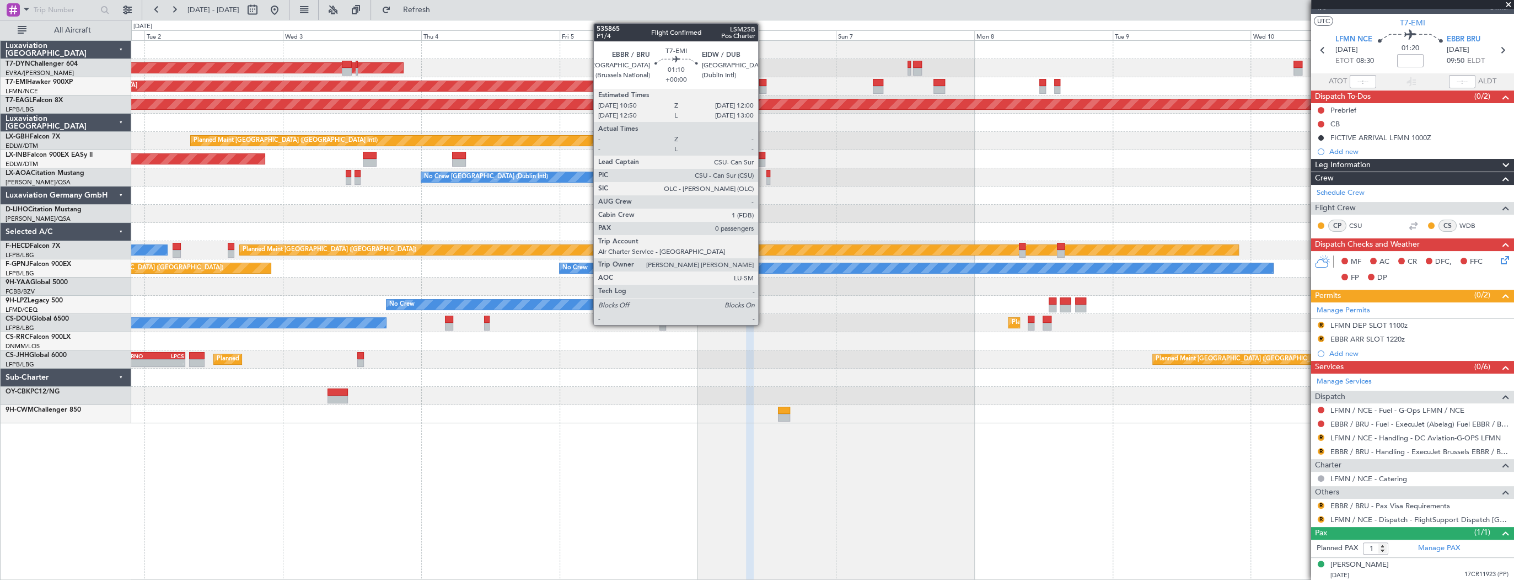
click at [763, 83] on div at bounding box center [762, 83] width 7 height 8
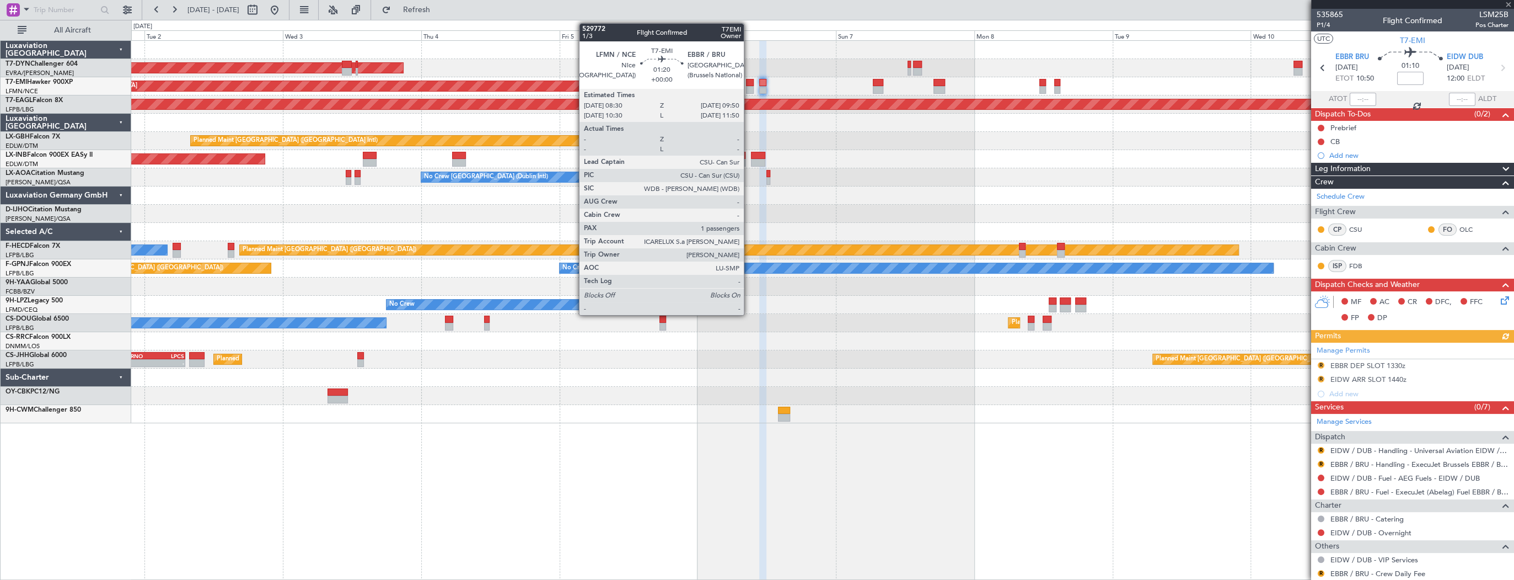
click at [749, 80] on div at bounding box center [750, 83] width 8 height 8
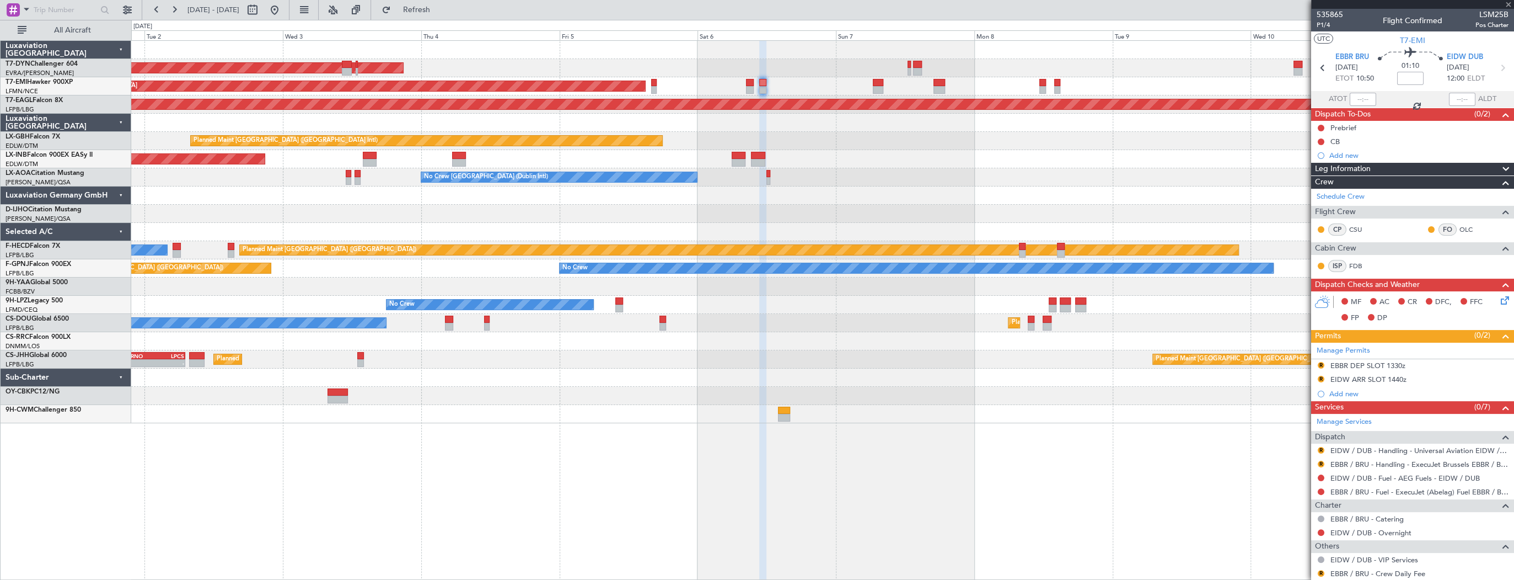
type input "1"
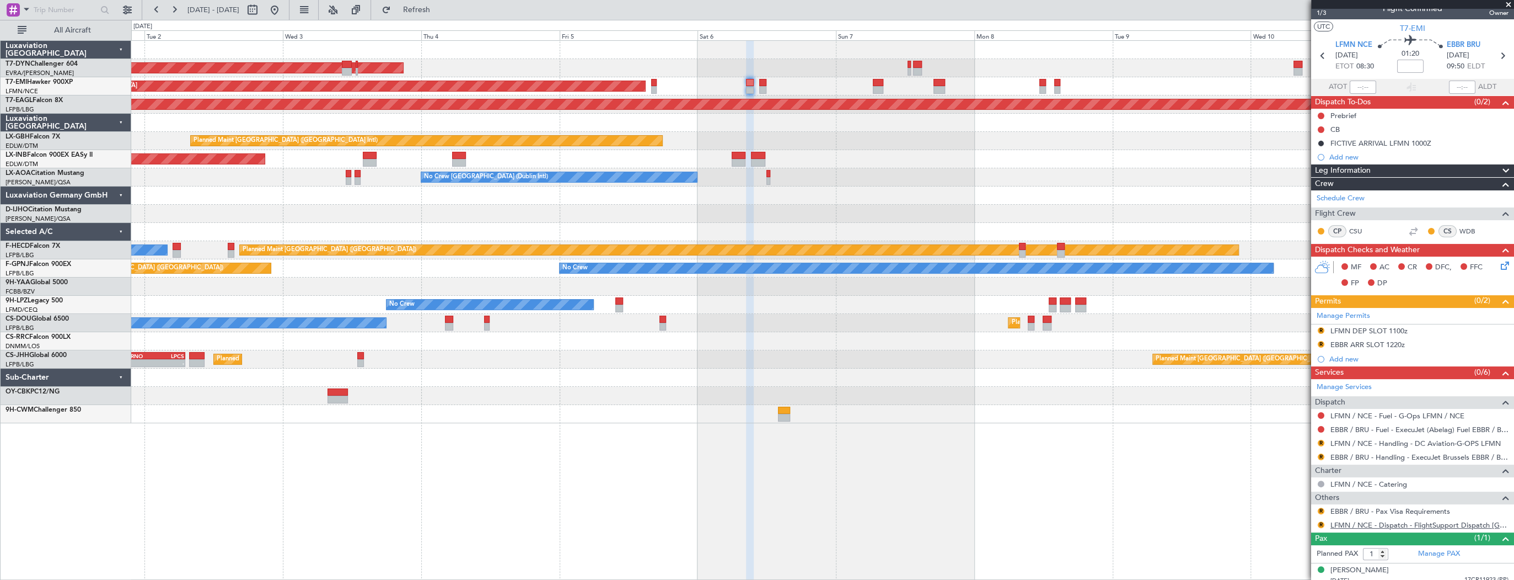
scroll to position [18, 0]
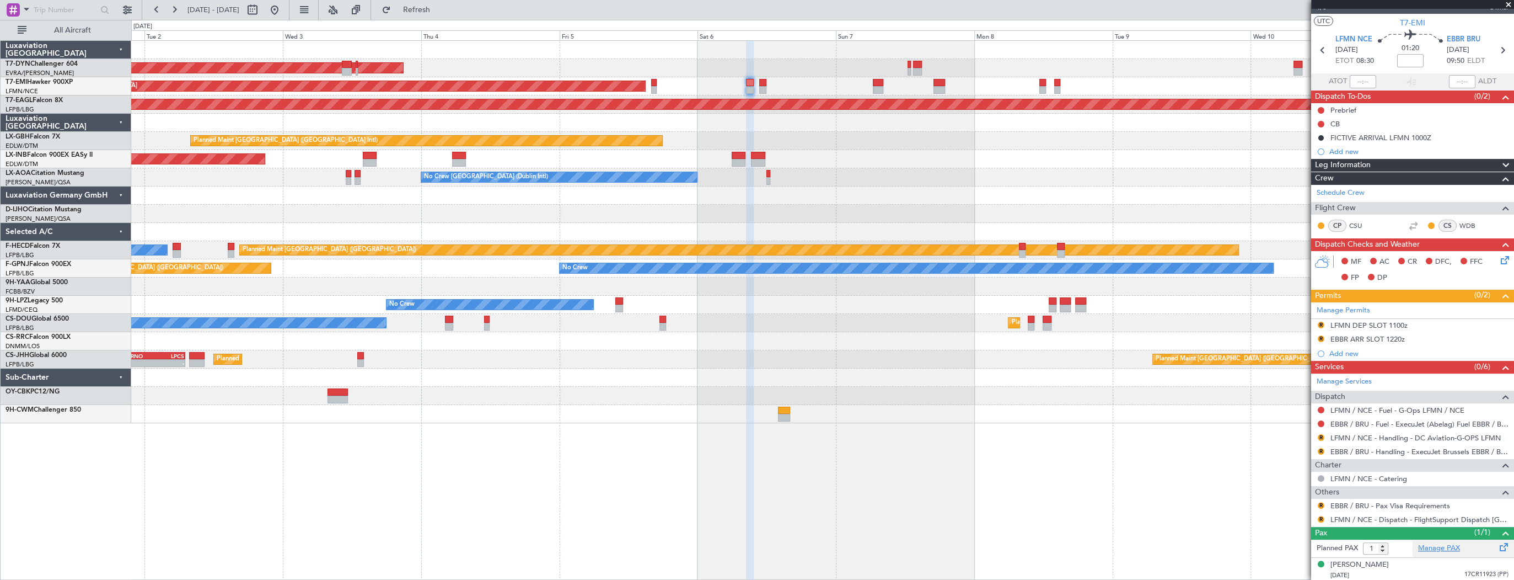
click at [1449, 549] on link "Manage PAX" at bounding box center [1439, 548] width 42 height 11
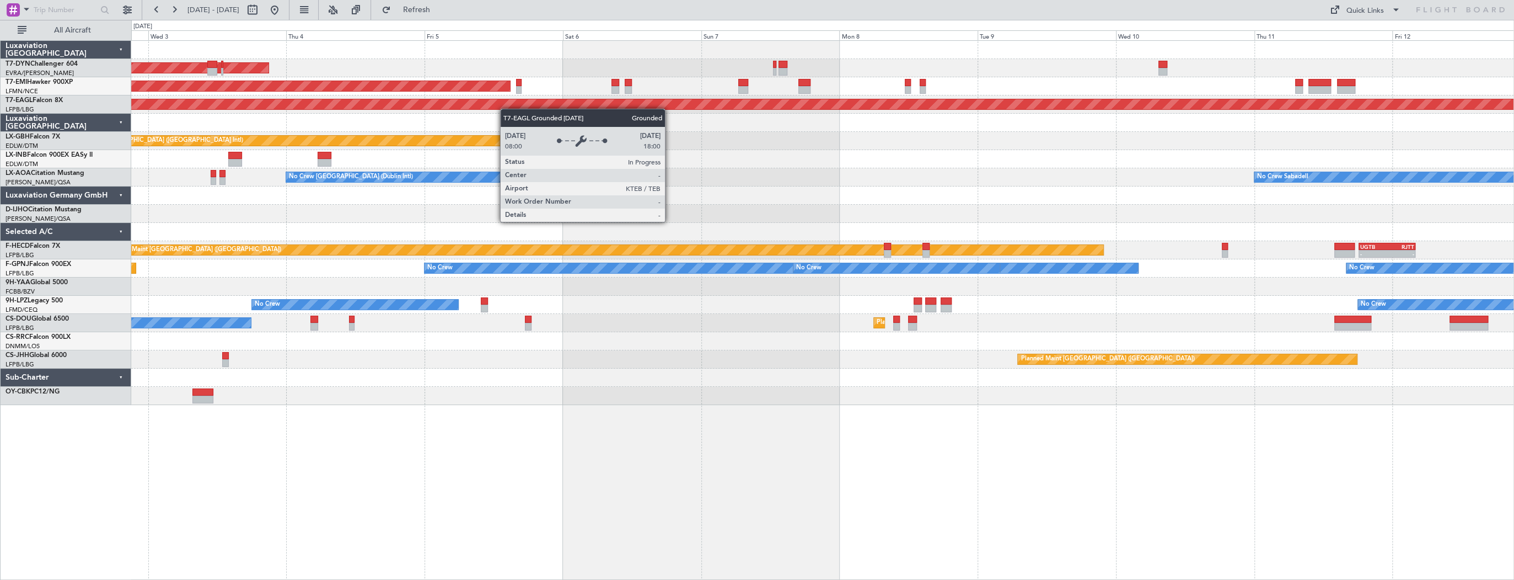
click at [328, 108] on div "AOG Maint Riga (Riga Intl) Planned Maint [GEOGRAPHIC_DATA] Grounded [US_STATE] …" at bounding box center [822, 223] width 1382 height 364
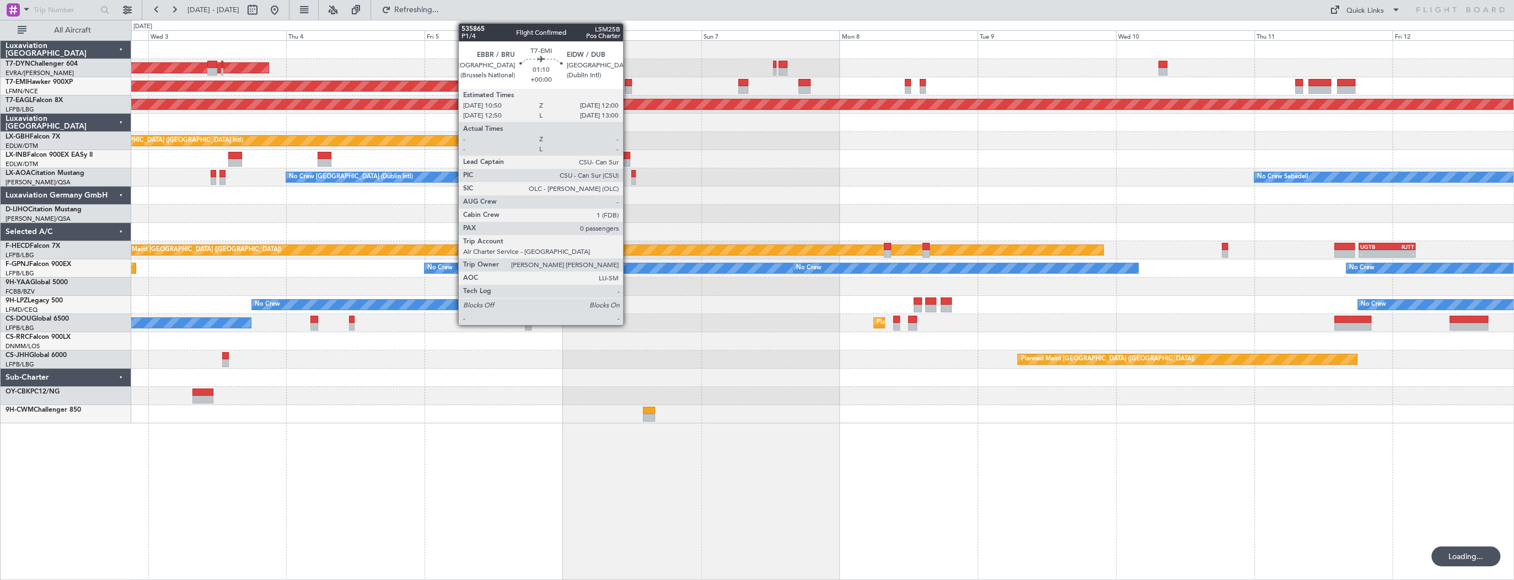
click at [628, 82] on div at bounding box center [628, 83] width 7 height 8
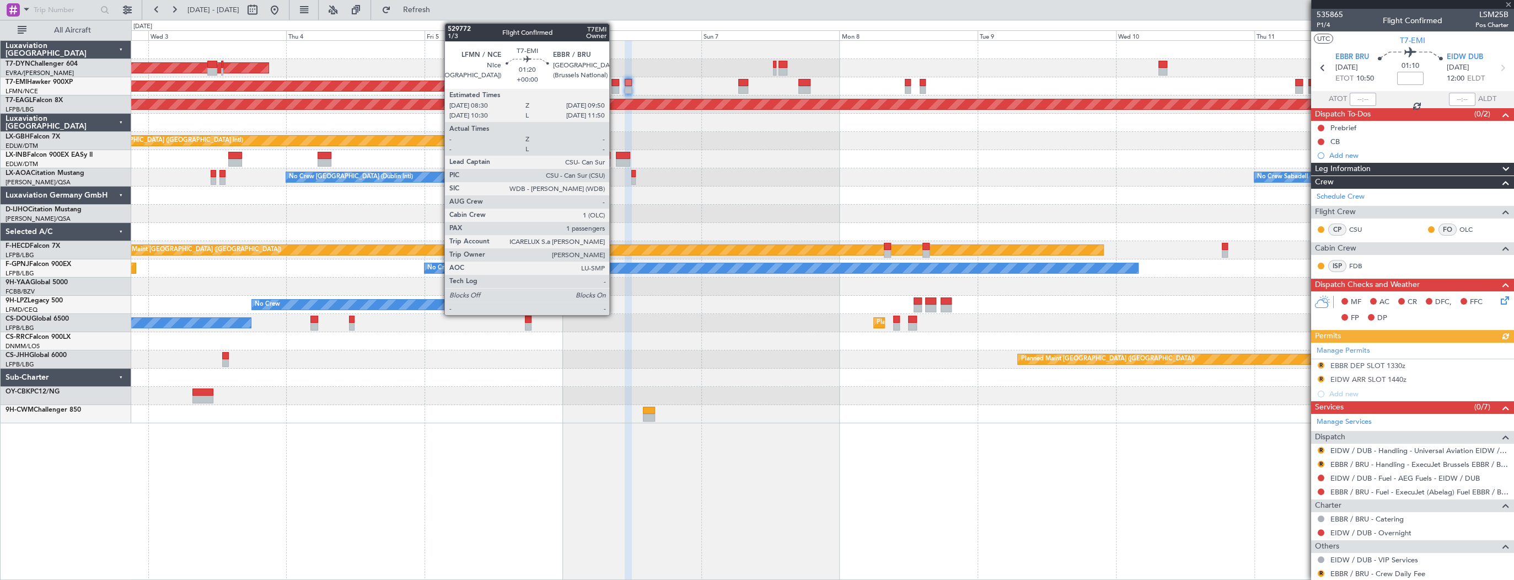
click at [614, 80] on div at bounding box center [616, 83] width 8 height 8
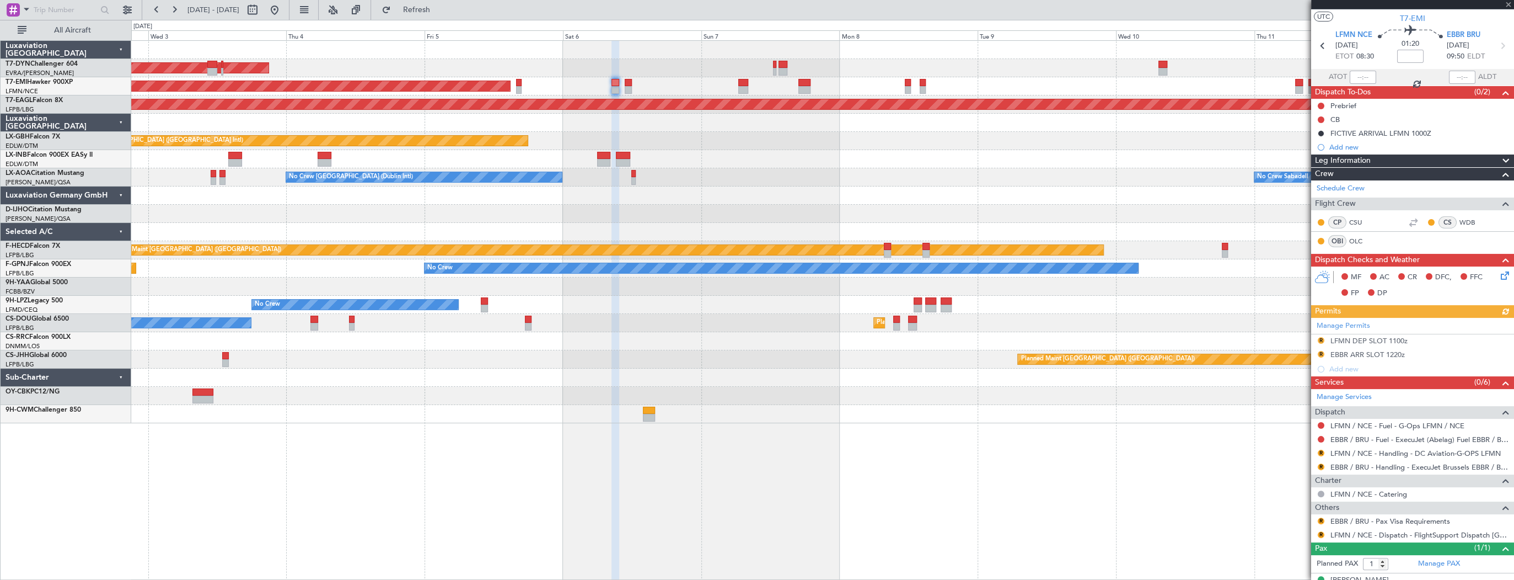
scroll to position [37, 0]
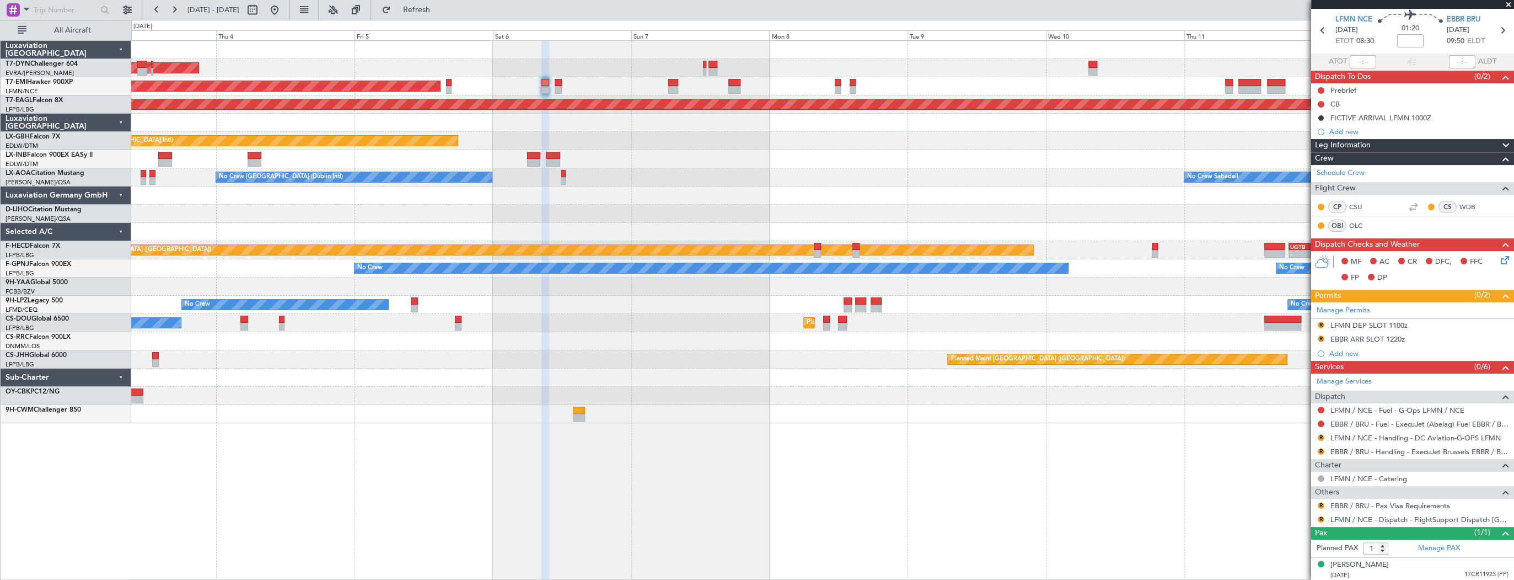
click at [587, 112] on div "AOG Maint Riga (Riga Intl) Planned Maint [GEOGRAPHIC_DATA] Grounded [US_STATE] …" at bounding box center [822, 232] width 1382 height 382
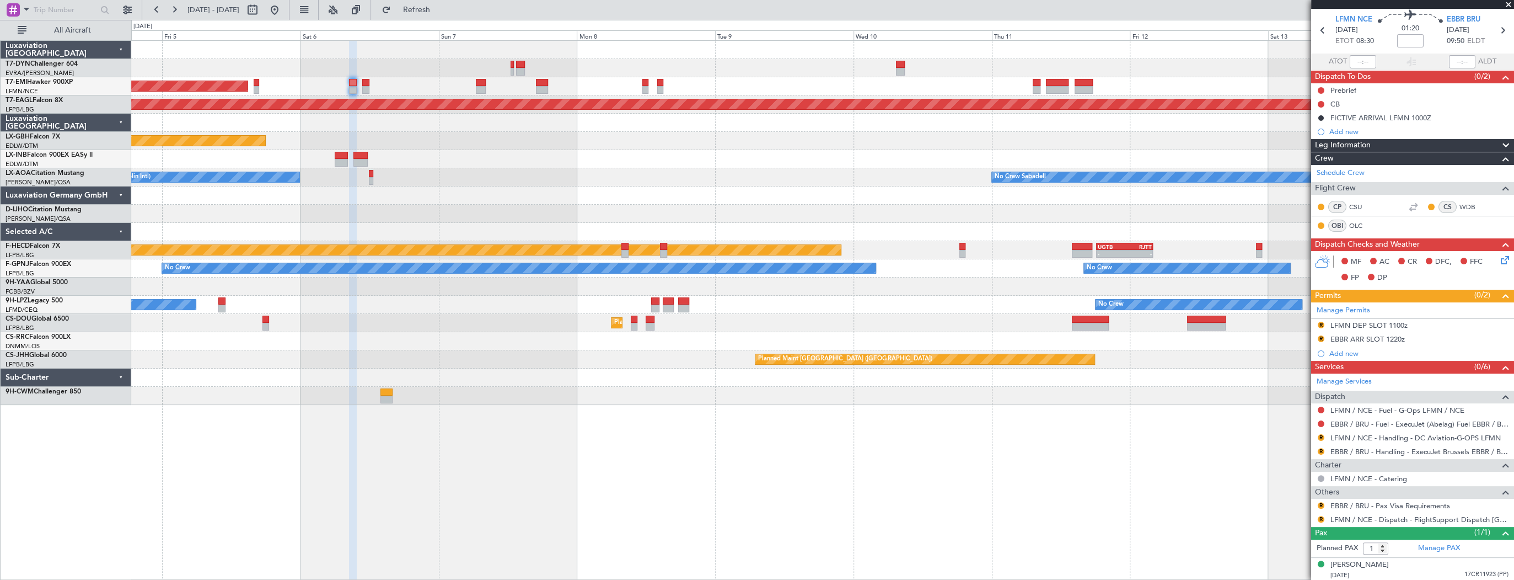
click at [564, 154] on div "AOG Maint Riga (Riga Intl) Planned Maint [GEOGRAPHIC_DATA] Grounded [US_STATE] …" at bounding box center [822, 223] width 1382 height 364
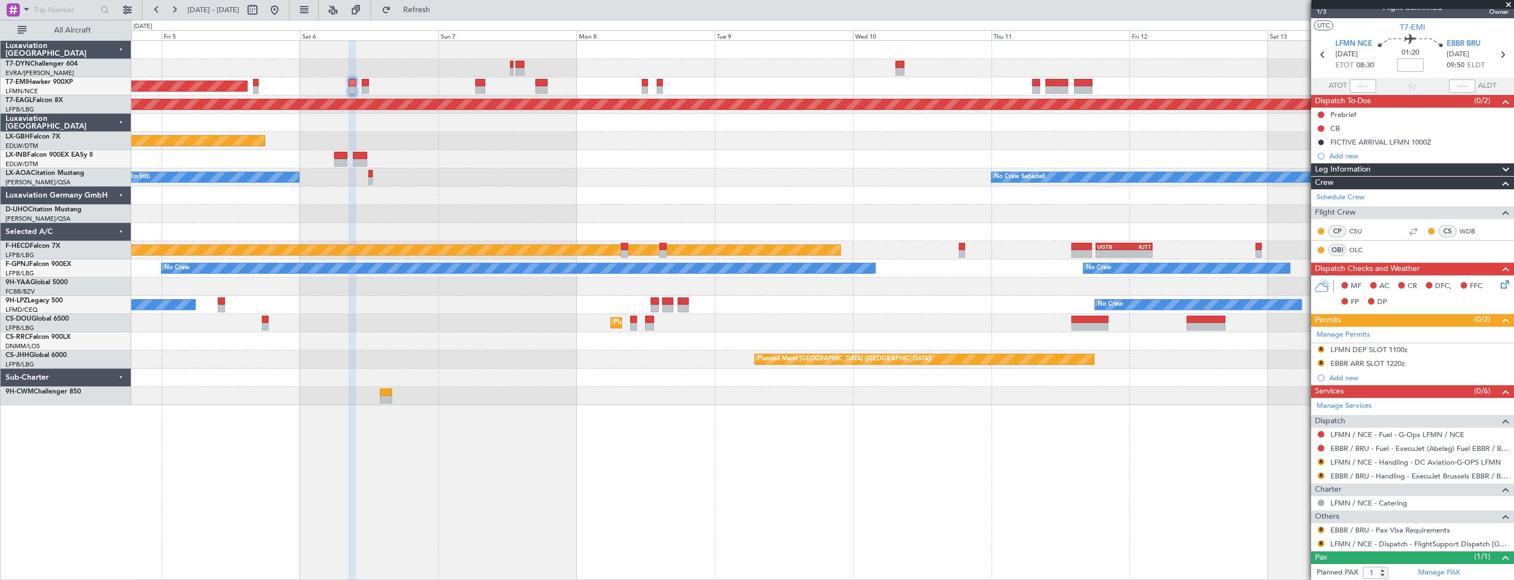
scroll to position [0, 0]
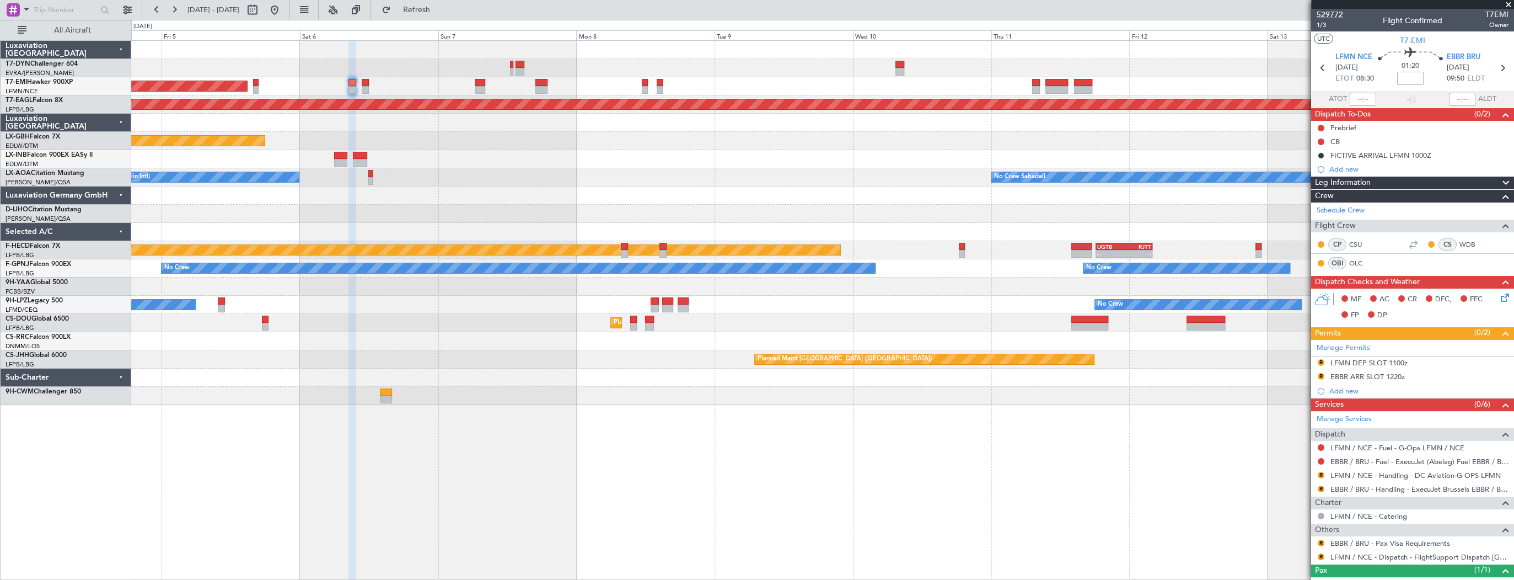
click at [1331, 13] on span "529772" at bounding box center [1330, 15] width 26 height 12
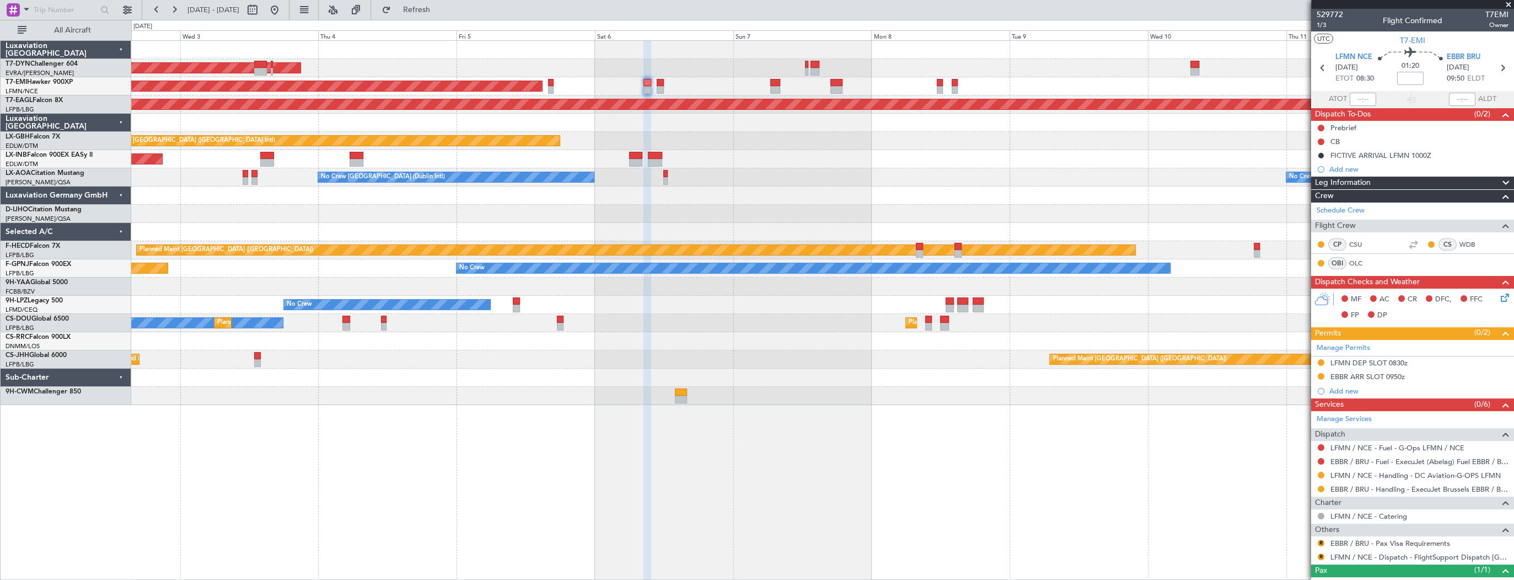
click at [561, 157] on div "Unplanned Maint [GEOGRAPHIC_DATA] (Al Maktoum Intl)" at bounding box center [822, 159] width 1382 height 18
click at [798, 238] on div at bounding box center [822, 232] width 1382 height 18
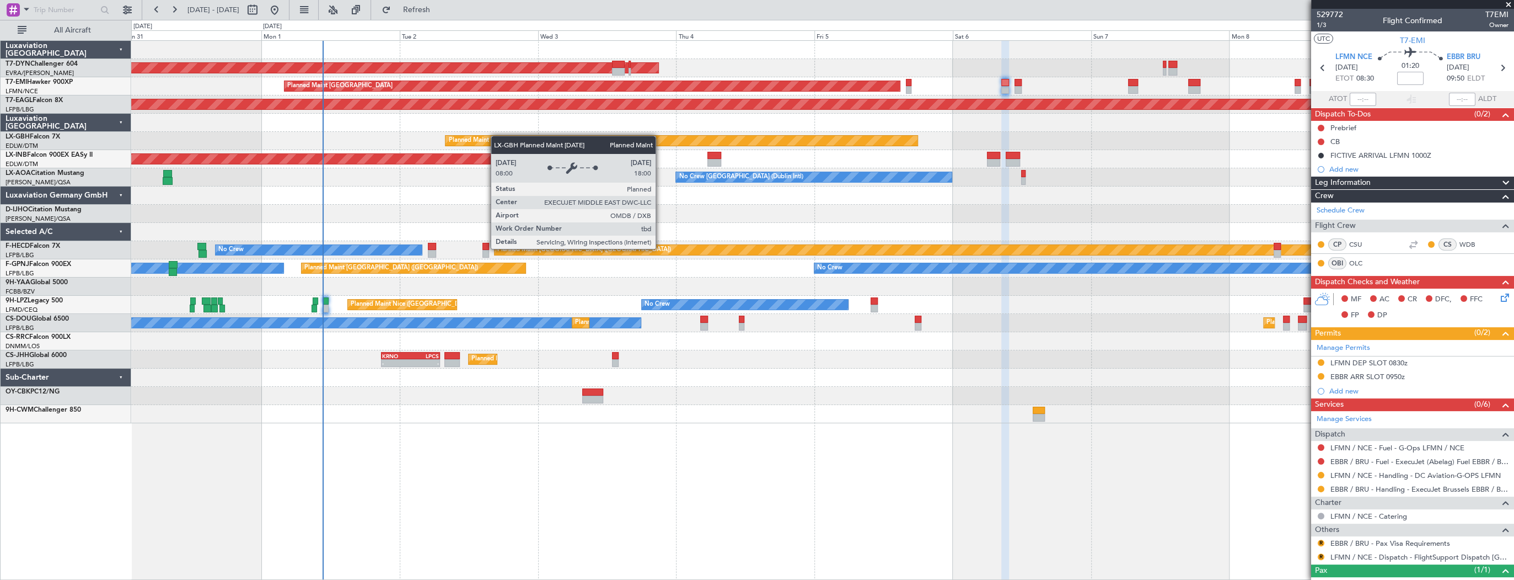
click at [798, 139] on div "AOG Maint Riga (Riga Intl) Planned Maint Zurich Grounded New York (Teterboro) P…" at bounding box center [822, 232] width 1382 height 382
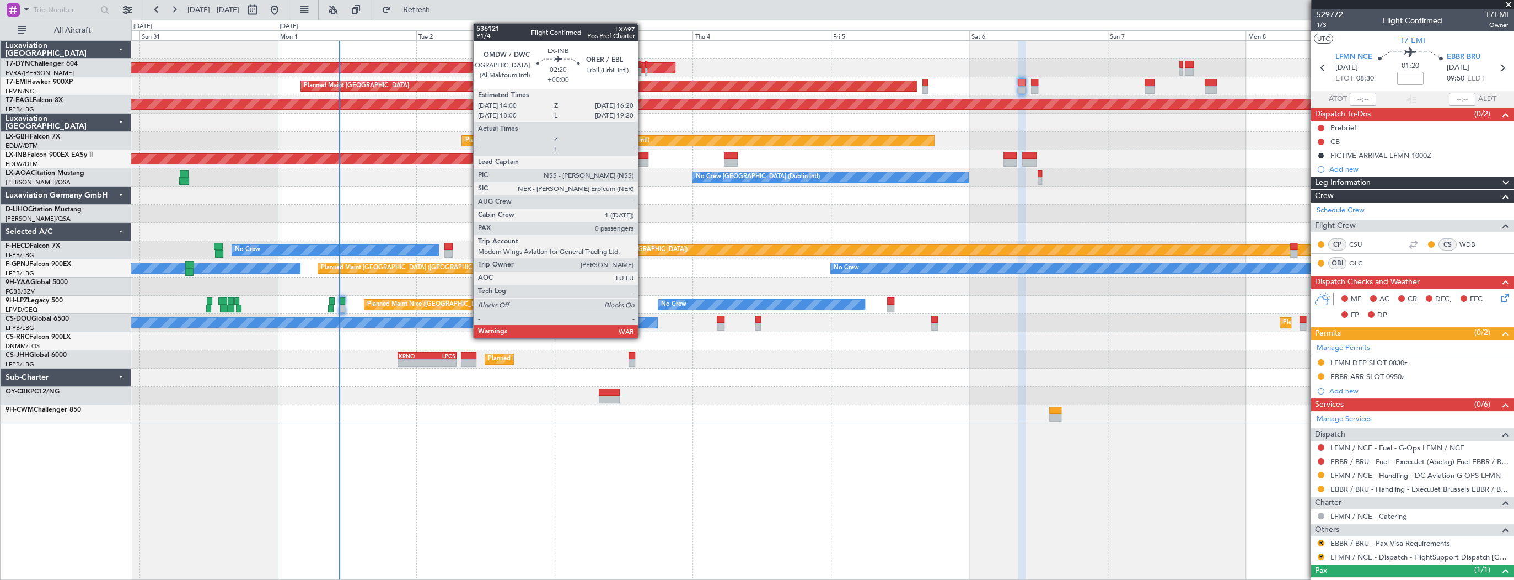
click at [643, 159] on div at bounding box center [642, 163] width 14 height 8
type input "0"
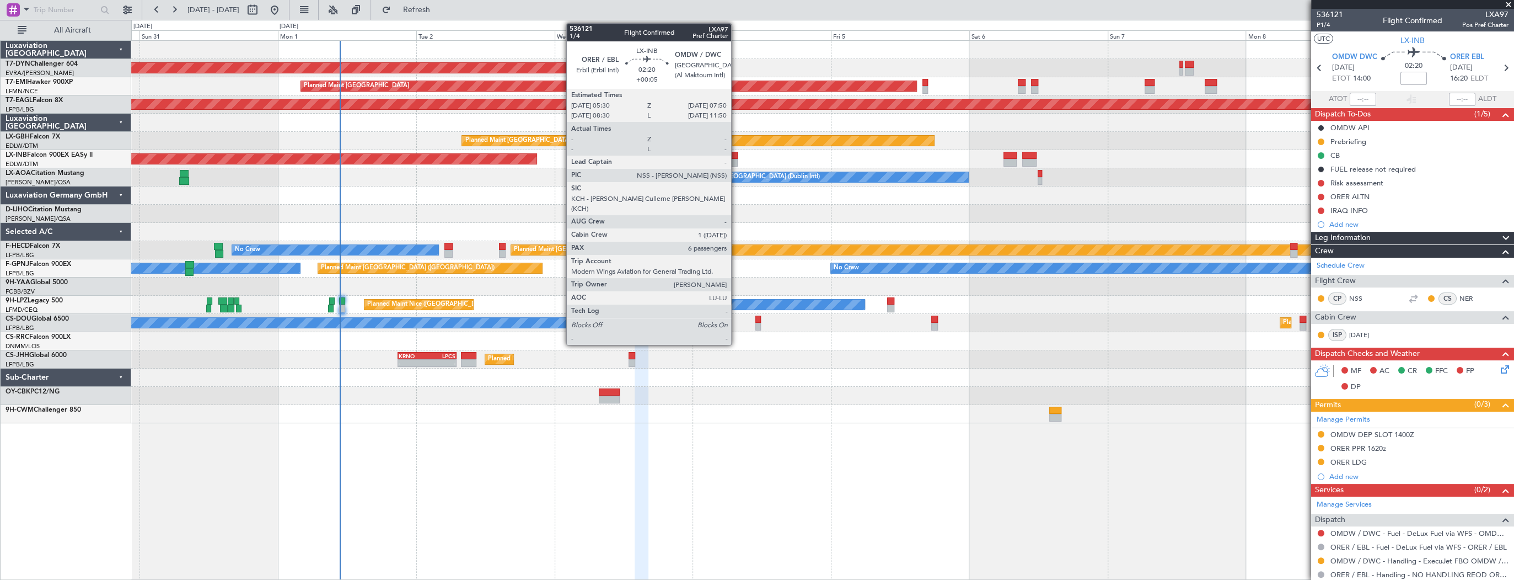
click at [736, 159] on div at bounding box center [731, 163] width 14 height 8
type input "+00:05"
type input "6"
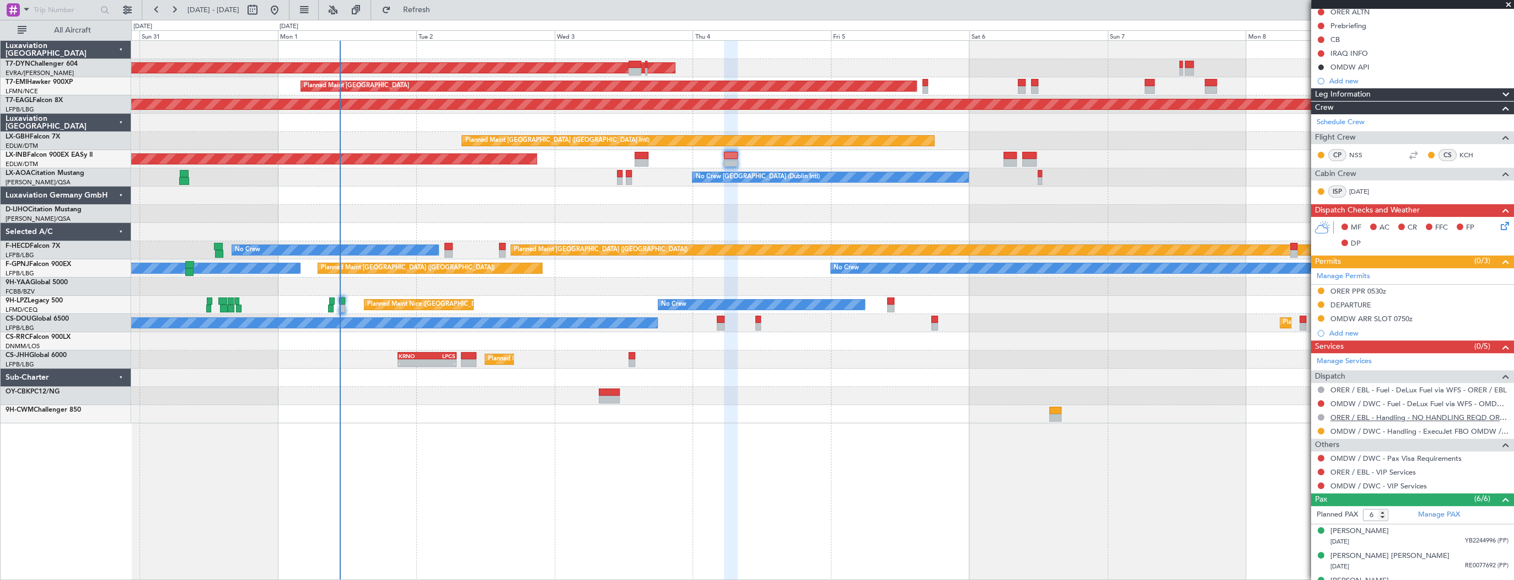
scroll to position [234, 0]
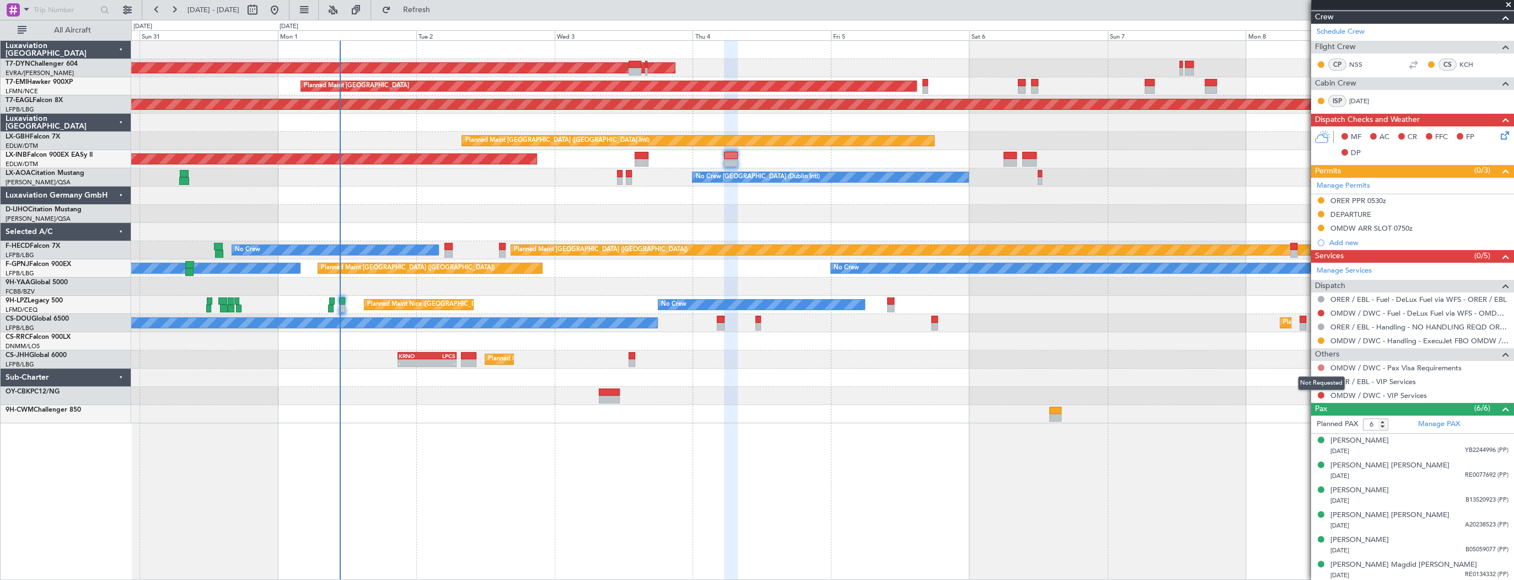
click at [1321, 366] on button at bounding box center [1321, 367] width 7 height 7
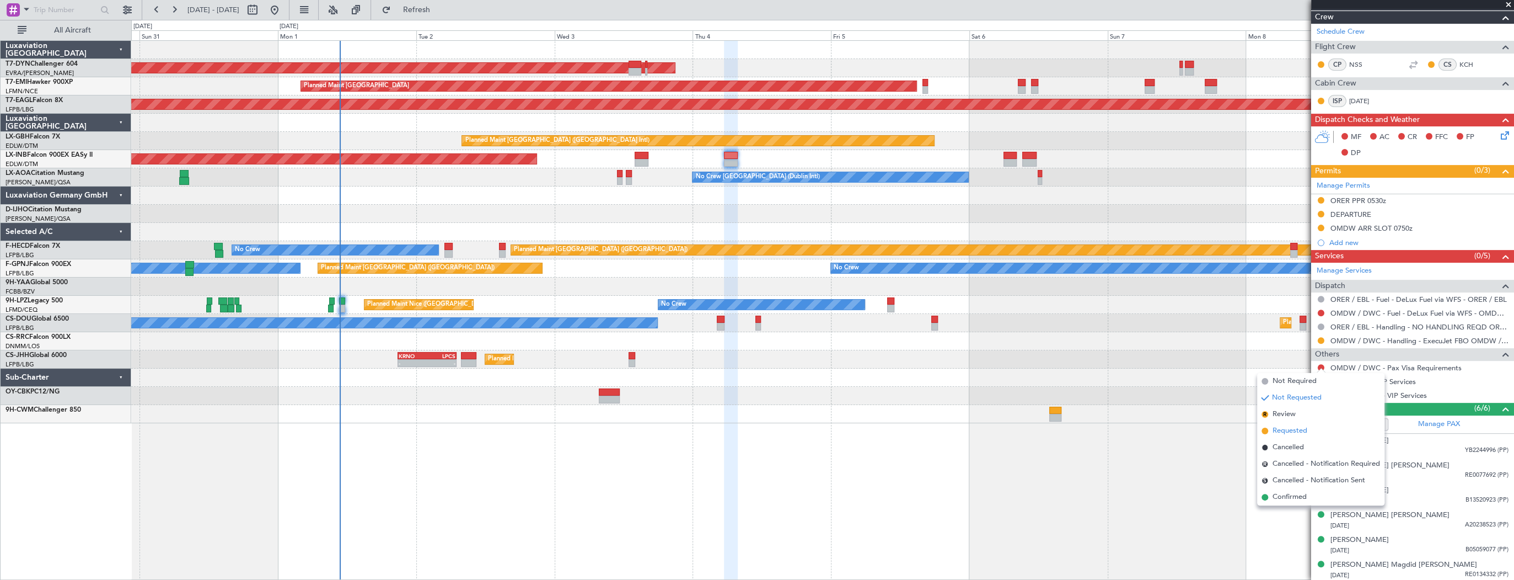
click at [1306, 428] on span "Requested" at bounding box center [1290, 430] width 35 height 11
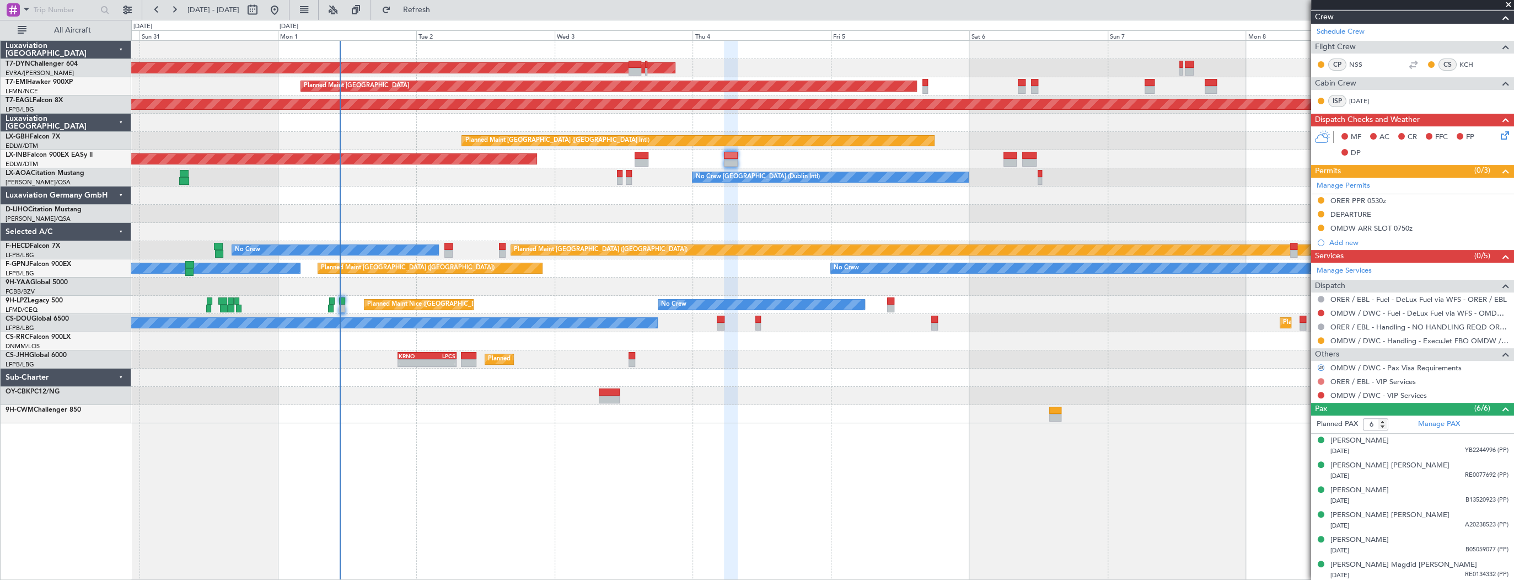
click at [1321, 381] on button at bounding box center [1321, 381] width 7 height 7
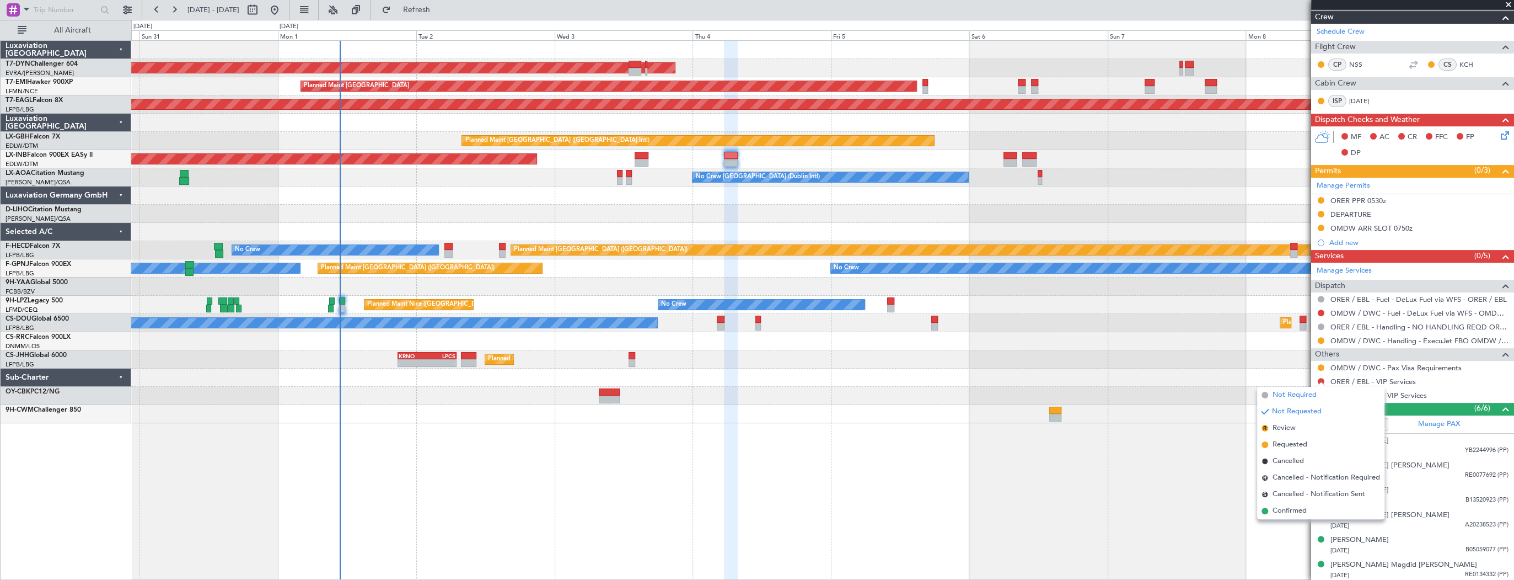
click at [1288, 391] on span "Not Required" at bounding box center [1295, 394] width 44 height 11
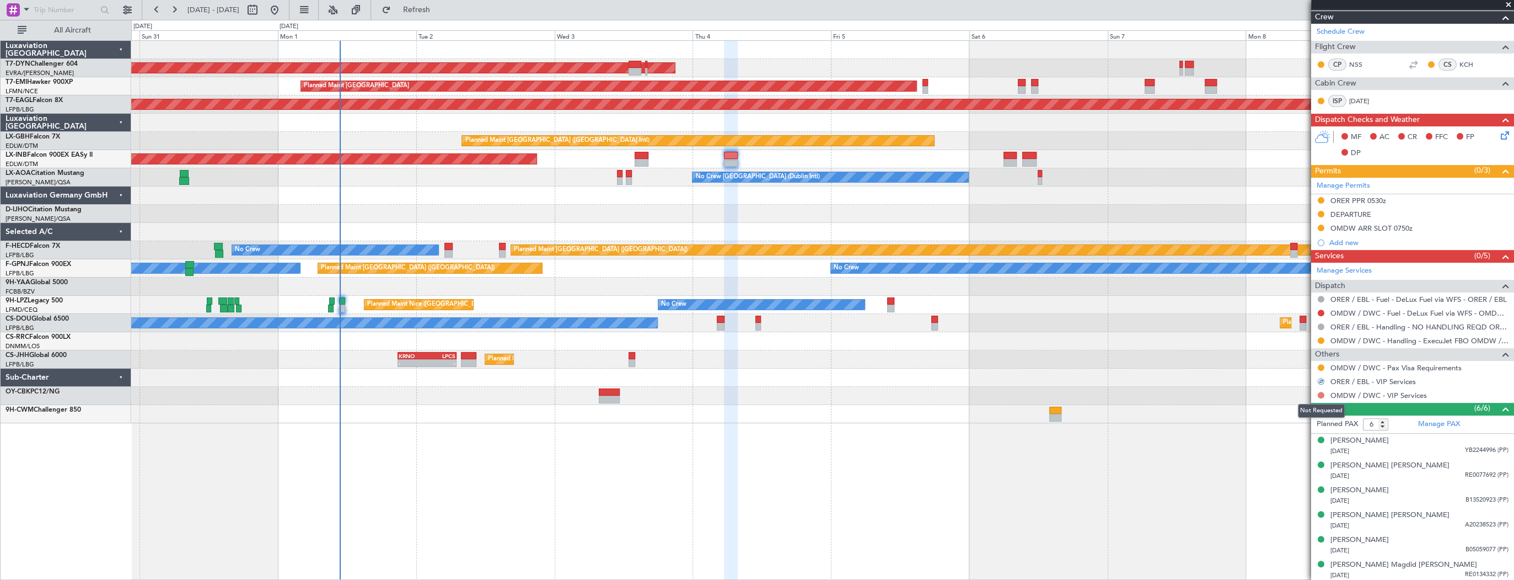
click at [1321, 392] on button at bounding box center [1321, 395] width 7 height 7
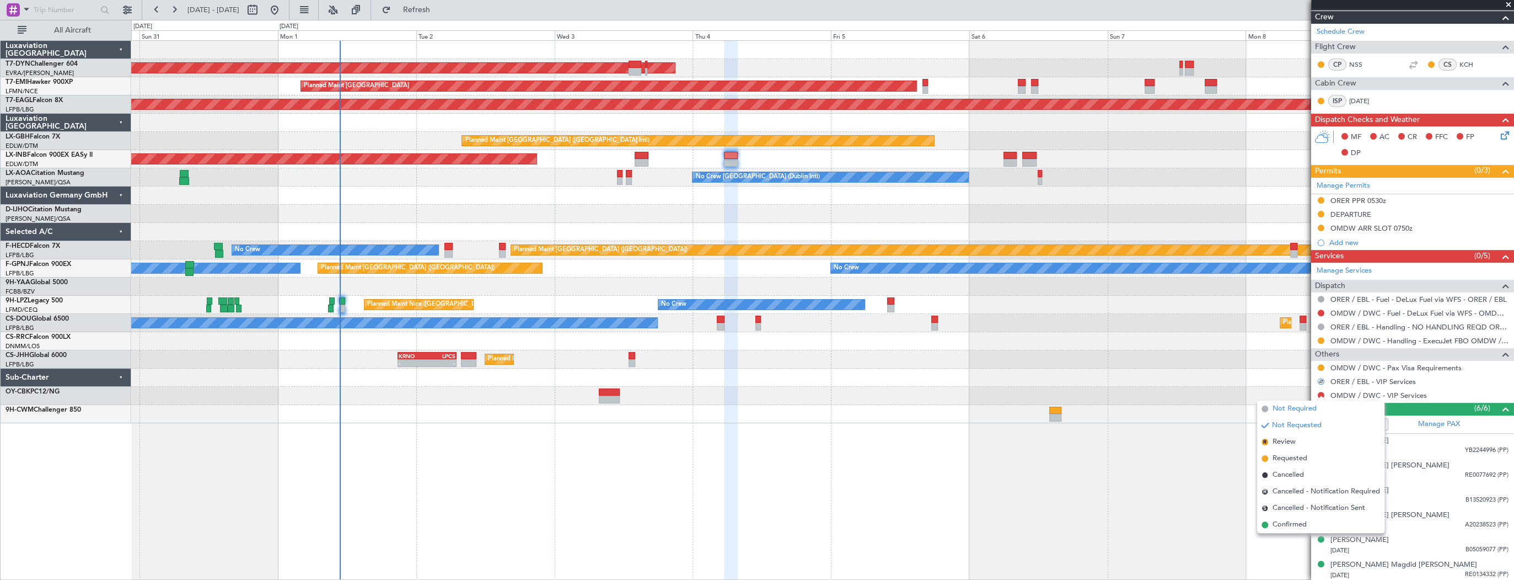
click at [1315, 412] on span "Not Required" at bounding box center [1295, 408] width 44 height 11
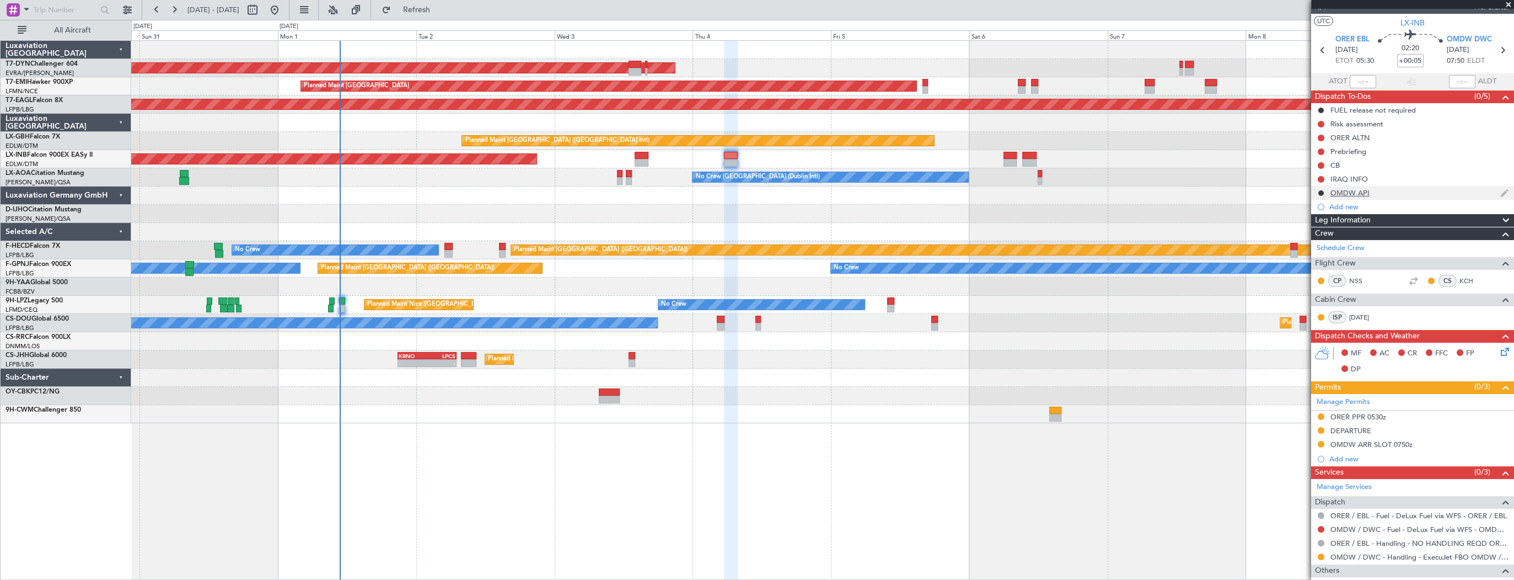
scroll to position [0, 0]
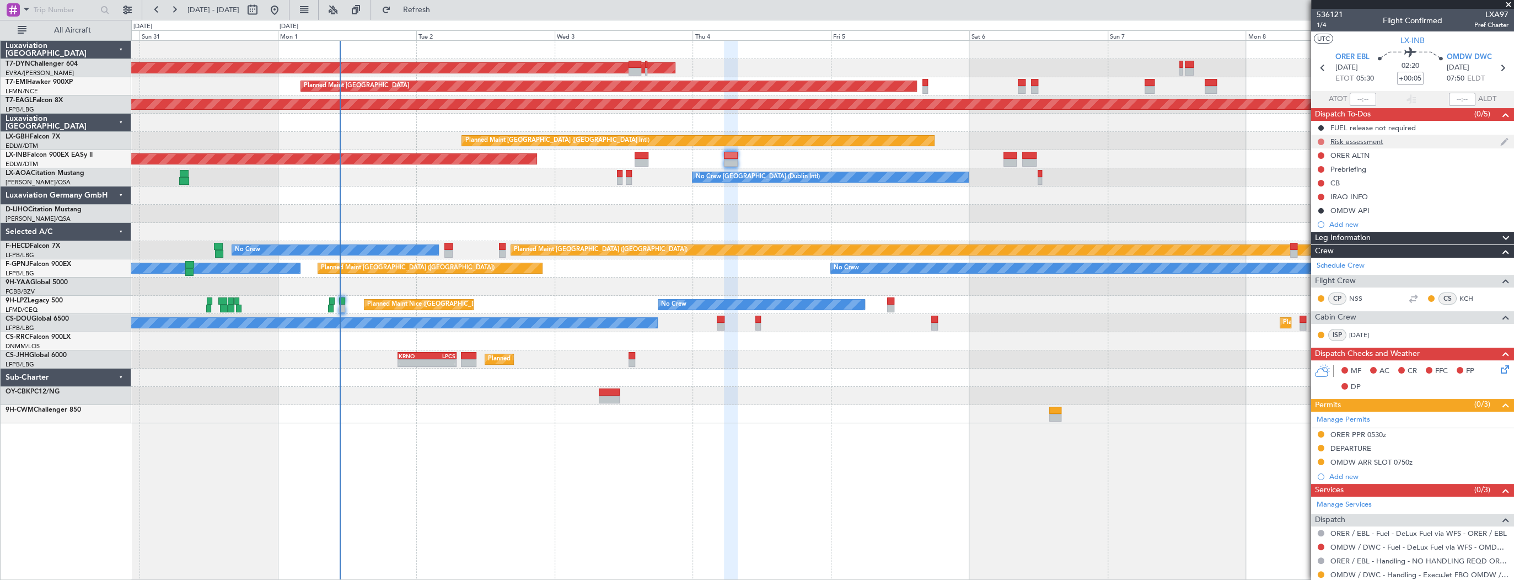
click at [1321, 142] on button at bounding box center [1321, 141] width 7 height 7
click at [1331, 175] on span "In Progress" at bounding box center [1325, 173] width 37 height 11
click at [648, 154] on div "Unplanned Maint [GEOGRAPHIC_DATA] (Al Maktoum Intl)" at bounding box center [822, 159] width 1382 height 18
click at [633, 154] on div "Unplanned Maint [GEOGRAPHIC_DATA] (Al Maktoum Intl)" at bounding box center [822, 159] width 1382 height 18
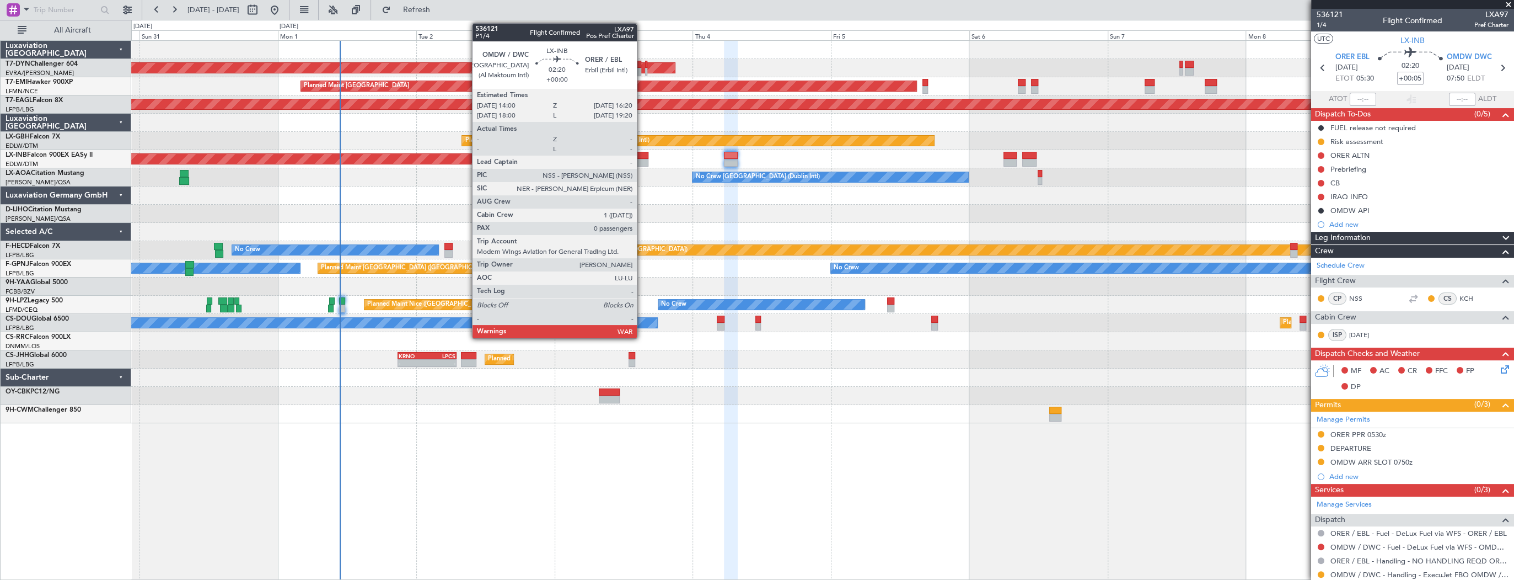
click at [642, 154] on div at bounding box center [642, 156] width 14 height 8
type input "0"
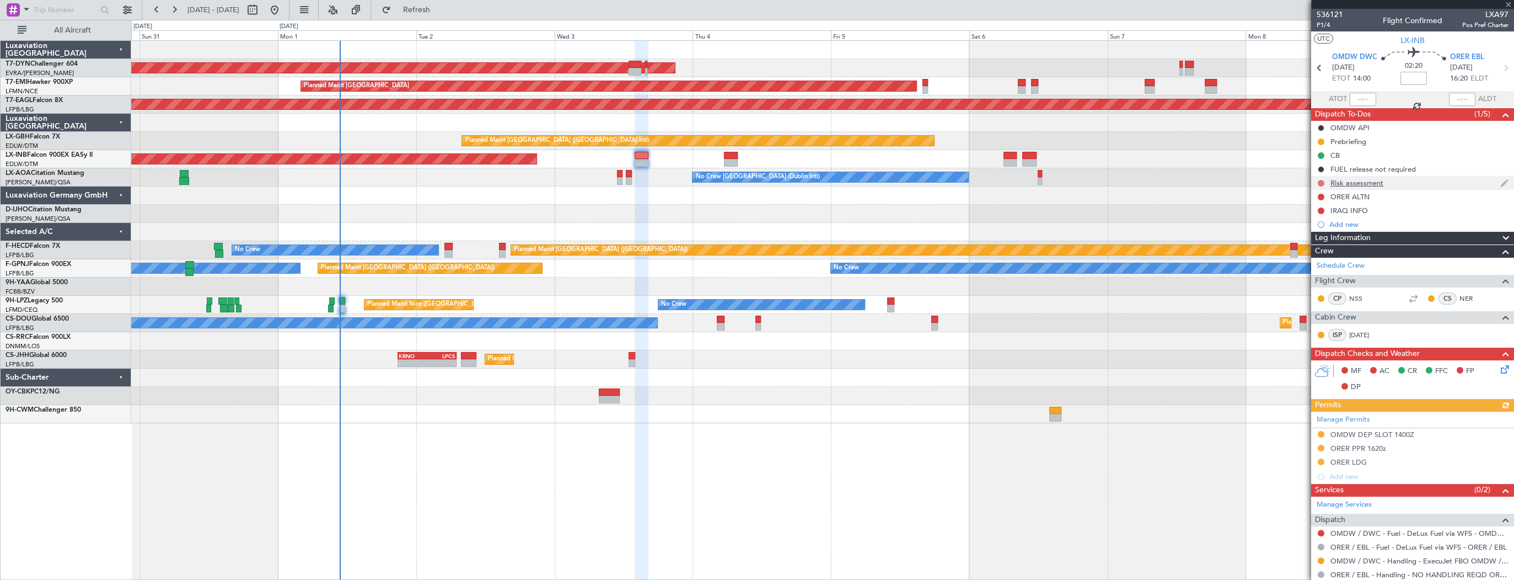
click at [1321, 182] on button at bounding box center [1321, 183] width 7 height 7
click at [1332, 212] on span "In Progress" at bounding box center [1325, 215] width 37 height 11
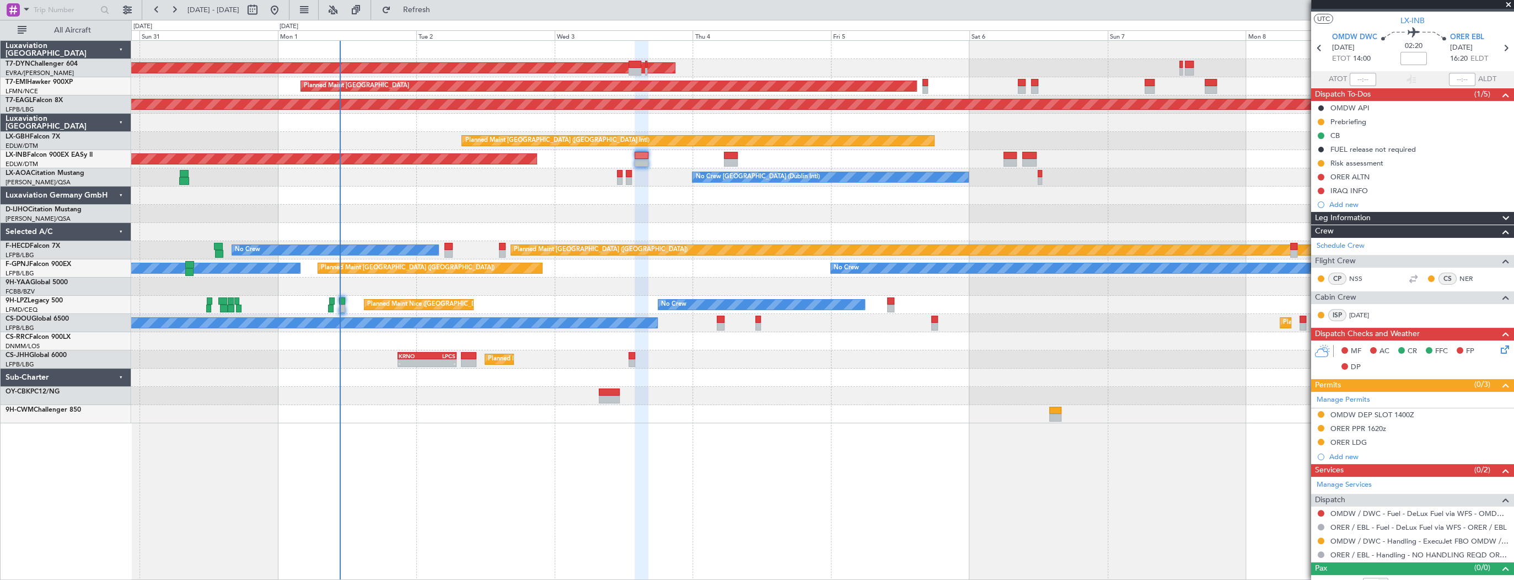
scroll to position [31, 0]
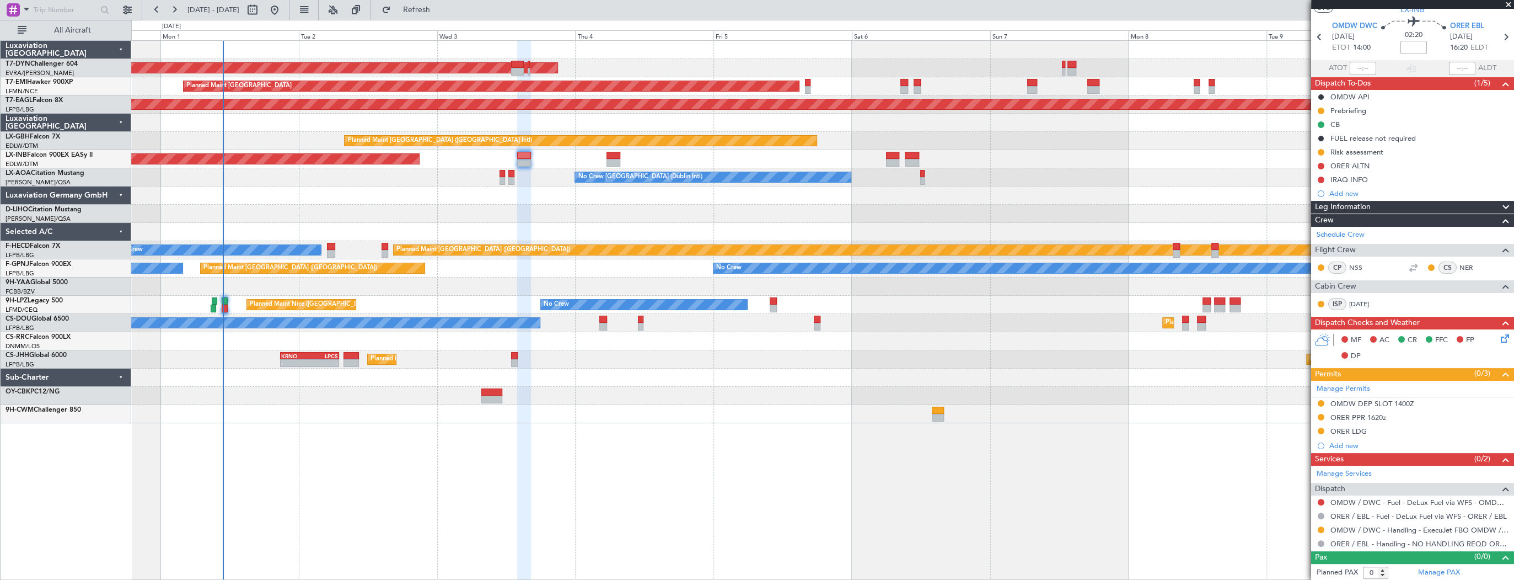
click at [432, 296] on div "Planned Maint Nice (Côte d'Azur Airport) No Crew No Crew" at bounding box center [822, 305] width 1382 height 18
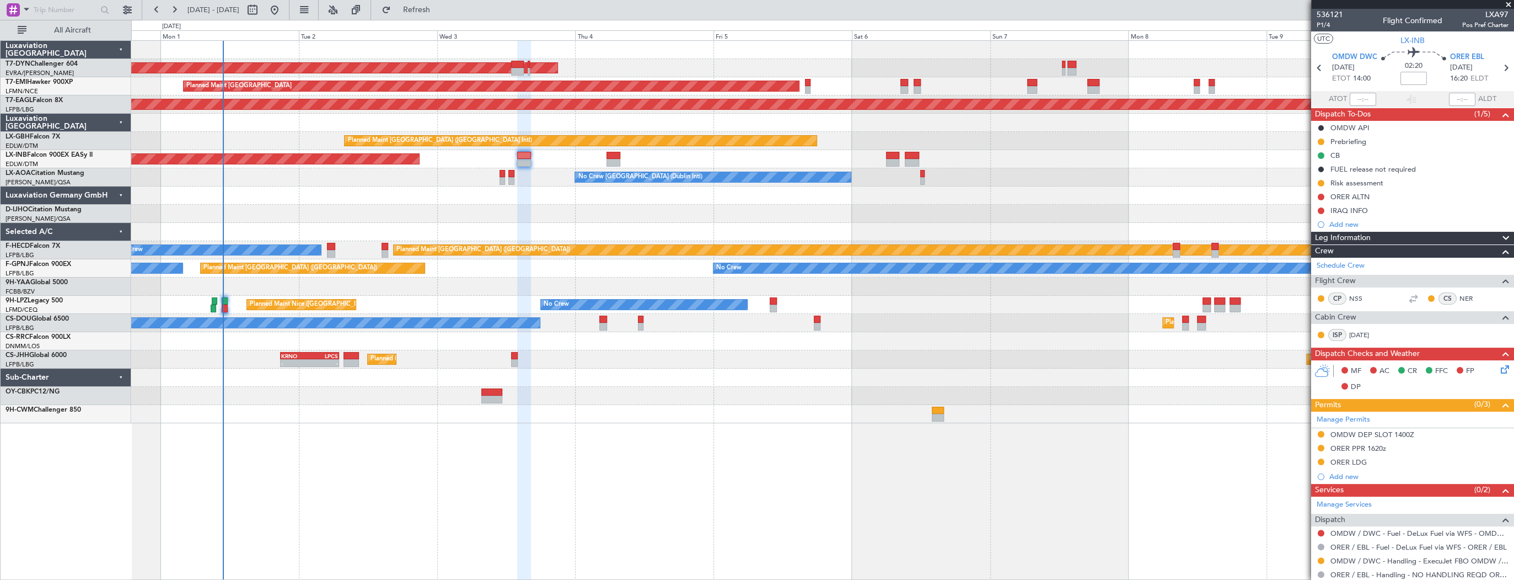
click at [1218, 143] on div "Planned Maint [GEOGRAPHIC_DATA] ([GEOGRAPHIC_DATA] Intl)" at bounding box center [822, 141] width 1382 height 18
click at [1506, 4] on span at bounding box center [1508, 5] width 11 height 10
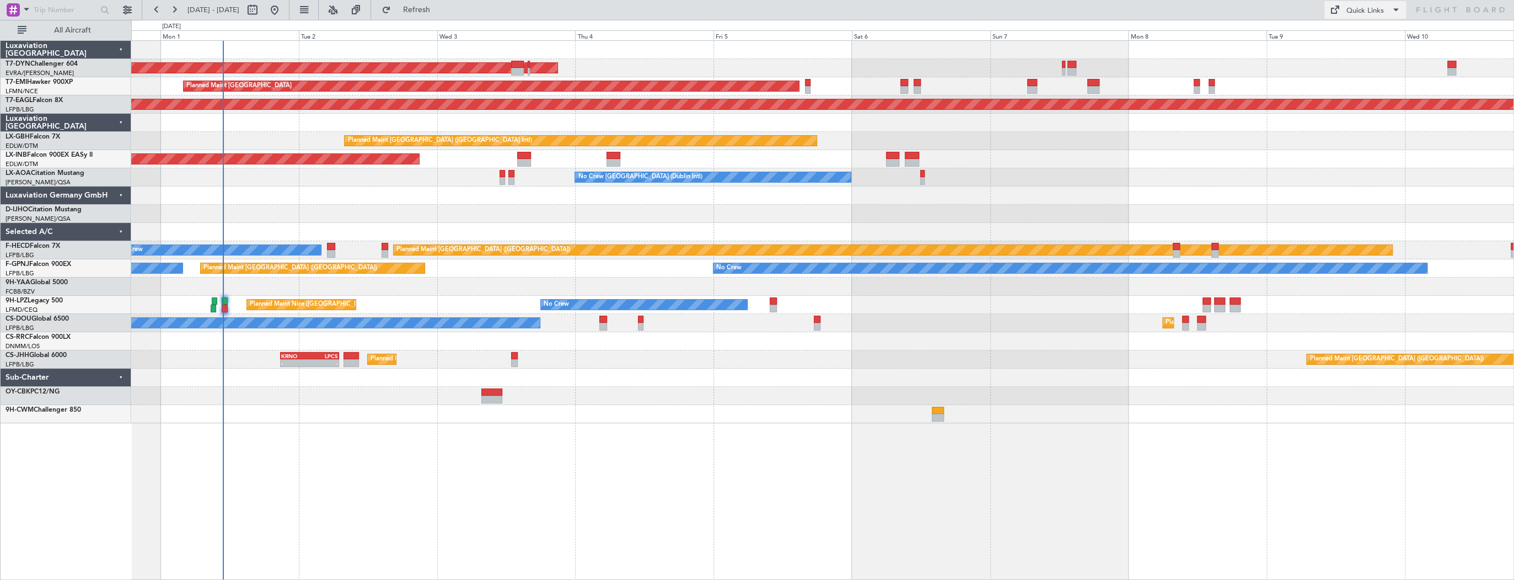
click at [1368, 9] on div "Quick Links" at bounding box center [1365, 11] width 37 height 11
click at [1375, 35] on button "Trip Builder" at bounding box center [1366, 36] width 83 height 26
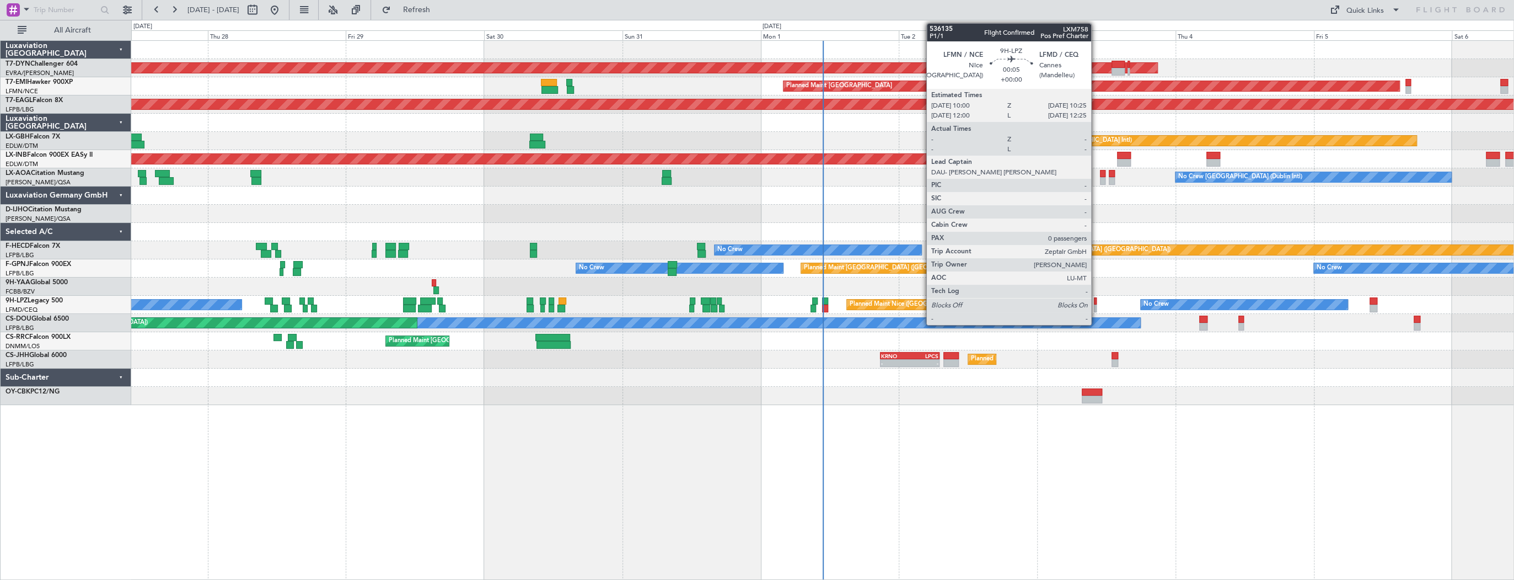
click at [1096, 301] on div at bounding box center [1095, 301] width 3 height 8
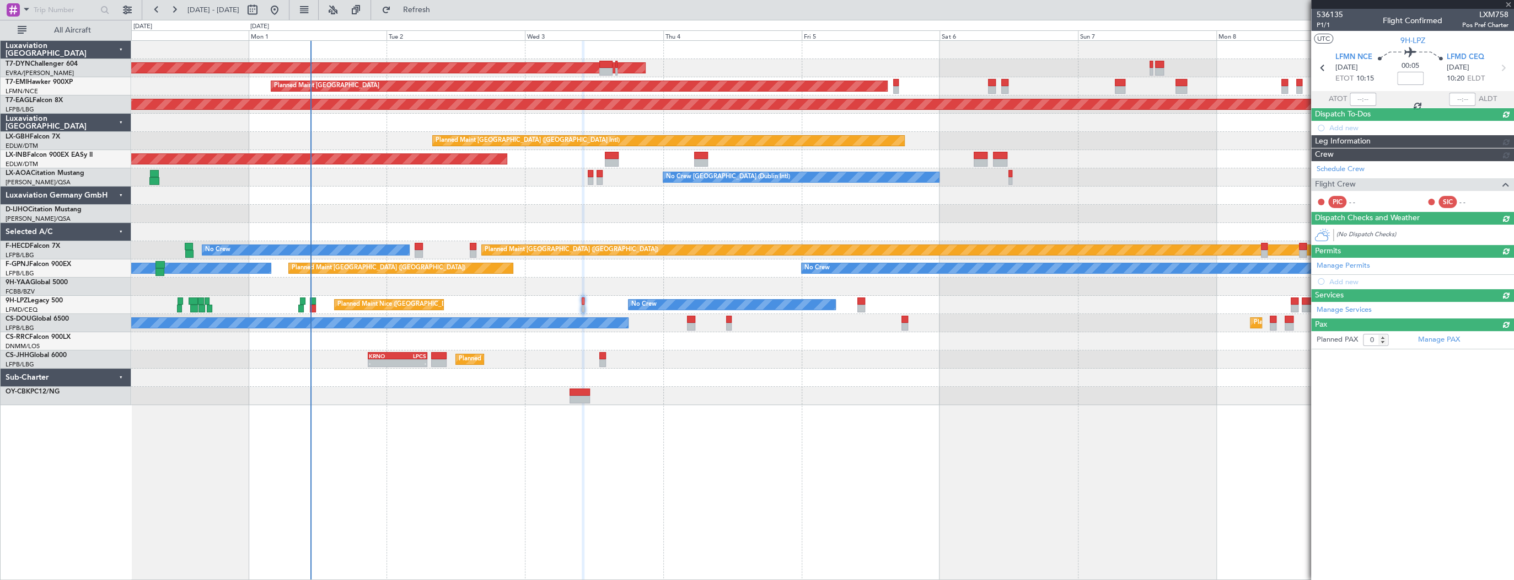
click at [605, 289] on div at bounding box center [822, 286] width 1382 height 18
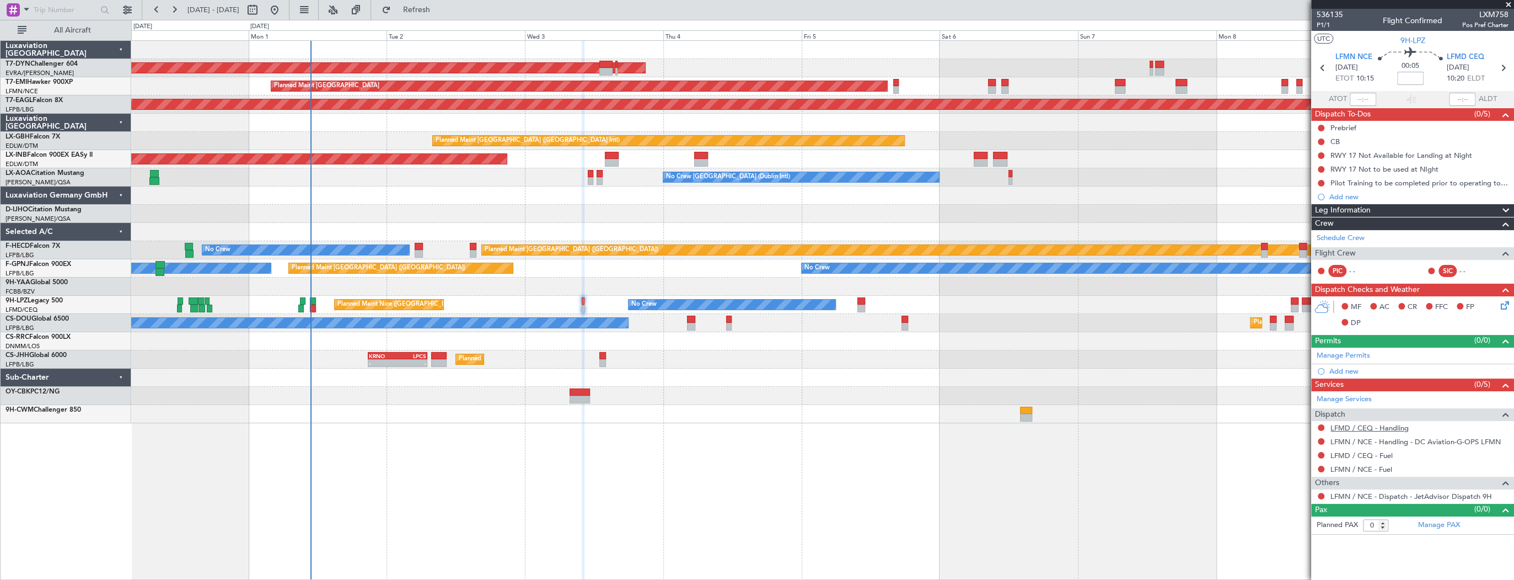
click at [1406, 425] on link "LFMD / CEQ - Handling" at bounding box center [1370, 427] width 78 height 9
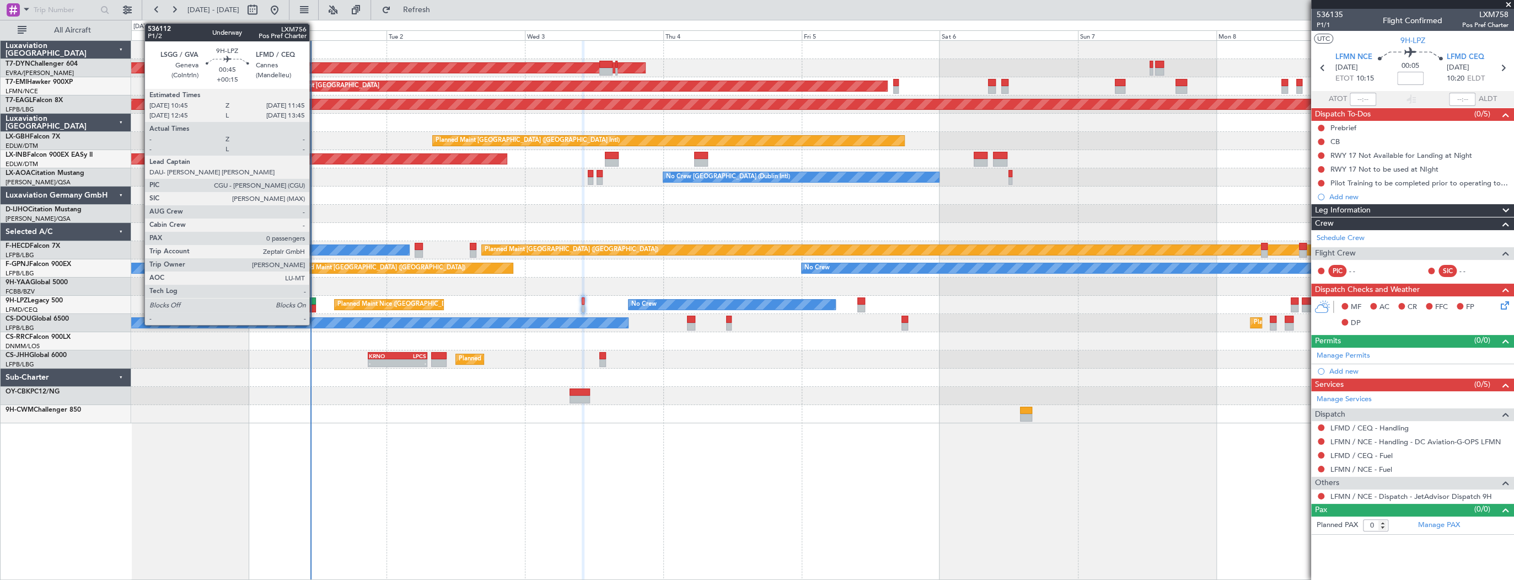
click at [314, 303] on div at bounding box center [313, 301] width 6 height 8
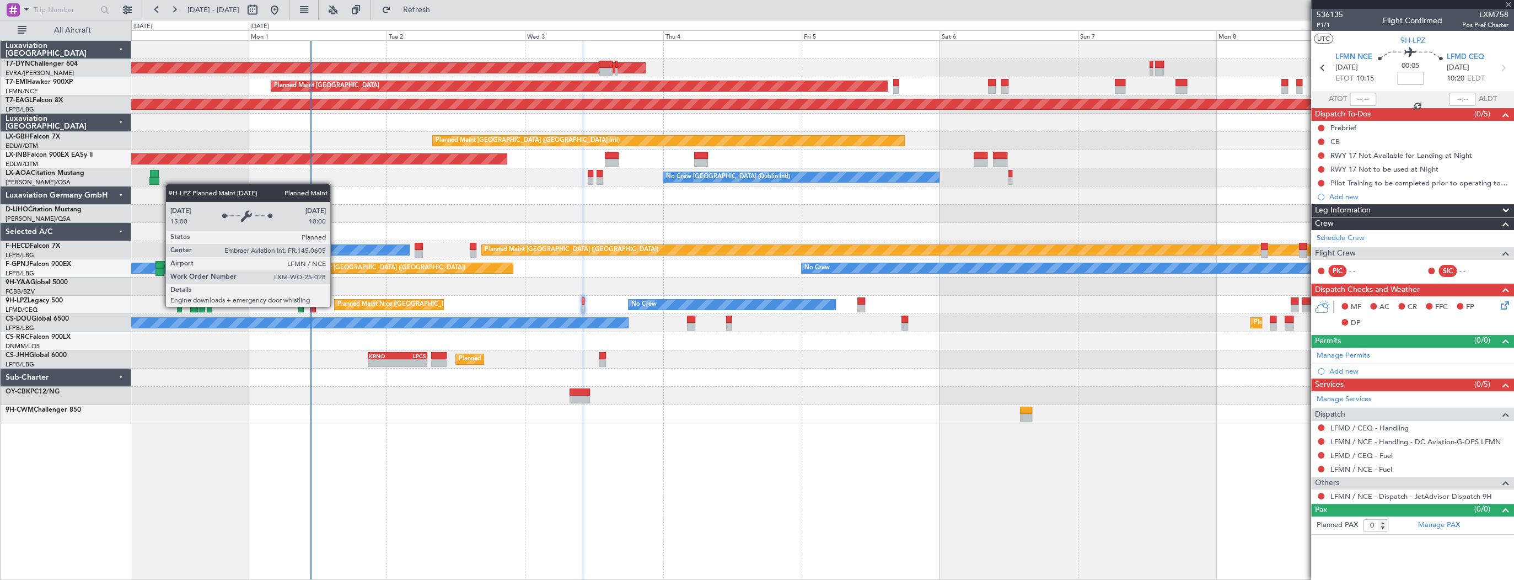
type input "+00:15"
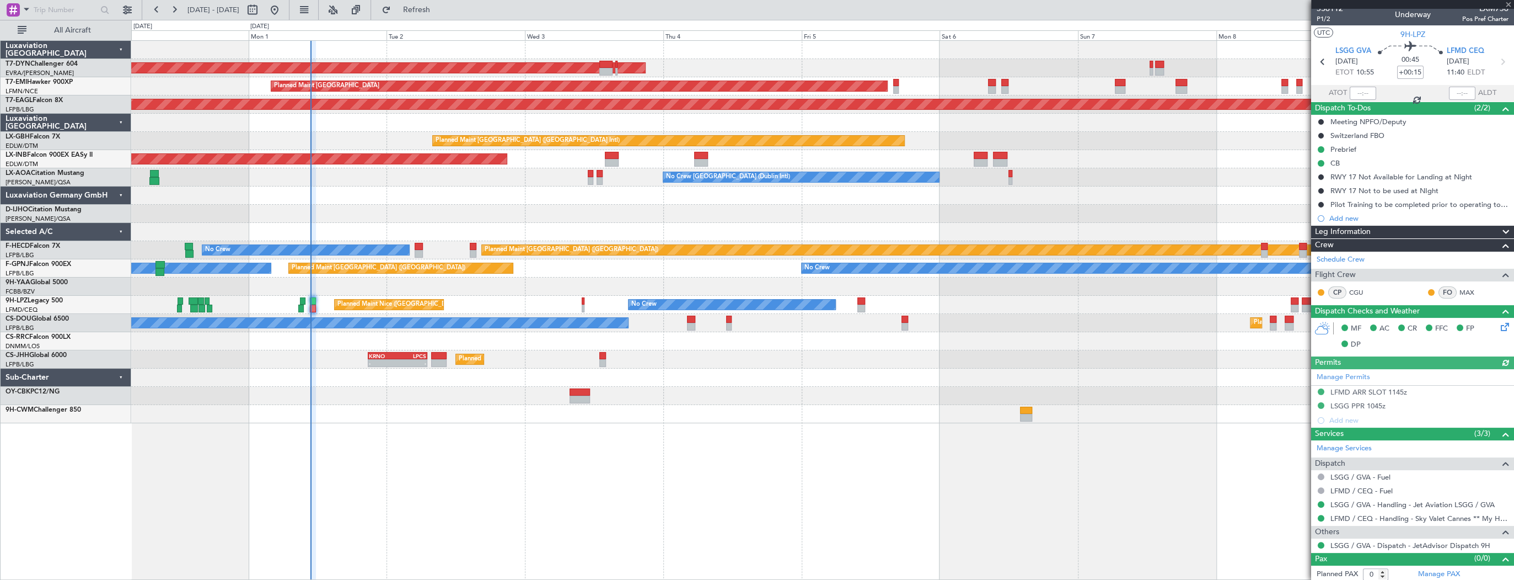
scroll to position [8, 0]
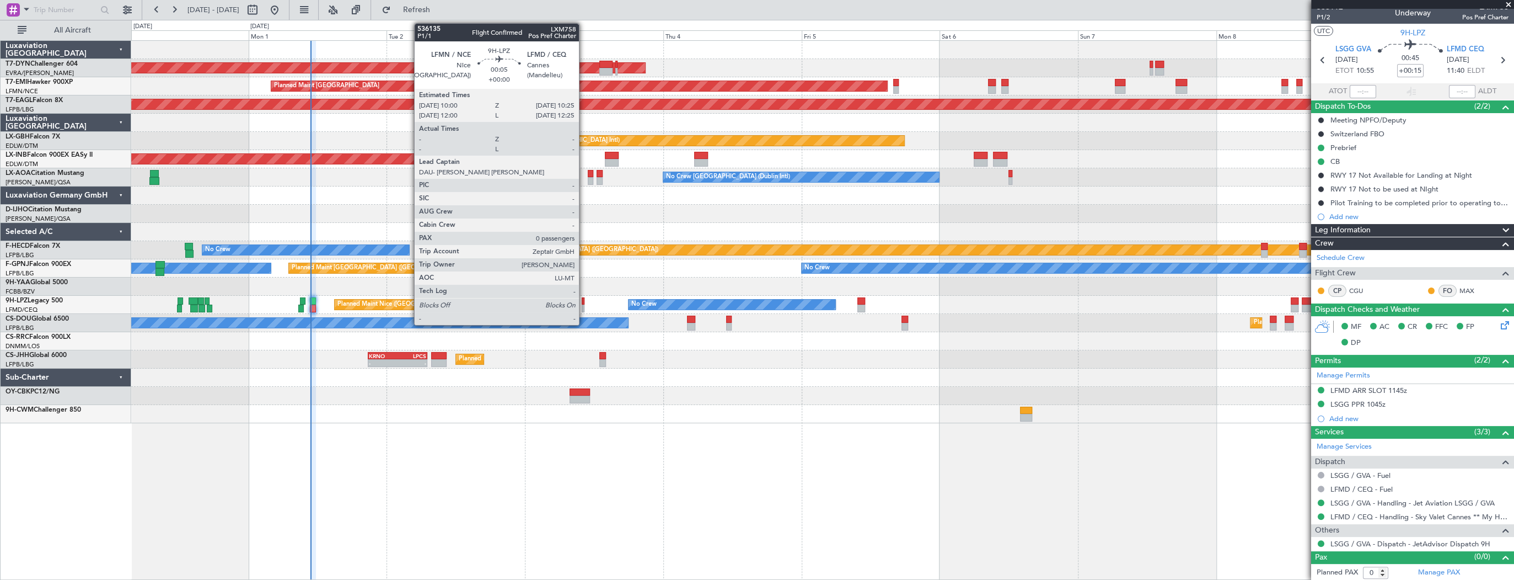
click at [584, 303] on div at bounding box center [583, 301] width 3 height 8
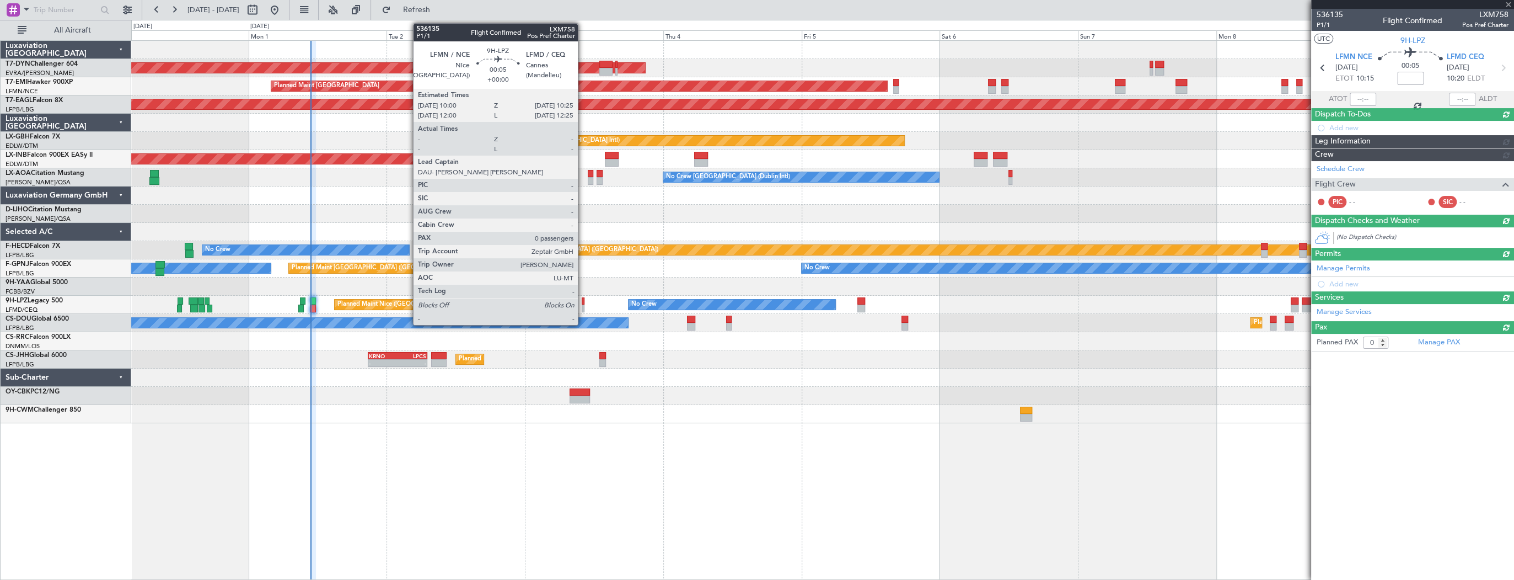
scroll to position [0, 0]
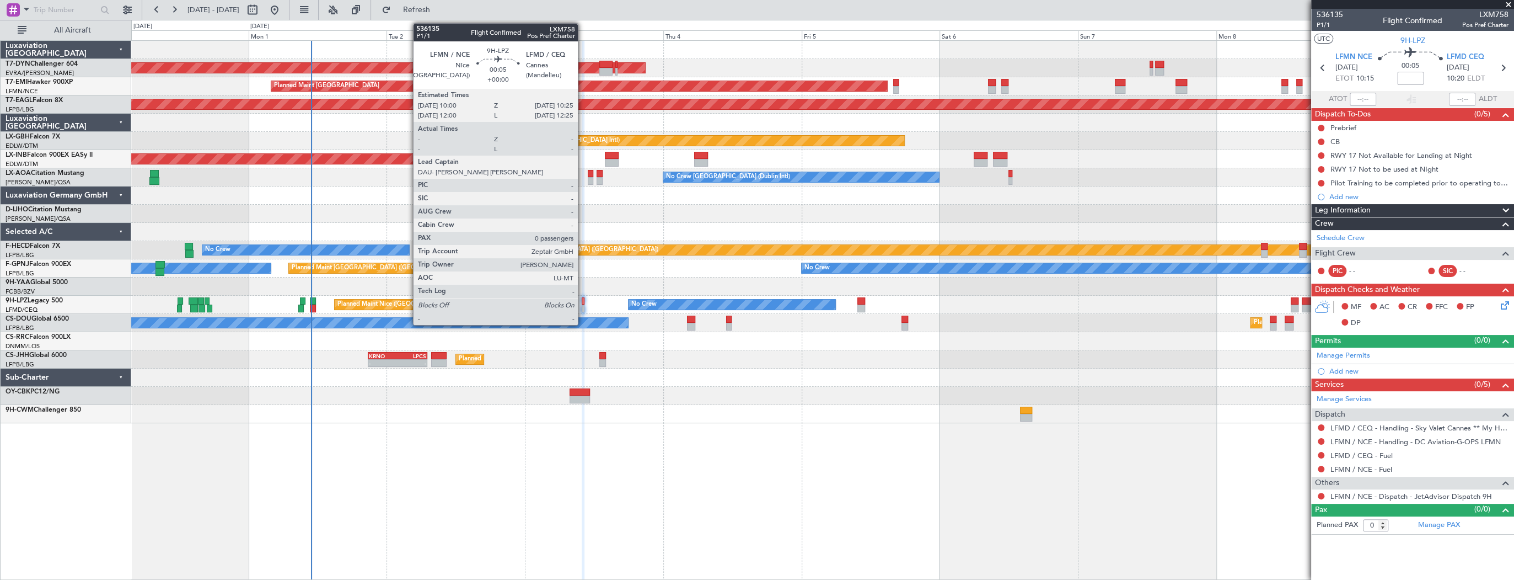
click at [583, 300] on div at bounding box center [583, 301] width 3 height 8
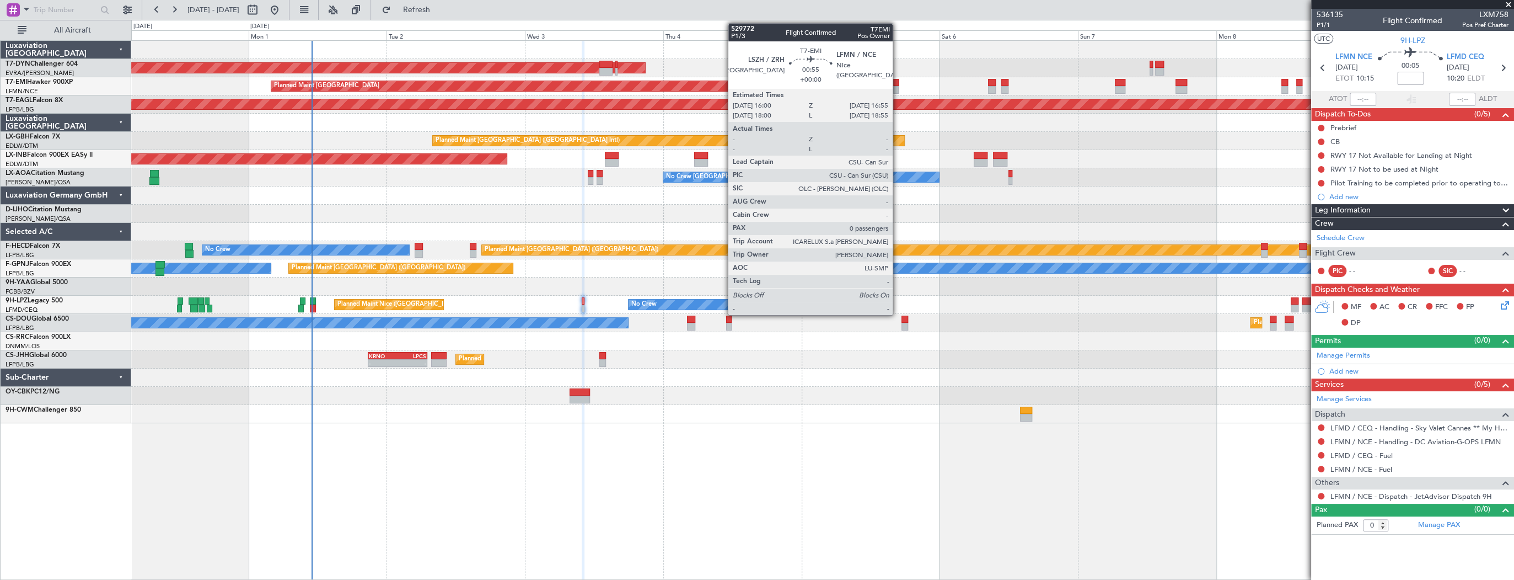
click at [898, 84] on div at bounding box center [896, 83] width 6 height 8
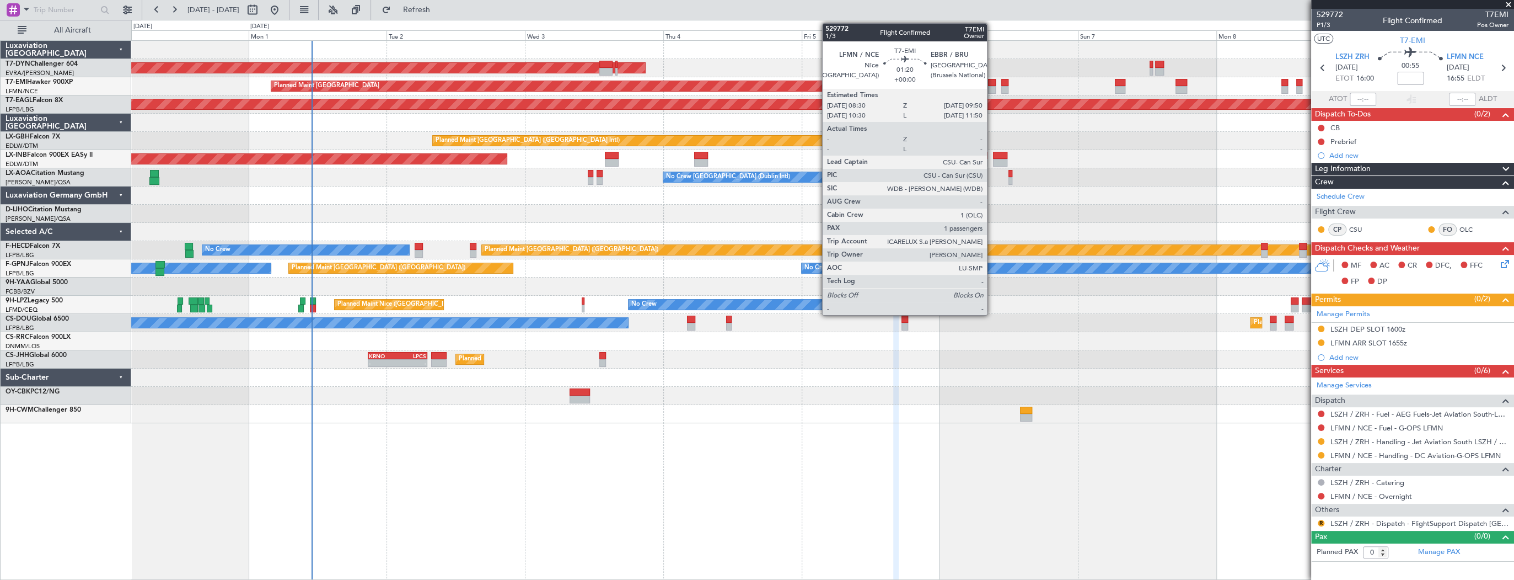
click at [992, 80] on div at bounding box center [992, 83] width 8 height 8
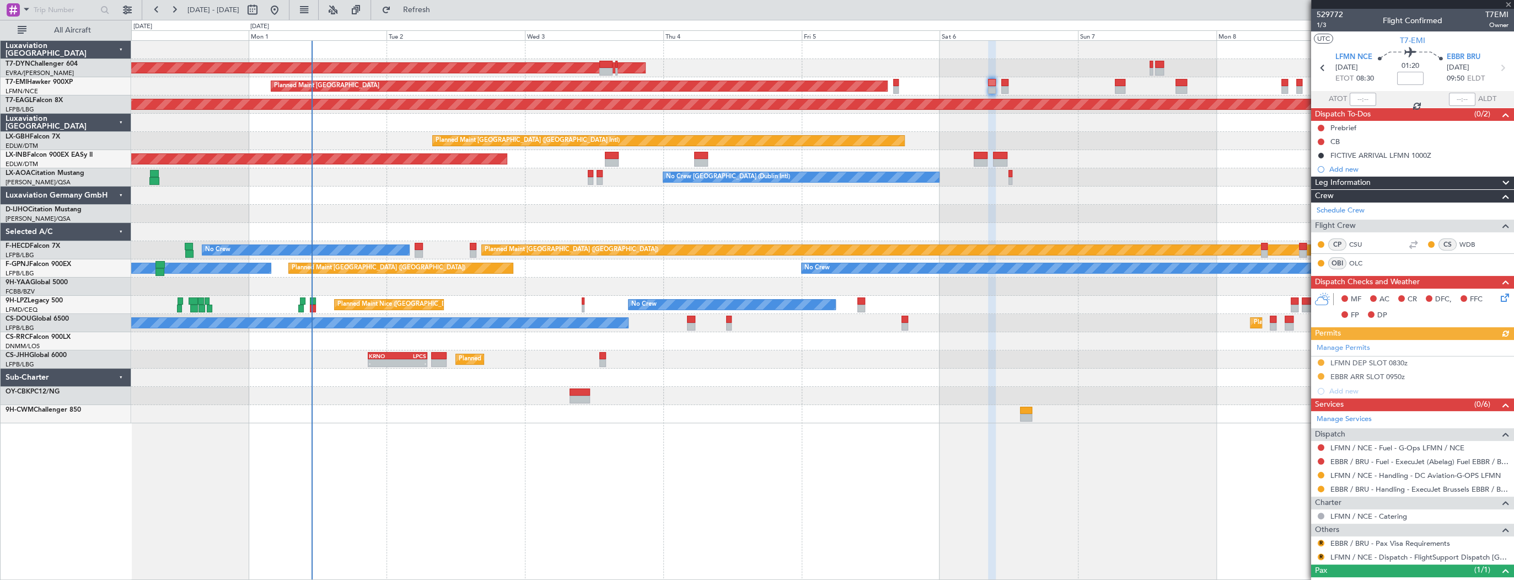
scroll to position [37, 0]
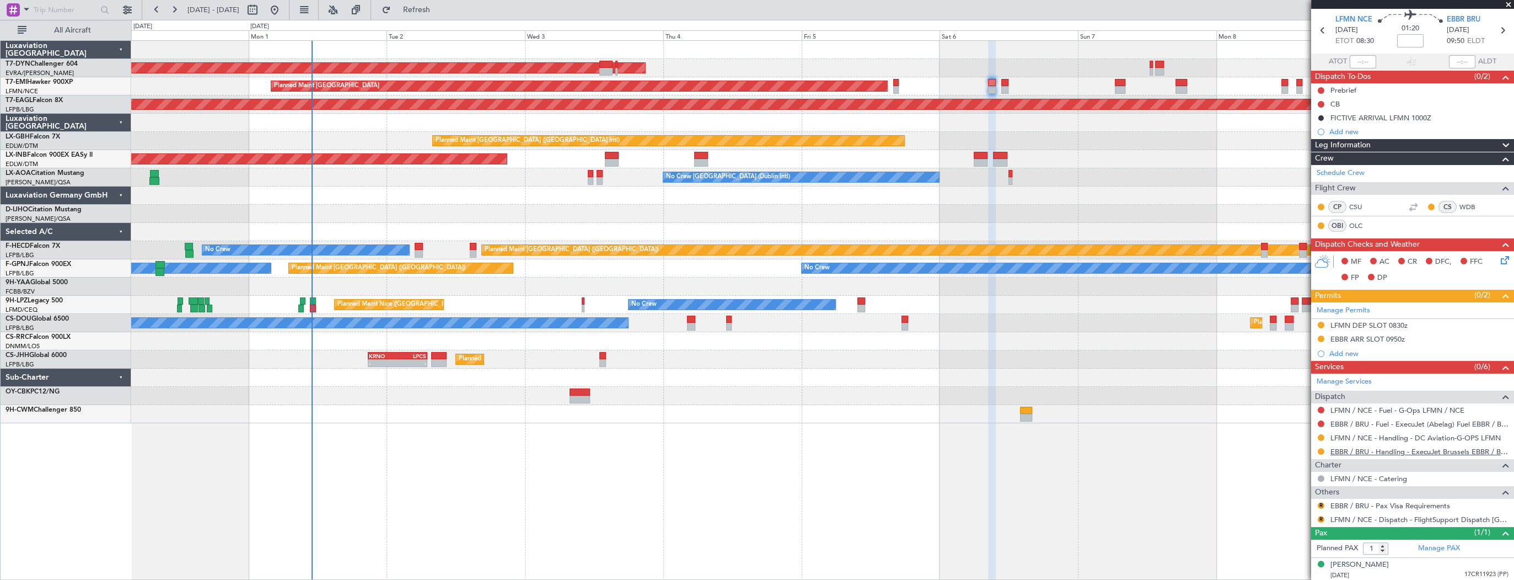
click at [1412, 452] on link "EBBR / BRU - Handling - ExecuJet Brussels EBBR / BRU" at bounding box center [1420, 451] width 178 height 9
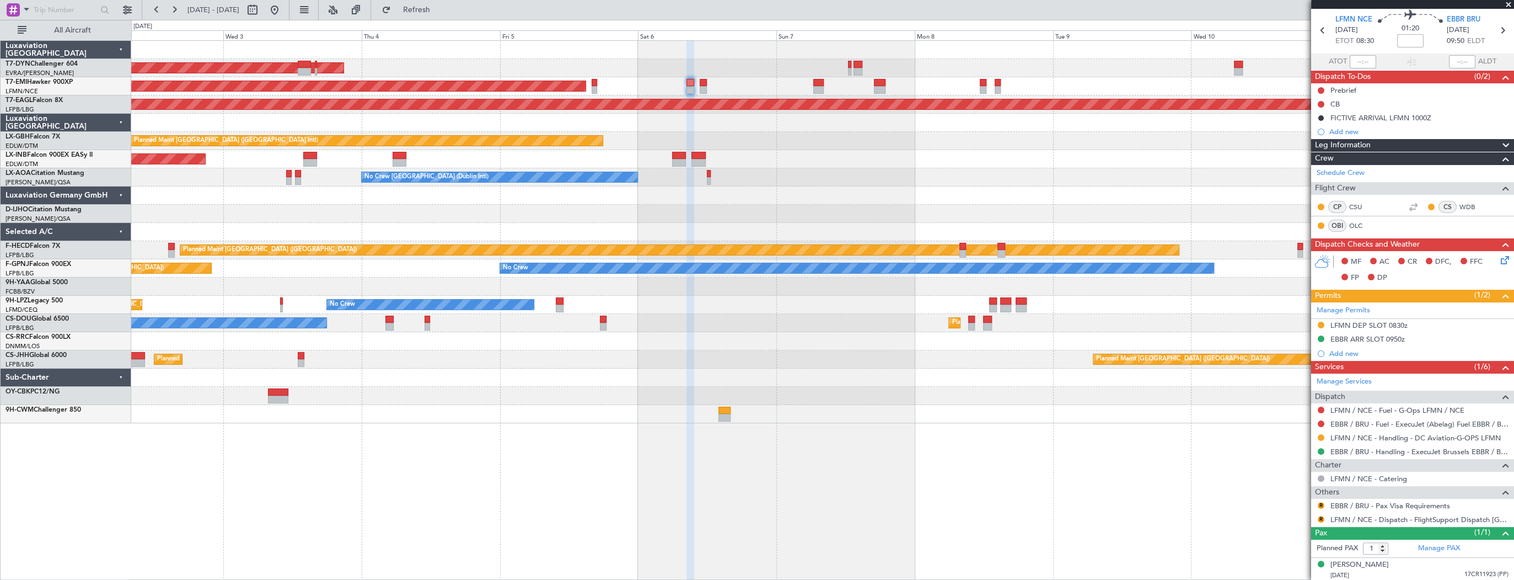
click at [286, 112] on div "AOG Maint Riga (Riga Intl) Planned Maint Zurich Grounded New York (Teterboro) P…" at bounding box center [822, 232] width 1382 height 382
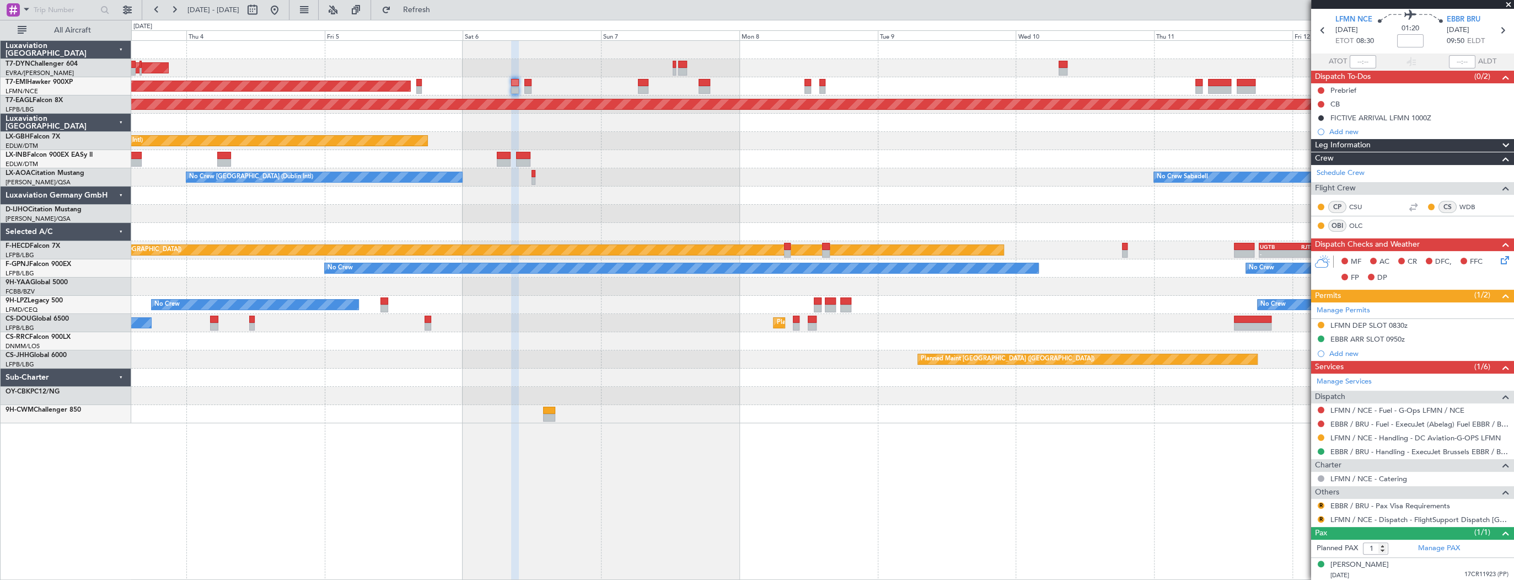
click at [150, 122] on div at bounding box center [822, 123] width 1382 height 18
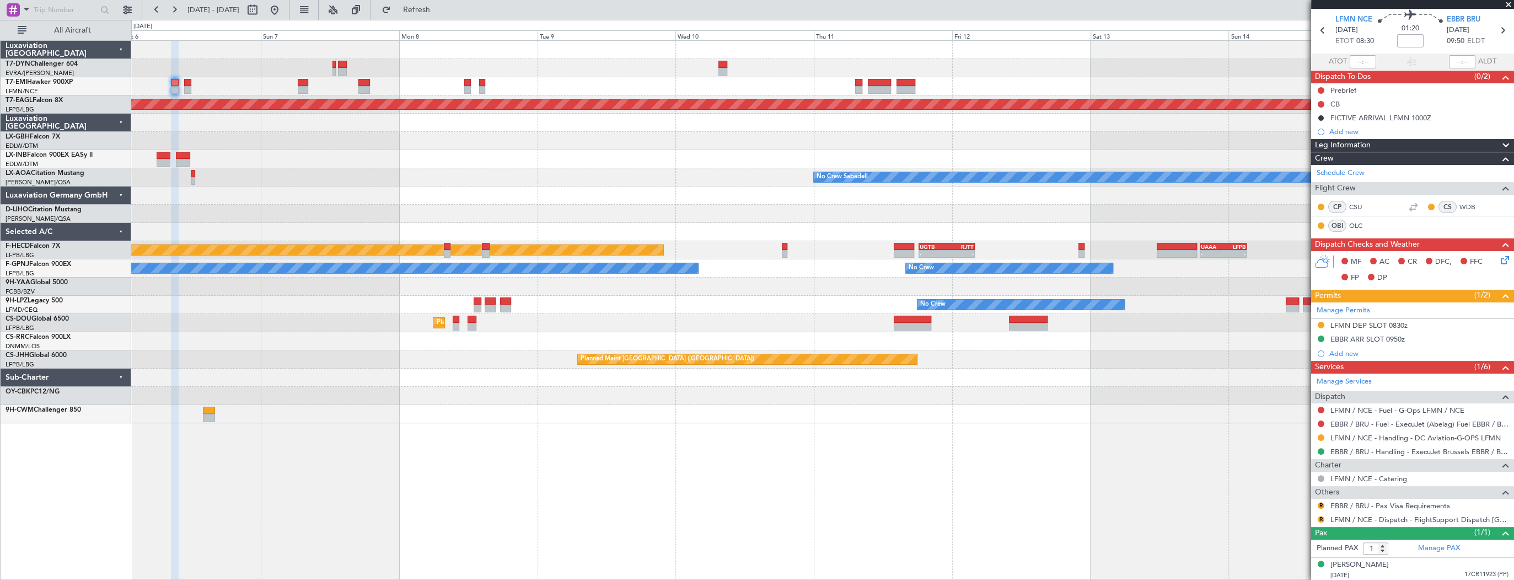
click at [291, 150] on div "AOG Maint Riga (Riga Intl) Planned Maint Zurich Grounded New York (Teterboro) P…" at bounding box center [822, 232] width 1382 height 382
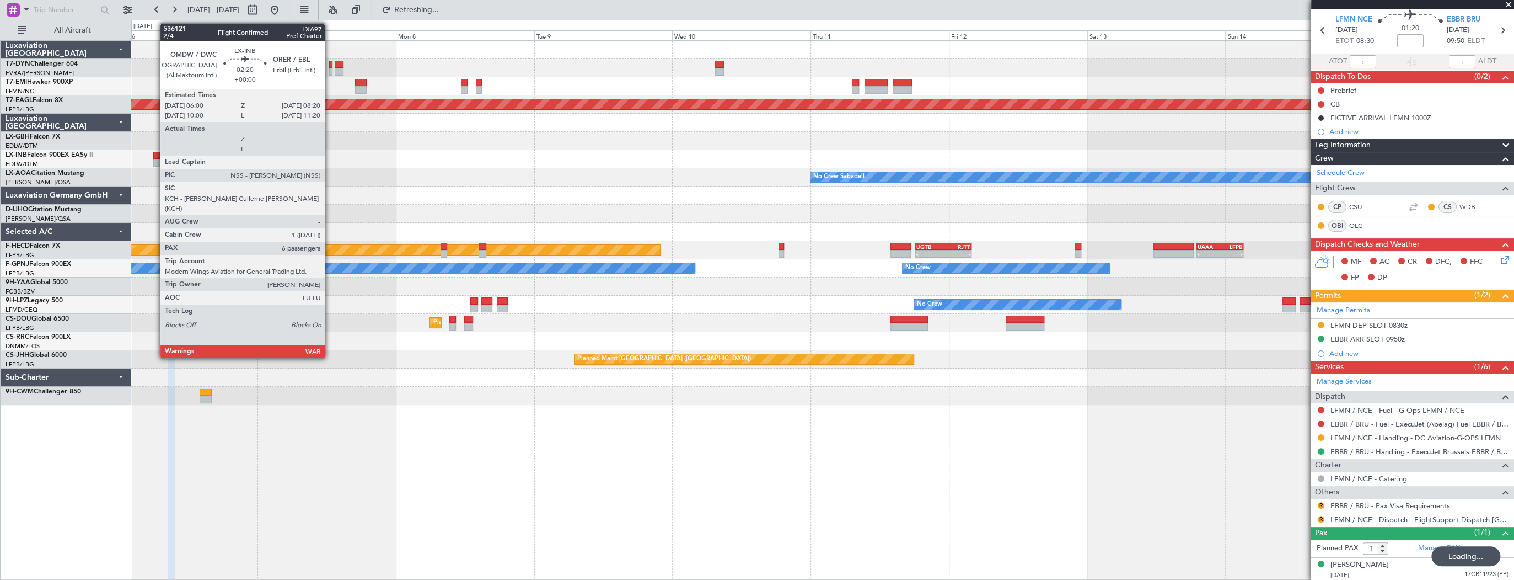
click at [154, 161] on div at bounding box center [160, 163] width 14 height 8
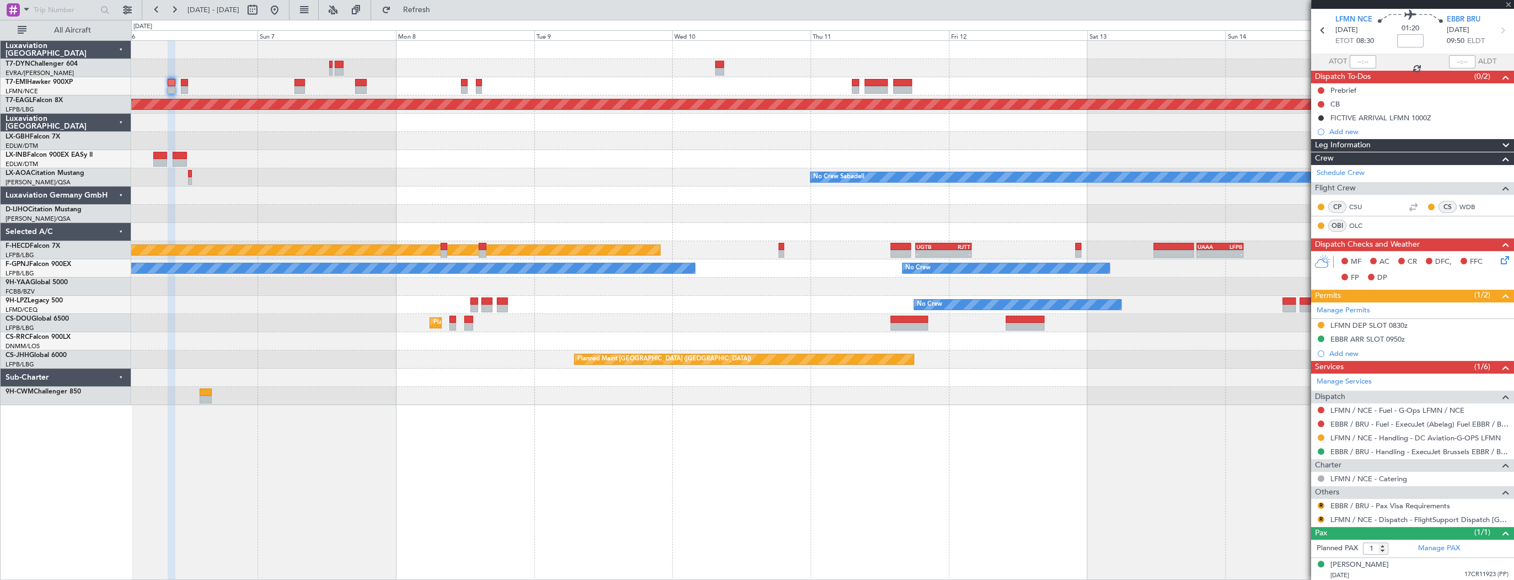
type input "6"
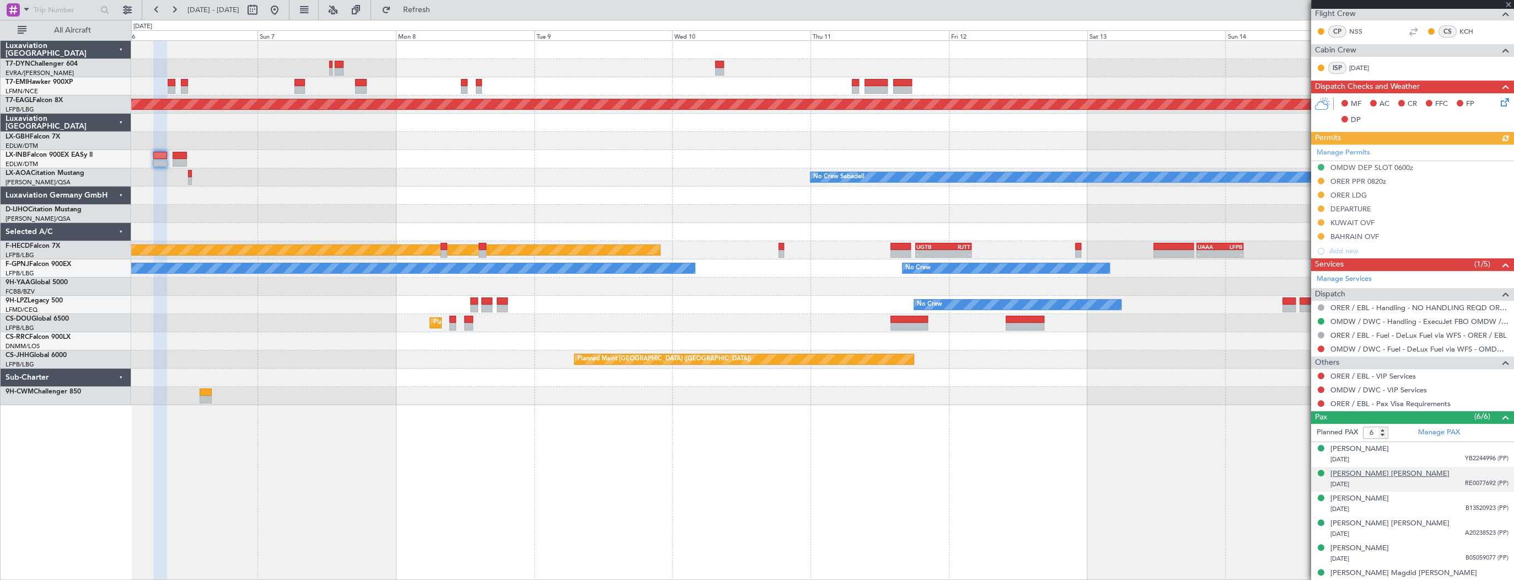
scroll to position [289, 0]
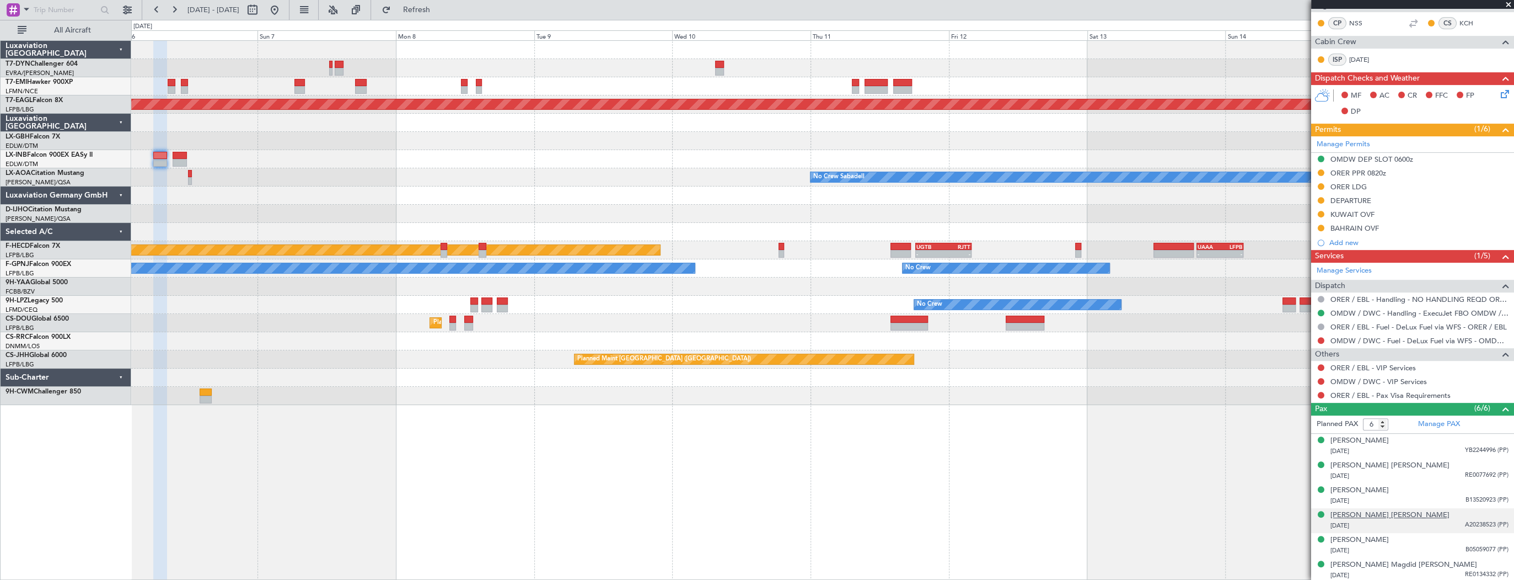
click at [1396, 513] on div "[PERSON_NAME] [PERSON_NAME]" at bounding box center [1390, 515] width 119 height 11
click at [862, 189] on div at bounding box center [822, 195] width 1382 height 18
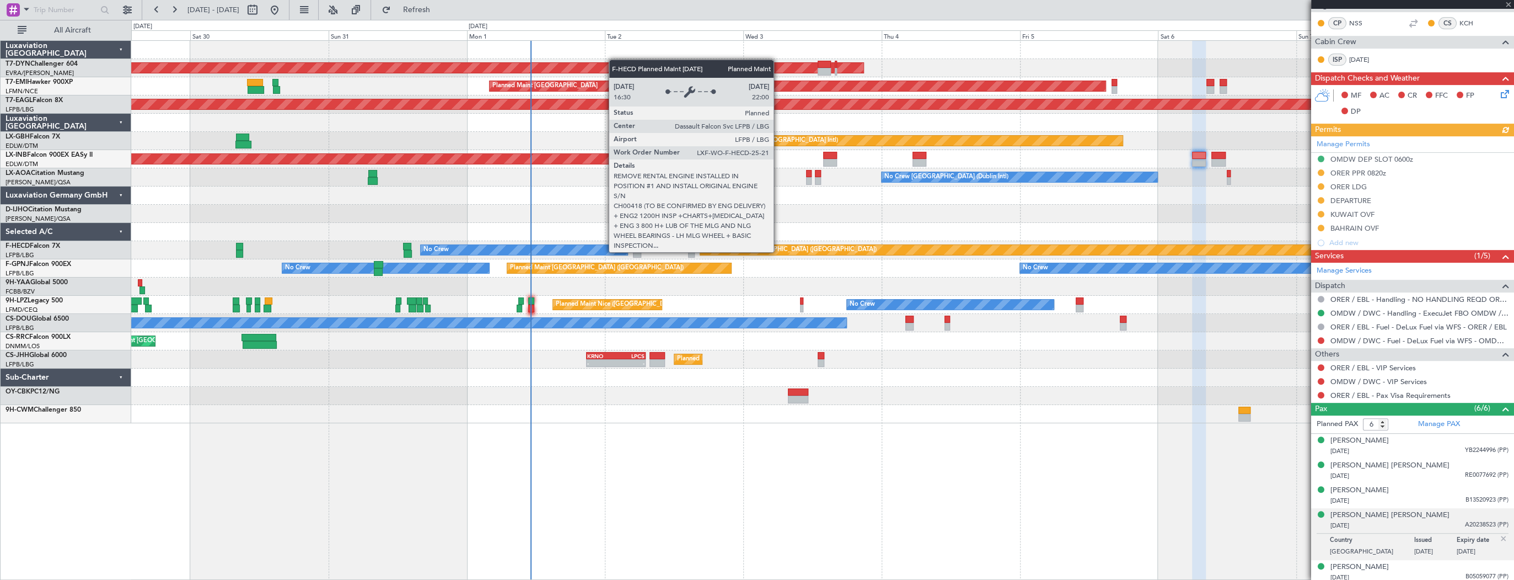
click at [862, 417] on div "AOG Maint Riga (Riga Intl) Planned Maint Zurich Grounded New York (Teterboro) P…" at bounding box center [822, 309] width 1383 height 539
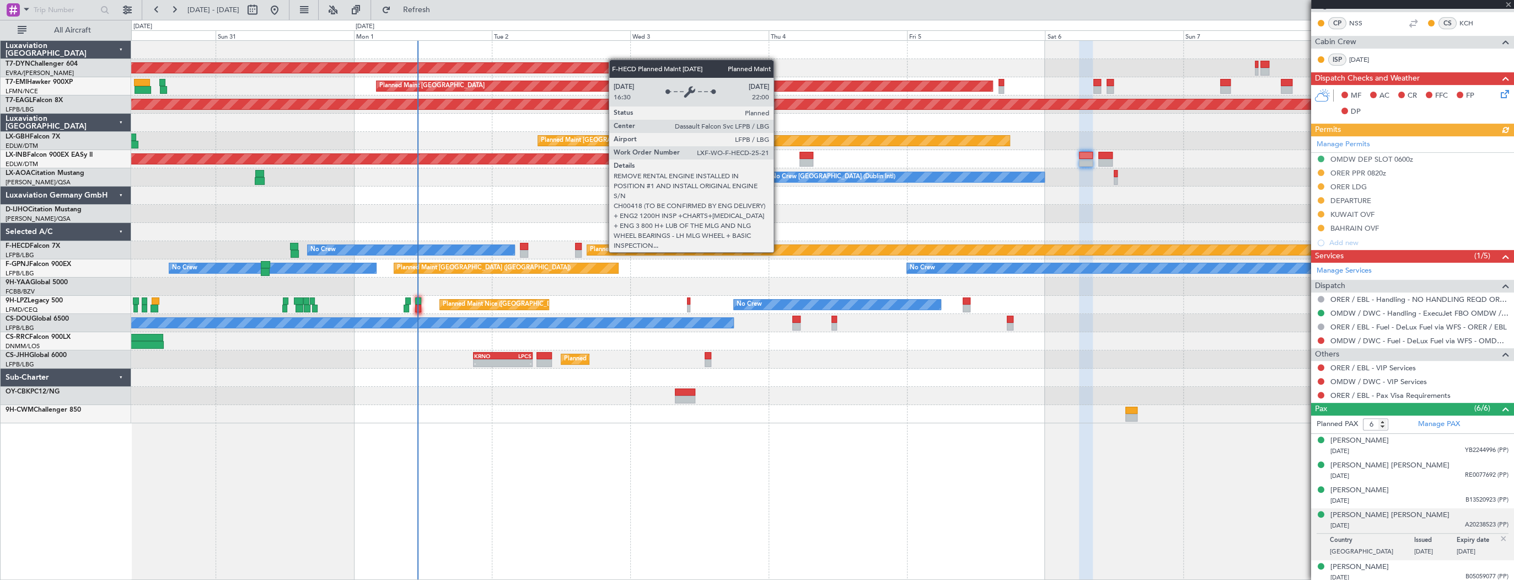
click at [614, 457] on div "AOG Maint Riga (Riga Intl) Planned Maint Zurich Grounded New York (Teterboro) P…" at bounding box center [822, 309] width 1383 height 539
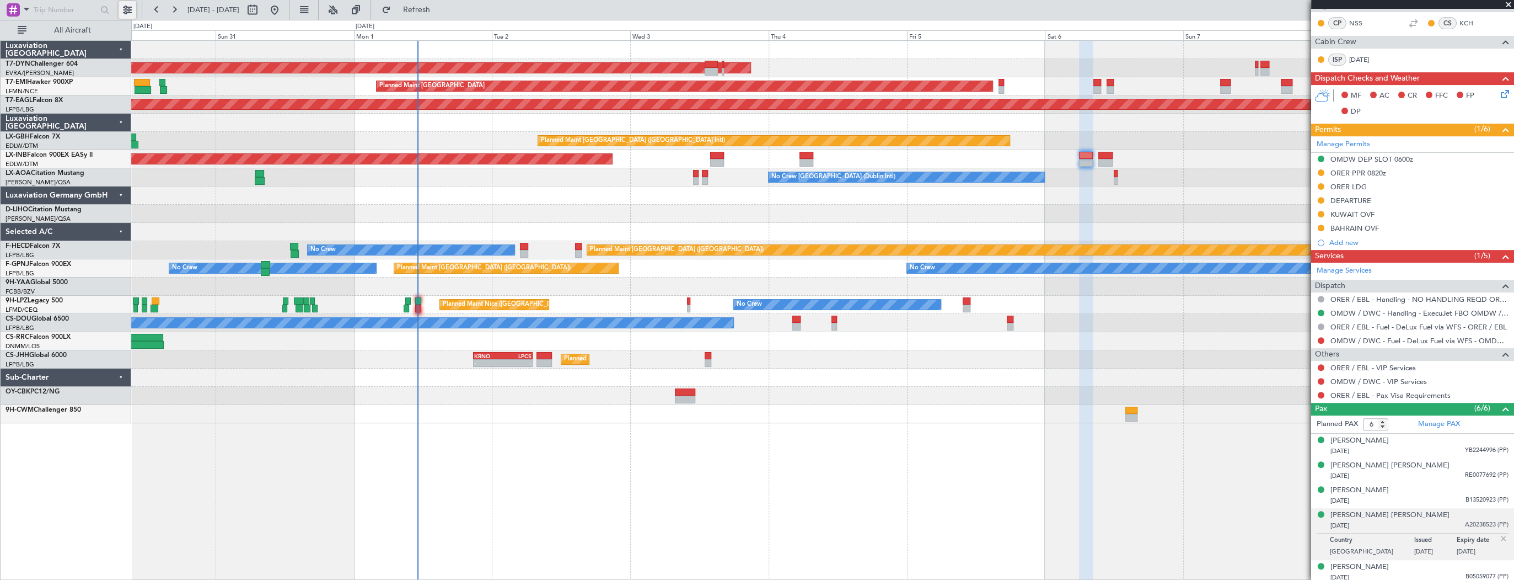
click at [127, 8] on button at bounding box center [128, 10] width 18 height 18
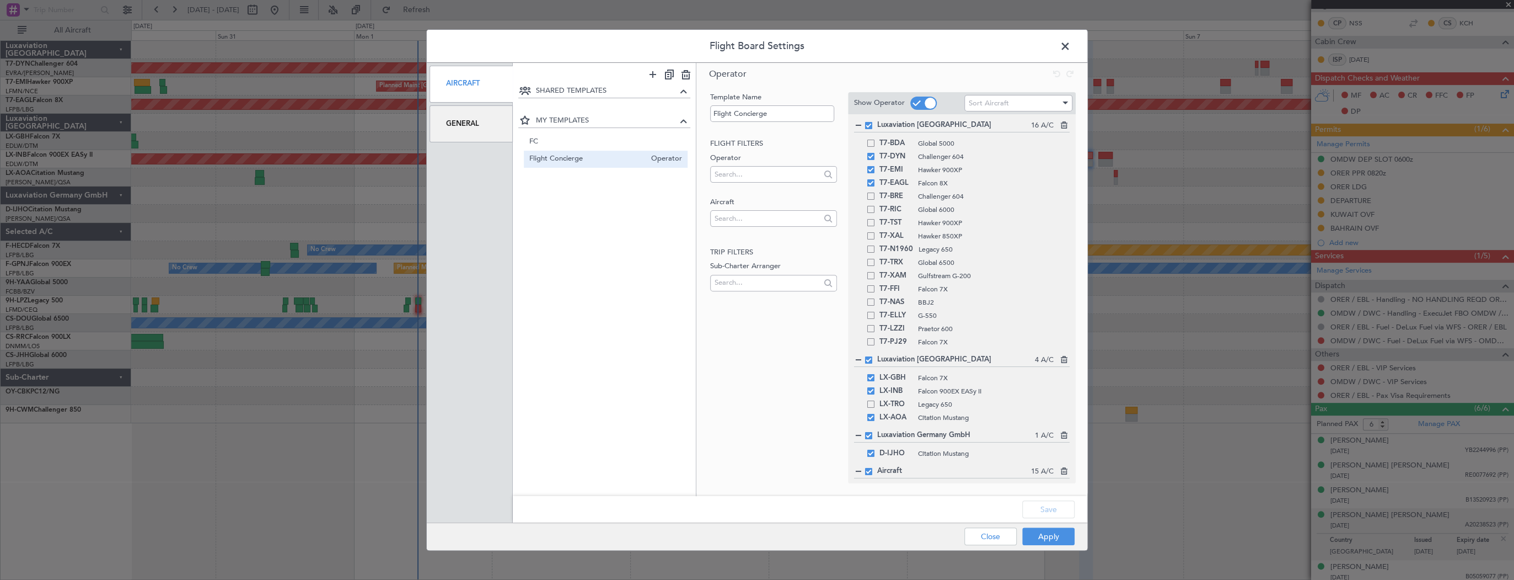
click at [1071, 43] on span at bounding box center [1071, 49] width 0 height 22
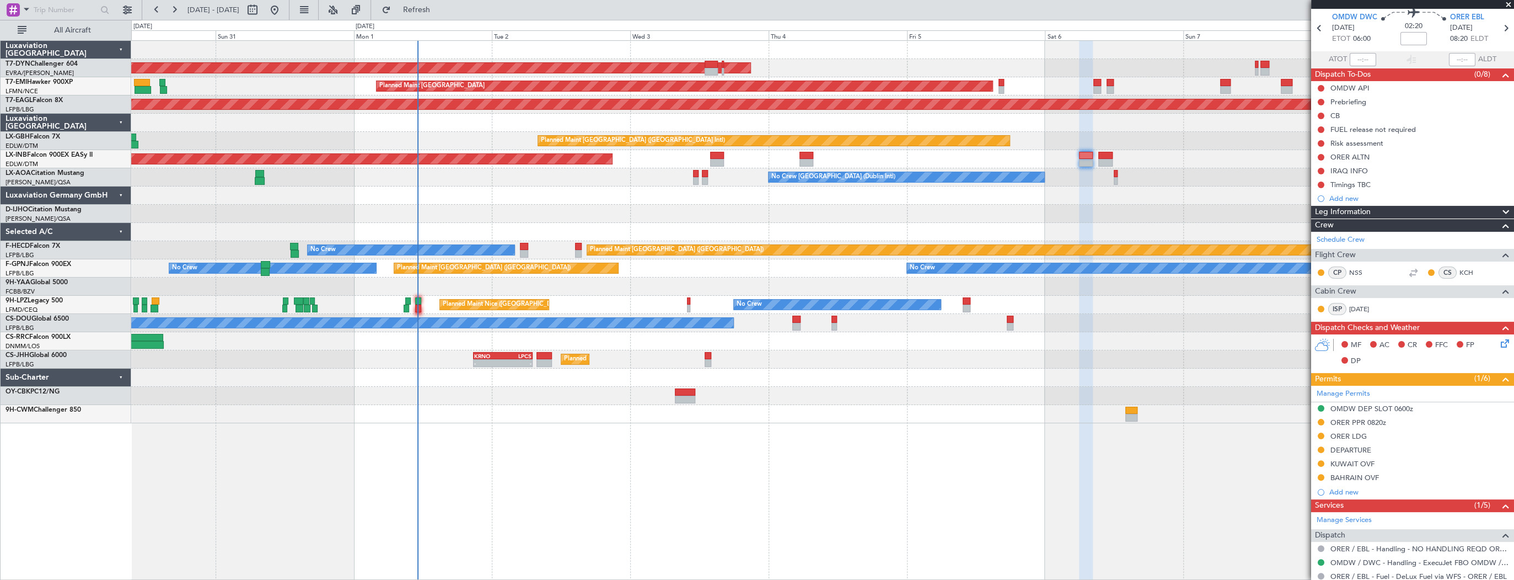
scroll to position [0, 0]
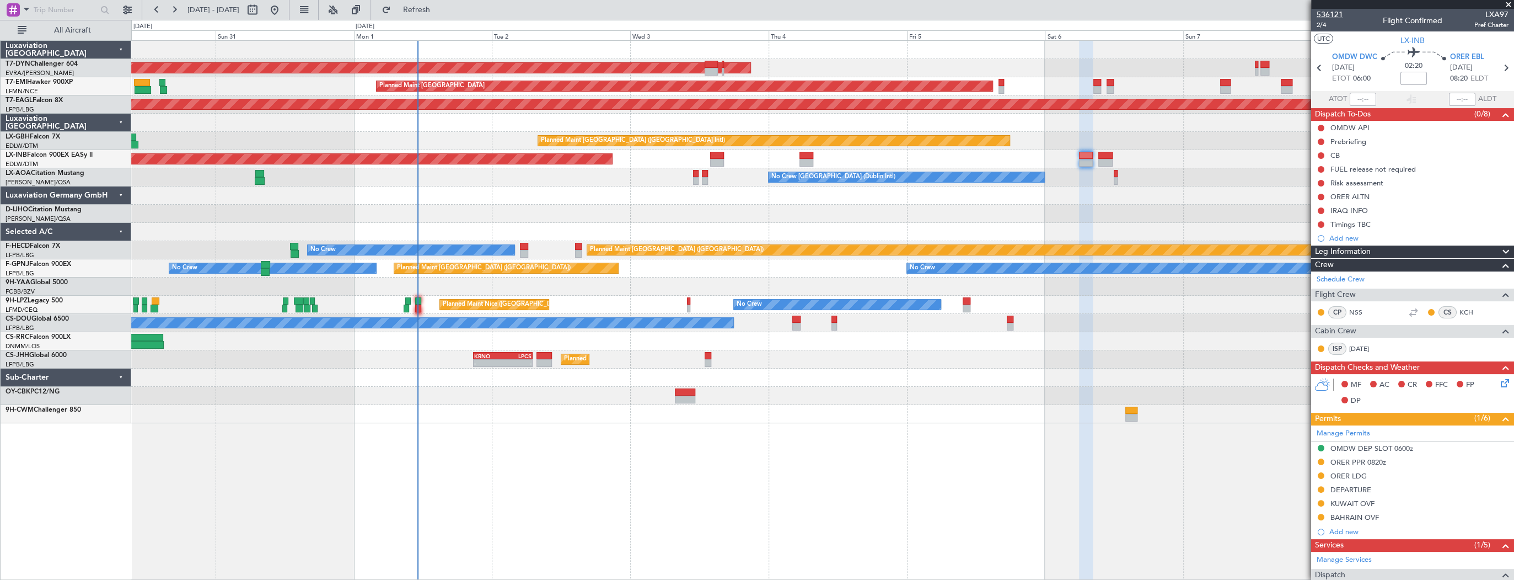
click at [1333, 16] on span "536121" at bounding box center [1330, 15] width 26 height 12
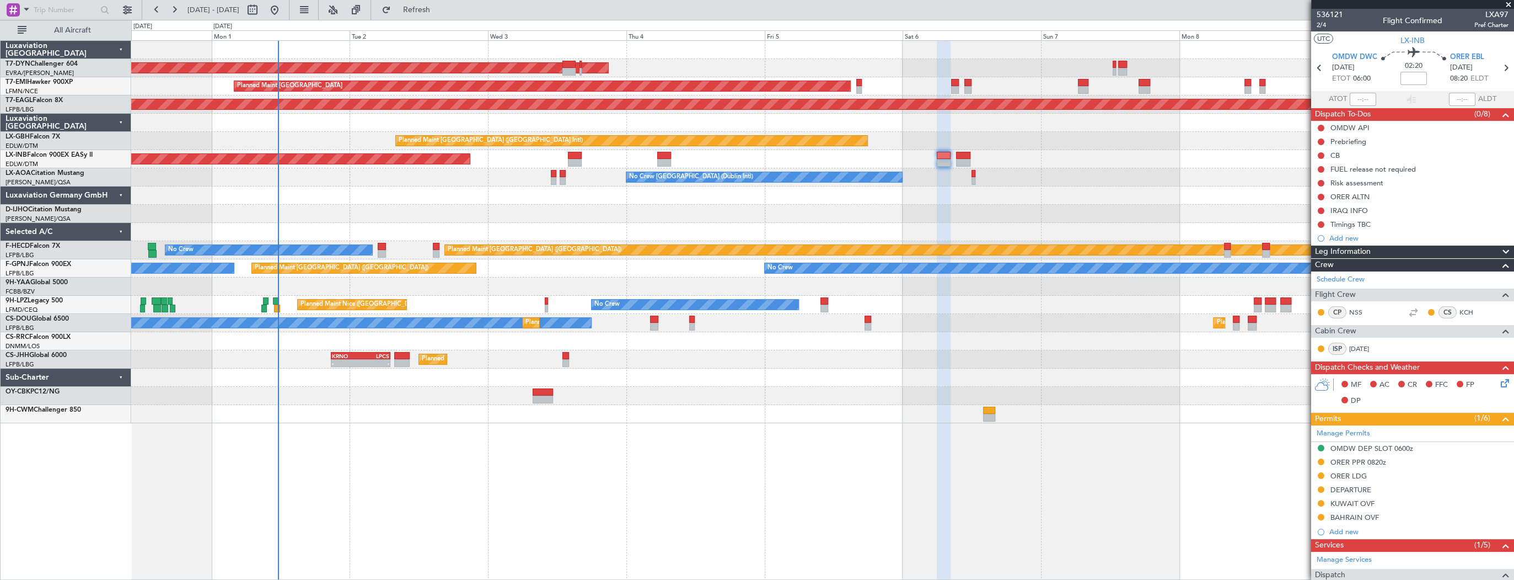
click at [392, 280] on div at bounding box center [822, 286] width 1382 height 18
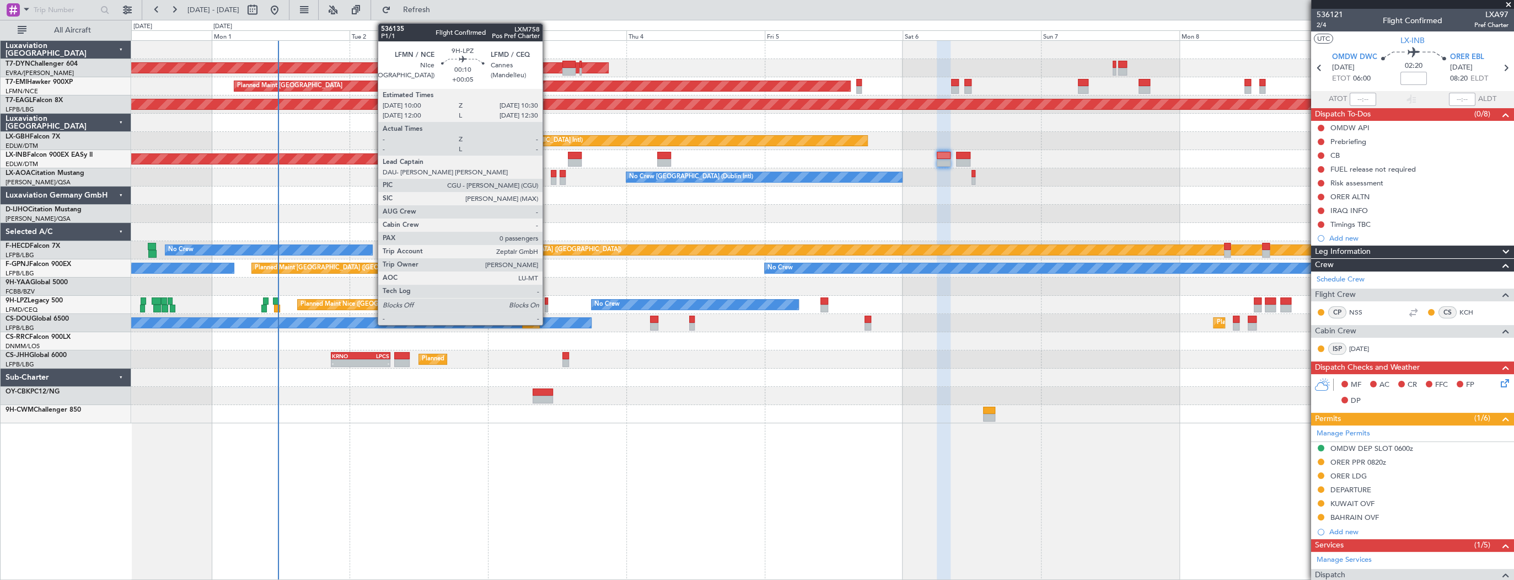
click at [548, 301] on div at bounding box center [546, 301] width 3 height 8
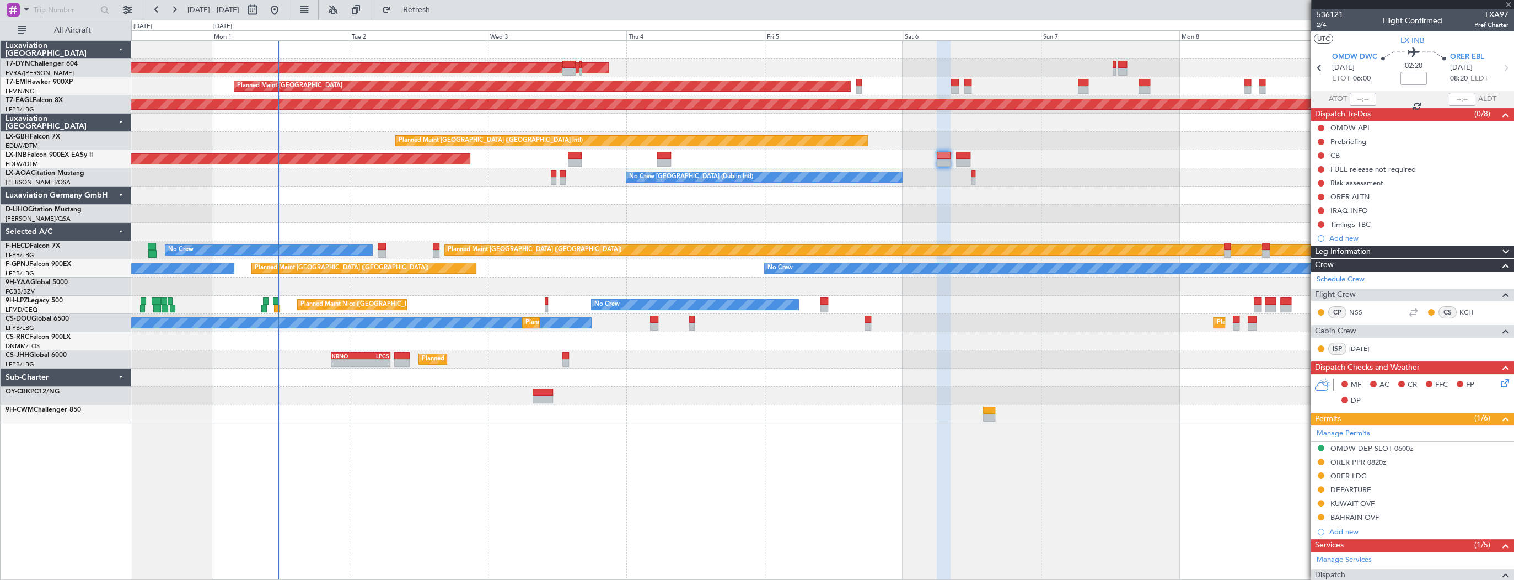
type input "+00:05"
type input "0"
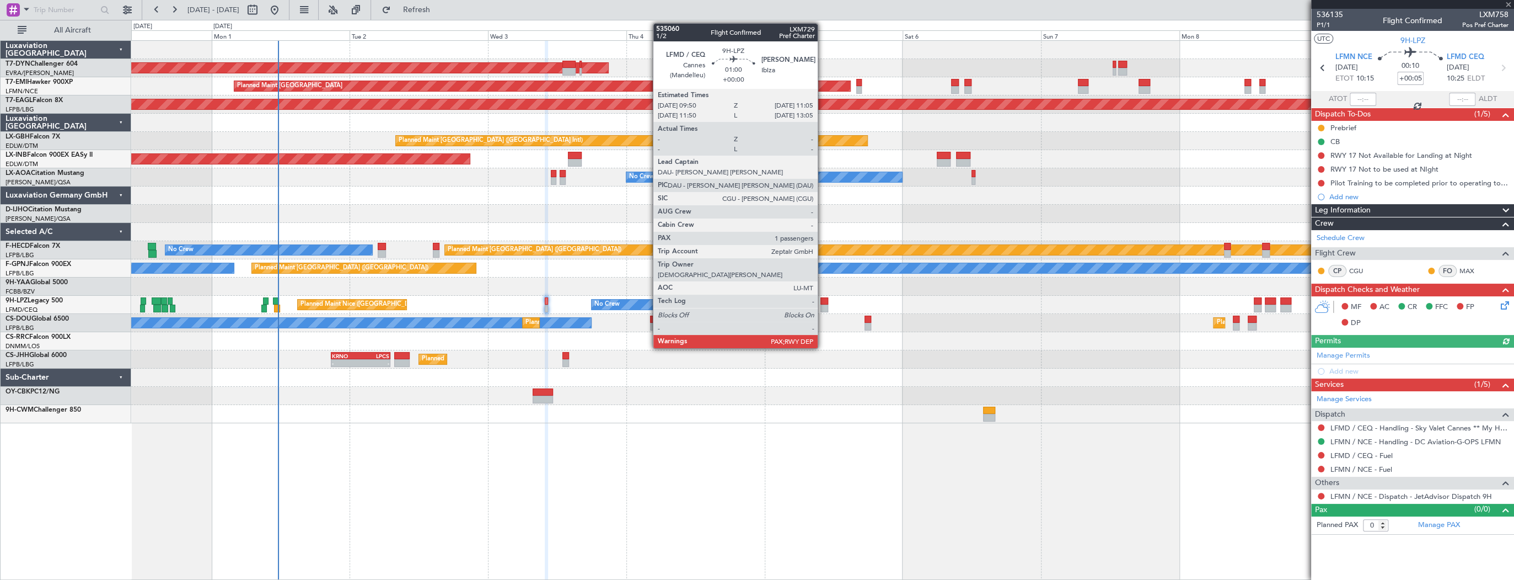
click at [823, 304] on div at bounding box center [825, 308] width 8 height 8
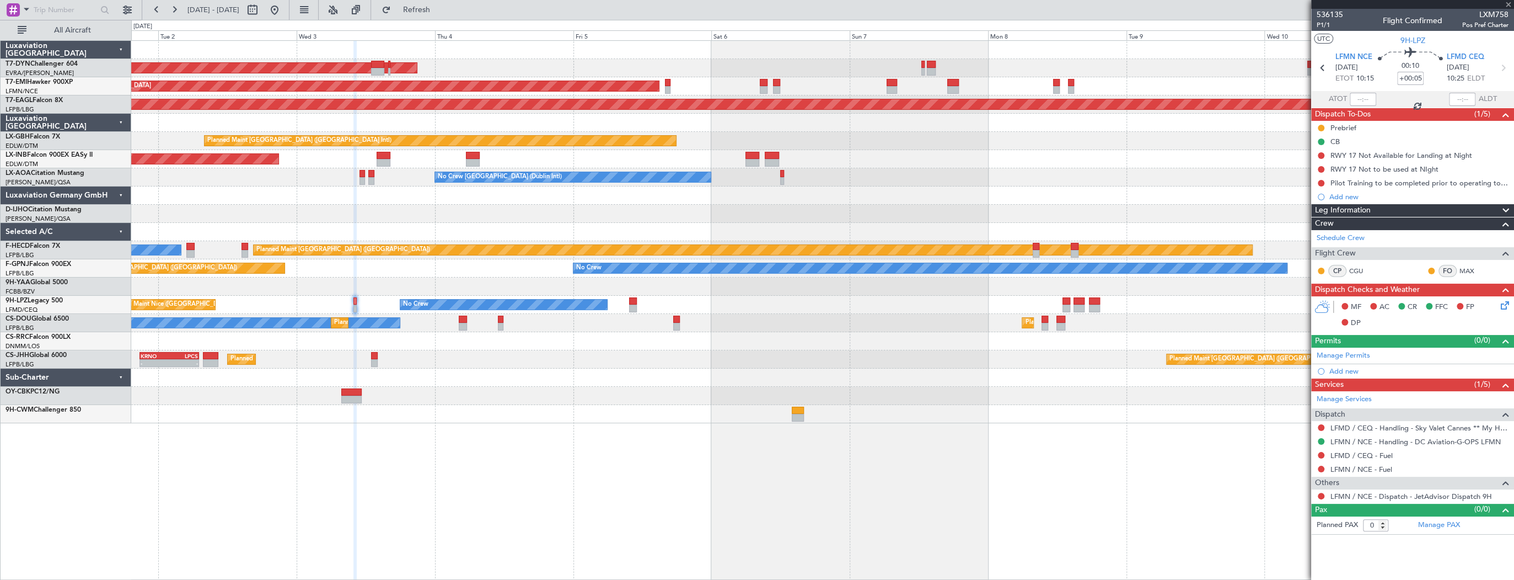
type input "1"
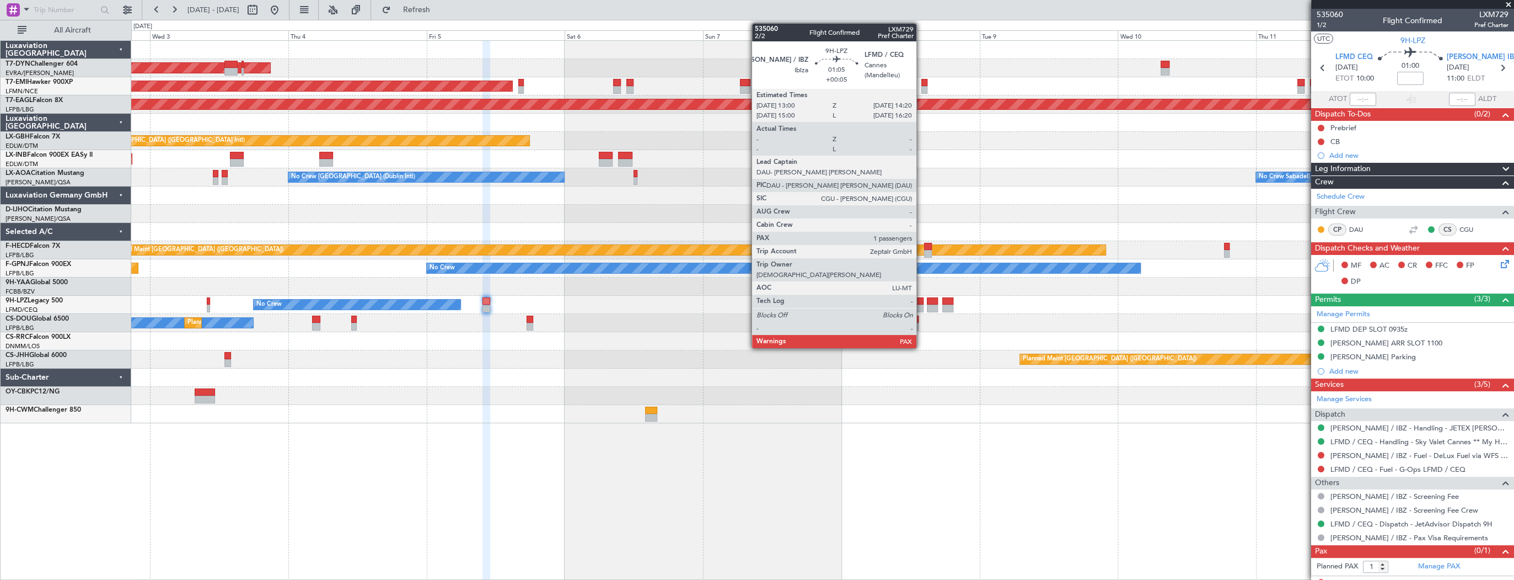
click at [921, 302] on div at bounding box center [920, 301] width 8 height 8
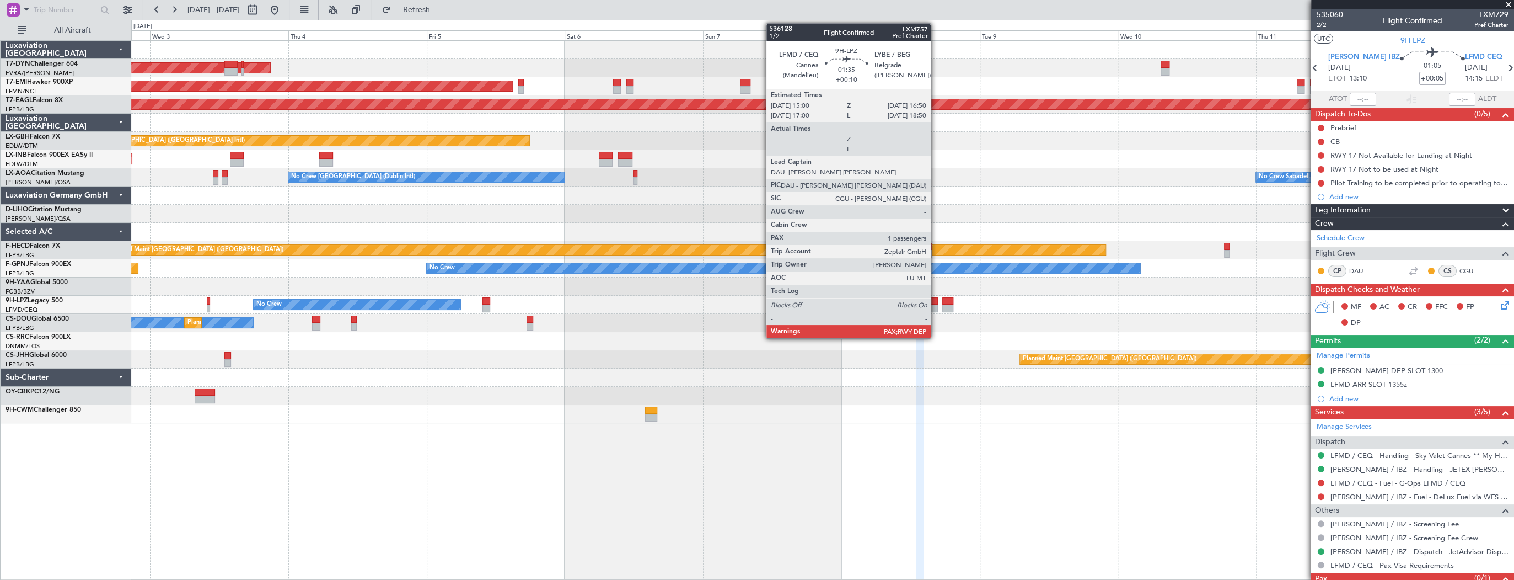
click at [936, 304] on div at bounding box center [932, 308] width 11 height 8
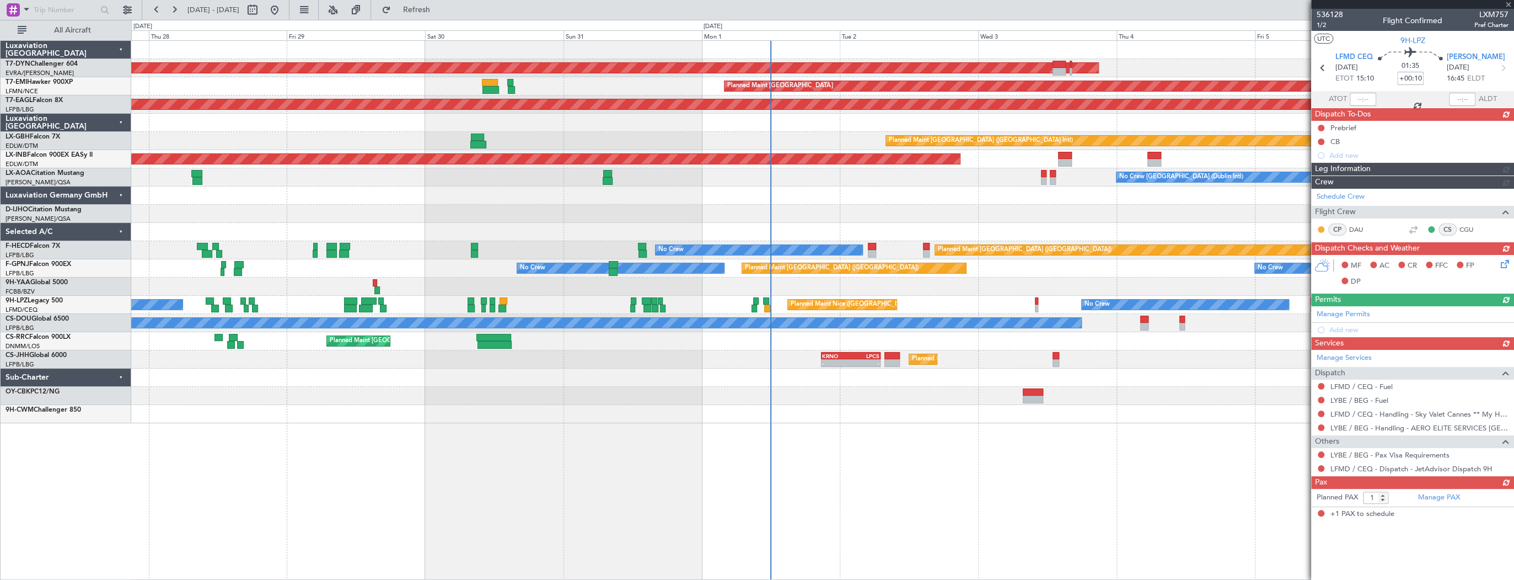
click at [1224, 479] on div "AOG Maint Riga (Riga Intl) Planned Maint Zurich Grounded New York (Teterboro) P…" at bounding box center [822, 309] width 1383 height 539
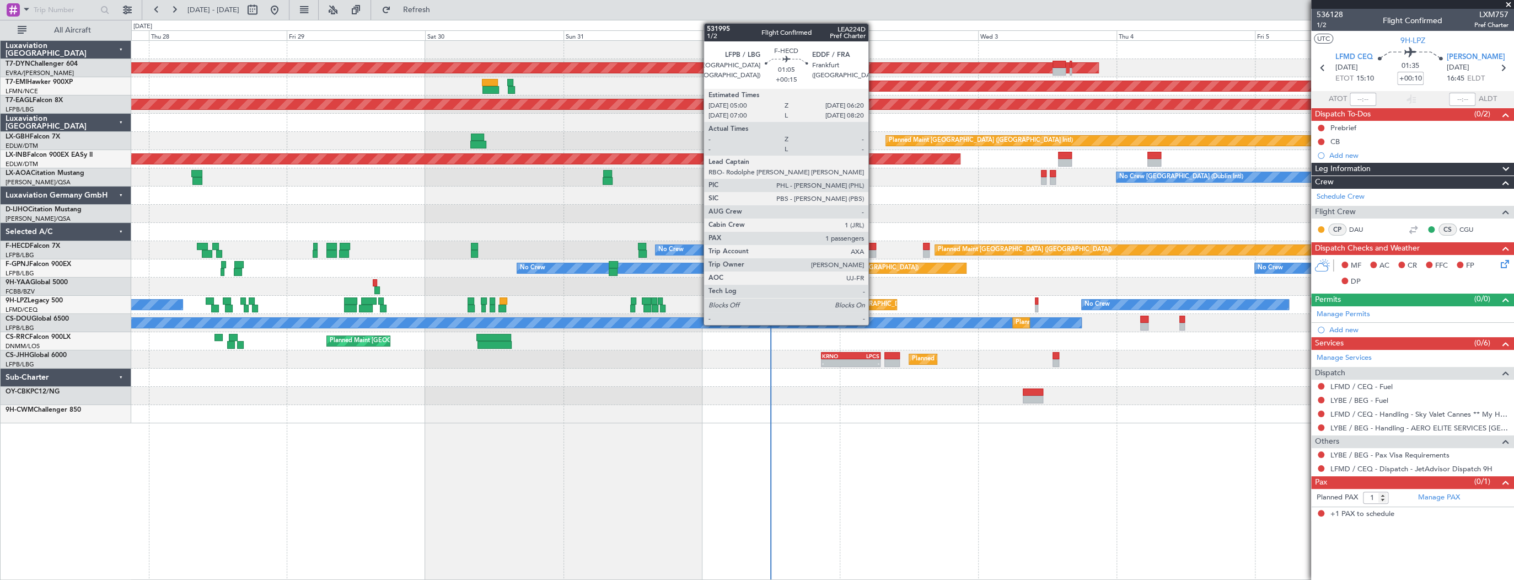
click at [873, 244] on div at bounding box center [872, 247] width 8 height 8
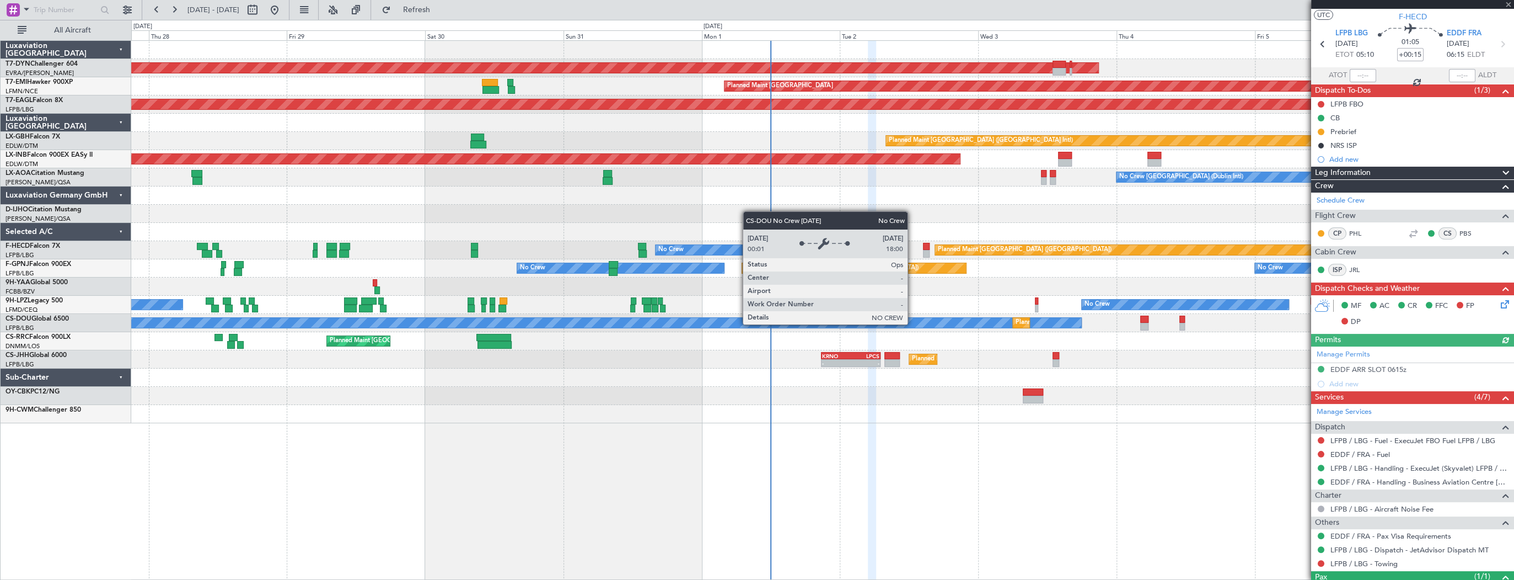
scroll to position [68, 0]
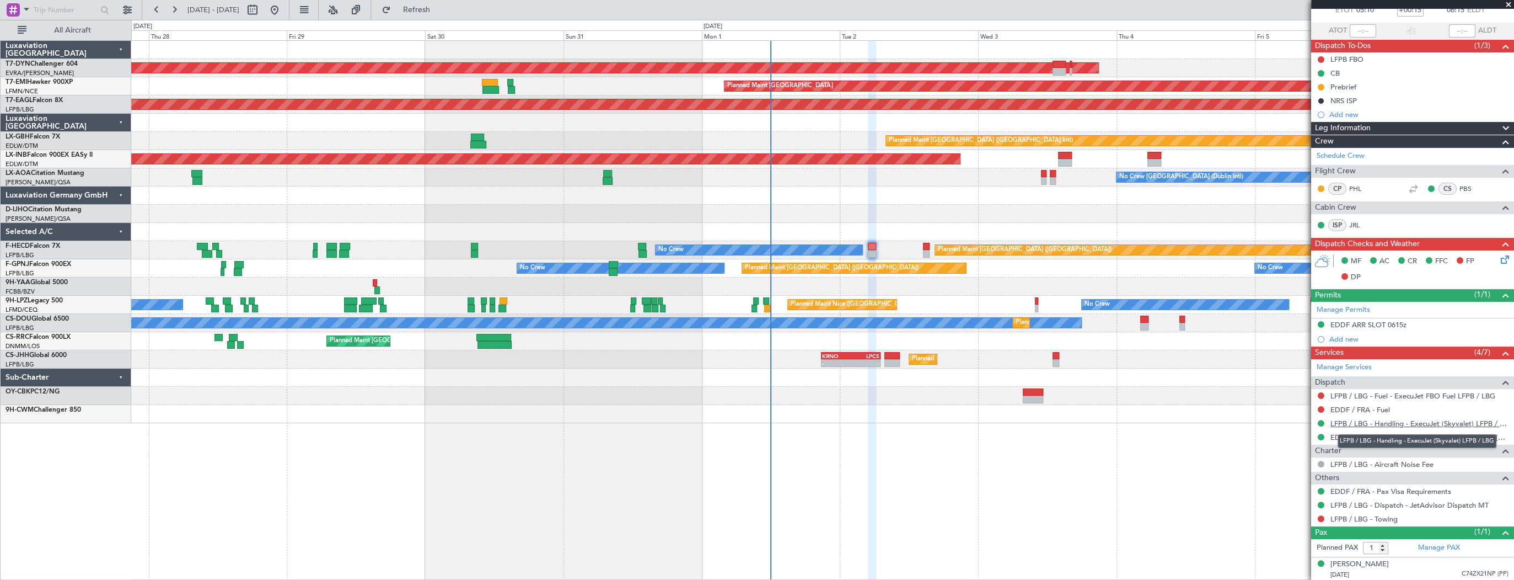
click at [1459, 425] on link "LFPB / LBG - Handling - ExecuJet (Skyvalet) LFPB / LBG" at bounding box center [1420, 423] width 178 height 9
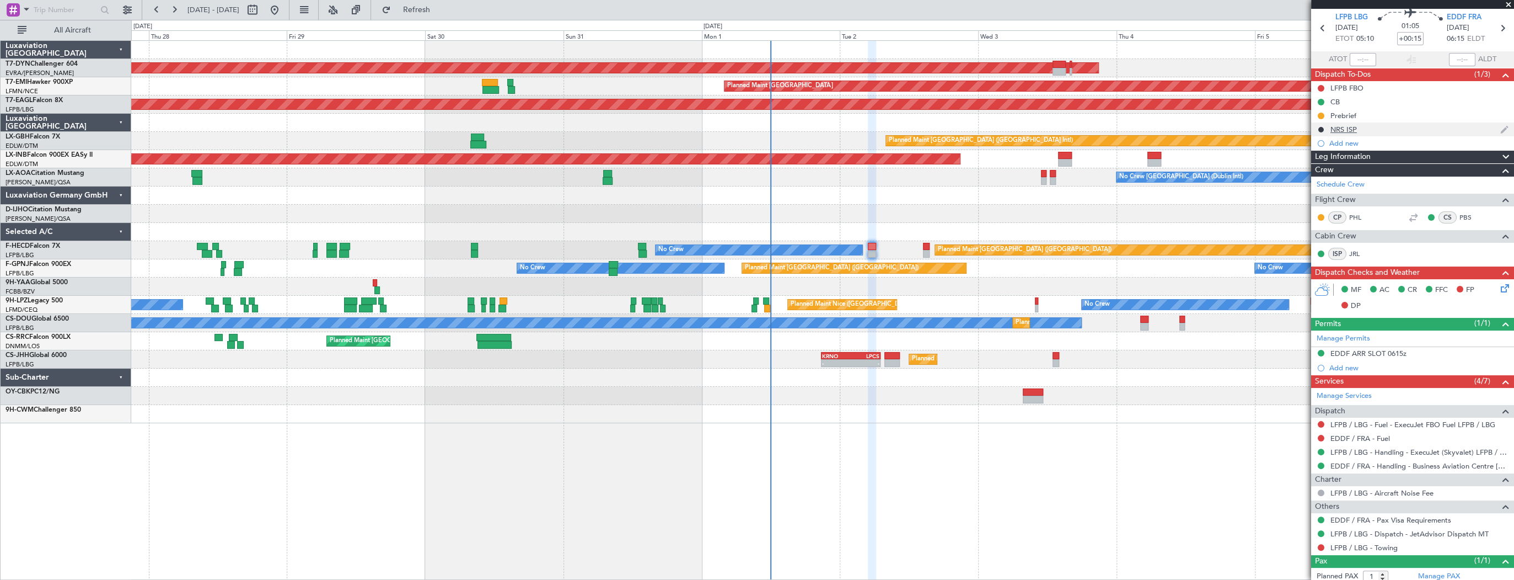
scroll to position [0, 0]
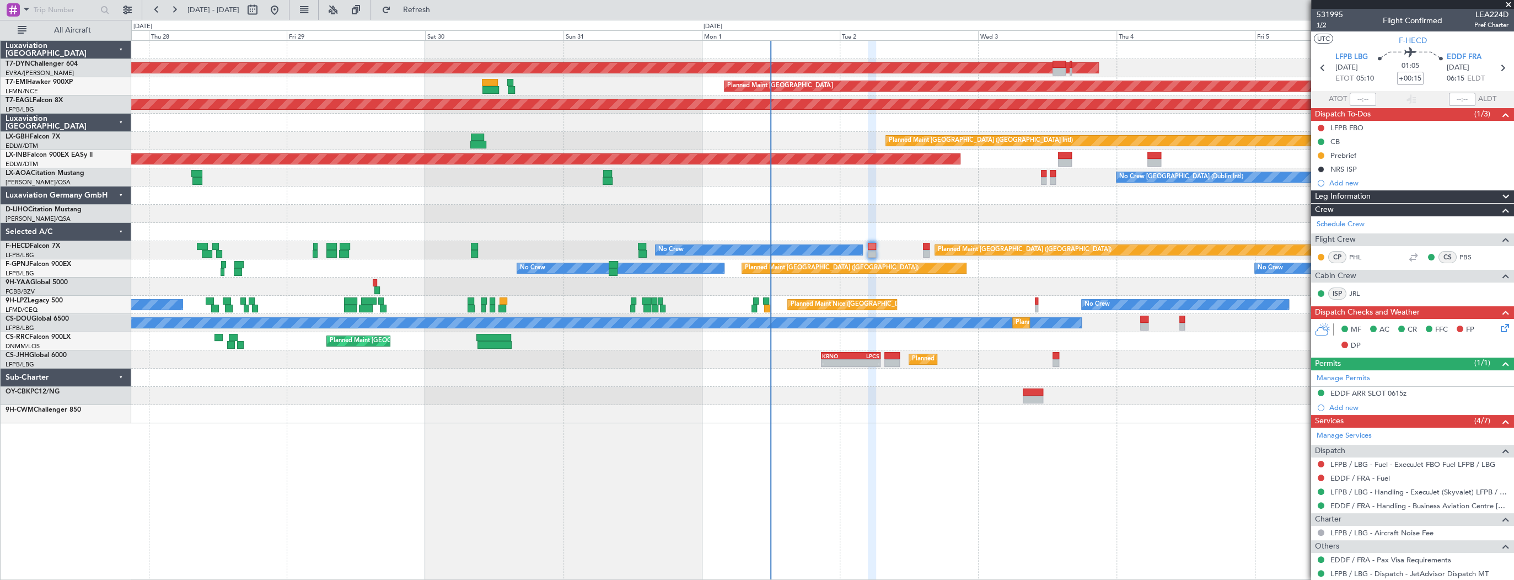
click at [1321, 23] on span "1/2" at bounding box center [1330, 24] width 26 height 9
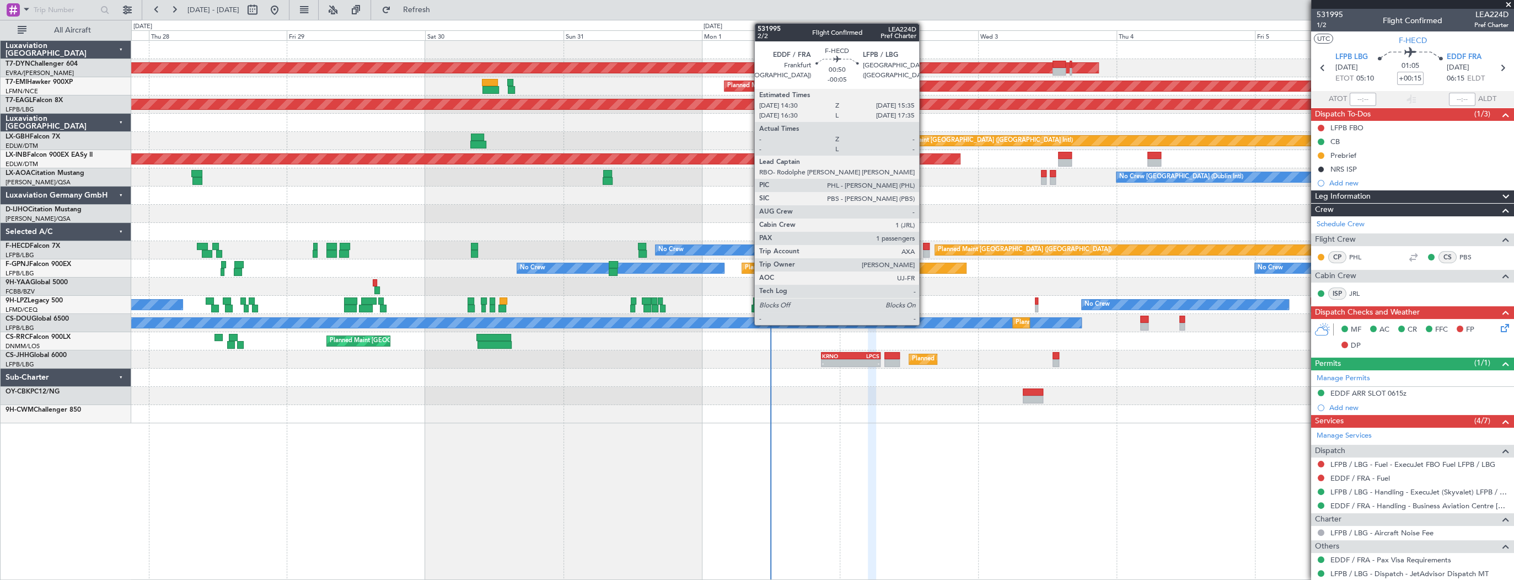
click at [924, 250] on div at bounding box center [926, 254] width 7 height 8
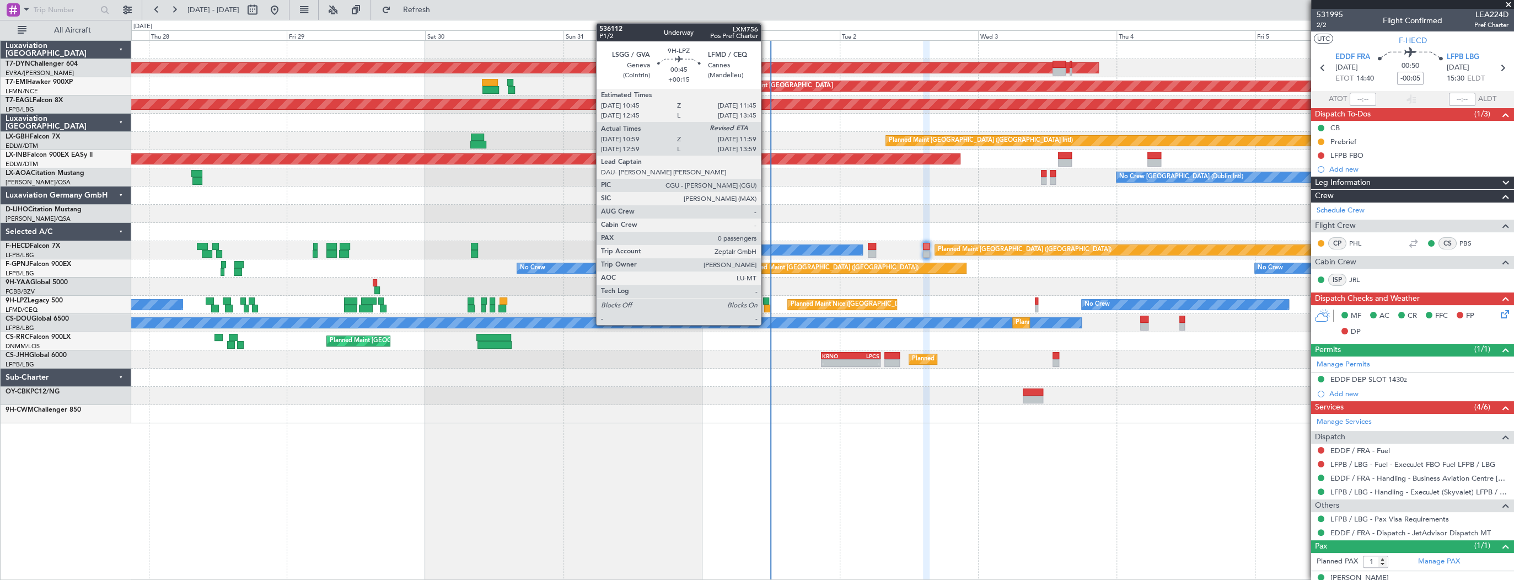
click at [766, 306] on div at bounding box center [767, 308] width 6 height 8
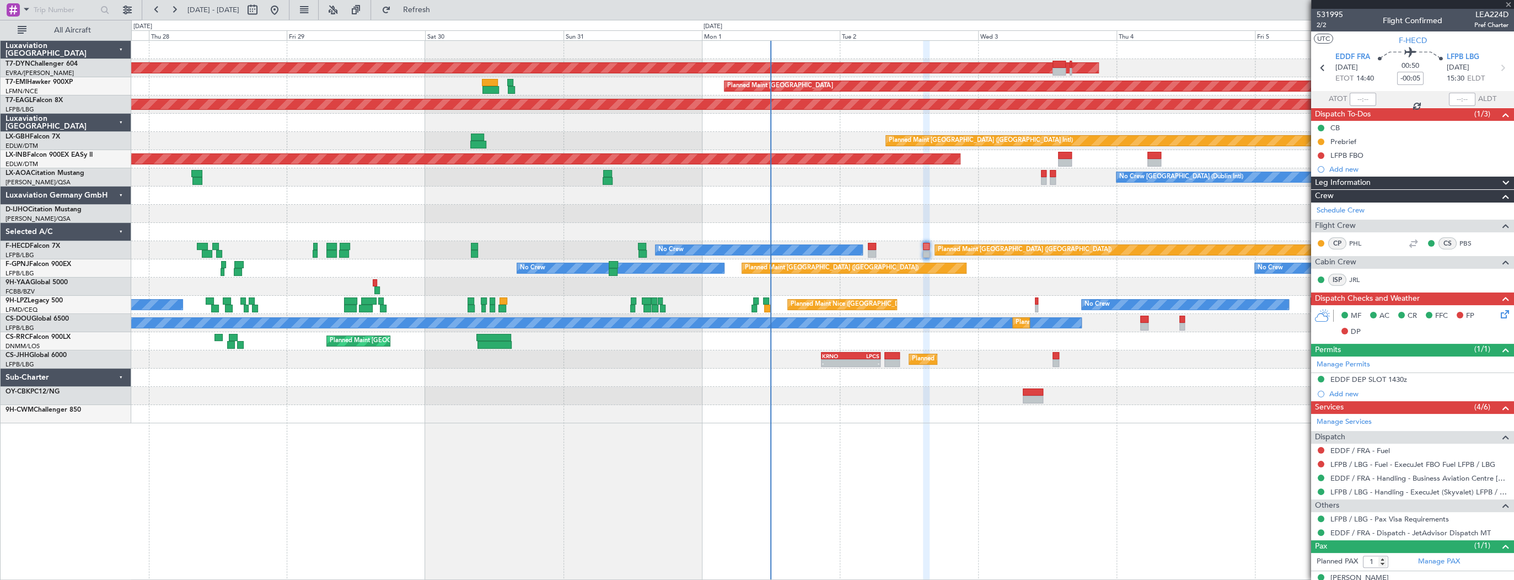
type input "+00:15"
type input "11:09"
type input "0"
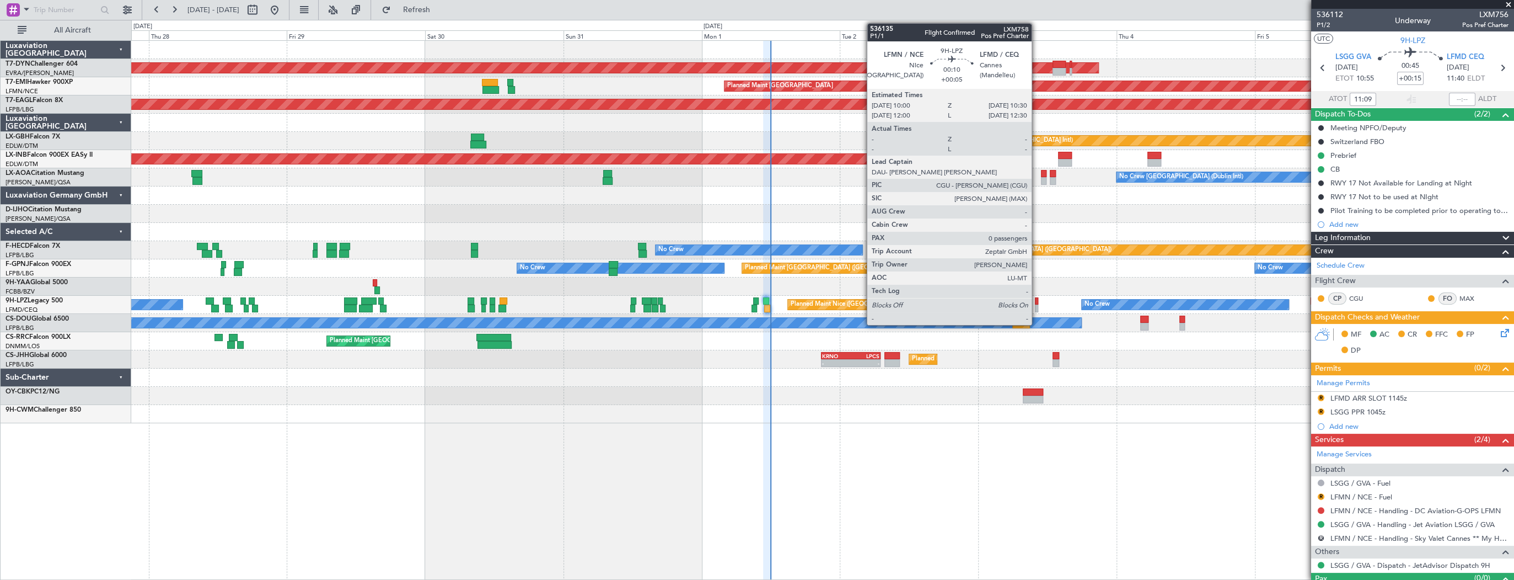
click at [1037, 303] on div at bounding box center [1036, 301] width 3 height 8
type input "+00:05"
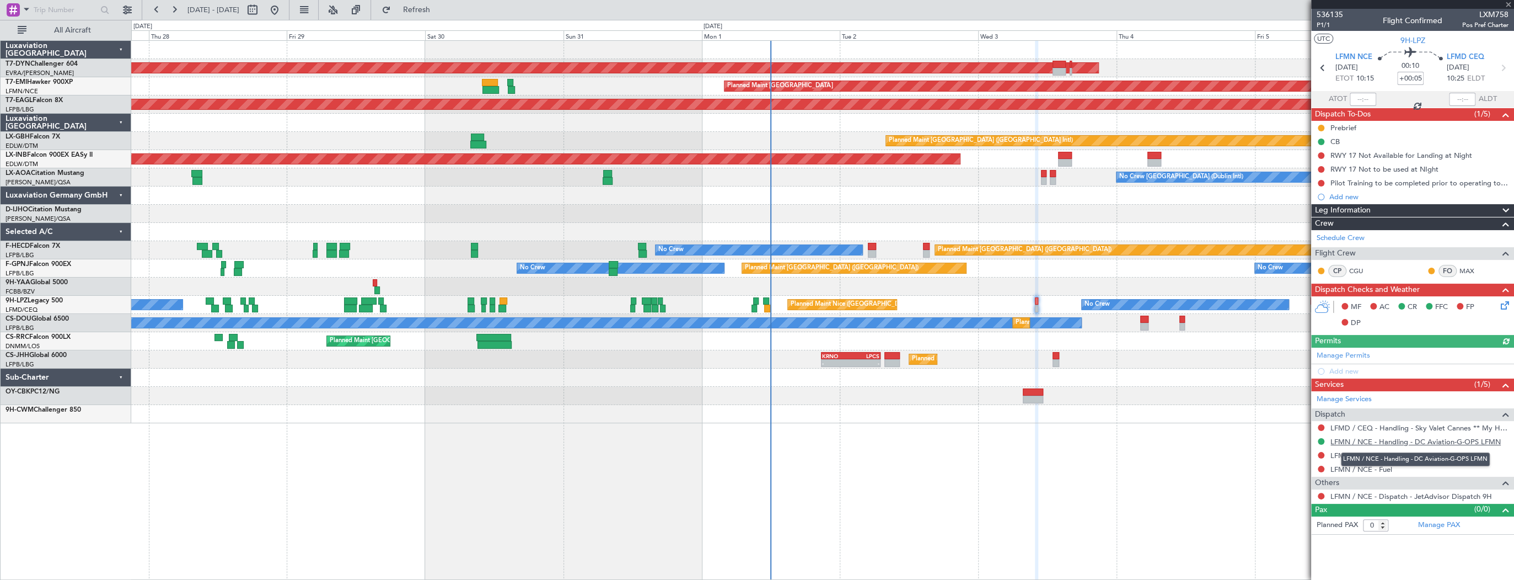
click at [1445, 439] on link "LFMN / NCE - Handling - DC Aviation-G-OPS LFMN" at bounding box center [1416, 441] width 170 height 9
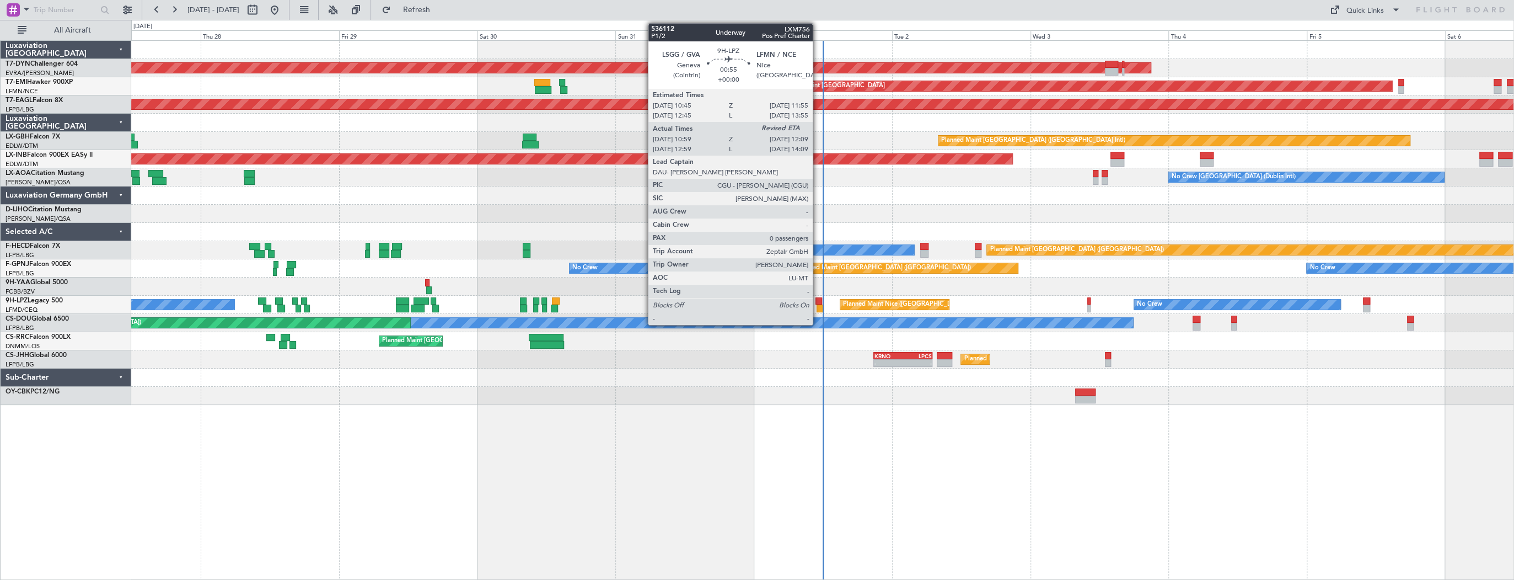
click at [818, 304] on div at bounding box center [820, 308] width 7 height 8
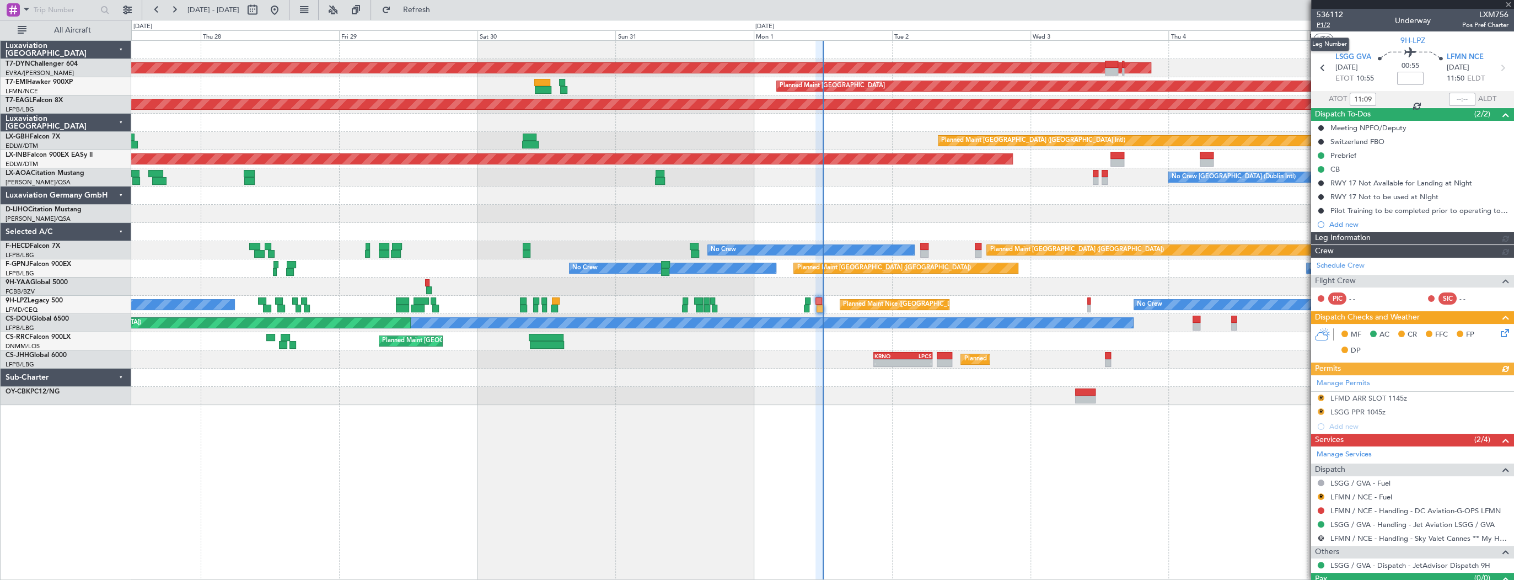
click at [1326, 26] on span "P1/2" at bounding box center [1330, 24] width 26 height 9
click at [1499, 333] on icon at bounding box center [1503, 330] width 9 height 9
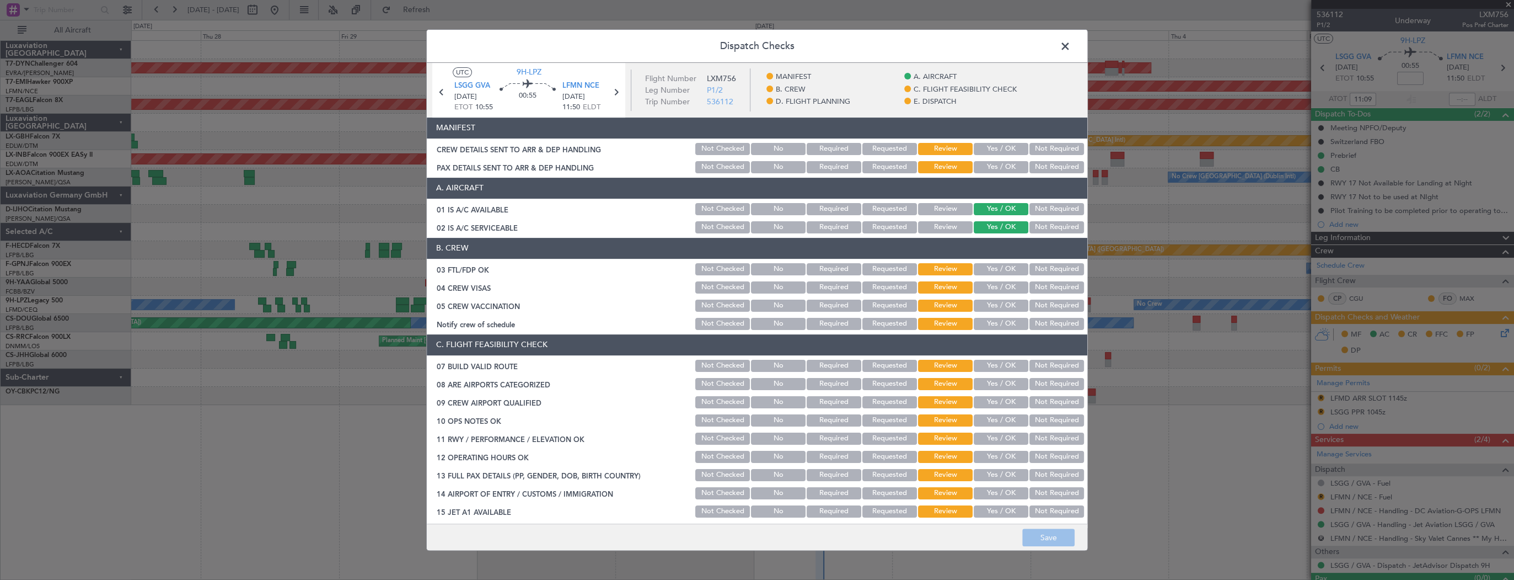
click at [1011, 148] on button "Yes / OK" at bounding box center [1001, 149] width 55 height 12
click at [1001, 167] on button "Yes / OK" at bounding box center [1001, 167] width 55 height 12
click at [1052, 537] on button "Save" at bounding box center [1048, 537] width 52 height 18
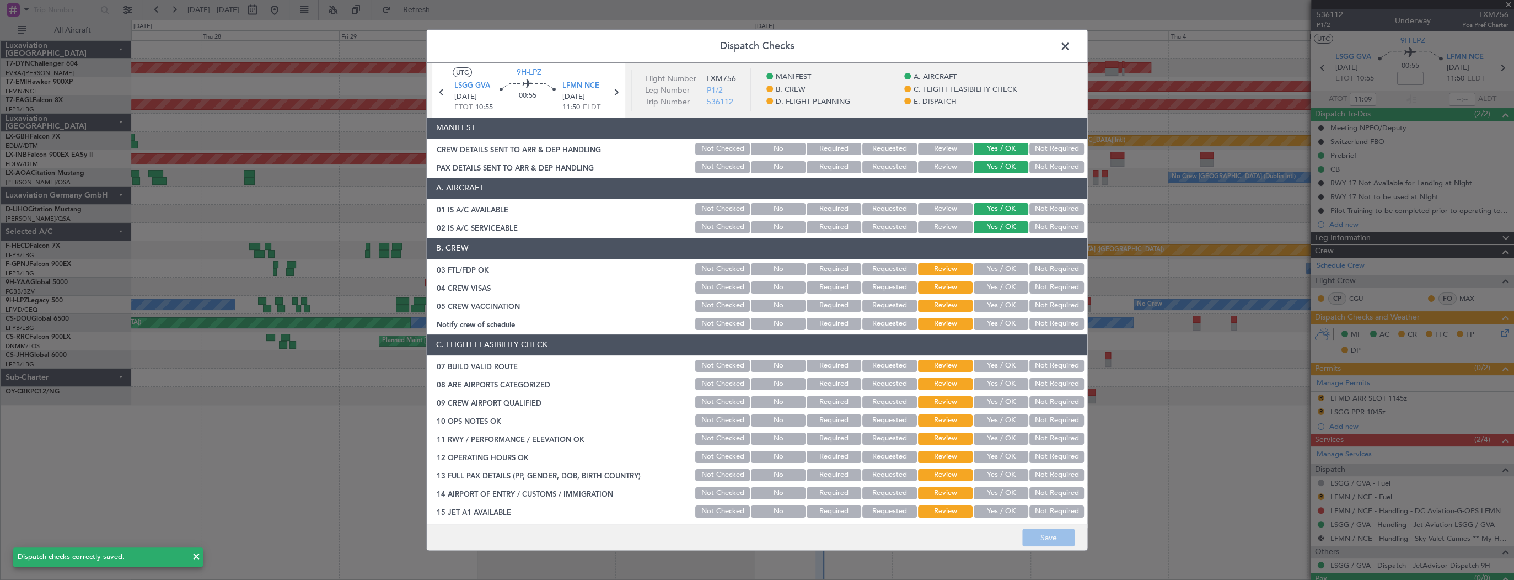
click at [1071, 44] on span at bounding box center [1071, 49] width 0 height 22
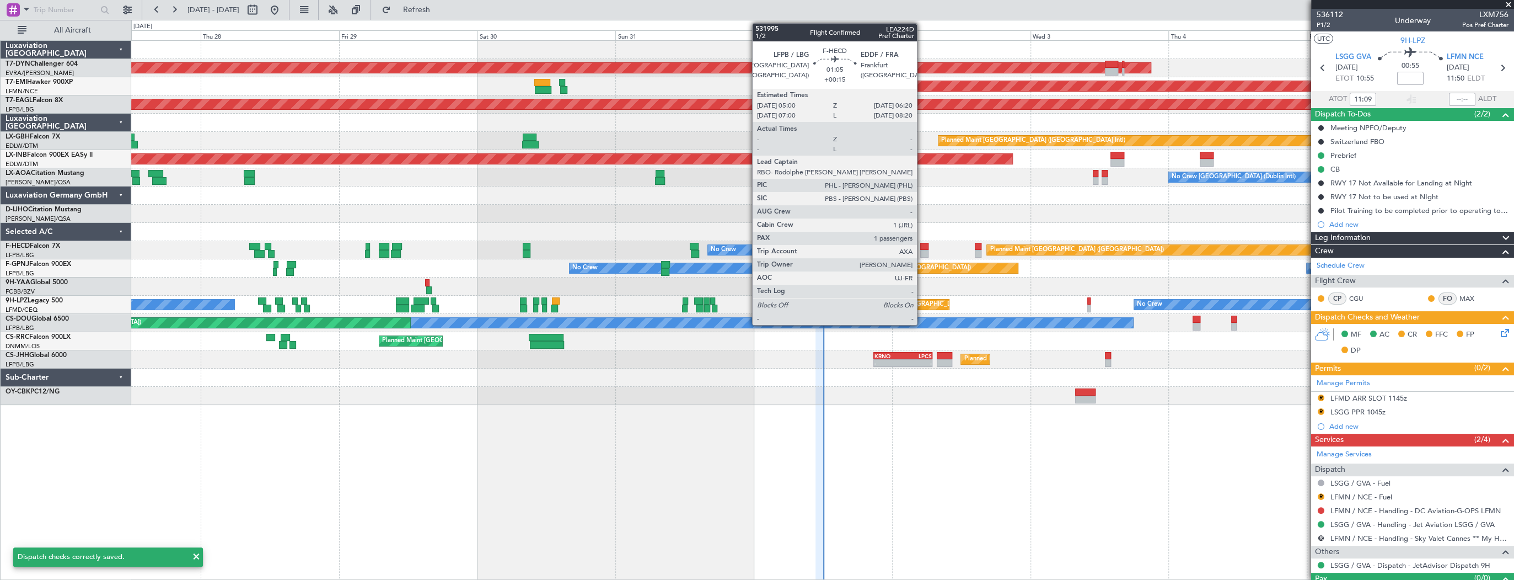
type input "11:58"
click at [924, 249] on div "Planned Maint Paris (Le Bourget) No Crew 23:17 Z 09:22 Z SBBR 22:30 Z LFMN 08:5…" at bounding box center [822, 250] width 1382 height 18
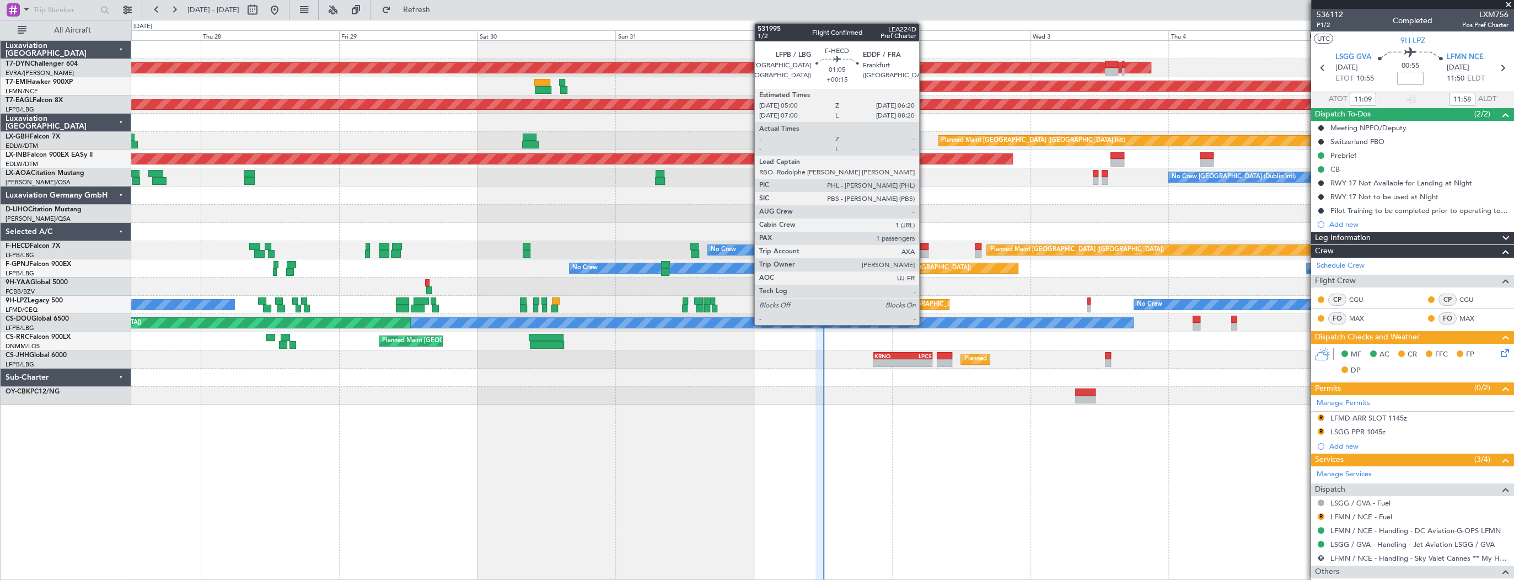
click at [923, 249] on div at bounding box center [924, 247] width 8 height 8
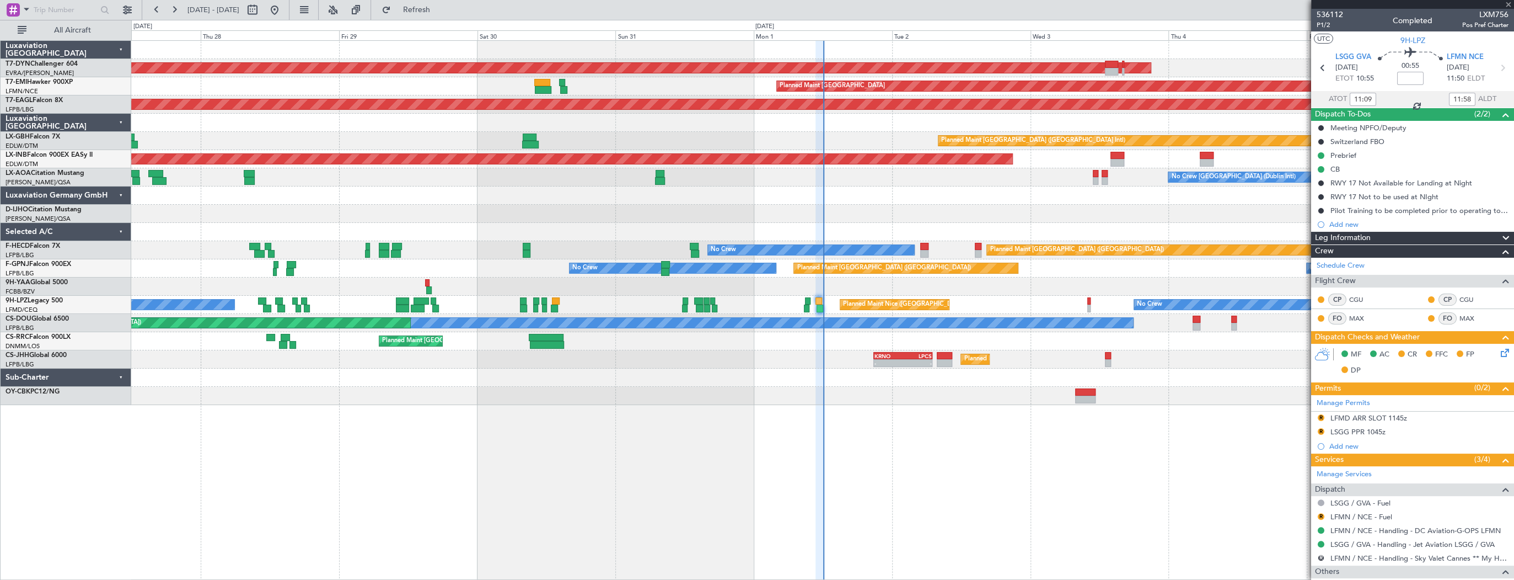
type input "+00:15"
type input "1"
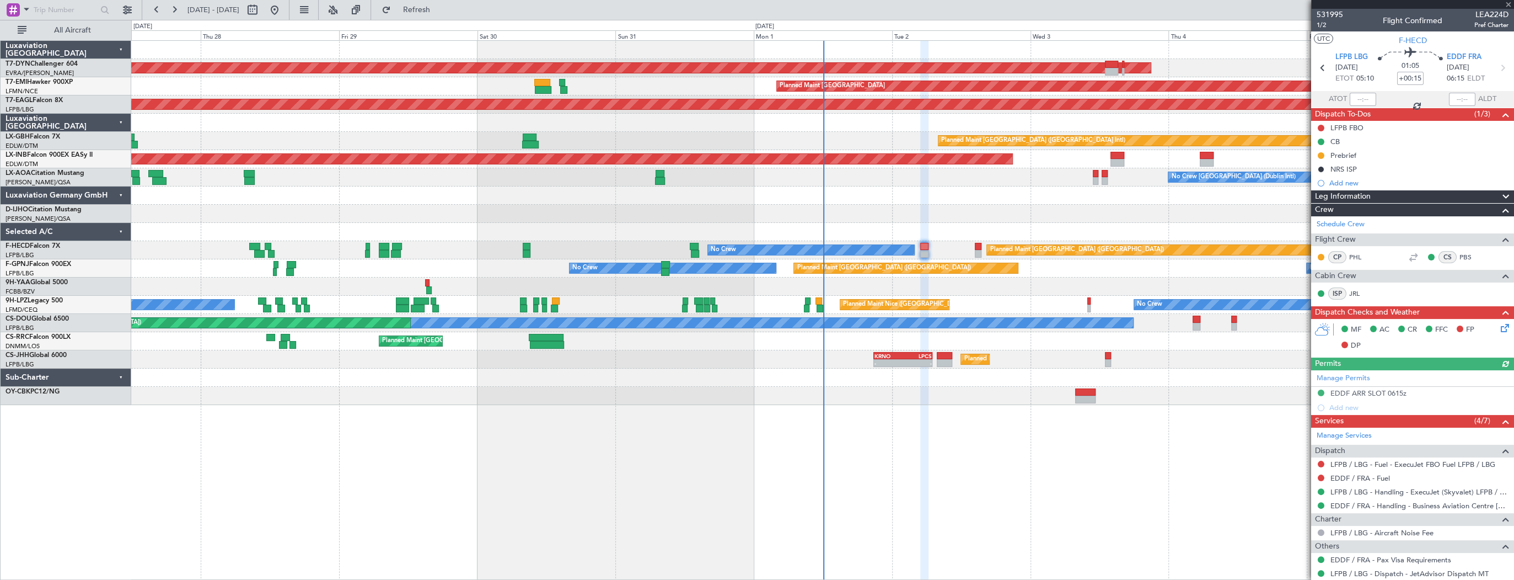
scroll to position [68, 0]
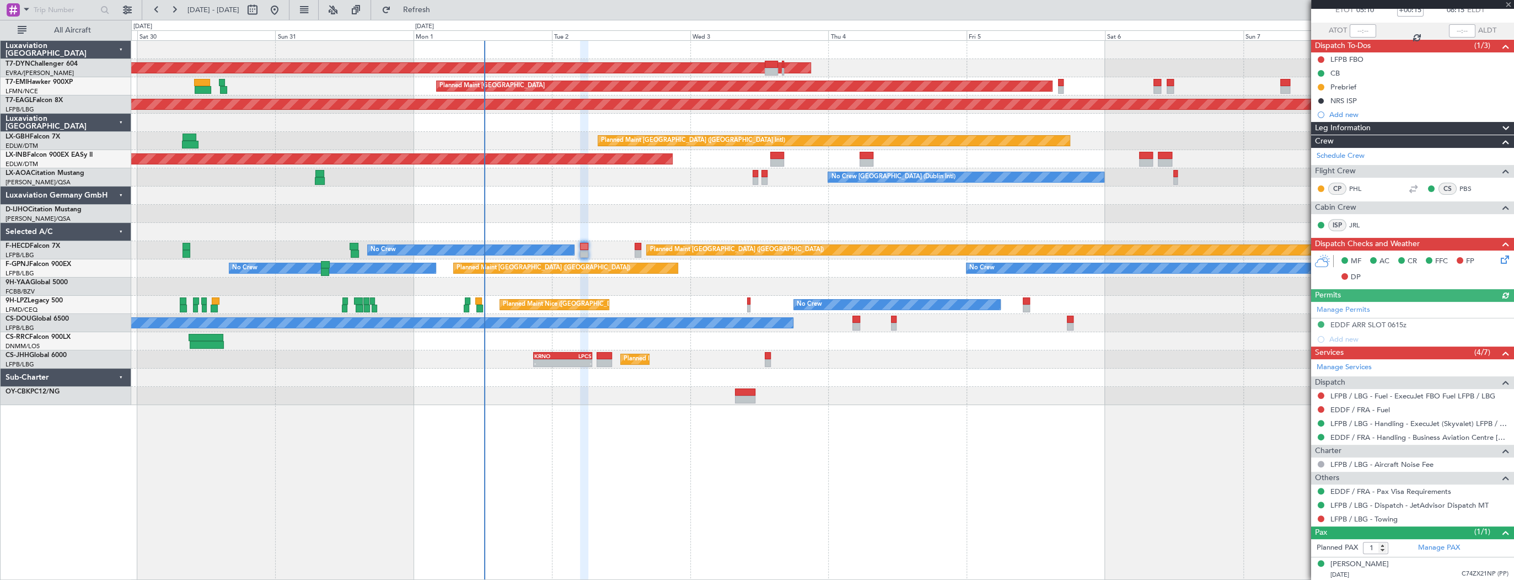
click at [587, 192] on div "AOG Maint Riga (Riga Intl) Planned Maint Zurich Grounded New York (Teterboro) P…" at bounding box center [822, 223] width 1382 height 364
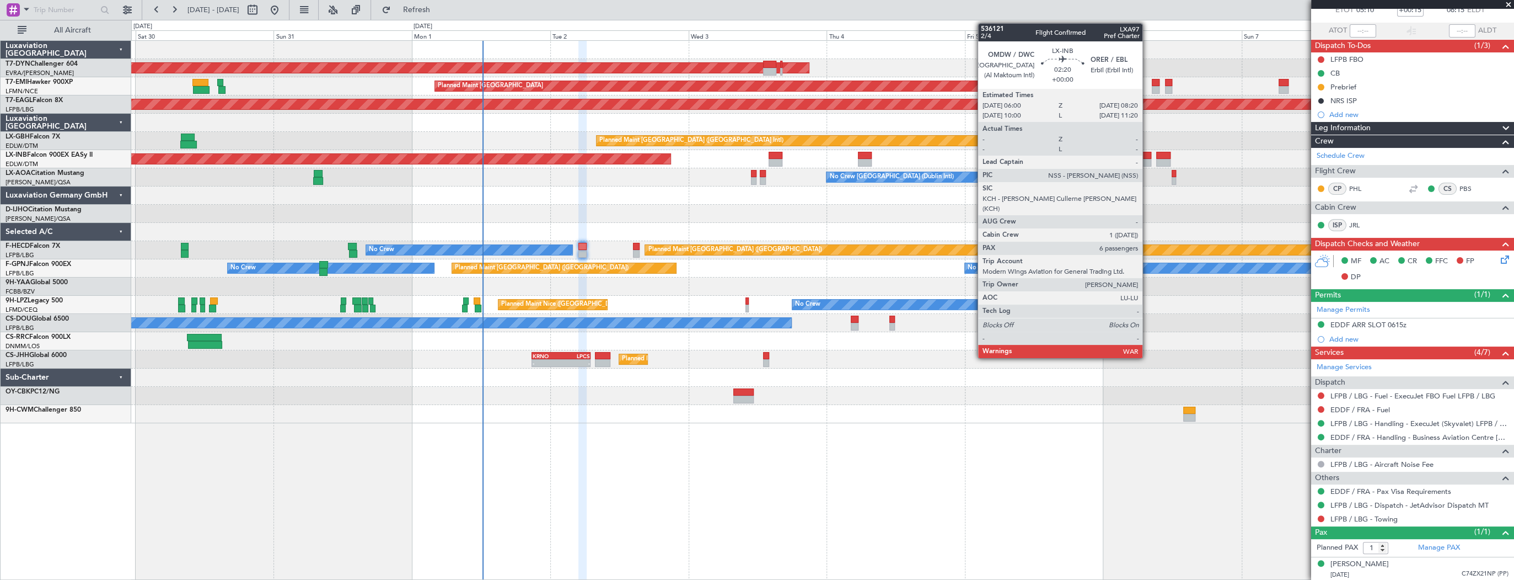
click at [1148, 156] on div at bounding box center [1145, 156] width 14 height 8
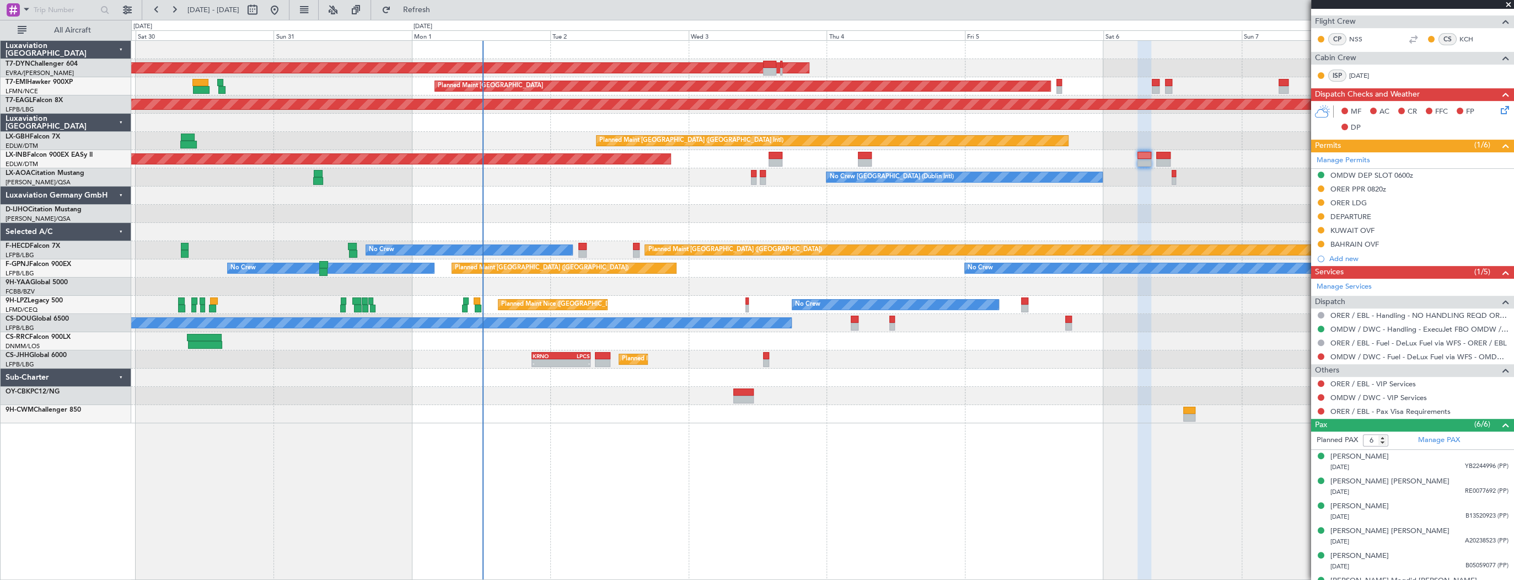
scroll to position [289, 0]
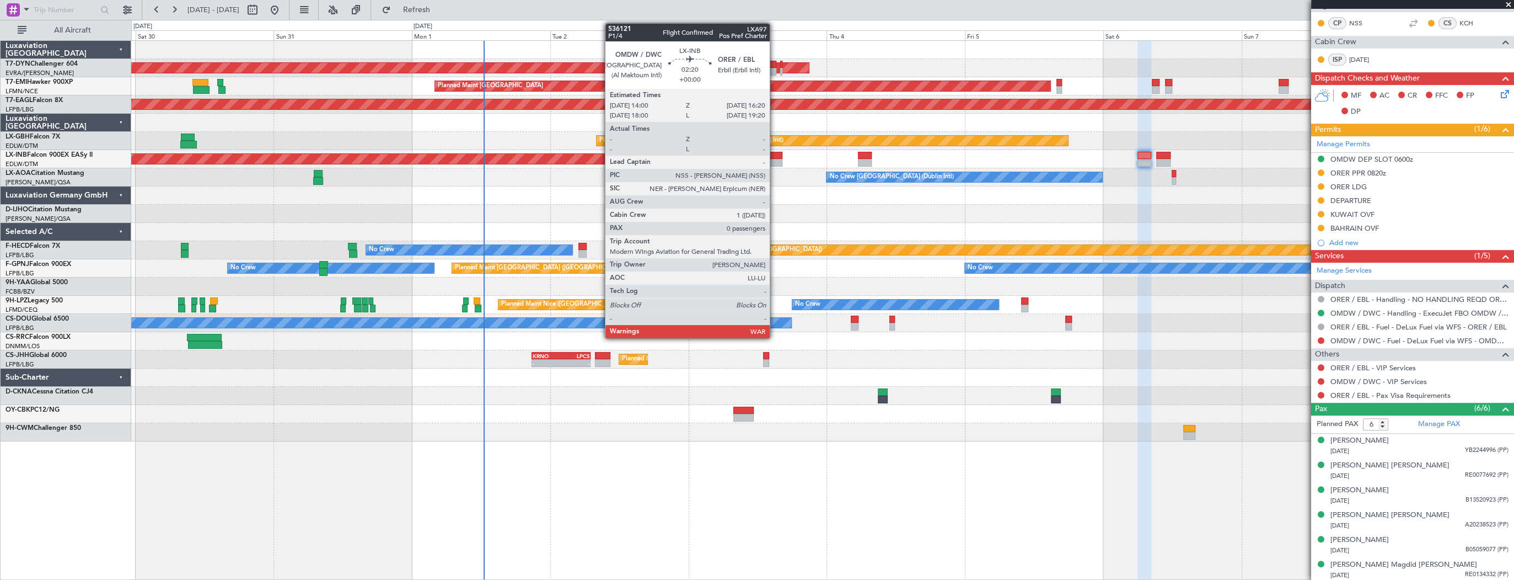
click at [775, 153] on div at bounding box center [776, 156] width 14 height 8
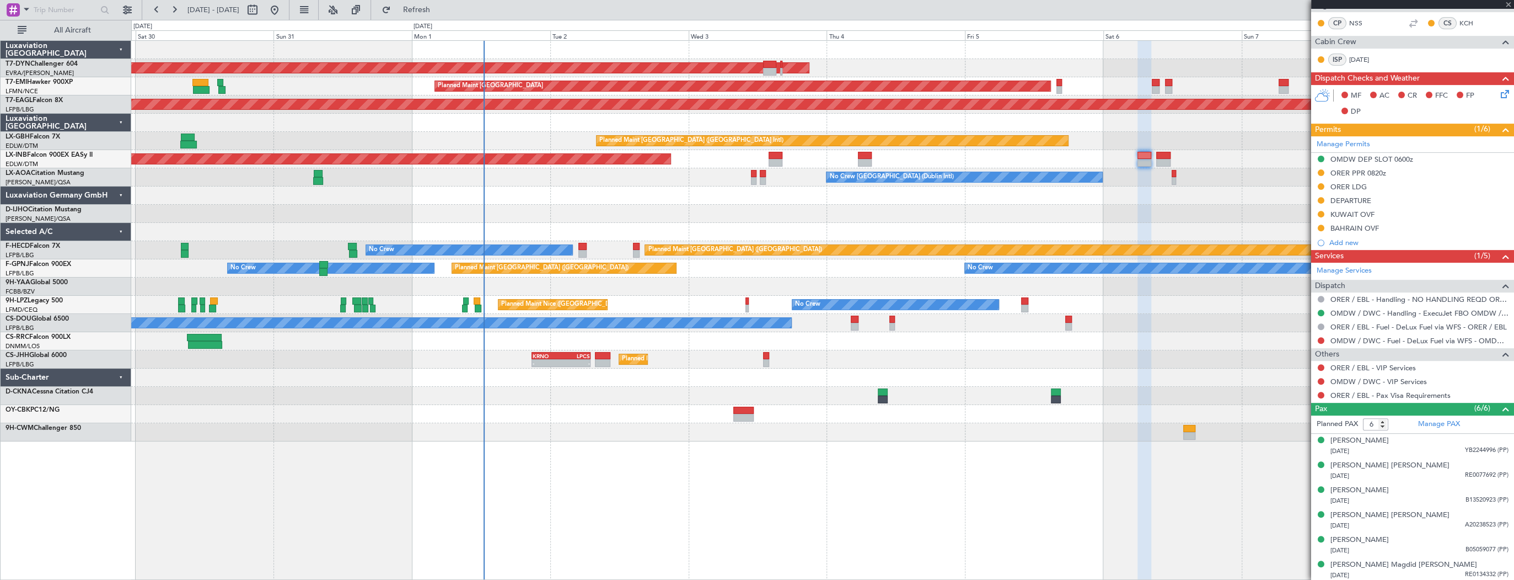
type input "0"
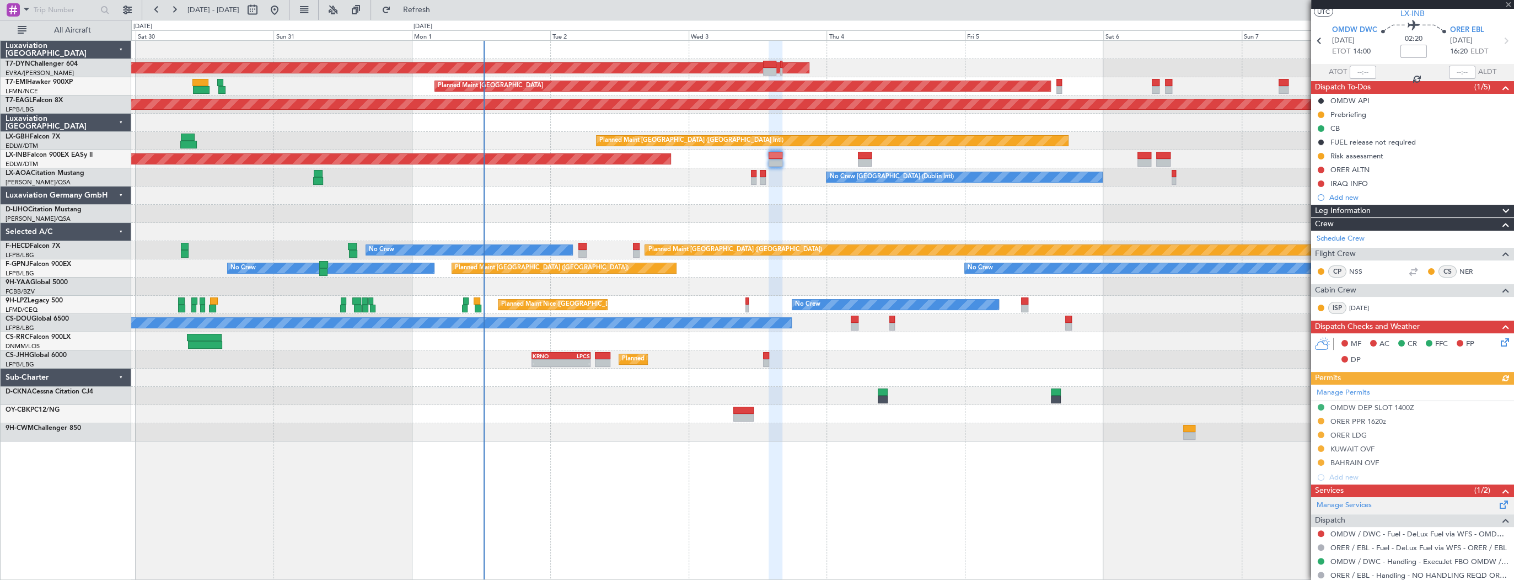
scroll to position [58, 0]
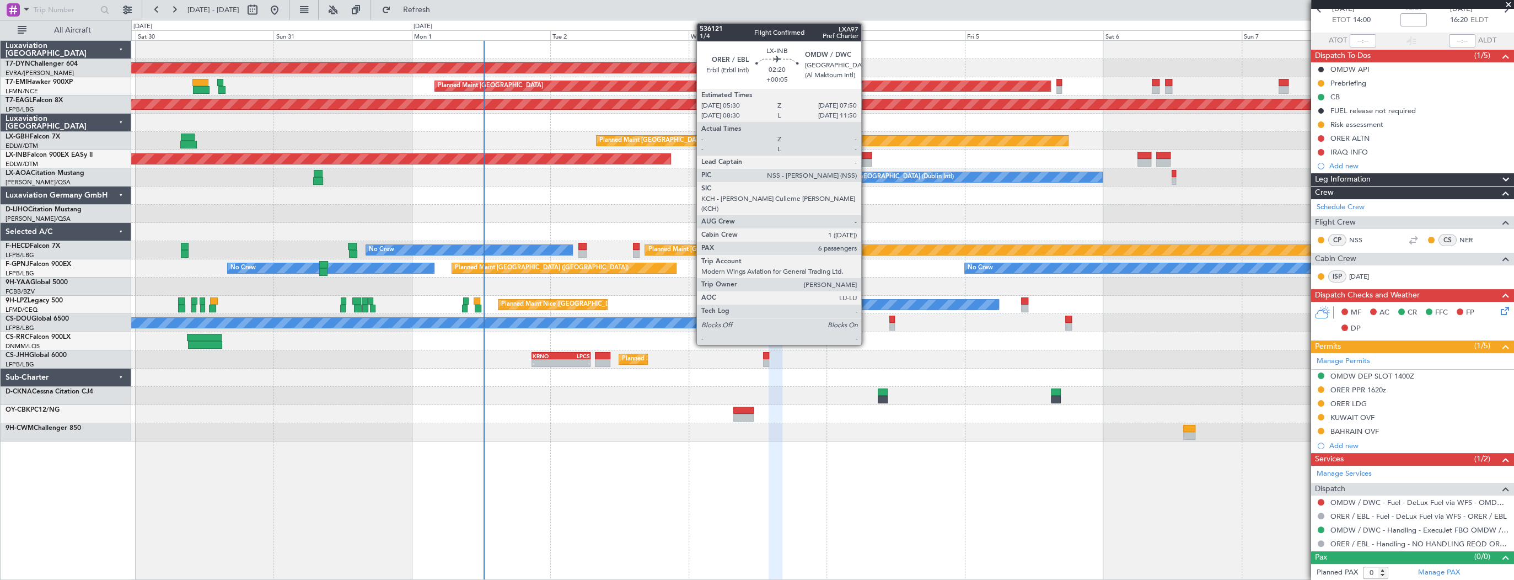
click at [866, 154] on div at bounding box center [865, 156] width 14 height 8
type input "+00:05"
type input "6"
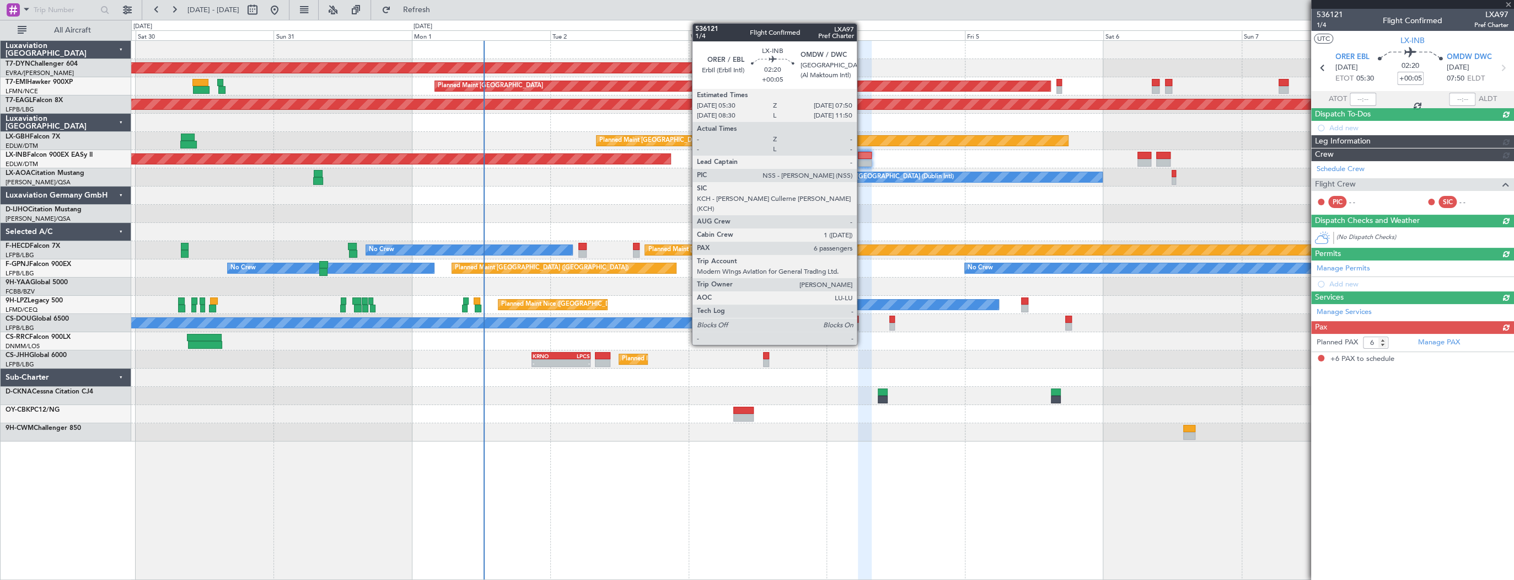
scroll to position [0, 0]
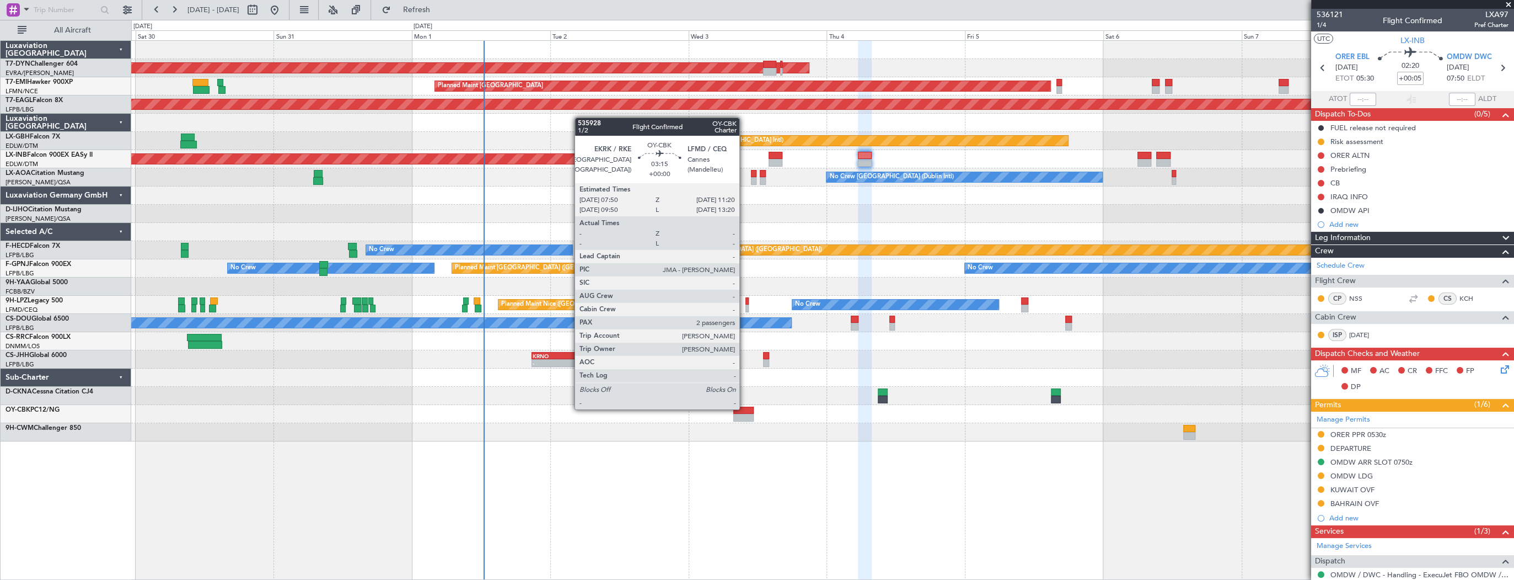
click at [744, 408] on div at bounding box center [743, 410] width 20 height 8
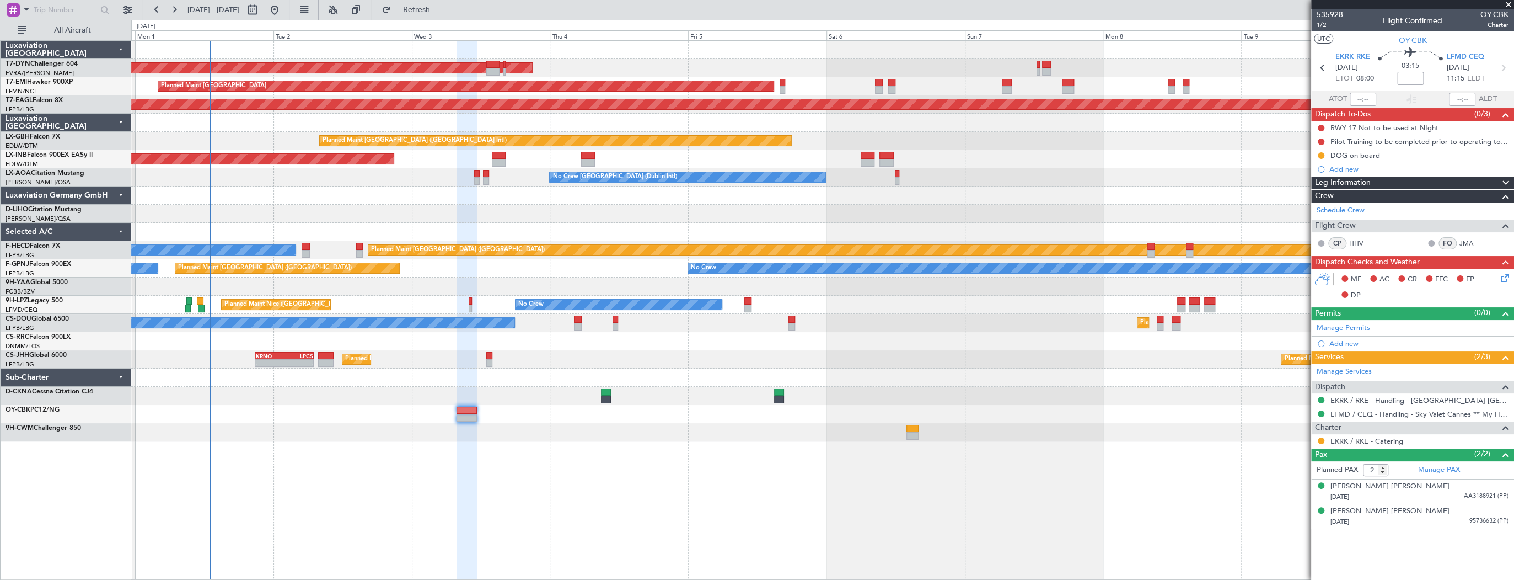
click at [412, 420] on div at bounding box center [822, 414] width 1382 height 18
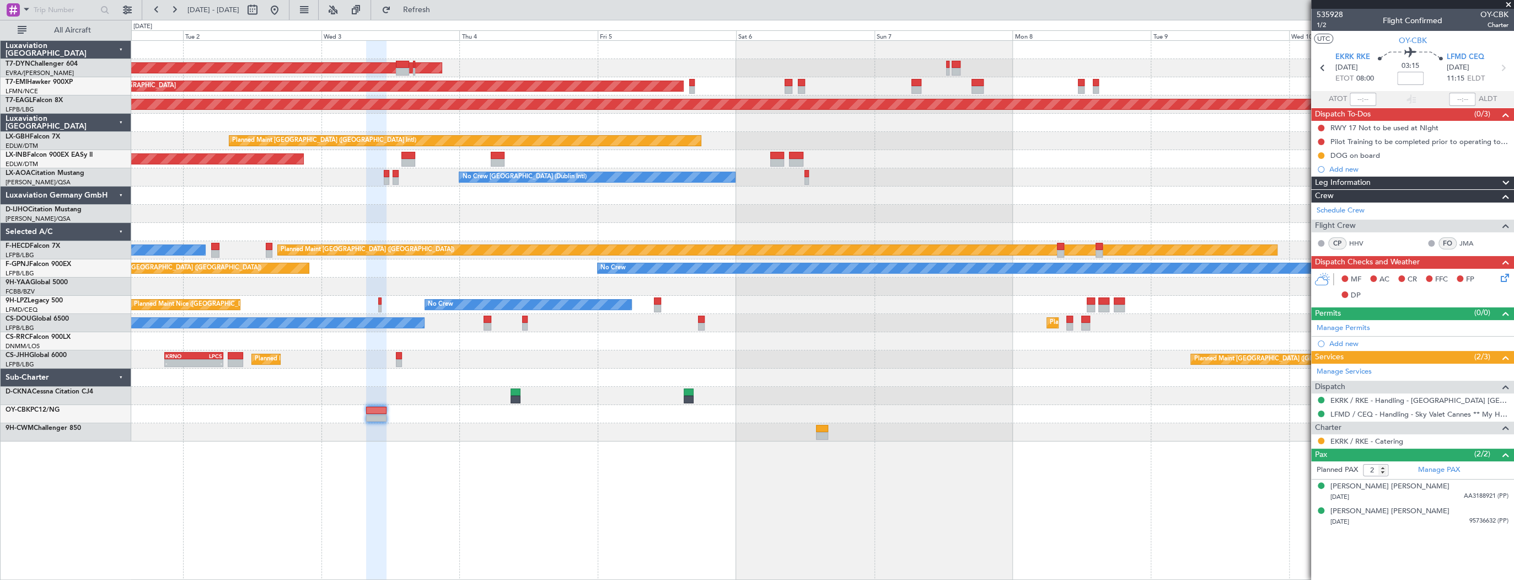
click at [576, 331] on div "Planned Maint Paris (Le Bourget) Planned Maint Paris (Le Bourget) No Crew" at bounding box center [822, 323] width 1382 height 18
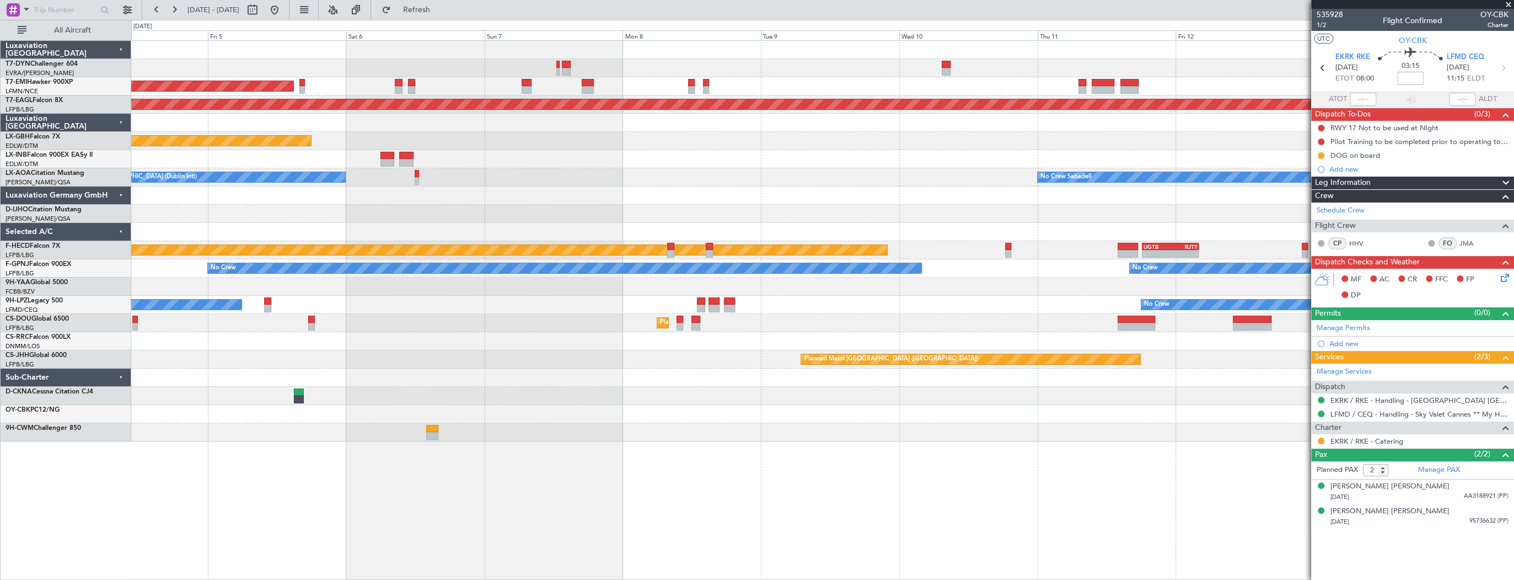
click at [320, 334] on div "AOG Maint Riga (Riga Intl) Planned Maint Zurich Grounded New York (Teterboro) P…" at bounding box center [822, 241] width 1382 height 400
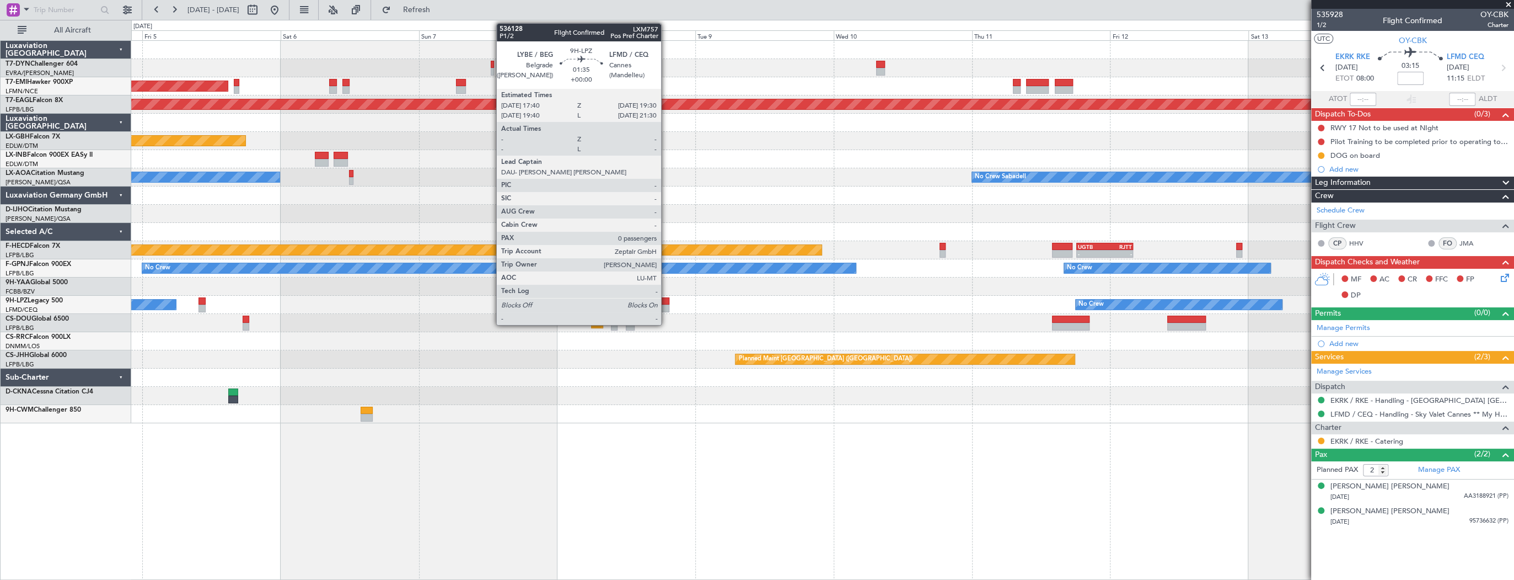
click at [666, 302] on div at bounding box center [663, 301] width 11 height 8
type input "0"
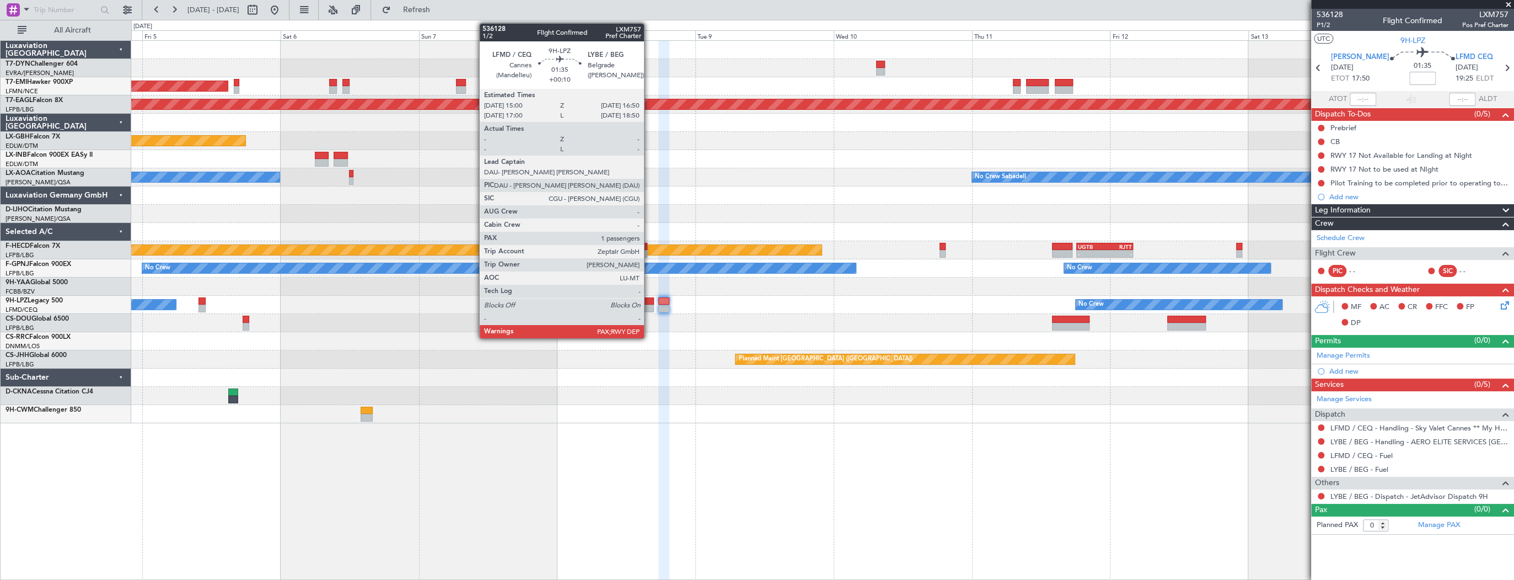
click at [649, 302] on div at bounding box center [648, 301] width 11 height 8
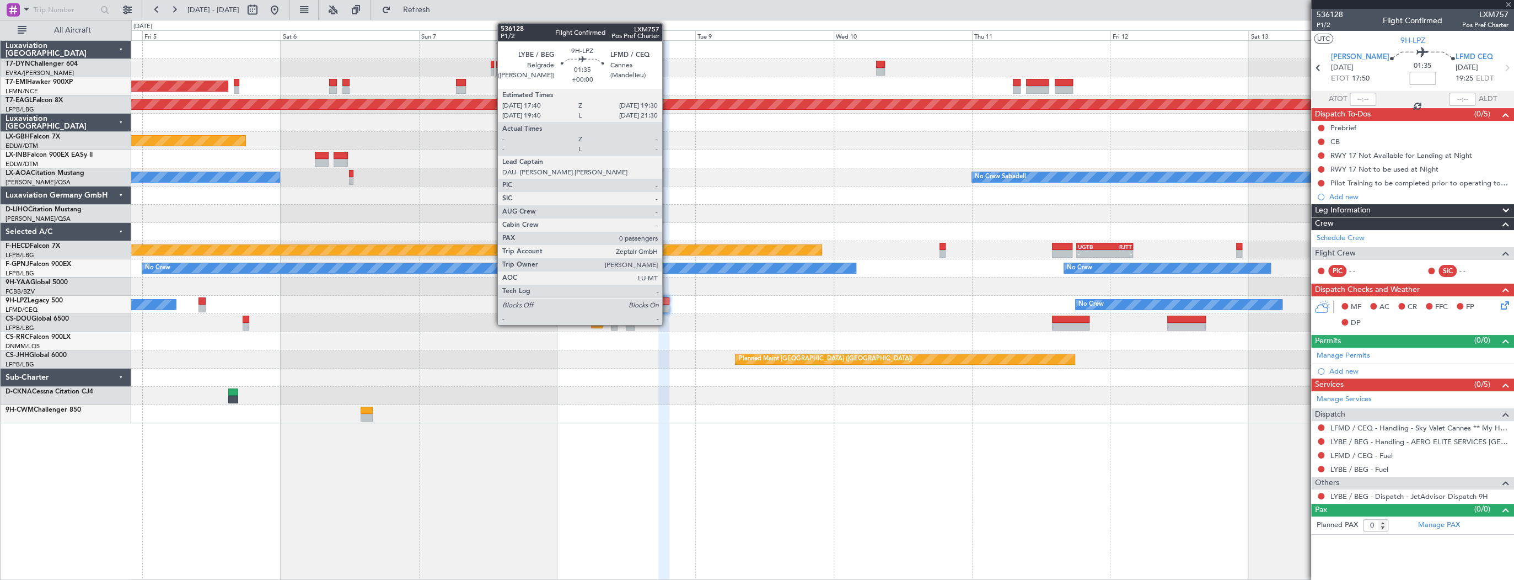
type input "+00:10"
type input "1"
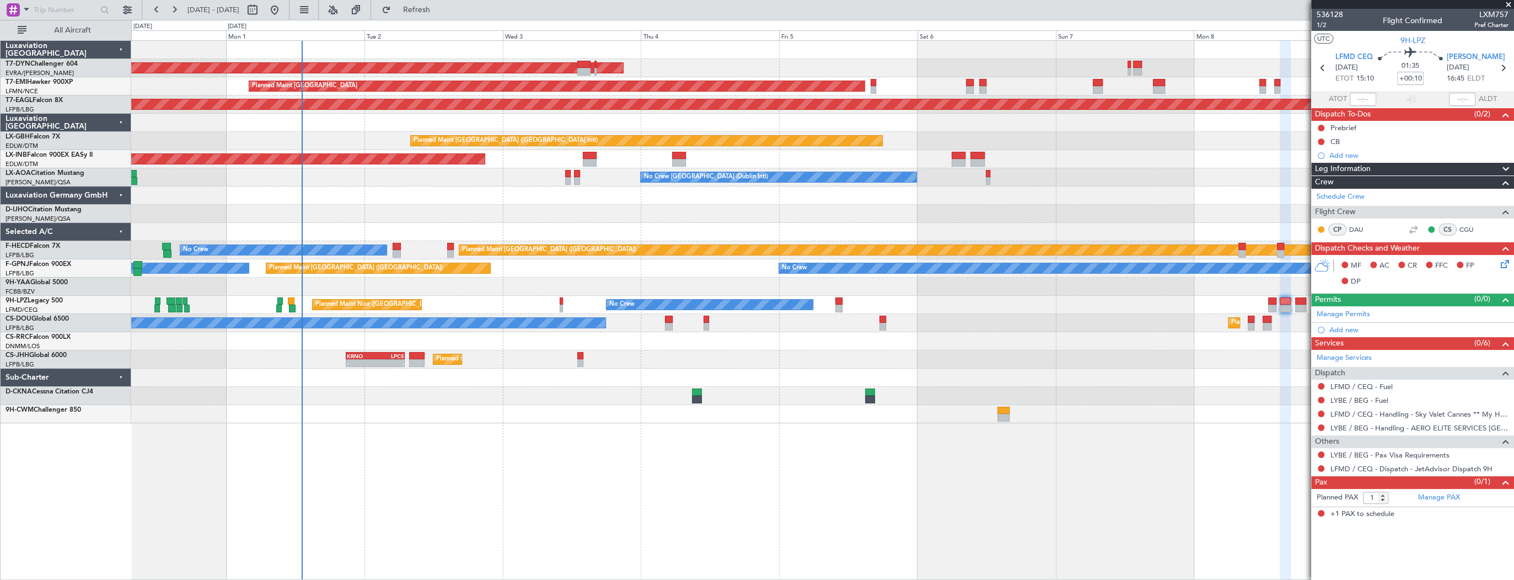
click at [1146, 179] on div "No Crew Dublin (Dublin Intl) No Crew Sabadell" at bounding box center [822, 177] width 1382 height 18
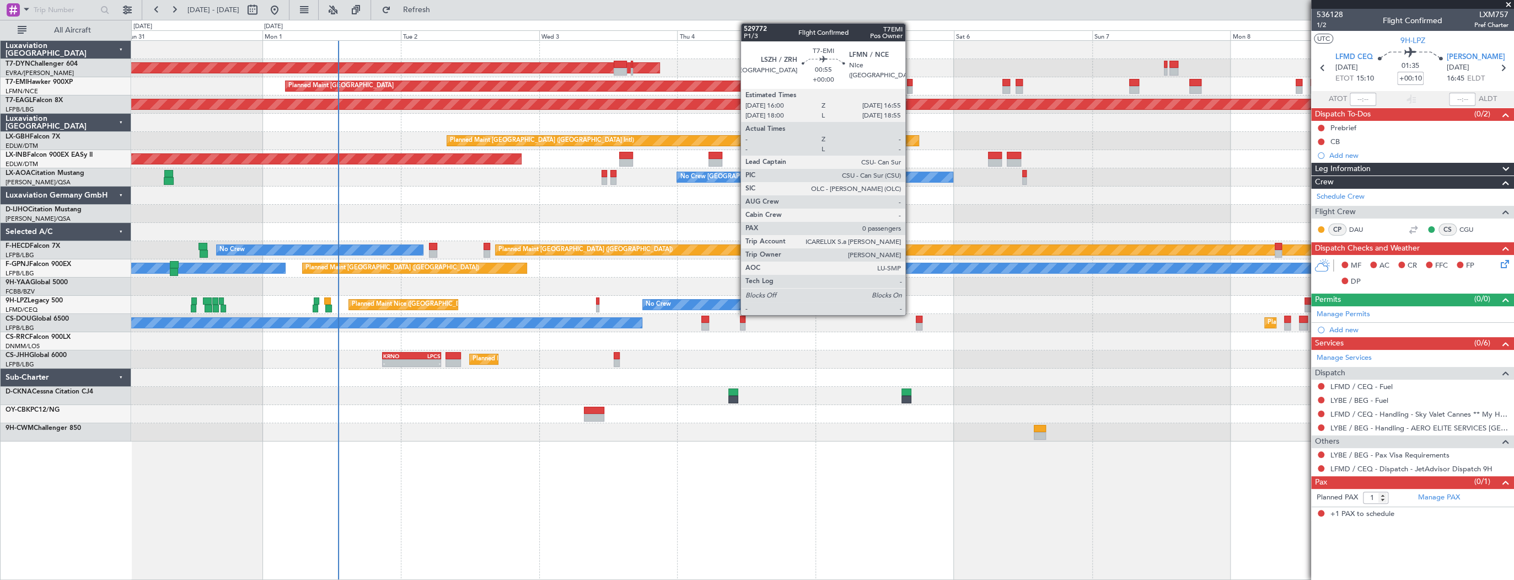
click at [910, 84] on div at bounding box center [910, 83] width 6 height 8
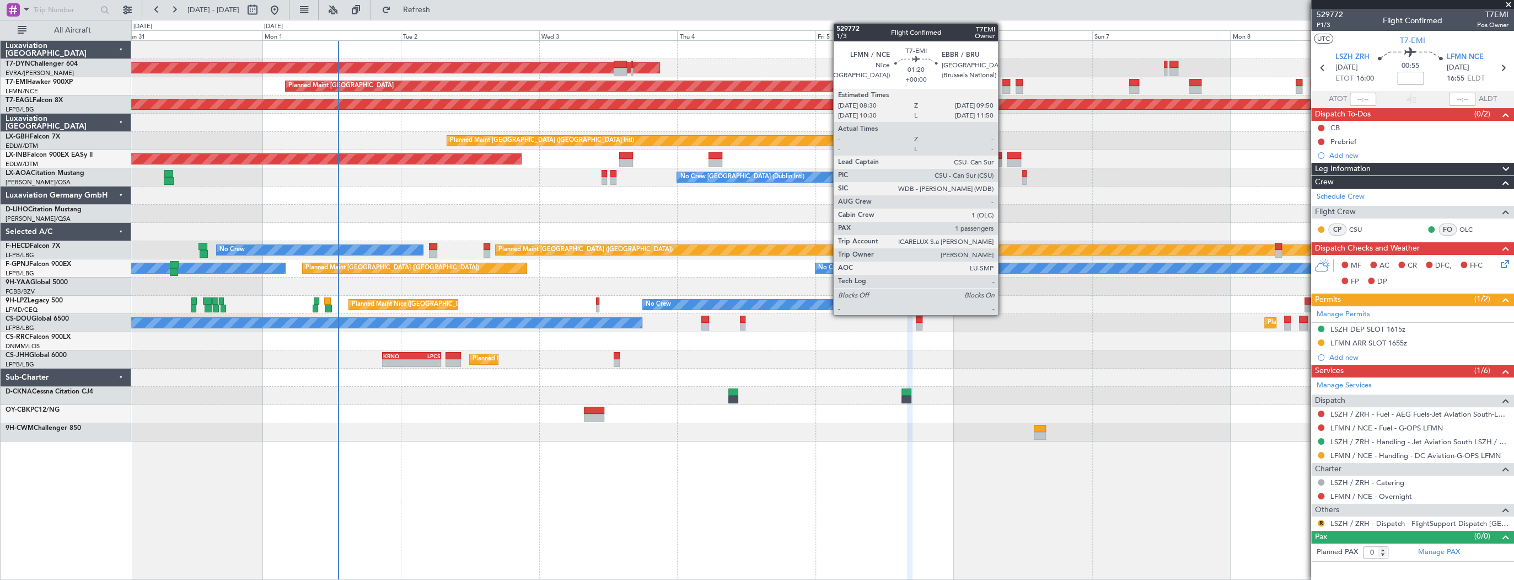
click at [1003, 84] on div at bounding box center [1007, 83] width 8 height 8
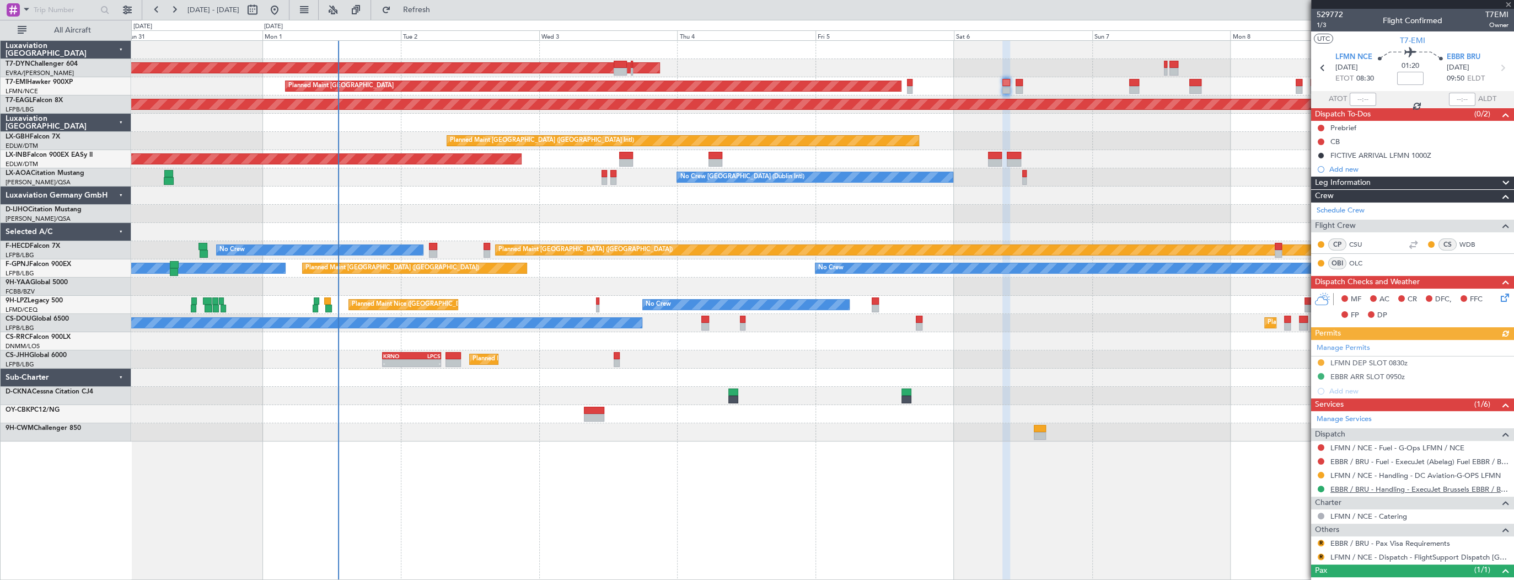
click at [1452, 489] on link "EBBR / BRU - Handling - ExecuJet Brussels EBBR / BRU" at bounding box center [1420, 488] width 178 height 9
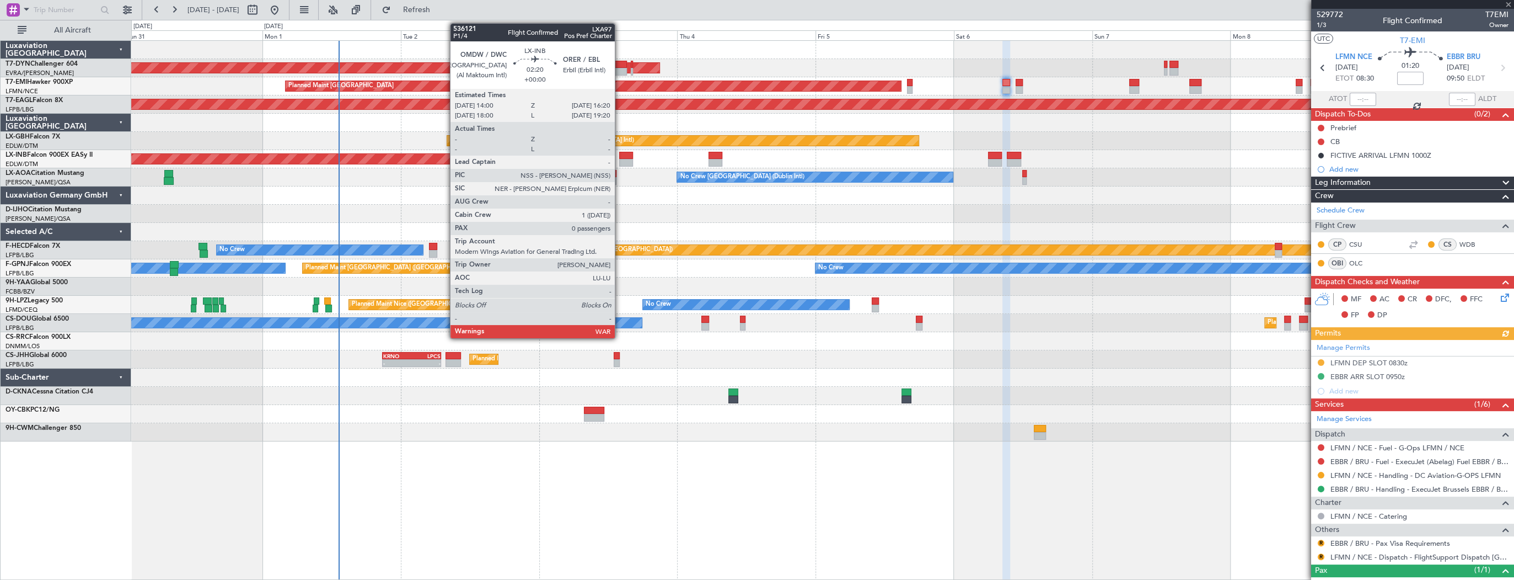
click at [624, 156] on div at bounding box center [626, 156] width 14 height 8
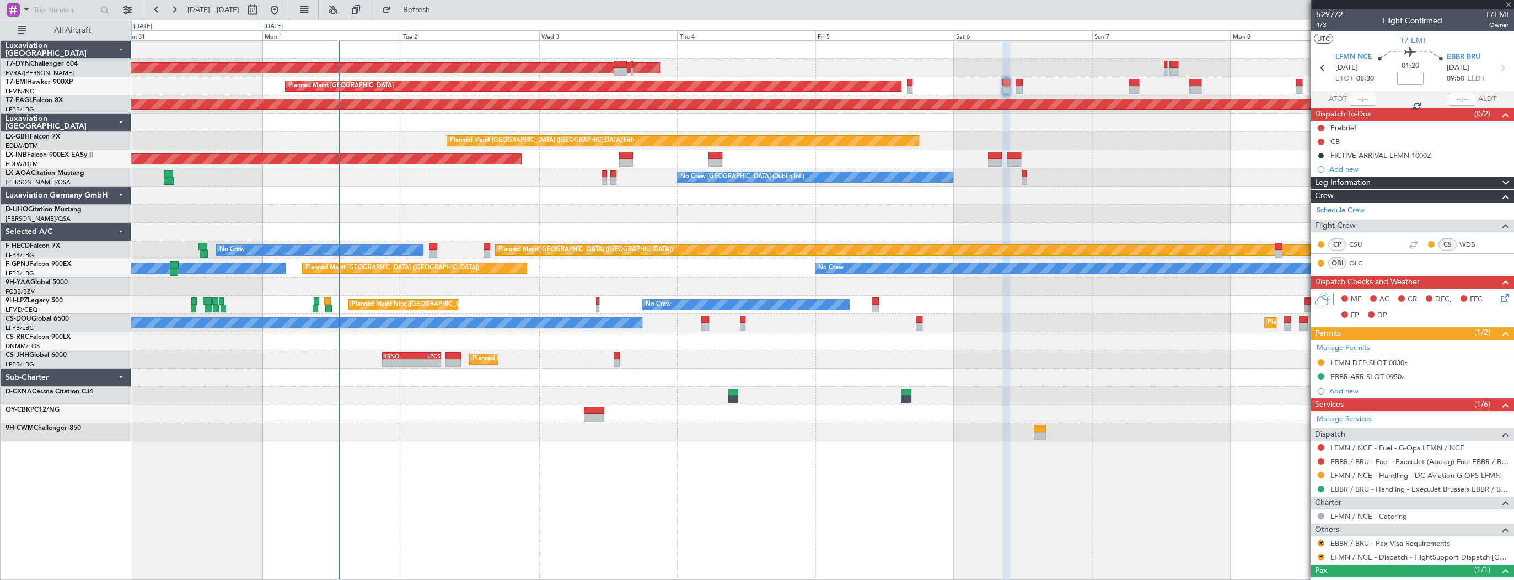
type input "0"
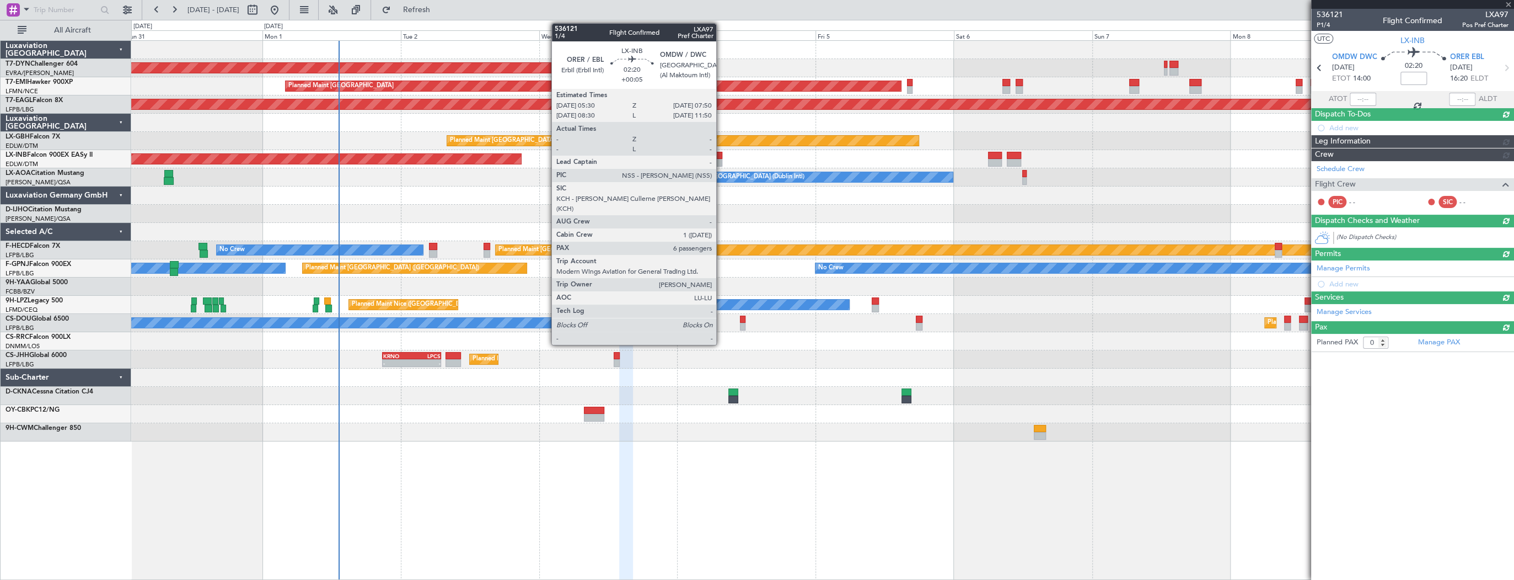
click at [721, 155] on div at bounding box center [716, 156] width 14 height 8
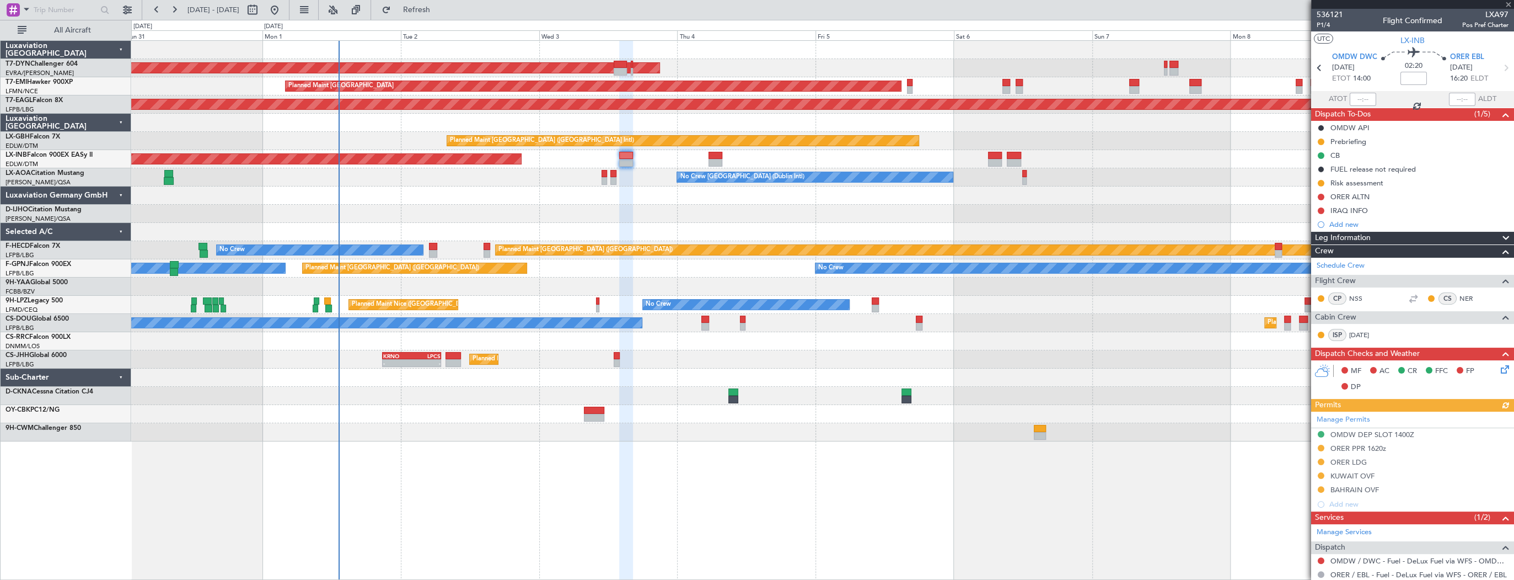
type input "+00:05"
type input "6"
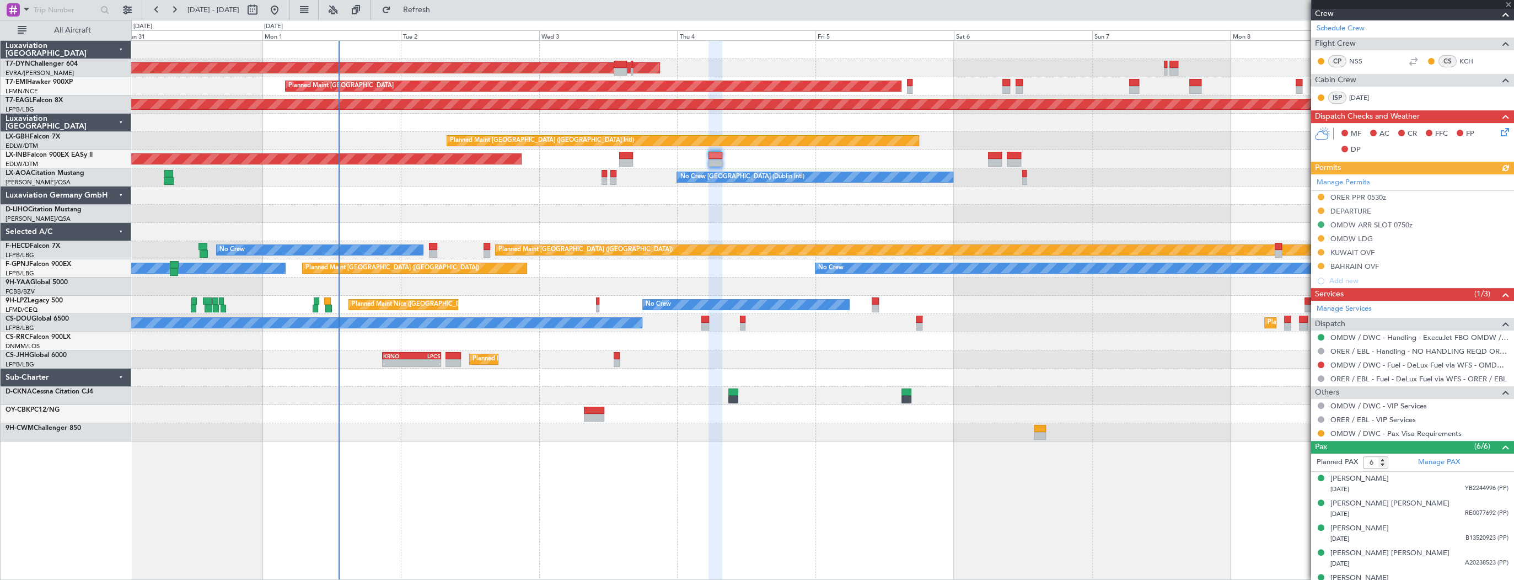
scroll to position [276, 0]
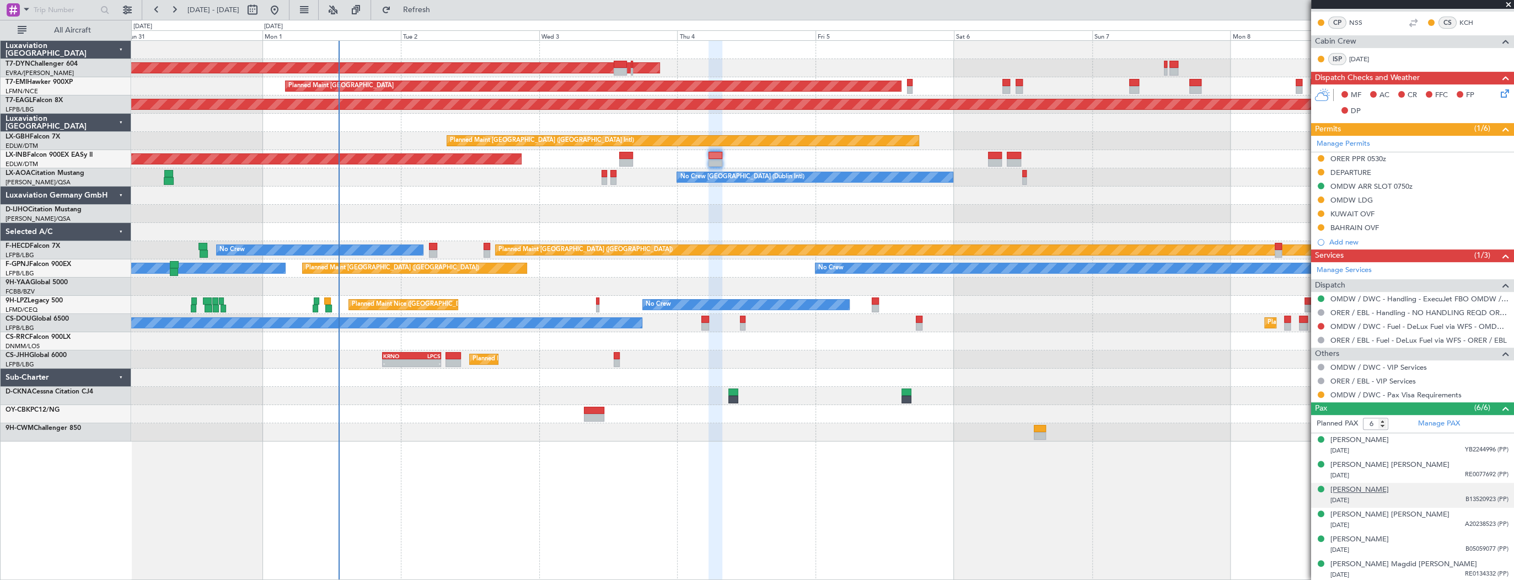
click at [1389, 492] on div "[PERSON_NAME]" at bounding box center [1360, 489] width 58 height 11
click at [816, 242] on div "AOG Maint Riga (Riga Intl) Planned Maint Zurich Grounded New York (Teterboro) P…" at bounding box center [822, 241] width 1382 height 400
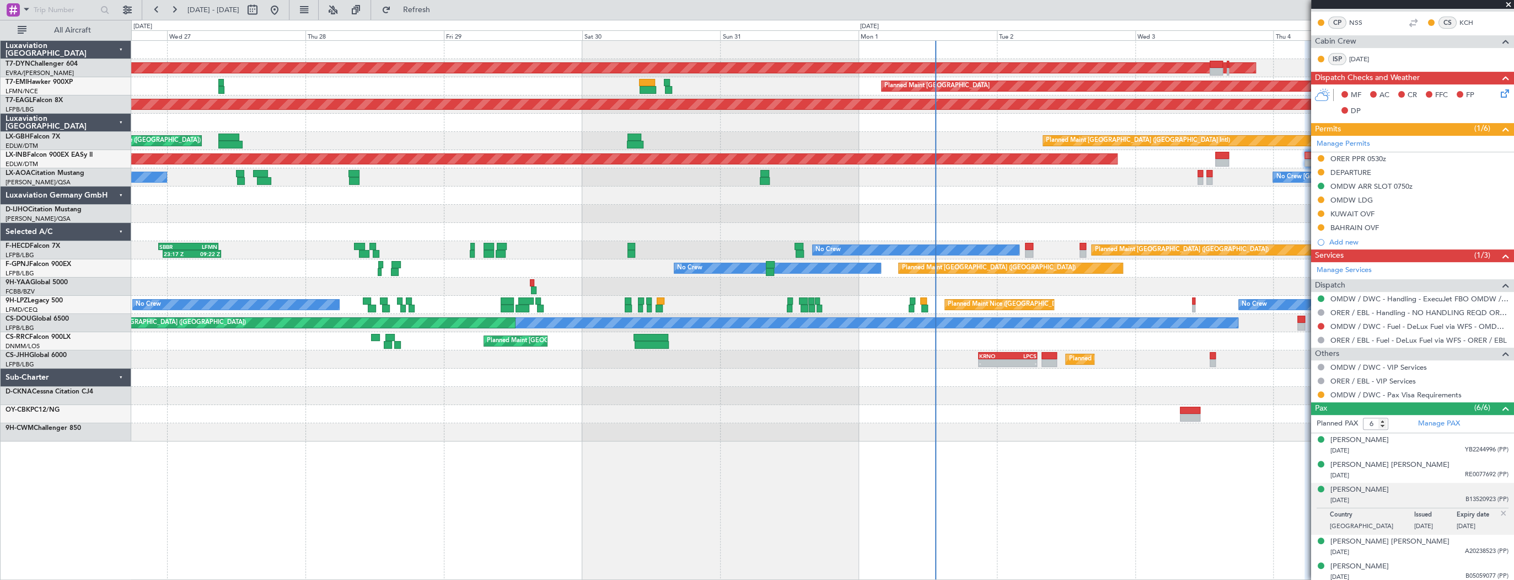
click at [887, 216] on div at bounding box center [822, 214] width 1382 height 18
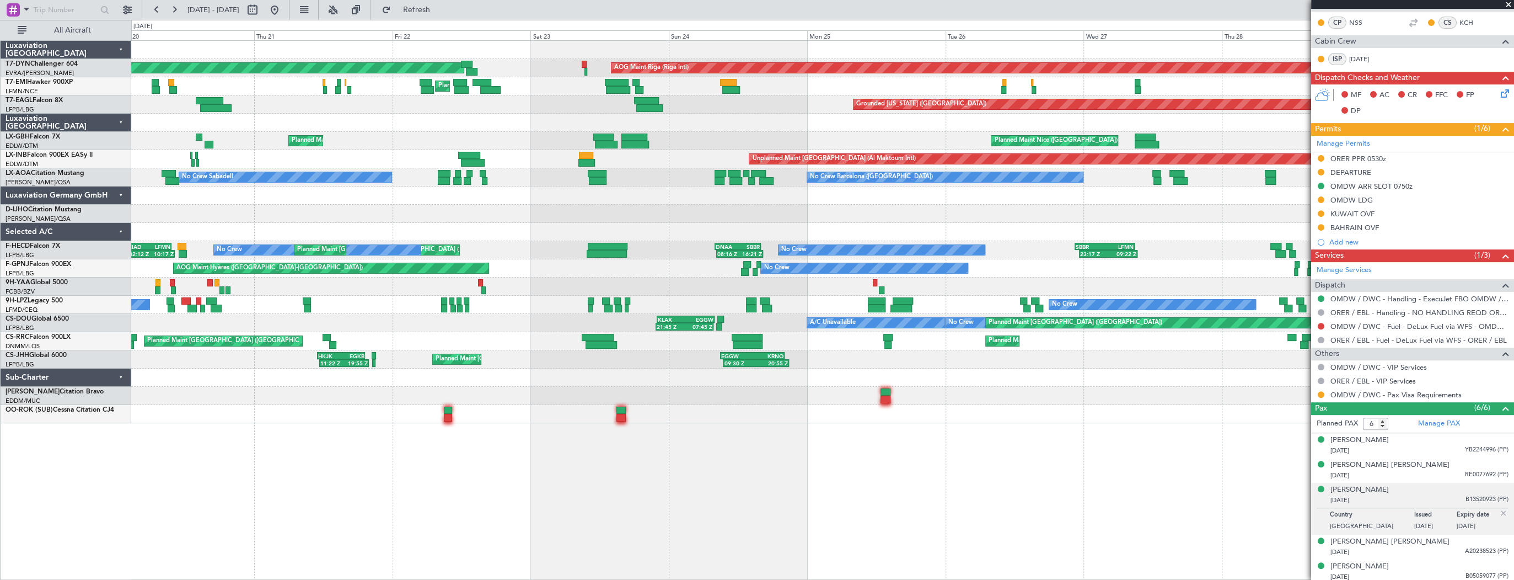
click at [704, 233] on div at bounding box center [822, 232] width 1382 height 18
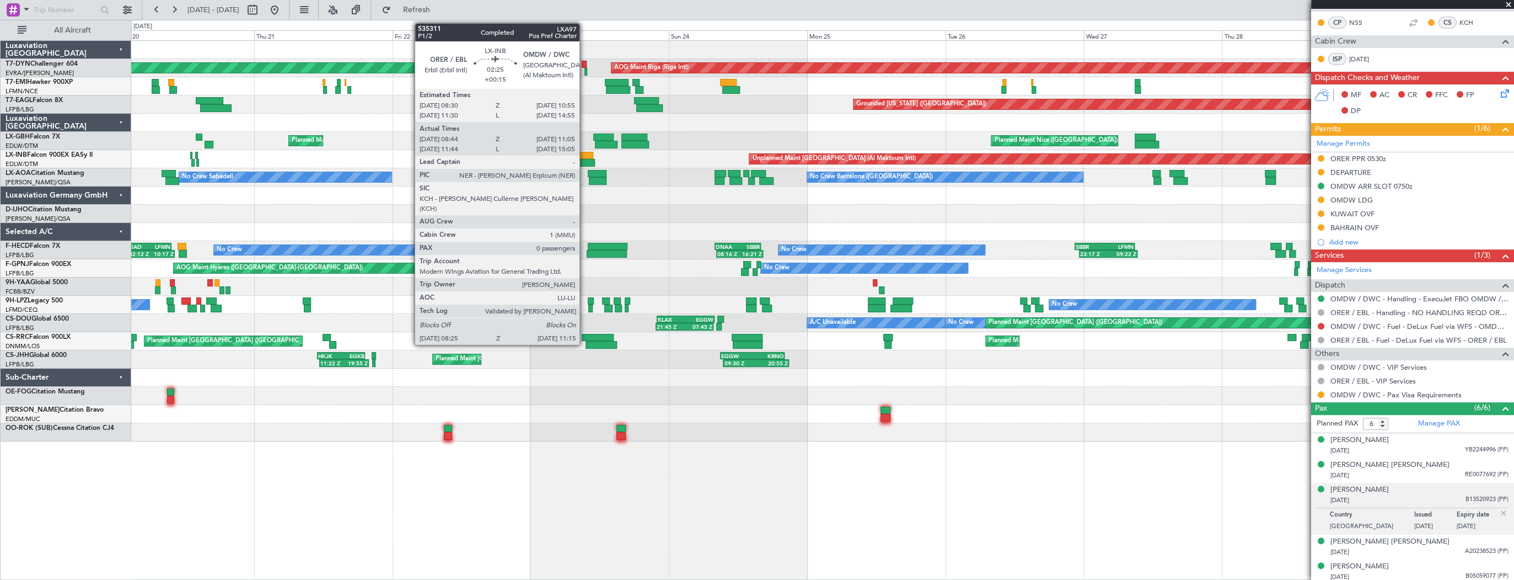
click at [585, 154] on div at bounding box center [586, 156] width 14 height 8
type input "+00:15"
type input "08:44"
type input "11:05"
type input "0"
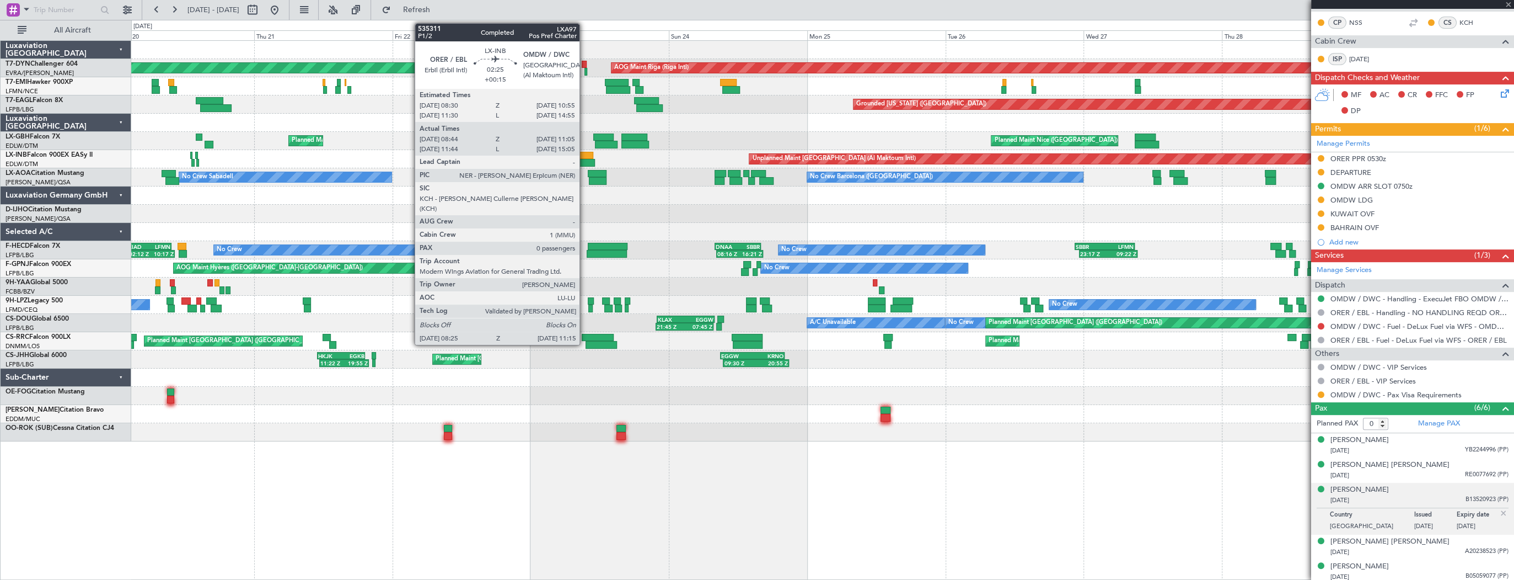
scroll to position [0, 0]
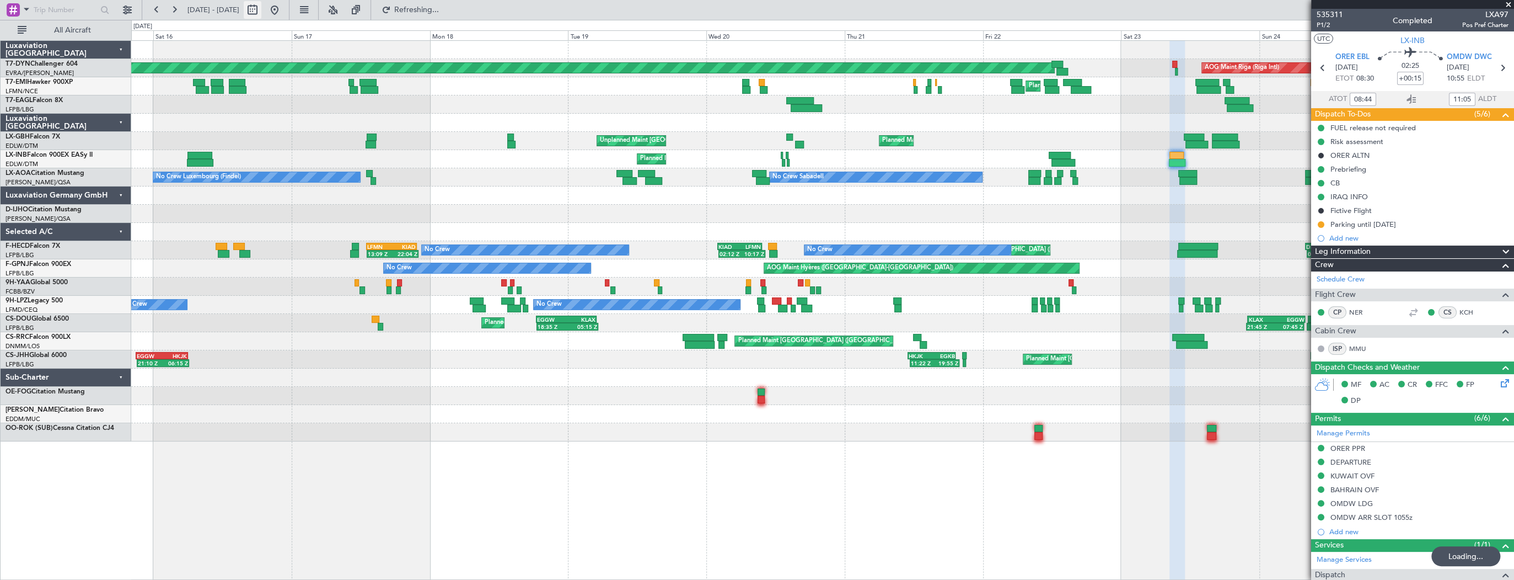
click at [261, 7] on button at bounding box center [253, 10] width 18 height 18
select select "8"
select select "2025"
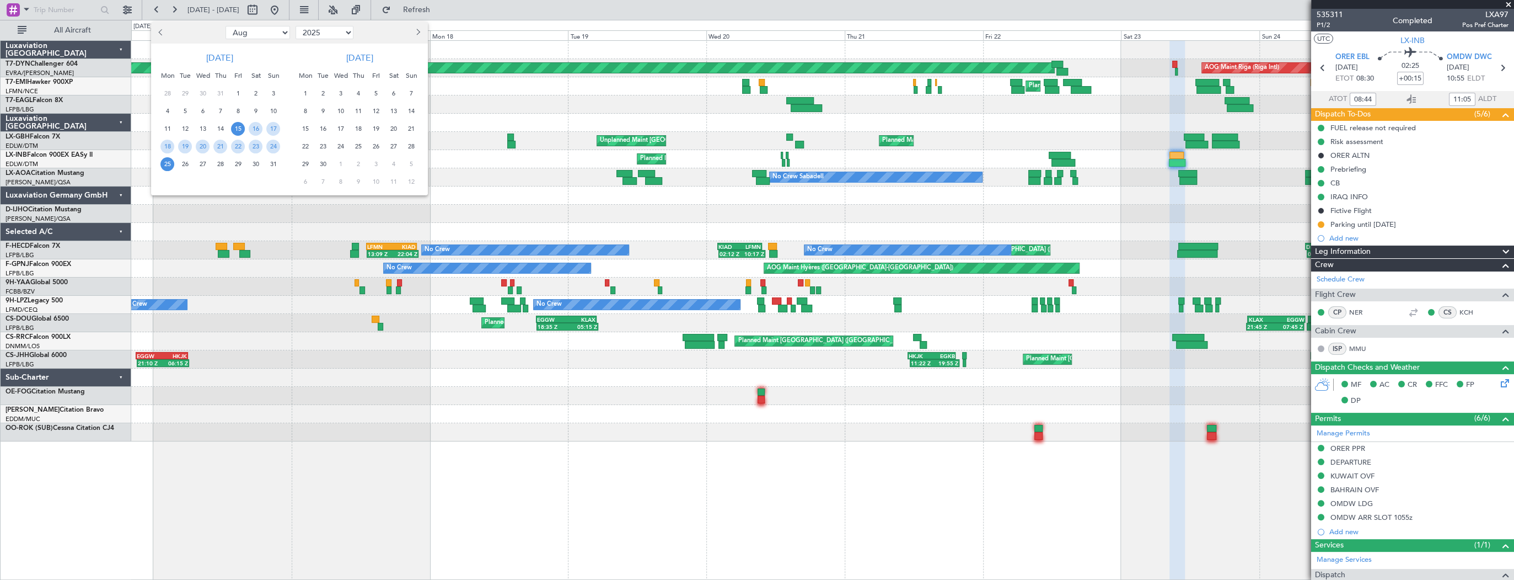
click at [158, 31] on button "Previous month" at bounding box center [162, 33] width 12 height 18
click at [411, 132] on span "17" at bounding box center [411, 129] width 14 height 14
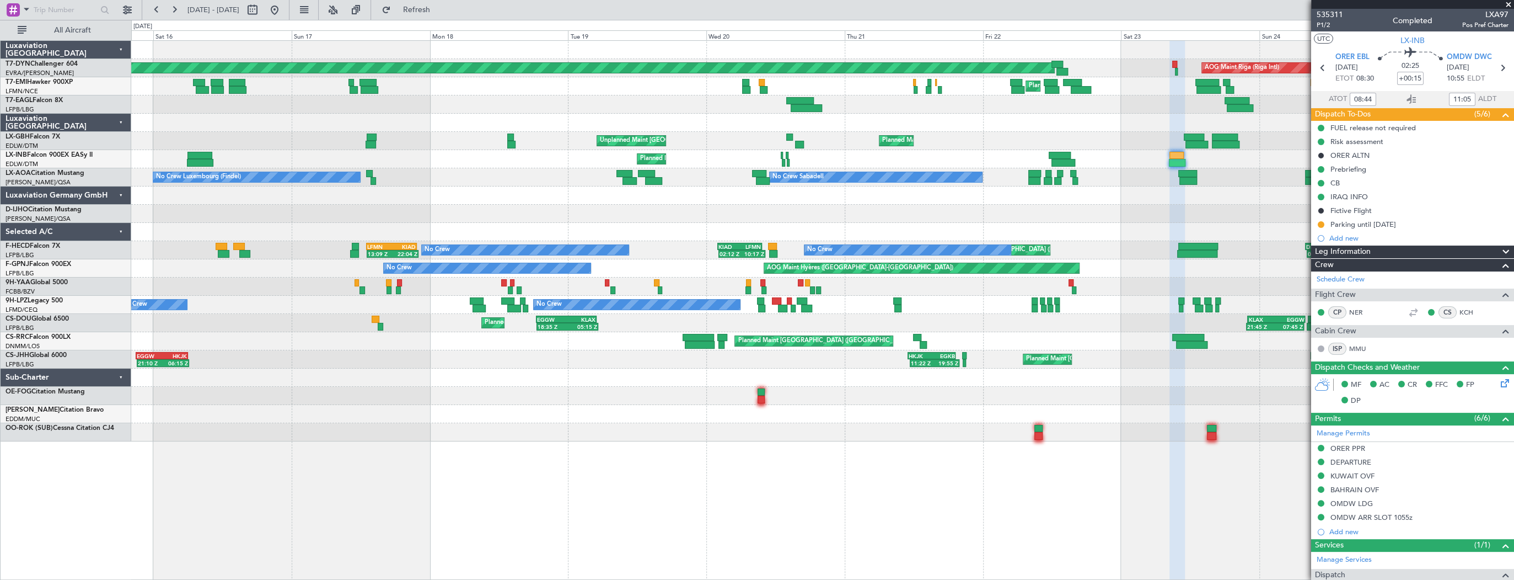
select select "8"
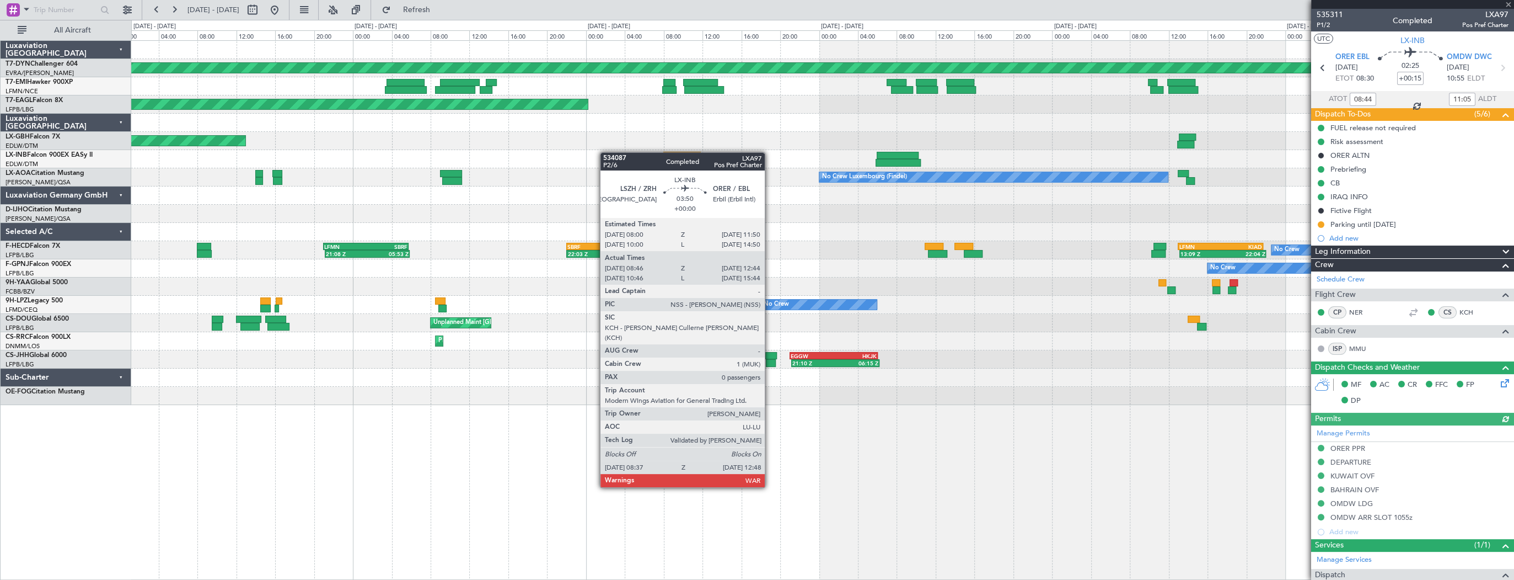
click at [679, 157] on div "Planned Maint Basel-Mulhouse Planned Maint New York (Teterboro) Planned Maint N…" at bounding box center [822, 223] width 1382 height 364
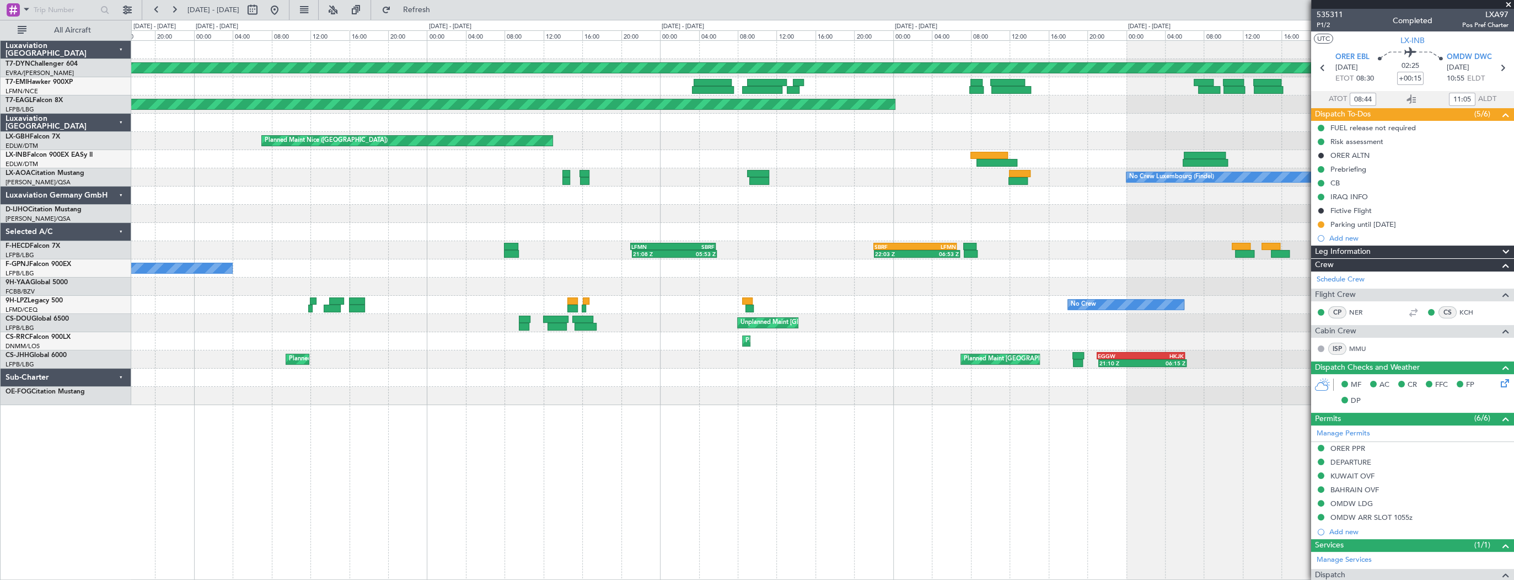
click at [671, 170] on div "Planned Maint Basel-Mulhouse Planned Maint New York (Teterboro) Planned Maint N…" at bounding box center [822, 223] width 1382 height 364
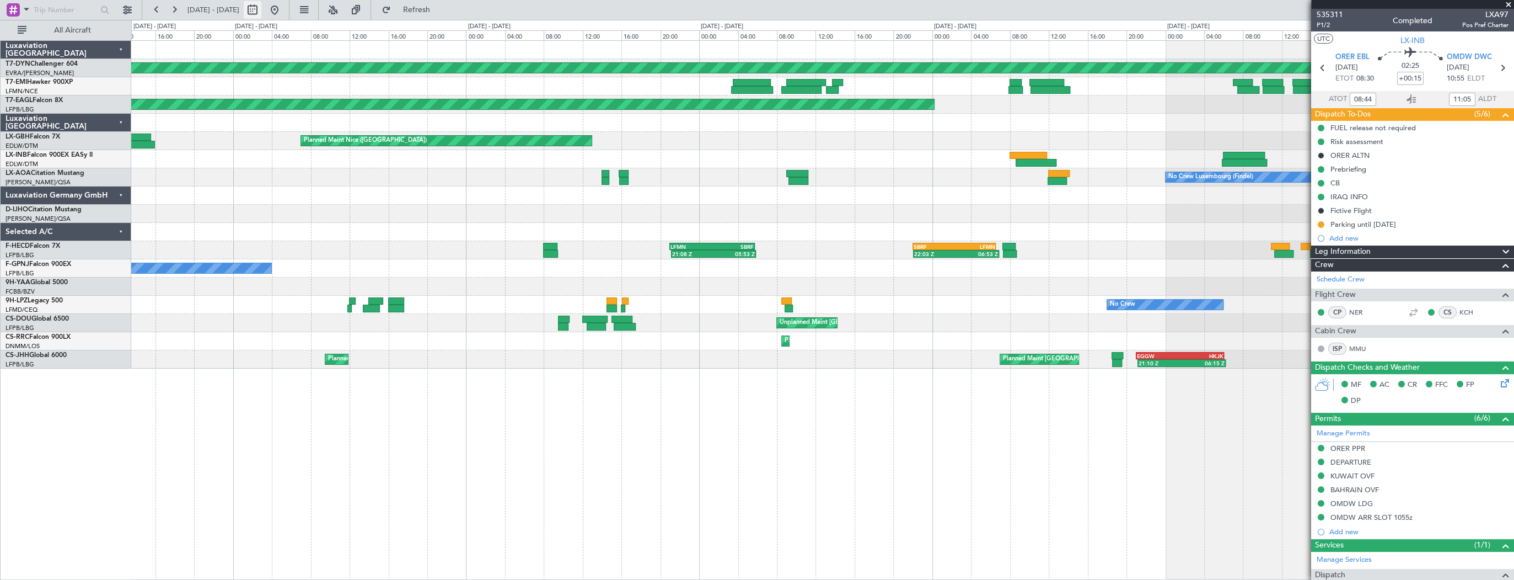
click at [261, 12] on button at bounding box center [253, 10] width 18 height 18
select select "8"
select select "2025"
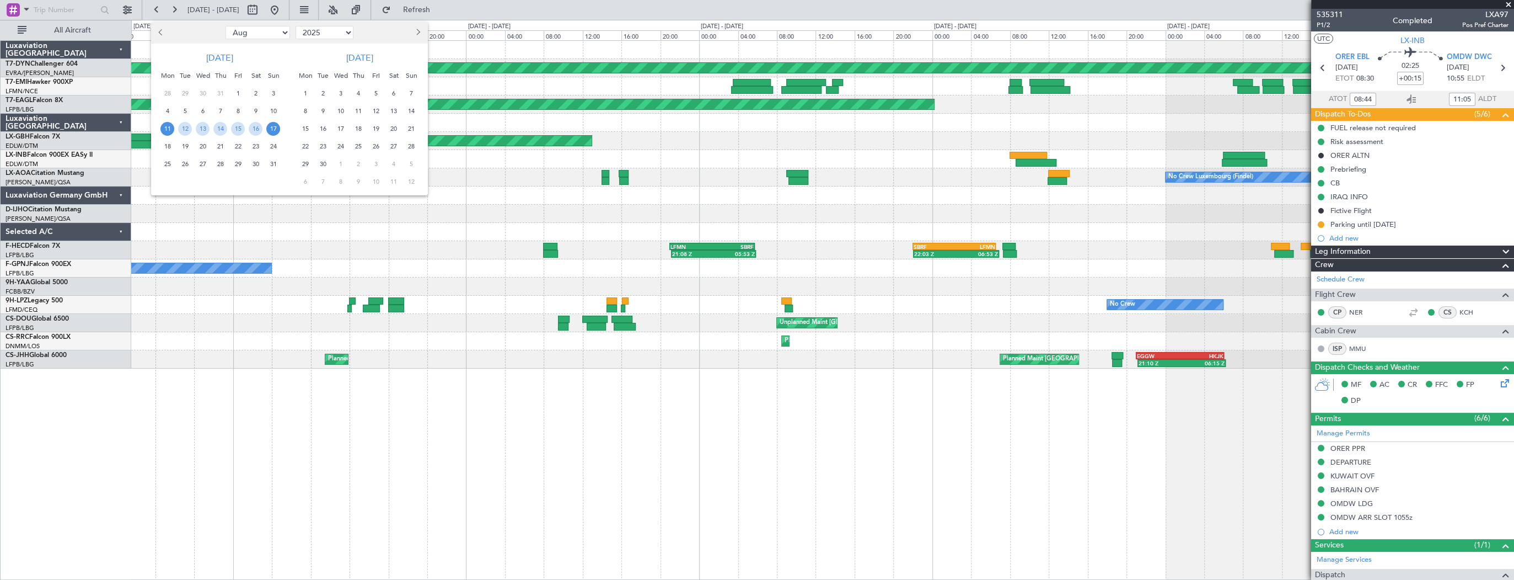
click at [163, 31] on span "Previous month" at bounding box center [161, 32] width 7 height 7
select select "7"
click at [222, 128] on span "17" at bounding box center [220, 129] width 14 height 14
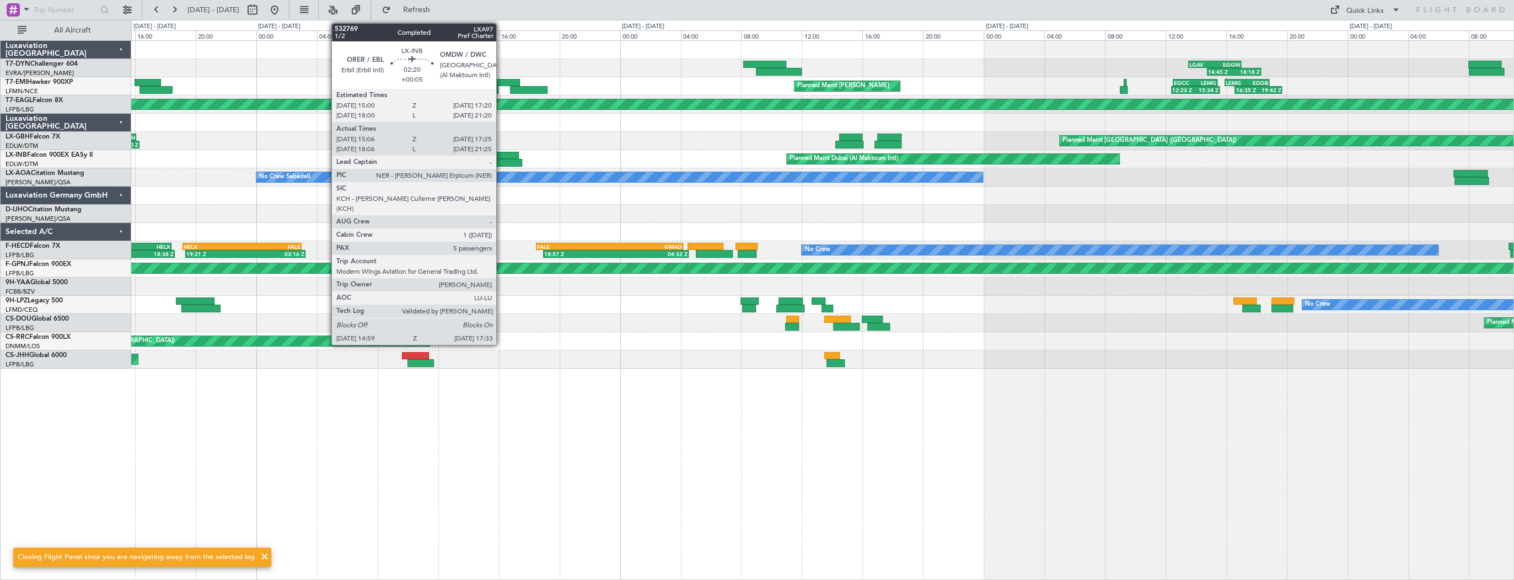
click at [501, 153] on div at bounding box center [501, 156] width 36 height 8
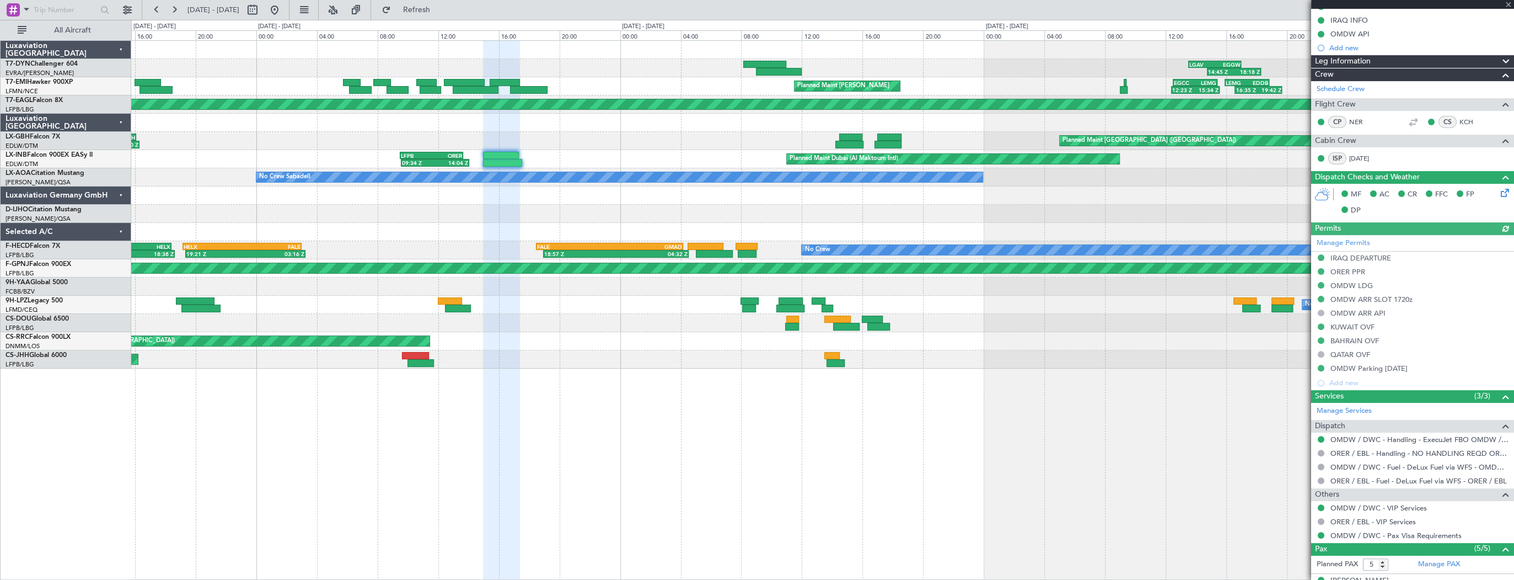
scroll to position [292, 0]
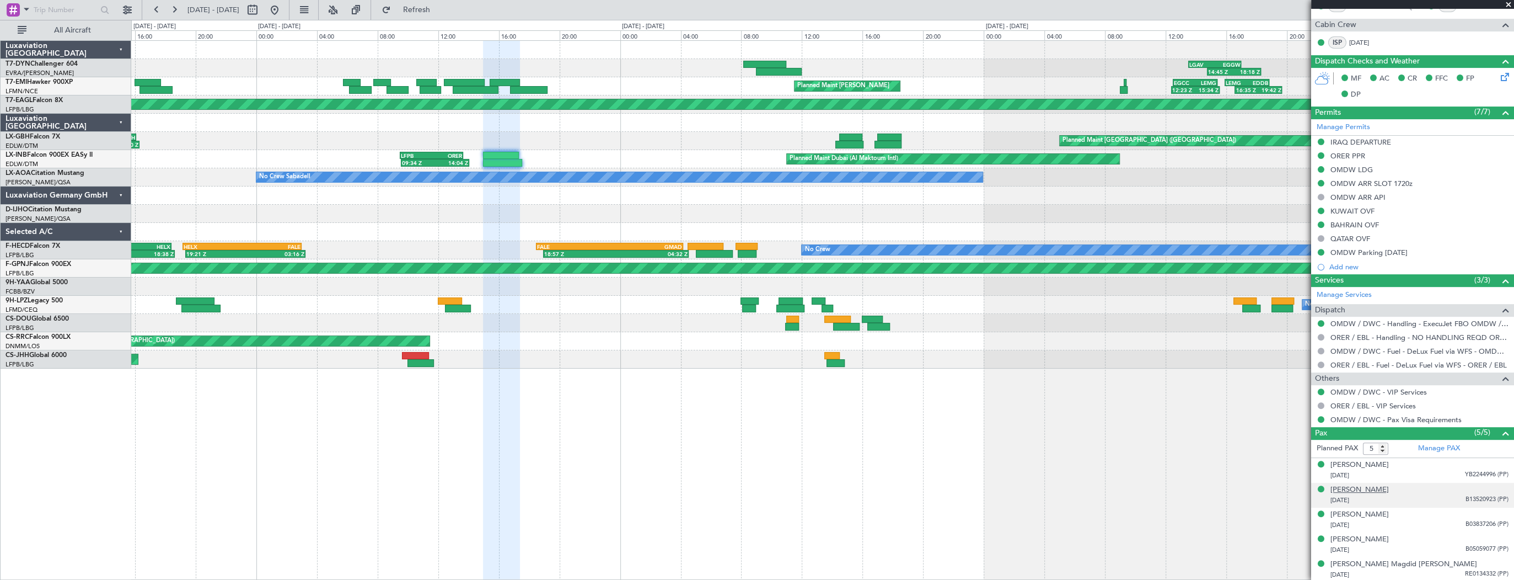
click at [1389, 489] on div "Idris Nechervan Idris BARZANI" at bounding box center [1360, 489] width 58 height 11
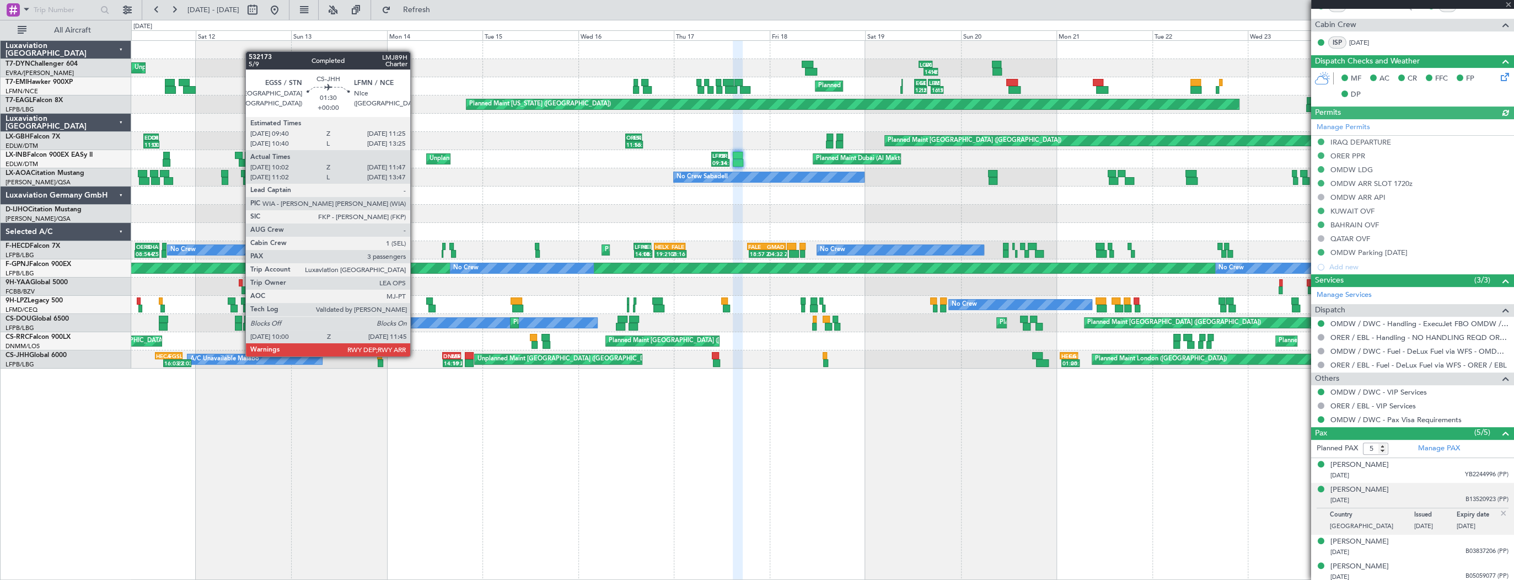
click at [733, 458] on div at bounding box center [738, 310] width 10 height 539
click at [685, 401] on div "14:45 Z 18:18 Z LGAV 13:30 Z EGGW 17:00 Z EVRA 07:20 Z LCLK 10:50 Z 07:49 Z 11:…" at bounding box center [822, 309] width 1383 height 539
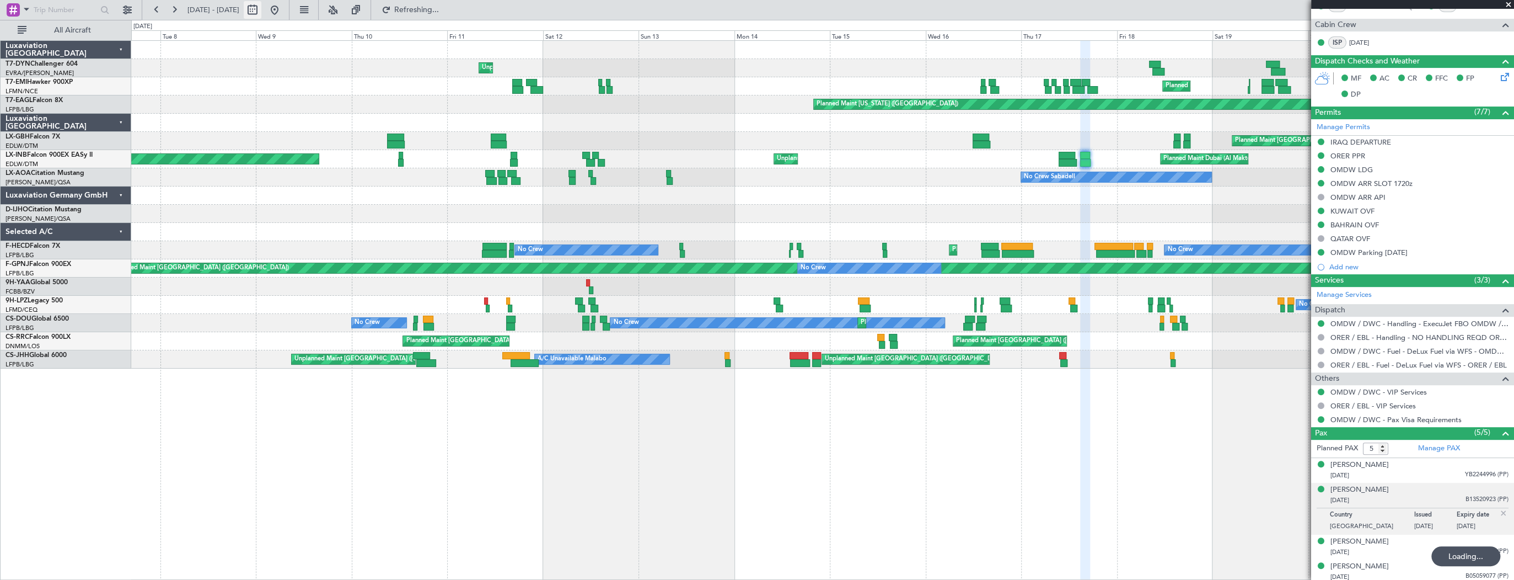
click at [261, 10] on button at bounding box center [253, 10] width 18 height 18
select select "7"
select select "2025"
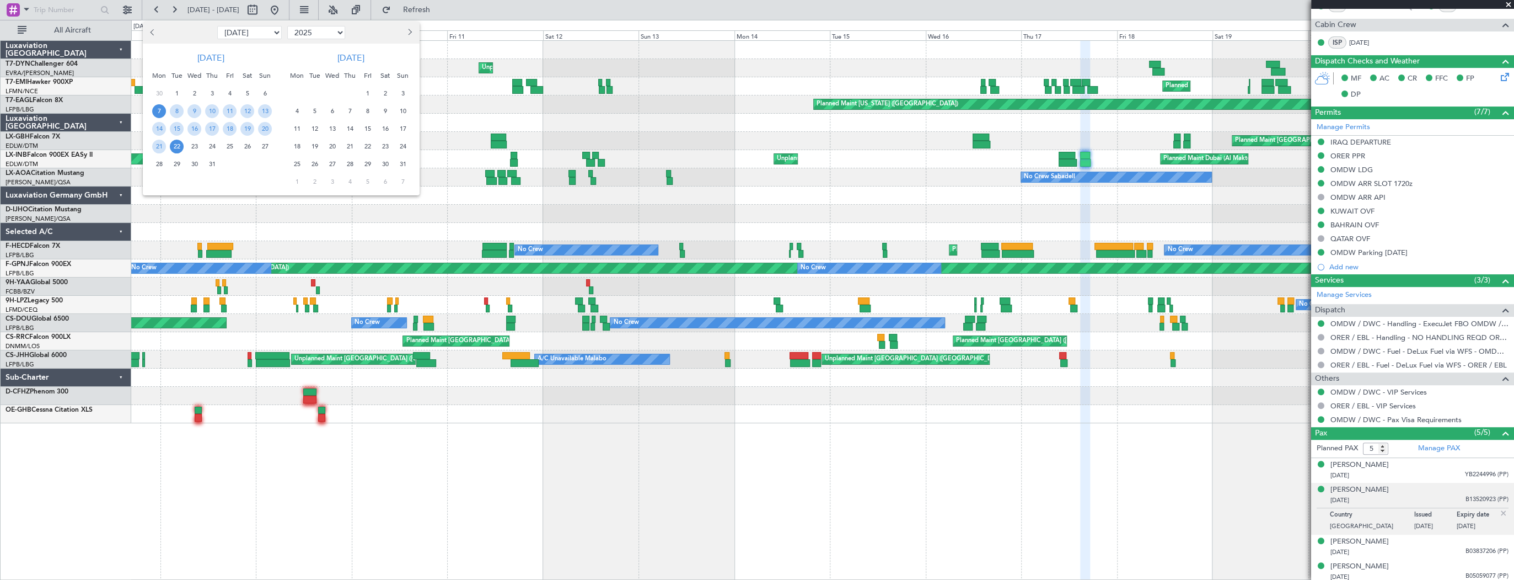
click at [411, 35] on button "Next month" at bounding box center [409, 33] width 12 height 18
select select "8"
click at [295, 112] on span "8" at bounding box center [297, 111] width 14 height 14
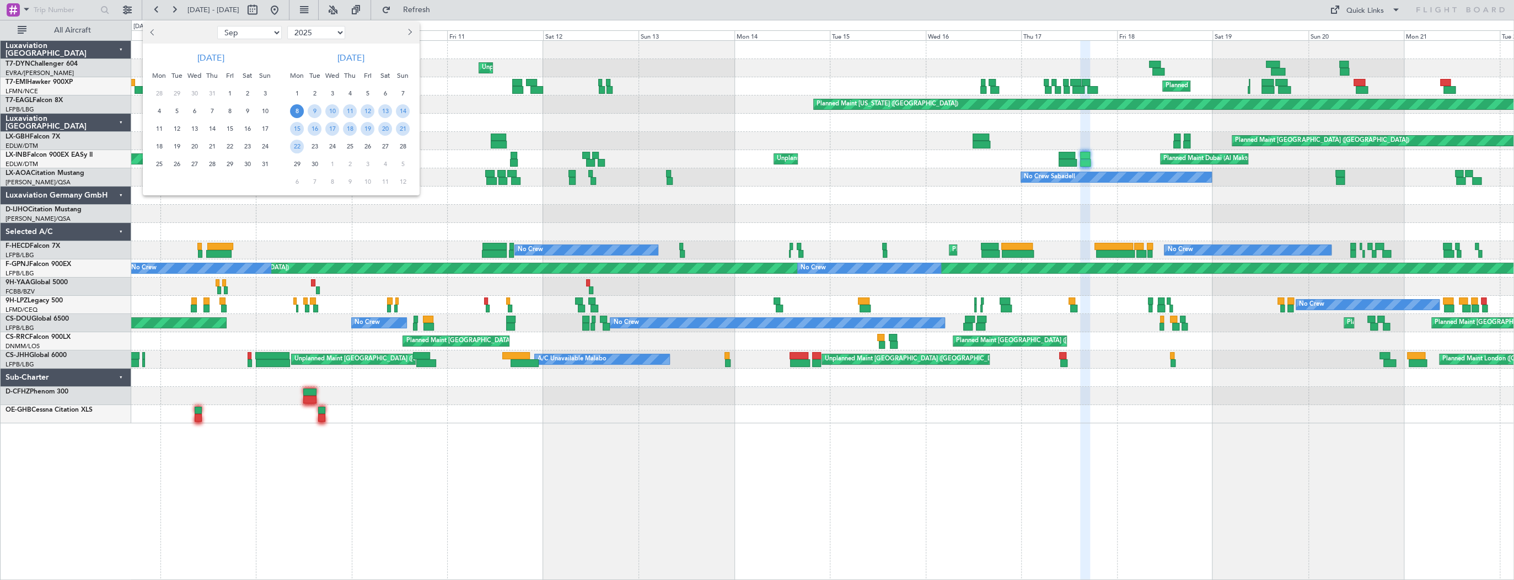
scroll to position [0, 0]
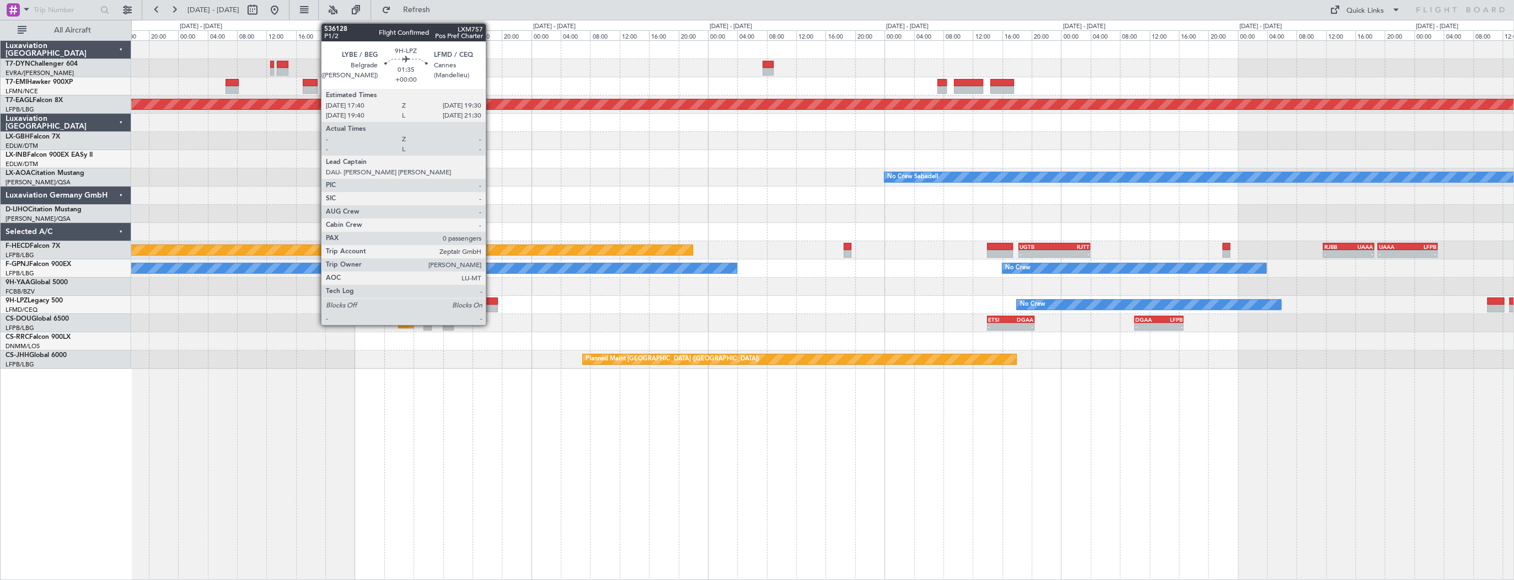
click at [491, 301] on div at bounding box center [491, 301] width 14 height 8
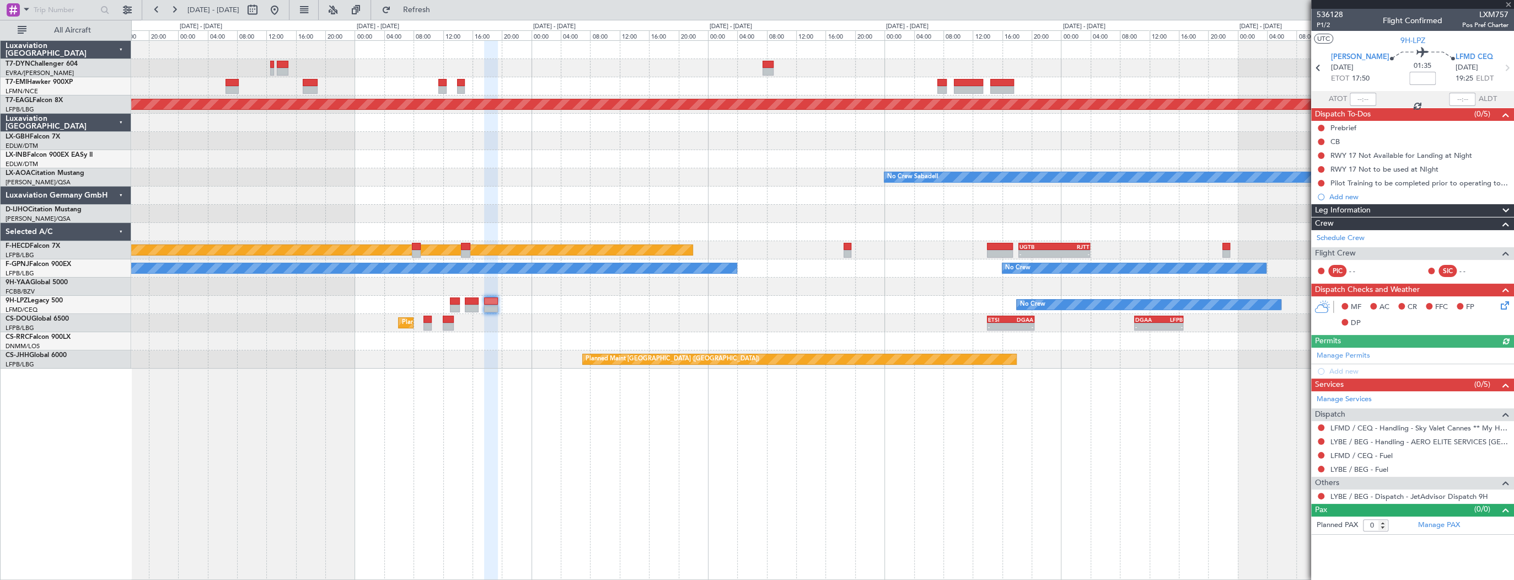
click at [481, 302] on div "No Crew No Crew" at bounding box center [822, 305] width 1382 height 18
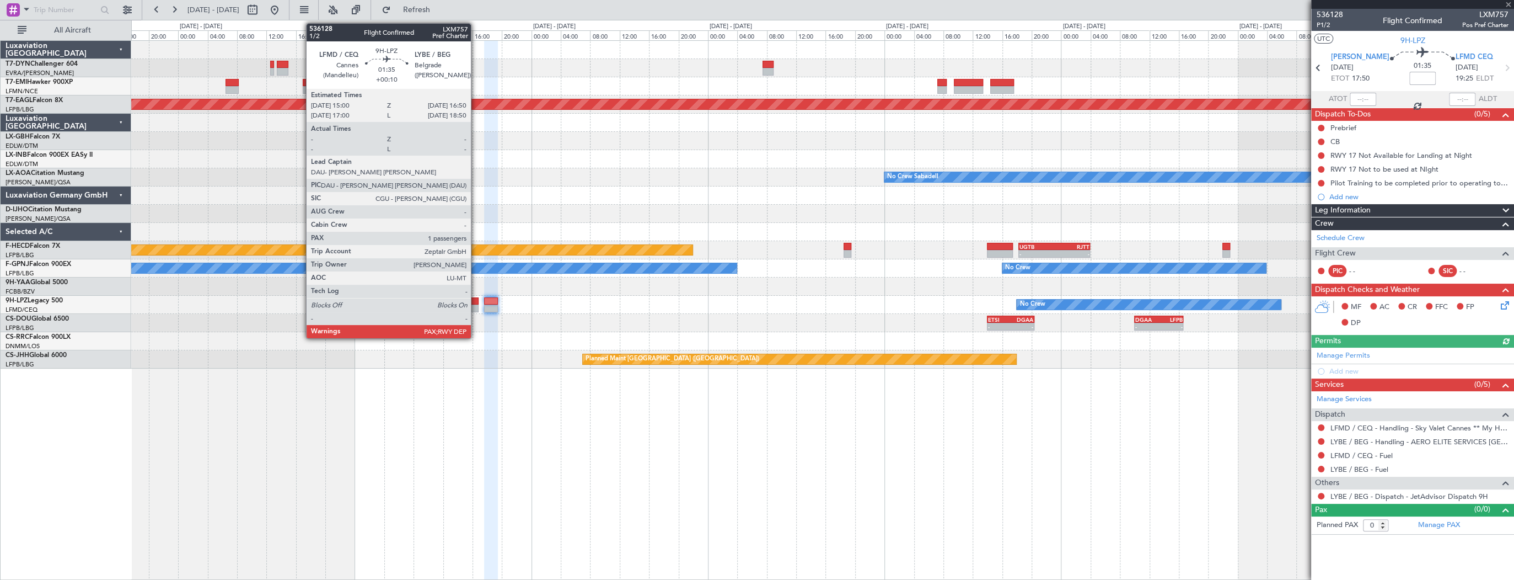
click at [476, 302] on div at bounding box center [472, 301] width 14 height 8
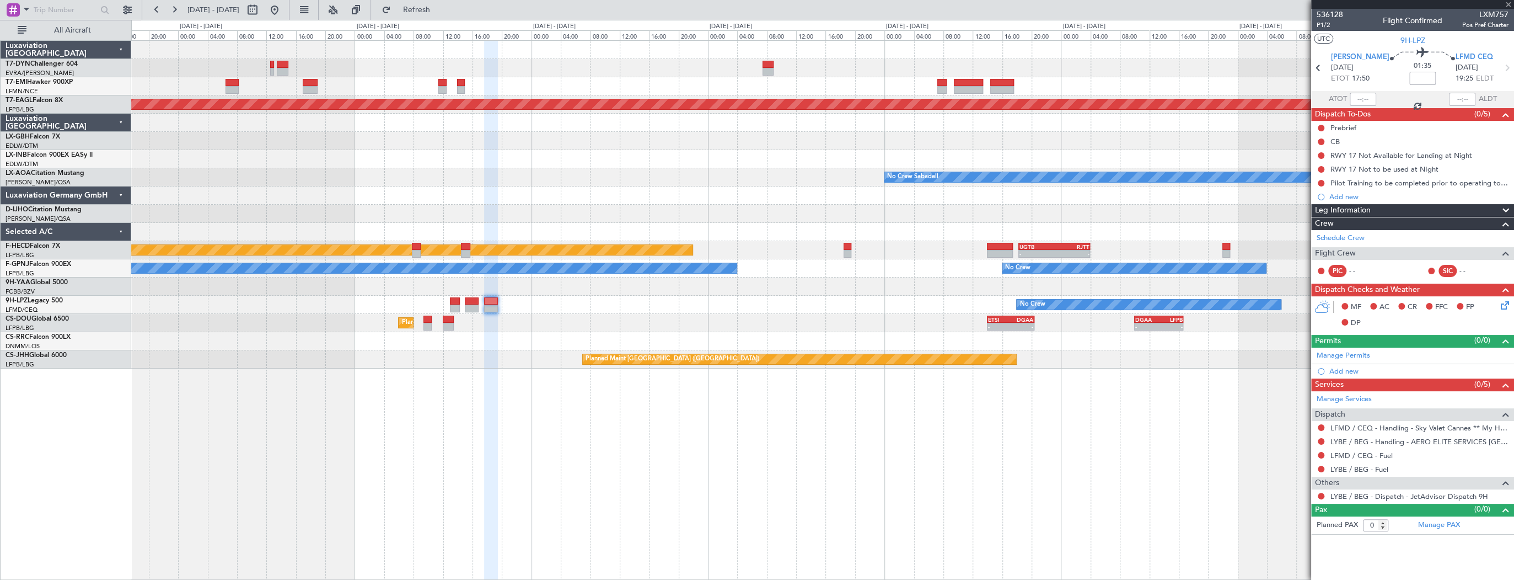
type input "+00:10"
type input "1"
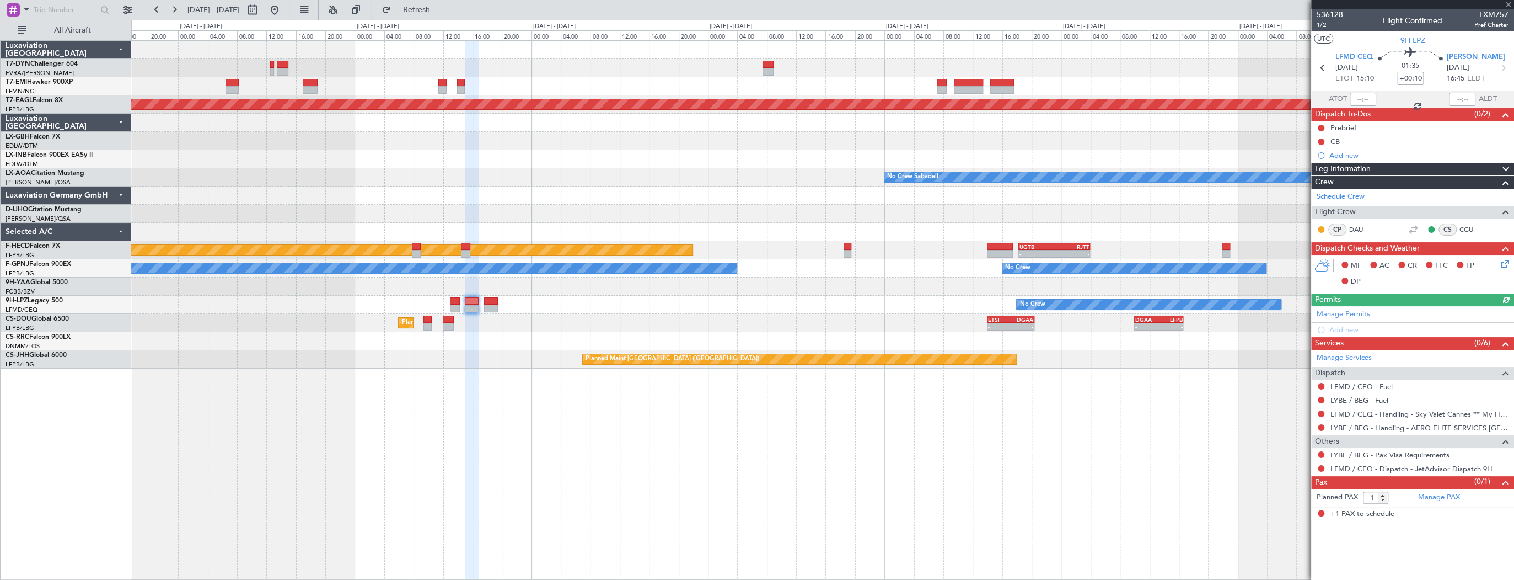
click at [1330, 24] on span "1/2" at bounding box center [1330, 24] width 26 height 9
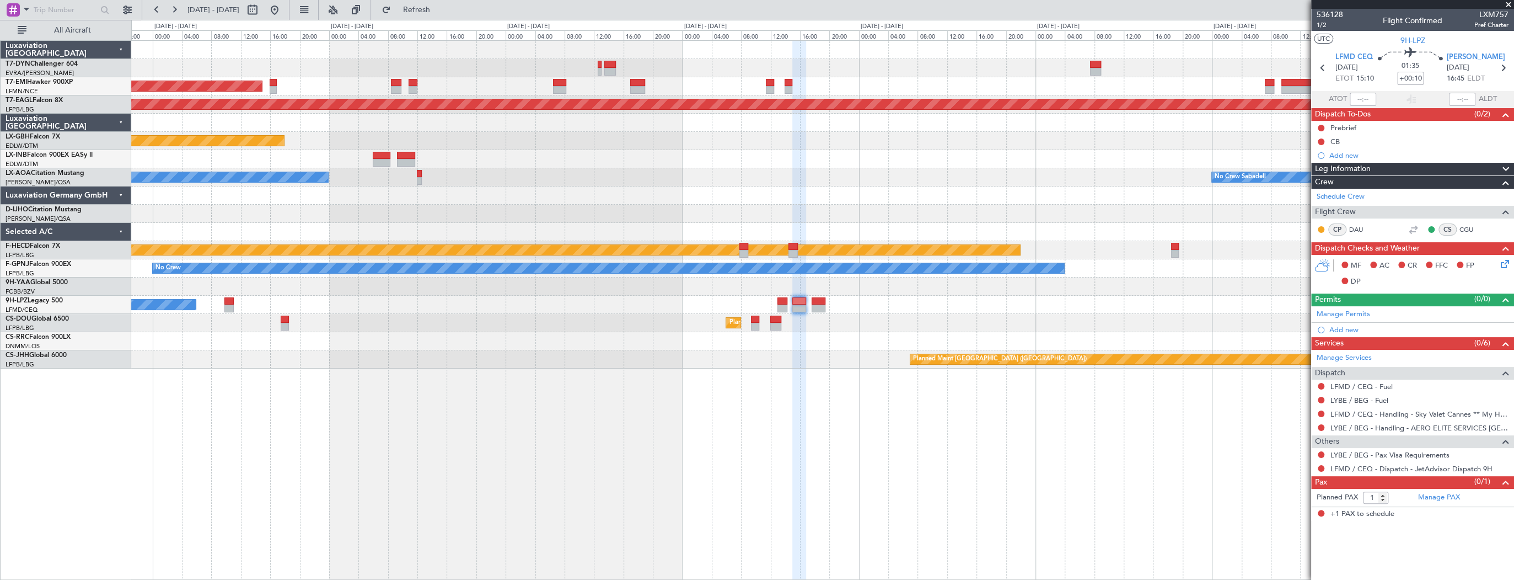
click at [1070, 201] on div "AOG Maint Riga (Riga Intl) Planned Maint [GEOGRAPHIC_DATA] Grounded [US_STATE] …" at bounding box center [822, 205] width 1382 height 328
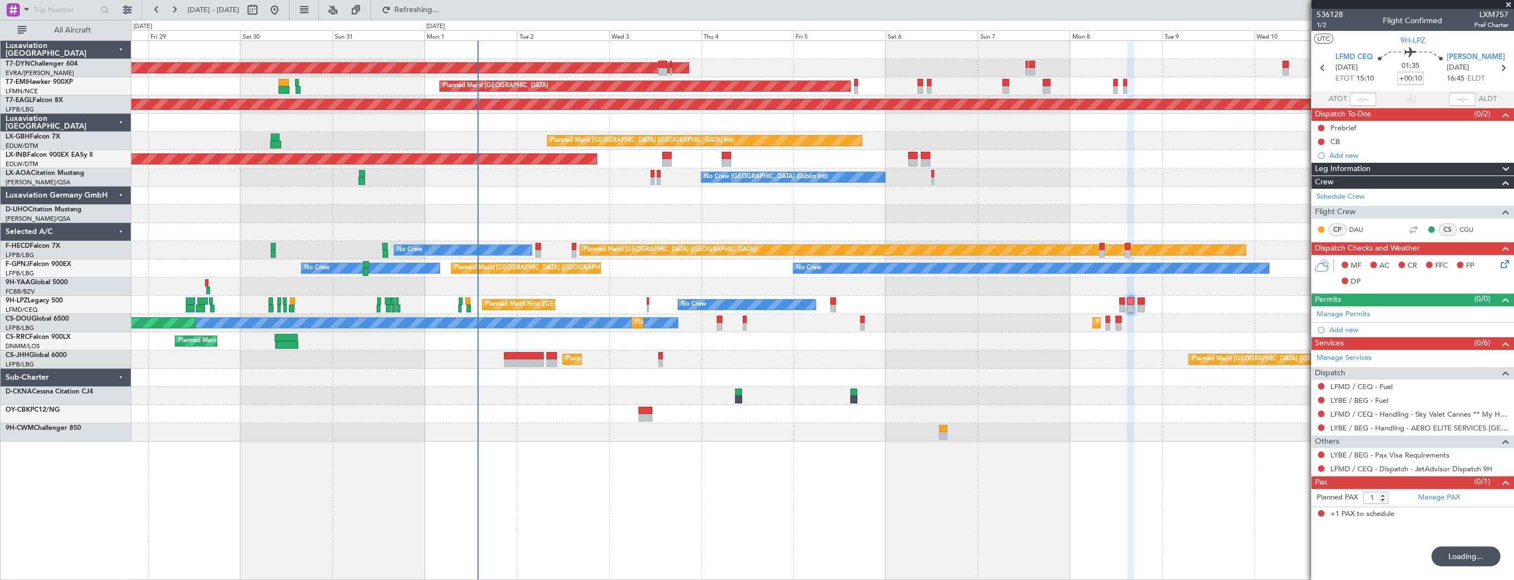
click at [779, 220] on div at bounding box center [822, 214] width 1382 height 18
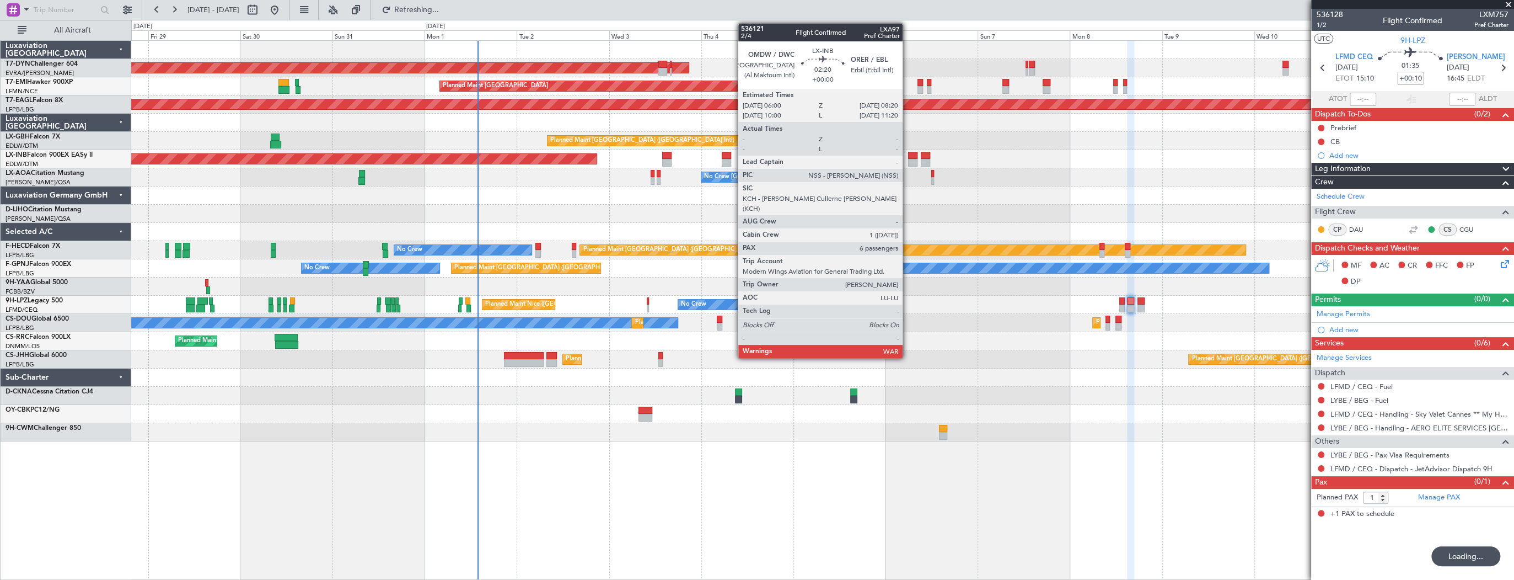
click at [912, 156] on div at bounding box center [912, 156] width 9 height 8
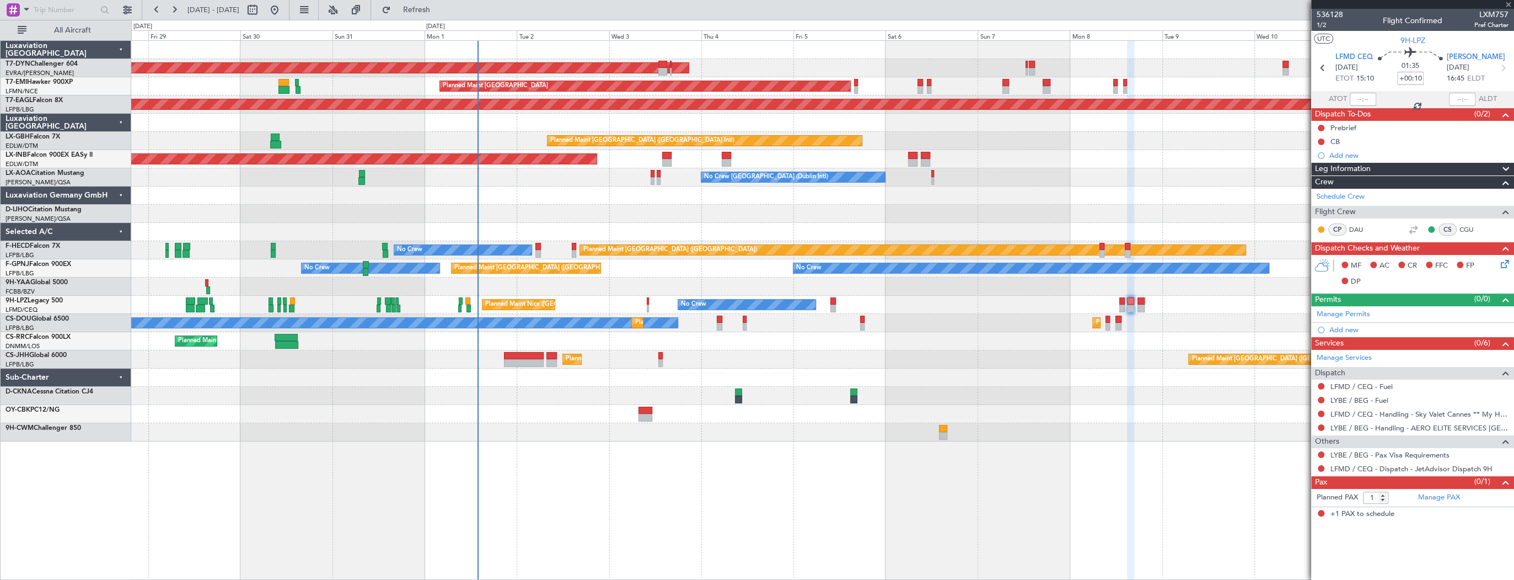
type input "6"
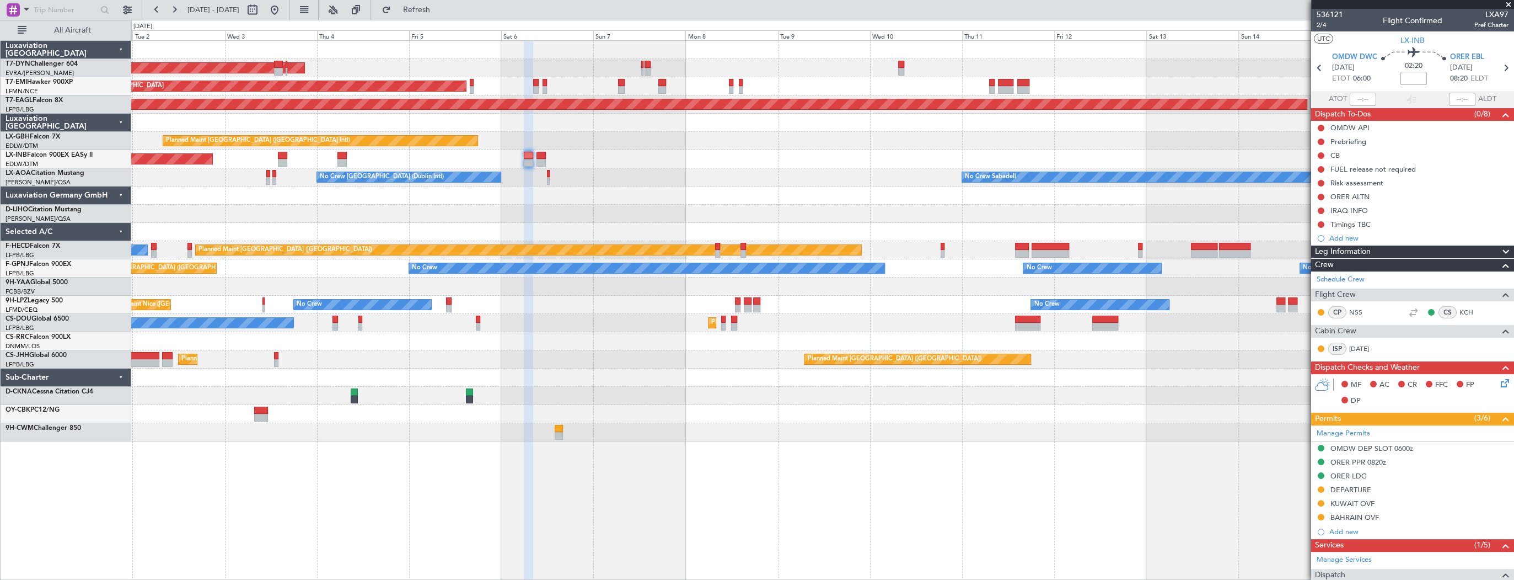
click at [575, 371] on div at bounding box center [822, 377] width 1382 height 18
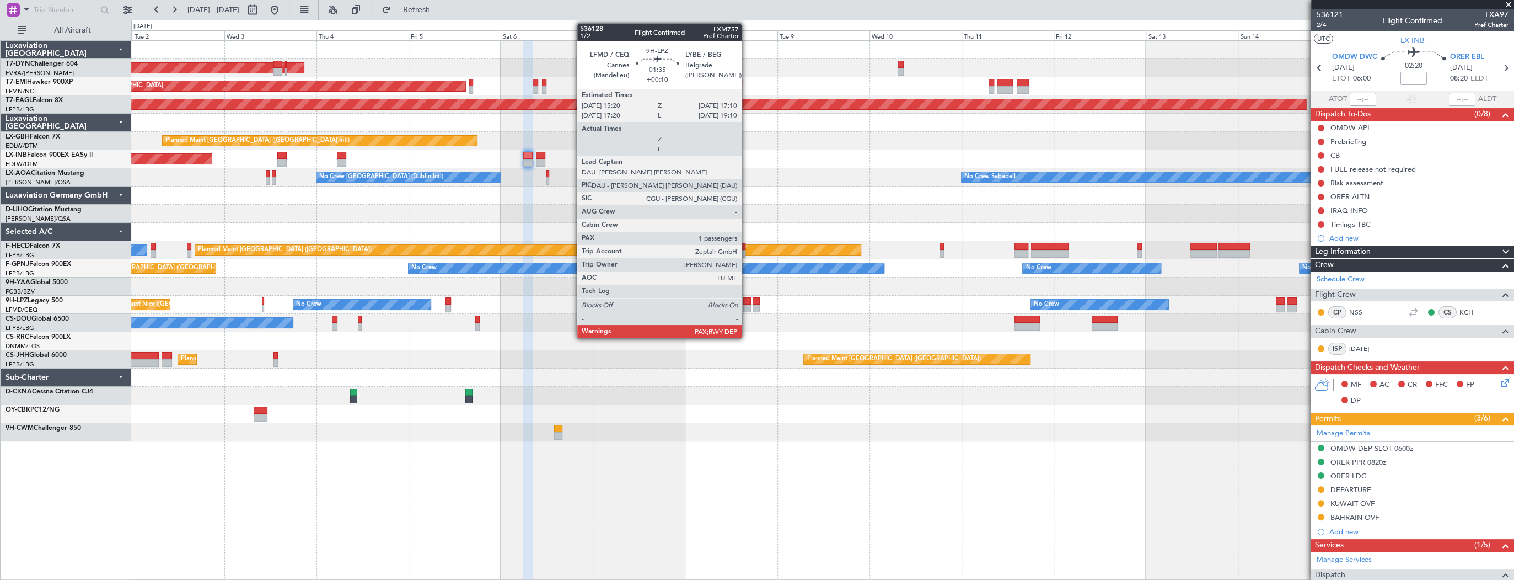
click at [747, 303] on div at bounding box center [746, 301] width 7 height 8
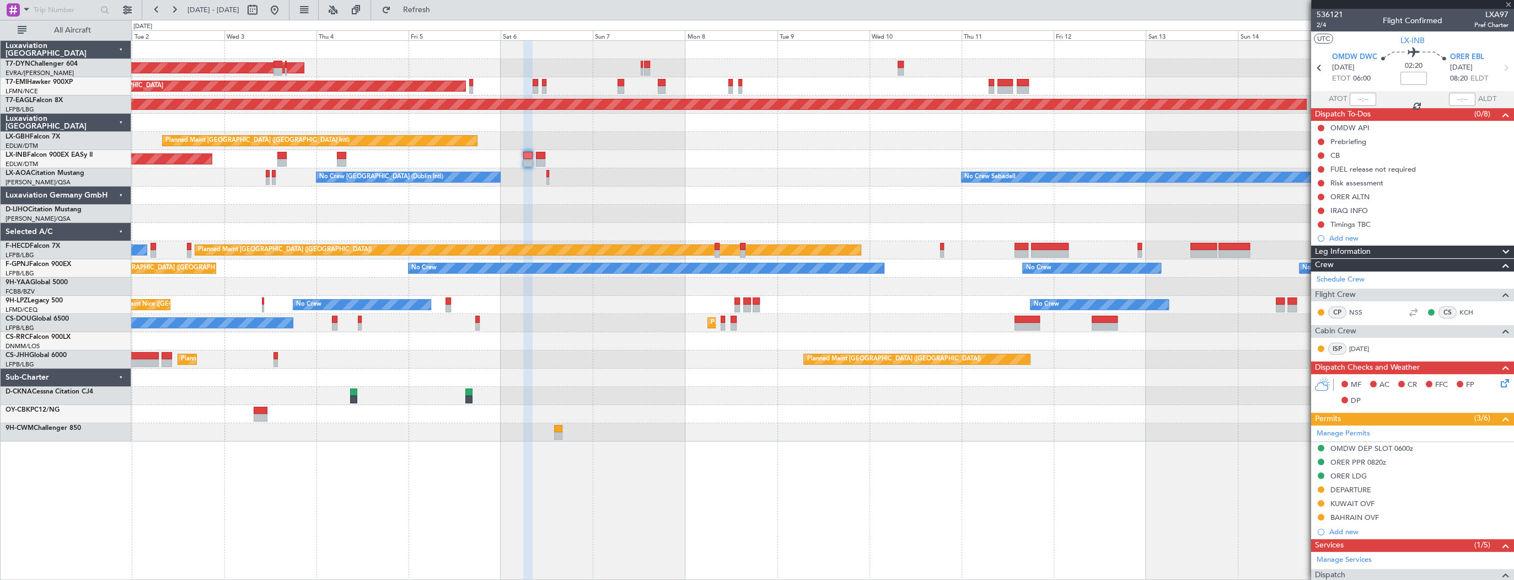
type input "+00:10"
type input "1"
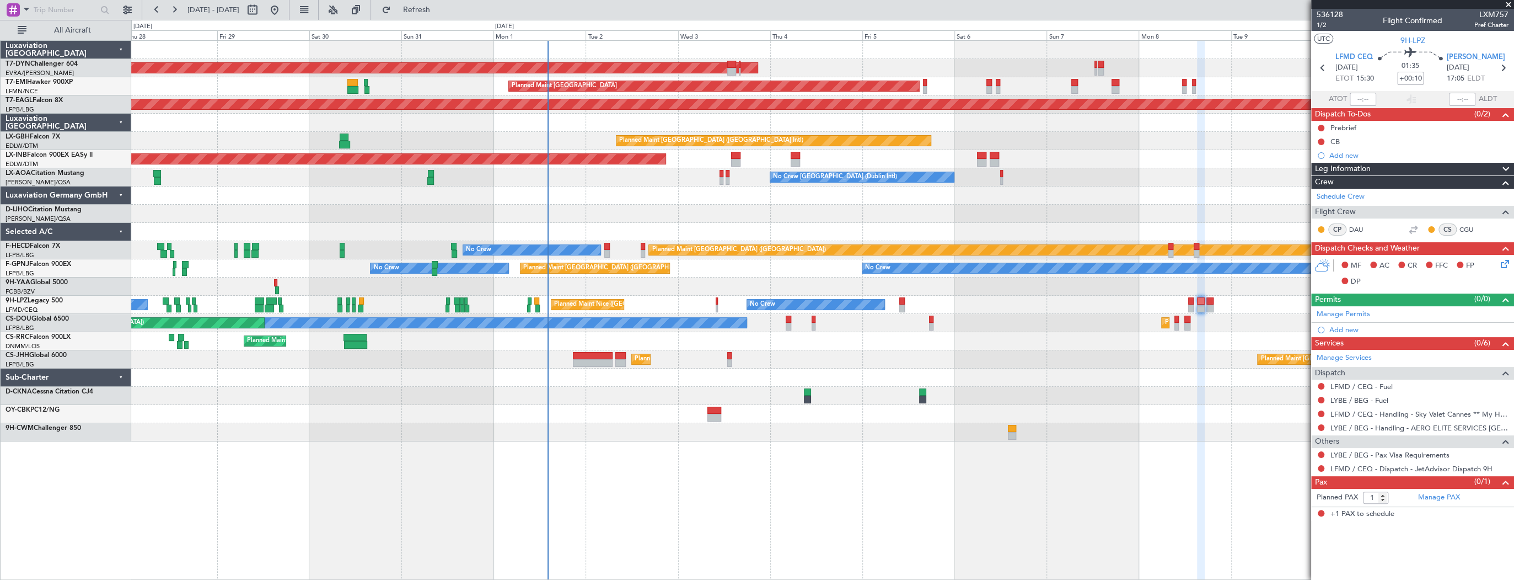
click at [1045, 189] on div "AOG Maint Riga (Riga Intl) Planned Maint [GEOGRAPHIC_DATA] Grounded [US_STATE] …" at bounding box center [822, 241] width 1382 height 400
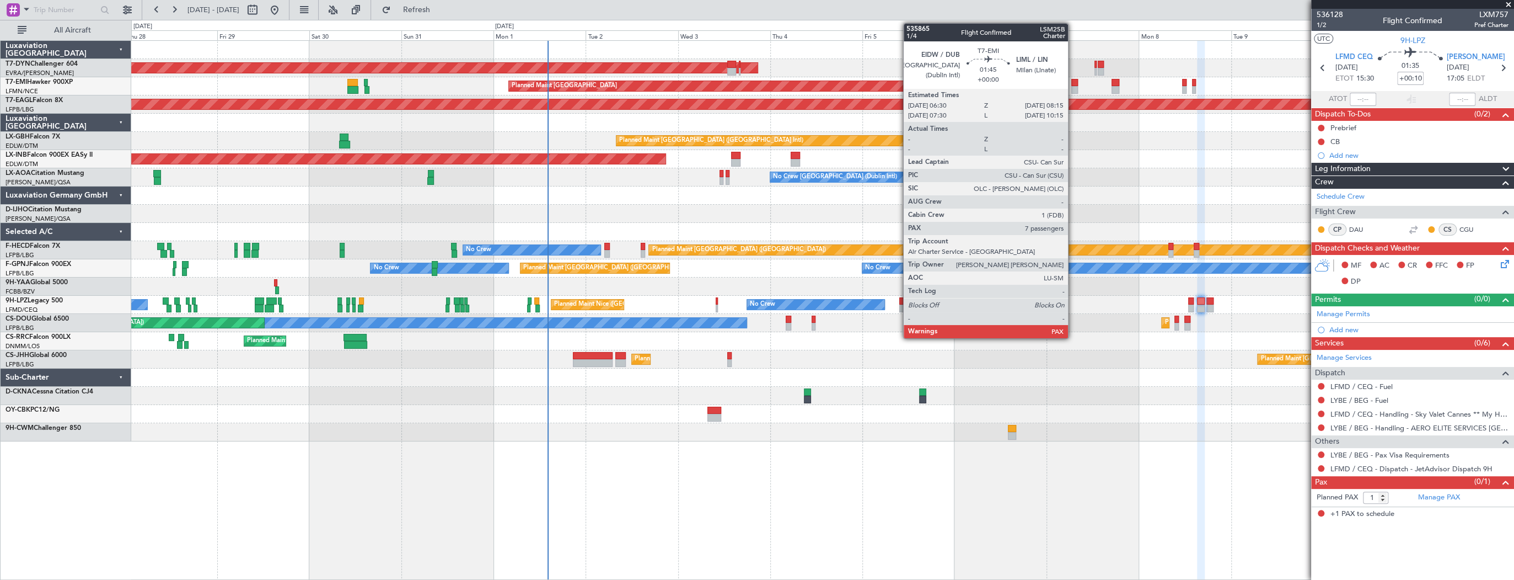
click at [1073, 84] on div at bounding box center [1074, 83] width 7 height 8
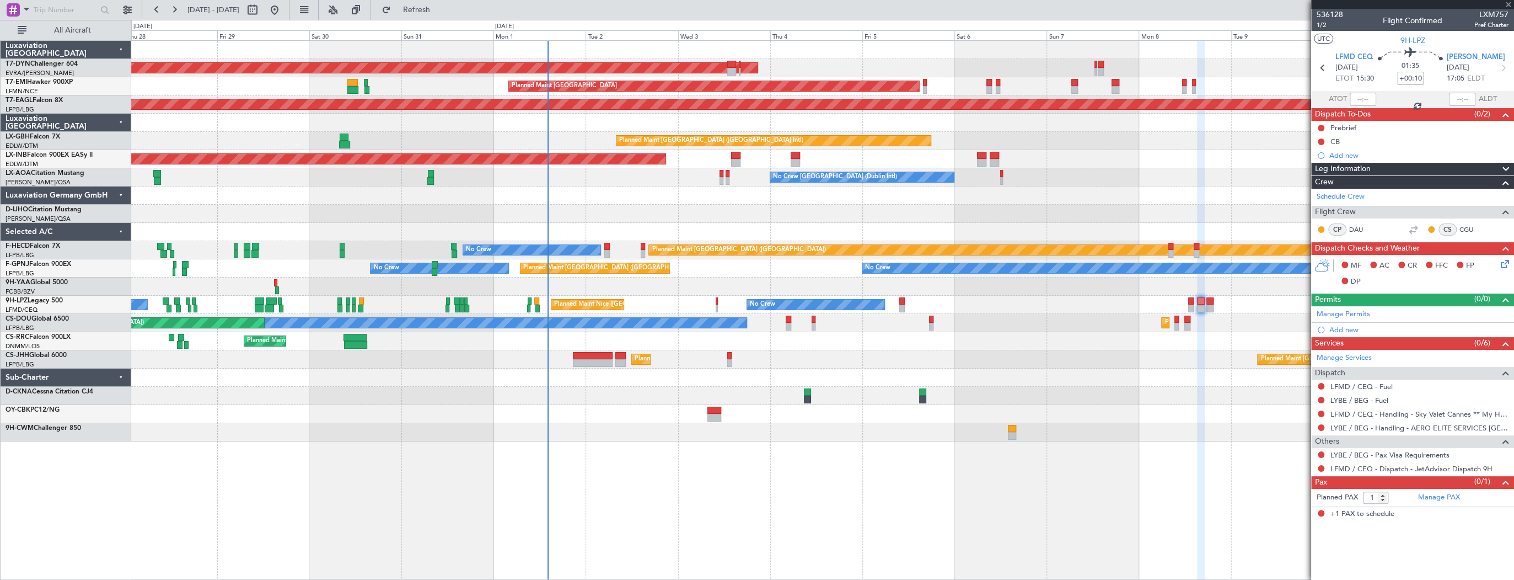
type input "7"
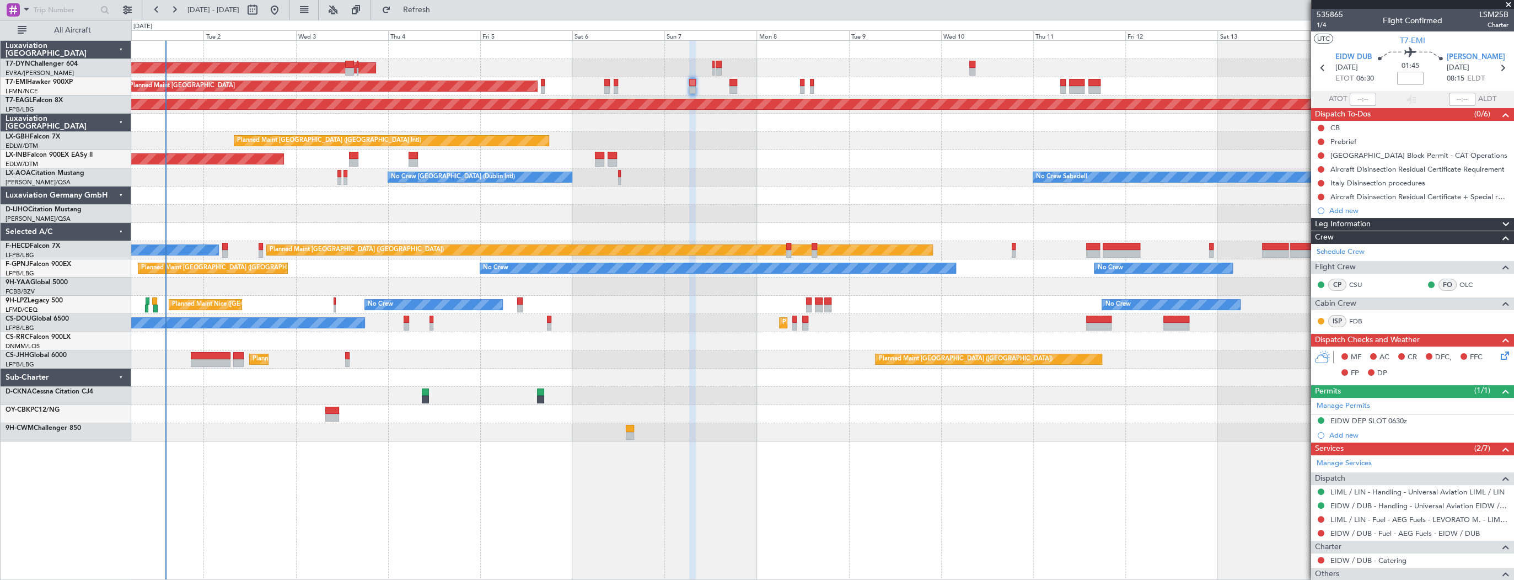
click at [481, 114] on div at bounding box center [822, 123] width 1382 height 18
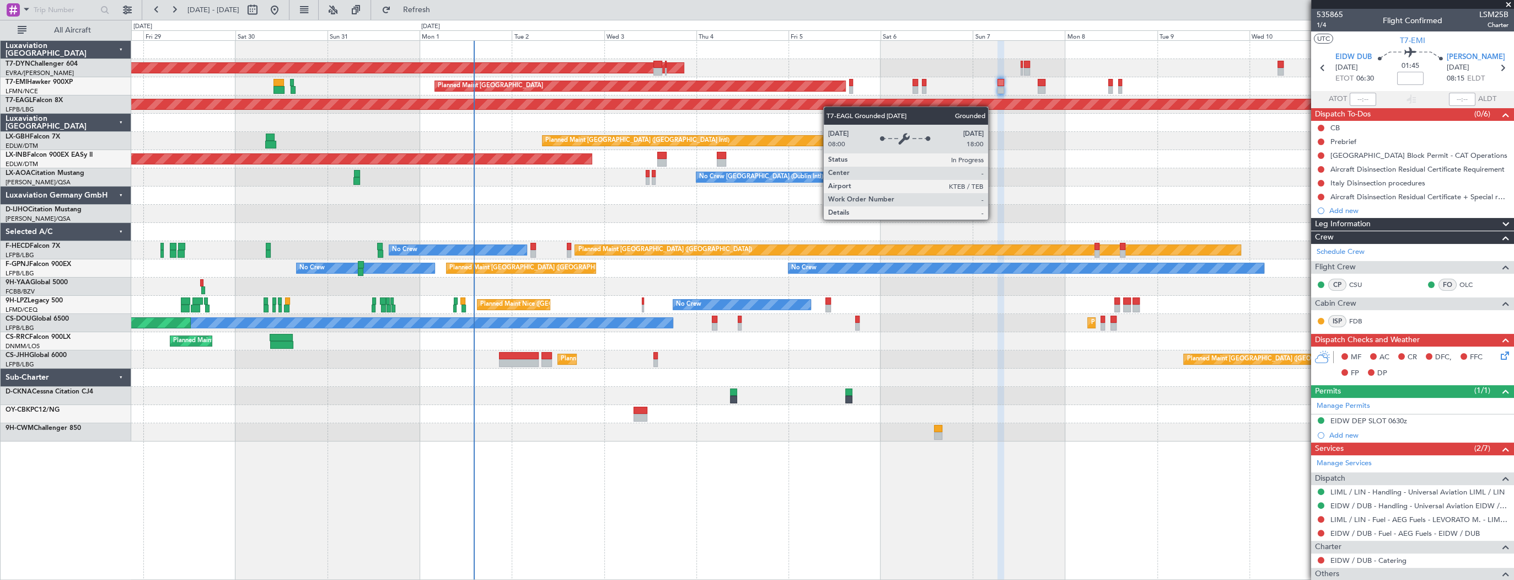
click at [1021, 116] on div "AOG Maint Riga (Riga Intl) Planned Maint [GEOGRAPHIC_DATA] Grounded [US_STATE] …" at bounding box center [822, 241] width 1382 height 400
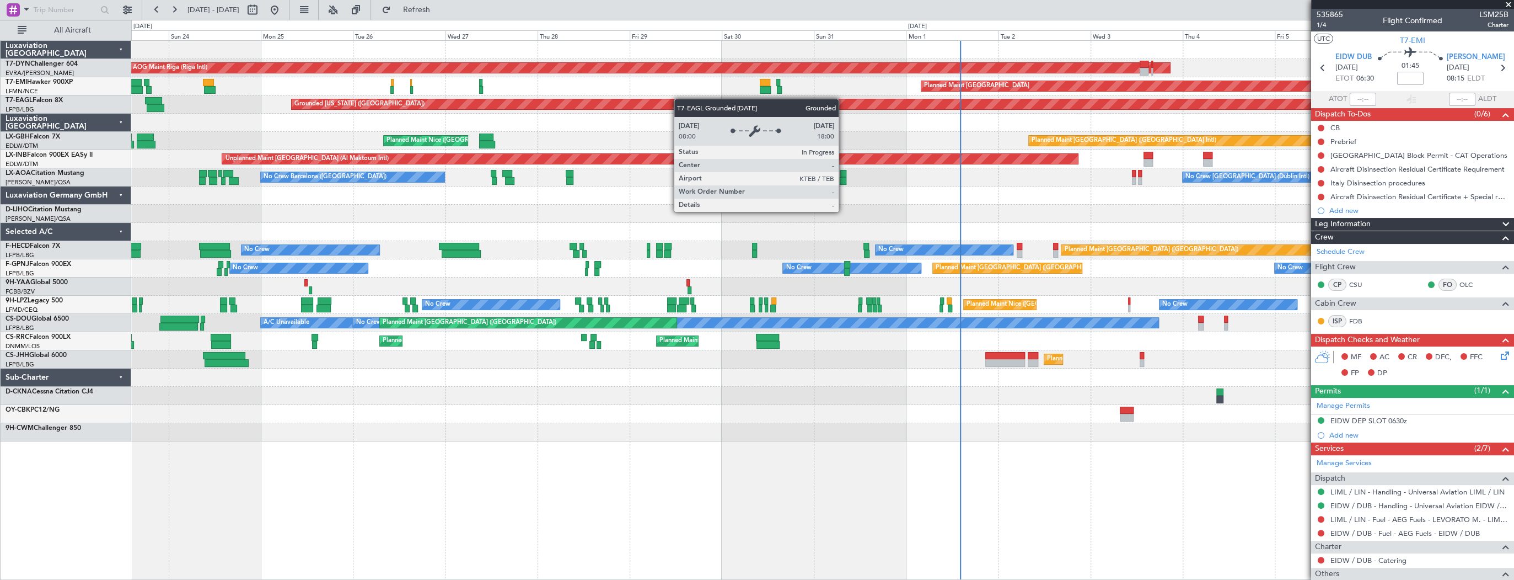
click at [714, 99] on div "AOG Maint Riga (Riga Intl) Planned Maint [GEOGRAPHIC_DATA]-[GEOGRAPHIC_DATA] Pl…" at bounding box center [822, 241] width 1382 height 400
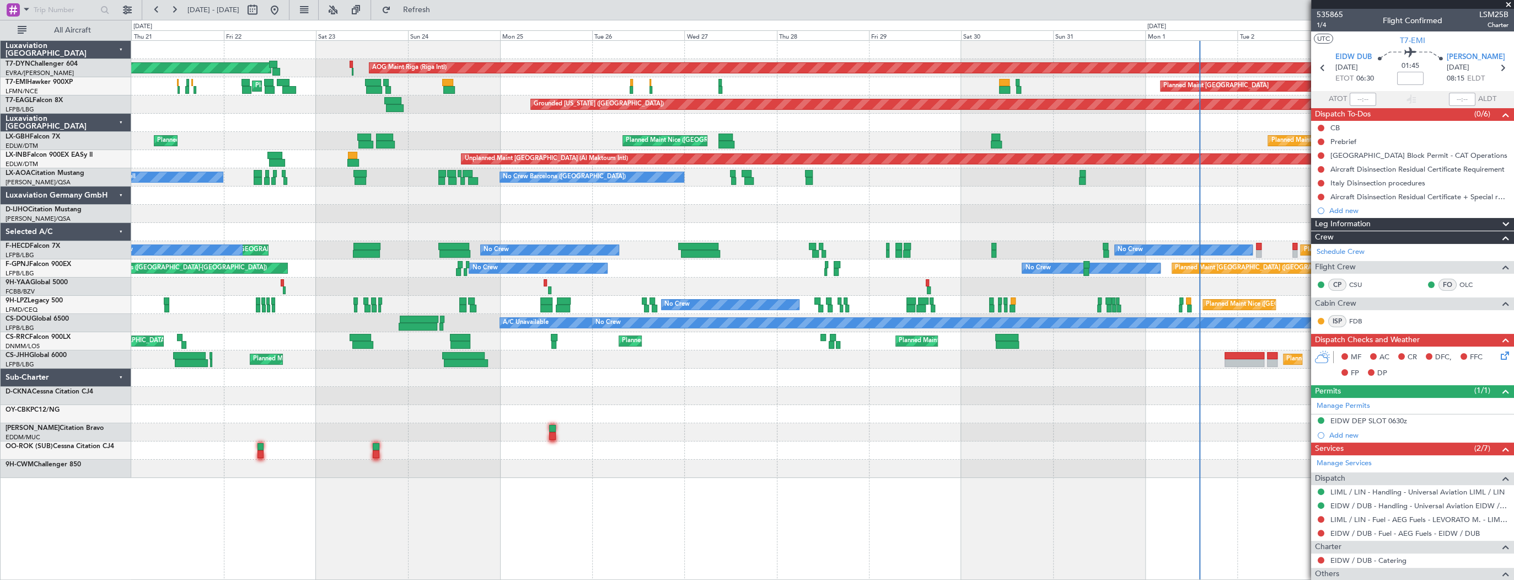
click at [599, 90] on div "Planned Maint [GEOGRAPHIC_DATA] Planned Maint [PERSON_NAME]" at bounding box center [822, 86] width 1382 height 18
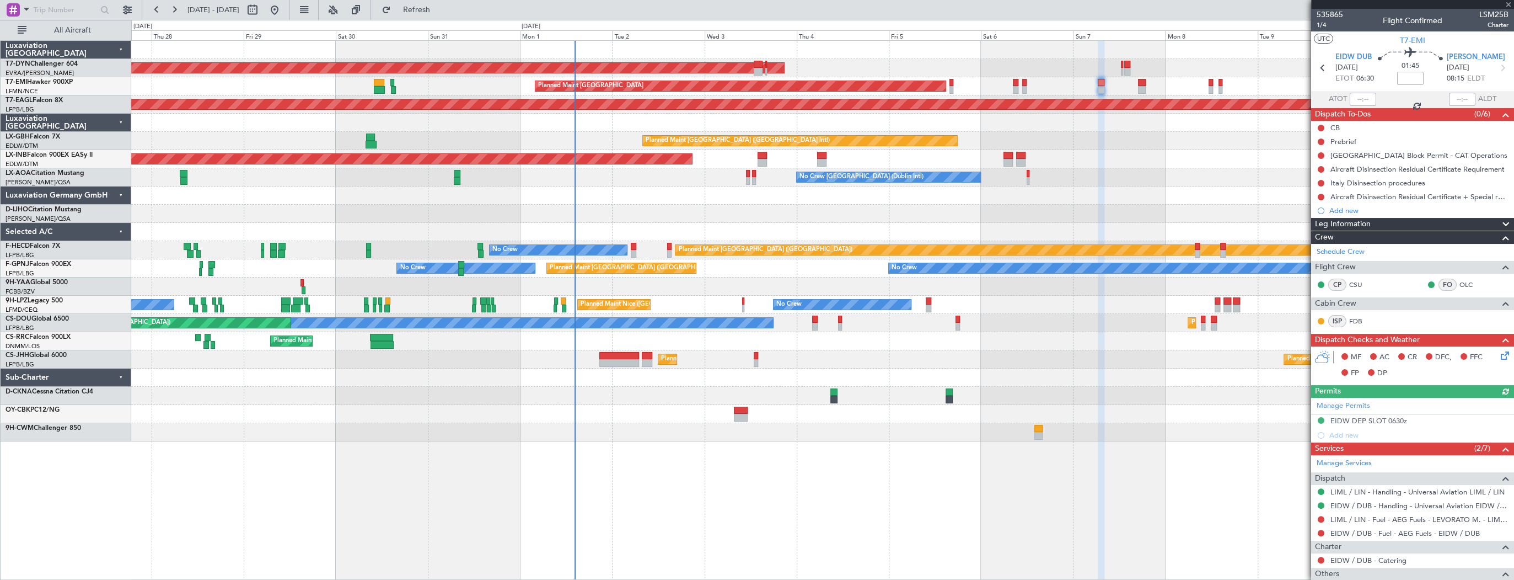
click at [701, 108] on div "AOG Maint Riga (Riga Intl) Planned Maint [GEOGRAPHIC_DATA] Grounded [US_STATE] …" at bounding box center [822, 241] width 1382 height 400
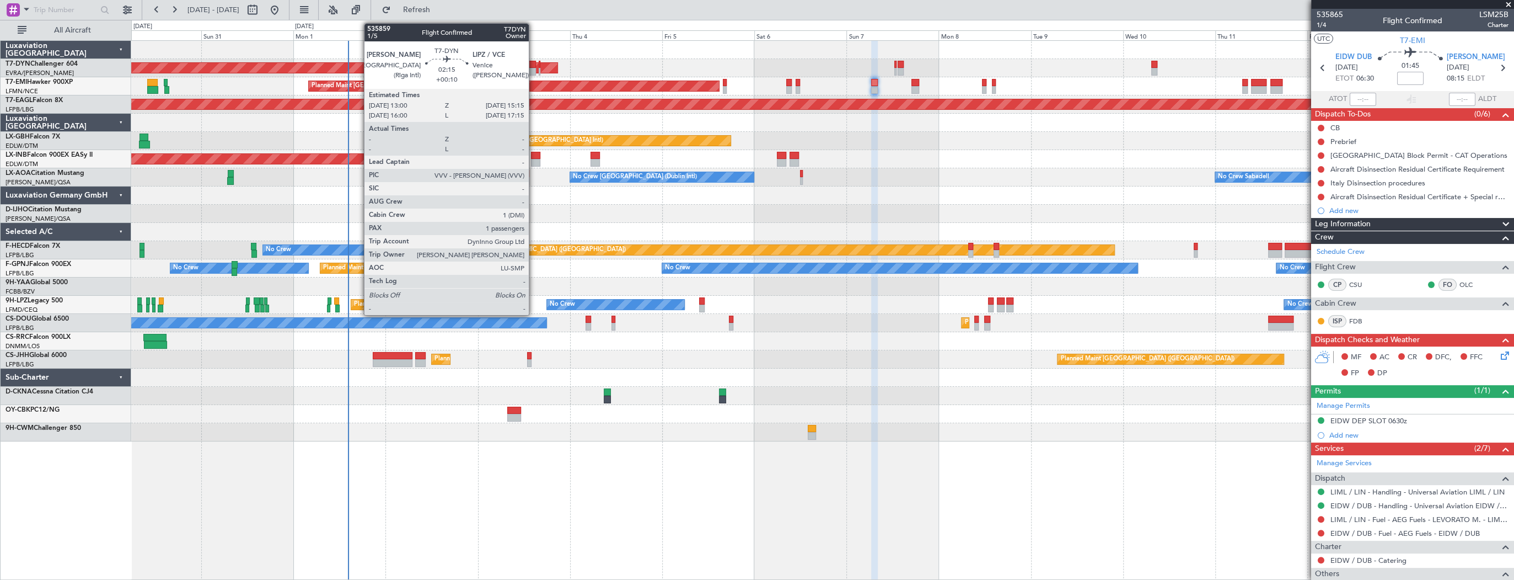
click at [534, 66] on div at bounding box center [531, 65] width 9 height 8
type input "+00:10"
type input "1"
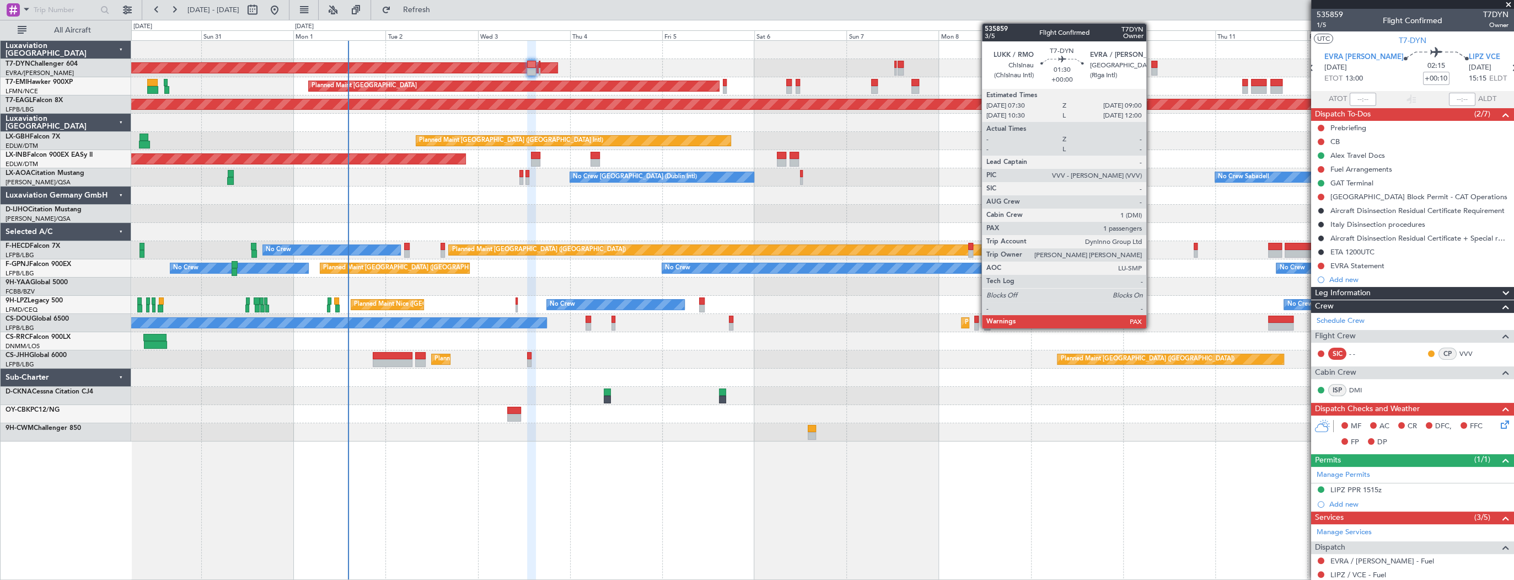
click at [1151, 66] on div at bounding box center [1154, 65] width 6 height 8
type input "2"
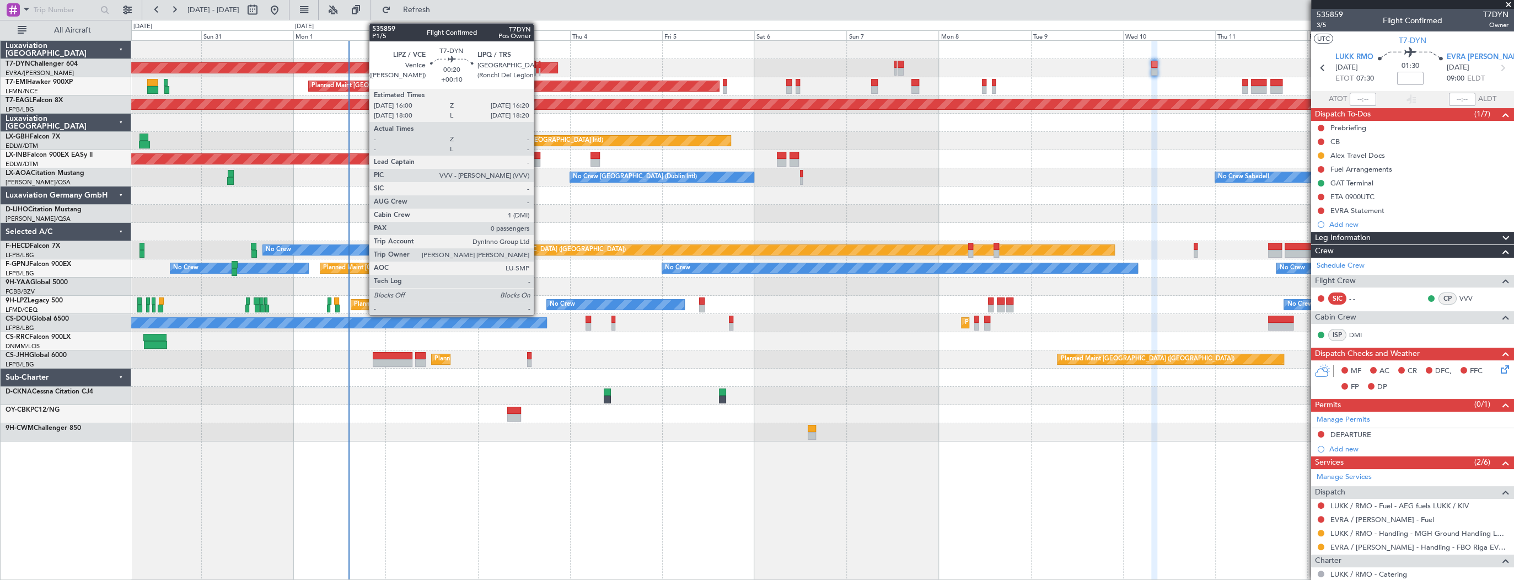
click at [539, 68] on div at bounding box center [540, 72] width 2 height 8
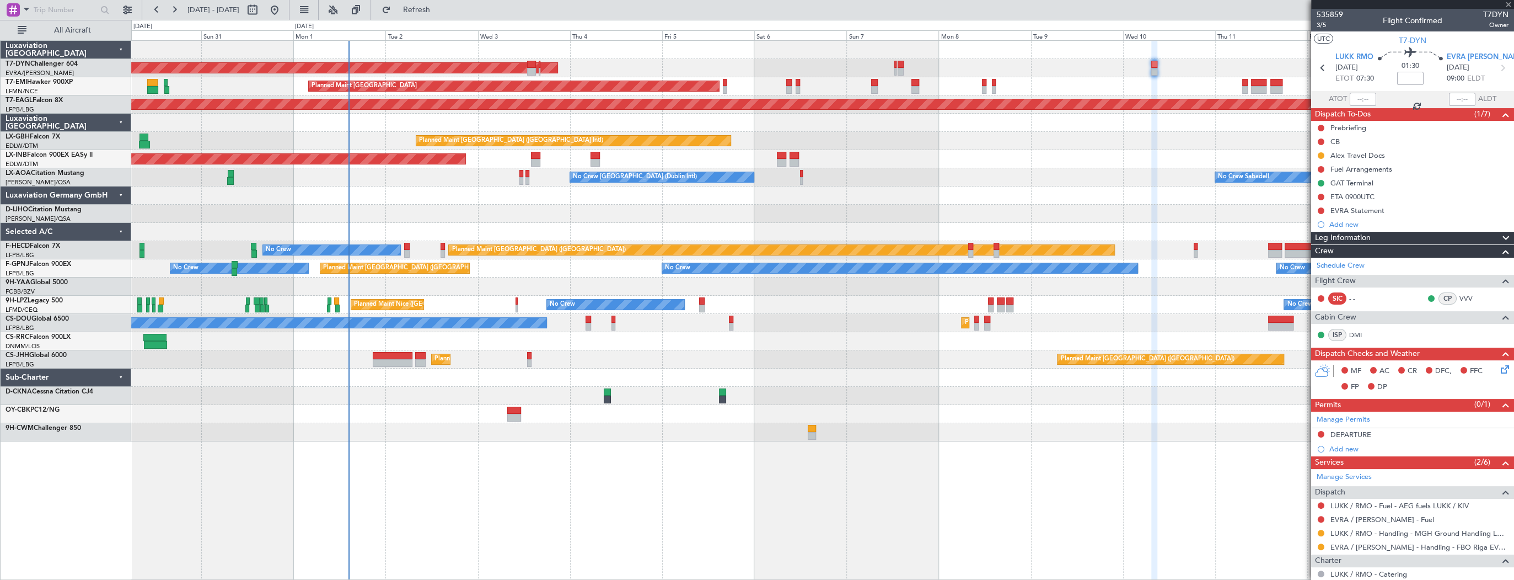
type input "+00:10"
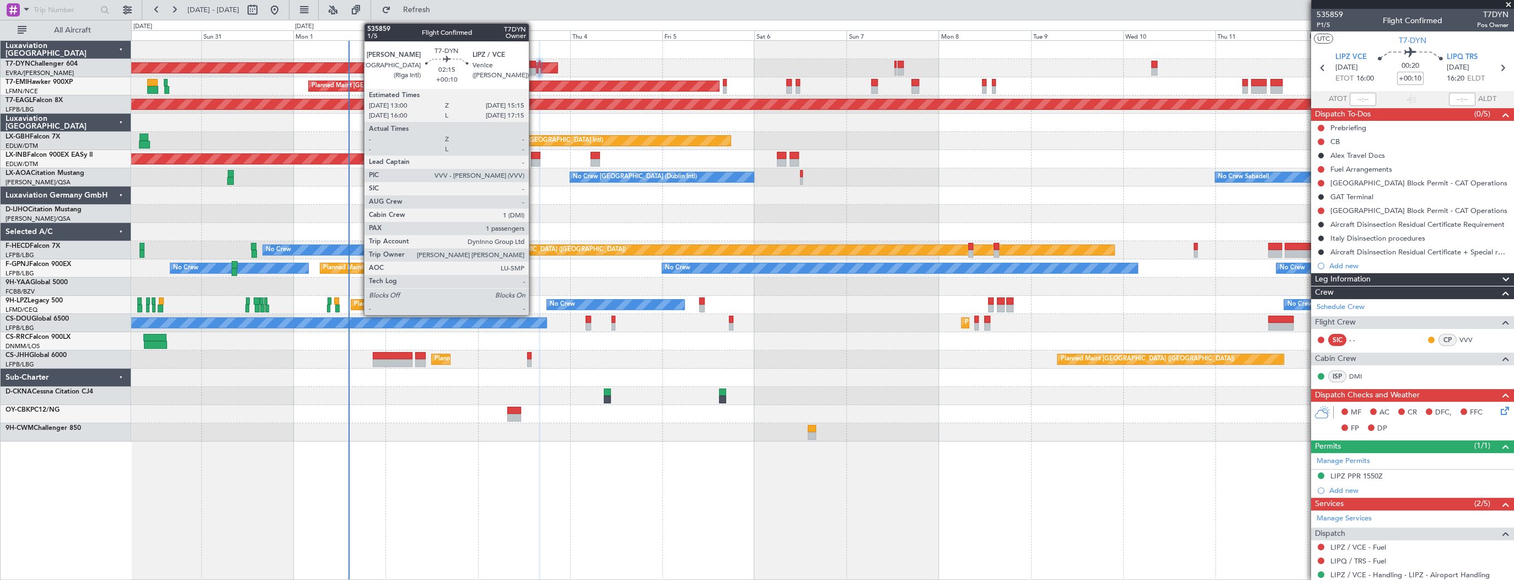
click at [534, 64] on div at bounding box center [531, 65] width 9 height 8
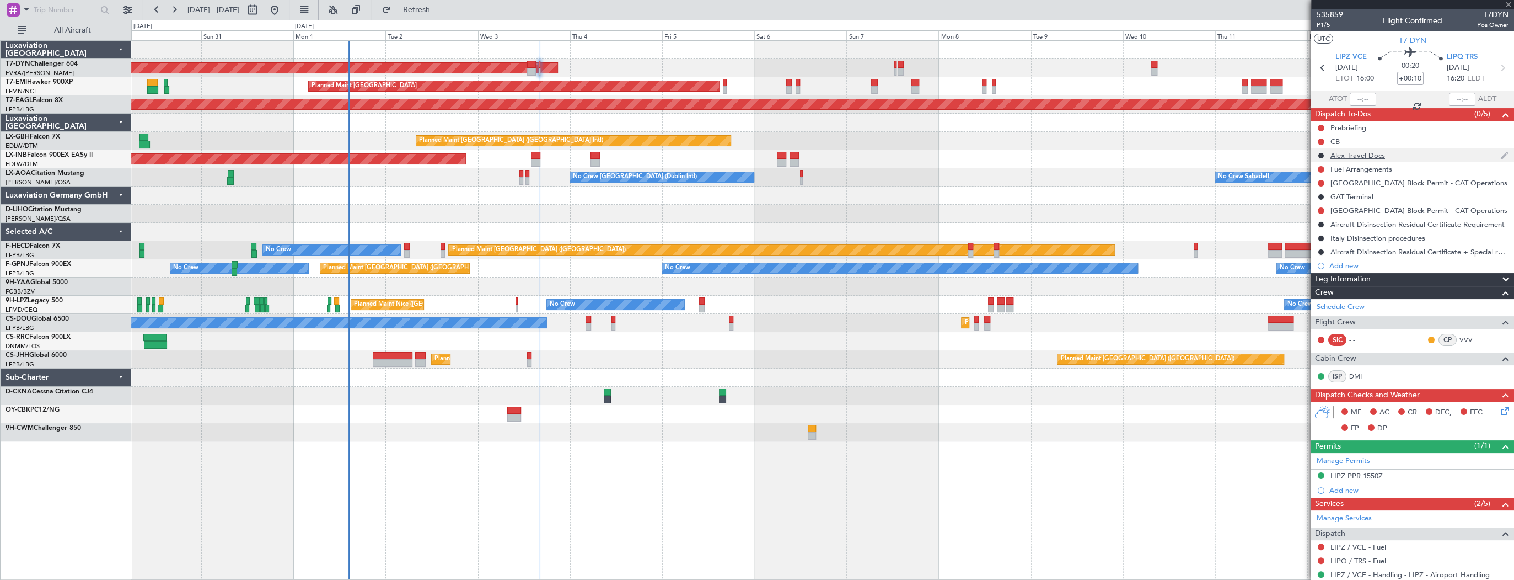
type input "1"
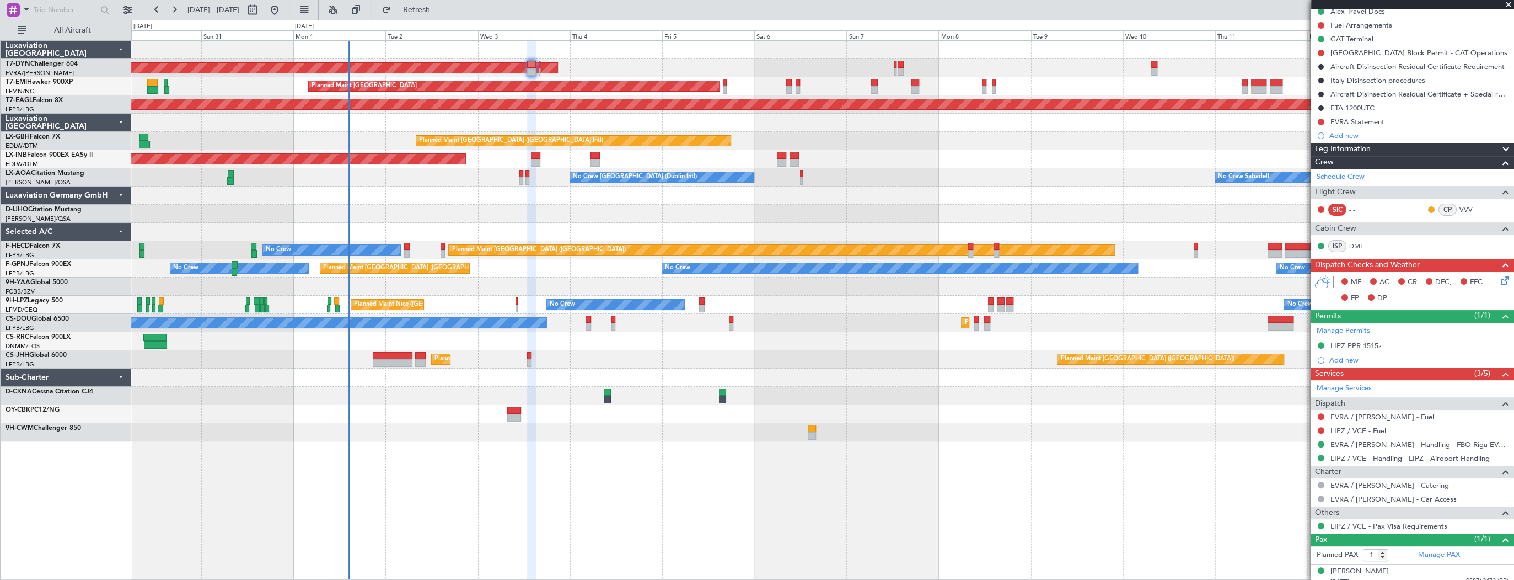
scroll to position [151, 0]
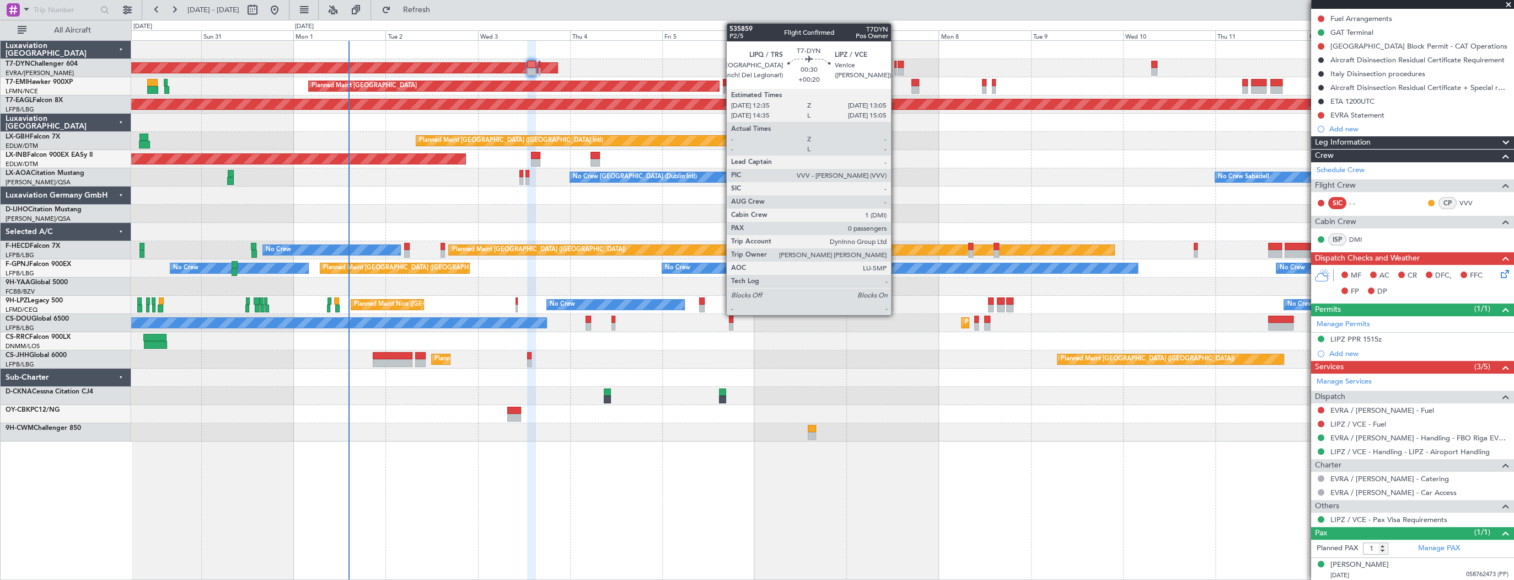
click at [896, 64] on div at bounding box center [895, 65] width 2 height 8
type input "+00:20"
type input "0"
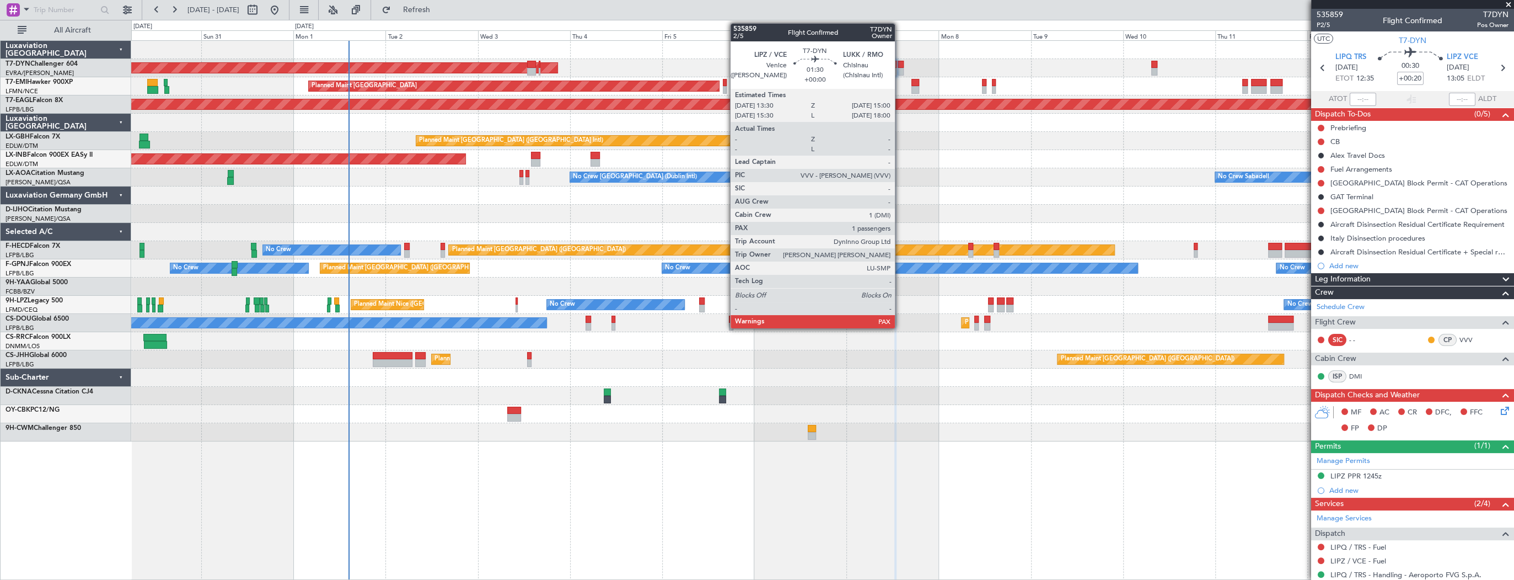
click at [900, 63] on div at bounding box center [901, 65] width 6 height 8
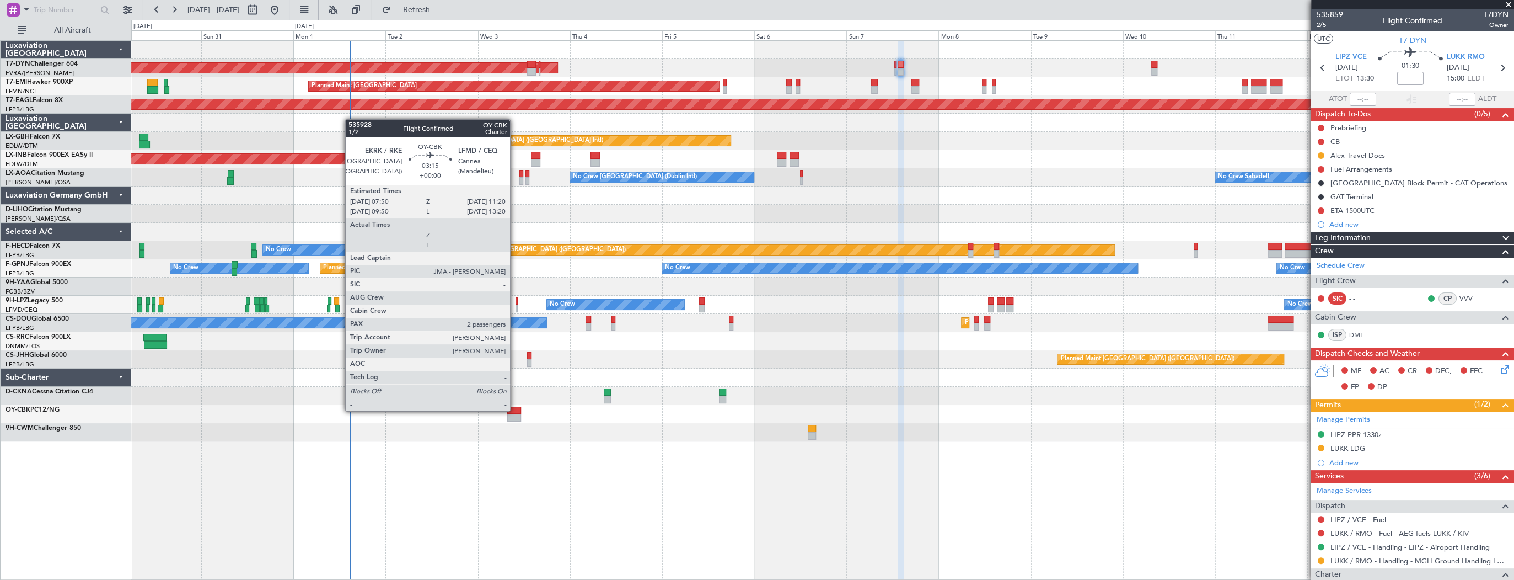
click at [515, 410] on div at bounding box center [514, 410] width 14 height 8
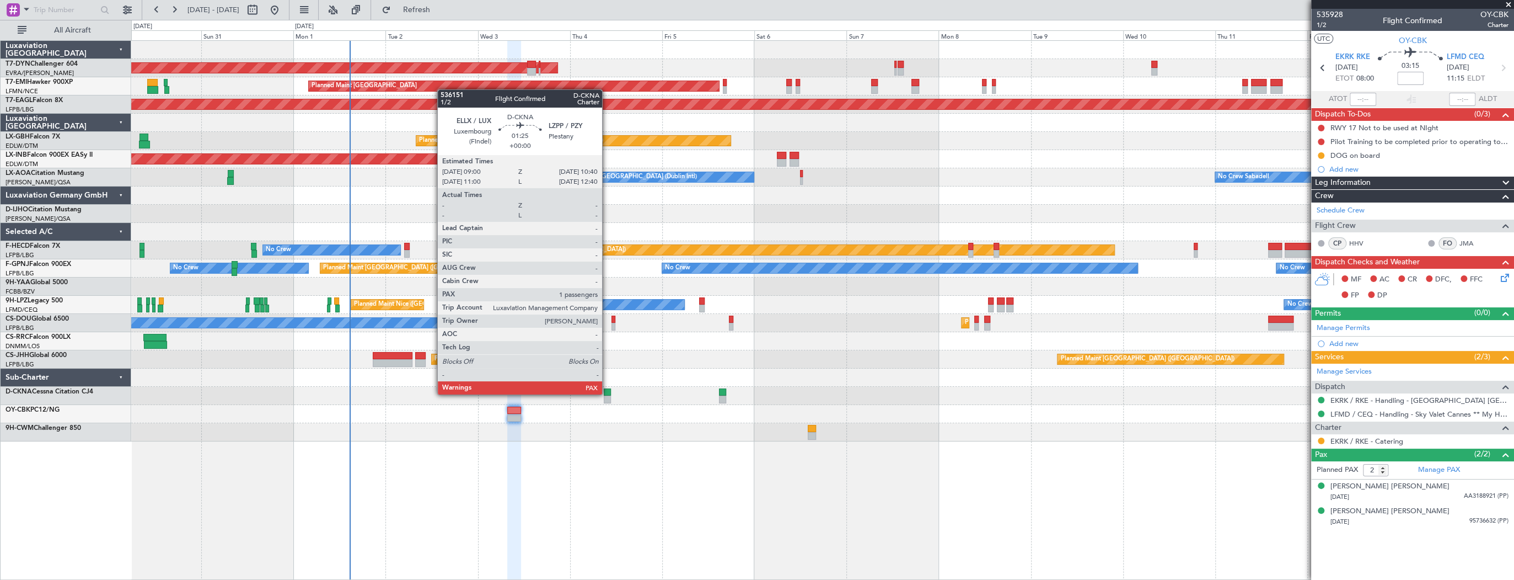
click at [607, 393] on div at bounding box center [607, 392] width 7 height 8
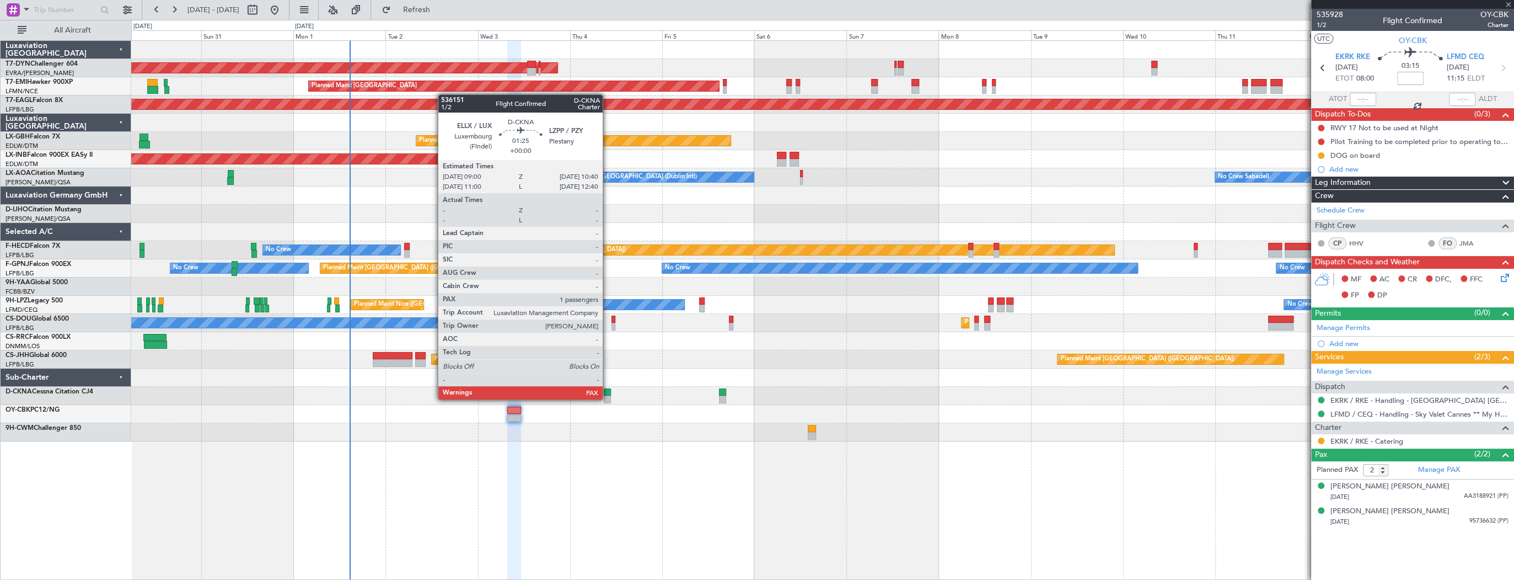
type input "1"
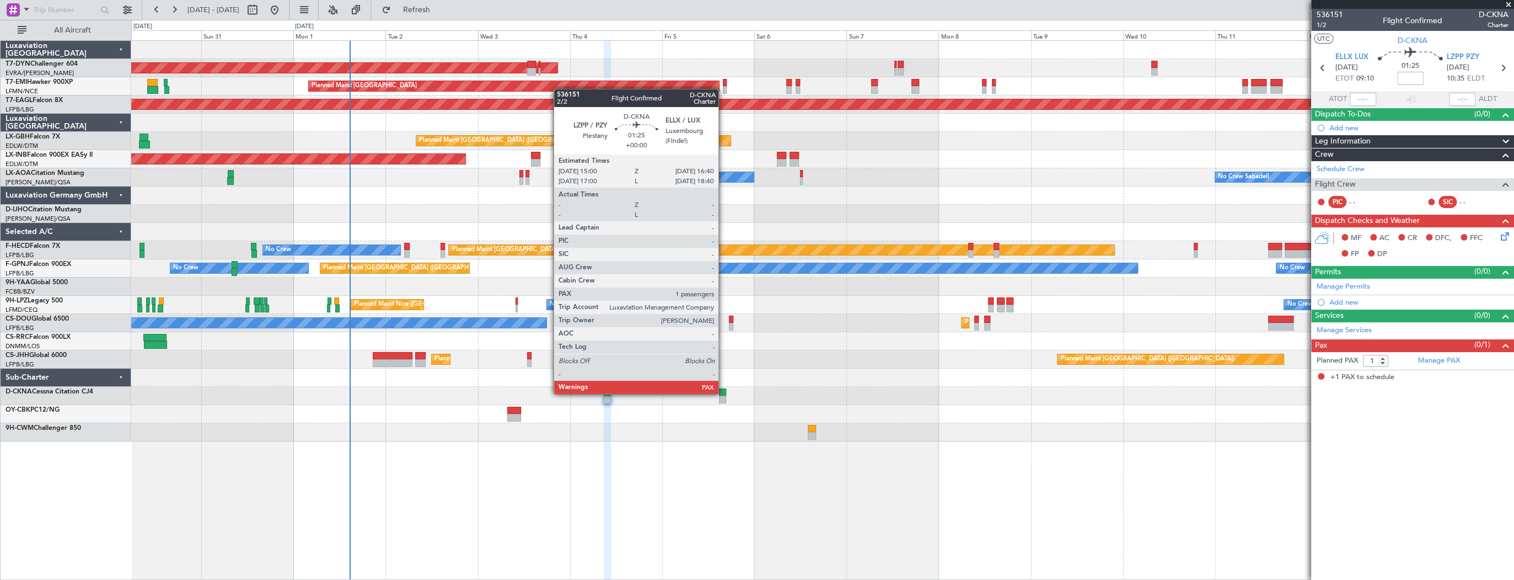
click at [723, 393] on div at bounding box center [722, 392] width 7 height 8
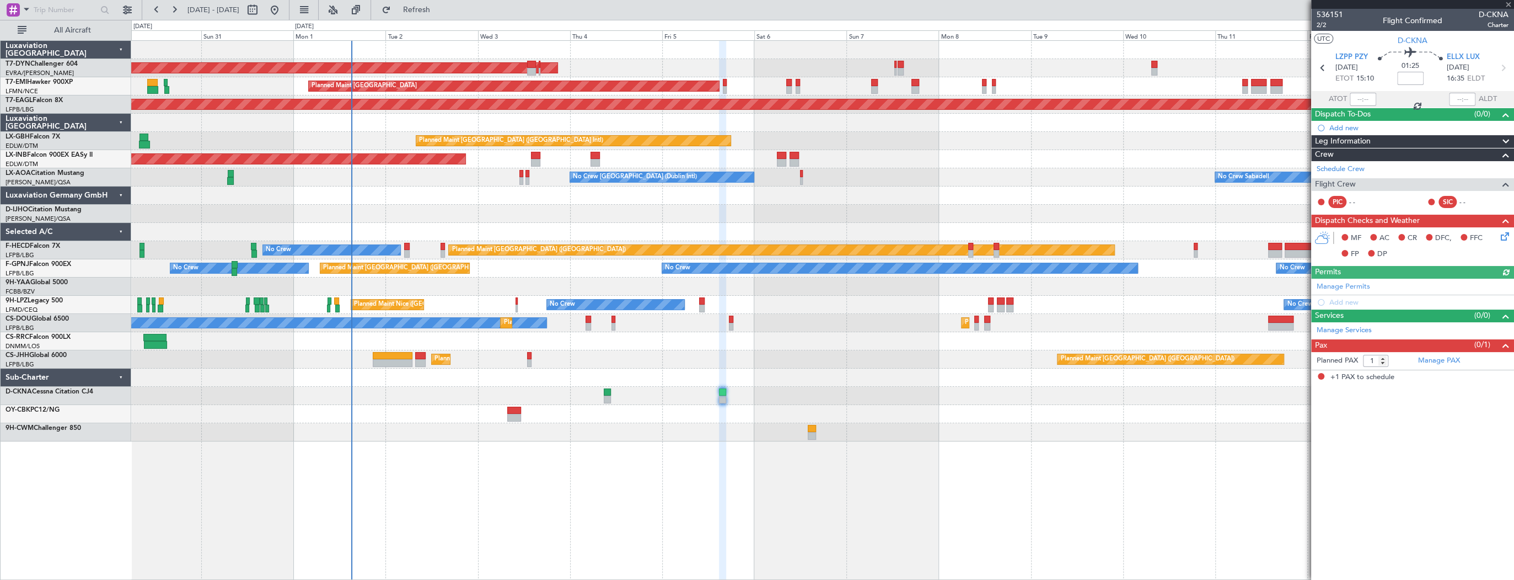
click at [602, 394] on div at bounding box center [822, 396] width 1382 height 18
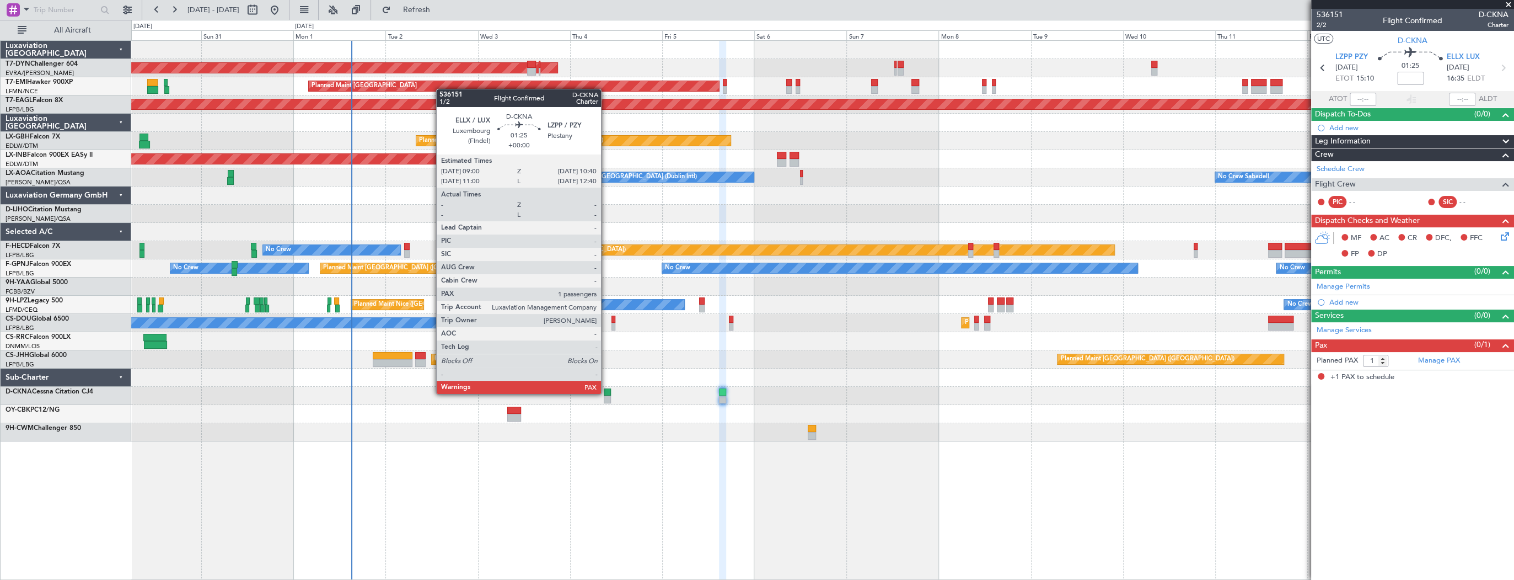
click at [606, 393] on div at bounding box center [607, 392] width 7 height 8
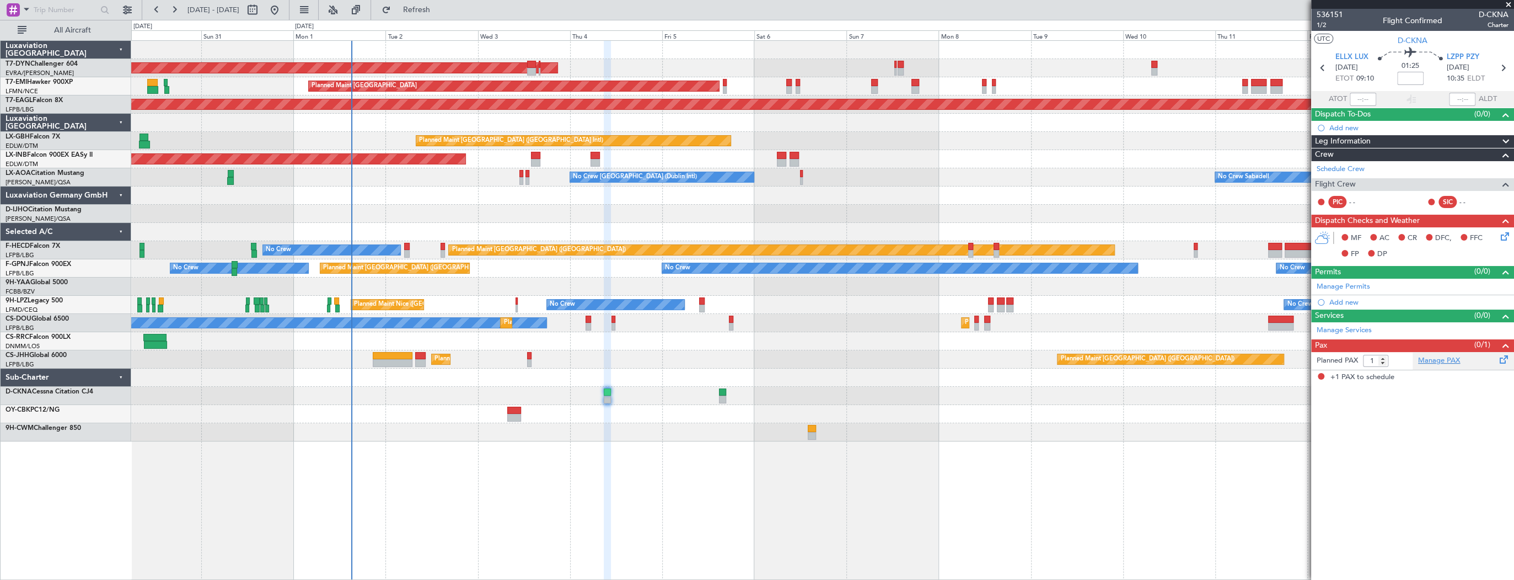
click at [1440, 360] on link "Manage PAX" at bounding box center [1439, 360] width 42 height 11
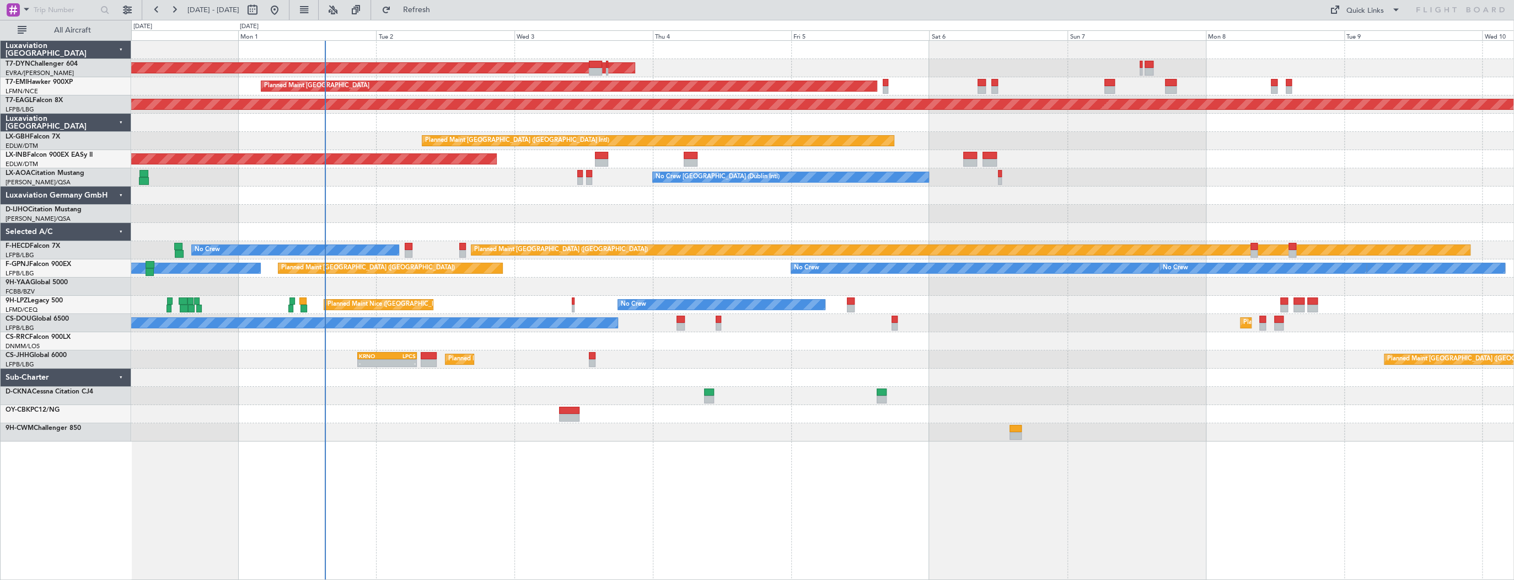
click at [541, 334] on div "AOG Maint Riga (Riga Intl) Planned Maint [GEOGRAPHIC_DATA] Grounded [US_STATE] …" at bounding box center [822, 241] width 1382 height 400
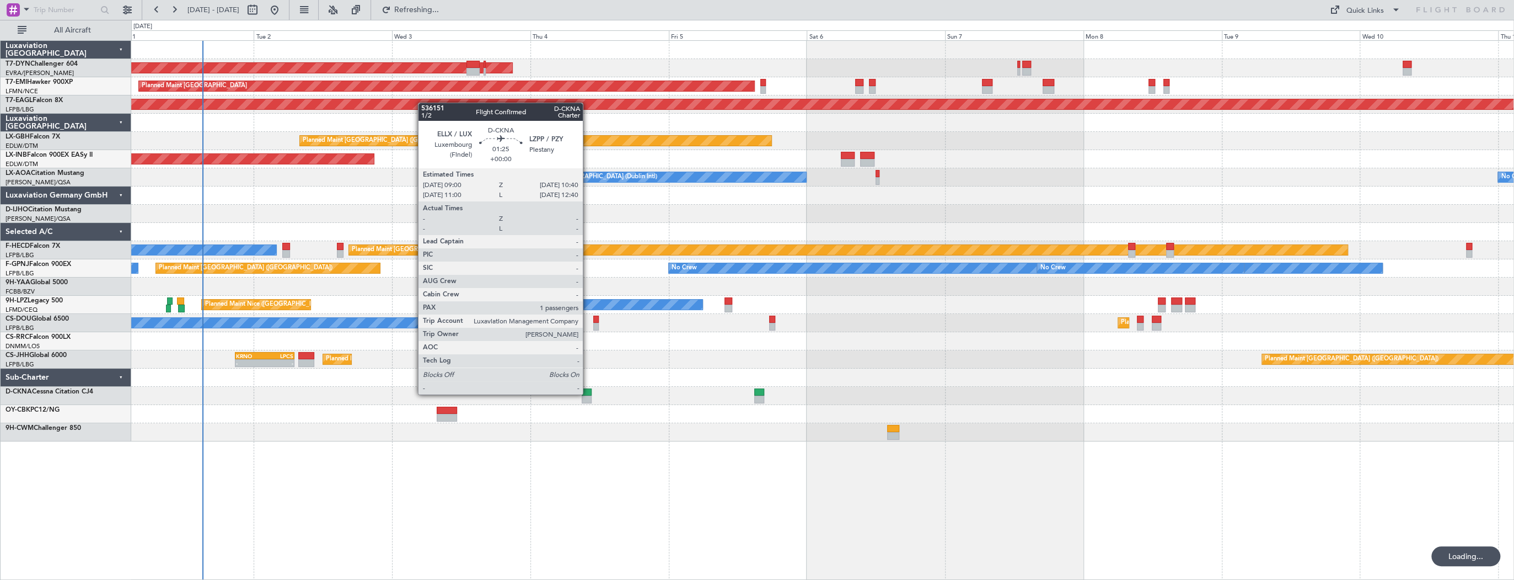
click at [591, 393] on div at bounding box center [587, 392] width 10 height 8
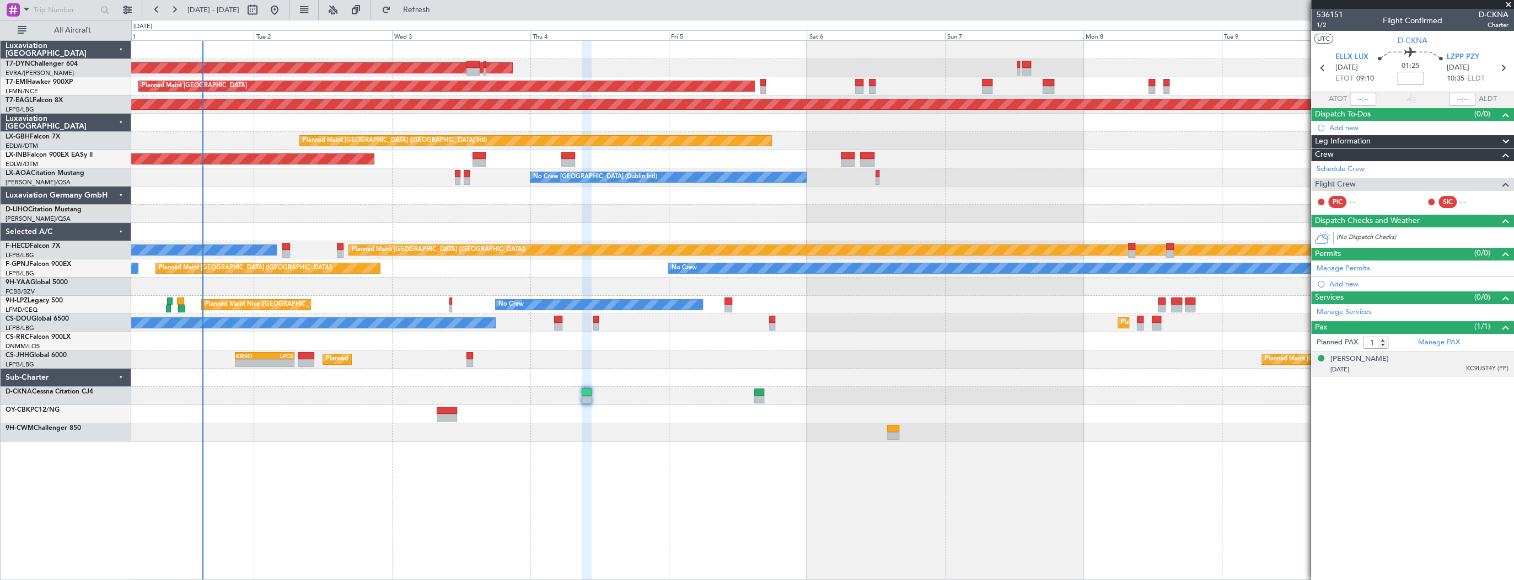
click at [1384, 369] on div "01/07/1945 KC9U5T4Y (PP)" at bounding box center [1420, 369] width 178 height 11
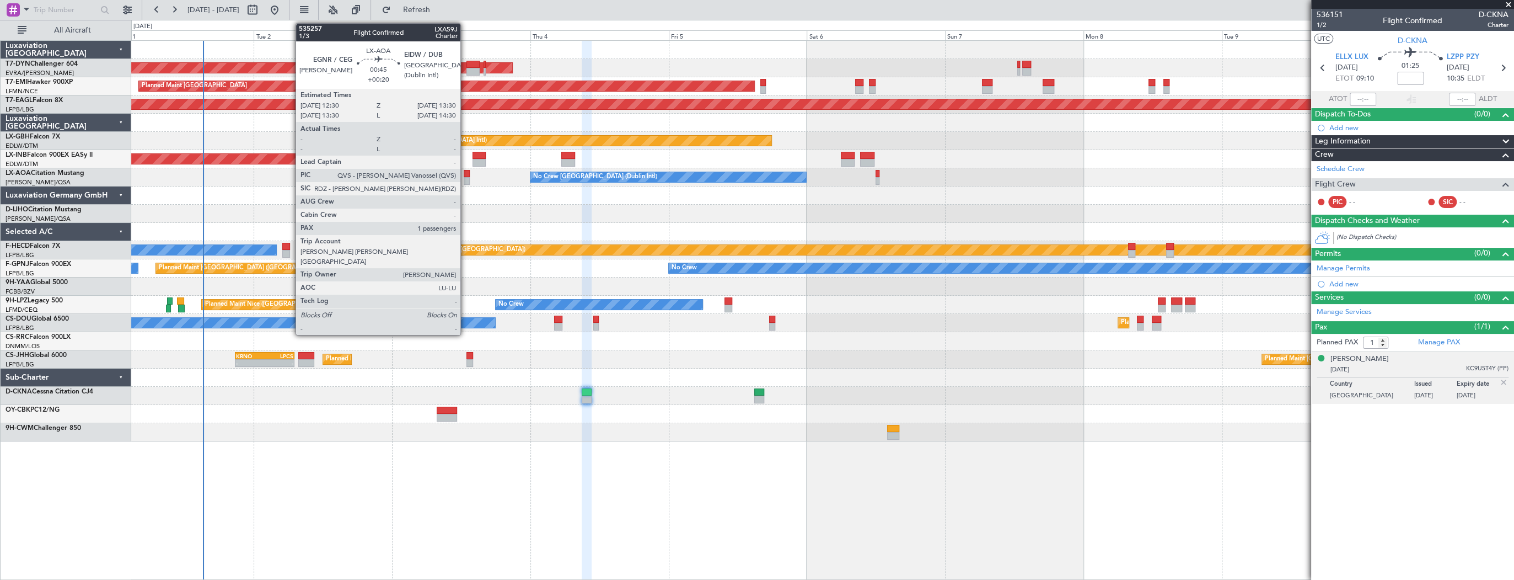
click at [465, 175] on div at bounding box center [467, 174] width 6 height 8
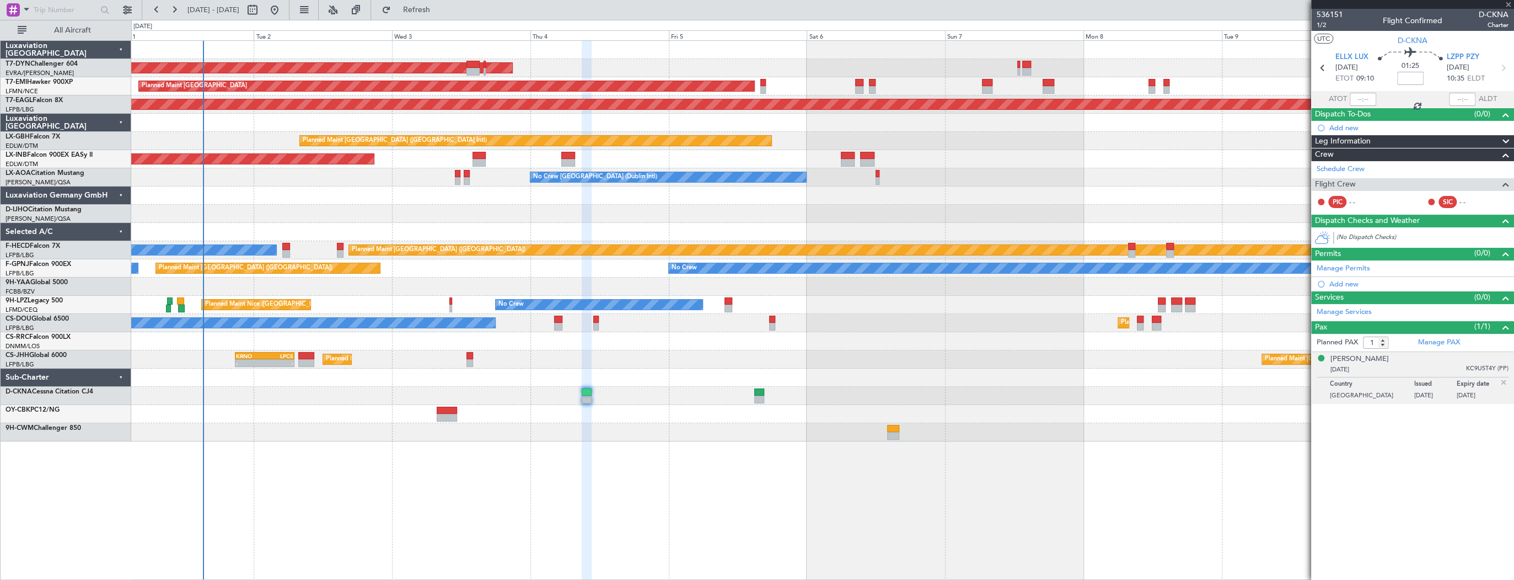
type input "+00:20"
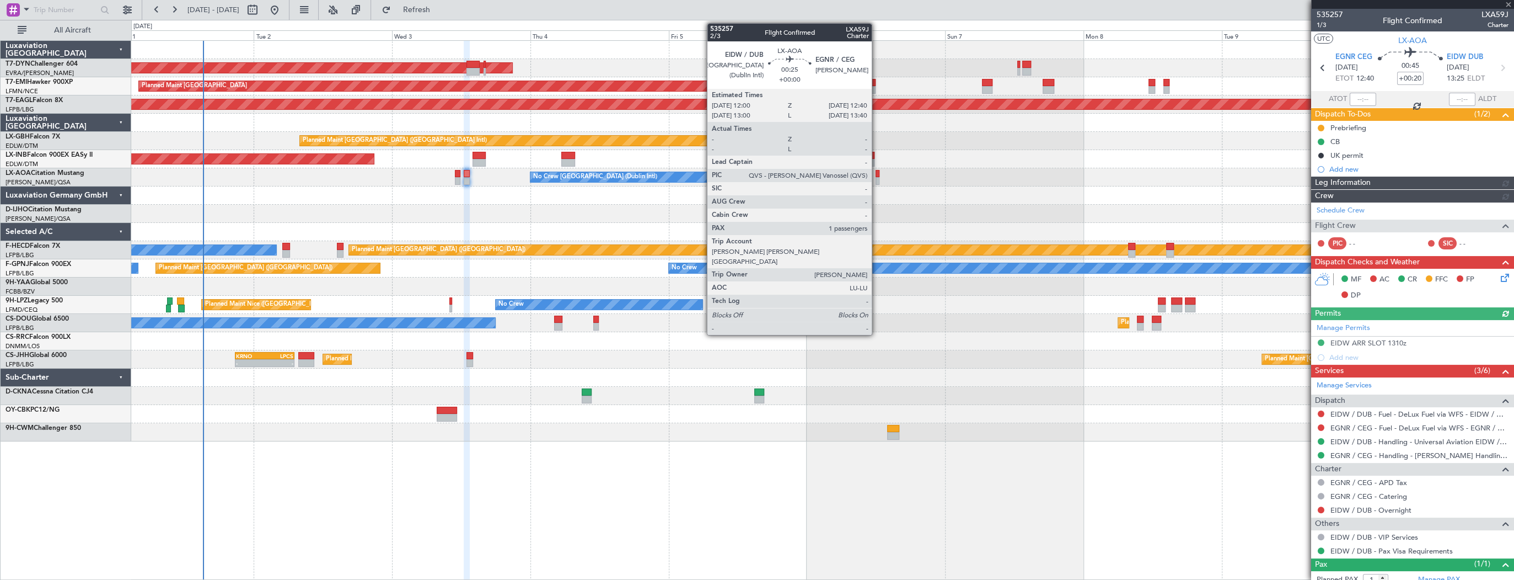
click at [877, 177] on div at bounding box center [878, 181] width 4 height 8
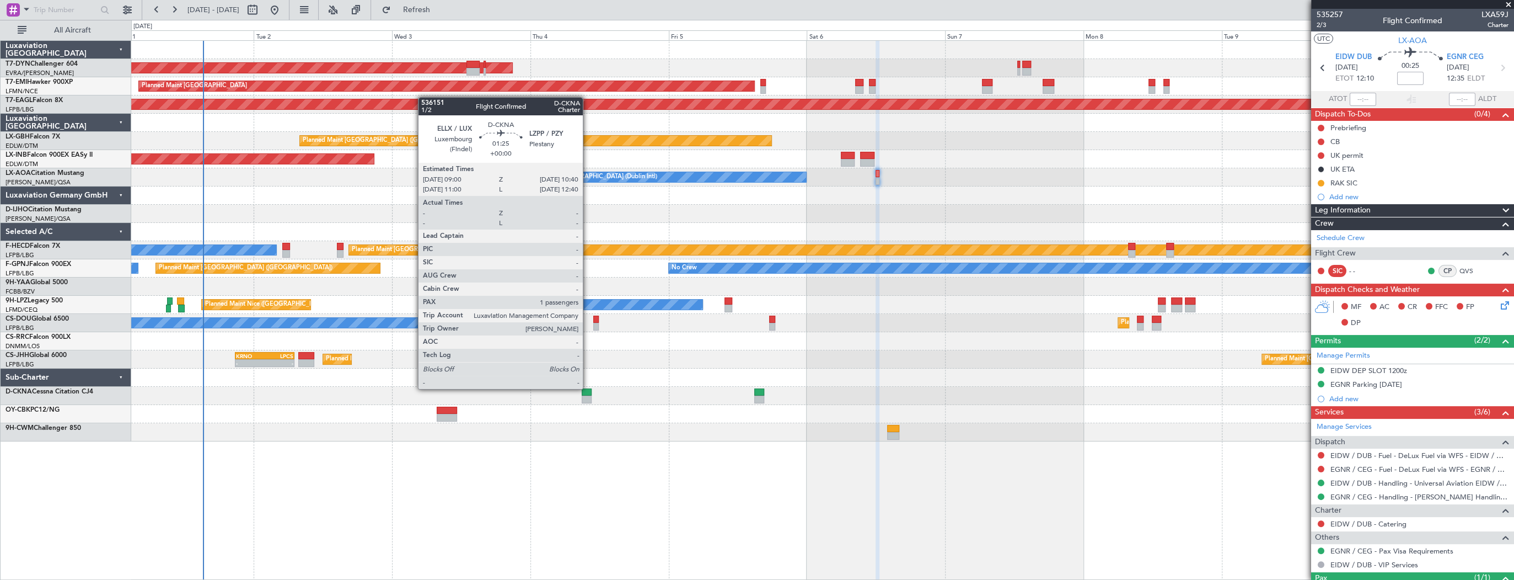
click at [588, 388] on div at bounding box center [587, 392] width 10 height 8
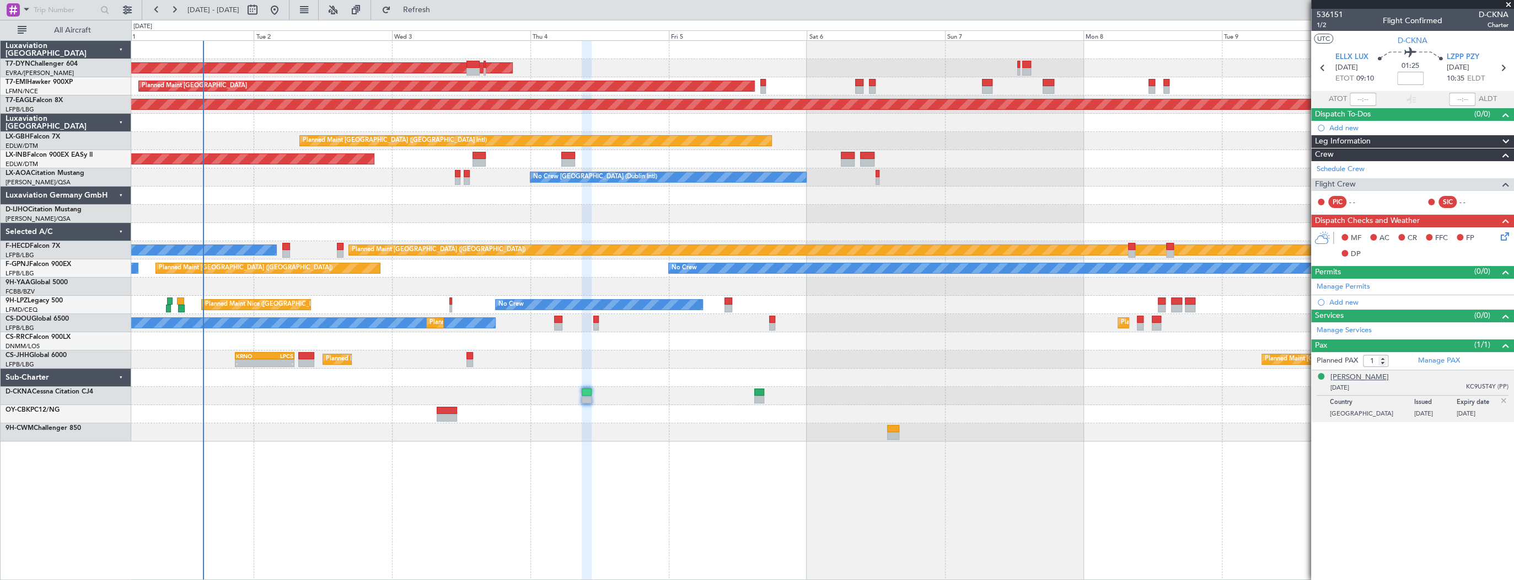
click at [1359, 377] on div "Nasir ABID" at bounding box center [1360, 377] width 58 height 11
click at [1326, 18] on span "536151" at bounding box center [1330, 15] width 26 height 12
click at [1332, 25] on span "1/2" at bounding box center [1330, 24] width 26 height 9
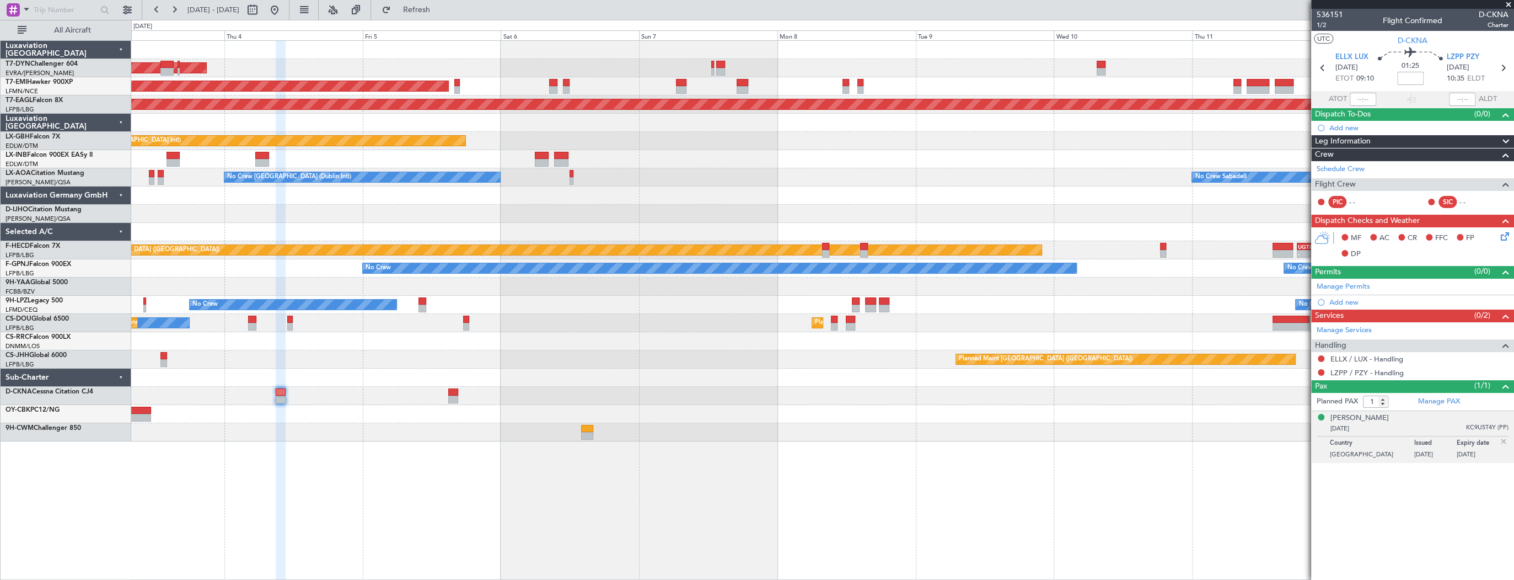
click at [310, 303] on div "AOG Maint Riga (Riga Intl) Planned Maint Zurich Grounded New York (Teterboro) P…" at bounding box center [822, 241] width 1382 height 400
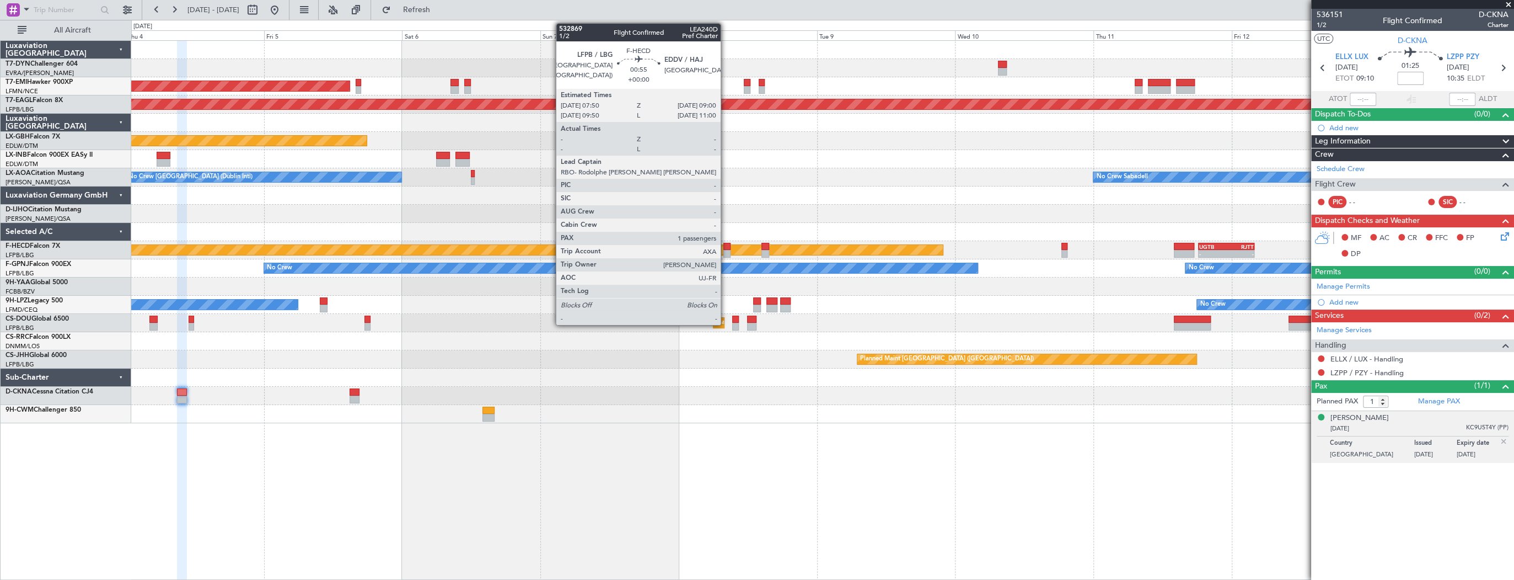
click at [726, 247] on div at bounding box center [726, 247] width 7 height 8
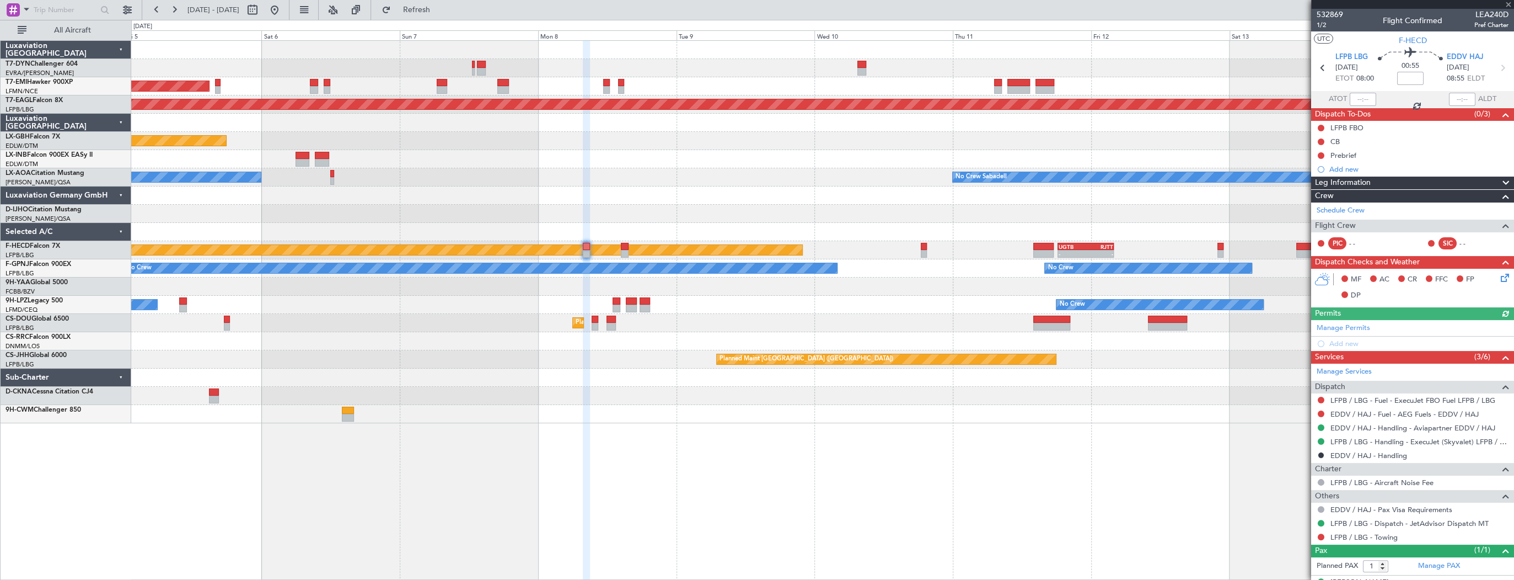
click at [382, 230] on div at bounding box center [822, 232] width 1382 height 18
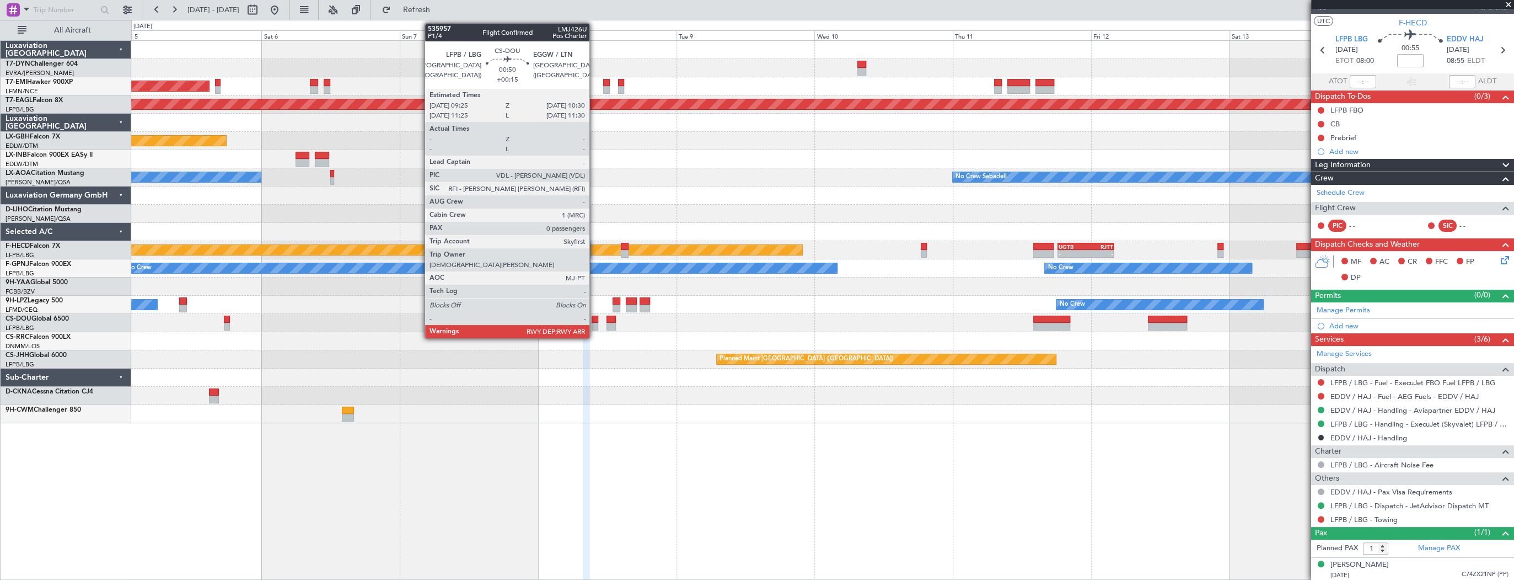
click at [594, 325] on div at bounding box center [595, 327] width 7 height 8
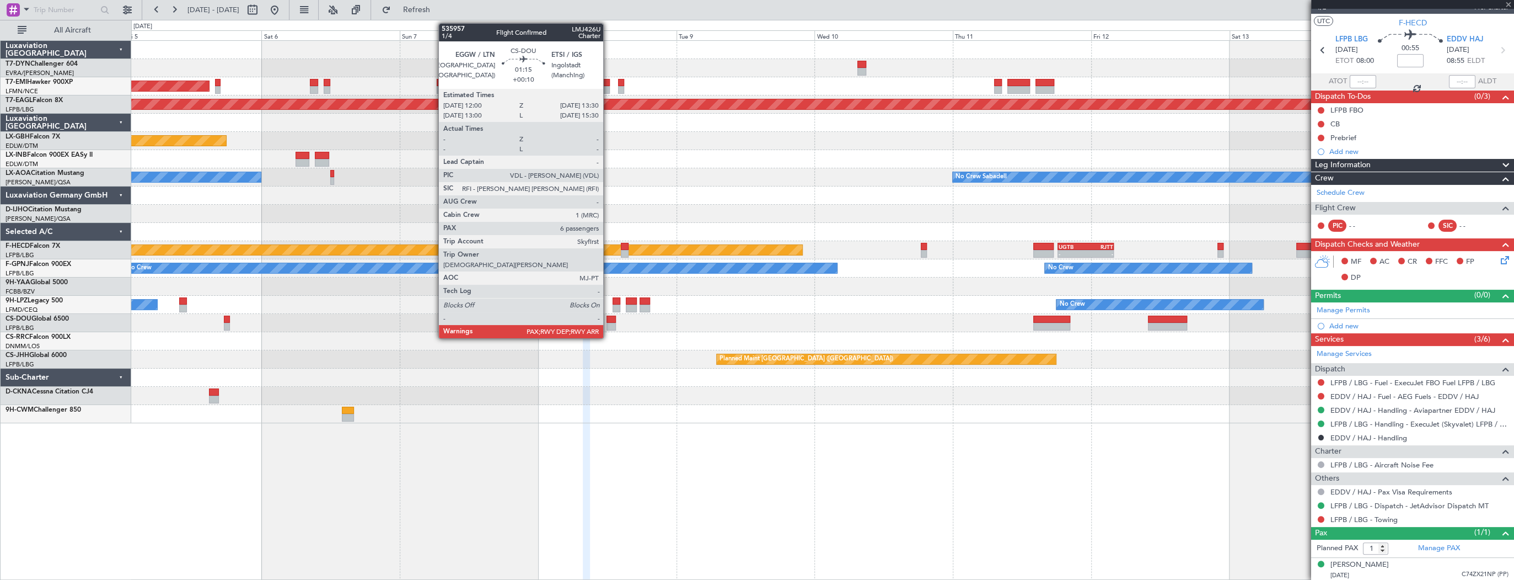
type input "+00:15"
type input "0"
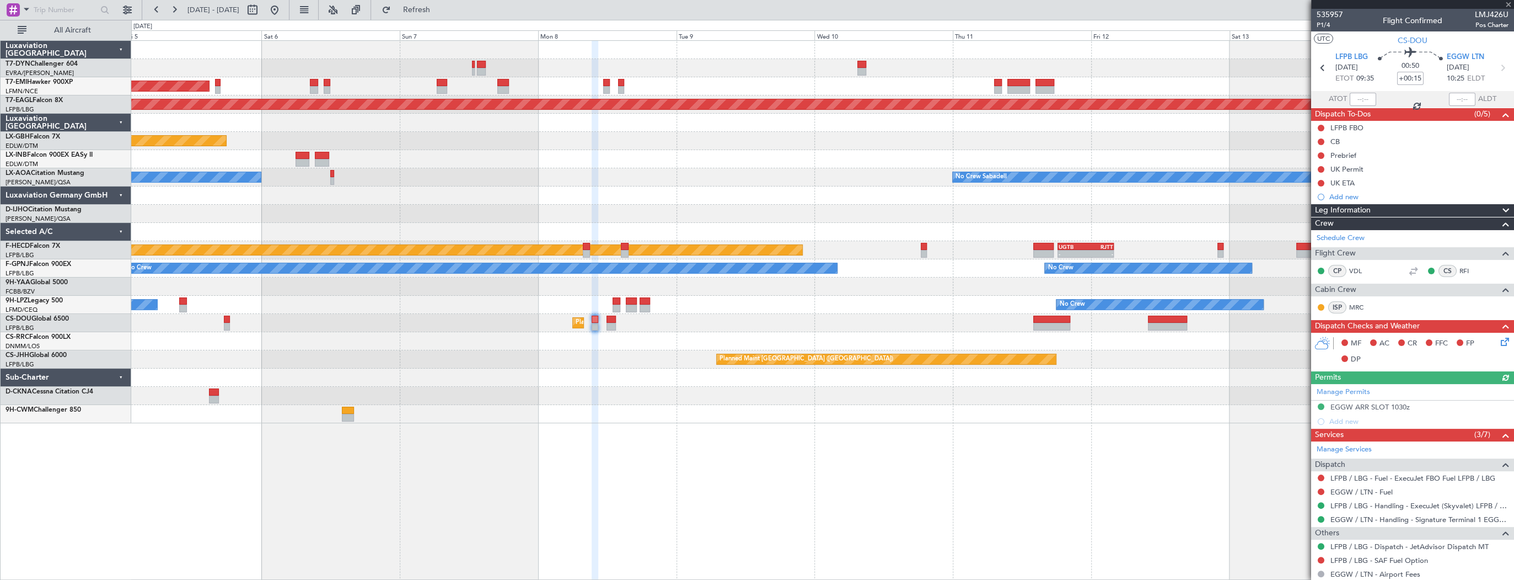
scroll to position [44, 0]
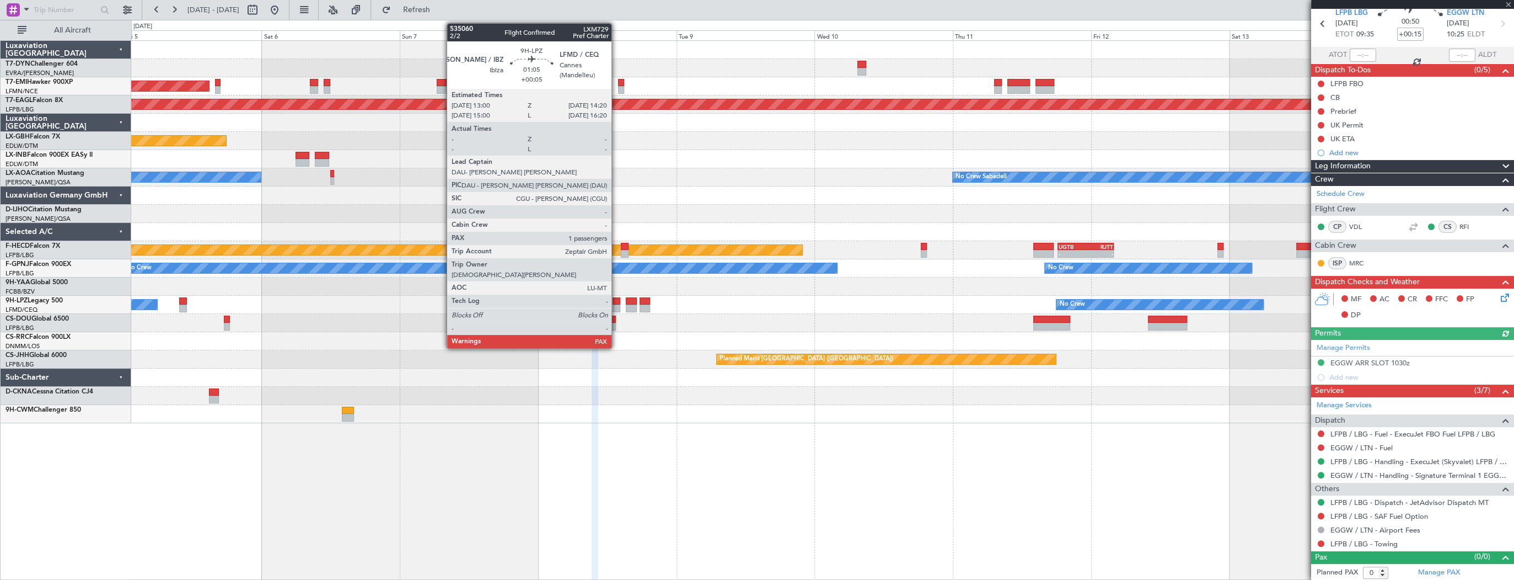
click at [617, 302] on div at bounding box center [617, 301] width 8 height 8
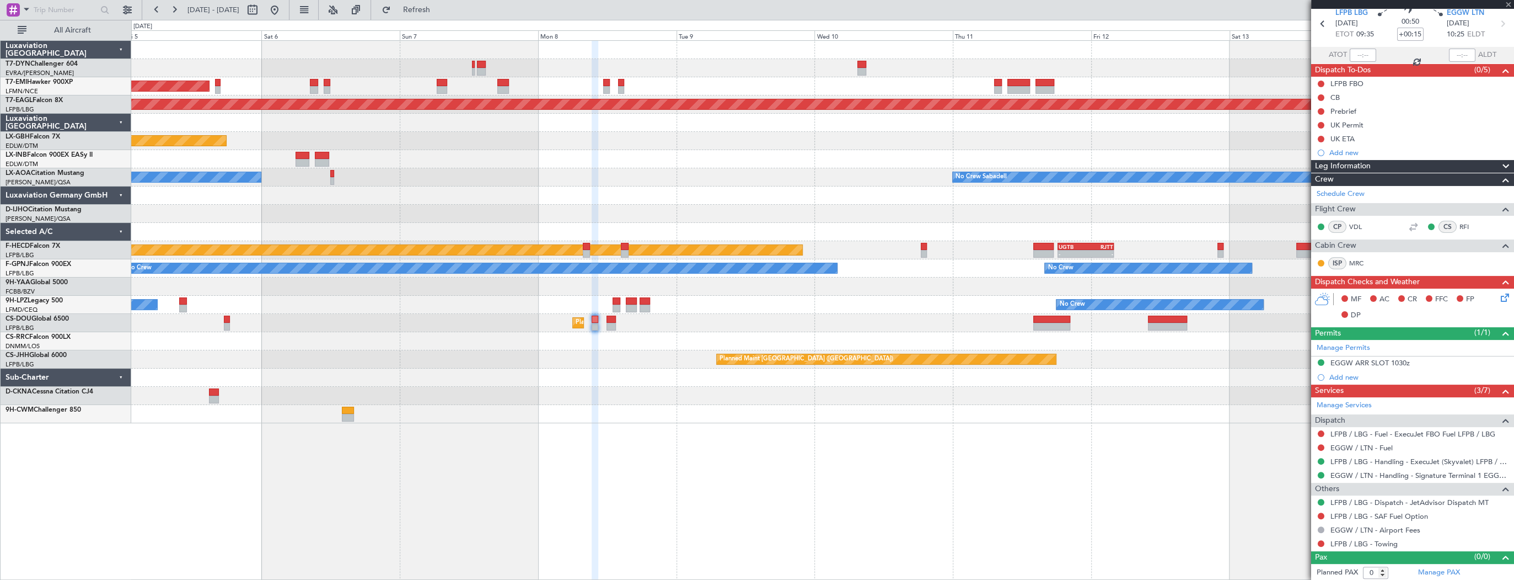
type input "+00:05"
type input "1"
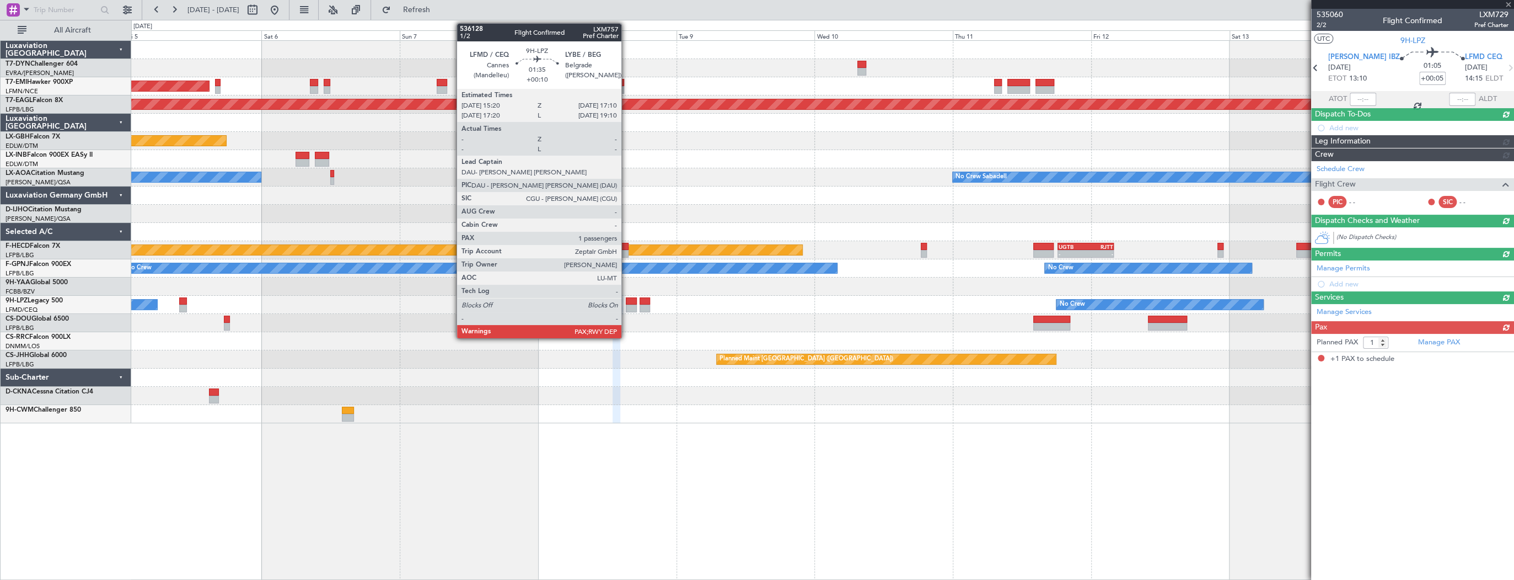
scroll to position [0, 0]
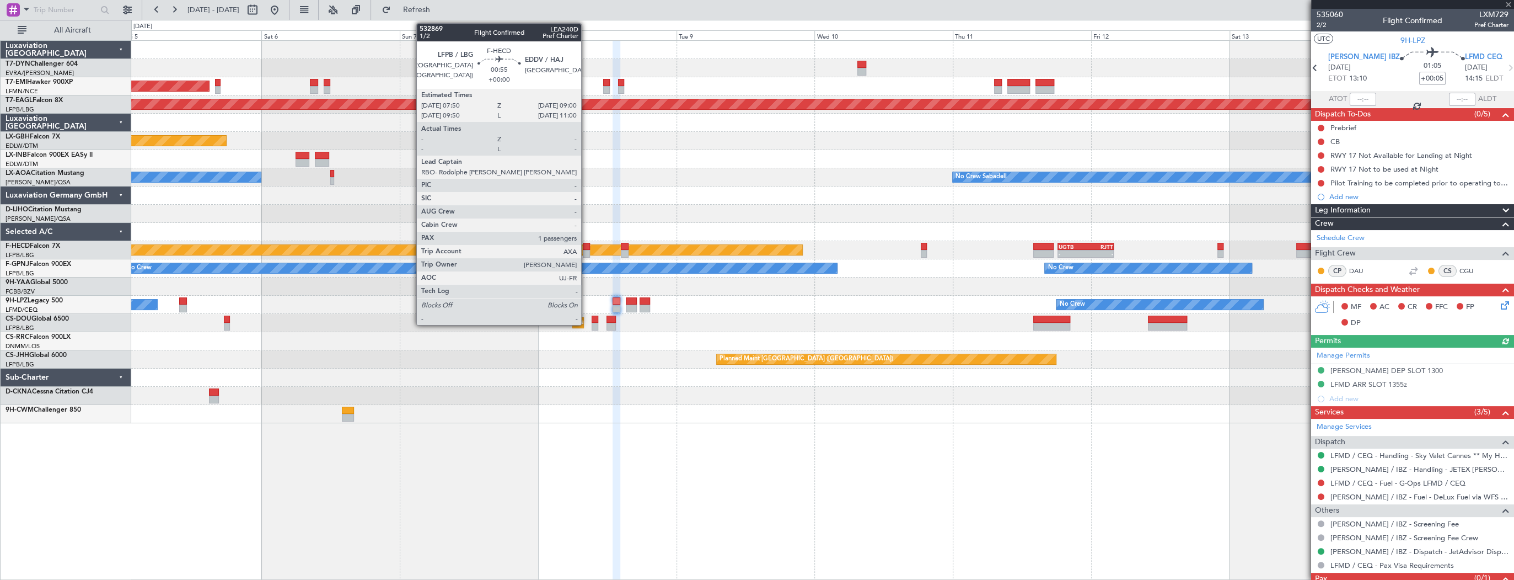
click at [586, 248] on div at bounding box center [586, 247] width 7 height 8
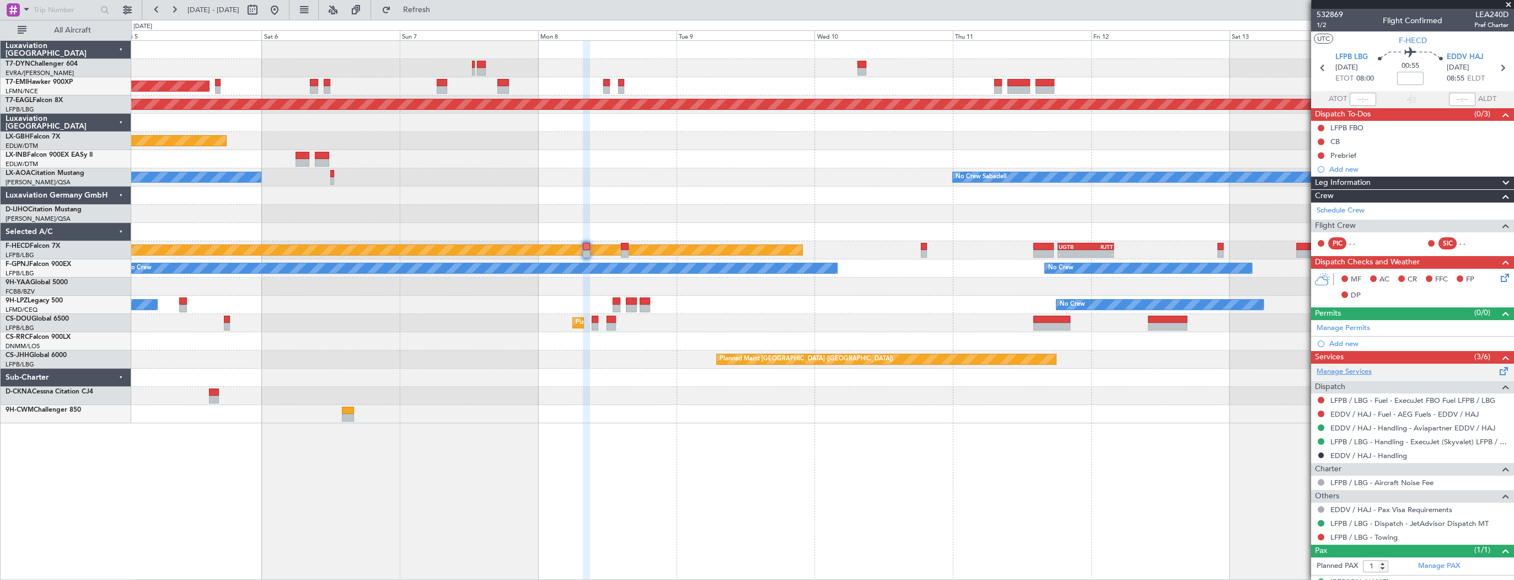
scroll to position [18, 0]
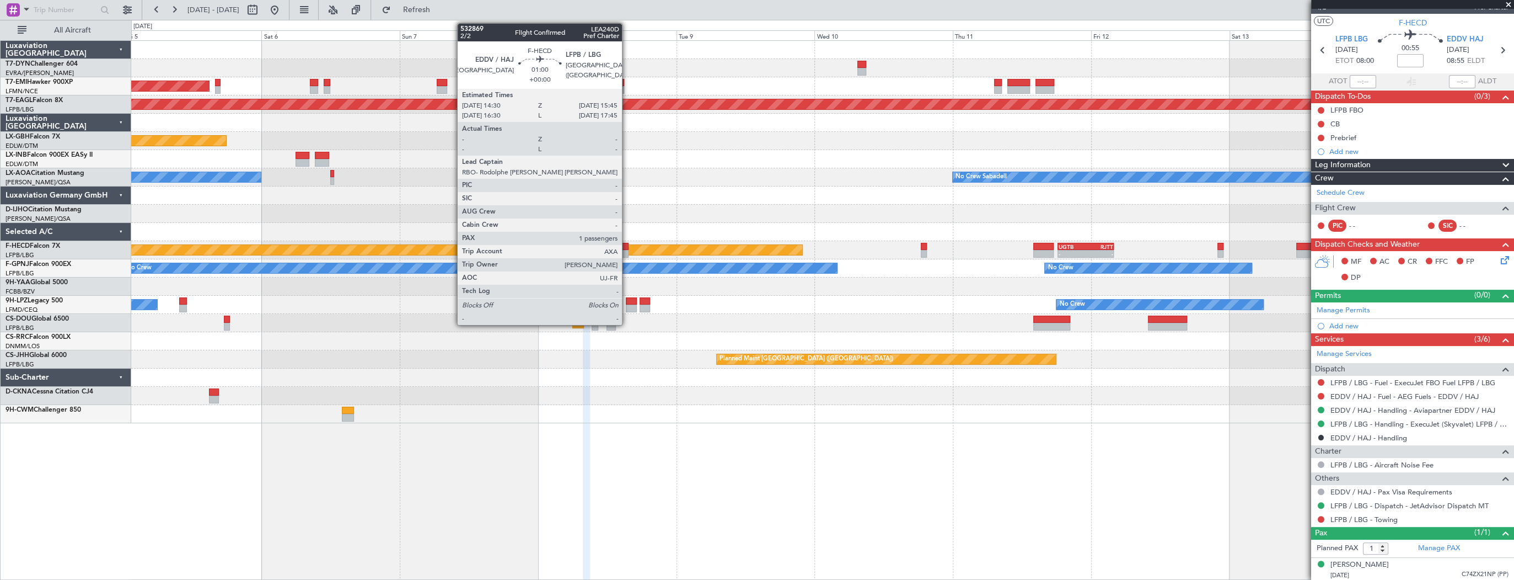
click at [627, 245] on div at bounding box center [625, 247] width 8 height 8
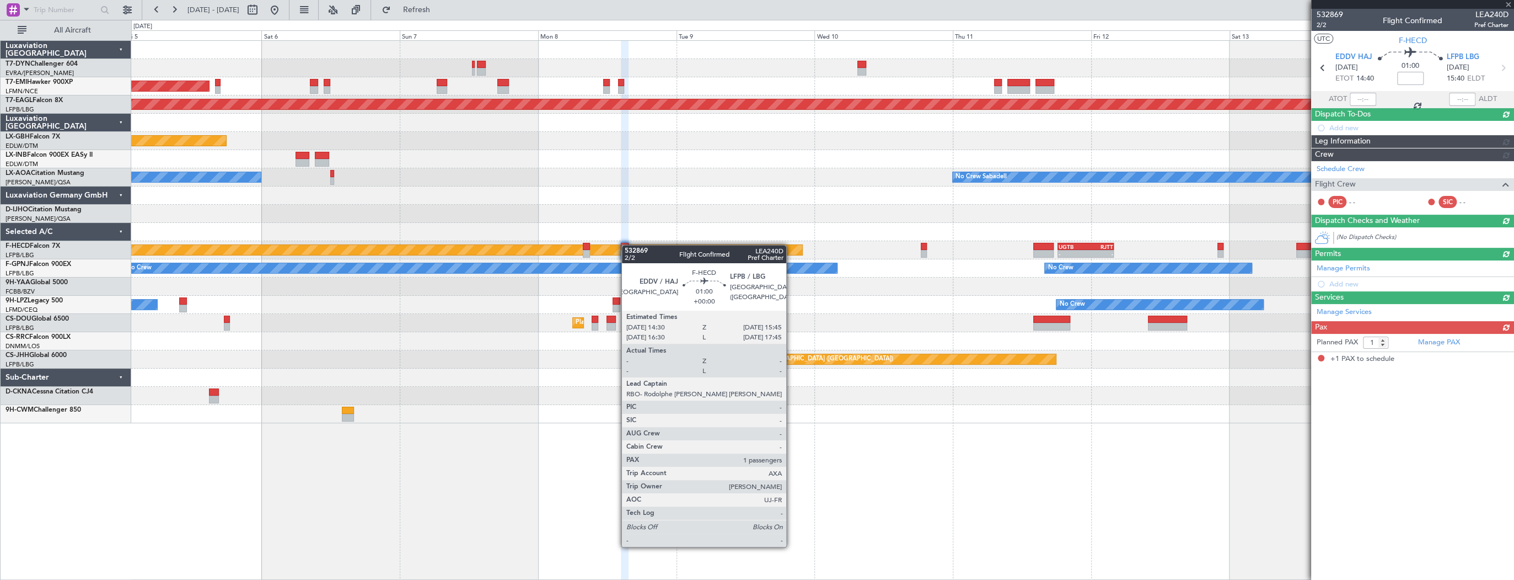
scroll to position [0, 0]
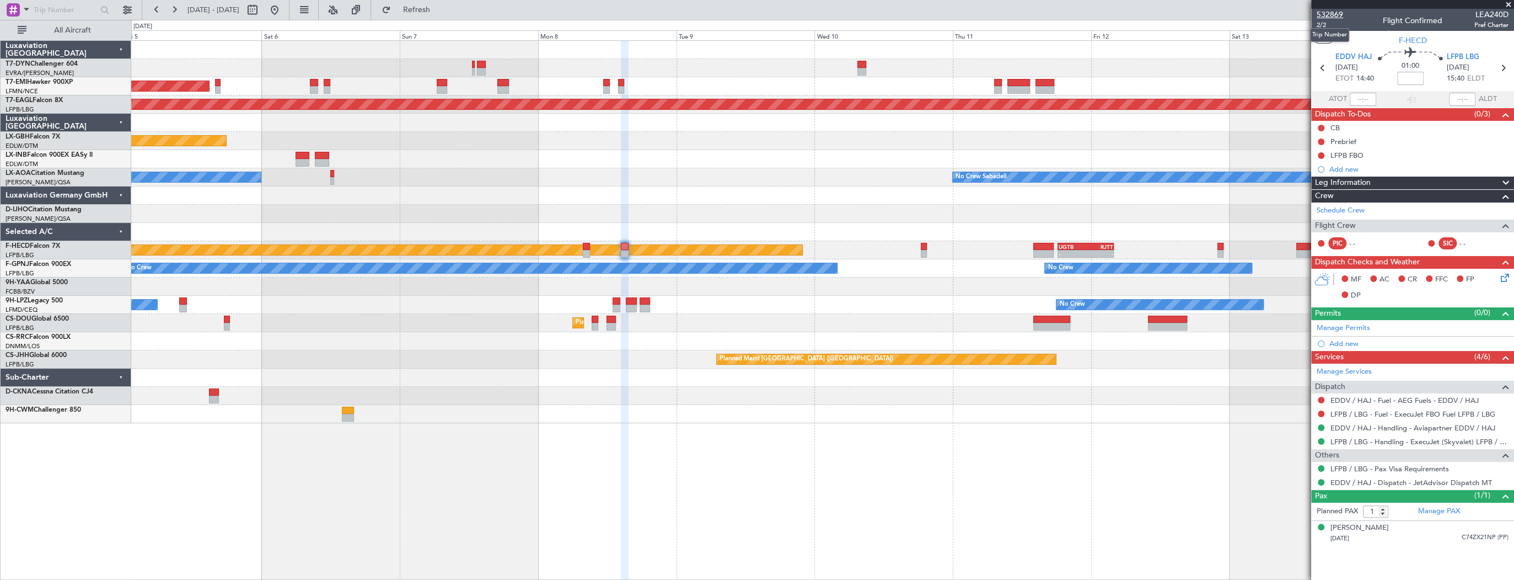
click at [1325, 19] on span "532869" at bounding box center [1330, 15] width 26 height 12
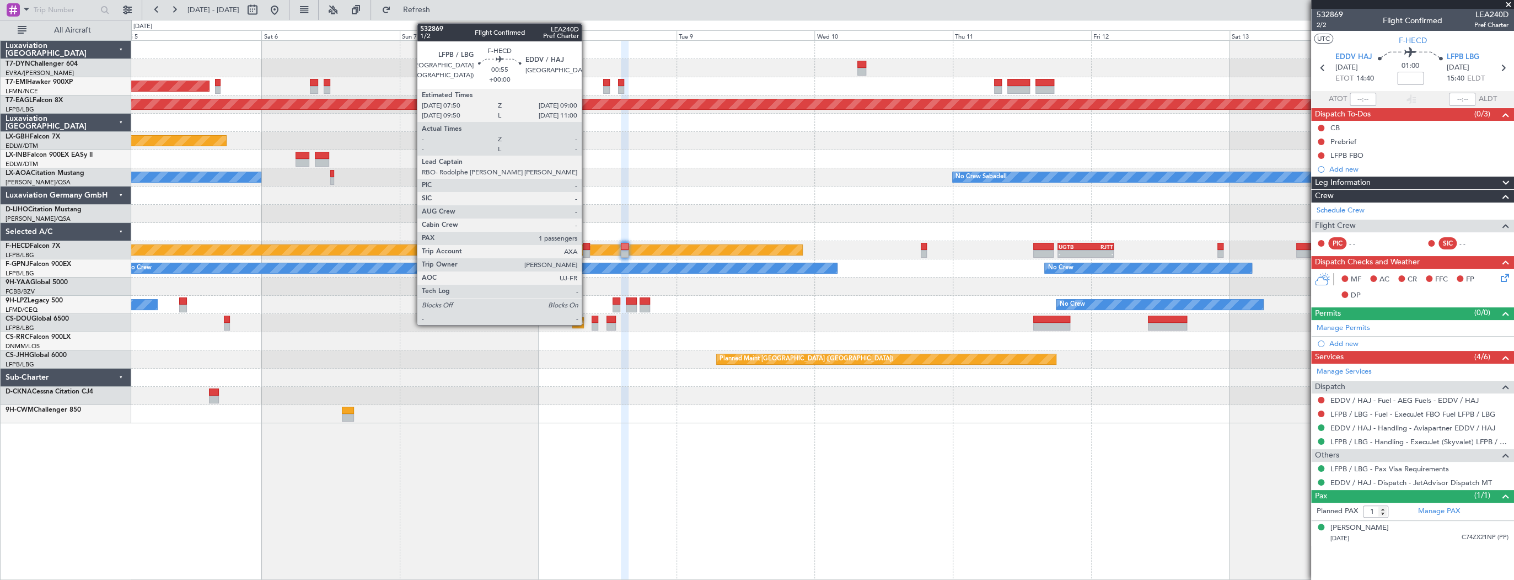
click at [587, 249] on div at bounding box center [586, 247] width 7 height 8
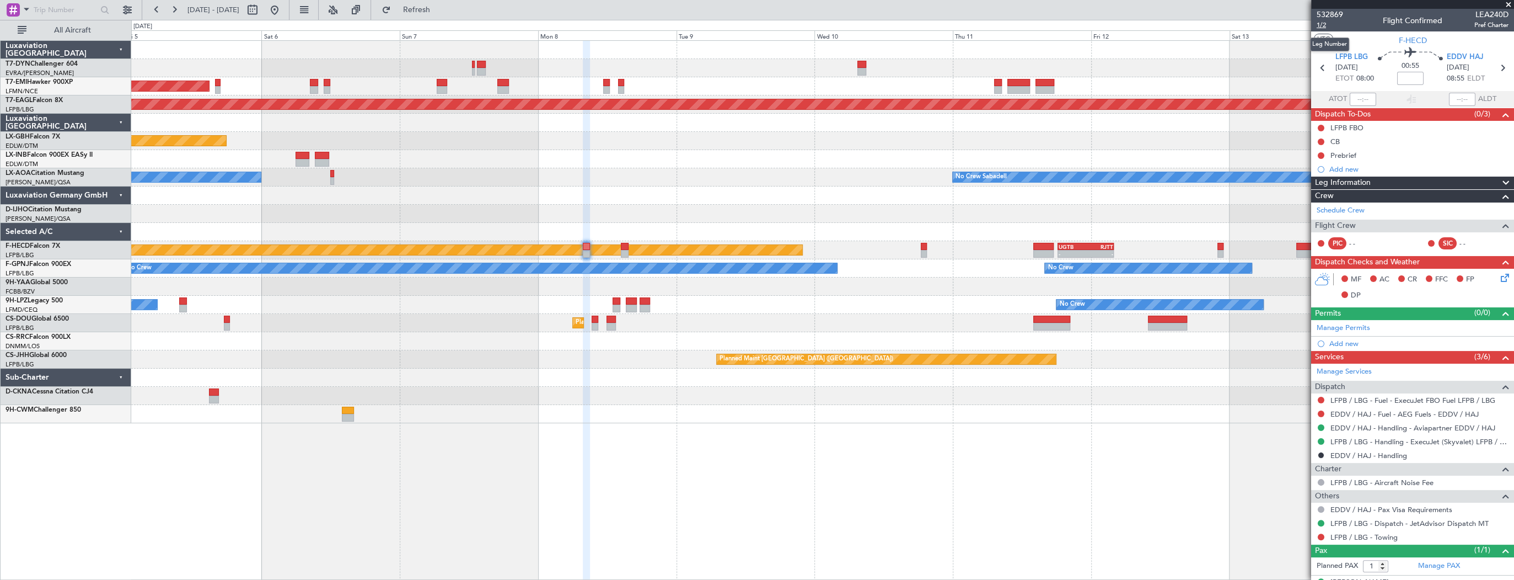
click at [1325, 27] on span "1/2" at bounding box center [1330, 24] width 26 height 9
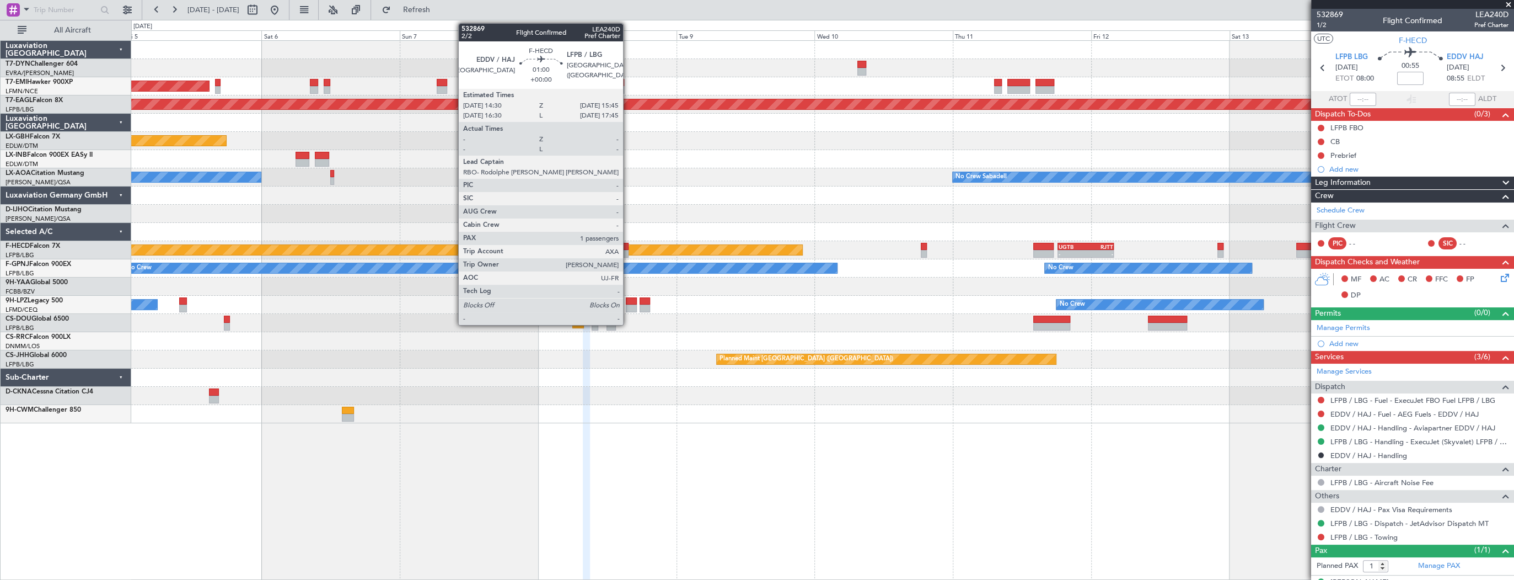
click at [628, 247] on div at bounding box center [625, 247] width 8 height 8
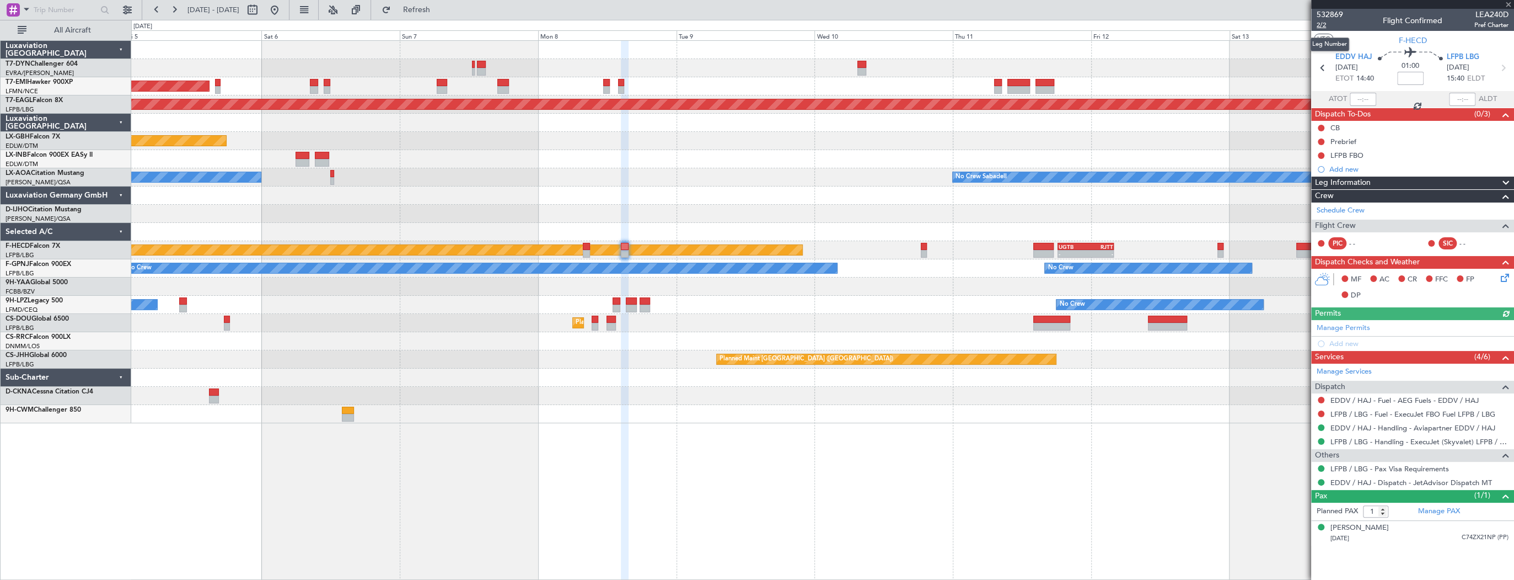
click at [1323, 29] on span "2/2" at bounding box center [1330, 24] width 26 height 9
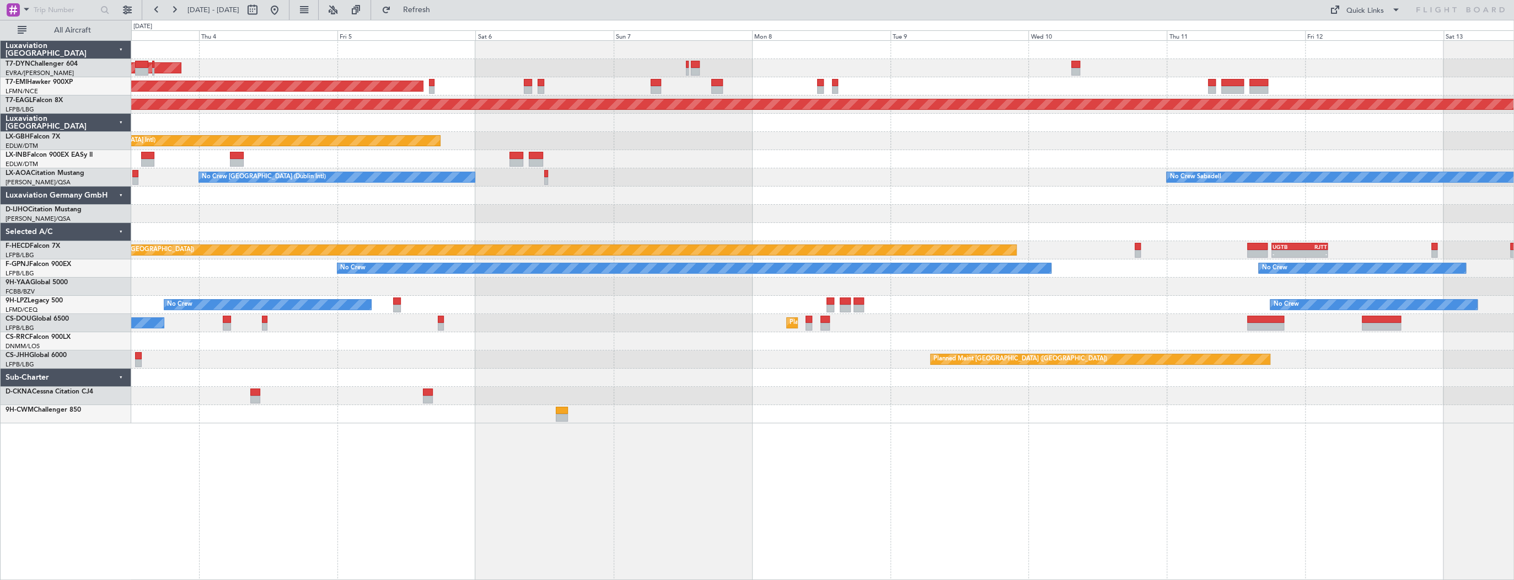
click at [534, 331] on div "Planned Maint Paris (Le Bourget) No Crew Planned Maint Paris (Le Bourget)" at bounding box center [822, 323] width 1382 height 18
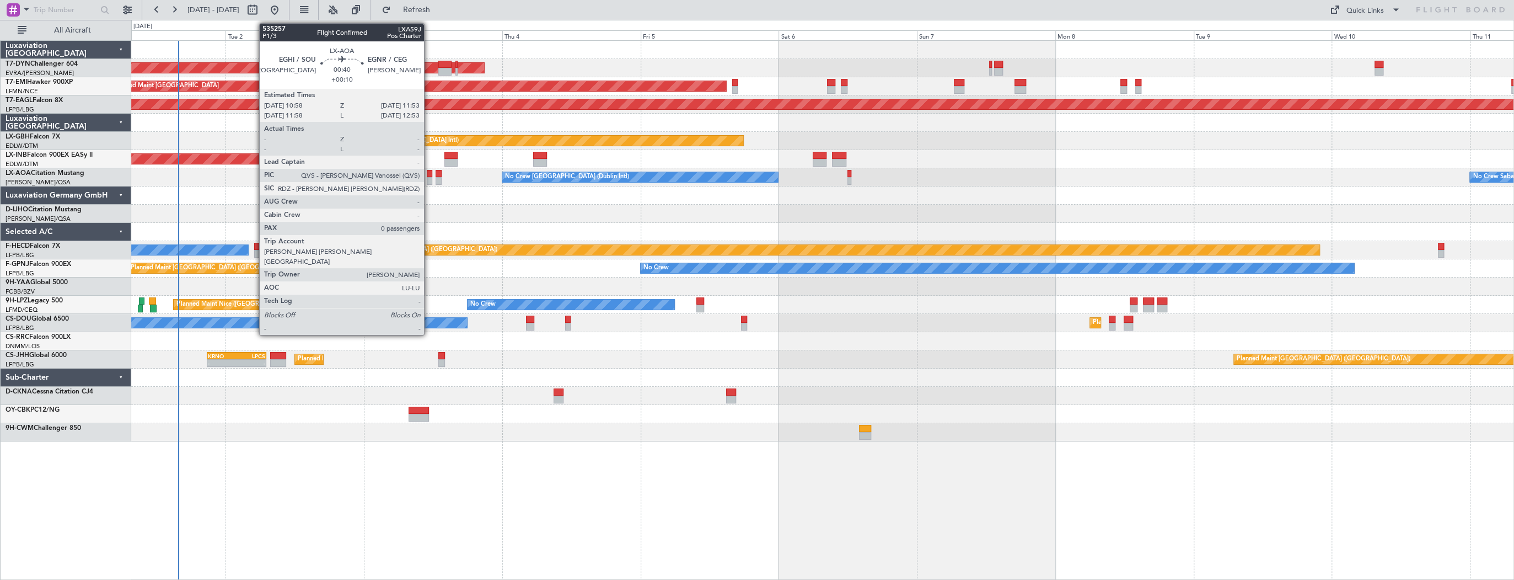
click at [429, 175] on div at bounding box center [430, 174] width 6 height 8
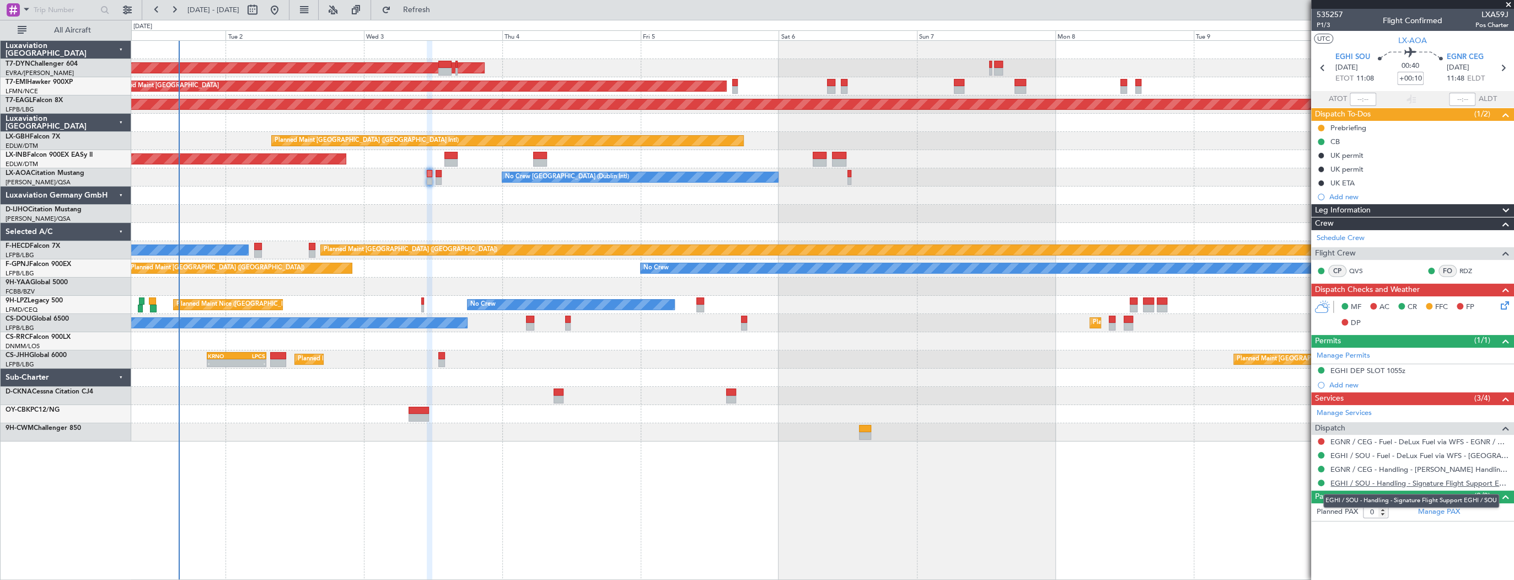
click at [1441, 483] on link "EGHI / SOU - Handling - Signature Flight Support EGHI / SOU" at bounding box center [1420, 482] width 178 height 9
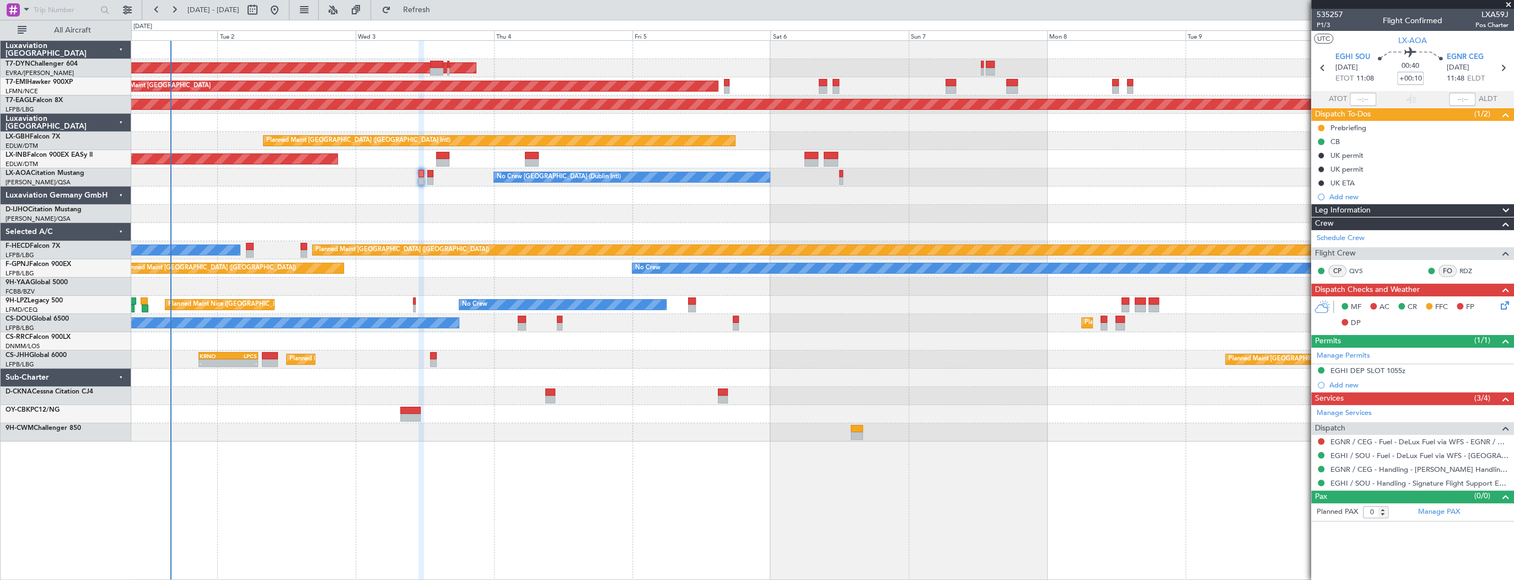
click at [613, 438] on div "AOG Maint Riga (Riga Intl) Planned Maint Zurich Grounded New York (Teterboro) P…" at bounding box center [822, 309] width 1383 height 539
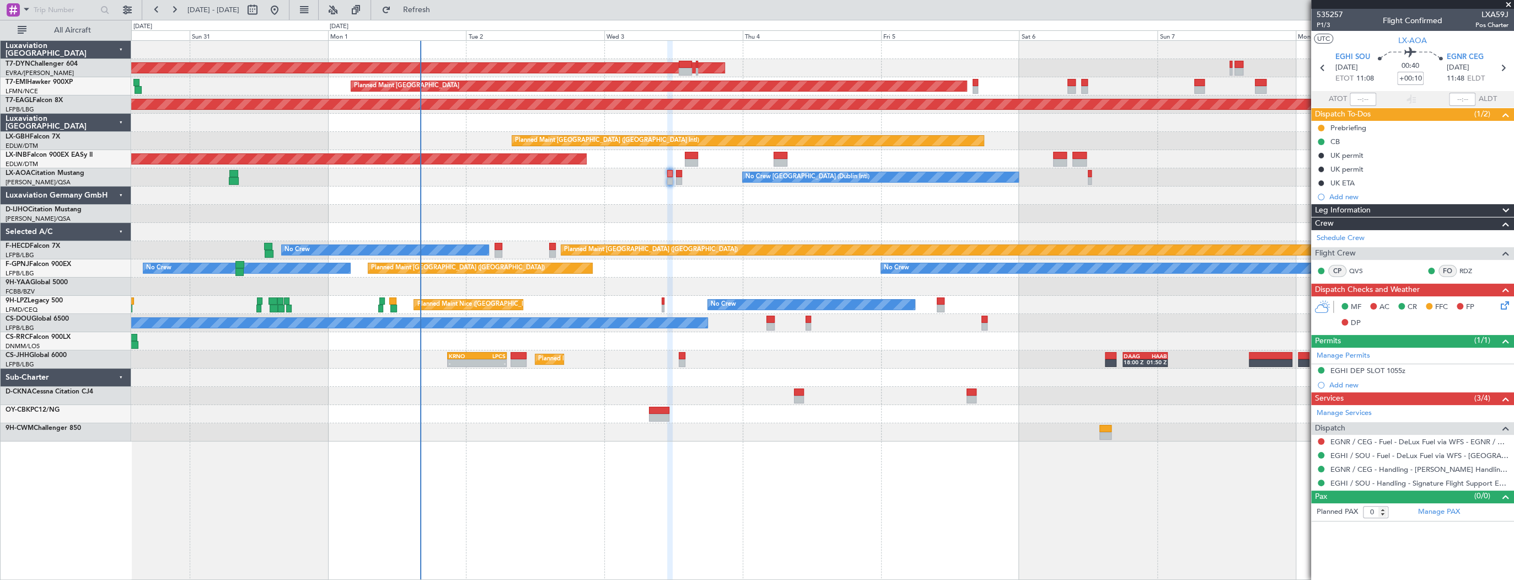
click at [721, 409] on div at bounding box center [822, 414] width 1382 height 18
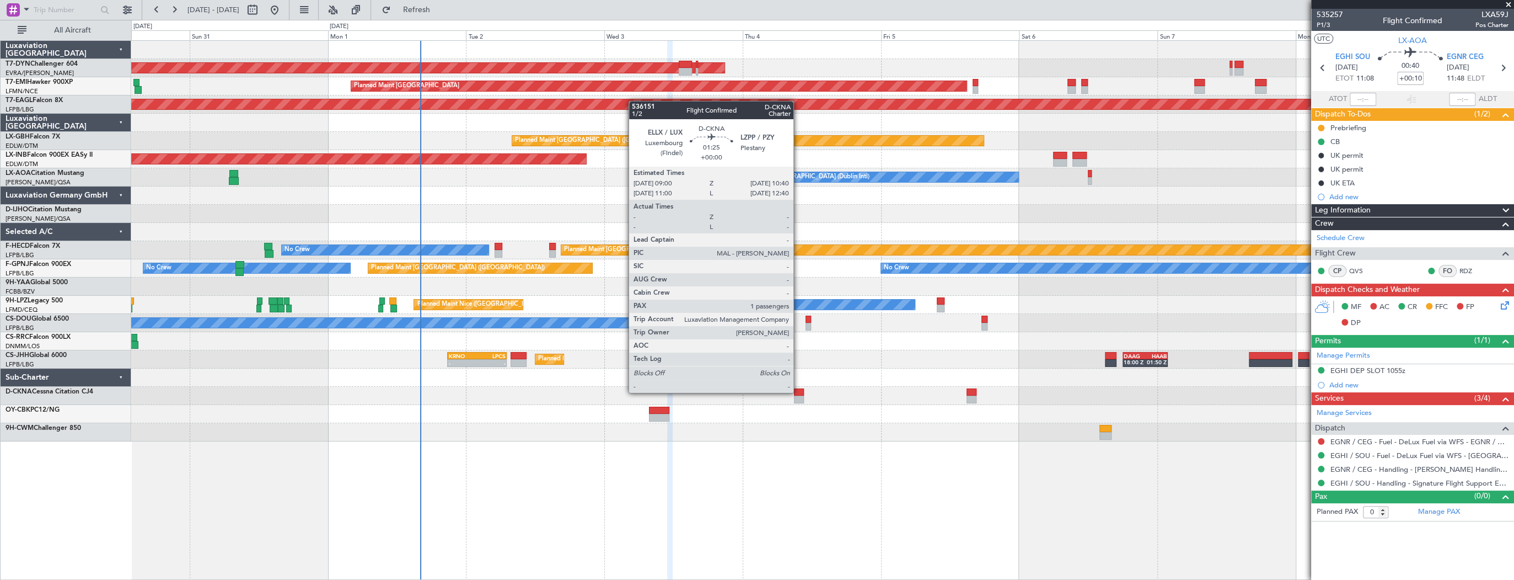
click at [798, 392] on div at bounding box center [799, 392] width 10 height 8
type input "1"
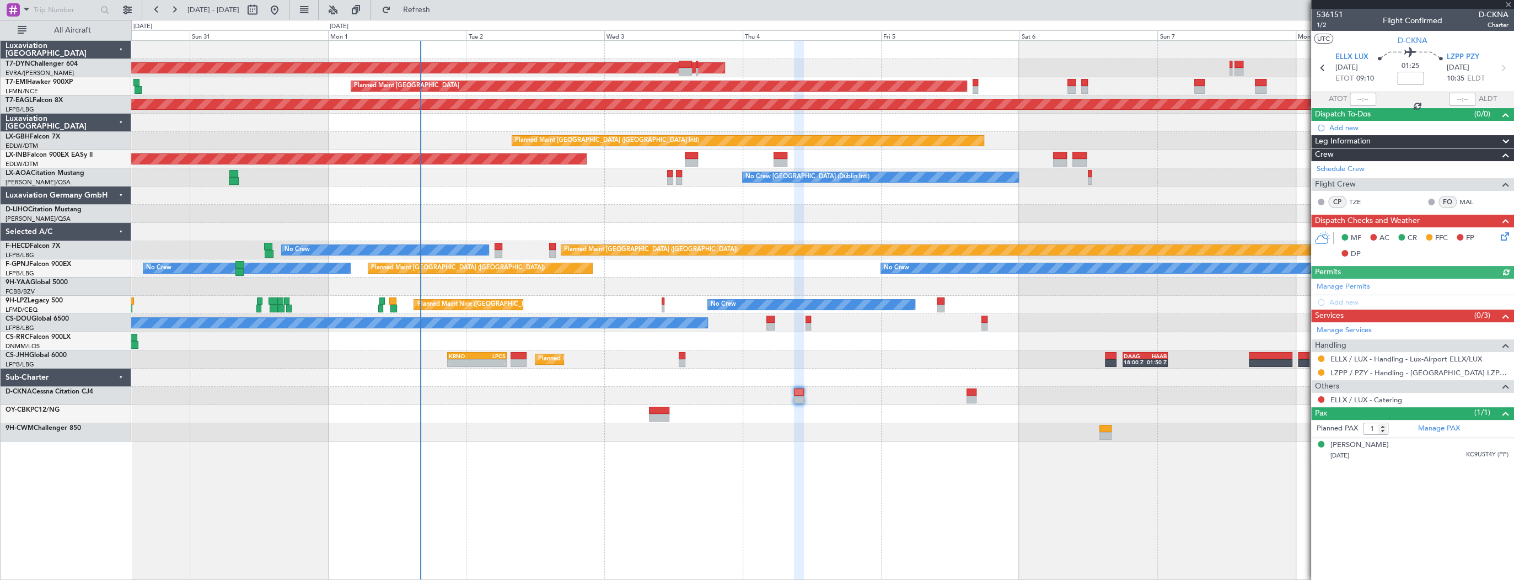
click at [1342, 17] on div "536151 1/2 Flight Confirmed D-CKNA Charter" at bounding box center [1412, 20] width 203 height 22
click at [1339, 15] on span "536151" at bounding box center [1330, 15] width 26 height 12
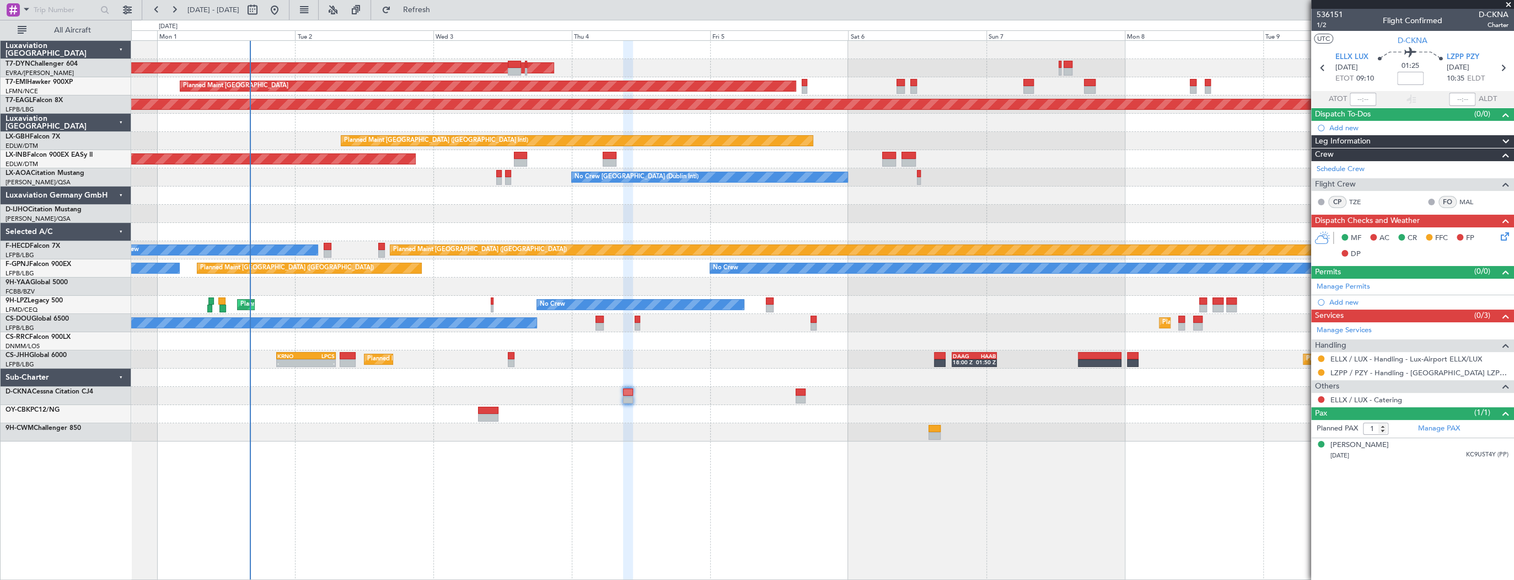
click at [485, 230] on div "AOG Maint Riga (Riga Intl) Planned Maint Zurich Grounded New York (Teterboro) P…" at bounding box center [822, 241] width 1382 height 400
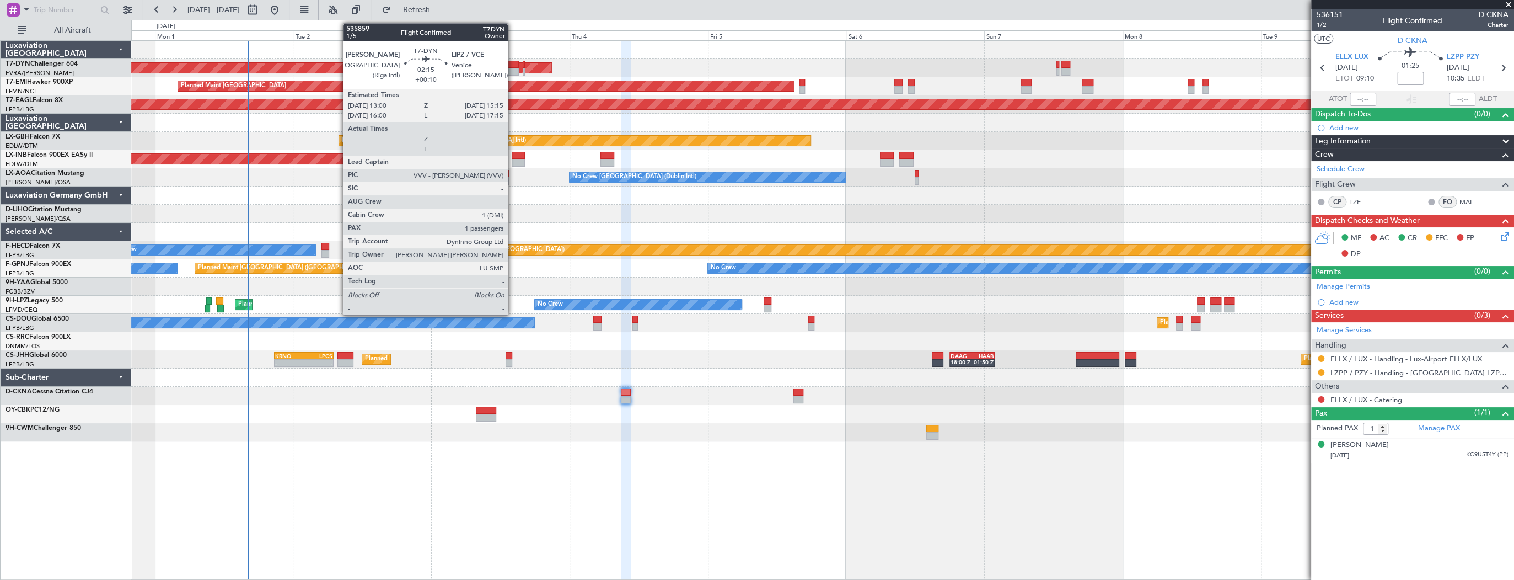
click at [513, 61] on div at bounding box center [512, 65] width 13 height 8
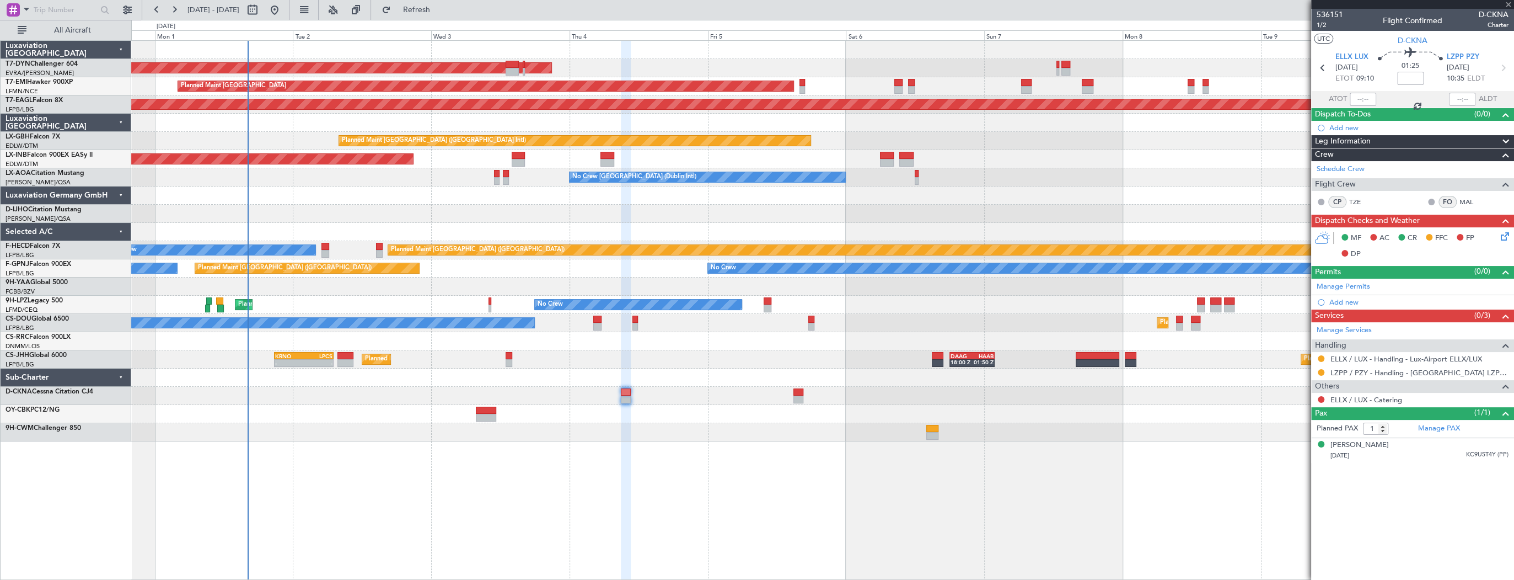
type input "+00:10"
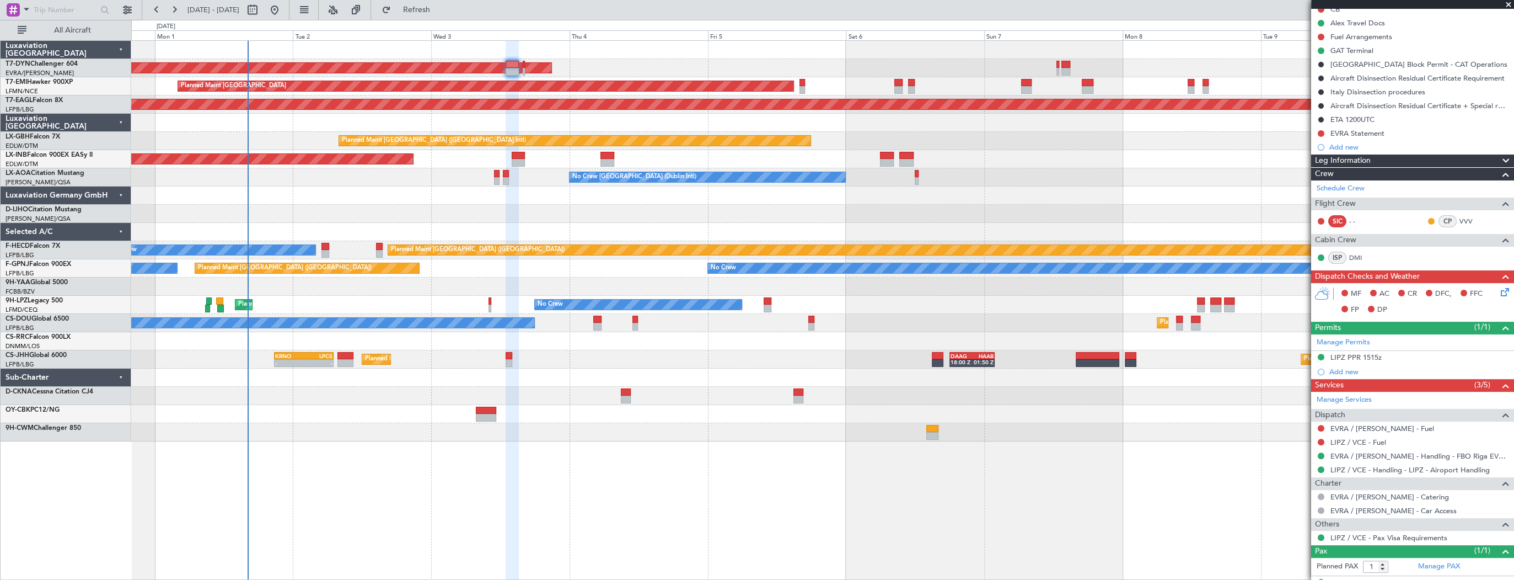
scroll to position [151, 0]
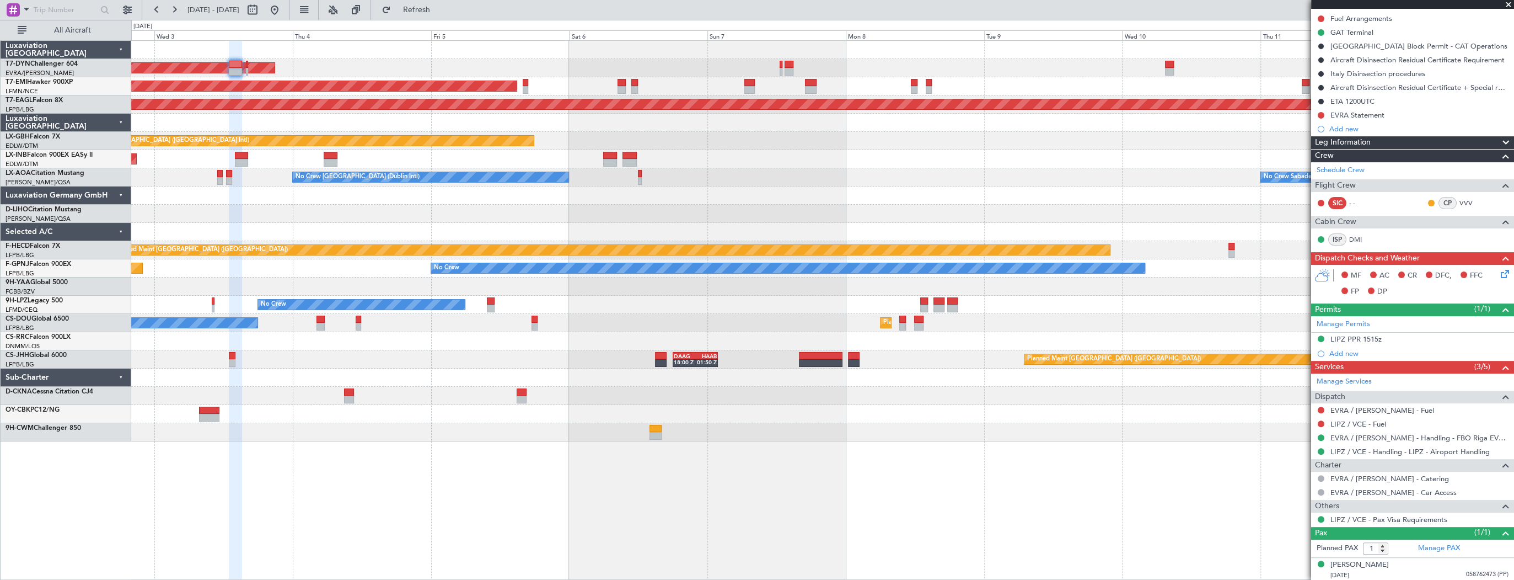
click at [494, 51] on div at bounding box center [822, 50] width 1382 height 18
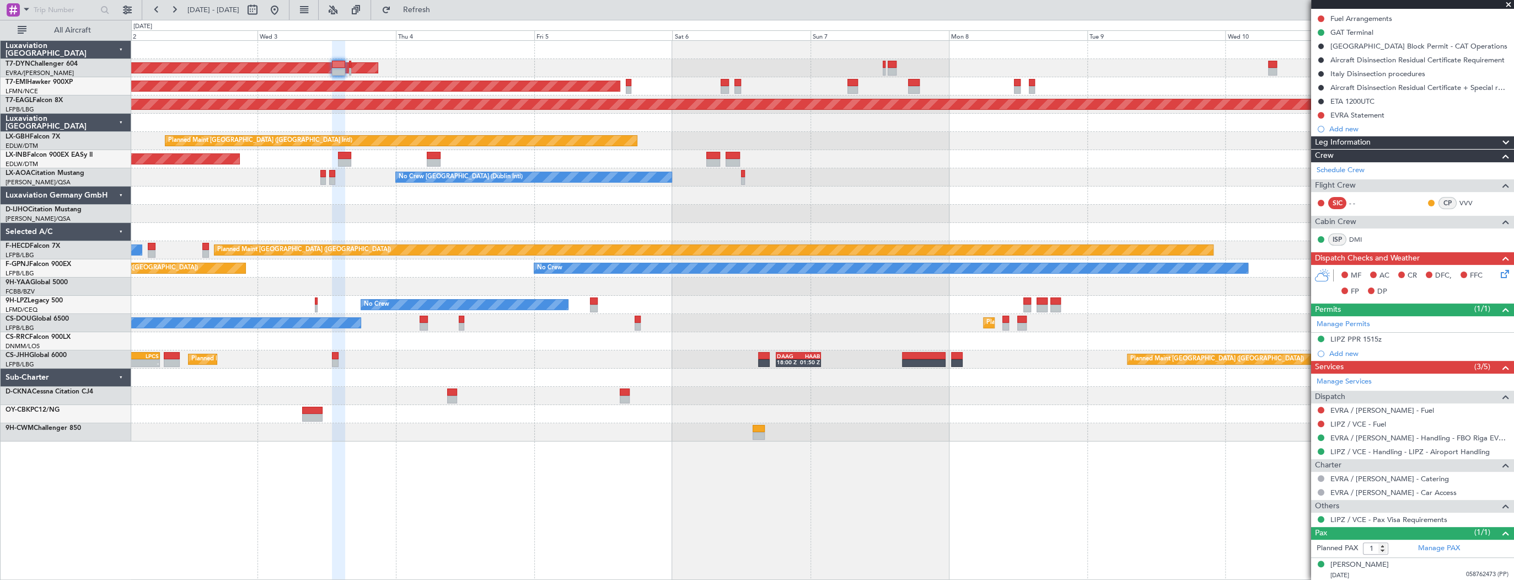
click at [651, 44] on div at bounding box center [822, 50] width 1382 height 18
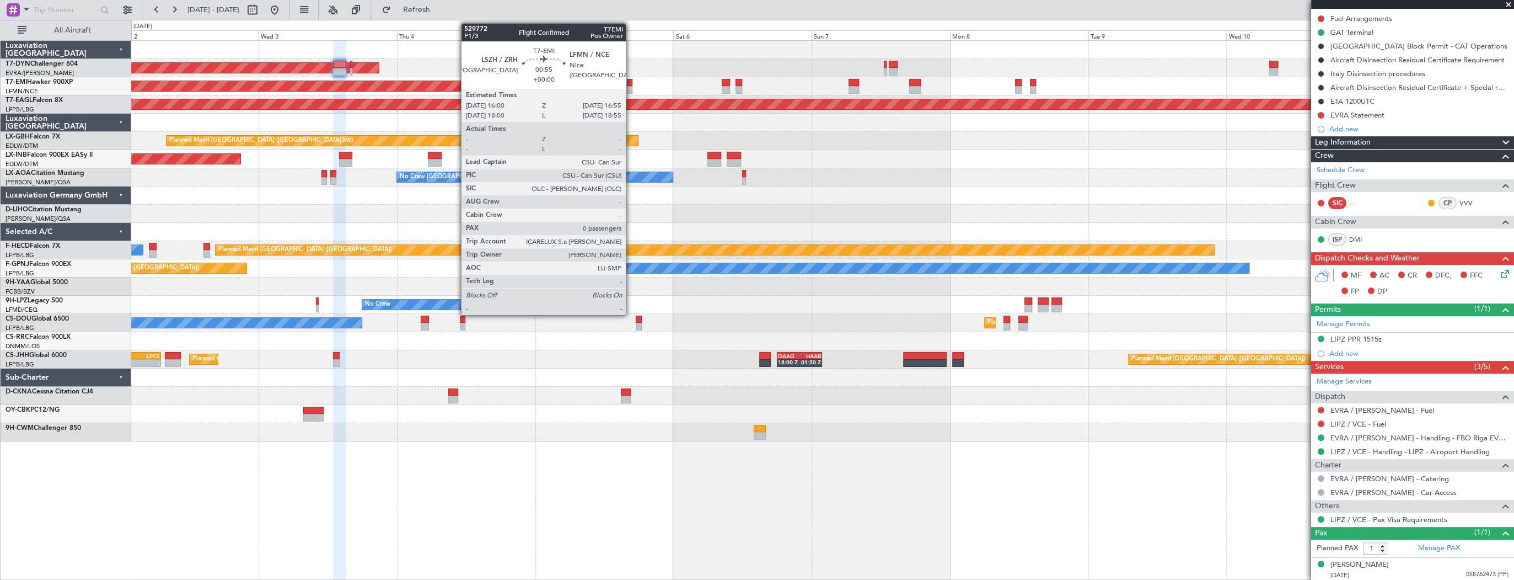
click at [631, 83] on div at bounding box center [630, 83] width 6 height 8
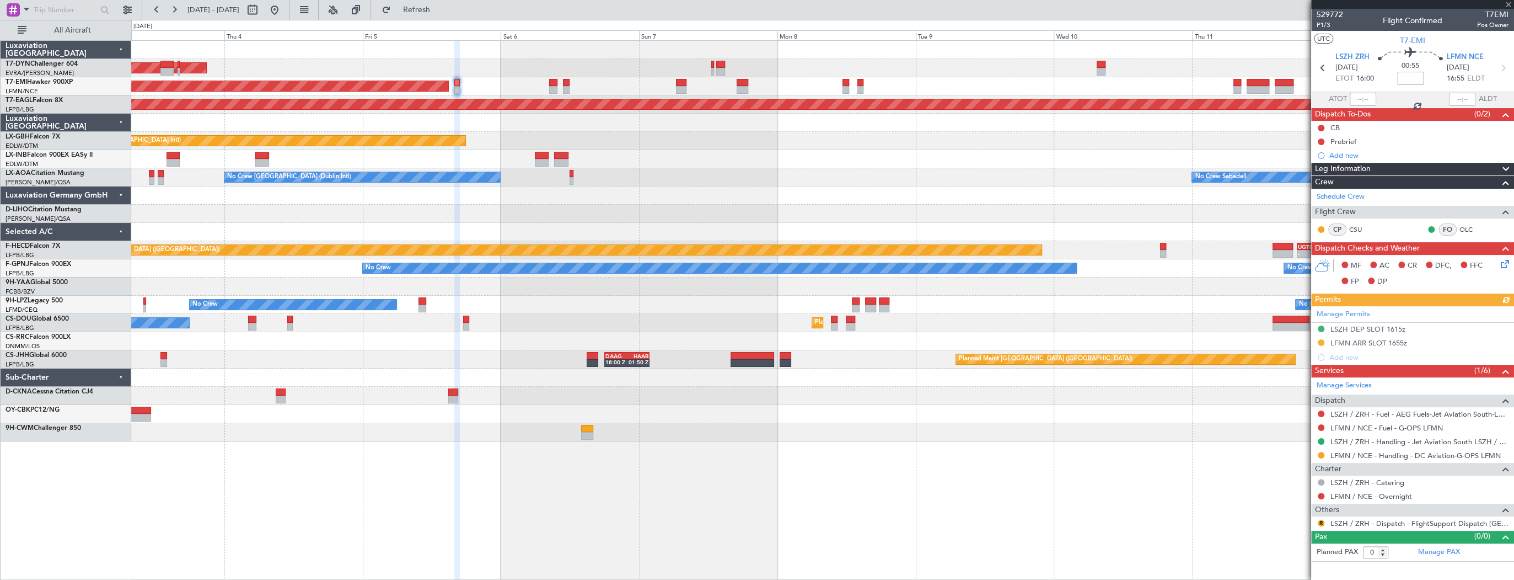
click at [470, 80] on div "Planned Maint [GEOGRAPHIC_DATA]" at bounding box center [822, 86] width 1382 height 18
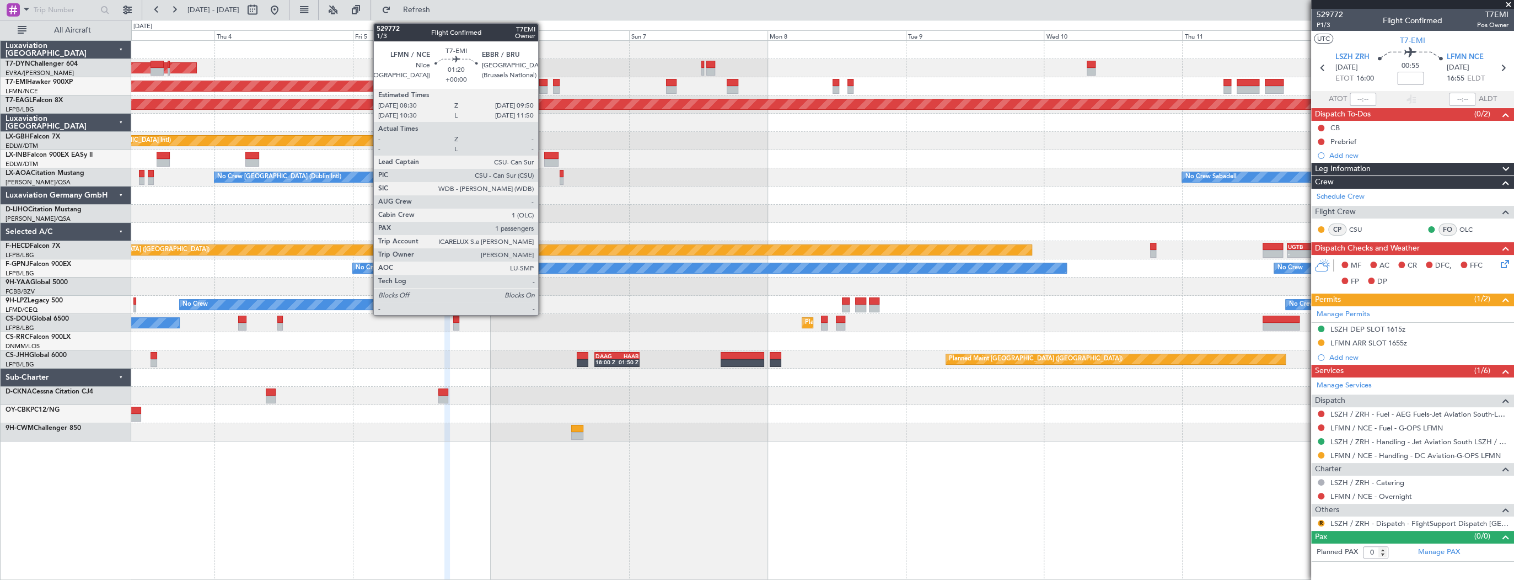
click at [543, 80] on div at bounding box center [543, 83] width 8 height 8
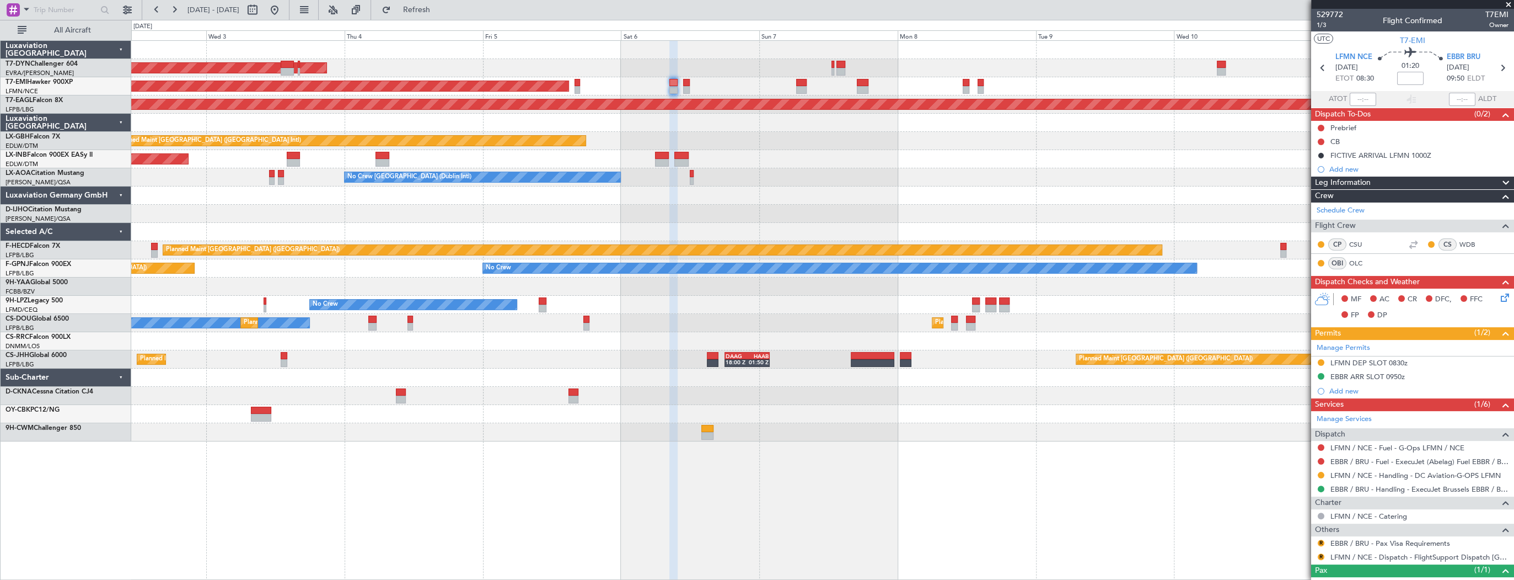
click at [787, 179] on div "No Crew Sabadell No Crew Dublin (Dublin Intl)" at bounding box center [822, 177] width 1382 height 18
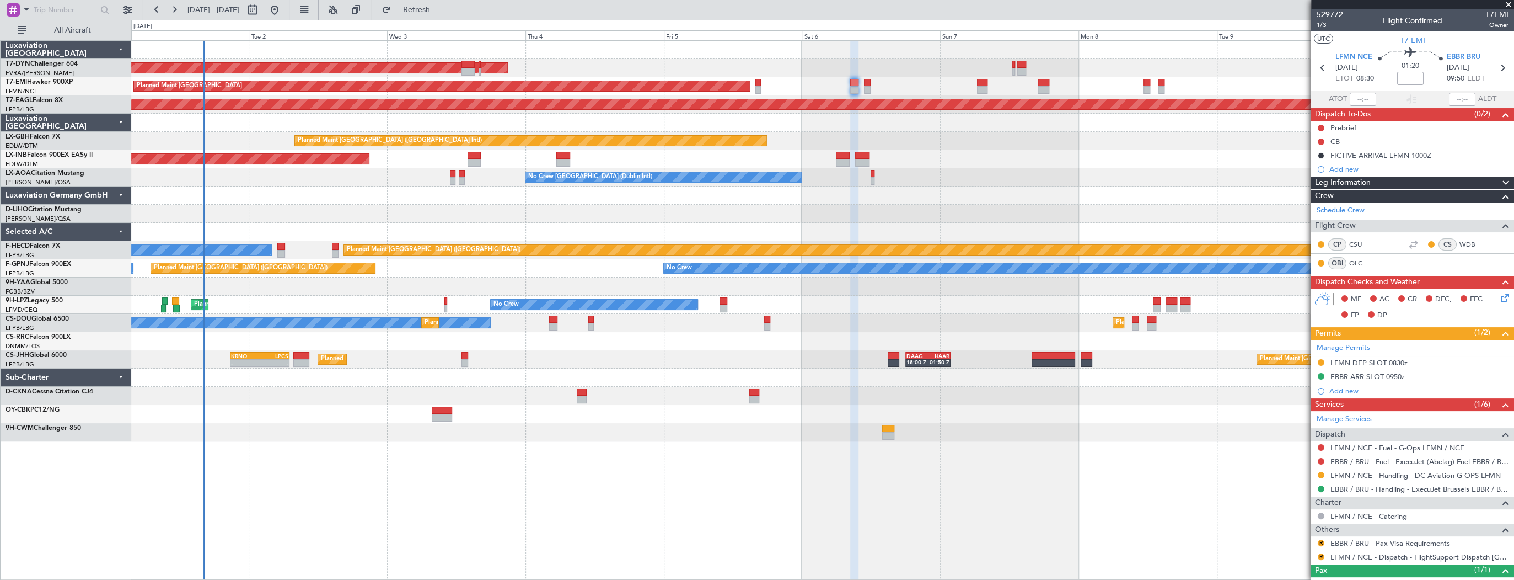
click at [804, 140] on div "Planned Maint [GEOGRAPHIC_DATA] ([GEOGRAPHIC_DATA] Intl)" at bounding box center [822, 141] width 1382 height 18
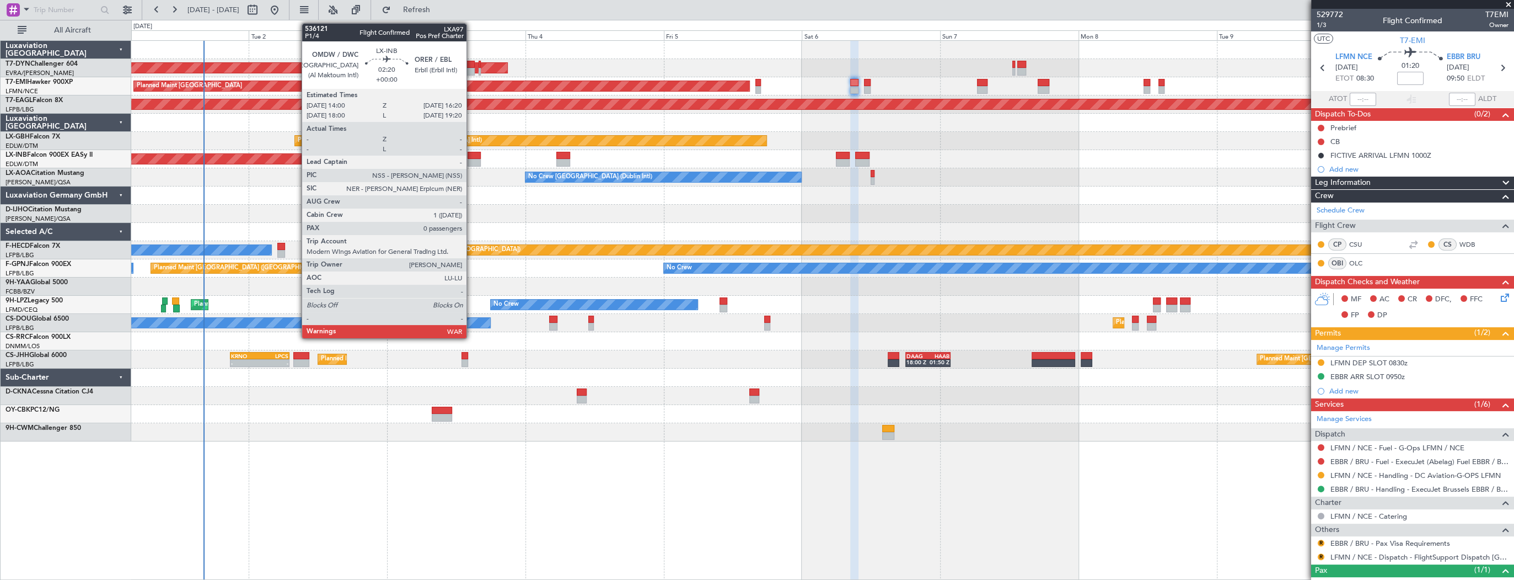
click at [471, 155] on div at bounding box center [475, 156] width 14 height 8
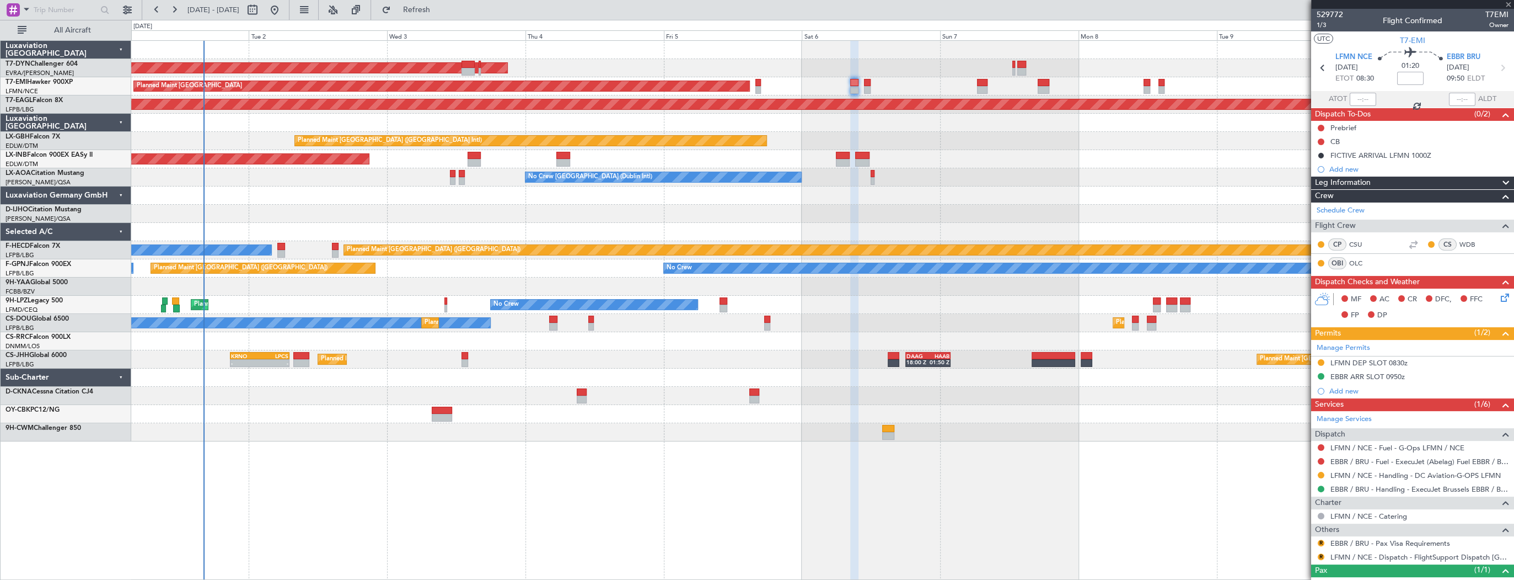
type input "0"
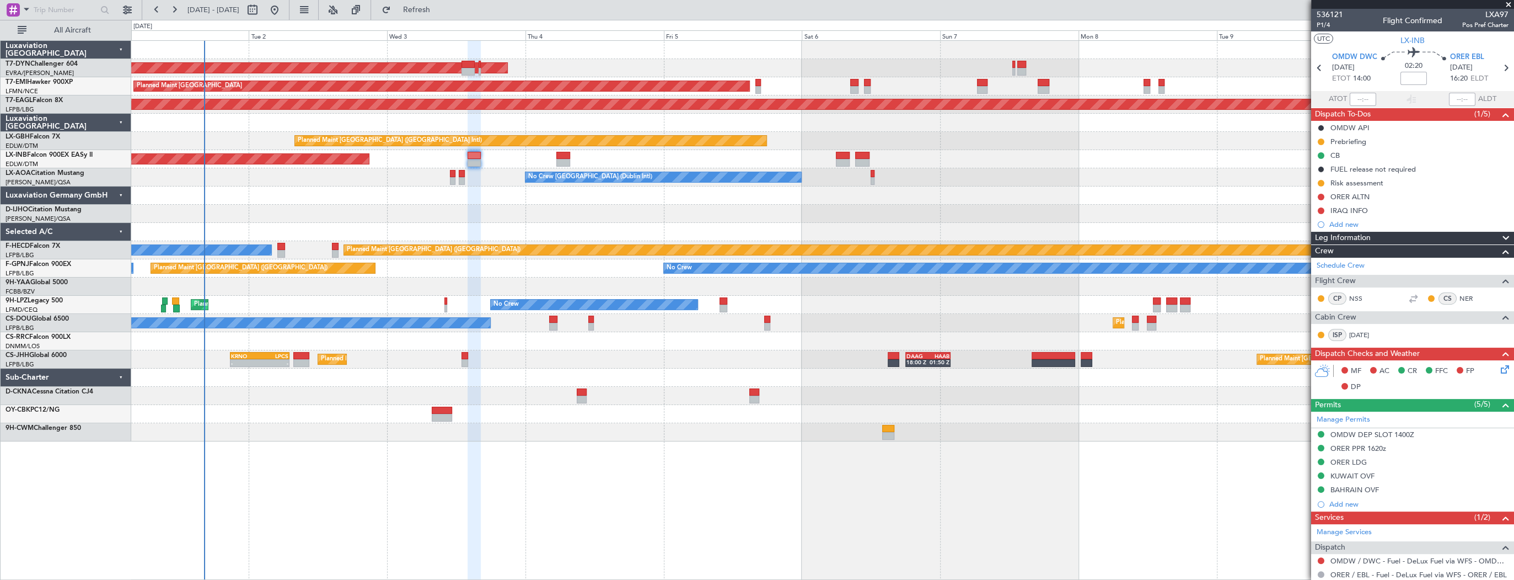
scroll to position [58, 0]
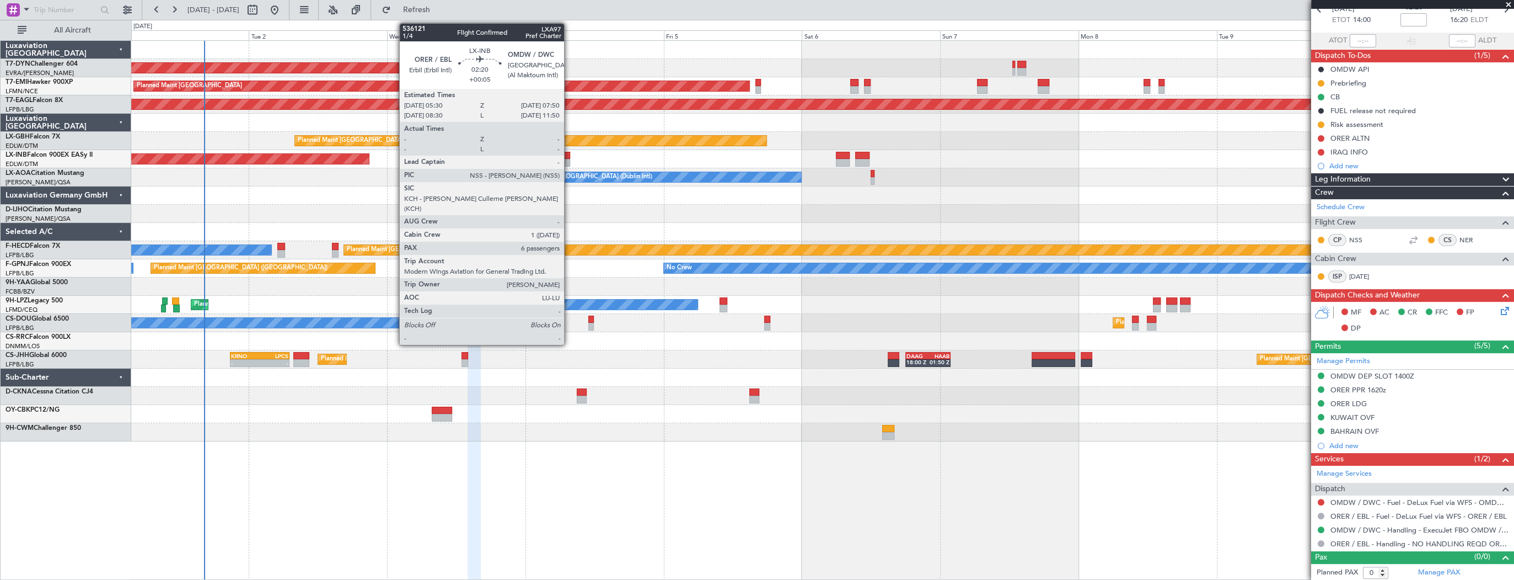
click at [569, 157] on div at bounding box center [563, 156] width 14 height 8
type input "+00:05"
type input "6"
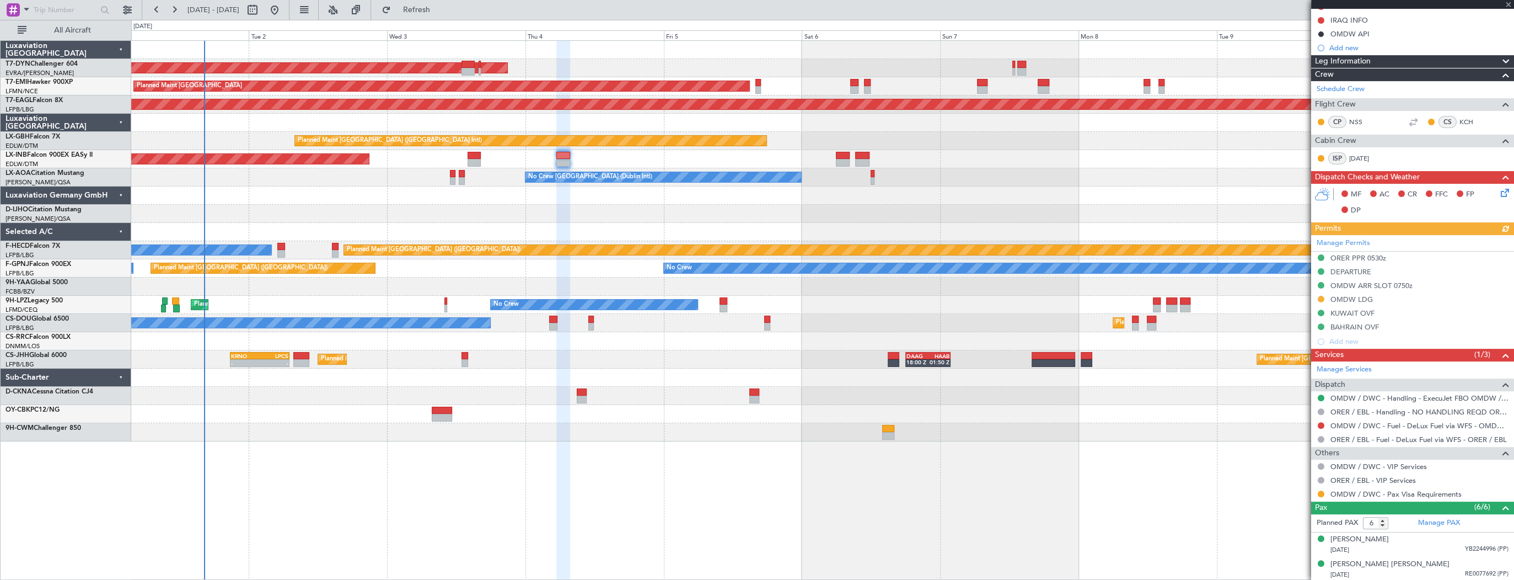
scroll to position [276, 0]
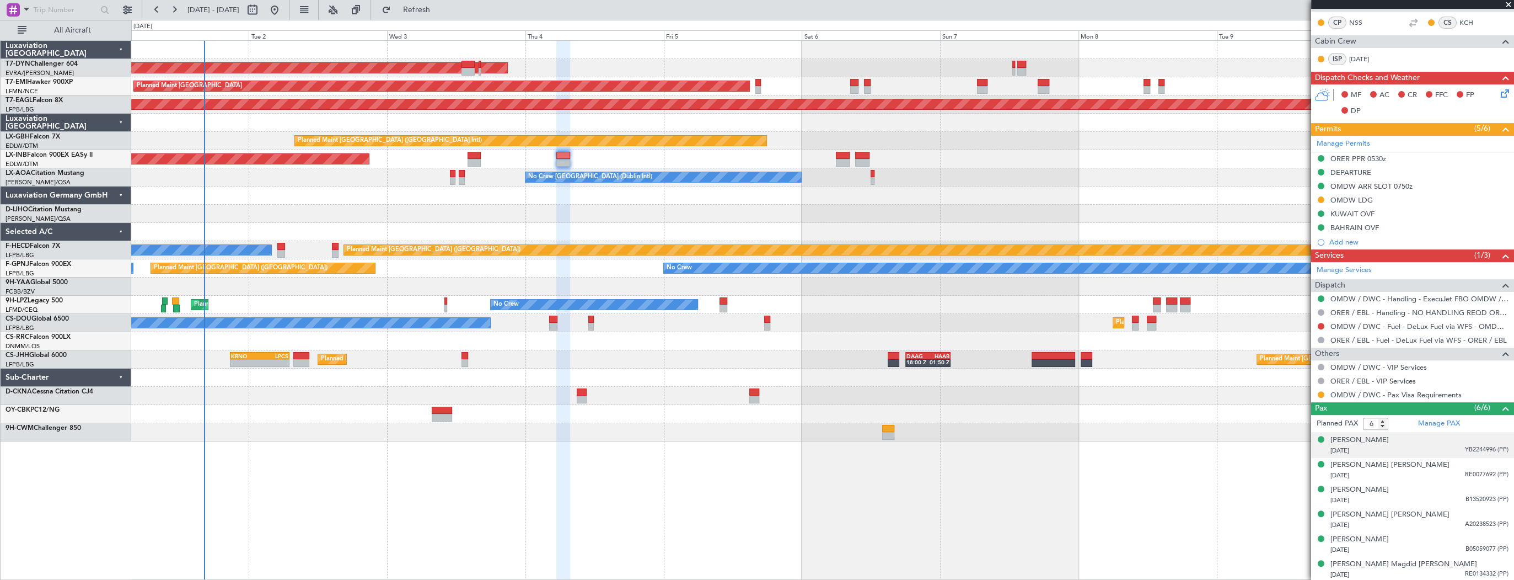
click at [1409, 448] on div "04/02/1995 YB2244996 (PP)" at bounding box center [1420, 450] width 178 height 11
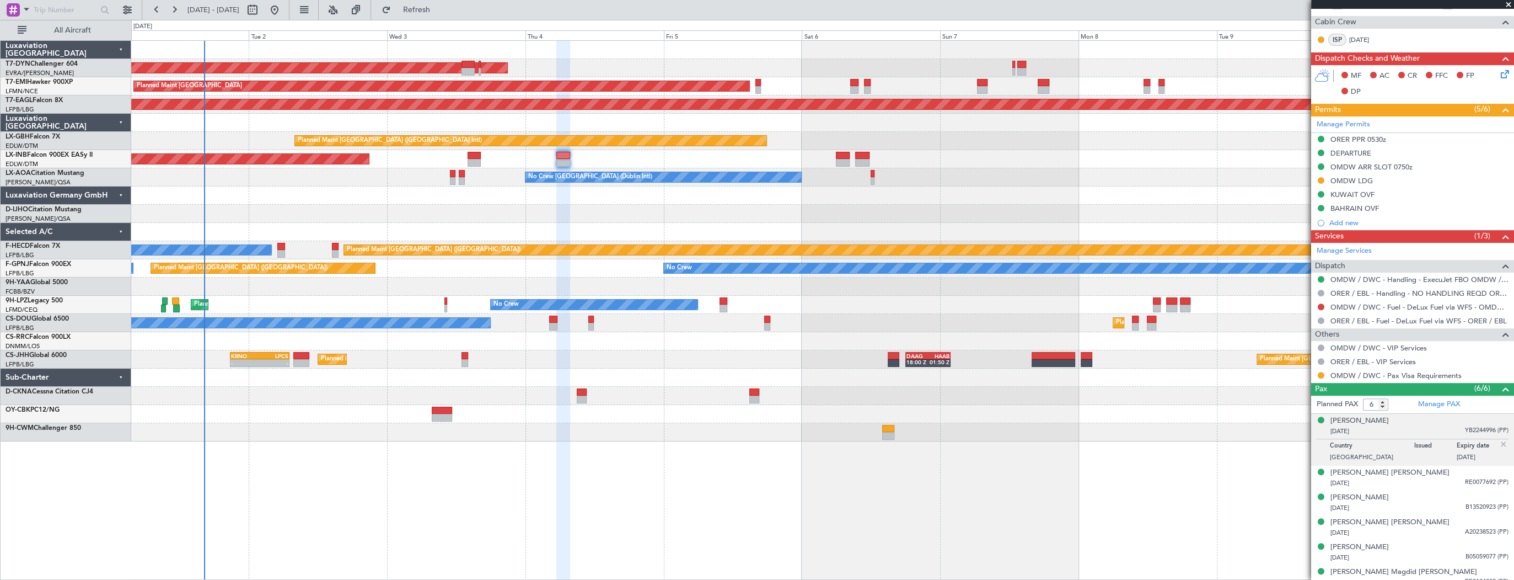
scroll to position [302, 0]
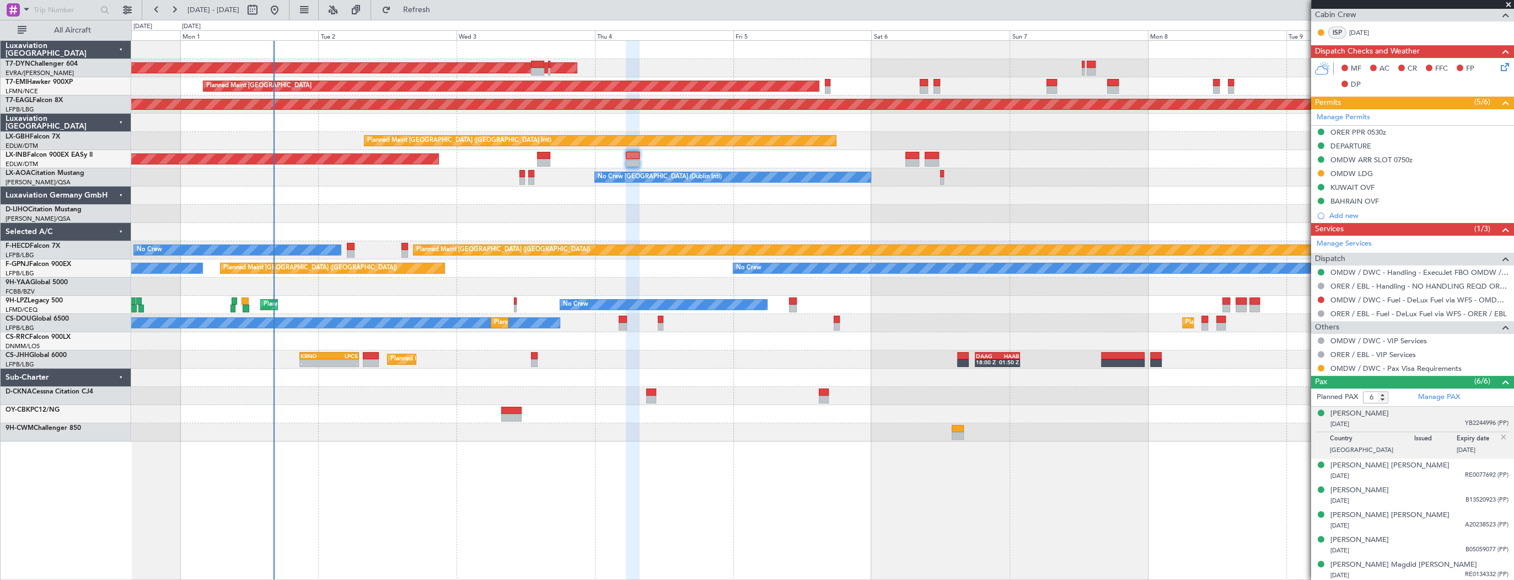
click at [873, 239] on div "AOG Maint Riga (Riga Intl) Planned Maint Zurich Grounded New York (Teterboro) P…" at bounding box center [822, 241] width 1382 height 400
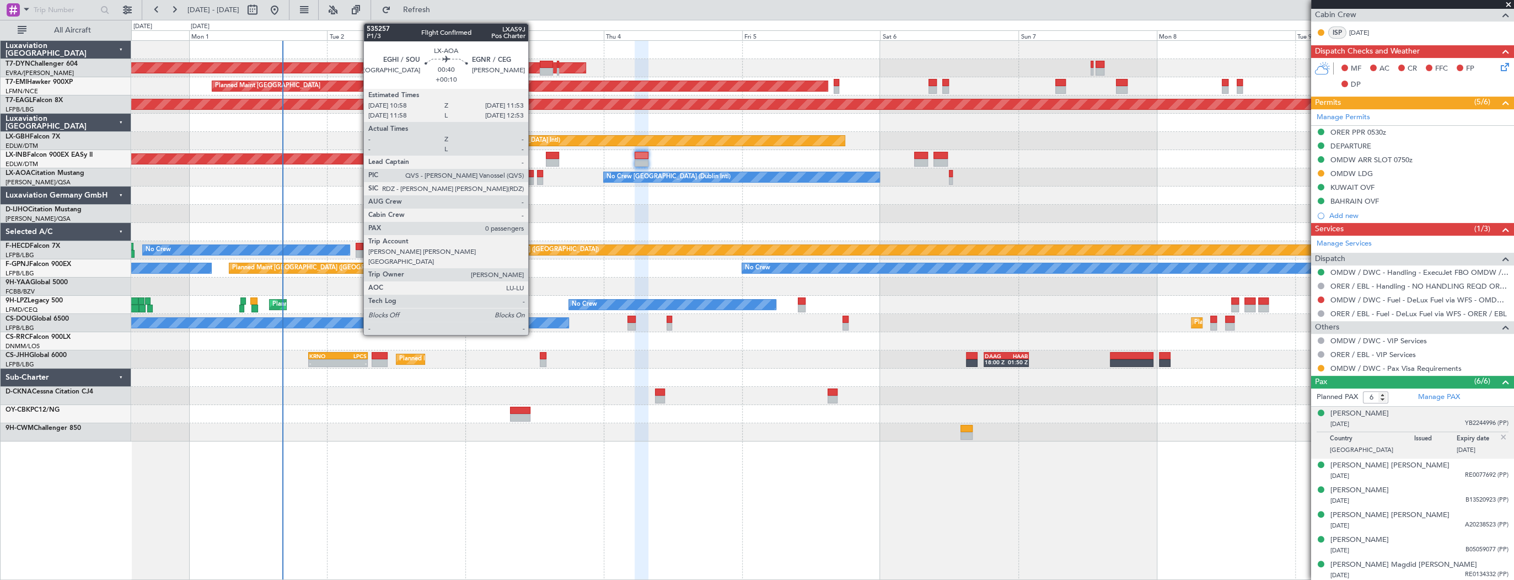
click at [533, 175] on div at bounding box center [531, 174] width 6 height 8
type input "+00:10"
type input "0"
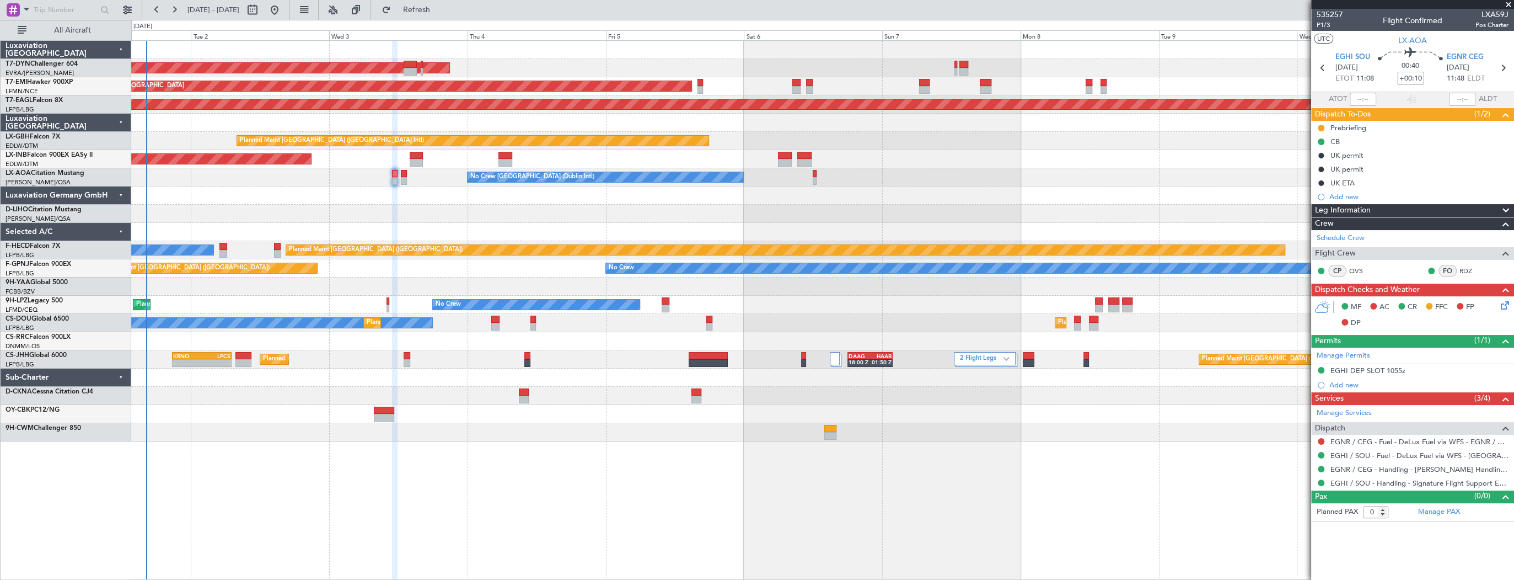
click at [433, 196] on div "AOG Maint Riga (Riga Intl) Planned Maint Zurich Grounded New York (Teterboro) P…" at bounding box center [822, 241] width 1382 height 400
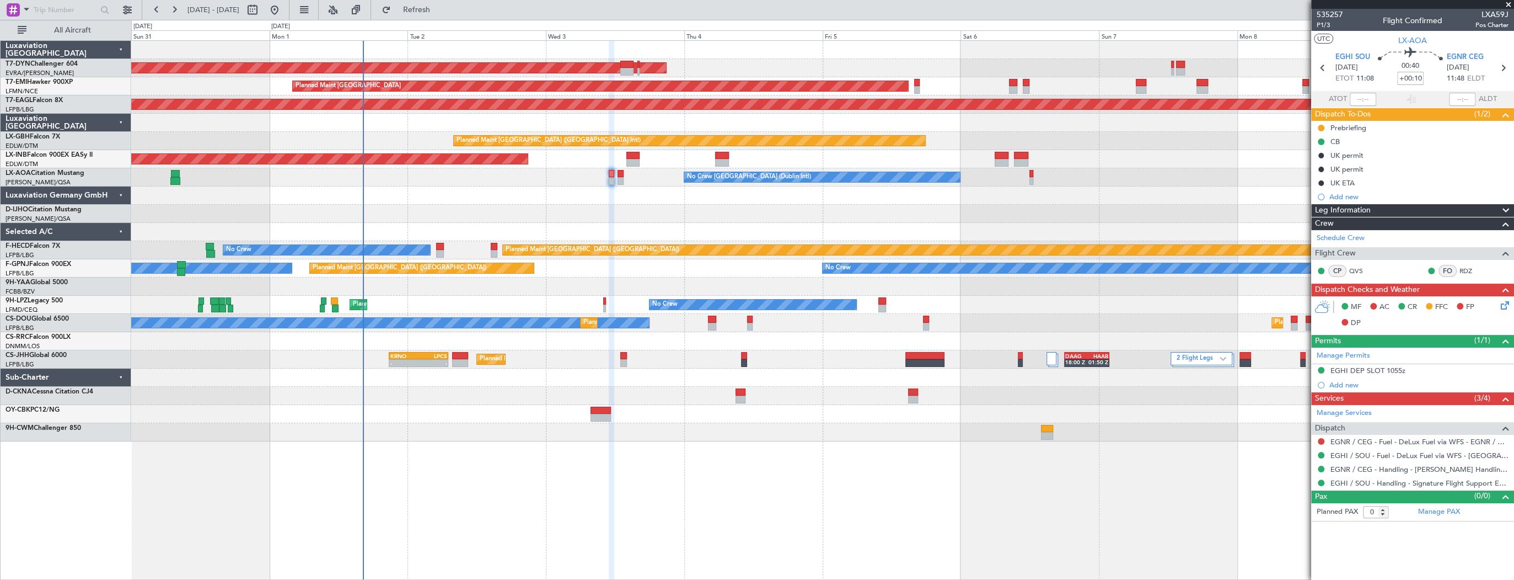
click at [571, 217] on div at bounding box center [822, 214] width 1382 height 18
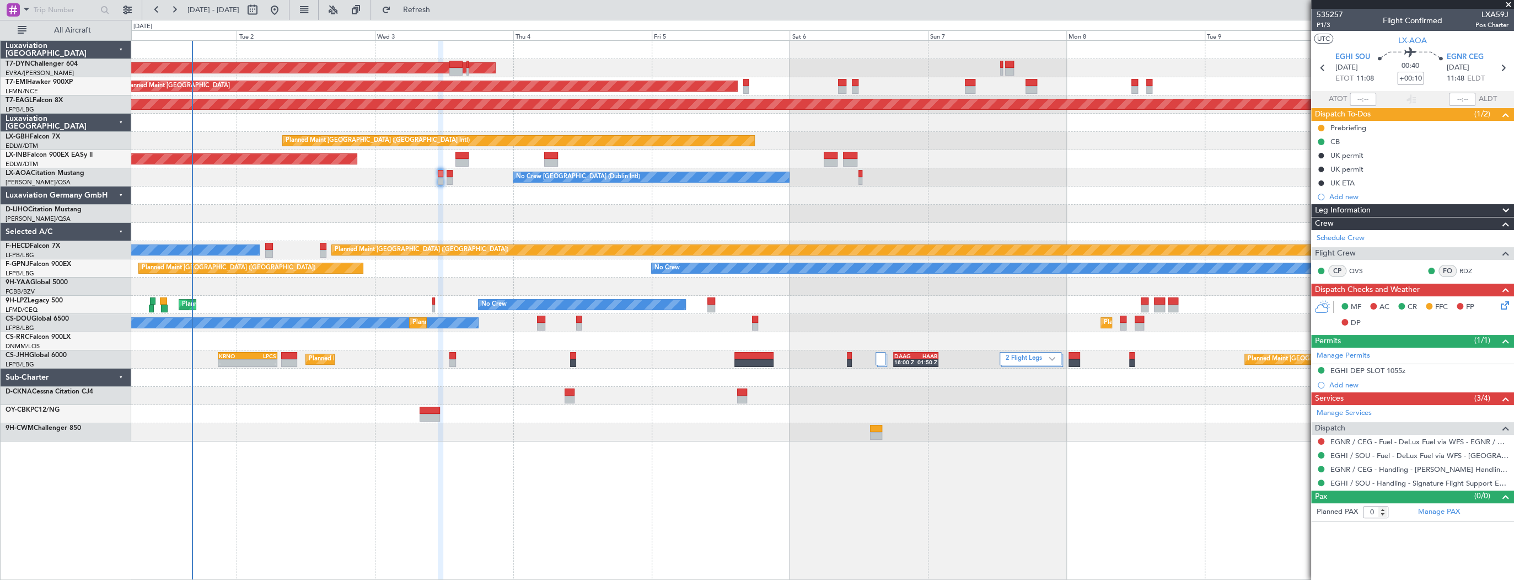
click at [446, 213] on div at bounding box center [822, 214] width 1382 height 18
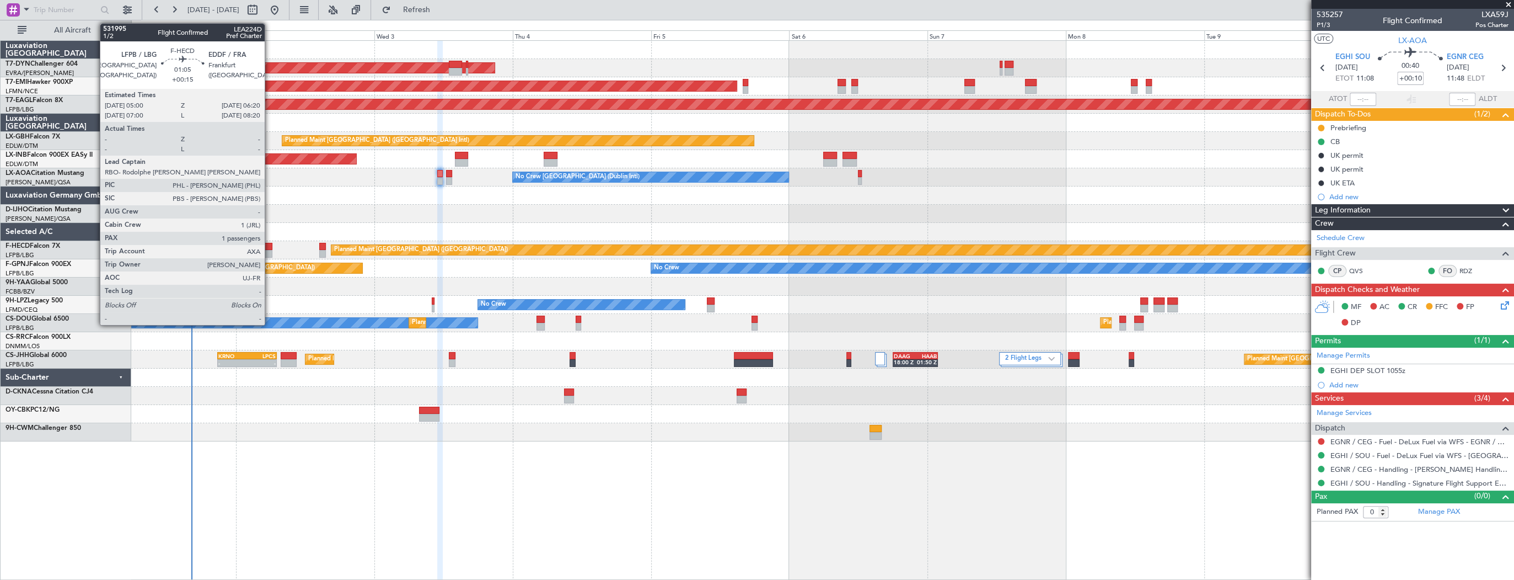
click at [270, 249] on div at bounding box center [269, 247] width 8 height 8
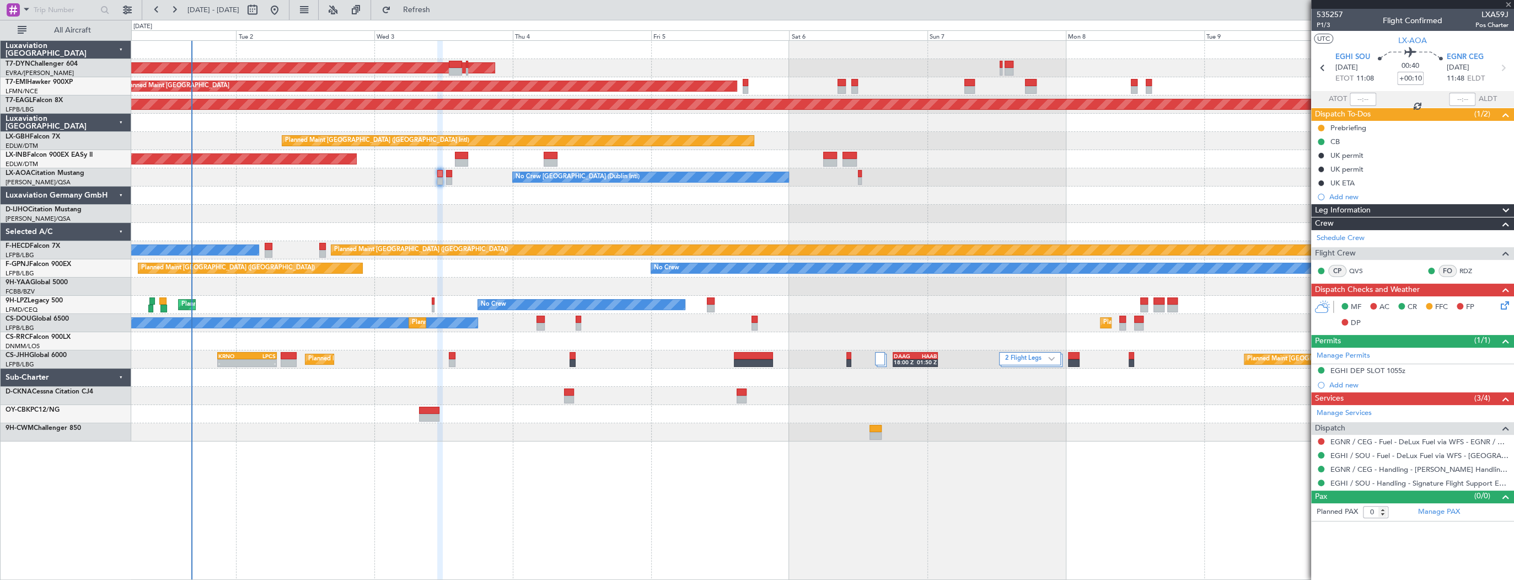
type input "+00:15"
type input "1"
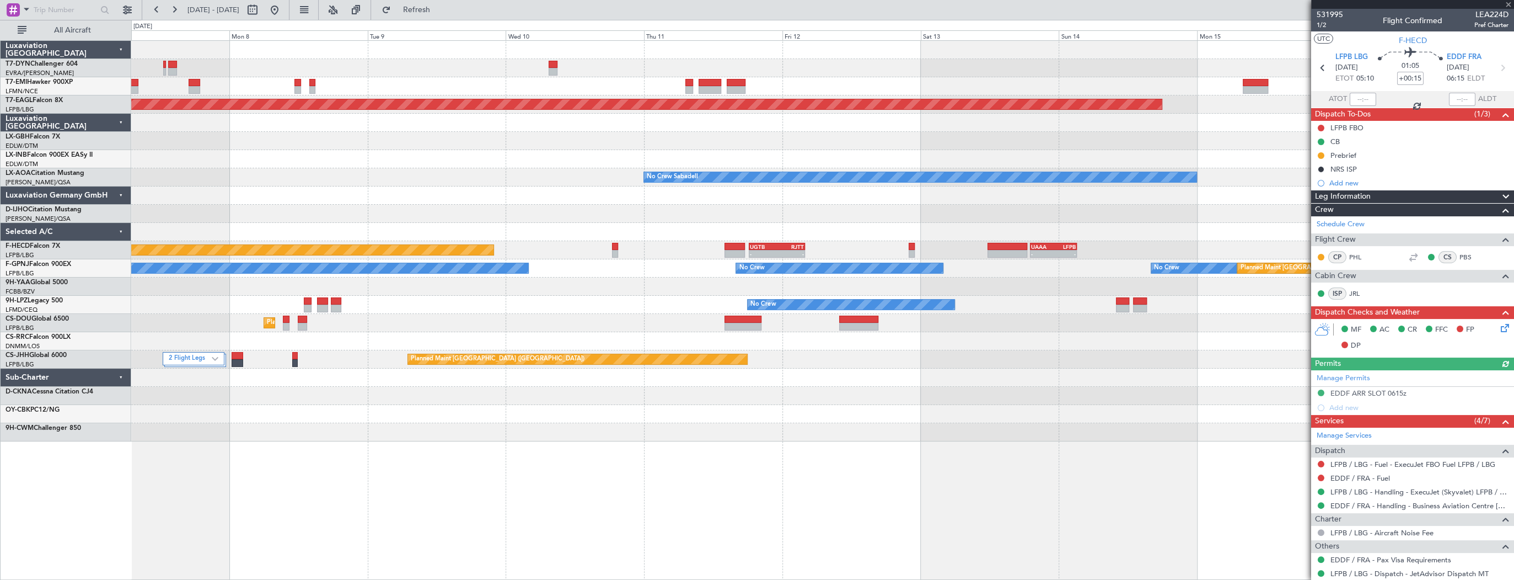
click at [0, 190] on html "01 Sep 2025 - 11 Sep 2025 Refresh Quick Links All Aircraft Planned Maint Zurich…" at bounding box center [757, 290] width 1514 height 580
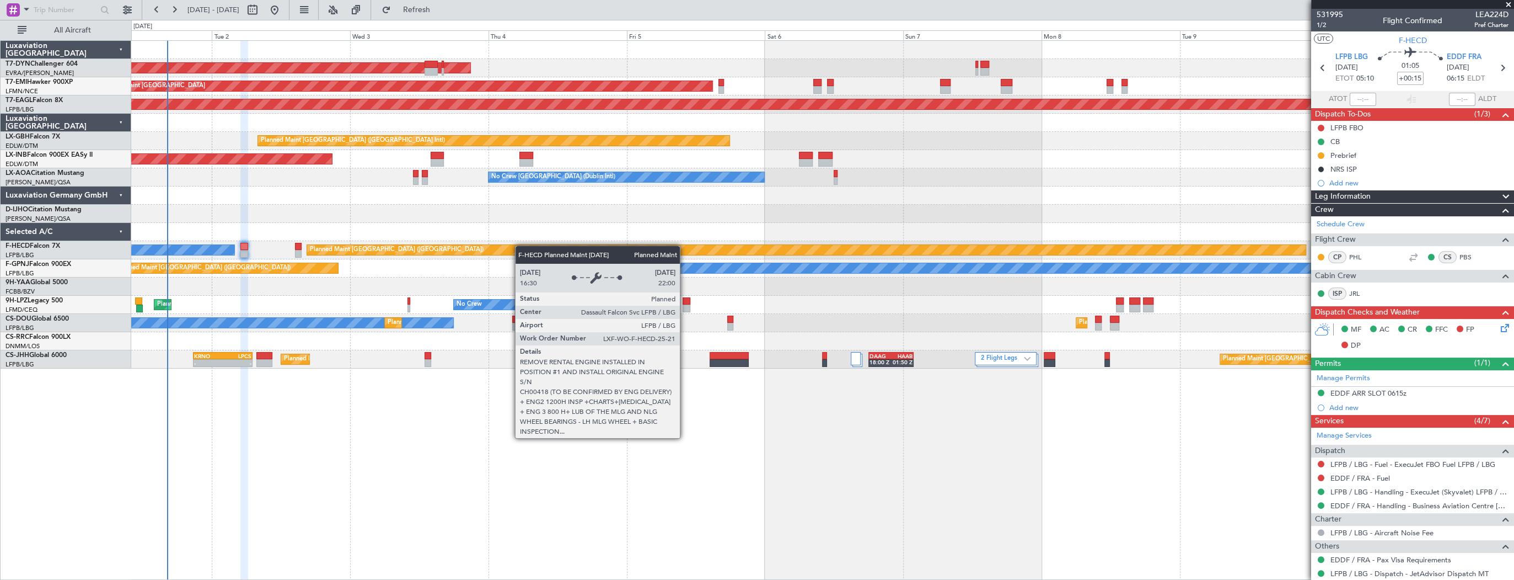
click at [1123, 247] on div "AOG Maint Riga (Riga Intl) Planned Maint Zurich Grounded New York (Teterboro) P…" at bounding box center [822, 205] width 1382 height 328
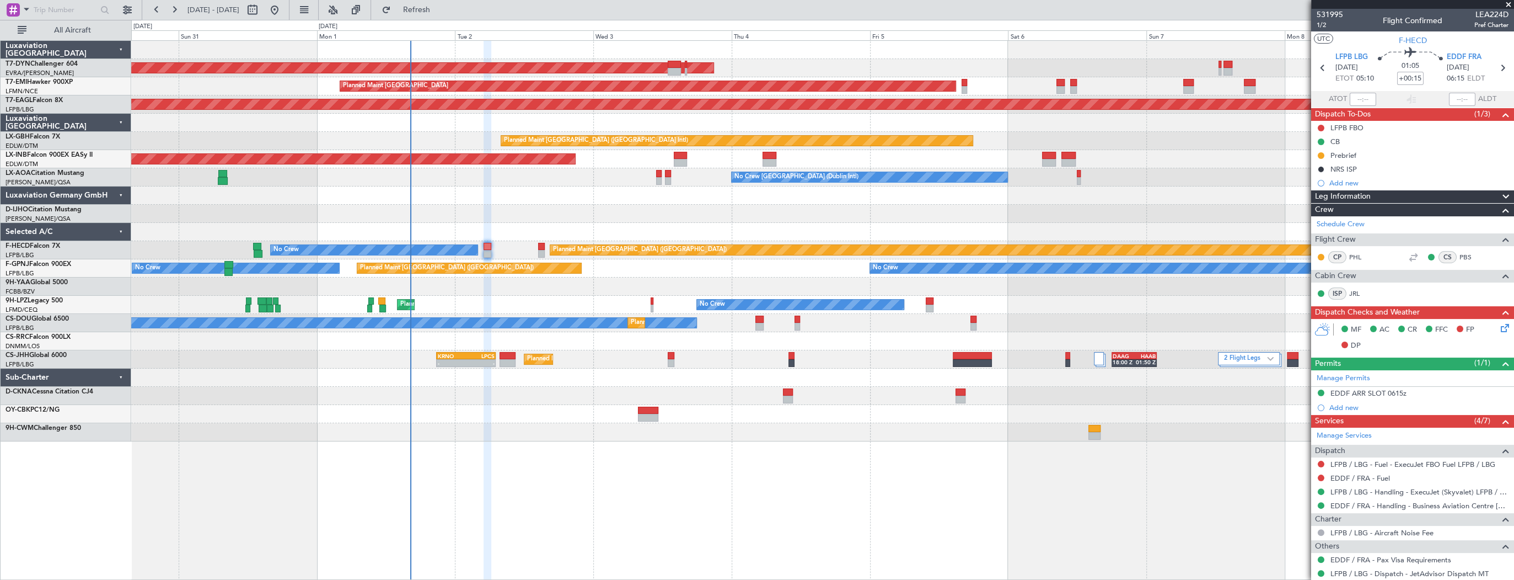
click at [529, 234] on div at bounding box center [822, 232] width 1382 height 18
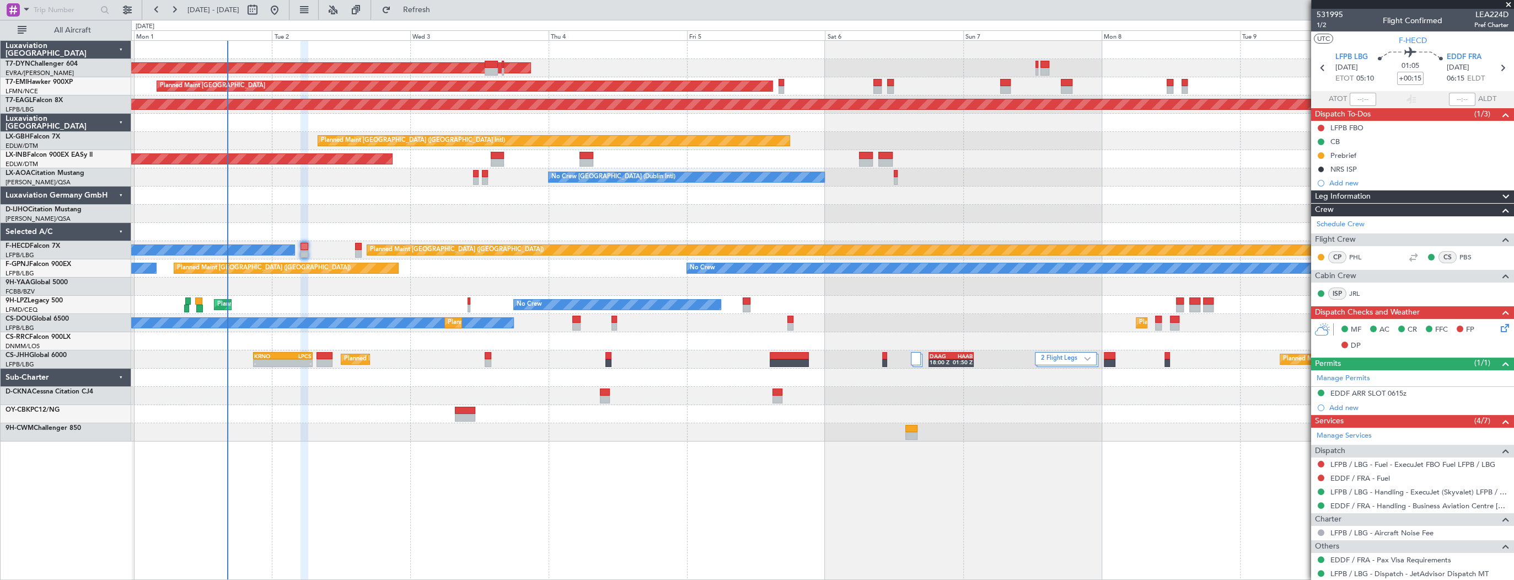
click at [419, 289] on div at bounding box center [822, 286] width 1382 height 18
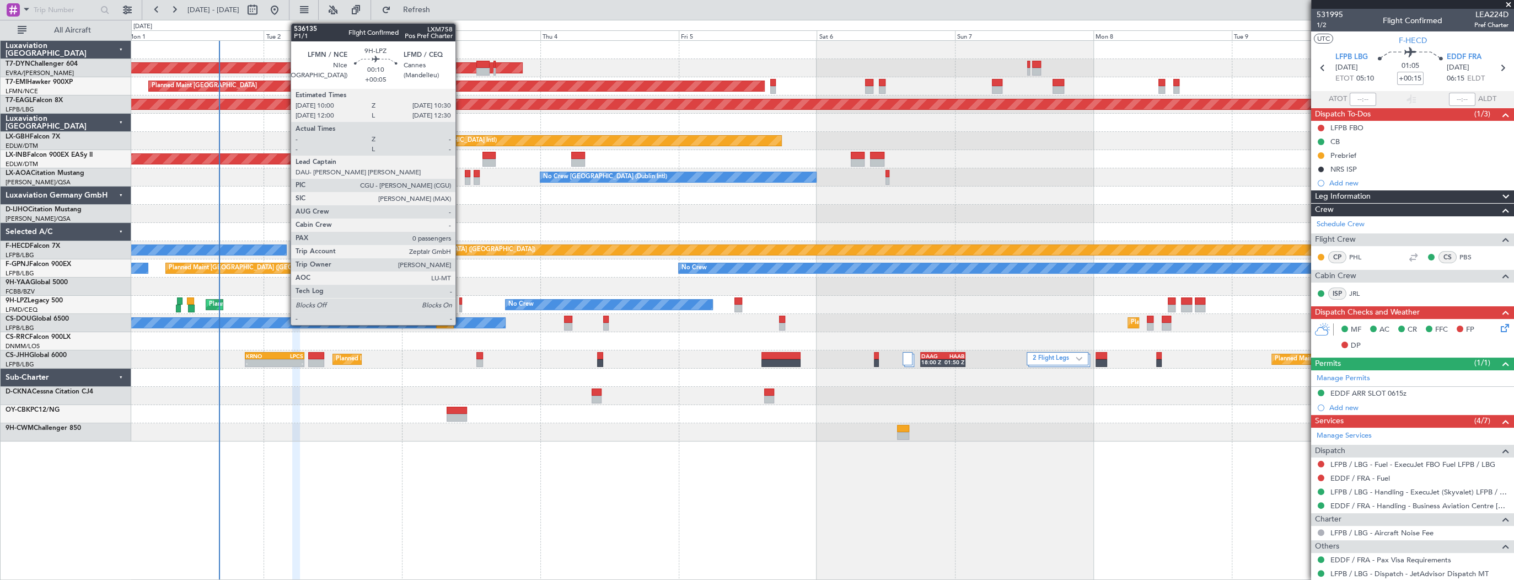
click at [460, 299] on div at bounding box center [460, 301] width 3 height 8
type input "+00:05"
type input "0"
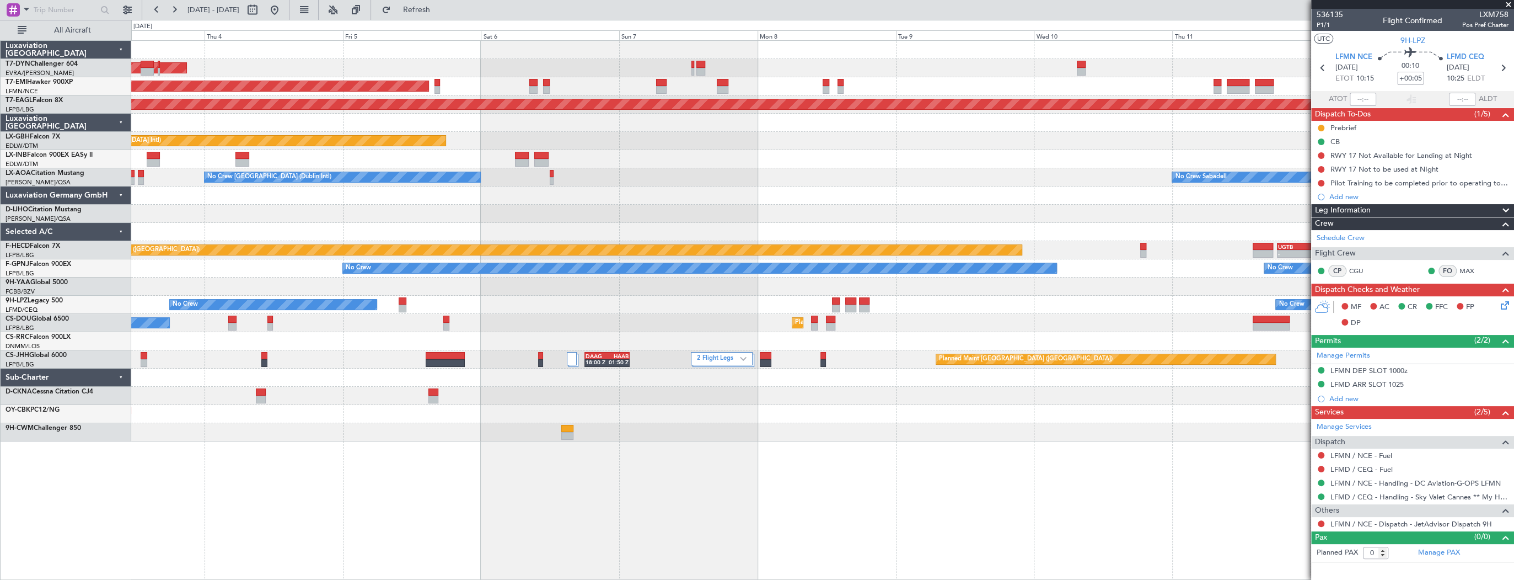
click at [148, 296] on div "AOG Maint Riga (Riga Intl) Planned Maint Zurich Grounded New York (Teterboro) P…" at bounding box center [822, 241] width 1382 height 400
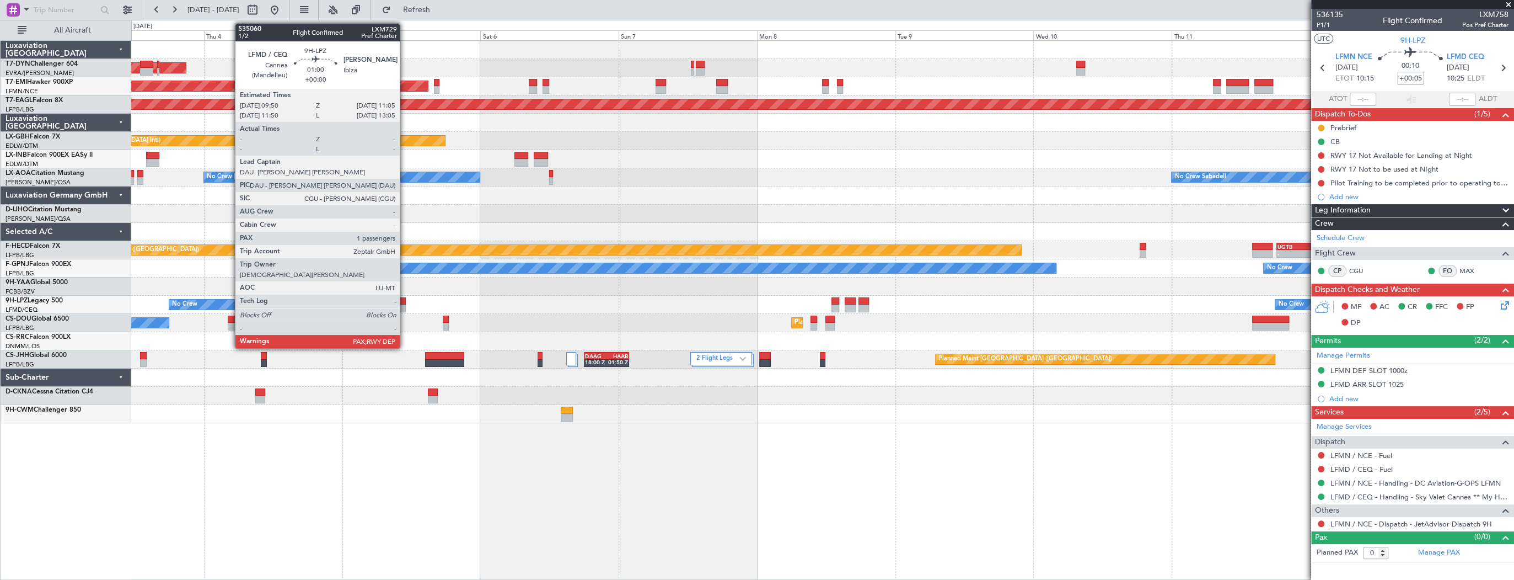
click at [405, 300] on div at bounding box center [402, 301] width 8 height 8
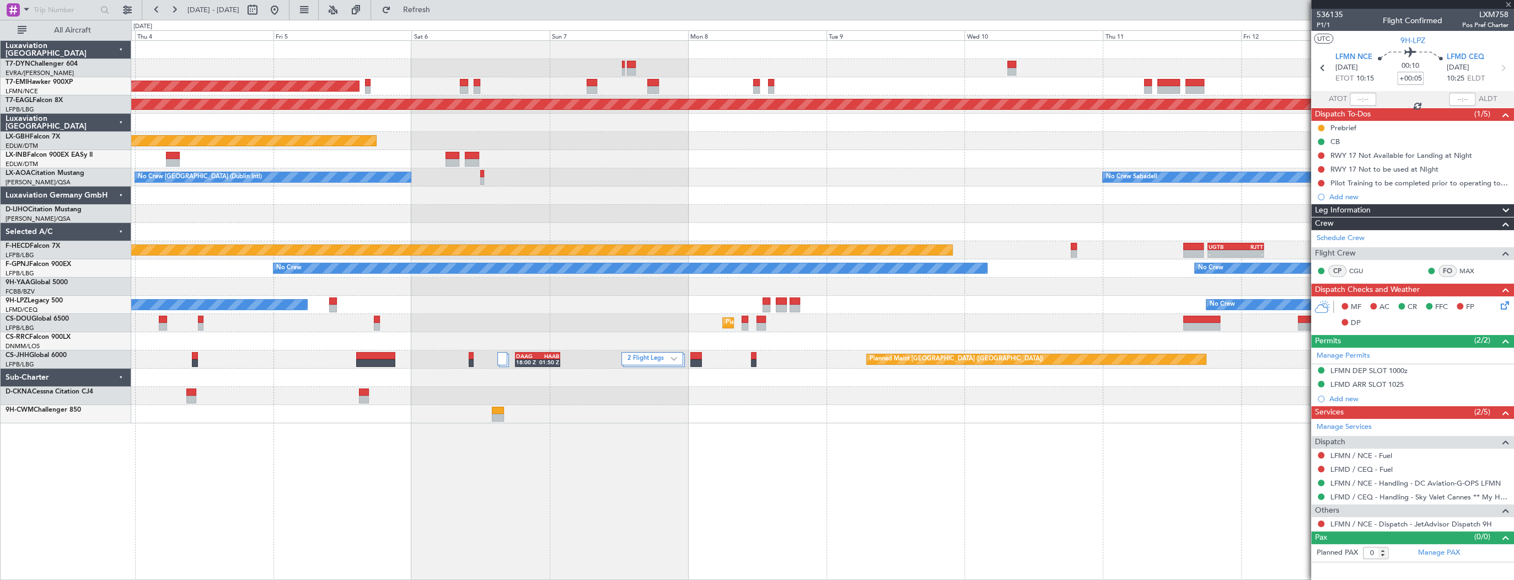
type input "1"
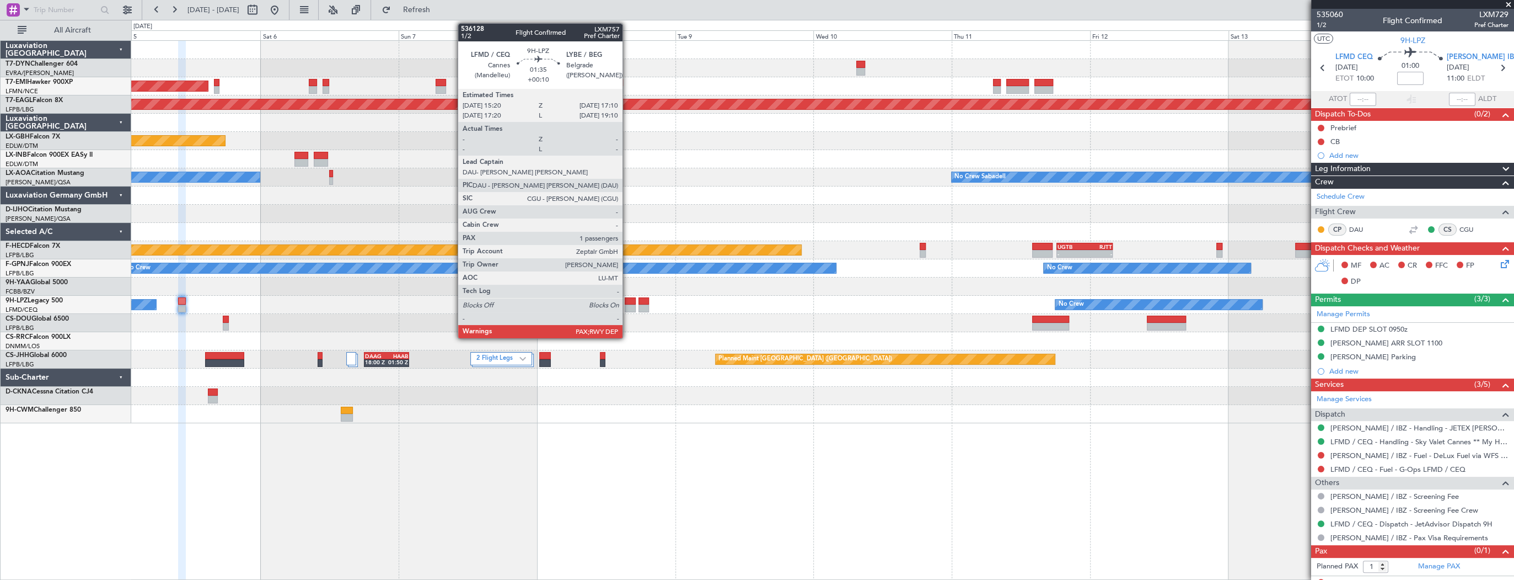
click at [628, 302] on div at bounding box center [630, 301] width 11 height 8
type input "+00:10"
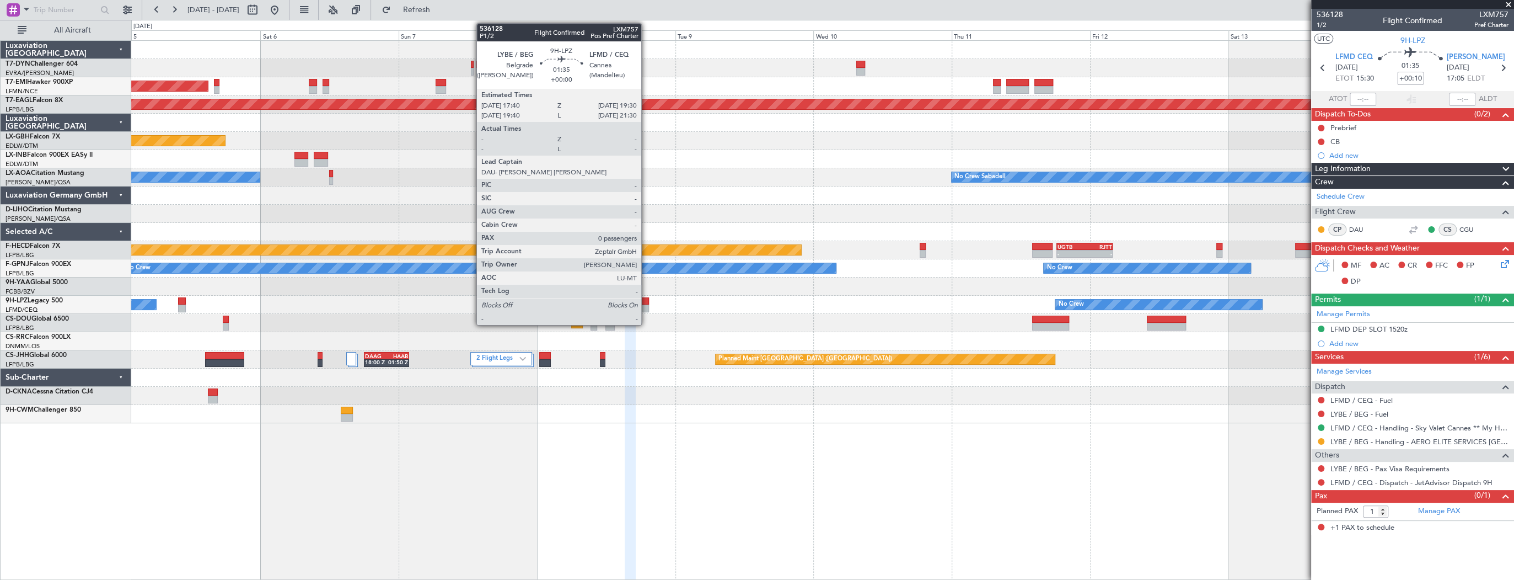
click at [646, 299] on div at bounding box center [644, 301] width 11 height 8
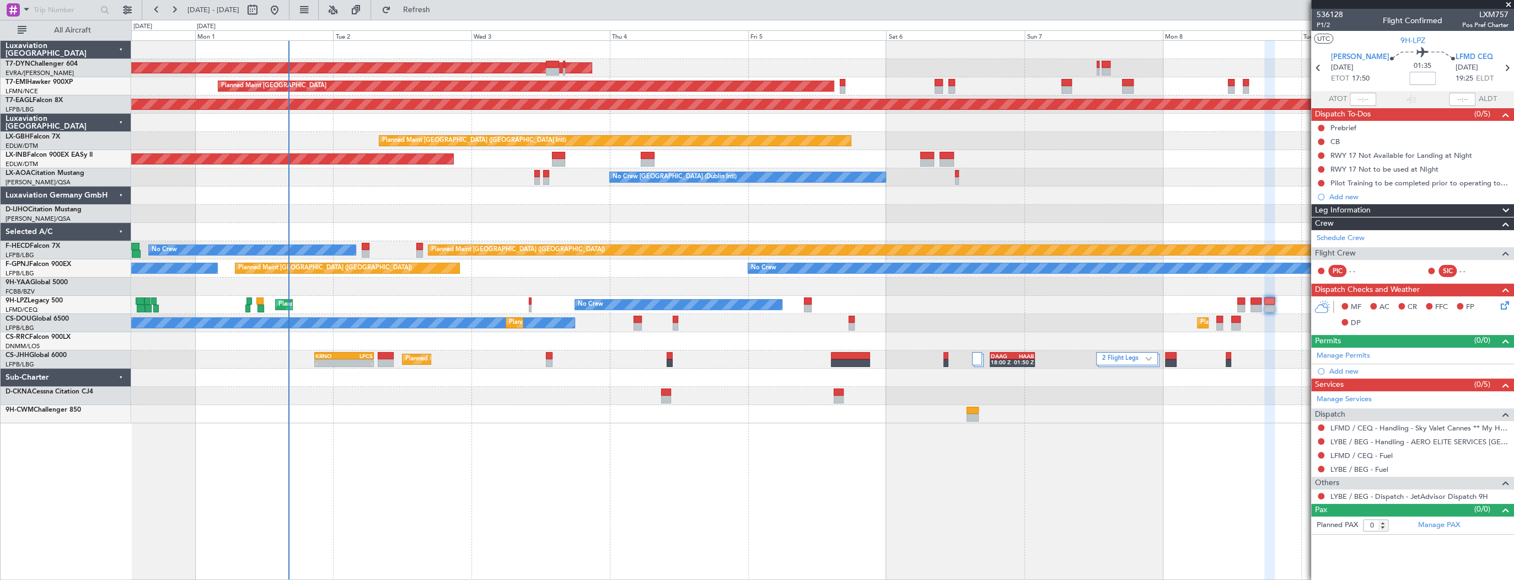
click at [1049, 313] on div "No Crew Planned Maint Nice (Côte d'Azur Airport) No Crew" at bounding box center [822, 305] width 1382 height 18
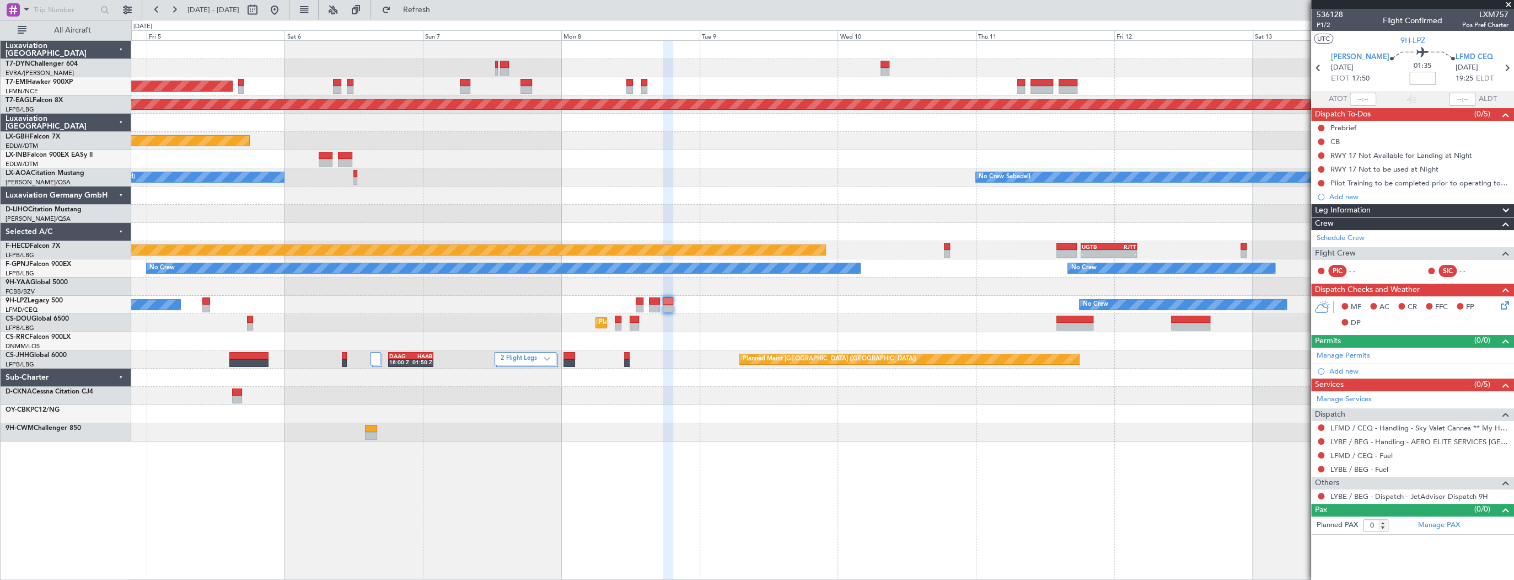
click at [445, 299] on div "No Crew No Crew" at bounding box center [822, 305] width 1382 height 18
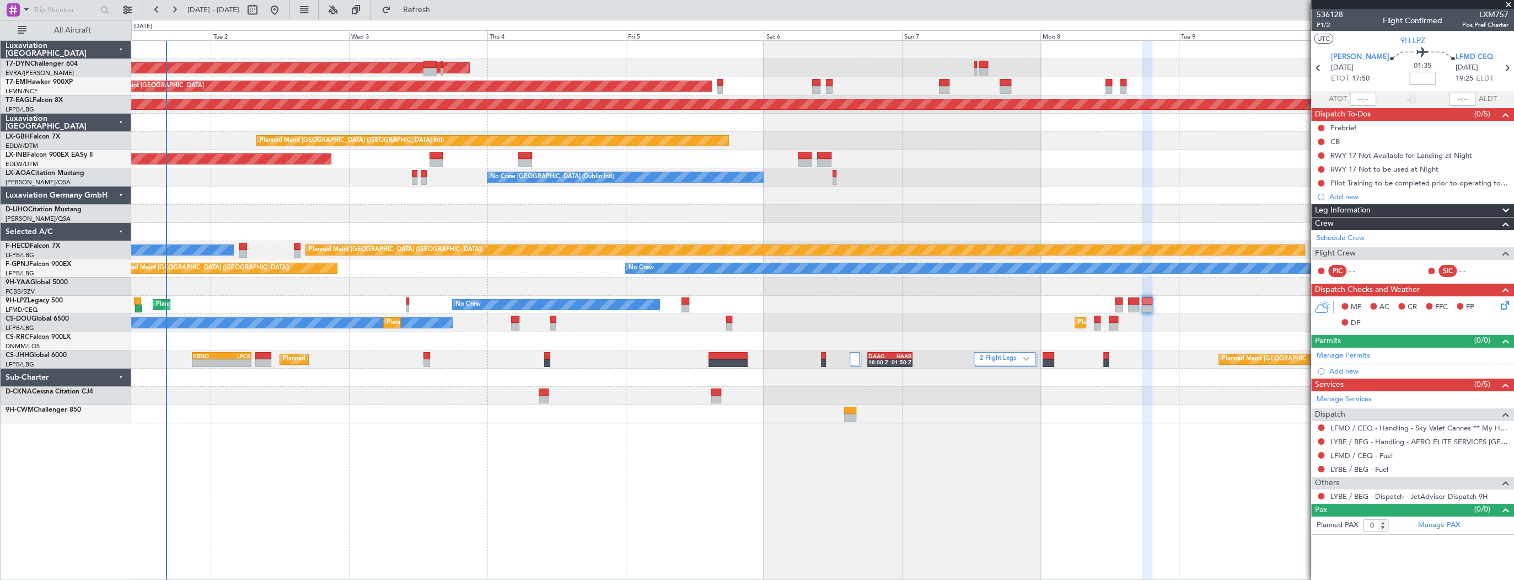
click at [957, 320] on div "Planned Maint Paris (Le Bourget) No Crew Planned Maint Paris (Le Bourget)" at bounding box center [822, 323] width 1382 height 18
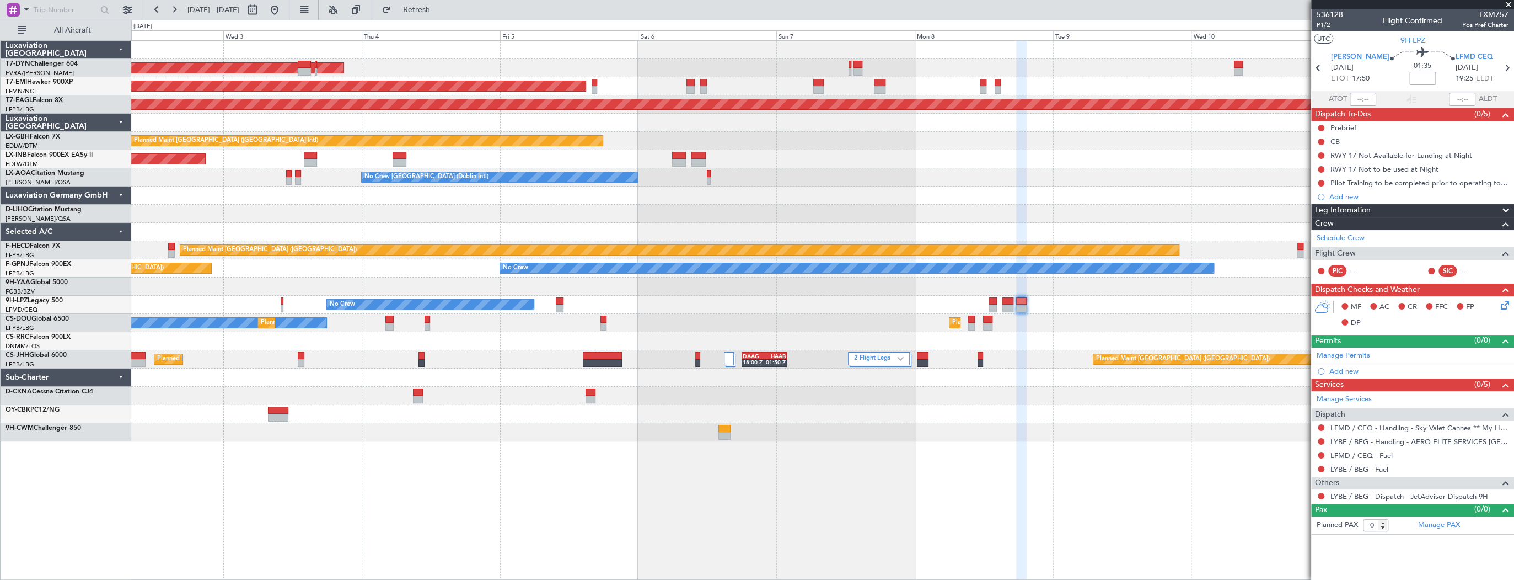
click at [217, 369] on div "AOG Maint Riga (Riga Intl) Planned Maint Zurich Grounded New York (Teterboro) P…" at bounding box center [822, 241] width 1382 height 400
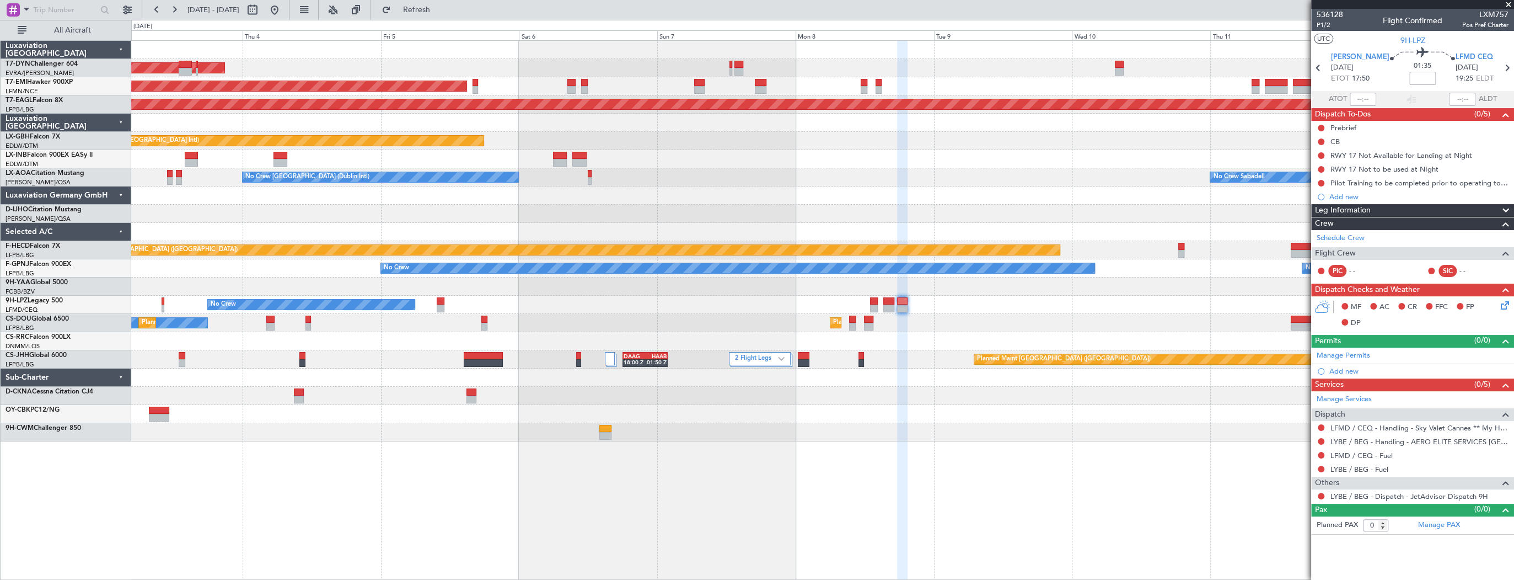
click at [227, 412] on div at bounding box center [822, 414] width 1382 height 18
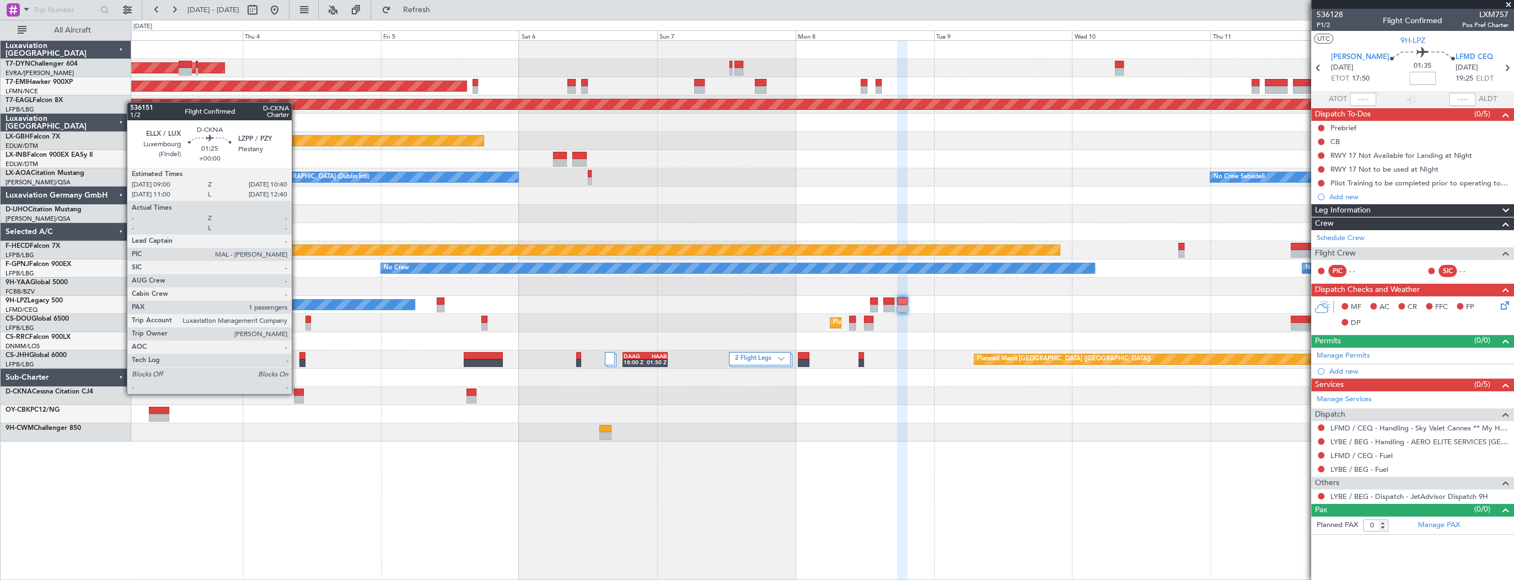
click at [297, 393] on div at bounding box center [299, 392] width 10 height 8
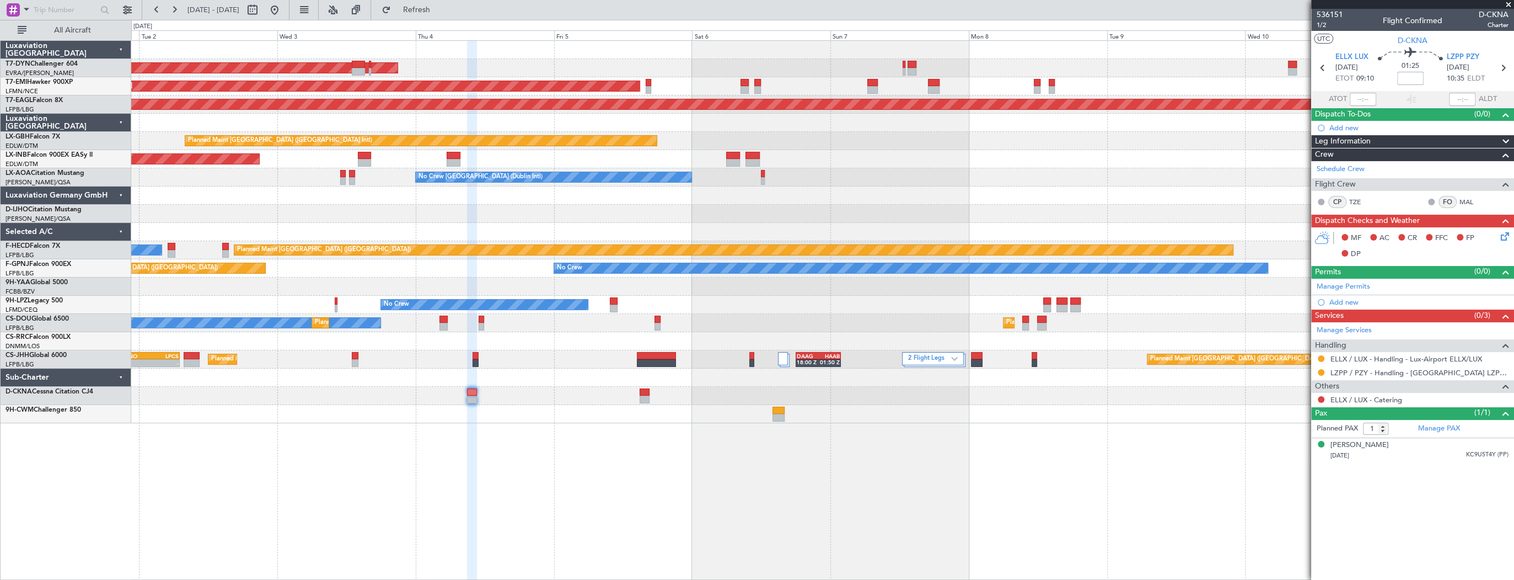
click at [1276, 481] on div "AOG Maint Riga (Riga Intl) Planned Maint Zurich Grounded New York (Teterboro) P…" at bounding box center [822, 309] width 1383 height 539
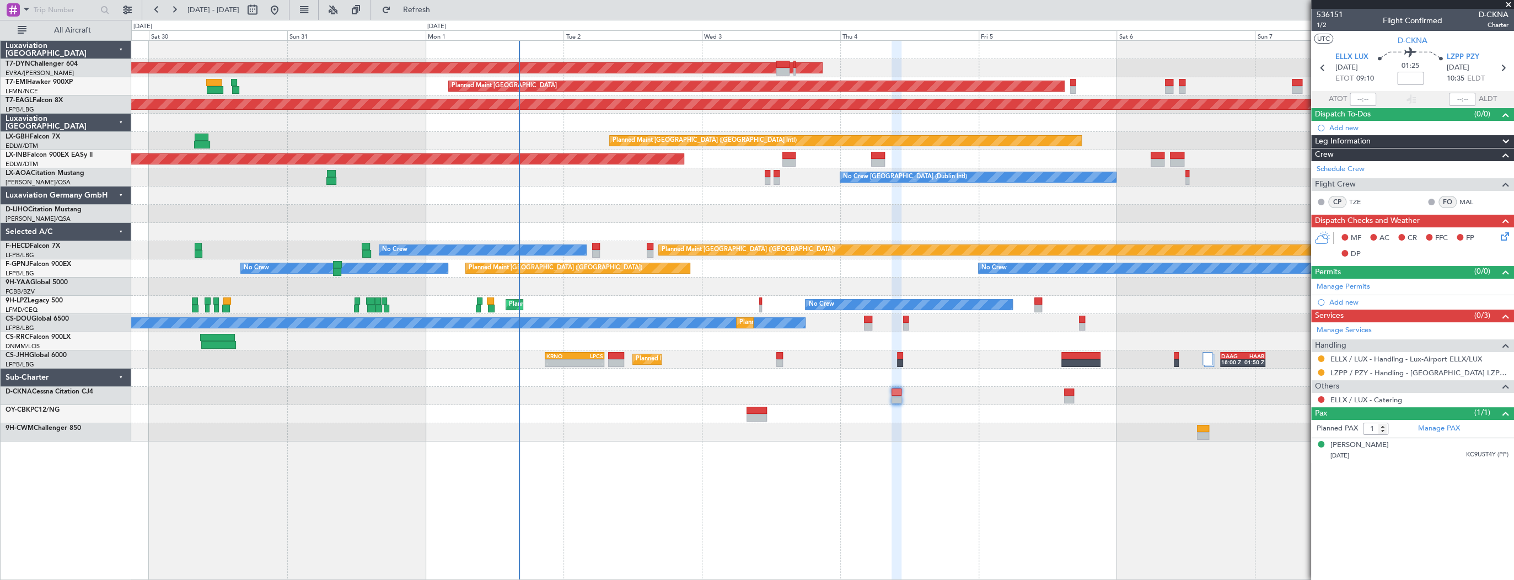
click at [971, 467] on div "AOG Maint Riga (Riga Intl) Planned Maint Zurich Grounded New York (Teterboro) P…" at bounding box center [822, 309] width 1383 height 539
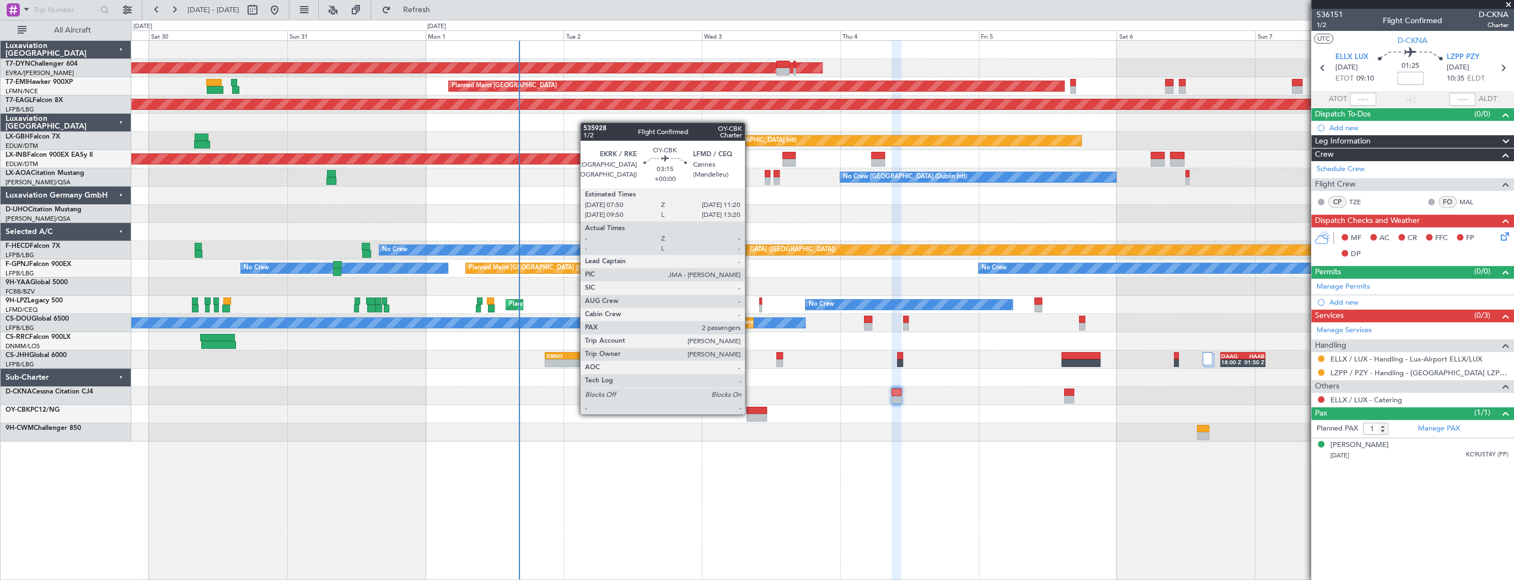
click at [750, 414] on div at bounding box center [757, 418] width 20 height 8
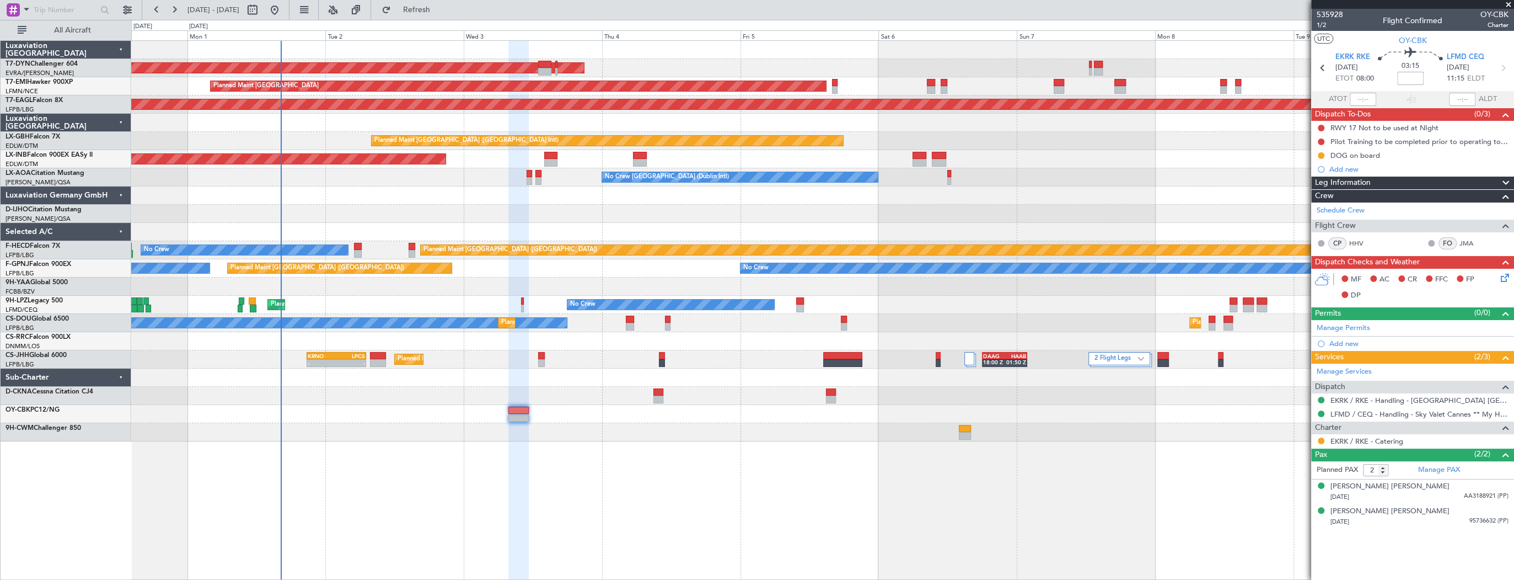
click at [853, 436] on div "AOG Maint Riga (Riga Intl) Planned Maint Zurich Grounded New York (Teterboro) P…" at bounding box center [822, 309] width 1383 height 539
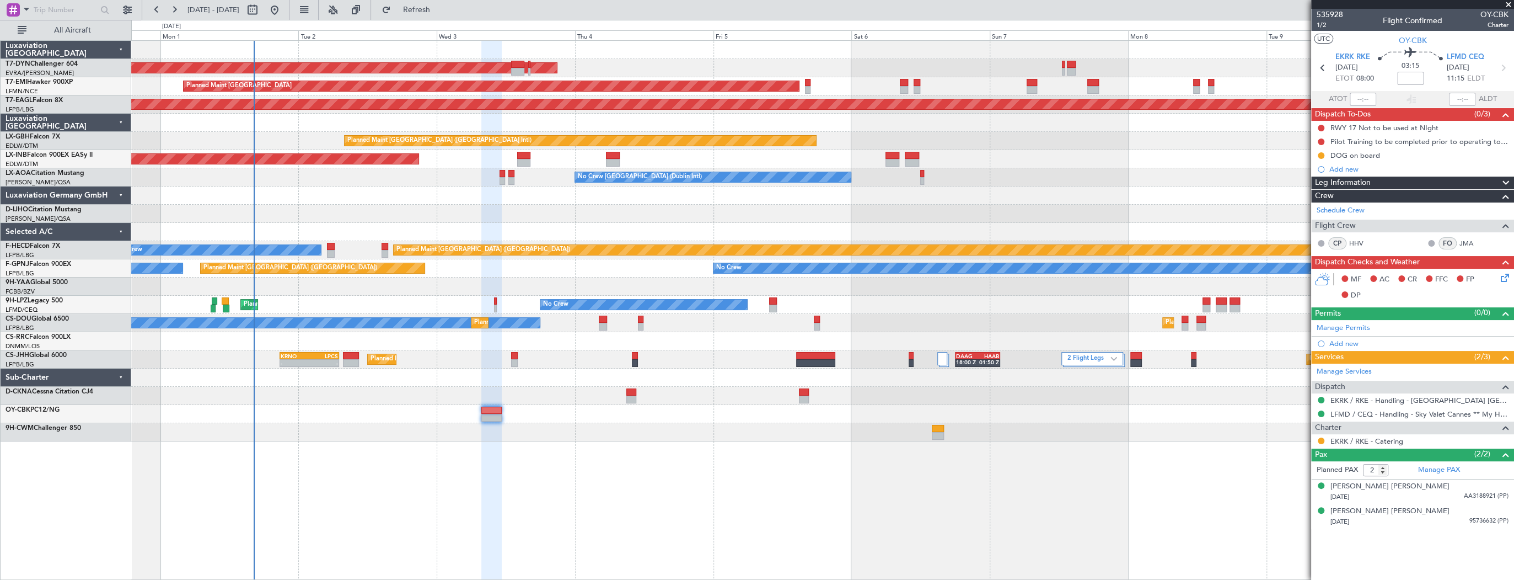
click at [834, 476] on div "AOG Maint Riga (Riga Intl) Planned Maint Zurich Grounded New York (Teterboro) P…" at bounding box center [822, 309] width 1383 height 539
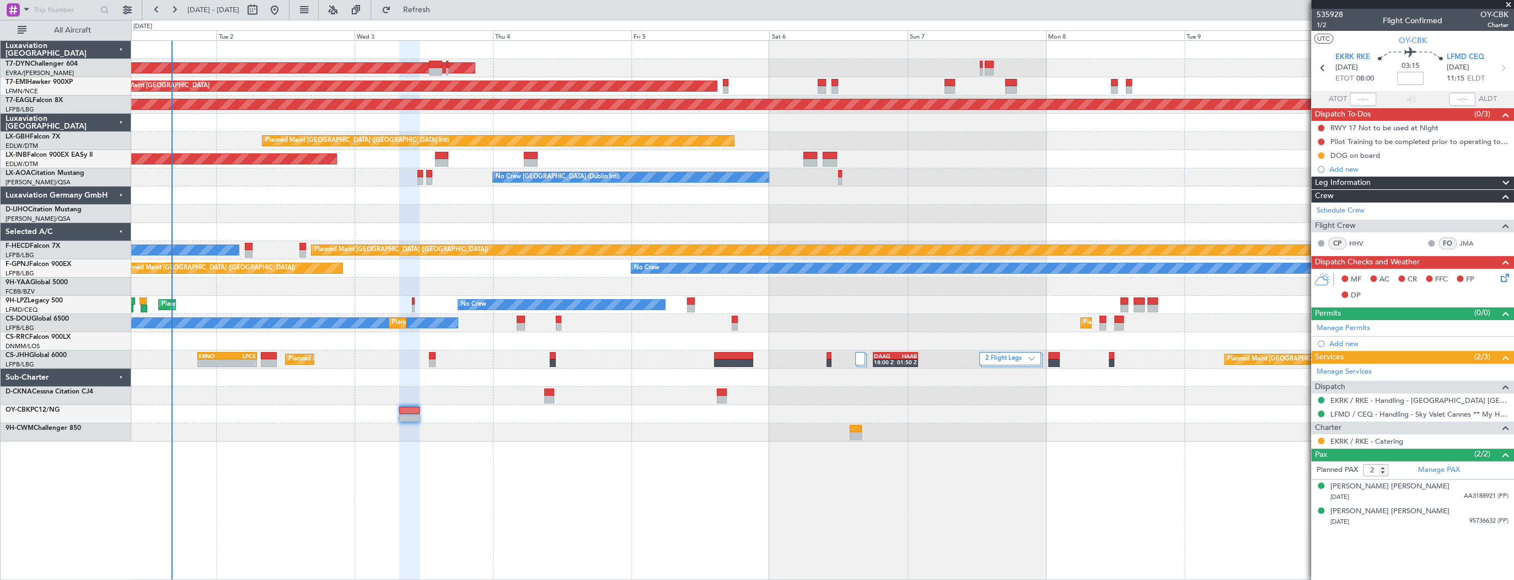
click at [843, 459] on div "AOG Maint Riga (Riga Intl) Planned Maint Zurich Grounded New York (Teterboro) P…" at bounding box center [822, 309] width 1383 height 539
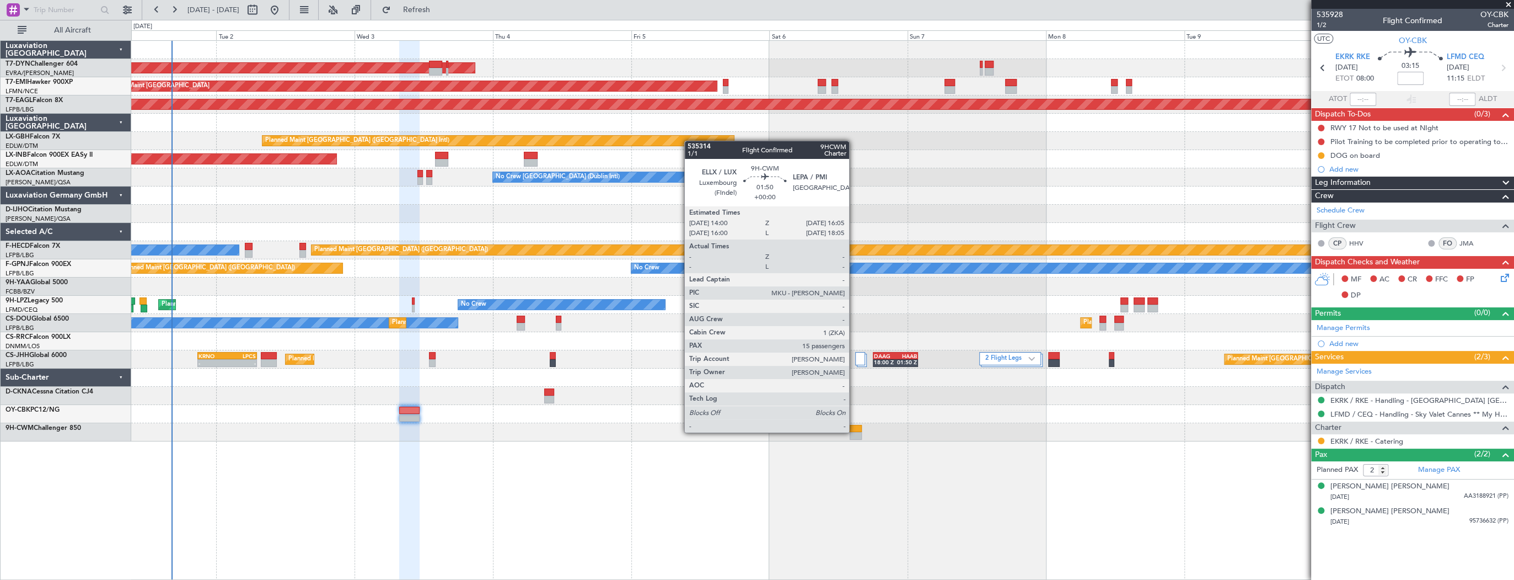
click at [854, 432] on div at bounding box center [856, 436] width 12 height 8
type input "15"
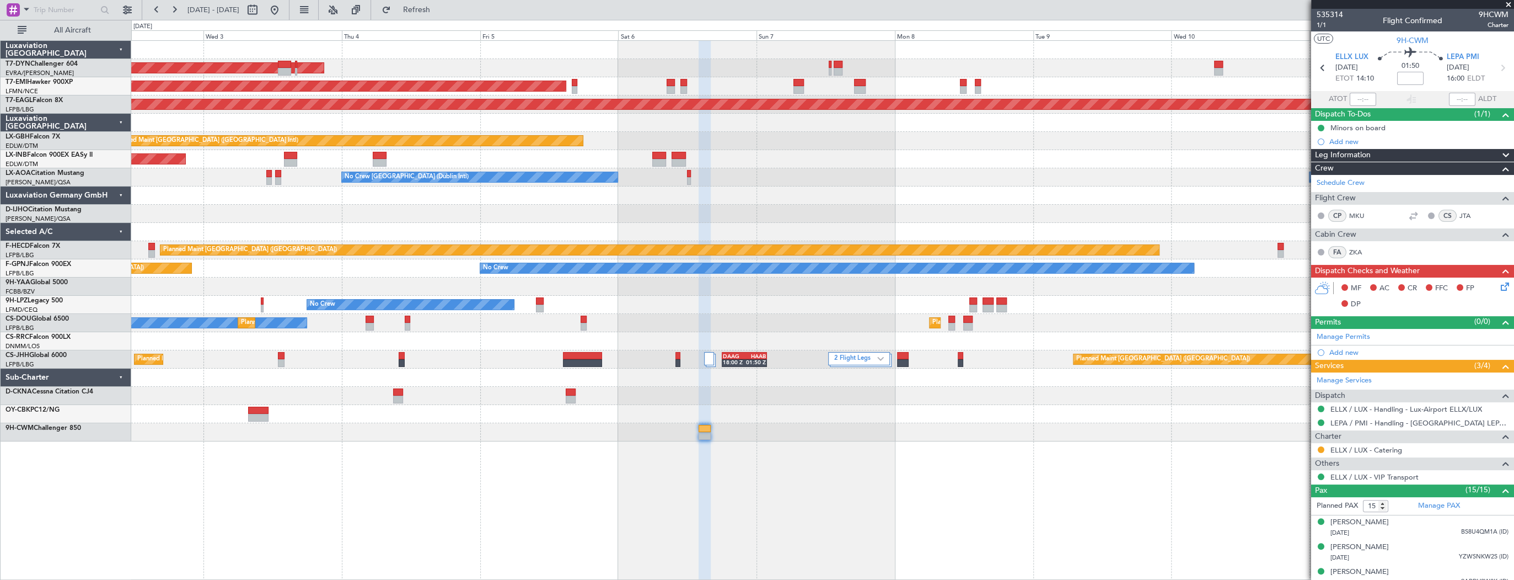
click at [860, 439] on div "AOG Maint Riga (Riga Intl) Planned Maint Zurich Grounded New York (Teterboro) P…" at bounding box center [822, 309] width 1383 height 539
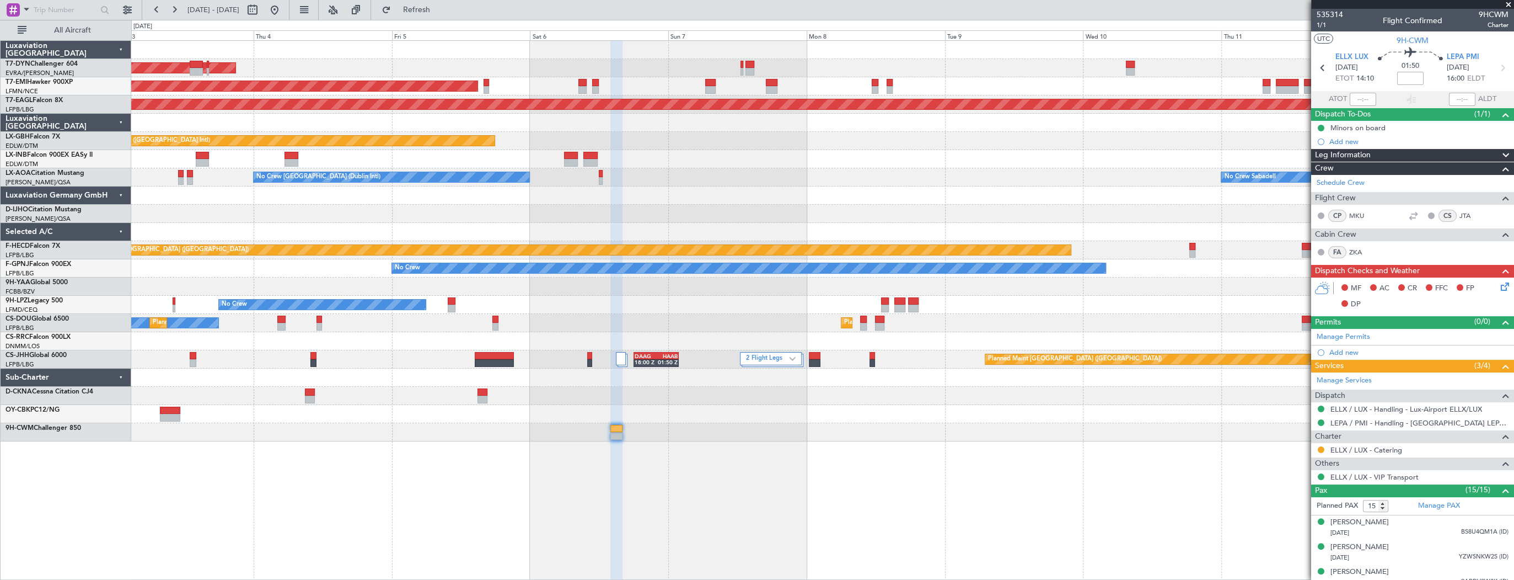
click at [1221, 452] on div "AOG Maint Riga (Riga Intl) Planned Maint Zurich Grounded New York (Teterboro) P…" at bounding box center [822, 309] width 1383 height 539
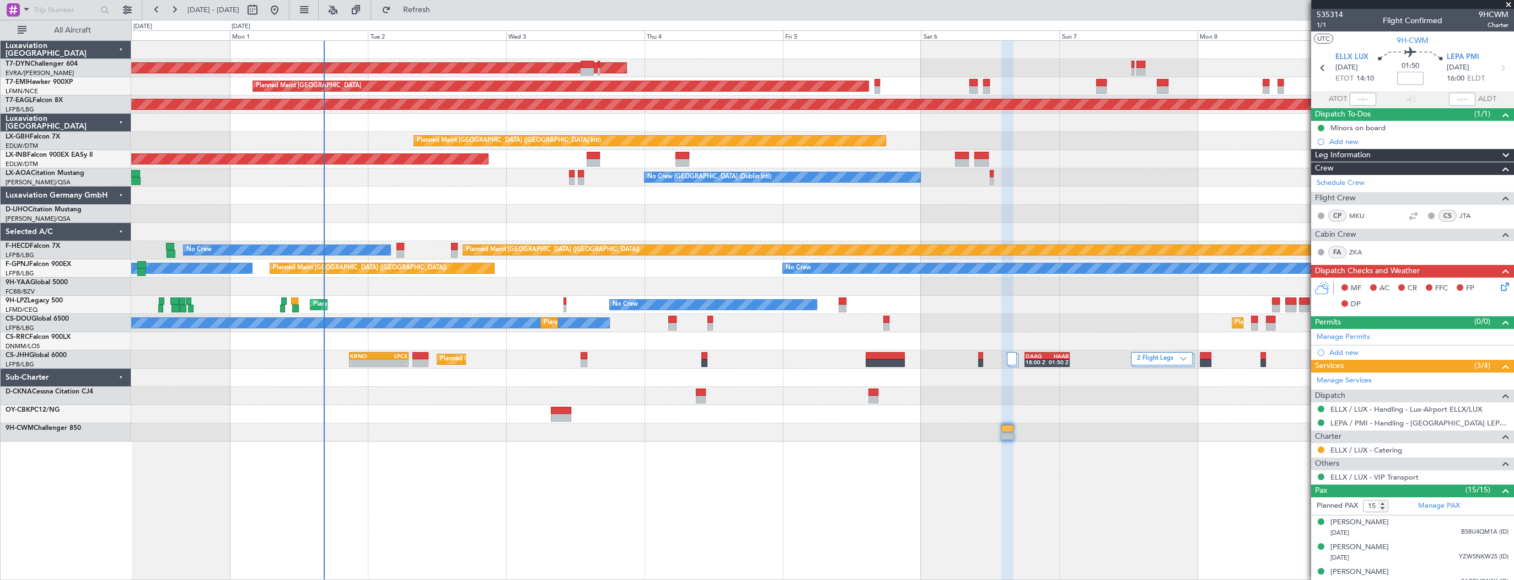
click at [617, 476] on div "AOG Maint Riga (Riga Intl) Planned Maint Zurich Grounded New York (Teterboro) P…" at bounding box center [822, 309] width 1383 height 539
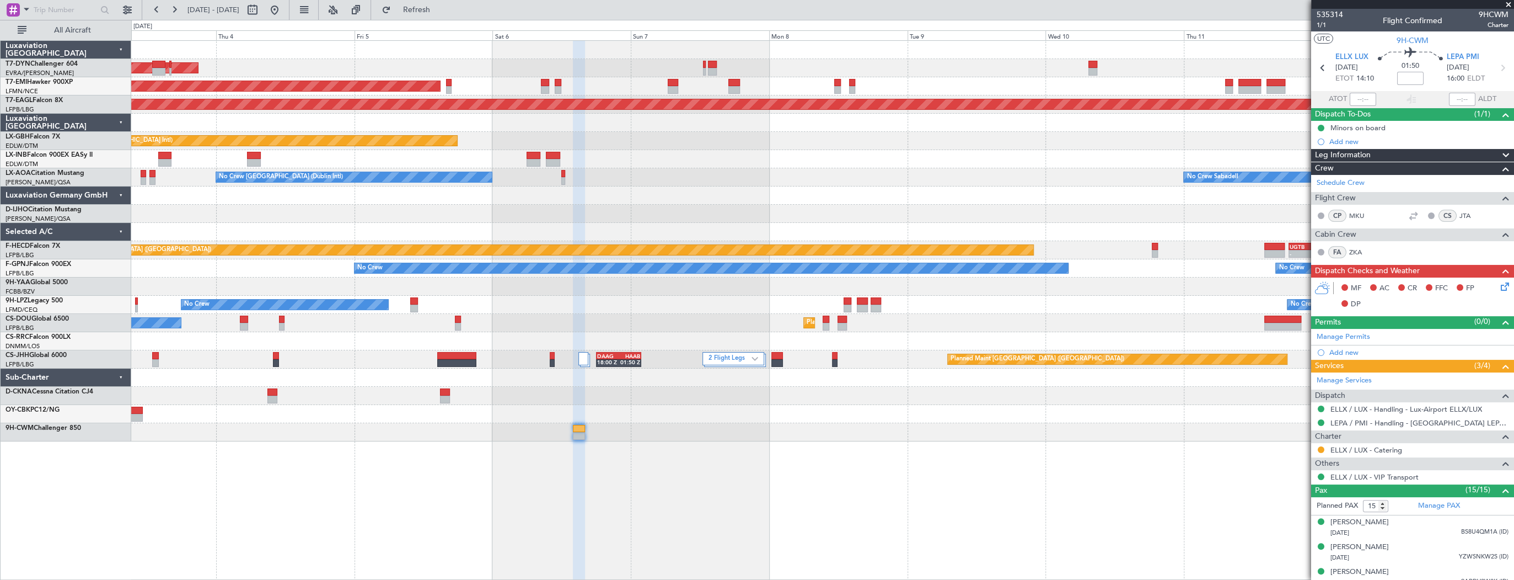
click at [732, 439] on div "AOG Maint Riga (Riga Intl) Planned Maint Zurich Grounded New York (Teterboro) P…" at bounding box center [822, 309] width 1383 height 539
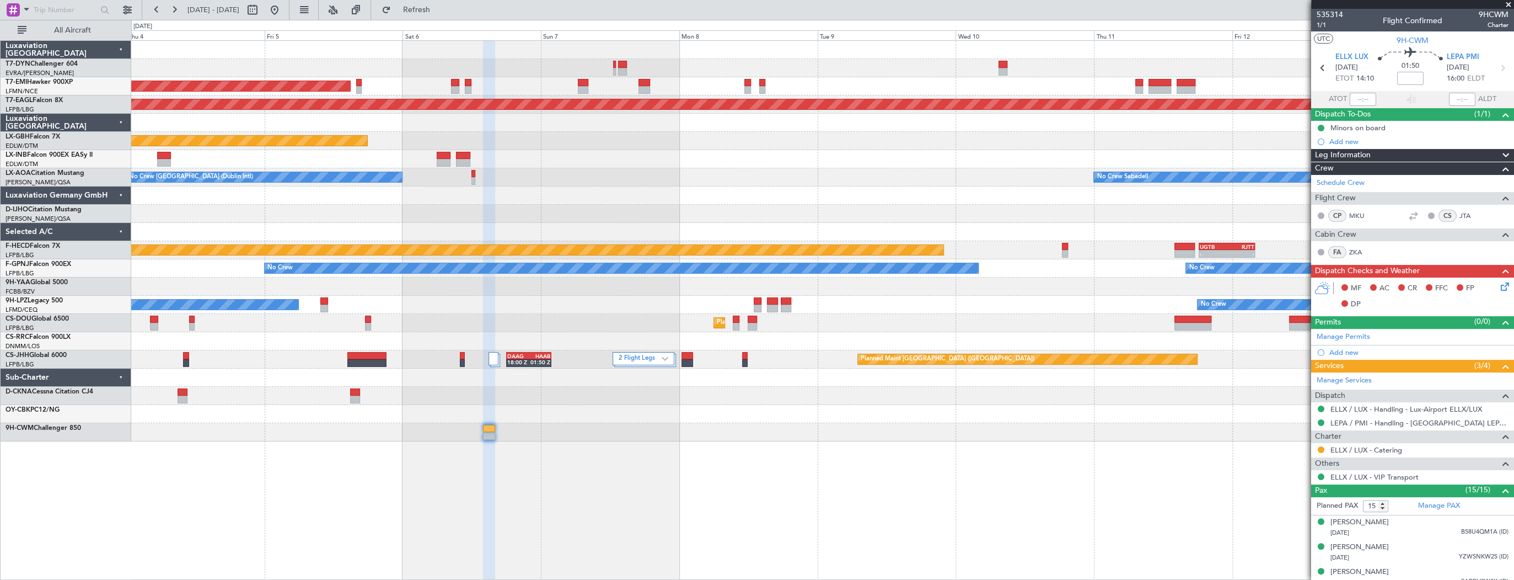
click at [285, 373] on div "AOG Maint Riga (Riga Intl) Planned Maint Zurich Grounded New York (Teterboro) P…" at bounding box center [822, 241] width 1382 height 400
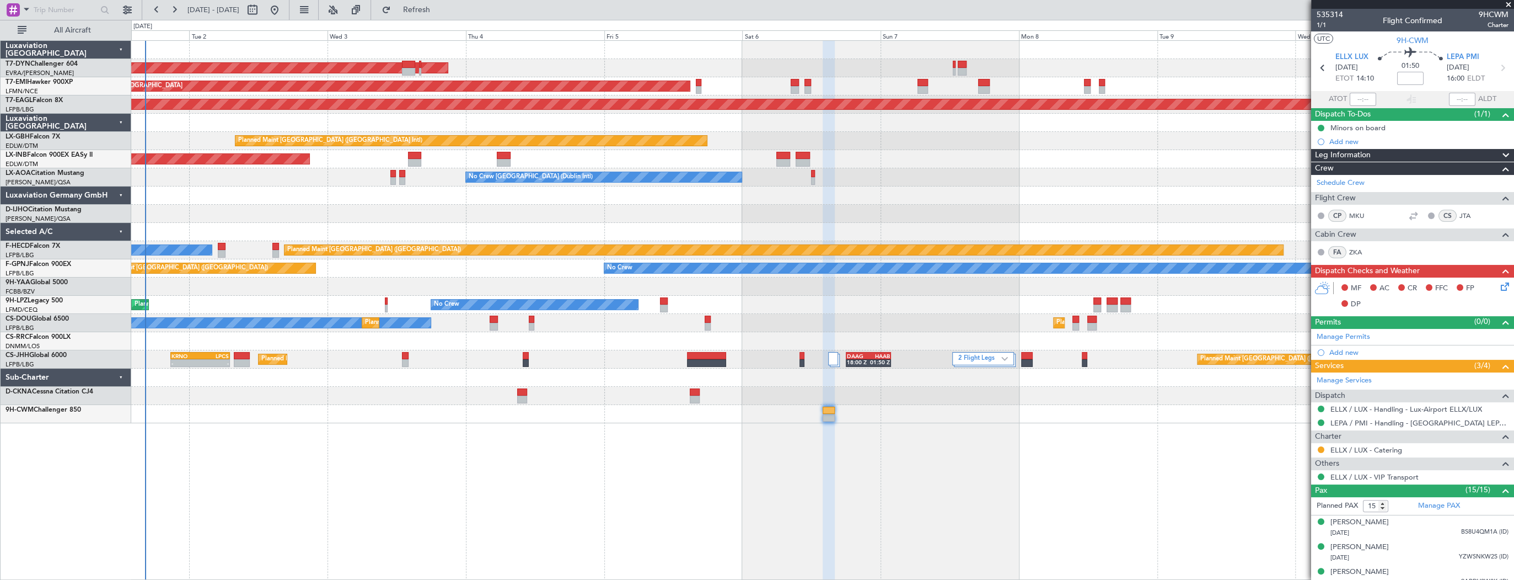
click at [739, 452] on div "AOG Maint Riga (Riga Intl) Planned Maint Zurich Grounded New York (Teterboro) P…" at bounding box center [822, 309] width 1383 height 539
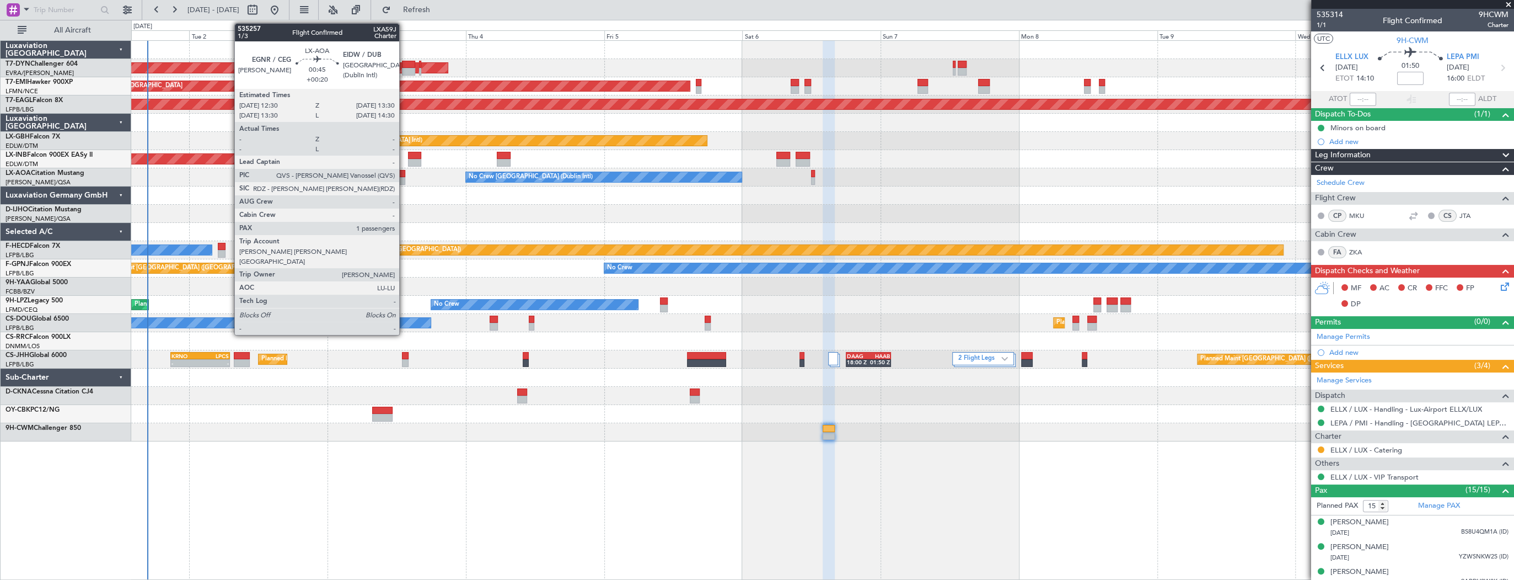
click at [404, 175] on div at bounding box center [402, 174] width 6 height 8
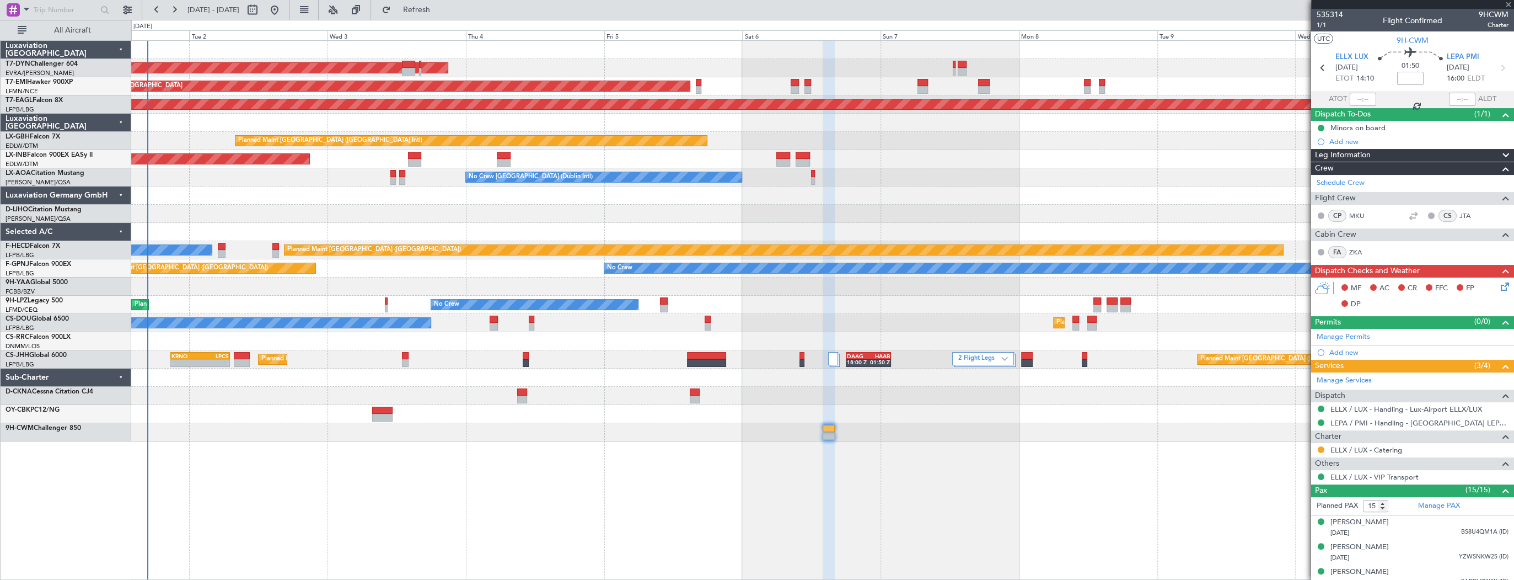
type input "+00:20"
type input "1"
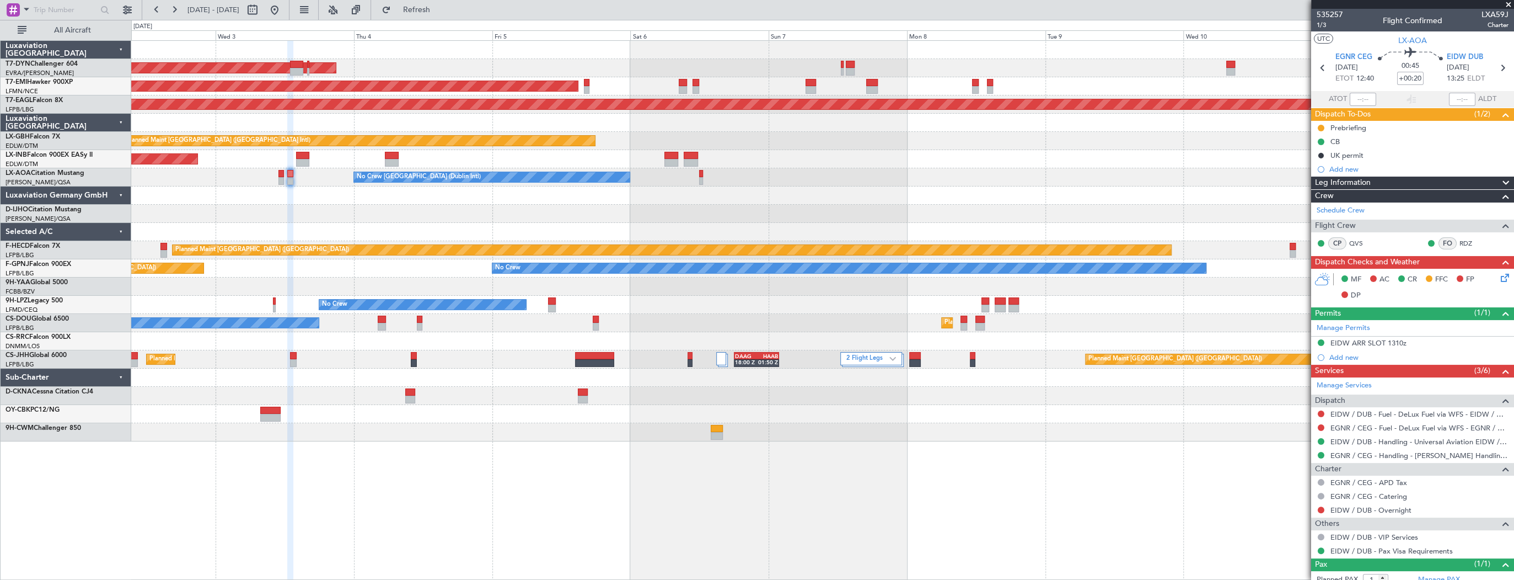
click at [483, 66] on div "AOG Maint Riga (Riga Intl)" at bounding box center [822, 68] width 1382 height 18
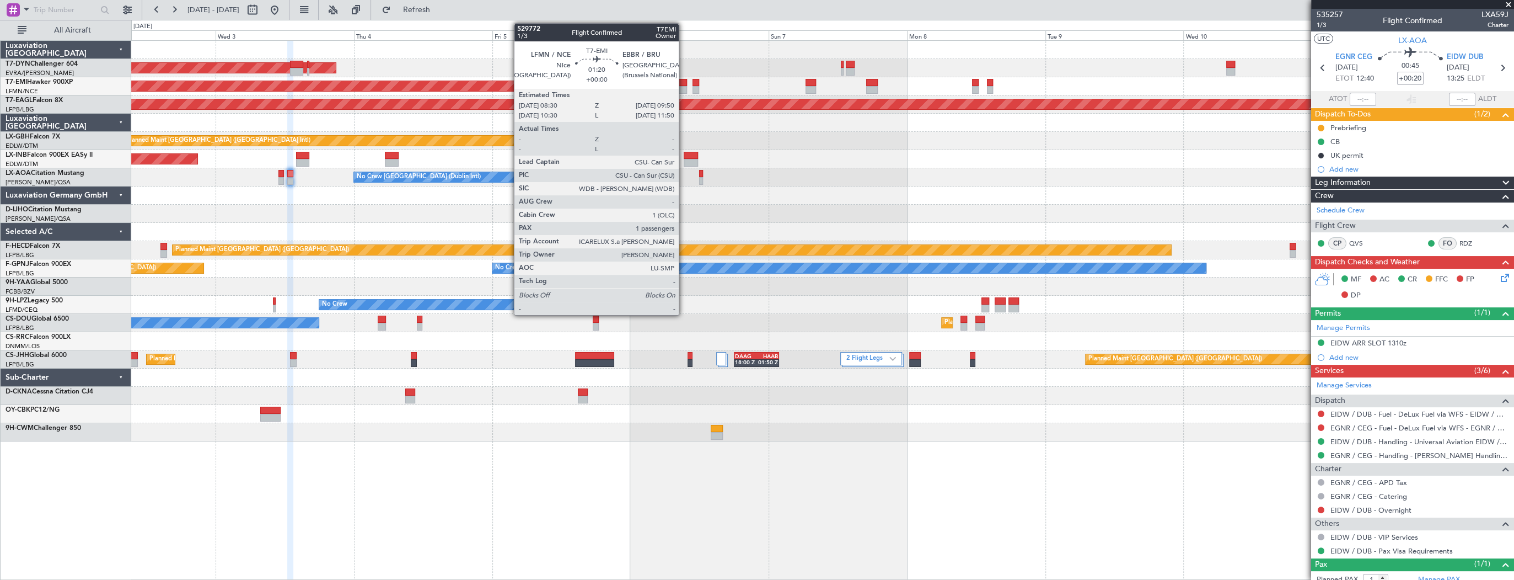
click at [684, 82] on div at bounding box center [683, 83] width 8 height 8
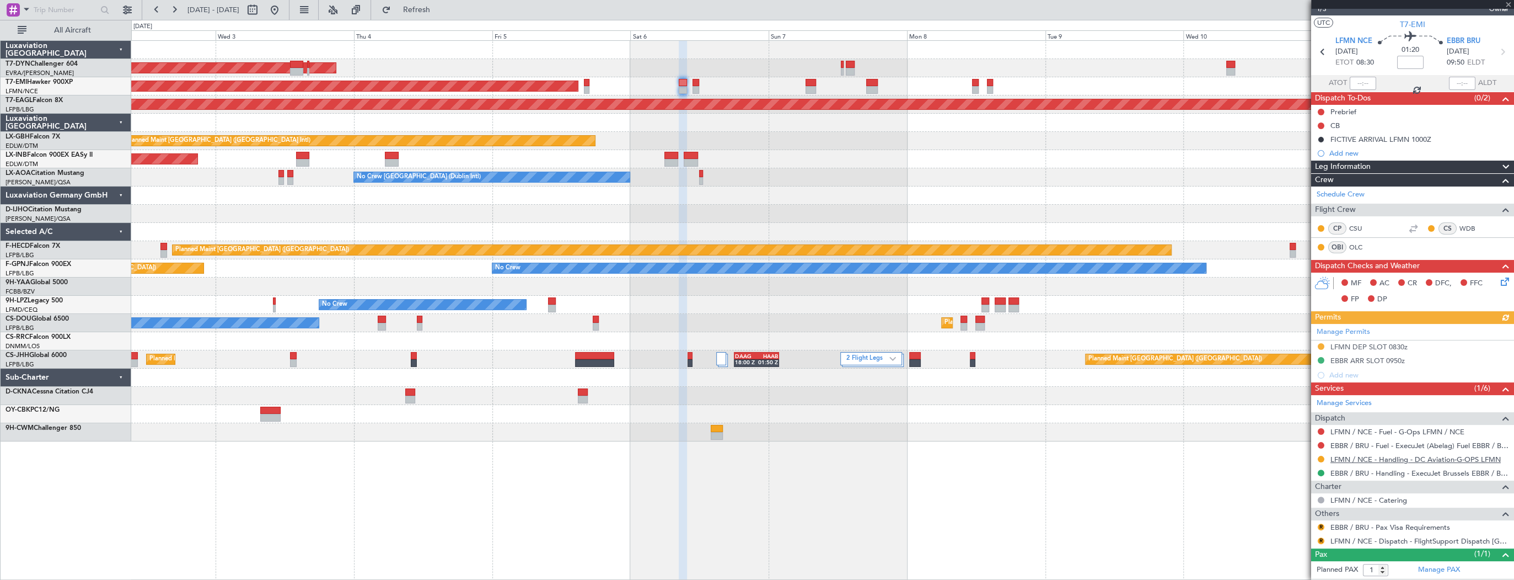
scroll to position [37, 0]
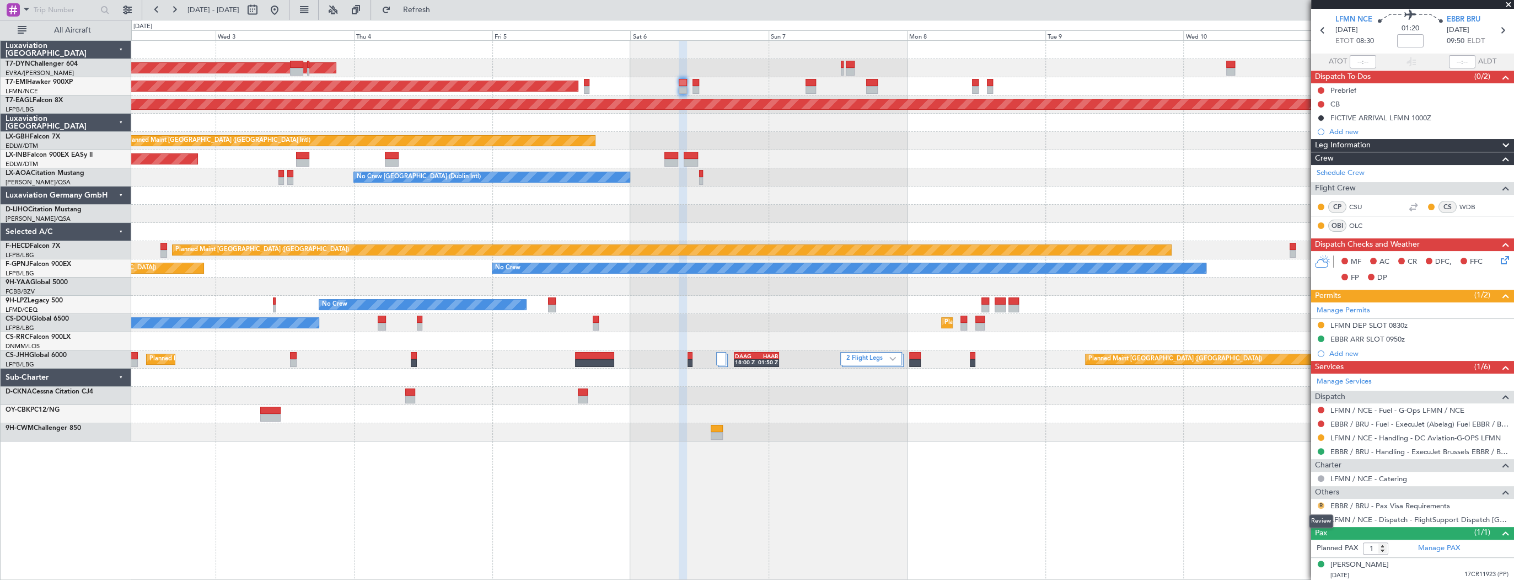
click at [1318, 504] on button "R" at bounding box center [1321, 505] width 7 height 7
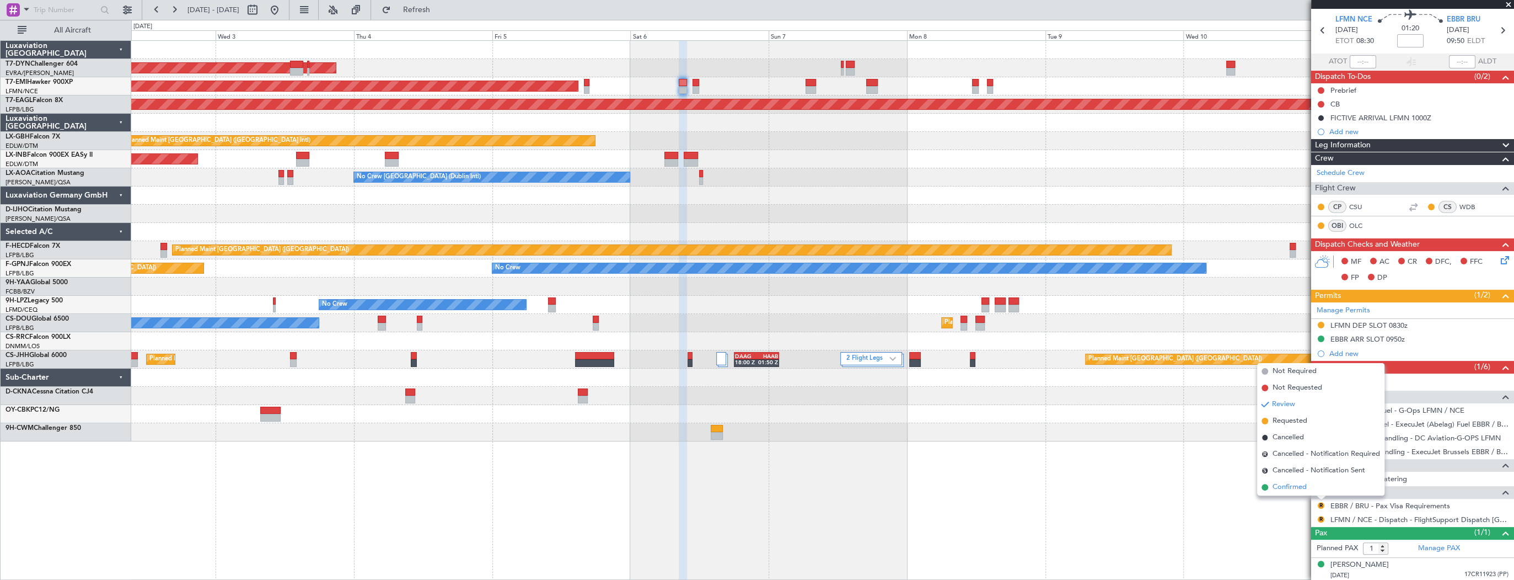
click at [1294, 487] on span "Confirmed" at bounding box center [1290, 486] width 34 height 11
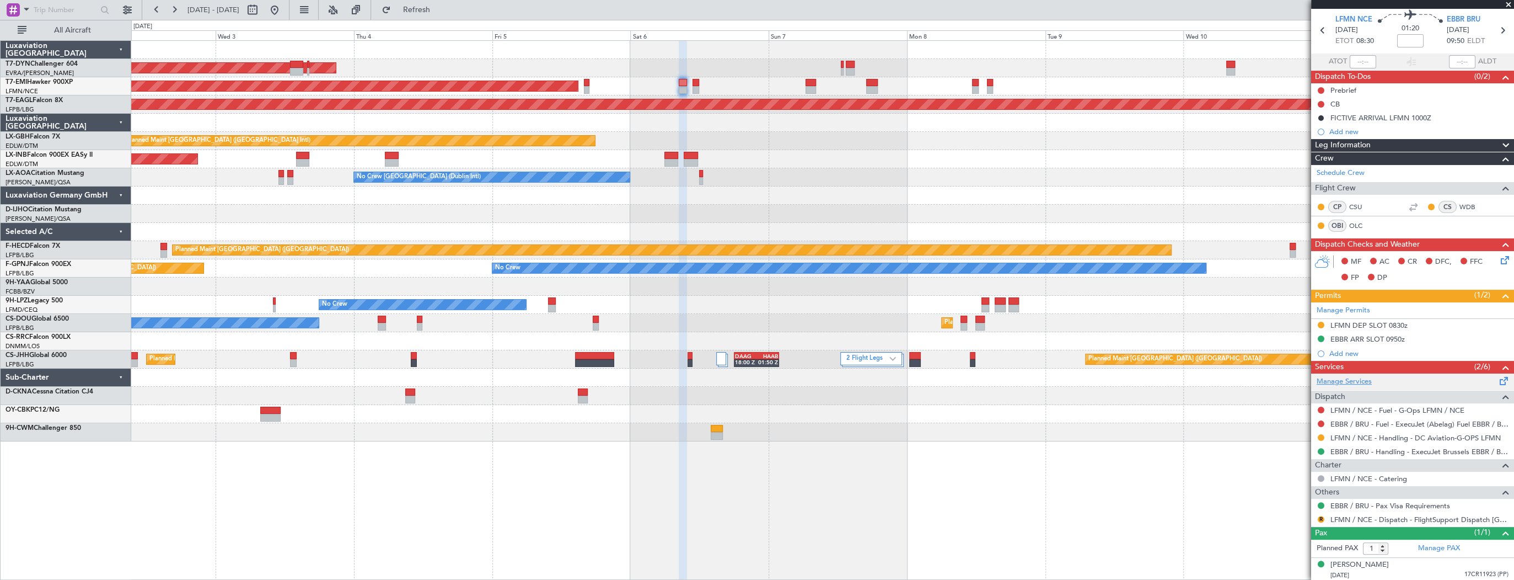
click at [1366, 380] on link "Manage Services" at bounding box center [1344, 381] width 55 height 11
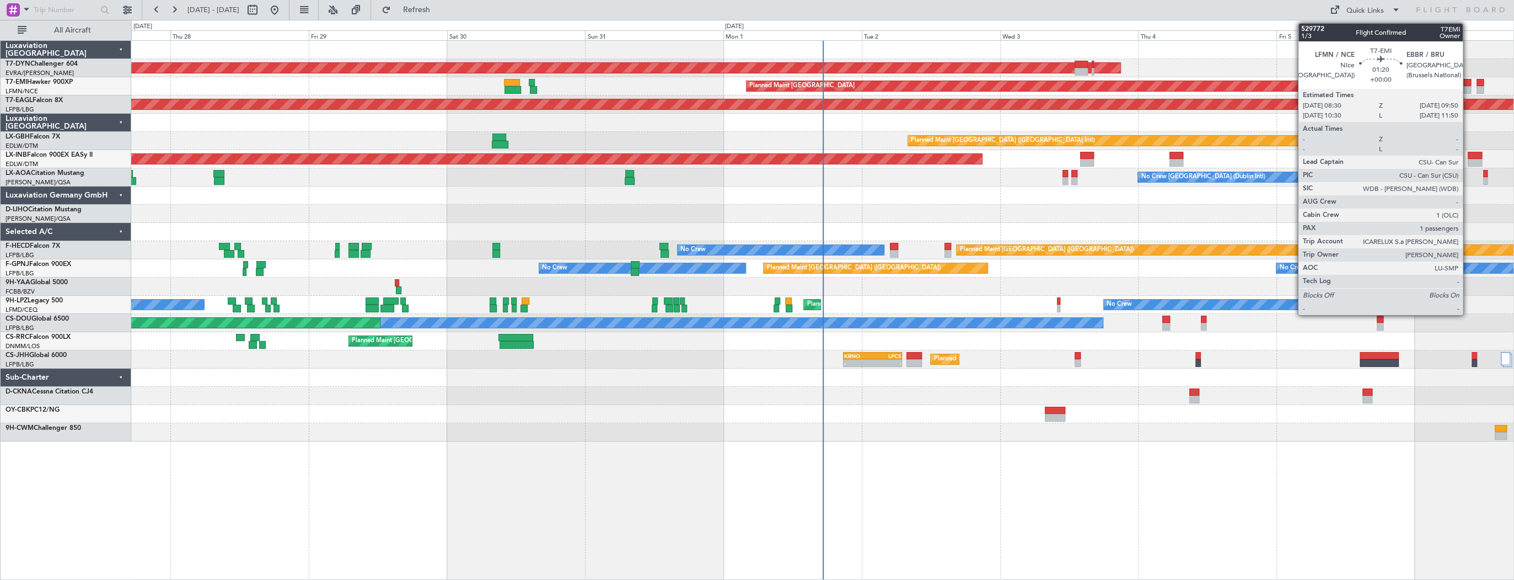
click at [1468, 81] on div at bounding box center [1468, 83] width 8 height 8
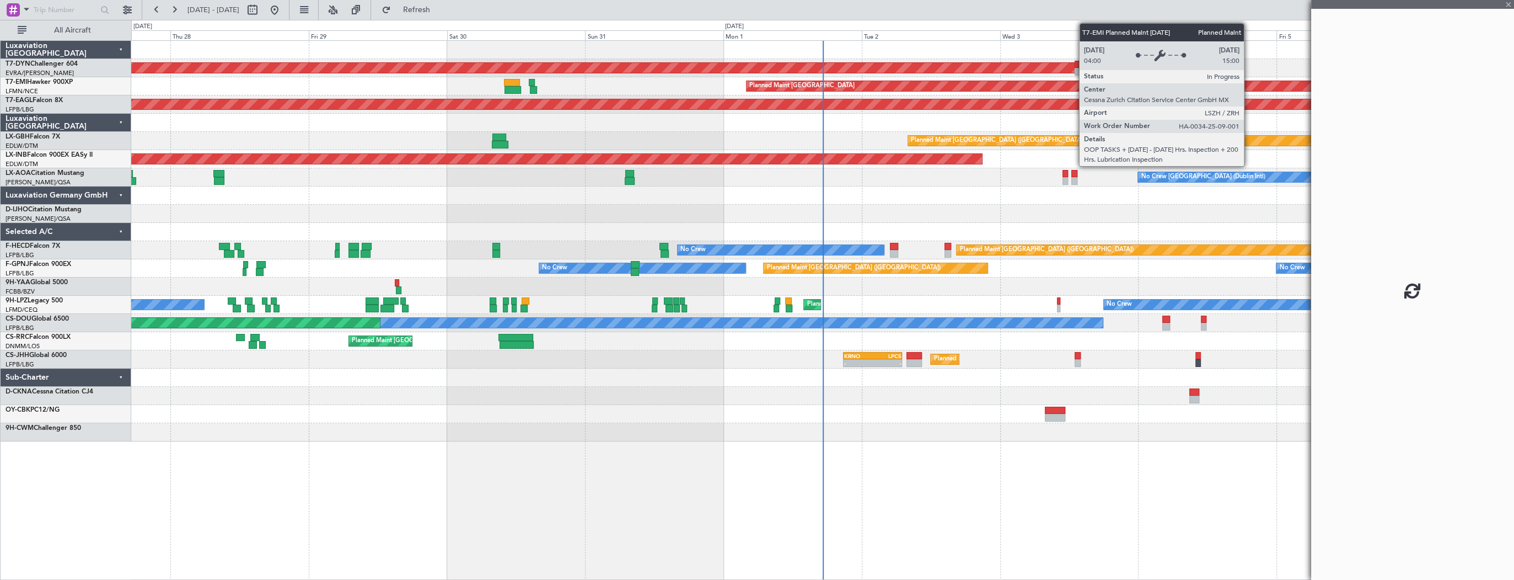
drag, startPoint x: 1357, startPoint y: 77, endPoint x: 1249, endPoint y: 84, distance: 107.7
click at [1249, 84] on fb-app "[DATE] - [DATE] Refresh Quick Links All Aircraft AOG Maint Riga (Riga Intl) Pla…" at bounding box center [757, 293] width 1514 height 571
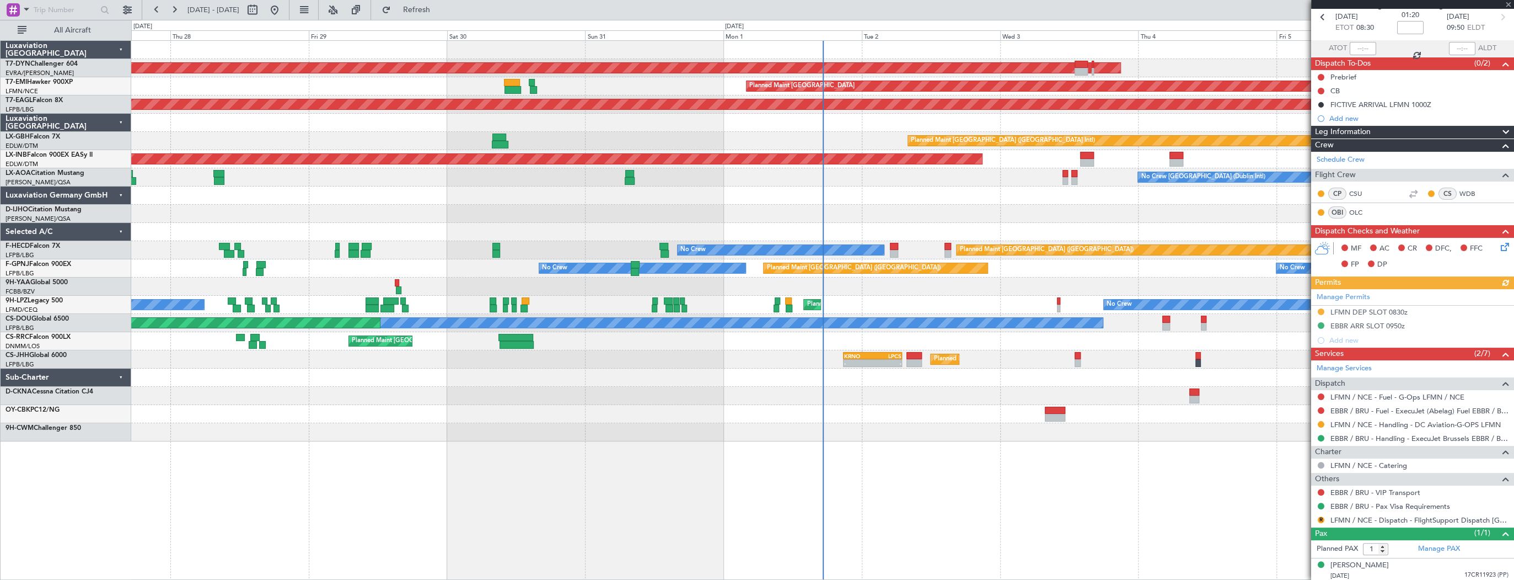
scroll to position [51, 0]
click at [1322, 488] on button at bounding box center [1321, 491] width 7 height 7
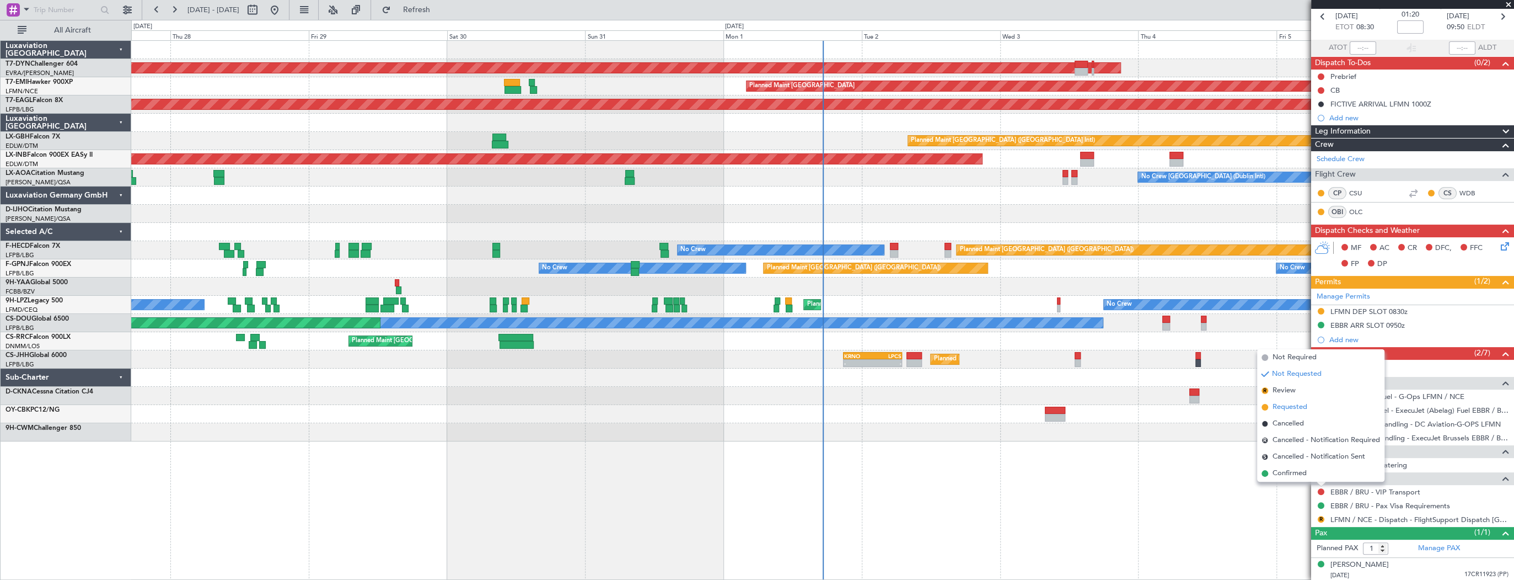
click at [1303, 408] on span "Requested" at bounding box center [1290, 406] width 35 height 11
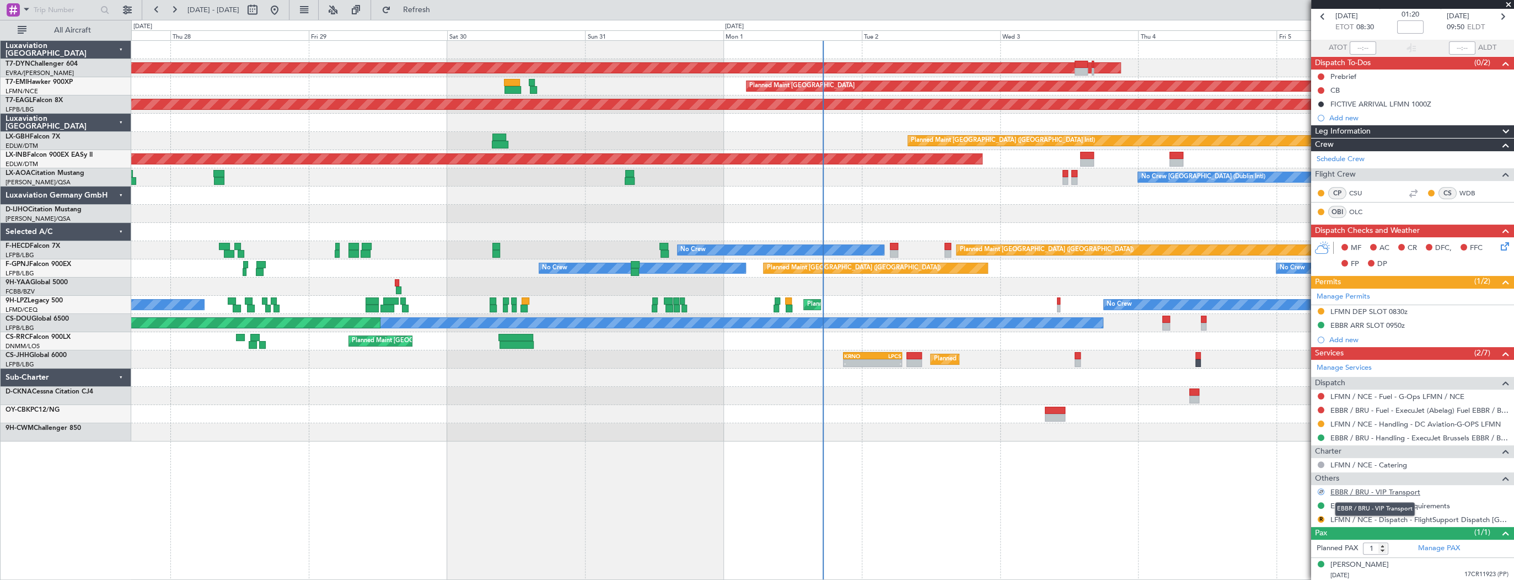
click at [1379, 487] on link "EBBR / BRU - VIP Transport" at bounding box center [1376, 491] width 90 height 9
